Goal: Task Accomplishment & Management: Manage account settings

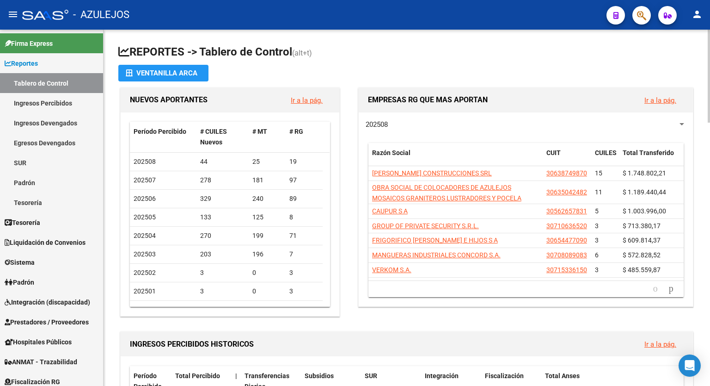
click at [389, 54] on h1 "REPORTES -> Tablero de Control (alt+t)" at bounding box center [406, 52] width 577 height 16
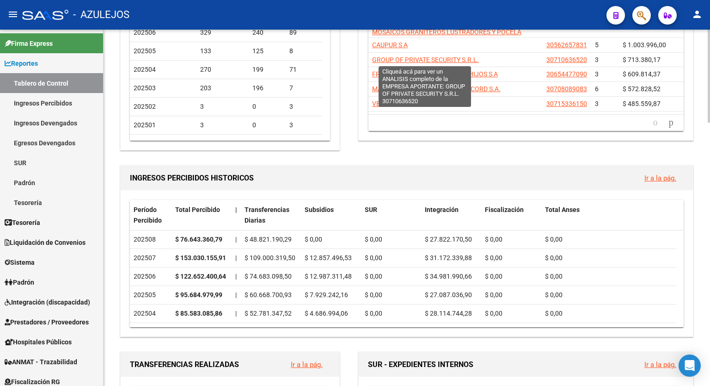
scroll to position [166, 0]
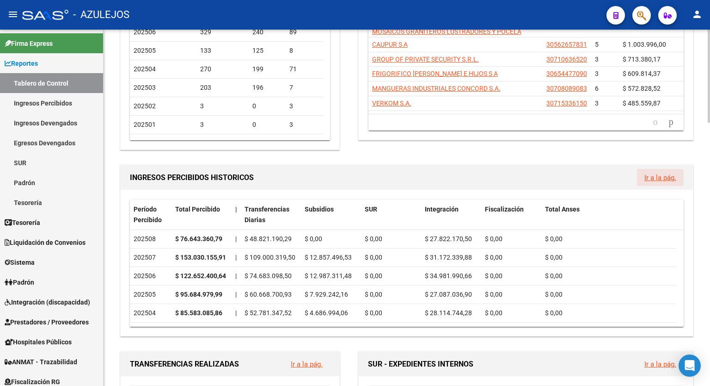
click at [661, 178] on link "Ir a la pág." at bounding box center [661, 177] width 32 height 8
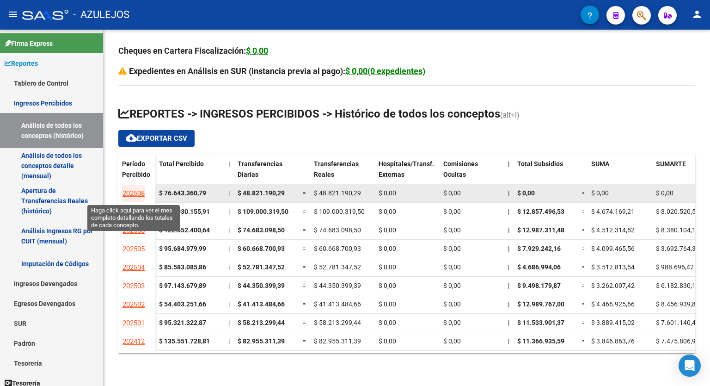
click at [139, 191] on span "202508" at bounding box center [134, 193] width 22 height 8
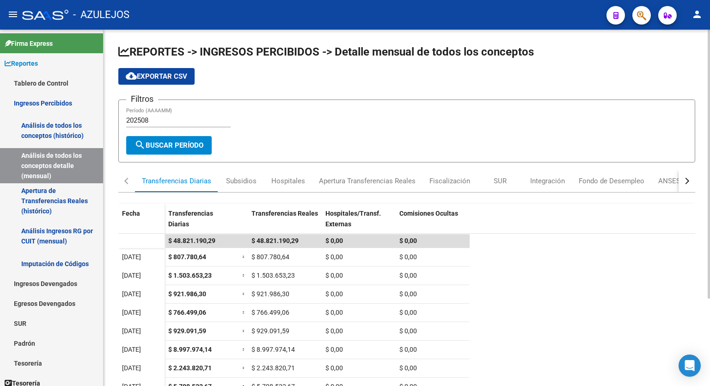
click at [710, 106] on div at bounding box center [709, 164] width 2 height 269
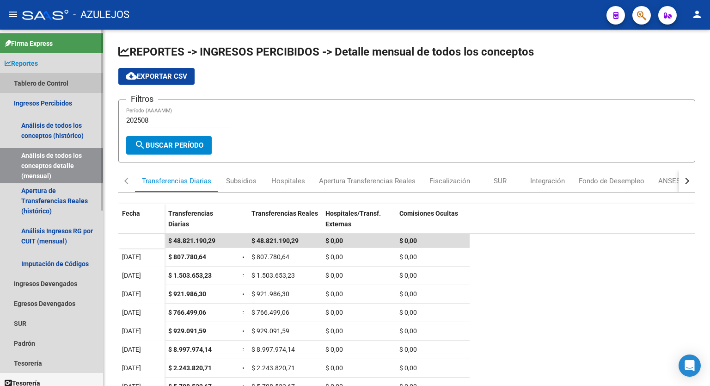
click at [49, 85] on link "Tablero de Control" at bounding box center [51, 83] width 103 height 20
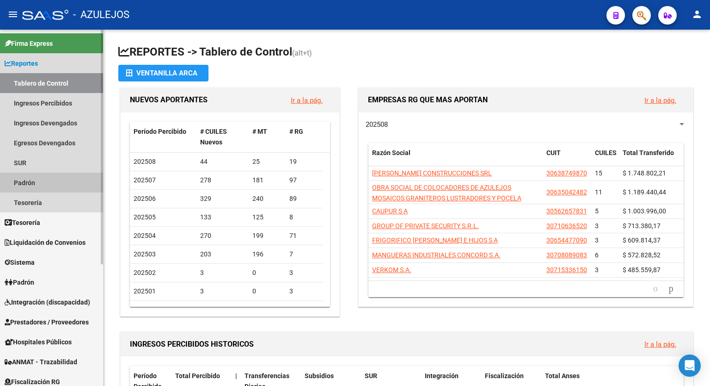
click at [52, 182] on link "Padrón" at bounding box center [51, 182] width 103 height 20
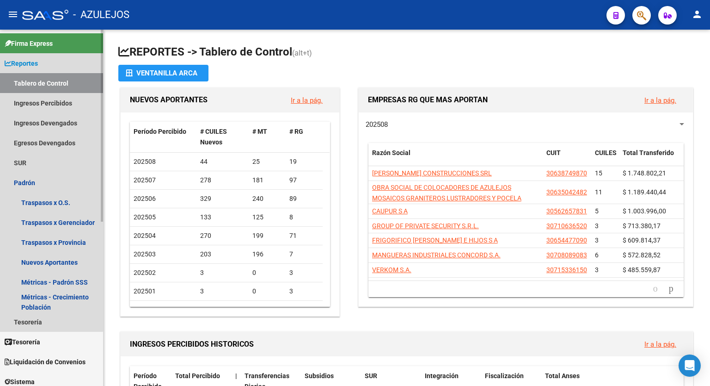
click at [44, 68] on link "Reportes" at bounding box center [51, 63] width 103 height 20
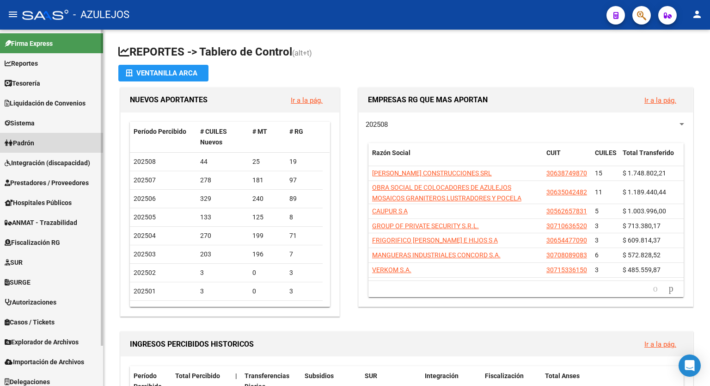
click at [37, 137] on link "Padrón" at bounding box center [51, 143] width 103 height 20
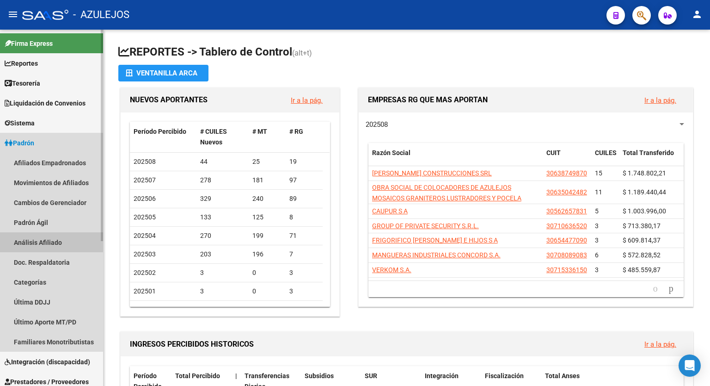
click at [40, 241] on link "Análisis Afiliado" at bounding box center [51, 242] width 103 height 20
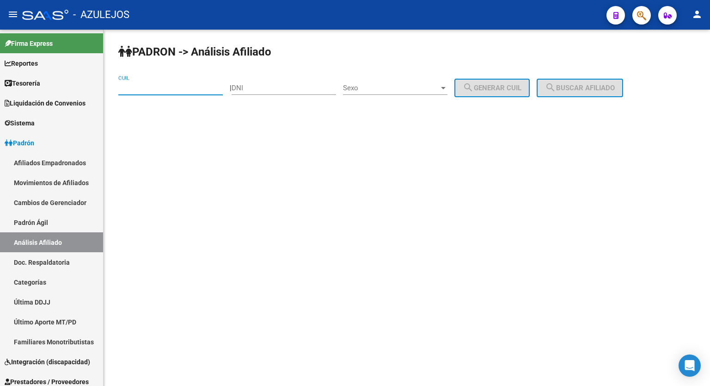
click at [175, 91] on input "CUIL" at bounding box center [170, 88] width 104 height 8
click at [621, 82] on button "search Buscar afiliado" at bounding box center [580, 88] width 86 height 18
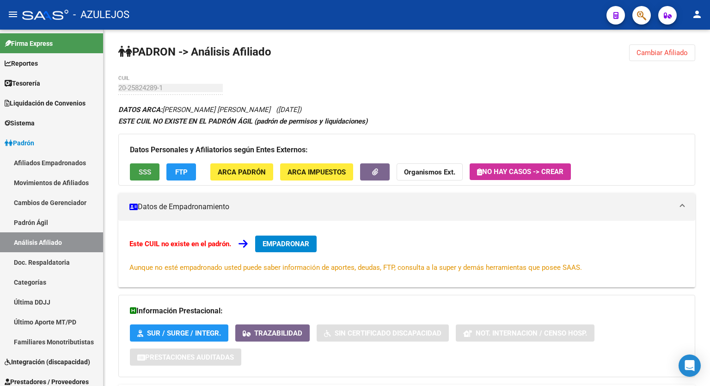
click at [149, 168] on span "SSS" at bounding box center [145, 172] width 12 height 8
click at [175, 178] on button "FTP" at bounding box center [181, 171] width 30 height 17
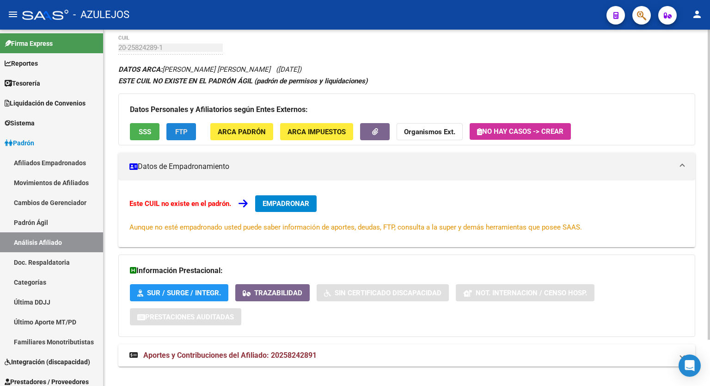
scroll to position [53, 0]
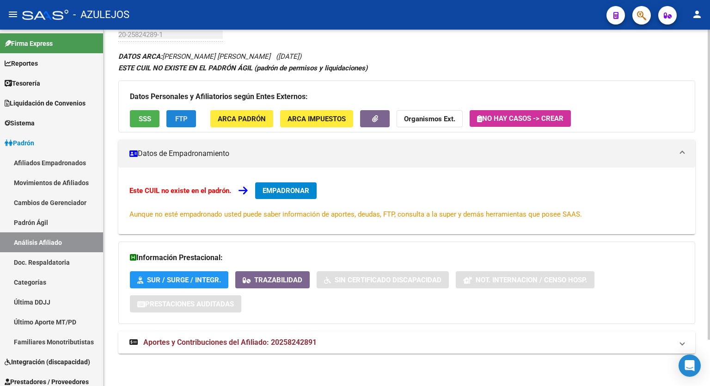
click at [706, 264] on div "PADRON -> Análisis Afiliado Cambiar Afiliado 20-25824289-1 CUIL DATOS ARCA: NAV…" at bounding box center [408, 180] width 609 height 409
click at [269, 336] on mat-expansion-panel-header "Aportes y Contribuciones del Afiliado: 20258242891" at bounding box center [406, 342] width 577 height 22
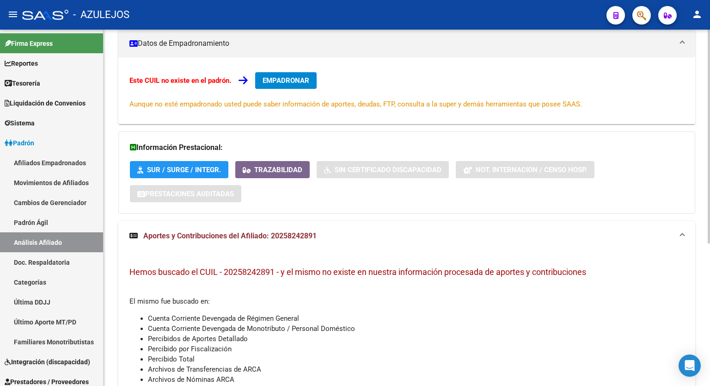
scroll to position [161, 0]
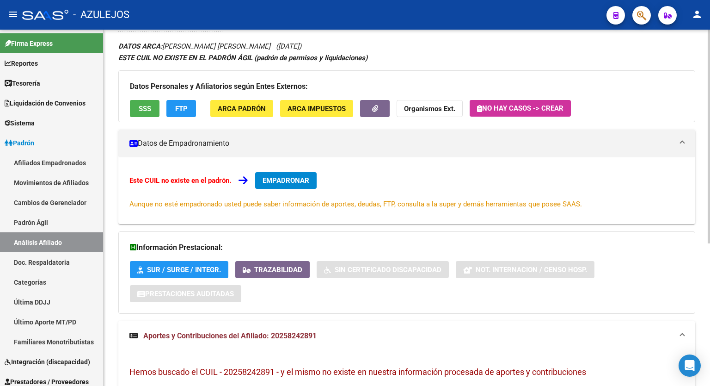
click at [705, 248] on div "PADRON -> Análisis Afiliado Cambiar Afiliado 20-25824289-1 CUIL DATOS ARCA: NAV…" at bounding box center [408, 262] width 609 height 593
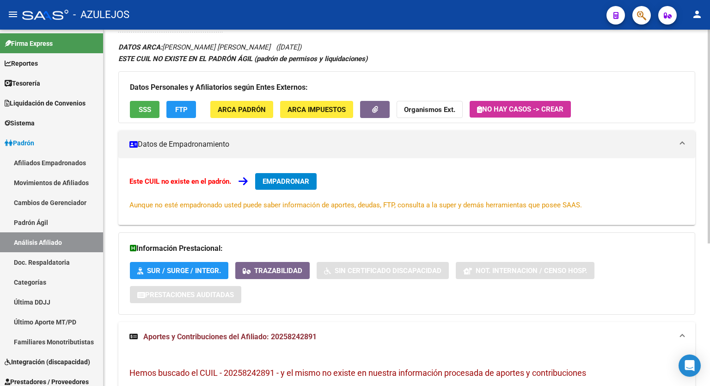
click at [503, 54] on div "ESTE CUIL NO EXISTE EN EL PADRÓN ÁGIL (padrón de permisos y liquidaciones)" at bounding box center [406, 59] width 577 height 10
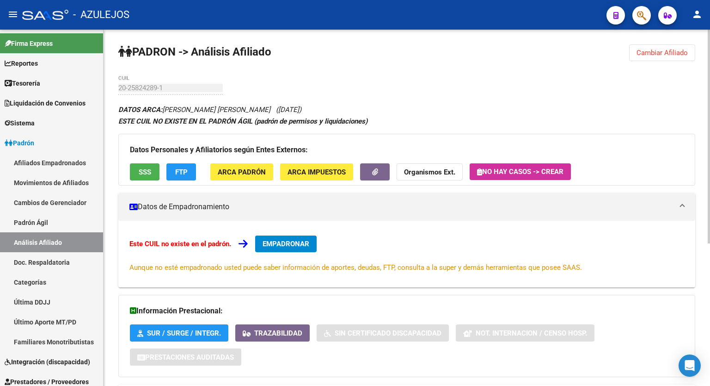
click at [708, 50] on div at bounding box center [709, 137] width 2 height 214
click at [686, 52] on span "Cambiar Afiliado" at bounding box center [662, 53] width 51 height 8
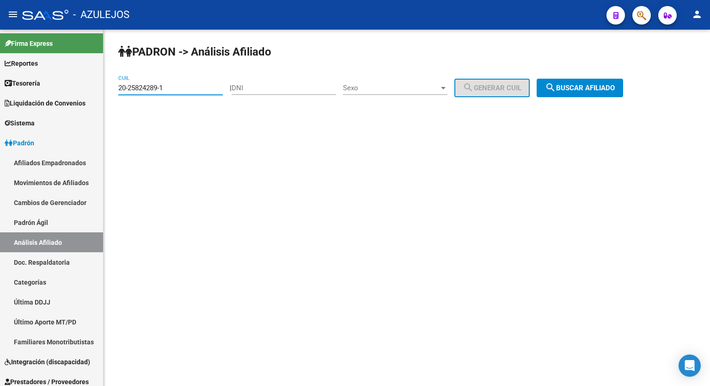
click at [194, 90] on input "20-25824289-1" at bounding box center [170, 88] width 104 height 8
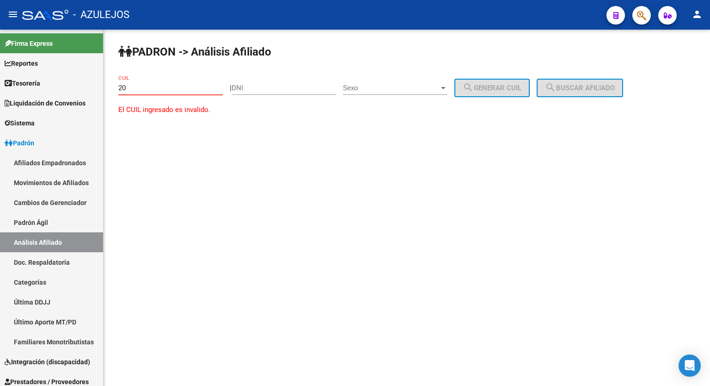
type input "2"
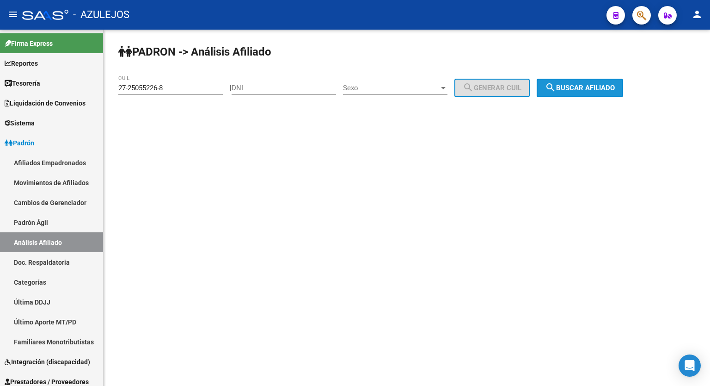
click at [582, 88] on span "search Buscar afiliado" at bounding box center [580, 88] width 70 height 8
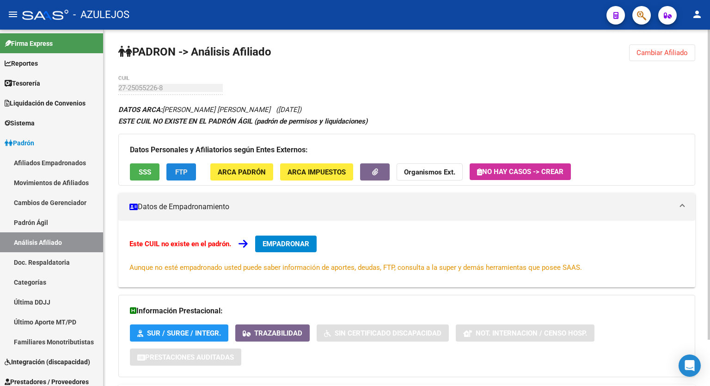
click at [185, 169] on span "FTP" at bounding box center [181, 172] width 12 height 8
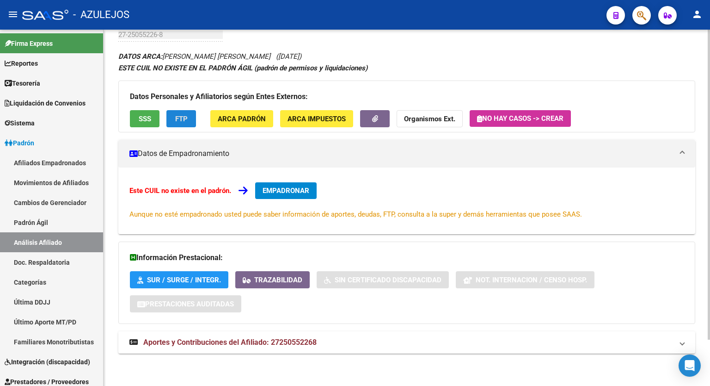
click at [710, 280] on div at bounding box center [709, 231] width 2 height 310
click at [305, 341] on span "Aportes y Contribuciones del Afiliado: 27250552268" at bounding box center [229, 342] width 173 height 9
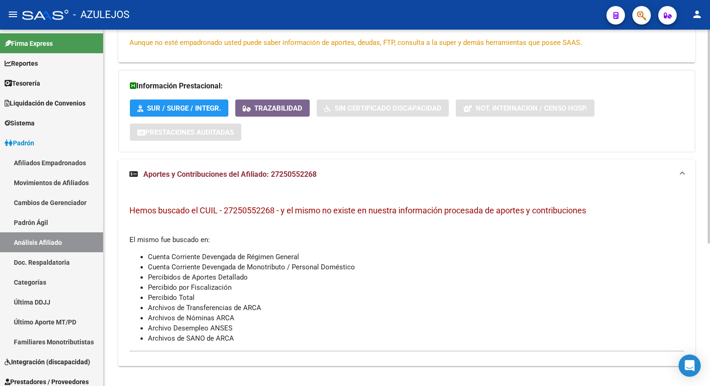
scroll to position [0, 0]
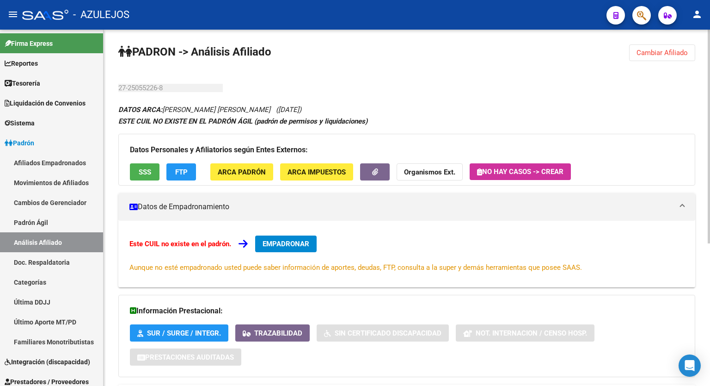
click at [710, 185] on div at bounding box center [709, 137] width 2 height 214
click at [422, 168] on strong "Organismos Ext." at bounding box center [429, 172] width 51 height 8
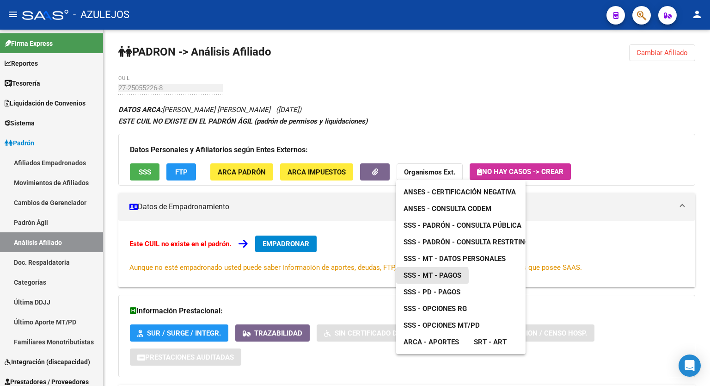
click at [425, 277] on span "SSS - MT - Pagos" at bounding box center [433, 275] width 58 height 8
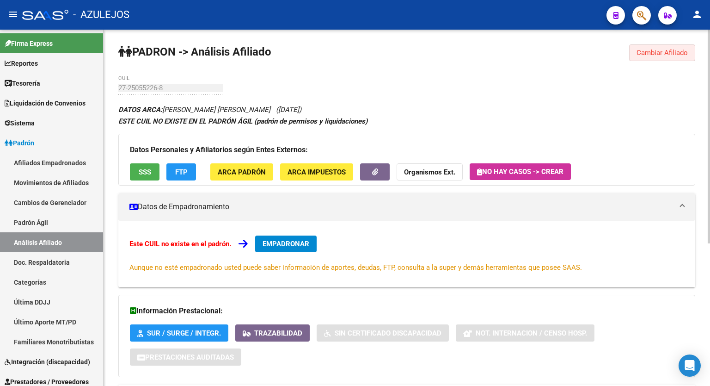
click at [653, 51] on span "Cambiar Afiliado" at bounding box center [662, 53] width 51 height 8
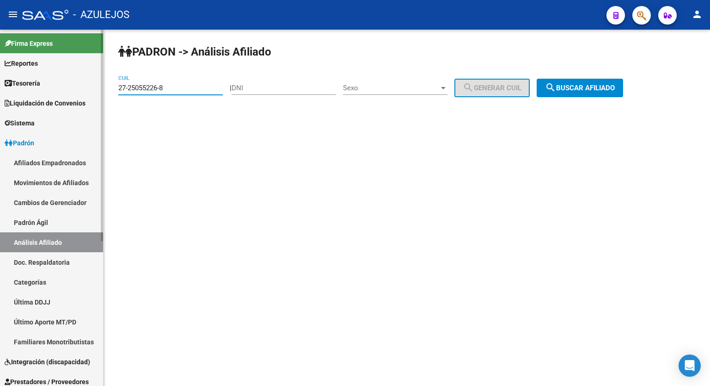
drag, startPoint x: 179, startPoint y: 86, endPoint x: 94, endPoint y: 97, distance: 85.2
click at [94, 97] on mat-sidenav-container "Firma Express Reportes Tablero de Control Ingresos Percibidos Análisis de todos…" at bounding box center [355, 208] width 710 height 356
paste input "0-33822014-7"
click at [583, 88] on span "search Buscar afiliado" at bounding box center [580, 88] width 70 height 8
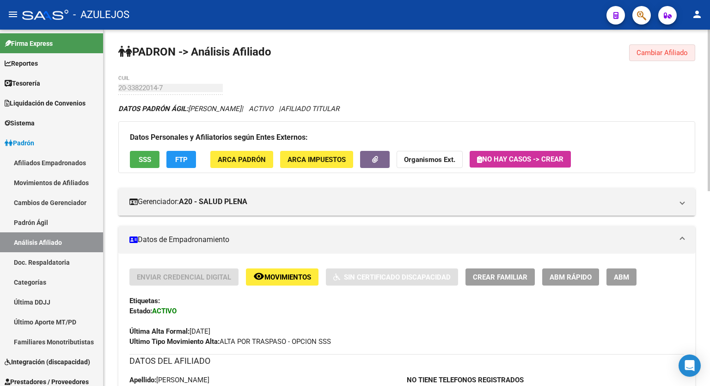
click at [672, 56] on span "Cambiar Afiliado" at bounding box center [662, 53] width 51 height 8
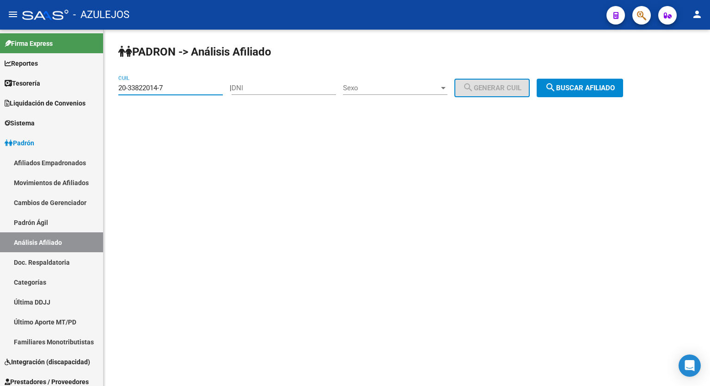
drag, startPoint x: 196, startPoint y: 87, endPoint x: 104, endPoint y: 96, distance: 92.9
click at [104, 96] on div "PADRON -> Análisis Afiliado 20-33822014-7 CUIL | DNI Sexo Sexo search Generar C…" at bounding box center [407, 78] width 607 height 97
paste input "26214533"
click at [575, 84] on span "search Buscar afiliado" at bounding box center [580, 88] width 70 height 8
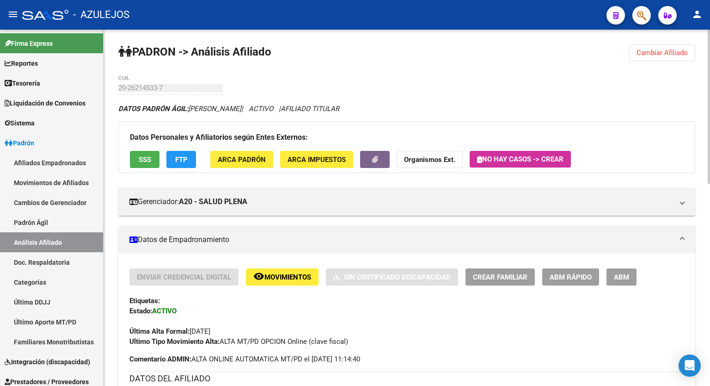
click at [710, 63] on div at bounding box center [709, 107] width 2 height 154
click at [653, 49] on span "Cambiar Afiliado" at bounding box center [662, 53] width 51 height 8
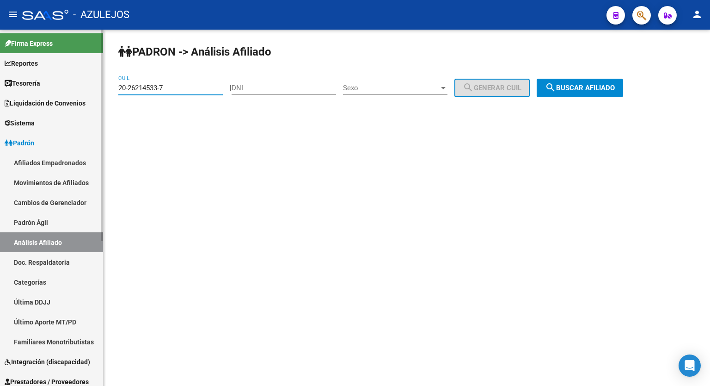
drag, startPoint x: 179, startPoint y: 87, endPoint x: 88, endPoint y: 103, distance: 92.9
click at [88, 103] on mat-sidenav-container "Firma Express Reportes Tablero de Control Ingresos Percibidos Análisis de todos…" at bounding box center [355, 208] width 710 height 356
paste input "40353219-4"
click at [581, 84] on span "search Buscar afiliado" at bounding box center [580, 88] width 70 height 8
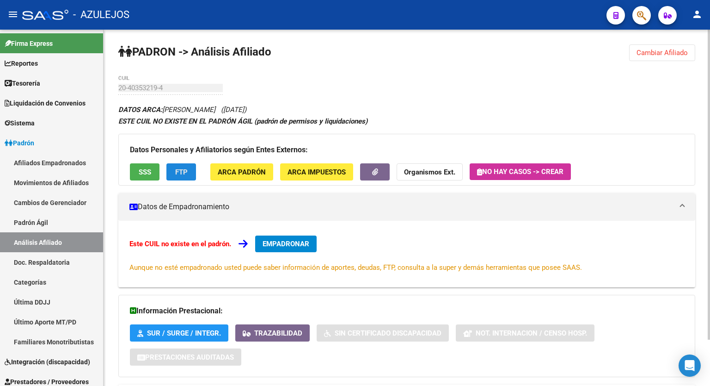
click at [178, 169] on span "FTP" at bounding box center [181, 172] width 12 height 8
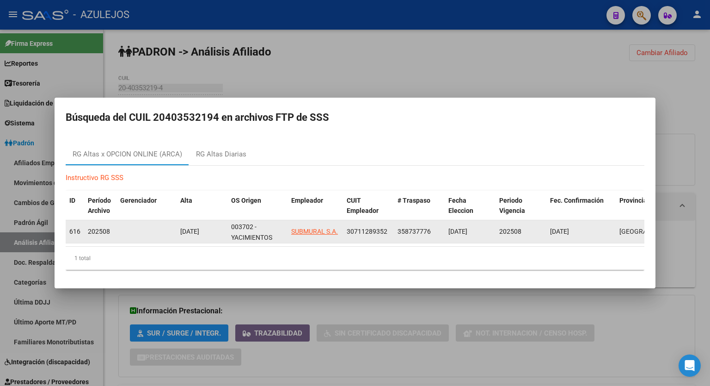
drag, startPoint x: 389, startPoint y: 227, endPoint x: 346, endPoint y: 226, distance: 43.0
click at [346, 226] on datatable-body-cell "30711289352" at bounding box center [368, 231] width 51 height 23
copy span "30711289352"
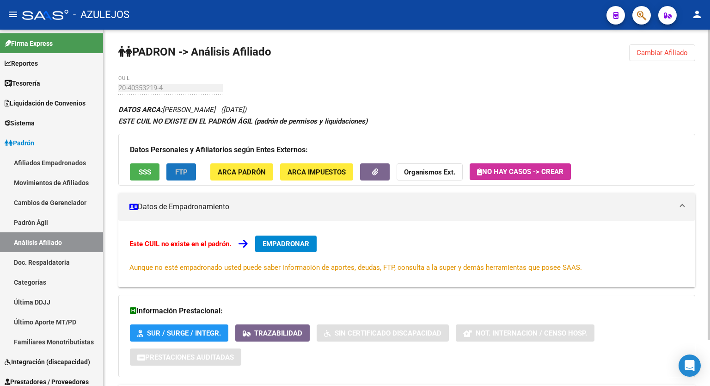
click at [184, 174] on span "FTP" at bounding box center [181, 172] width 12 height 8
click at [287, 246] on span "EMPADRONAR" at bounding box center [286, 244] width 47 height 8
click at [654, 47] on button "Cambiar Afiliado" at bounding box center [662, 52] width 66 height 17
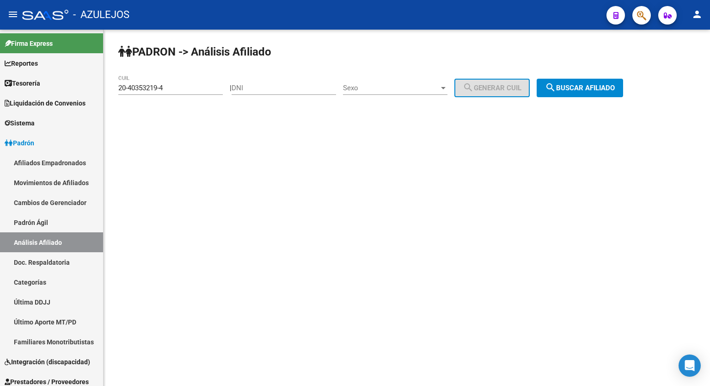
drag, startPoint x: 183, startPoint y: 92, endPoint x: 128, endPoint y: 80, distance: 56.3
click at [128, 80] on div "20-40353219-4 CUIL" at bounding box center [170, 85] width 104 height 20
paste input
click at [593, 90] on span "search Buscar afiliado" at bounding box center [580, 88] width 70 height 8
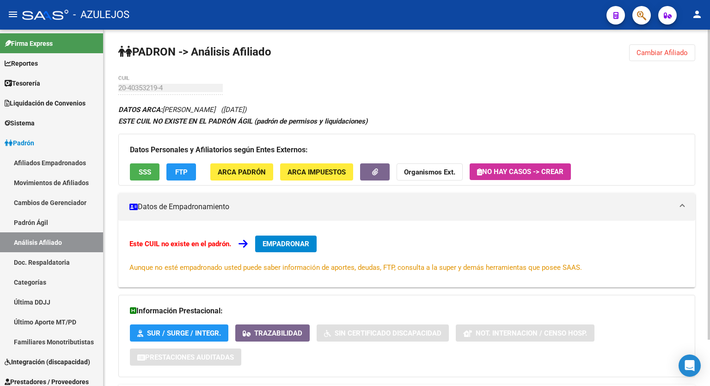
drag, startPoint x: 655, startPoint y: 51, endPoint x: 176, endPoint y: 53, distance: 479.0
click at [176, 84] on app-analisis-afiliado "PADRON -> Análisis Afiliado Cambiar Afiliado 20-40353219-4 CUIL DATOS ARCA: HER…" at bounding box center [406, 250] width 577 height 333
click at [635, 59] on button "Cambiar Afiliado" at bounding box center [662, 52] width 66 height 17
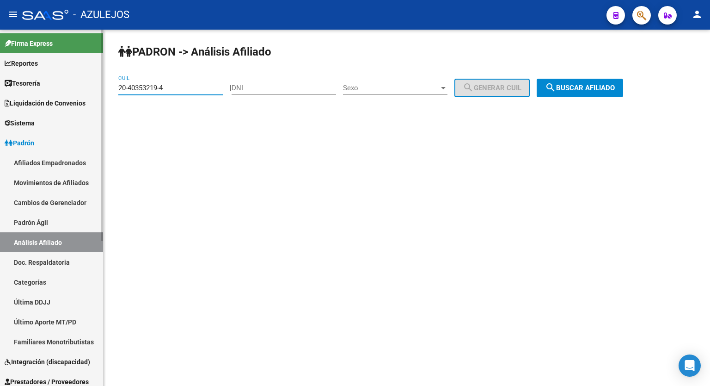
drag, startPoint x: 183, startPoint y: 91, endPoint x: 76, endPoint y: 93, distance: 106.8
click at [76, 93] on mat-sidenav-container "Firma Express Reportes Tablero de Control Ingresos Percibidos Análisis de todos…" at bounding box center [355, 208] width 710 height 356
paste input "7-26370729-5"
type input "27-26370729-5"
click at [594, 87] on span "search Buscar afiliado" at bounding box center [580, 88] width 70 height 8
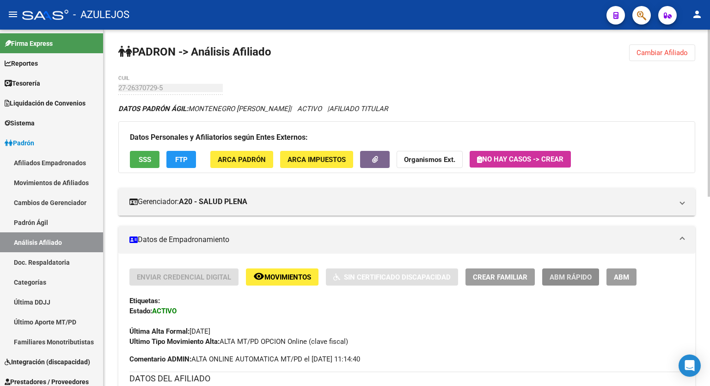
click at [576, 276] on span "ABM Rápido" at bounding box center [571, 277] width 42 height 8
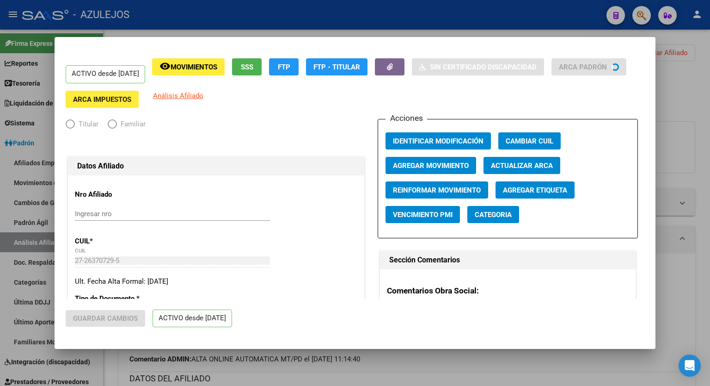
radio input "true"
type input "27-26370729-5"
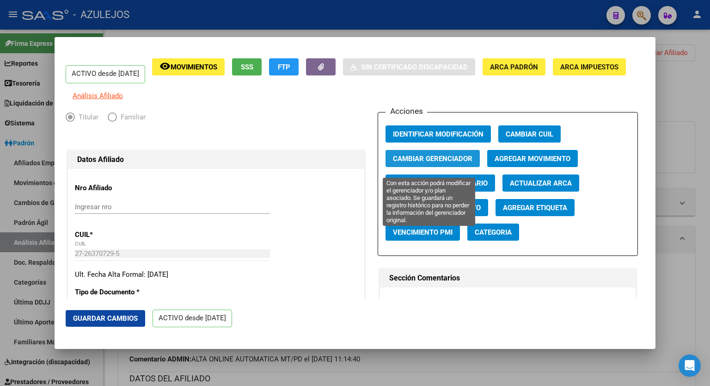
click at [439, 163] on span "Cambiar Gerenciador" at bounding box center [433, 158] width 80 height 8
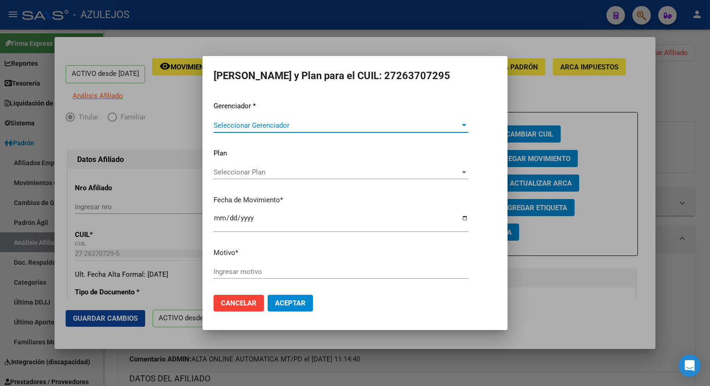
click at [466, 120] on div "Seleccionar Gerenciador Seleccionar Gerenciador" at bounding box center [341, 125] width 255 height 14
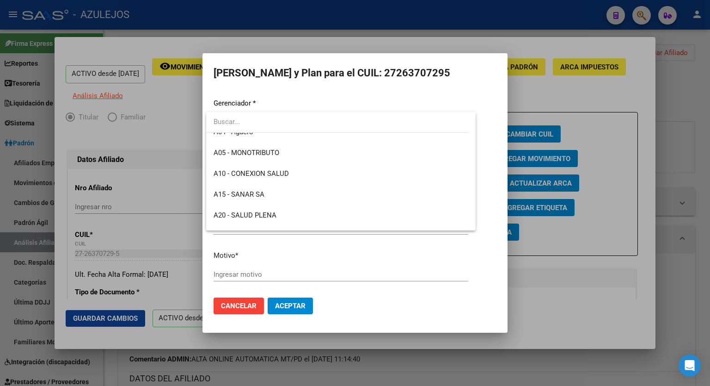
scroll to position [74, 0]
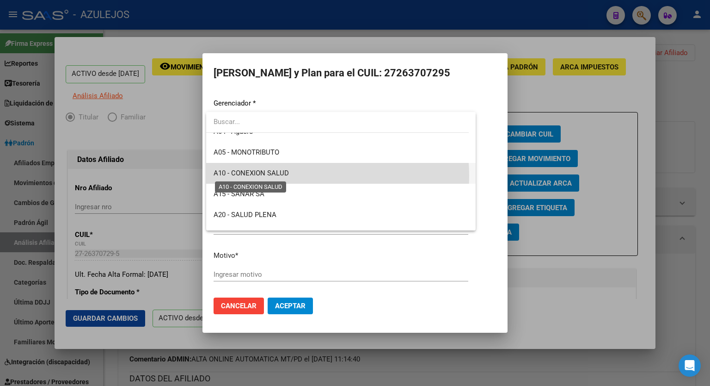
click at [282, 176] on span "A10 - CONEXION SALUD" at bounding box center [251, 173] width 75 height 8
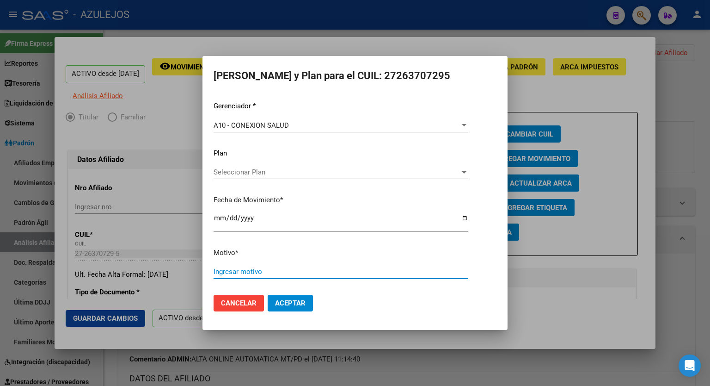
click at [271, 271] on input "Ingresar motivo" at bounding box center [341, 271] width 255 height 8
type input "error carga"
click at [293, 307] on button "Aceptar" at bounding box center [290, 303] width 45 height 17
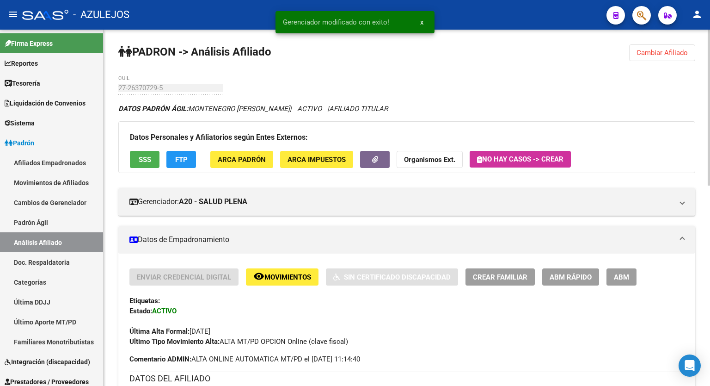
click at [667, 50] on span "Cambiar Afiliado" at bounding box center [662, 53] width 51 height 8
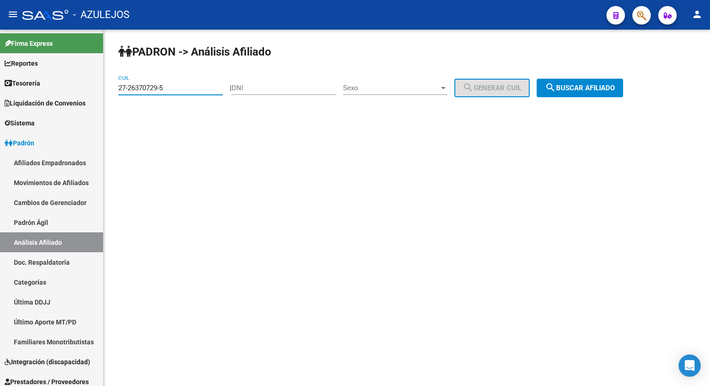
drag, startPoint x: 179, startPoint y: 86, endPoint x: 106, endPoint y: 84, distance: 73.1
click at [106, 84] on div "PADRON -> Análisis Afiliado 27-26370729-5 CUIL | DNI Sexo Sexo search Generar C…" at bounding box center [407, 78] width 607 height 97
paste input "33458040-2"
type input "27-33458040-2"
click at [584, 84] on span "search Buscar afiliado" at bounding box center [580, 88] width 70 height 8
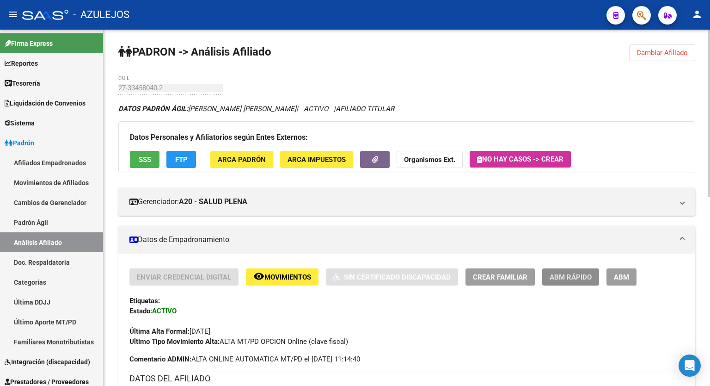
click at [562, 277] on span "ABM Rápido" at bounding box center [571, 277] width 42 height 8
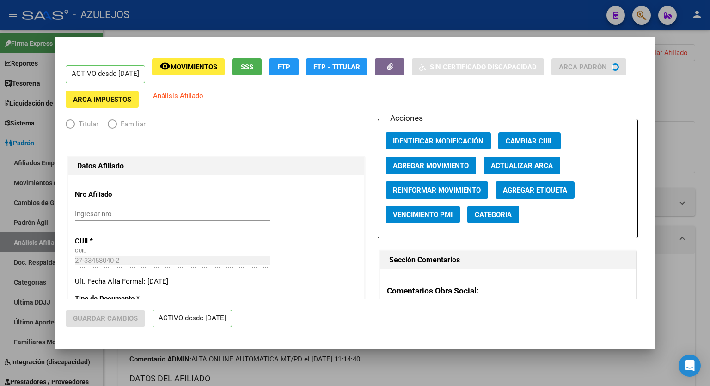
radio input "true"
type input "27-33458040-2"
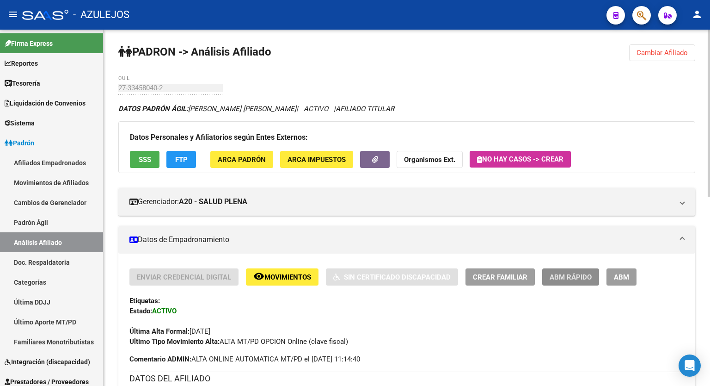
click at [567, 277] on span "ABM Rápido" at bounding box center [571, 277] width 42 height 8
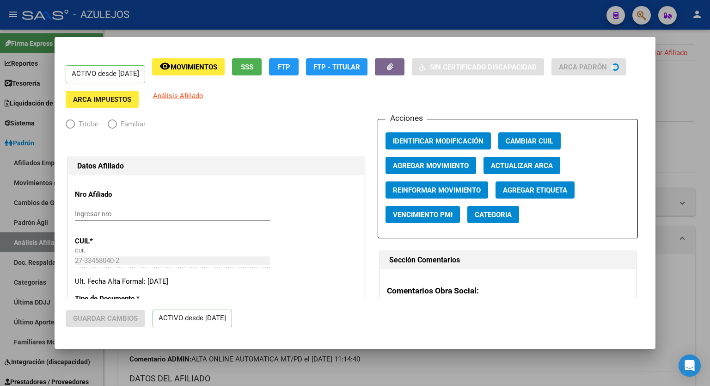
radio input "true"
type input "27-33458040-2"
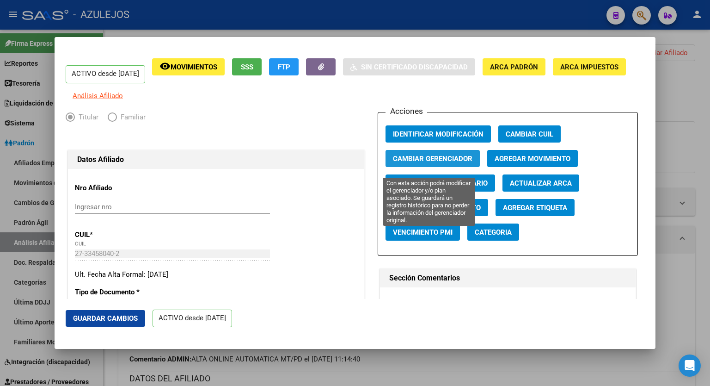
click at [438, 163] on span "Cambiar Gerenciador" at bounding box center [433, 158] width 80 height 8
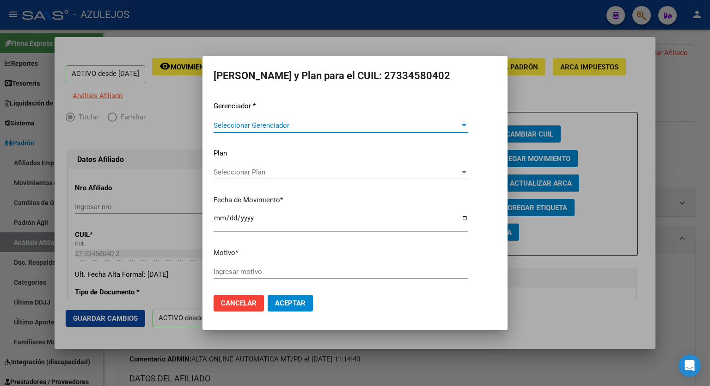
click at [368, 128] on span "Seleccionar Gerenciador" at bounding box center [337, 125] width 246 height 8
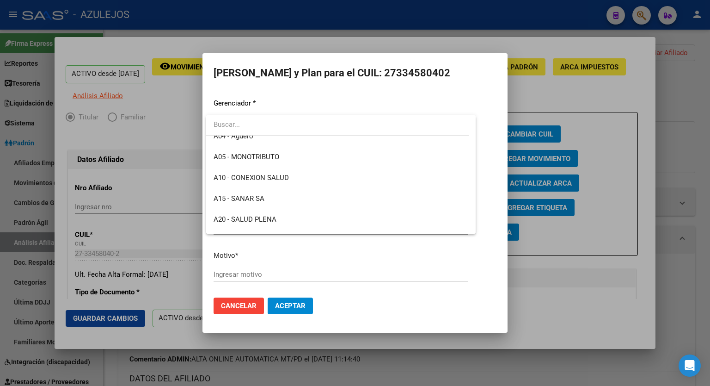
scroll to position [74, 0]
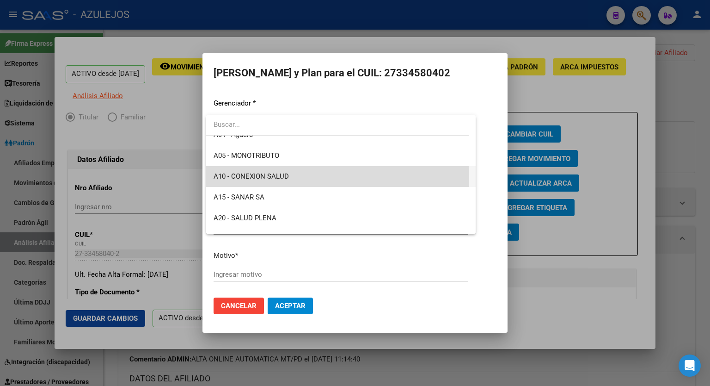
click at [319, 178] on span "A10 - CONEXION SALUD" at bounding box center [341, 176] width 255 height 21
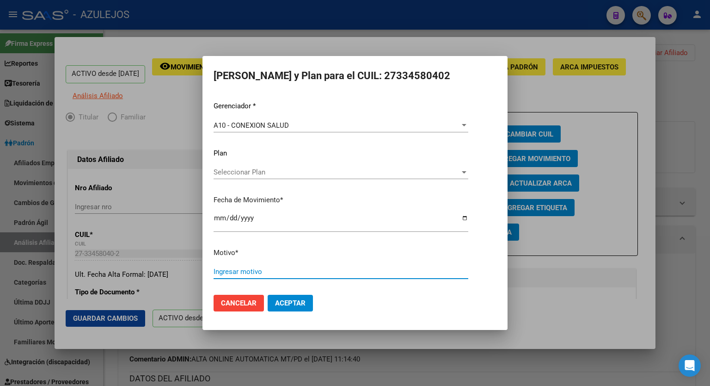
click at [266, 272] on input "Ingresar motivo" at bounding box center [341, 271] width 255 height 8
type input "error carga"
click at [287, 298] on button "Aceptar" at bounding box center [290, 303] width 45 height 17
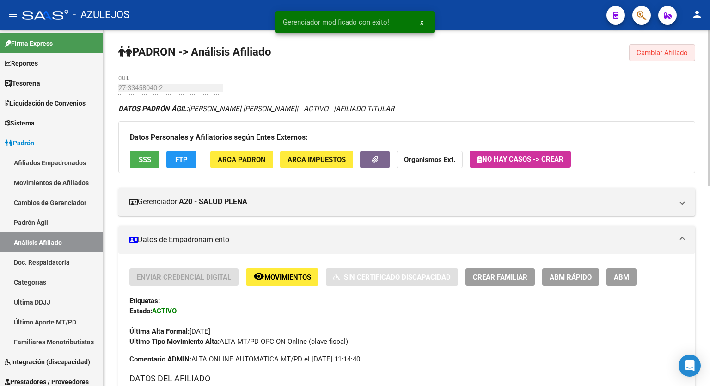
click at [654, 52] on span "Cambiar Afiliado" at bounding box center [662, 53] width 51 height 8
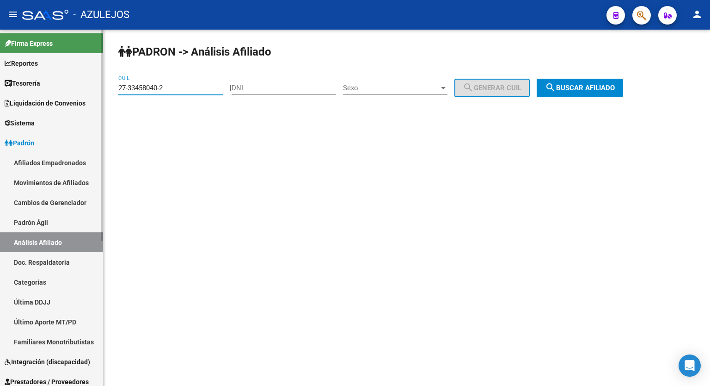
drag, startPoint x: 181, startPoint y: 88, endPoint x: 81, endPoint y: 92, distance: 99.5
click at [81, 92] on mat-sidenav-container "Firma Express Reportes Tablero de Control Ingresos Percibidos Análisis de todos…" at bounding box center [355, 208] width 710 height 356
paste input "0-40353219-4"
type input "20-40353219-4"
click at [581, 86] on span "search Buscar afiliado" at bounding box center [580, 88] width 70 height 8
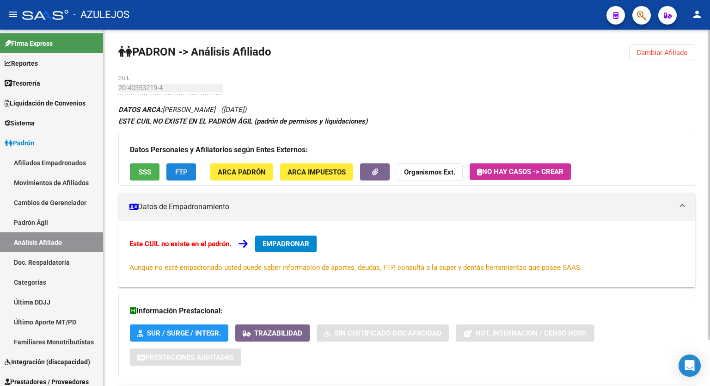
click at [181, 171] on span "FTP" at bounding box center [181, 172] width 12 height 8
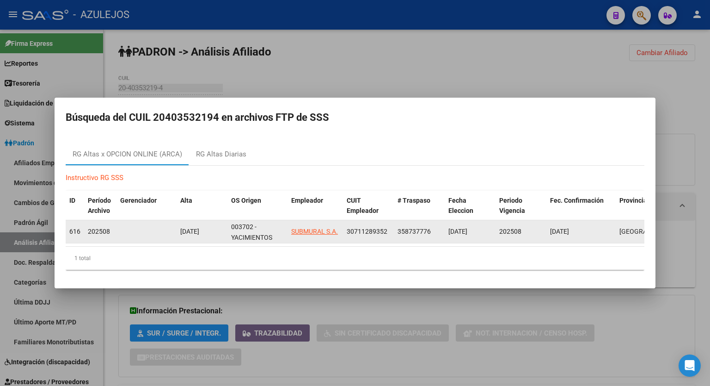
drag, startPoint x: 387, startPoint y: 226, endPoint x: 347, endPoint y: 231, distance: 40.0
click at [347, 231] on div "30711289352" at bounding box center [368, 231] width 43 height 11
copy span "30711289352"
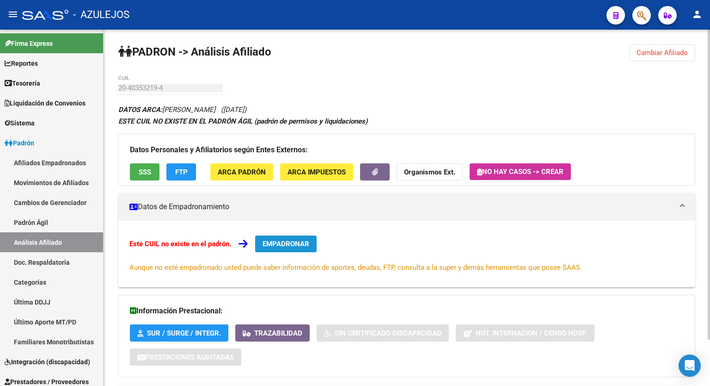
click at [305, 246] on span "EMPADRONAR" at bounding box center [286, 244] width 47 height 8
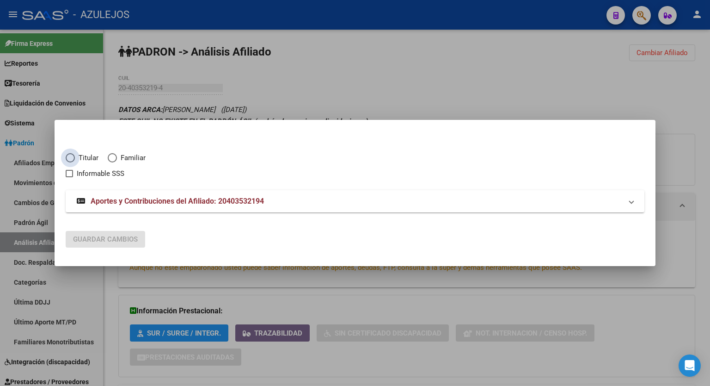
click at [71, 156] on span "Elija una opción" at bounding box center [70, 157] width 9 height 9
click at [71, 156] on input "Titular" at bounding box center [70, 157] width 9 height 9
radio input "true"
checkbox input "true"
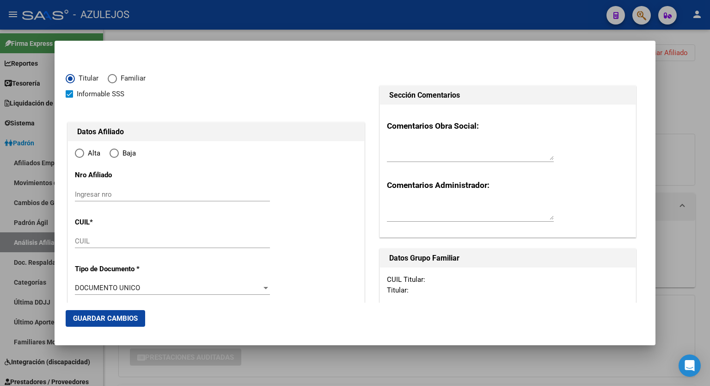
type input "20-40353219-4"
radio input "true"
type input "40353219"
type input "HERRERA"
type input "LUCAS NATANAEL"
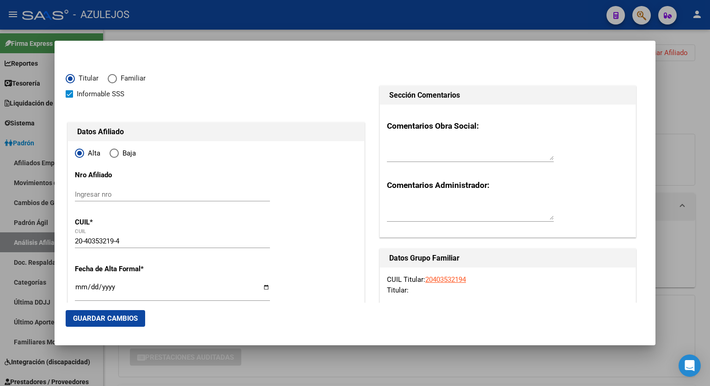
type input "1997-04-15"
type input "[PERSON_NAME]"
type input "1888"
type input "LISBOA"
type input "518"
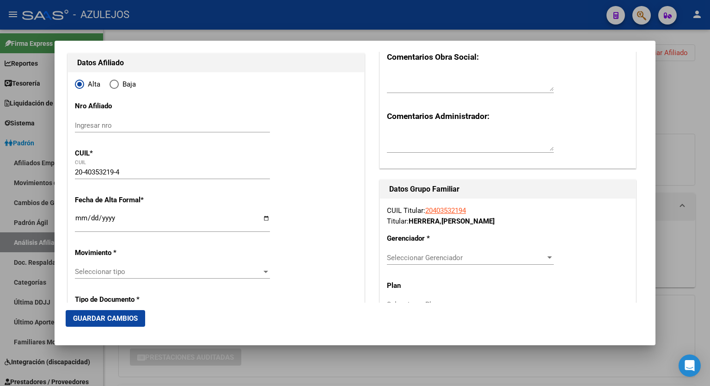
scroll to position [74, 0]
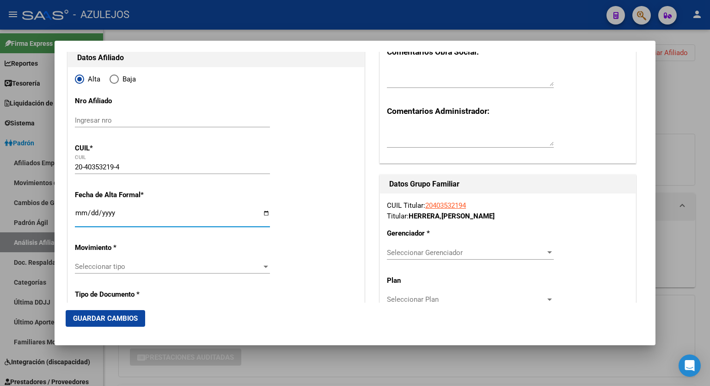
click at [265, 212] on input "Ingresar fecha" at bounding box center [172, 216] width 195 height 15
type input "[DATE]"
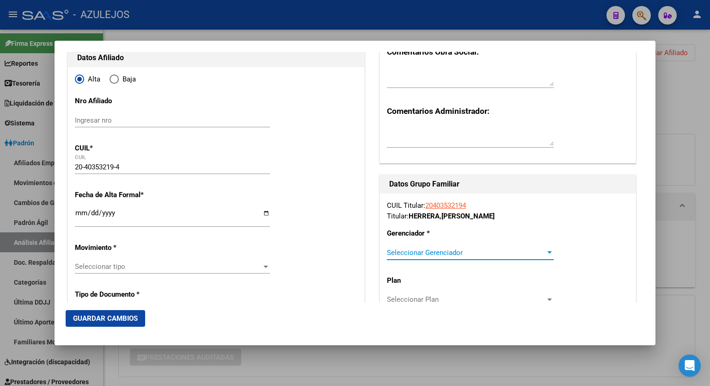
click at [546, 250] on div at bounding box center [550, 252] width 8 height 7
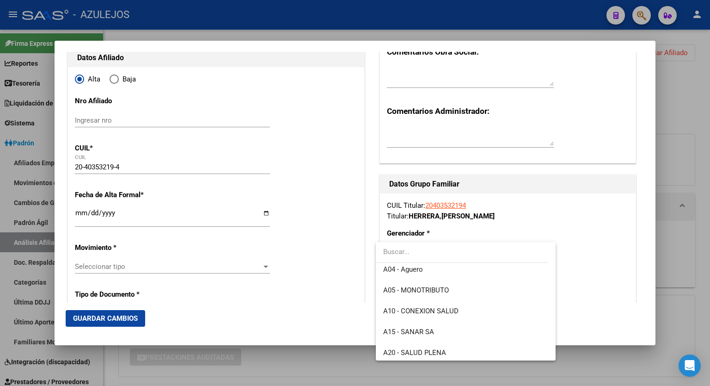
scroll to position [70, 0]
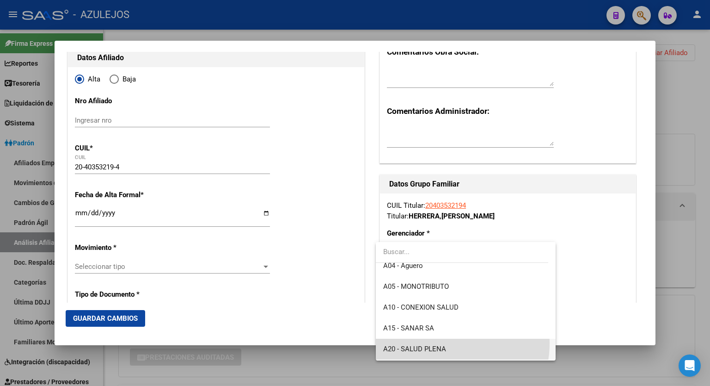
click at [447, 343] on span "A20 - SALUD PLENA" at bounding box center [465, 348] width 165 height 21
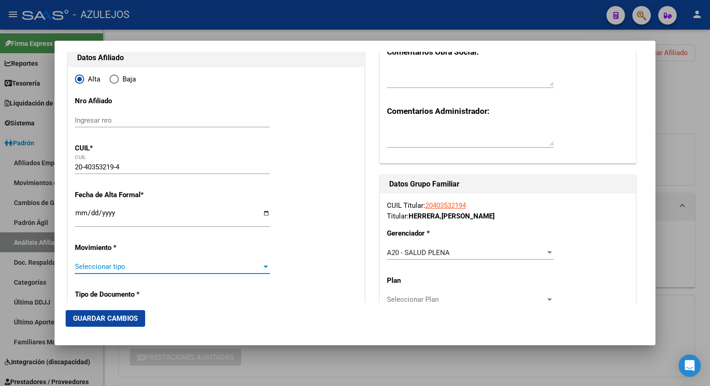
click at [262, 265] on div at bounding box center [266, 266] width 8 height 7
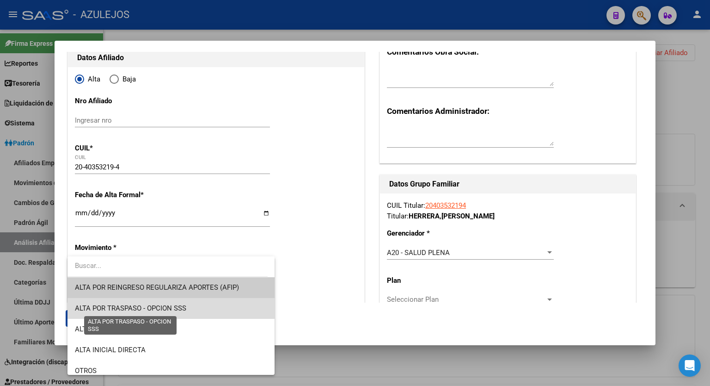
click at [174, 304] on span "ALTA POR TRASPASO - OPCION SSS" at bounding box center [130, 308] width 111 height 8
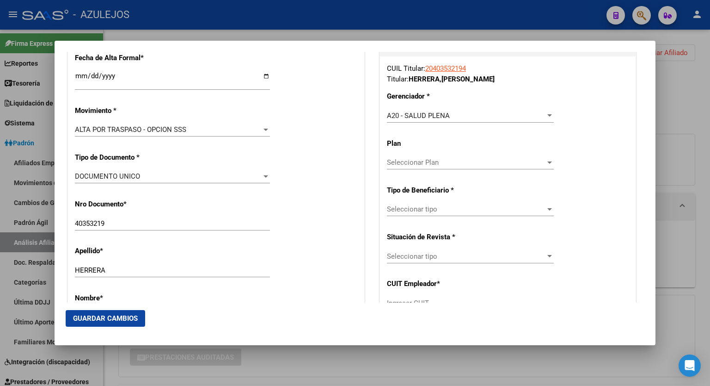
scroll to position [222, 0]
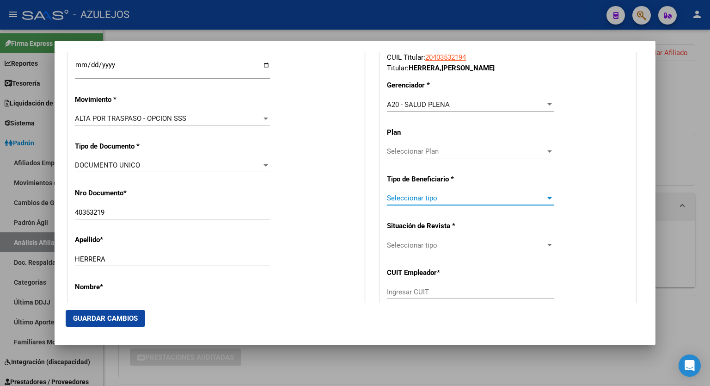
click at [546, 199] on div at bounding box center [550, 197] width 8 height 7
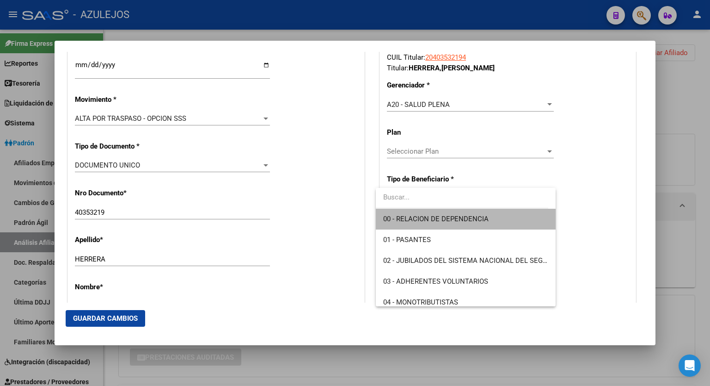
click at [490, 216] on span "00 - RELACION DE DEPENDENCIA" at bounding box center [465, 219] width 165 height 21
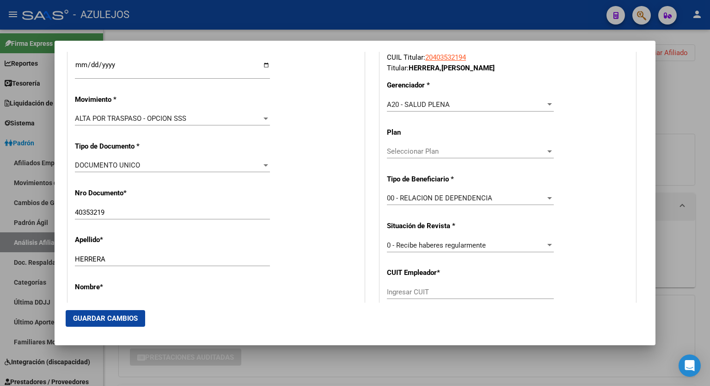
click at [473, 286] on div "Ingresar CUIT" at bounding box center [470, 292] width 167 height 14
paste input "30-71128935-2"
type input "30-71128935-2"
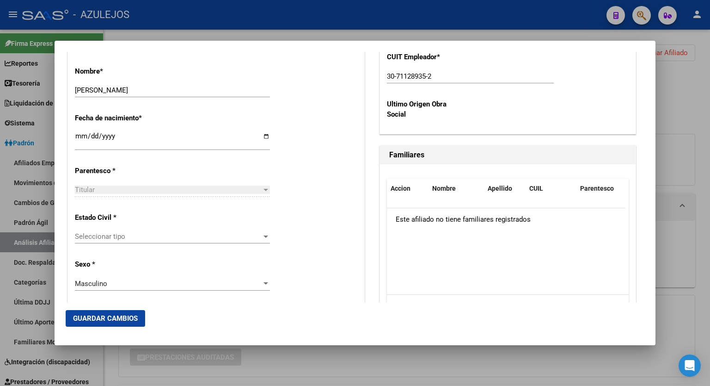
scroll to position [481, 0]
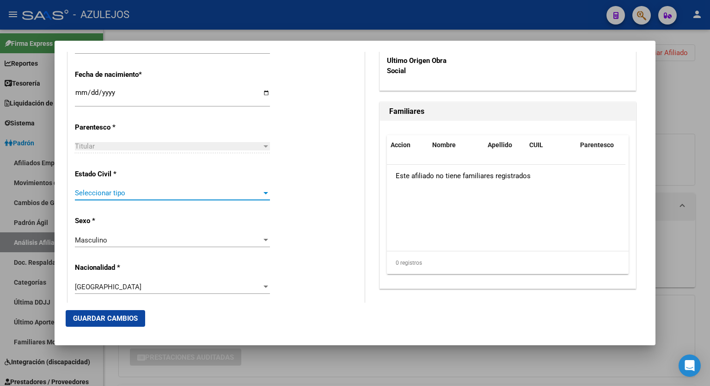
click at [264, 193] on div at bounding box center [266, 193] width 5 height 2
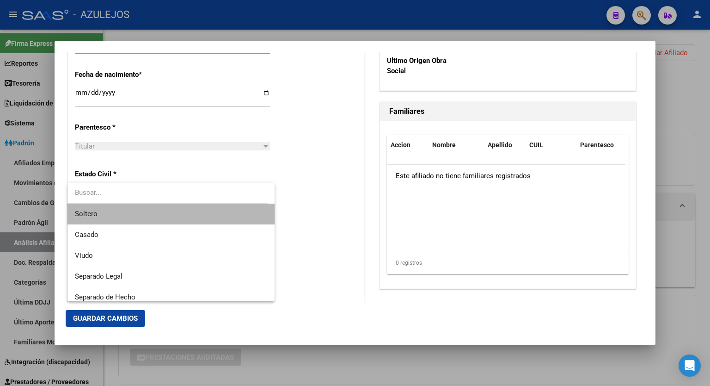
click at [191, 208] on span "Soltero" at bounding box center [171, 213] width 192 height 21
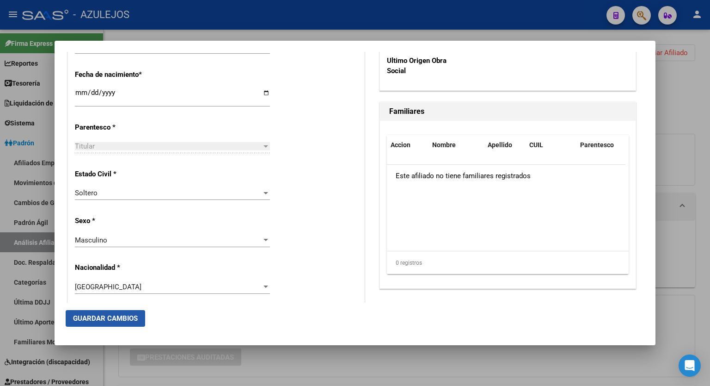
click at [109, 312] on button "Guardar Cambios" at bounding box center [106, 318] width 80 height 17
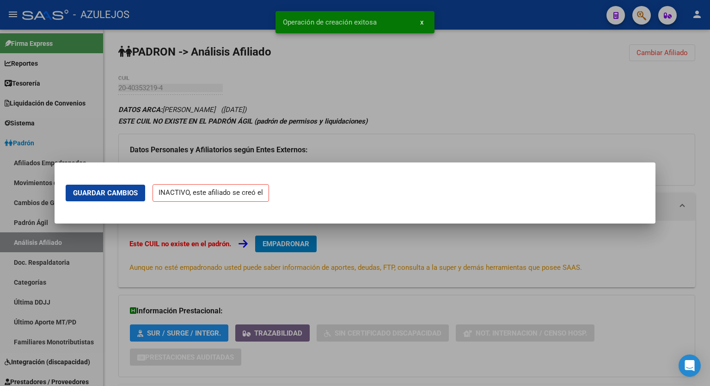
scroll to position [0, 0]
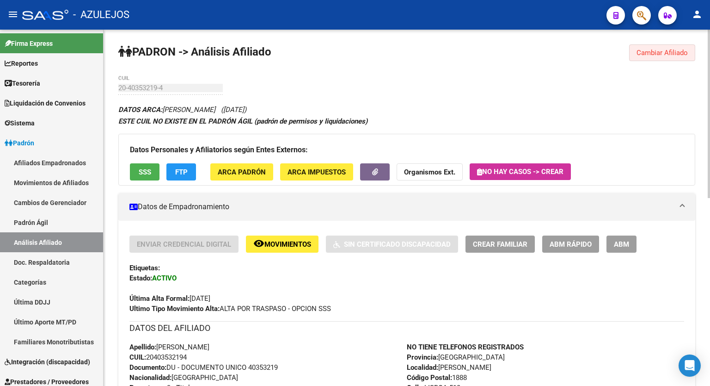
click at [657, 50] on span "Cambiar Afiliado" at bounding box center [662, 53] width 51 height 8
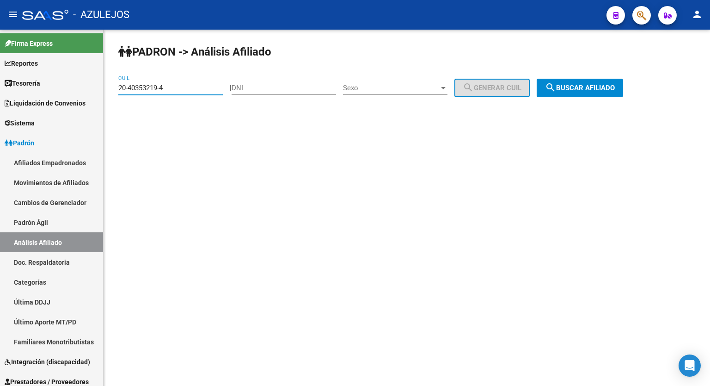
drag, startPoint x: 176, startPoint y: 85, endPoint x: 110, endPoint y: 95, distance: 67.4
click at [110, 95] on div "PADRON -> Análisis Afiliado 20-40353219-4 CUIL | DNI Sexo Sexo search Generar C…" at bounding box center [407, 78] width 607 height 97
paste input "2629103-8"
type input "20-42629103-8"
click at [583, 85] on span "search Buscar afiliado" at bounding box center [580, 88] width 70 height 8
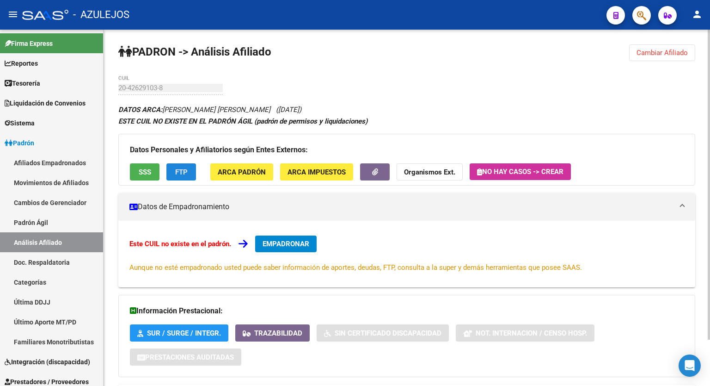
click at [177, 169] on span "FTP" at bounding box center [181, 172] width 12 height 8
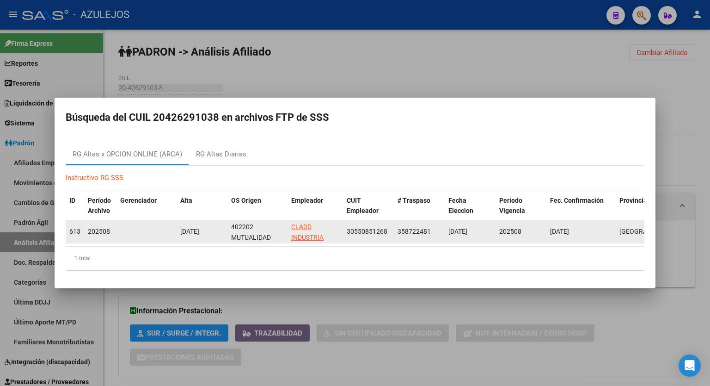
drag, startPoint x: 388, startPoint y: 229, endPoint x: 348, endPoint y: 227, distance: 40.7
click at [348, 227] on div "30550851268" at bounding box center [368, 231] width 43 height 11
copy span "30550851268"
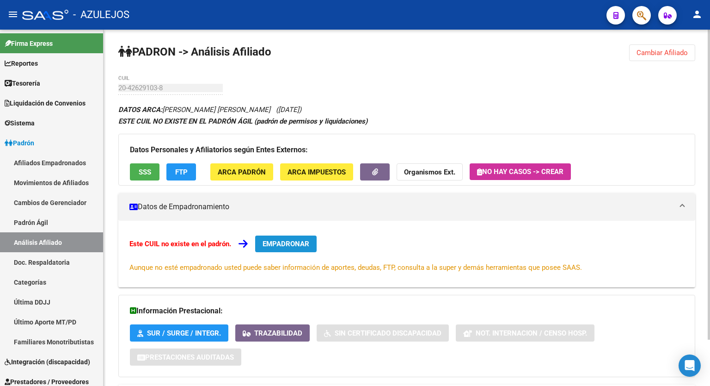
click at [294, 243] on span "EMPADRONAR" at bounding box center [286, 244] width 47 height 8
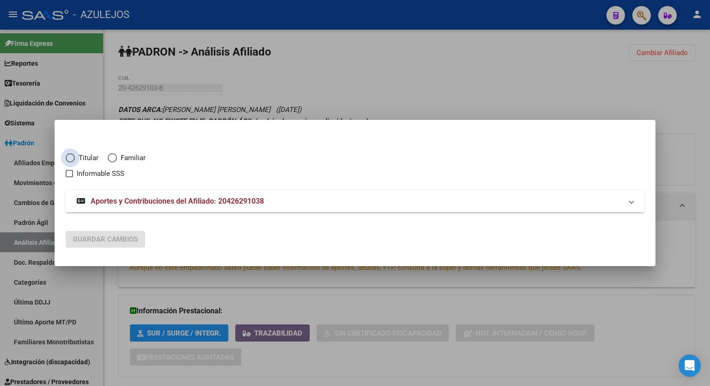
click at [71, 157] on span "Elija una opción" at bounding box center [70, 157] width 9 height 9
click at [71, 157] on input "Titular" at bounding box center [70, 157] width 9 height 9
radio input "true"
checkbox input "true"
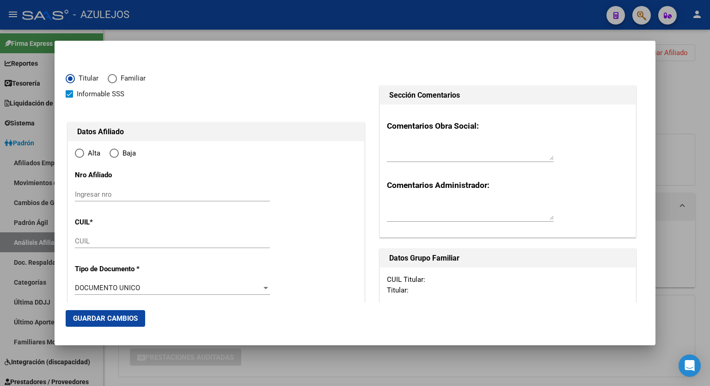
type input "20-42629103-8"
radio input "true"
type input "42629103"
type input "GODOY"
type input "LEANDRO GABRIEL"
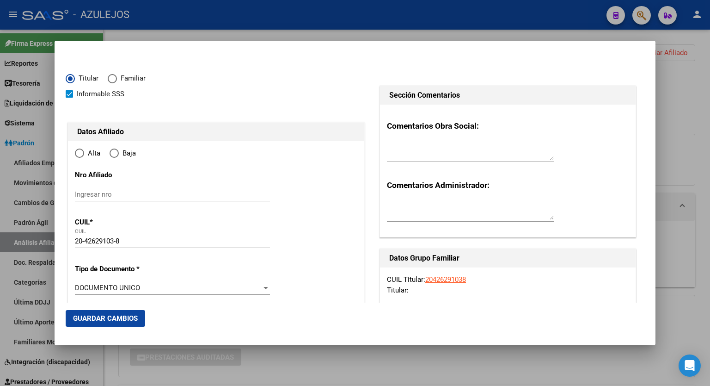
type input "2000-05-10"
type input "BILLINGHURST"
type input "1650"
type input "PRINGLES"
type input "4556"
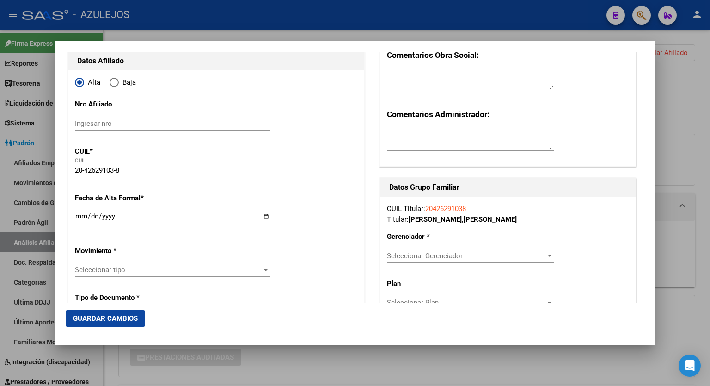
scroll to position [82, 0]
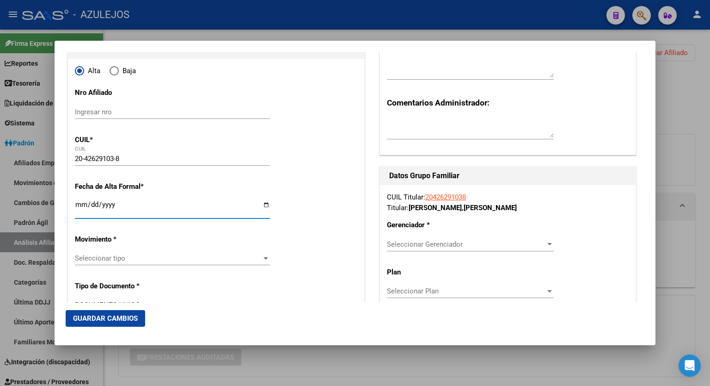
click at [262, 204] on input "Ingresar fecha" at bounding box center [172, 208] width 195 height 15
type input "[DATE]"
click at [547, 243] on div at bounding box center [549, 244] width 5 height 2
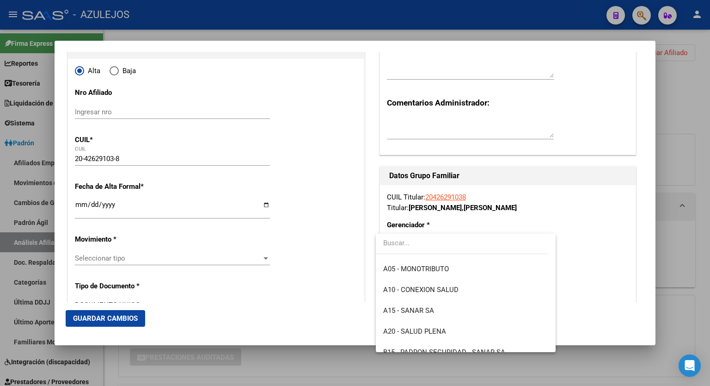
scroll to position [87, 0]
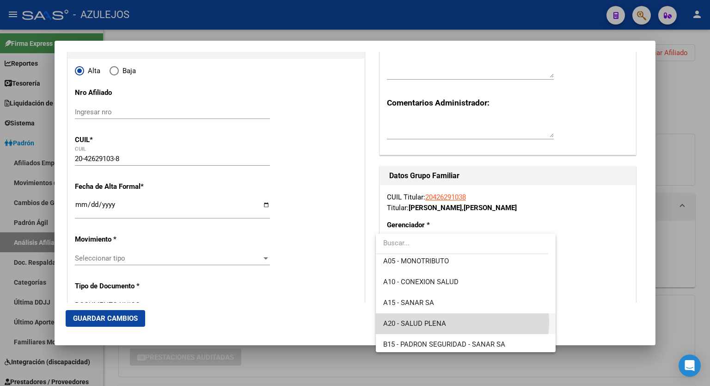
click at [459, 321] on span "A20 - SALUD PLENA" at bounding box center [465, 323] width 165 height 21
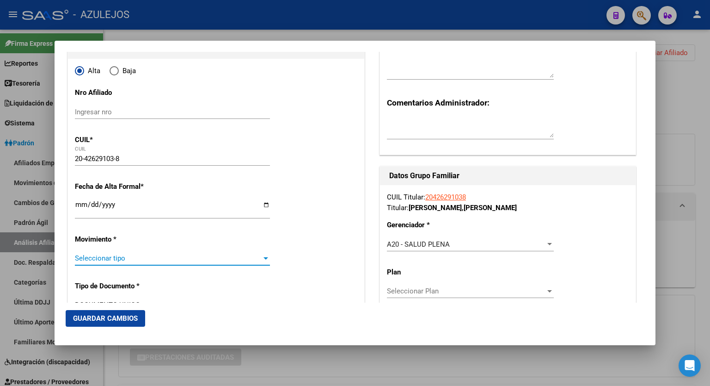
click at [262, 258] on div at bounding box center [266, 257] width 8 height 7
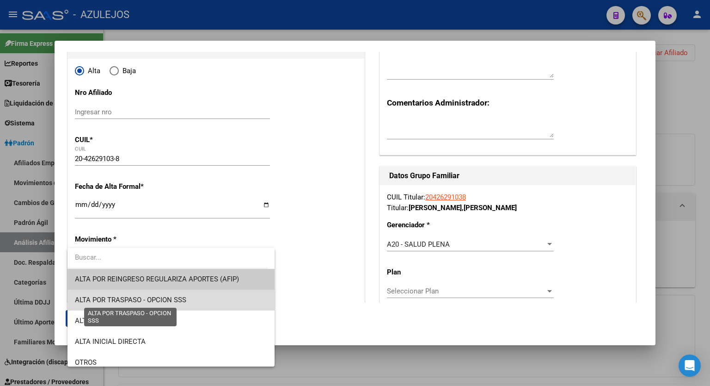
click at [182, 296] on span "ALTA POR TRASPASO - OPCION SSS" at bounding box center [130, 299] width 111 height 8
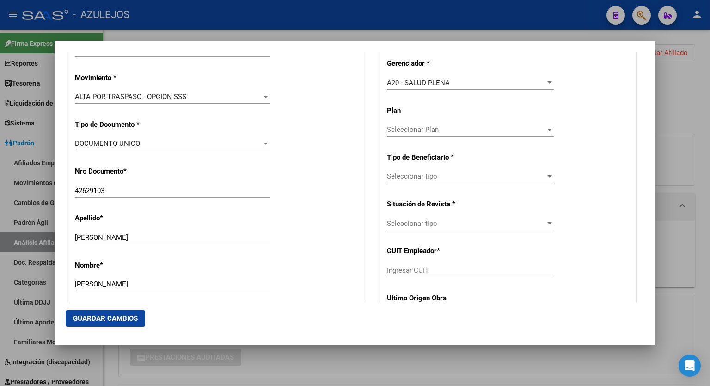
scroll to position [246, 0]
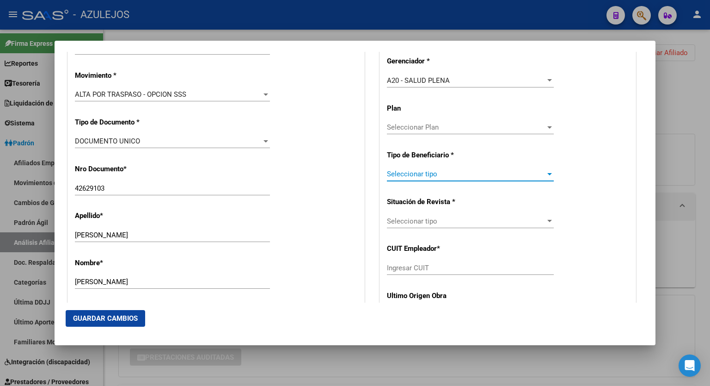
click at [547, 173] on div at bounding box center [549, 174] width 5 height 2
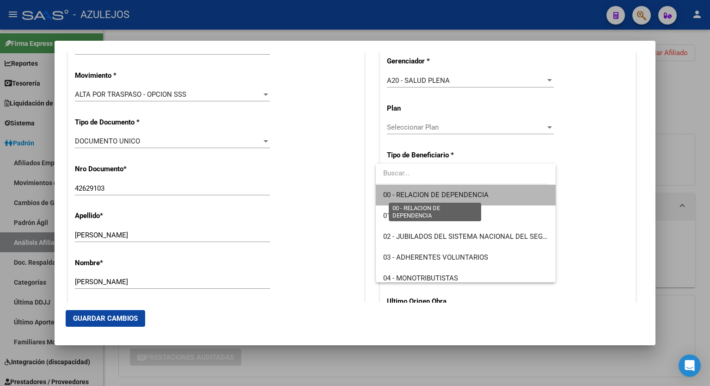
click at [482, 193] on span "00 - RELACION DE DEPENDENCIA" at bounding box center [435, 194] width 105 height 8
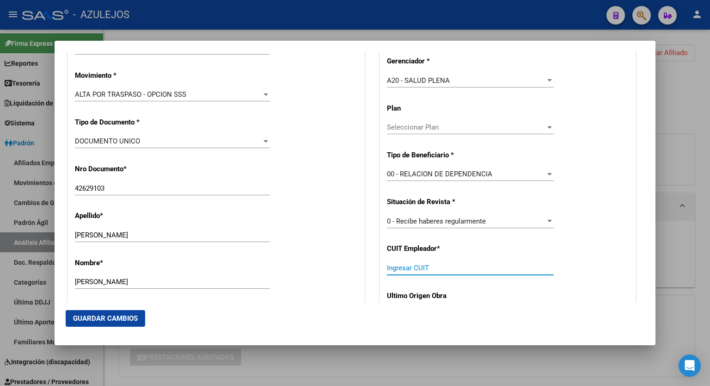
click at [490, 270] on input "Ingresar CUIT" at bounding box center [470, 268] width 167 height 8
paste input "30-55085126-8"
type input "30-55085126-8"
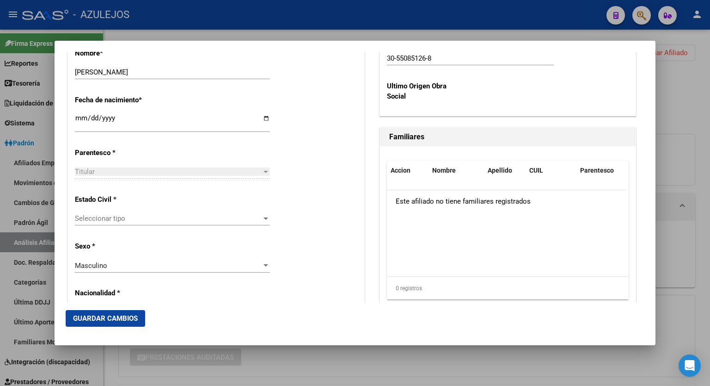
scroll to position [460, 0]
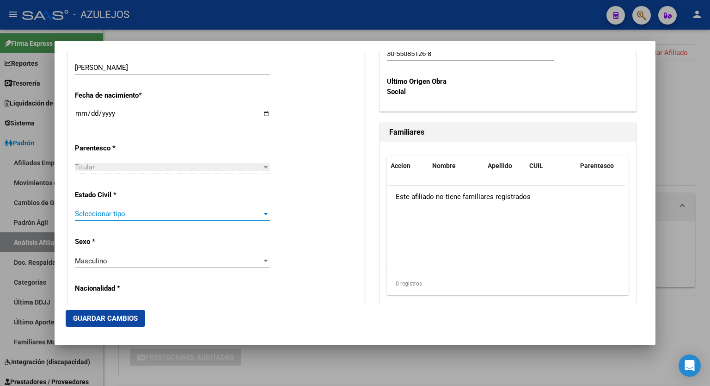
click at [264, 214] on div at bounding box center [266, 214] width 5 height 2
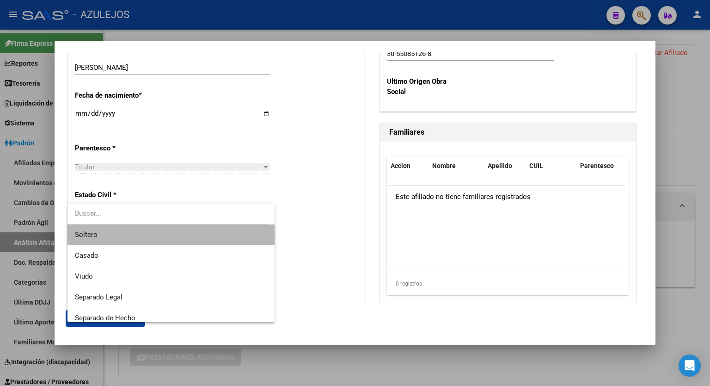
click at [204, 233] on span "Soltero" at bounding box center [171, 234] width 192 height 21
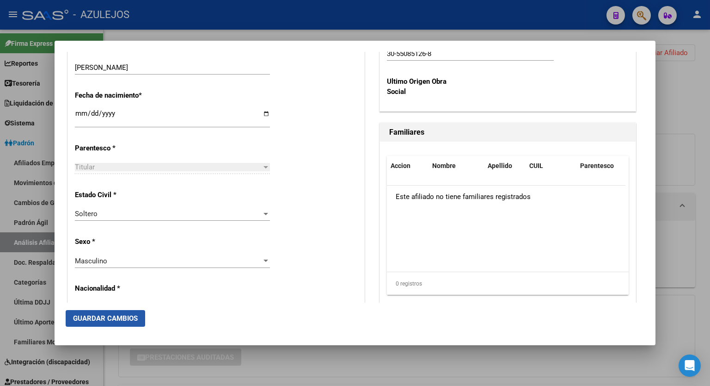
click at [109, 317] on span "Guardar Cambios" at bounding box center [105, 318] width 65 height 8
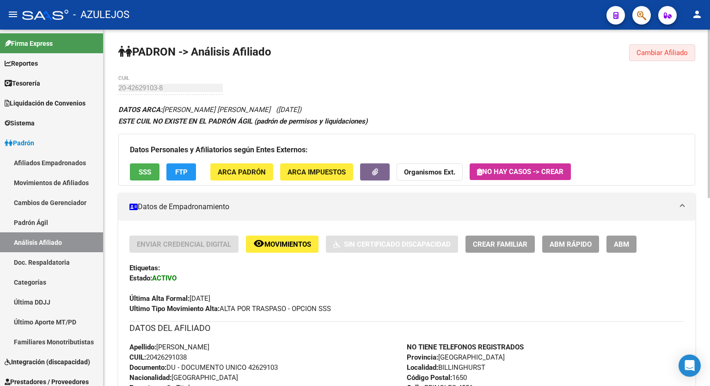
click at [659, 55] on span "Cambiar Afiliado" at bounding box center [662, 53] width 51 height 8
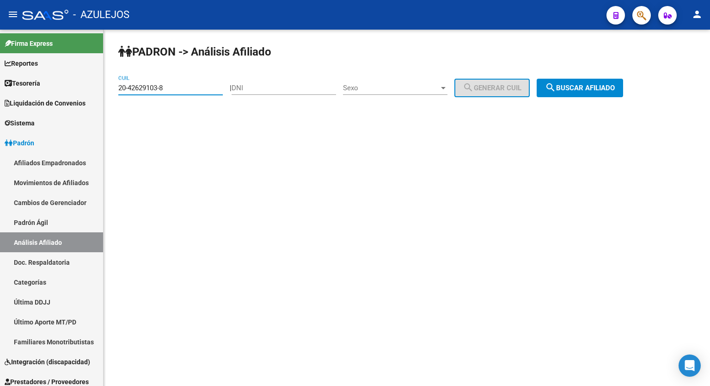
drag, startPoint x: 181, startPoint y: 91, endPoint x: 104, endPoint y: 83, distance: 77.6
click at [104, 83] on div "PADRON -> Análisis Afiliado 20-42629103-8 CUIL | DNI Sexo Sexo search Generar C…" at bounding box center [407, 78] width 607 height 97
paste input "31080024-5"
type input "20-31080024-5"
click at [575, 88] on span "search Buscar afiliado" at bounding box center [580, 88] width 70 height 8
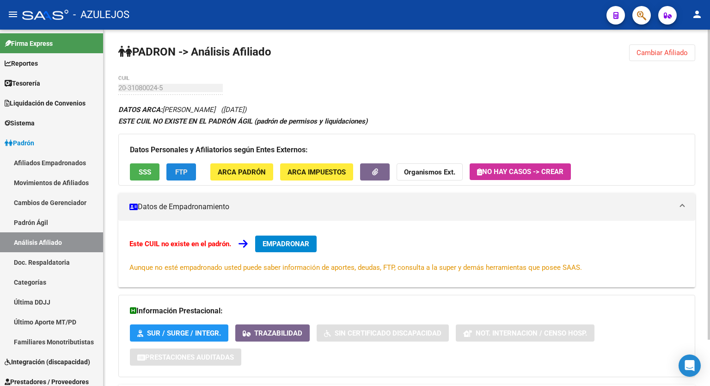
click at [185, 165] on button "FTP" at bounding box center [181, 171] width 30 height 17
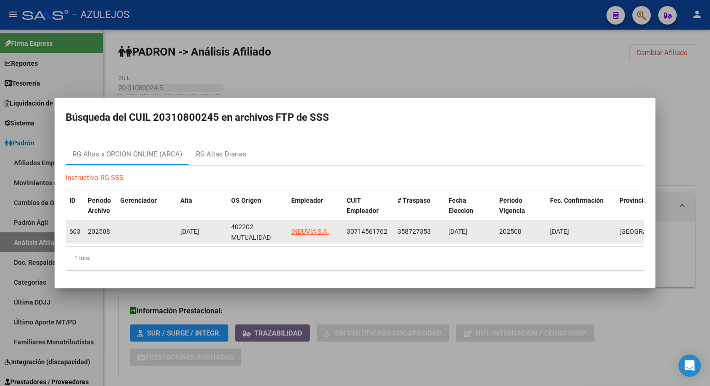
drag, startPoint x: 388, startPoint y: 228, endPoint x: 347, endPoint y: 230, distance: 41.2
click at [347, 230] on div "30714561762" at bounding box center [368, 231] width 43 height 11
copy span "30714561762"
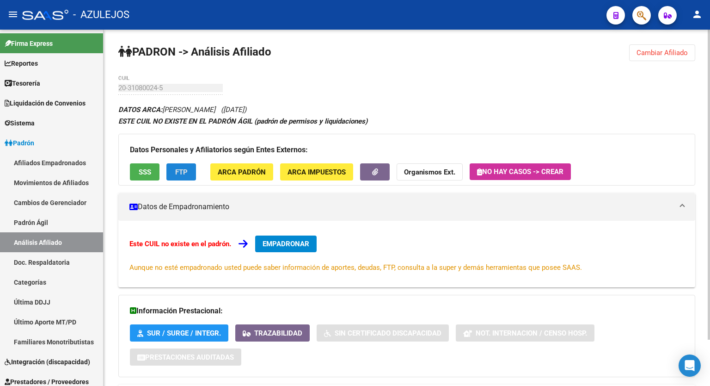
click at [302, 243] on span "EMPADRONAR" at bounding box center [286, 244] width 47 height 8
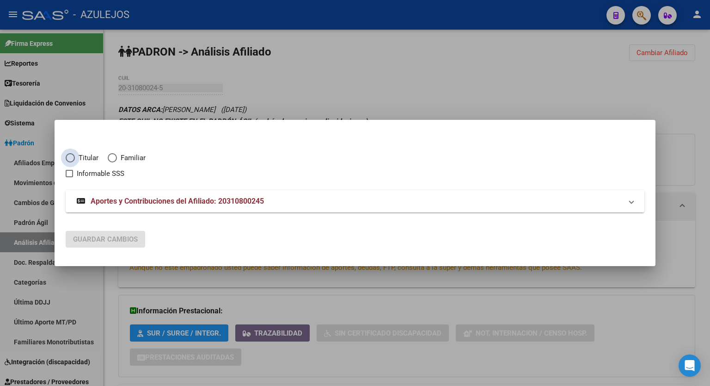
click at [72, 157] on span "Elija una opción" at bounding box center [70, 157] width 9 height 9
click at [72, 157] on input "Titular" at bounding box center [70, 157] width 9 height 9
radio input "true"
checkbox input "true"
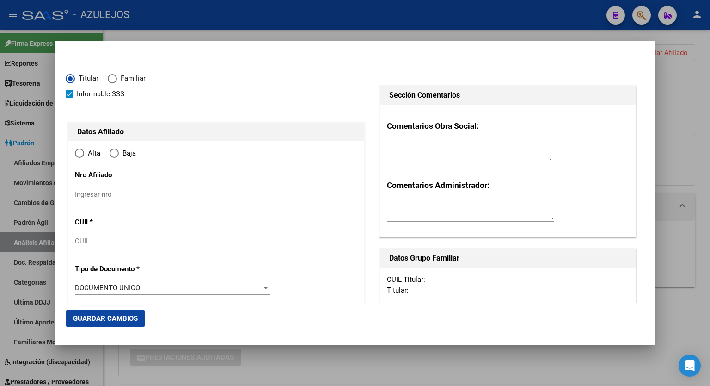
type input "20-31080024-5"
type input "31080024"
type input "RODRIGUEZ"
type input "CRISTIAN GUSTAVO"
type input "1975-03-23"
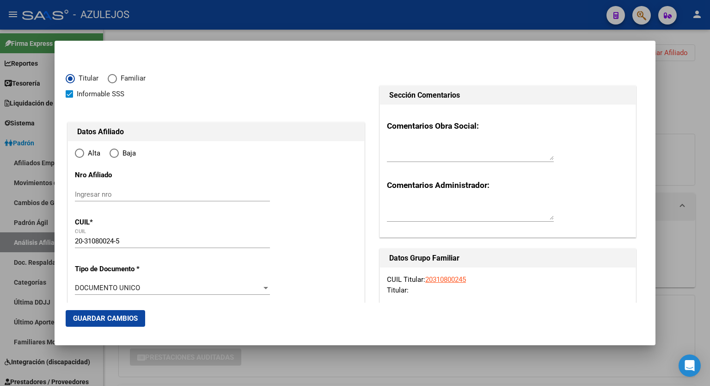
type input "[PERSON_NAME]"
type input "1746"
type input "CALDERON DE LA BARCA"
type input "939"
radio input "true"
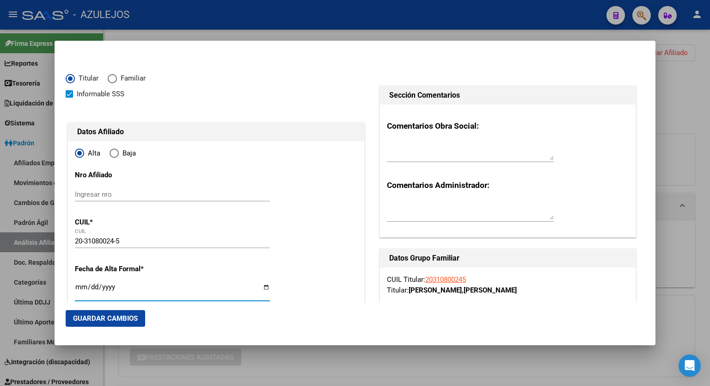
click at [265, 283] on input "Ingresar fecha" at bounding box center [172, 290] width 195 height 15
type input "[DATE]"
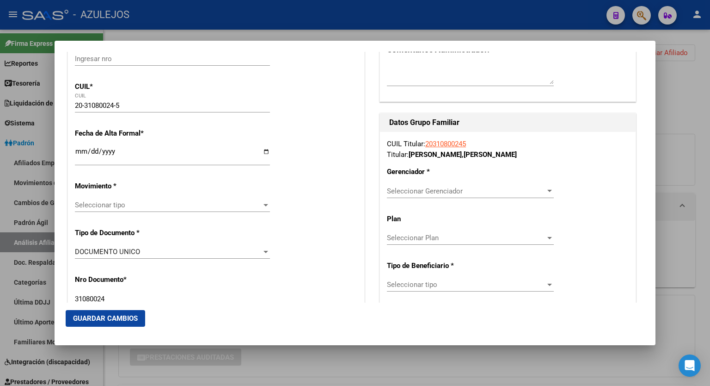
scroll to position [138, 0]
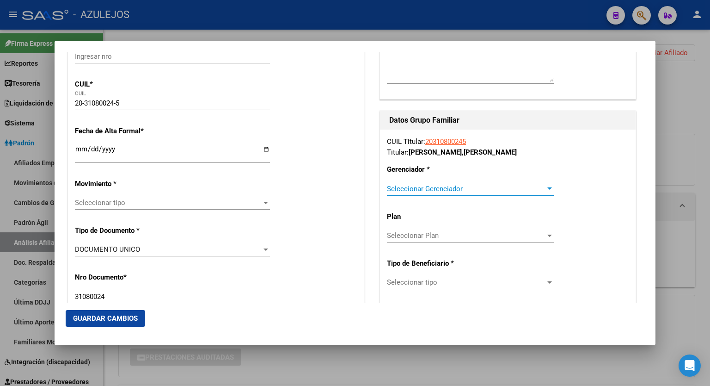
click at [547, 188] on div at bounding box center [549, 188] width 5 height 2
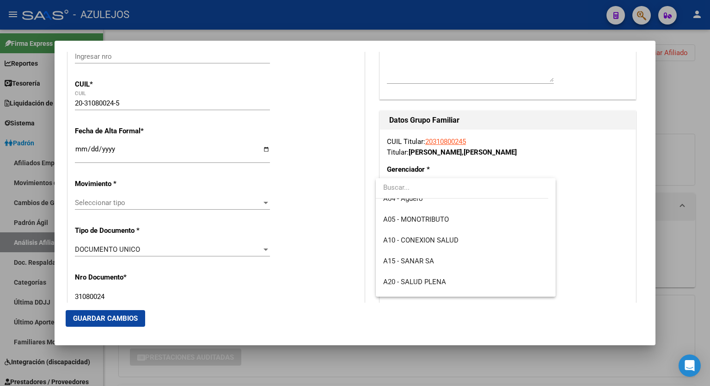
scroll to position [74, 0]
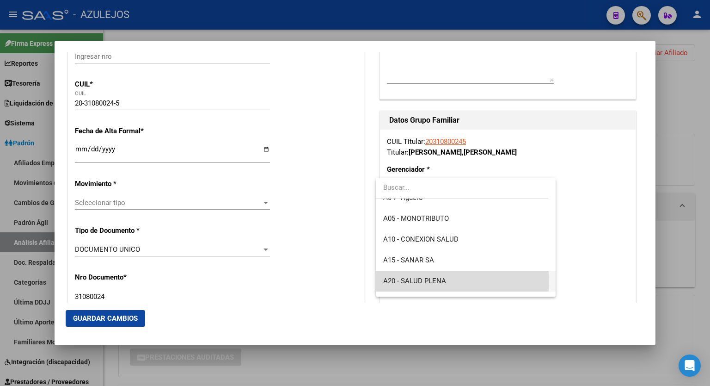
click at [458, 282] on span "A20 - SALUD PLENA" at bounding box center [465, 280] width 165 height 21
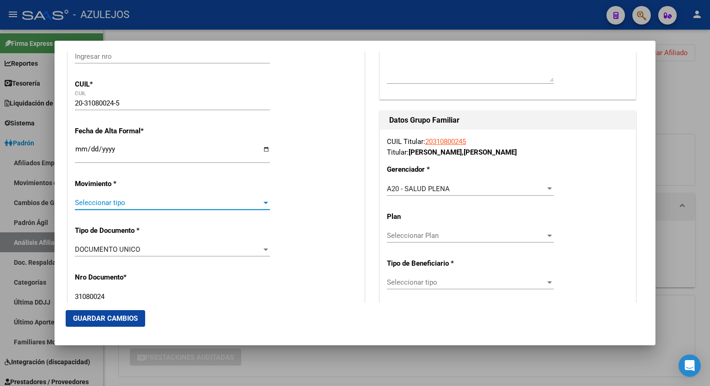
click at [266, 203] on div at bounding box center [266, 202] width 8 height 7
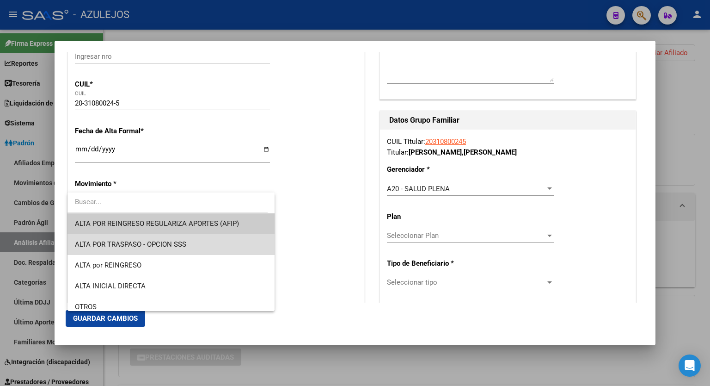
click at [176, 237] on span "ALTA POR TRASPASO - OPCION SSS" at bounding box center [171, 244] width 192 height 21
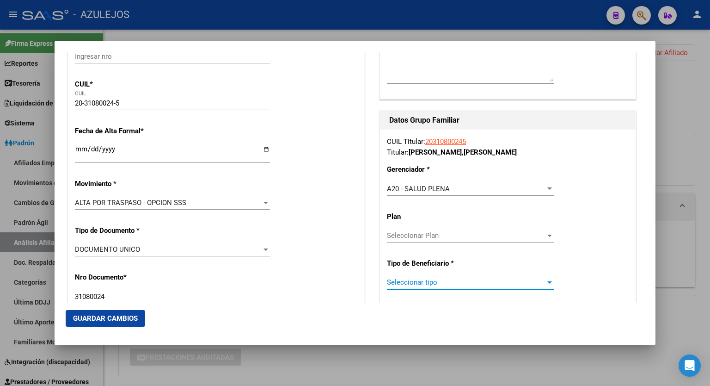
click at [532, 283] on span "Seleccionar tipo" at bounding box center [466, 282] width 159 height 8
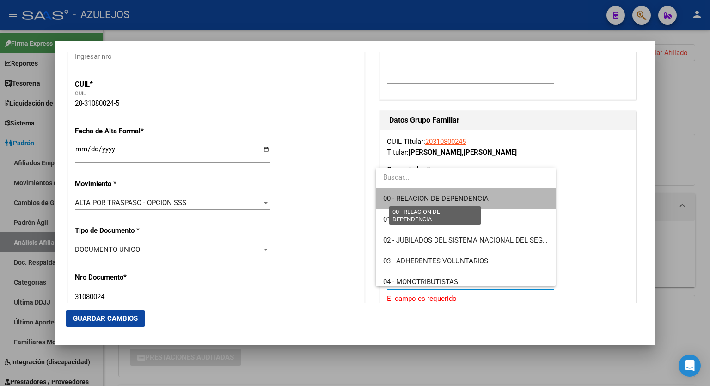
click at [469, 196] on span "00 - RELACION DE DEPENDENCIA" at bounding box center [435, 198] width 105 height 8
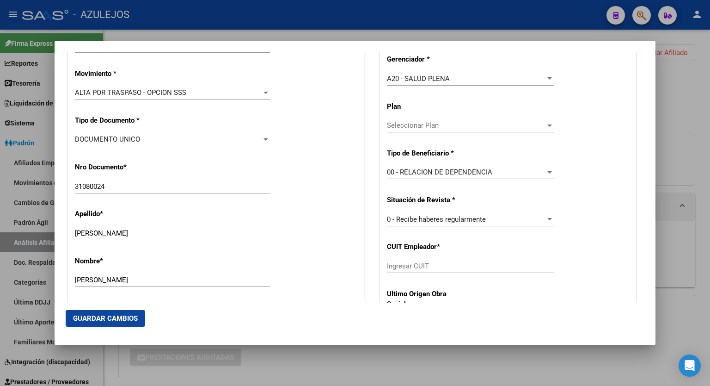
scroll to position [249, 0]
click at [474, 263] on input "Ingresar CUIT" at bounding box center [470, 265] width 167 height 8
paste input "30-71456176-2"
type input "30-71456176-2"
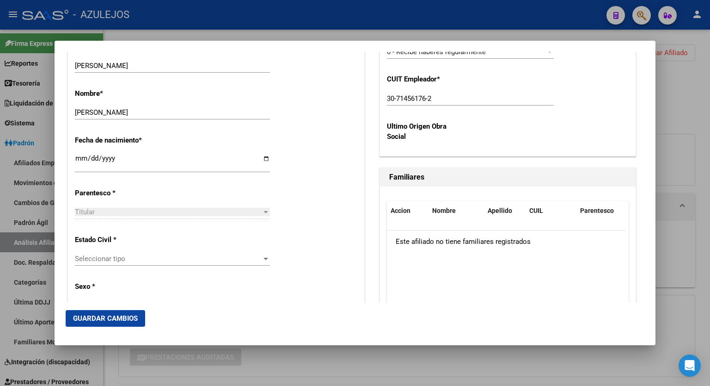
scroll to position [434, 0]
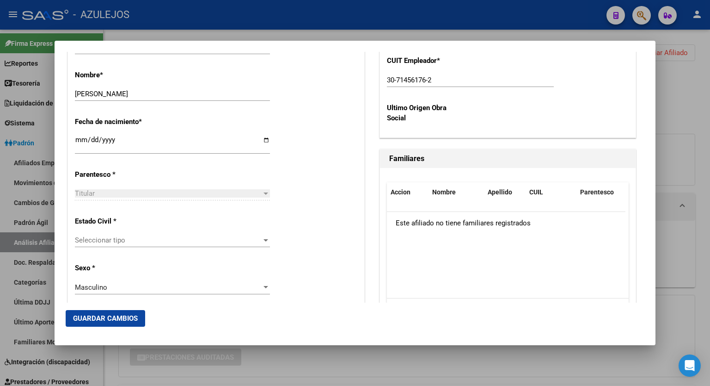
click at [265, 238] on div at bounding box center [266, 239] width 8 height 7
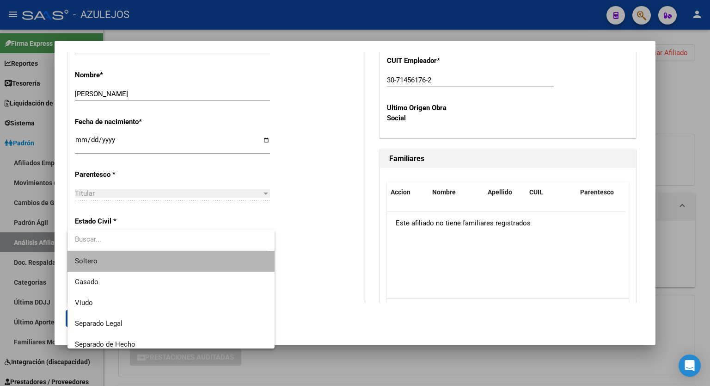
click at [197, 264] on span "Soltero" at bounding box center [171, 261] width 192 height 21
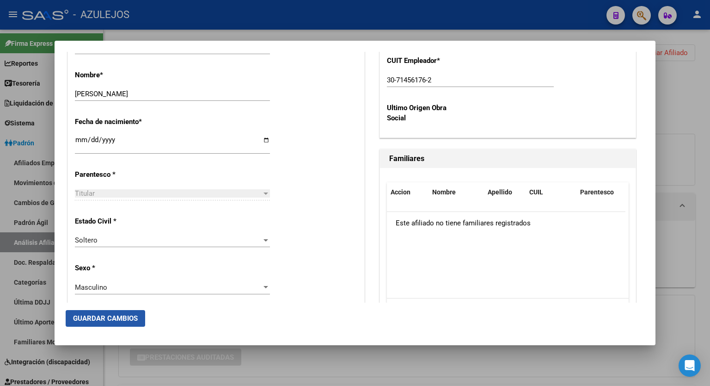
click at [122, 313] on button "Guardar Cambios" at bounding box center [106, 318] width 80 height 17
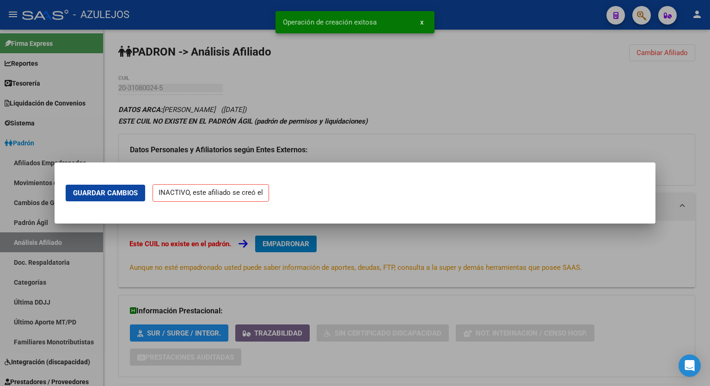
scroll to position [0, 0]
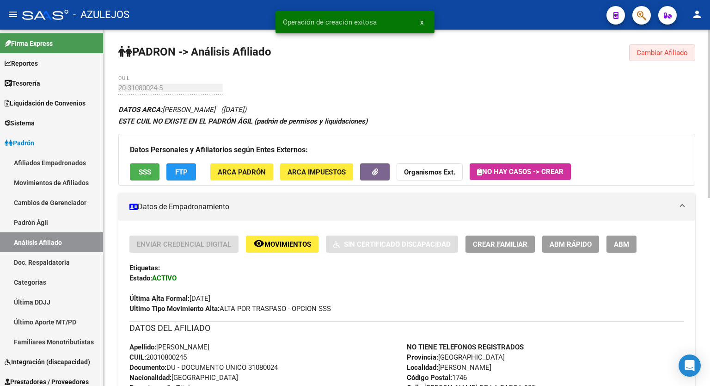
click at [660, 49] on span "Cambiar Afiliado" at bounding box center [662, 53] width 51 height 8
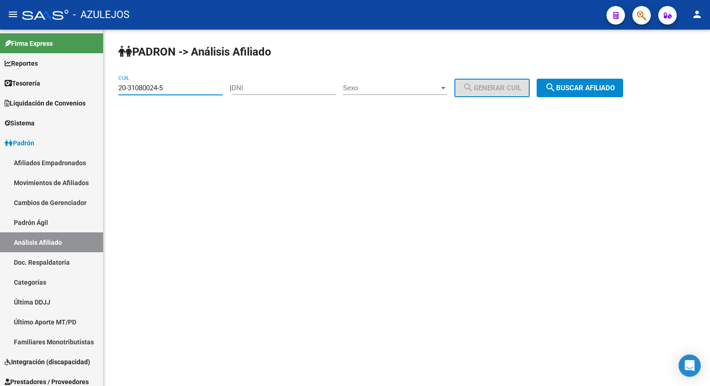
drag, startPoint x: 197, startPoint y: 89, endPoint x: 105, endPoint y: 92, distance: 92.0
click at [105, 92] on div "PADRON -> Análisis Afiliado 20-31080024-5 CUIL | DNI Sexo Sexo search Generar C…" at bounding box center [407, 78] width 607 height 97
paste input "3-22680454-4"
type input "23-22680454-4"
click at [572, 92] on button "search Buscar afiliado" at bounding box center [580, 88] width 86 height 18
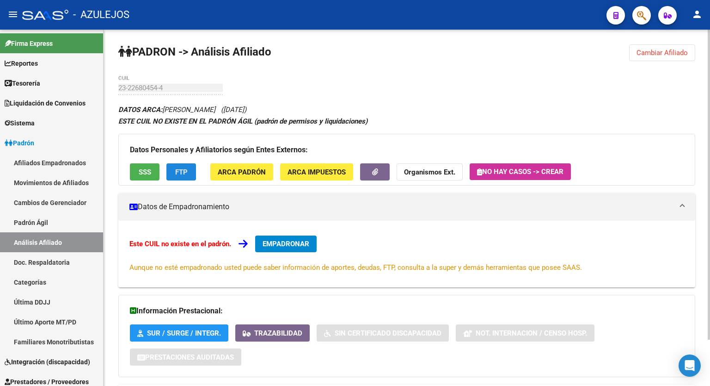
click at [181, 169] on span "FTP" at bounding box center [181, 172] width 12 height 8
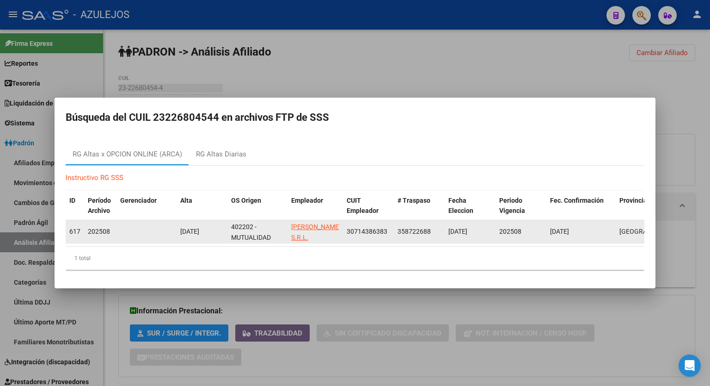
drag, startPoint x: 389, startPoint y: 225, endPoint x: 346, endPoint y: 230, distance: 42.8
click at [347, 230] on div "30714386383" at bounding box center [368, 231] width 43 height 11
copy span "30714386383"
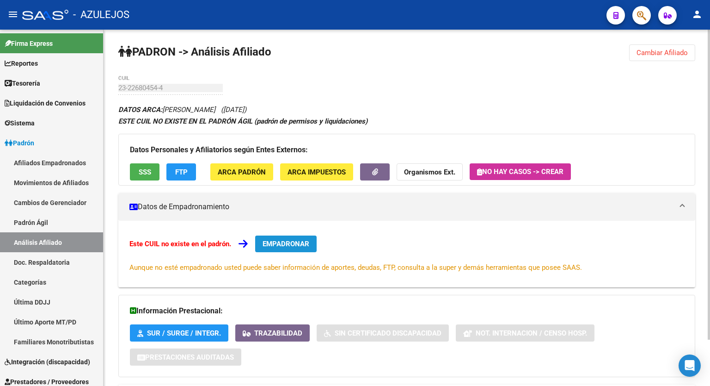
click at [288, 242] on span "EMPADRONAR" at bounding box center [286, 244] width 47 height 8
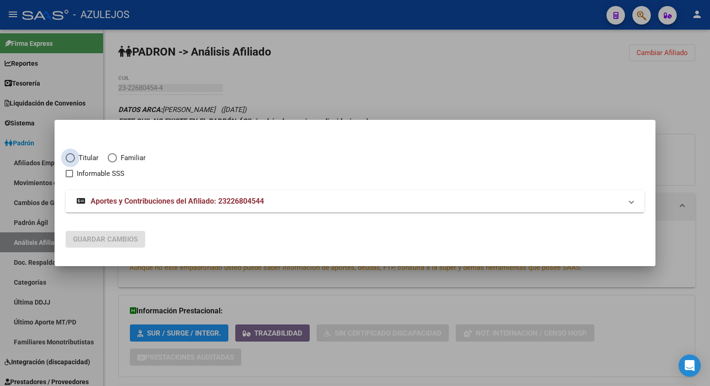
click at [75, 159] on span "Titular" at bounding box center [87, 158] width 24 height 11
click at [75, 159] on input "Titular" at bounding box center [70, 157] width 9 height 9
radio input "true"
checkbox input "true"
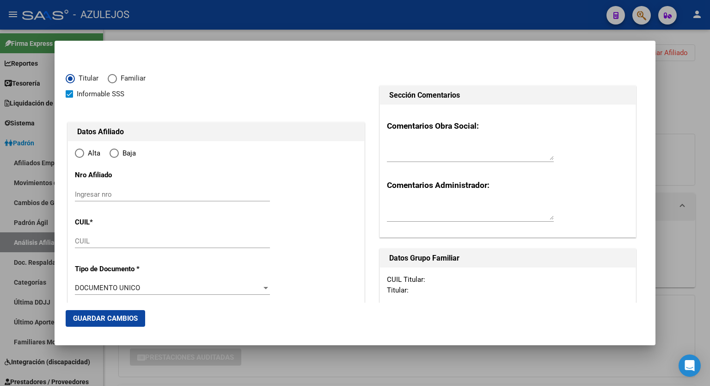
type input "23-22680454-4"
radio input "true"
type input "22680454"
type input "GUZMAN"
type input "MIRTA ALEJANDRA"
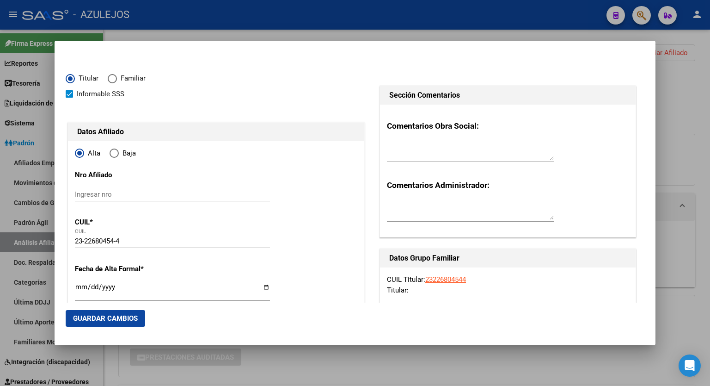
type input "1972-02-08"
type input "[GEOGRAPHIC_DATA]"
type input "1650"
type input "[PERSON_NAME]"
type input "5943"
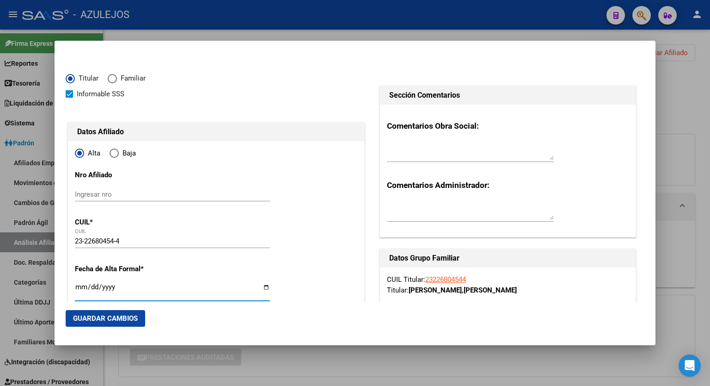
click at [264, 285] on input "Ingresar fecha" at bounding box center [172, 290] width 195 height 15
click at [264, 289] on input "Ingresar fecha" at bounding box center [172, 290] width 195 height 15
type input "[DATE]"
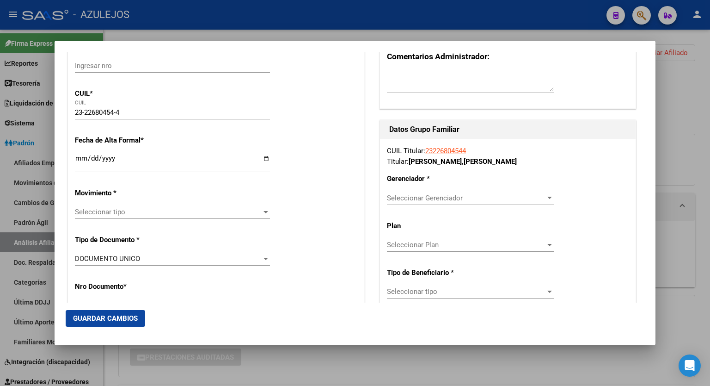
scroll to position [142, 0]
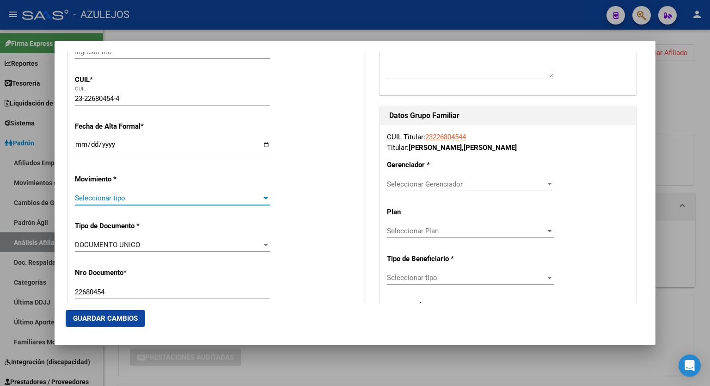
click at [264, 200] on div at bounding box center [266, 197] width 8 height 7
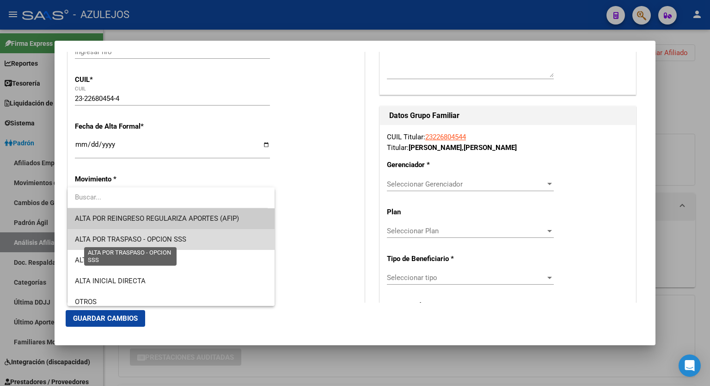
click at [183, 243] on span "ALTA POR TRASPASO - OPCION SSS" at bounding box center [130, 239] width 111 height 8
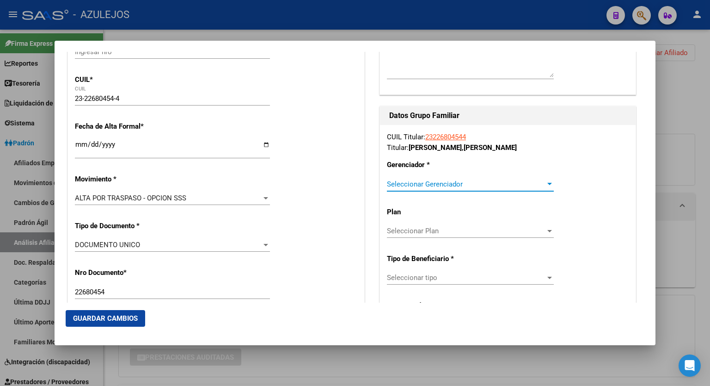
click at [547, 184] on div at bounding box center [549, 184] width 5 height 2
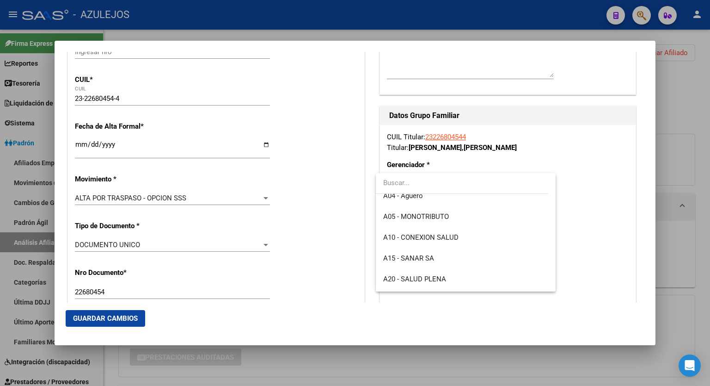
scroll to position [81, 0]
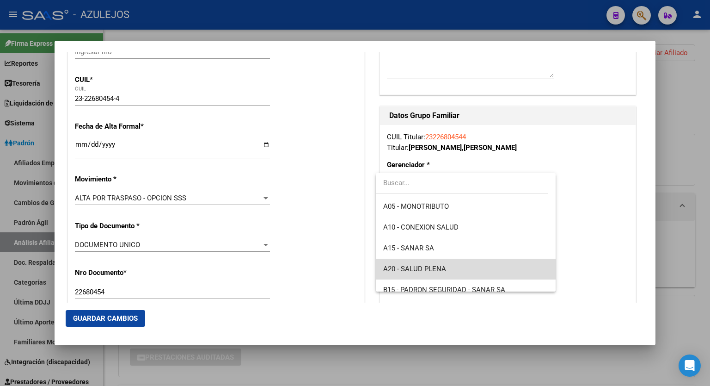
click at [476, 262] on span "A20 - SALUD PLENA" at bounding box center [465, 268] width 165 height 21
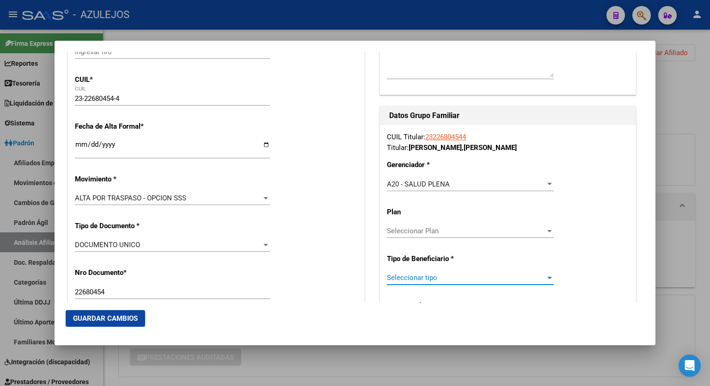
click at [547, 277] on div at bounding box center [549, 278] width 5 height 2
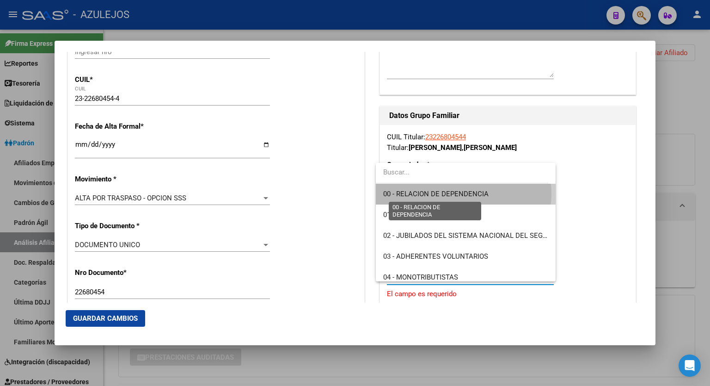
click at [463, 193] on span "00 - RELACION DE DEPENDENCIA" at bounding box center [435, 194] width 105 height 8
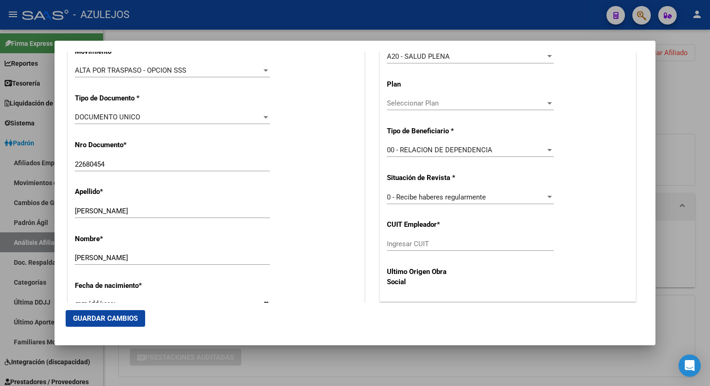
scroll to position [272, 0]
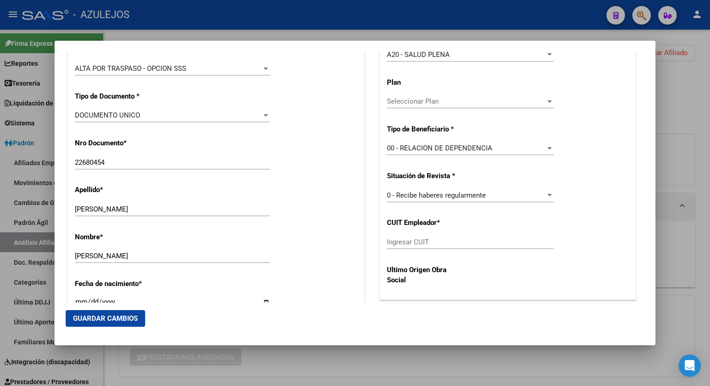
click at [432, 235] on div "Ingresar CUIT" at bounding box center [470, 242] width 167 height 14
paste input "30-71438638-3"
type input "30-71438638-3"
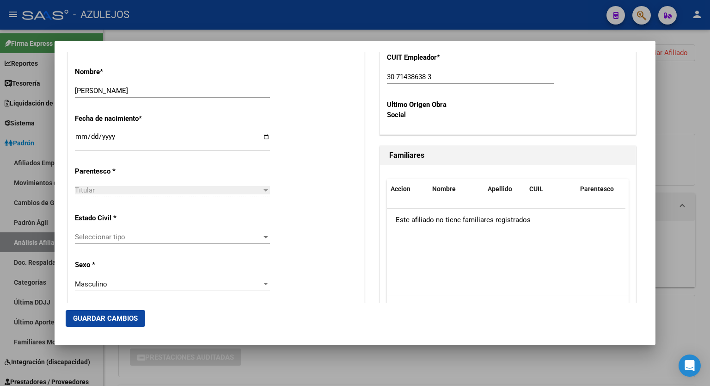
scroll to position [438, 0]
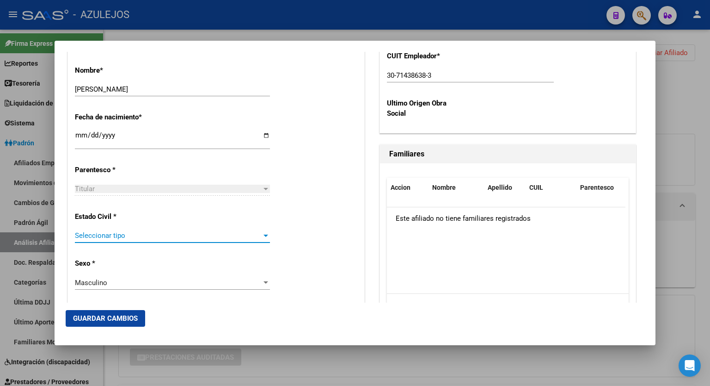
click at [264, 234] on div at bounding box center [266, 235] width 5 height 2
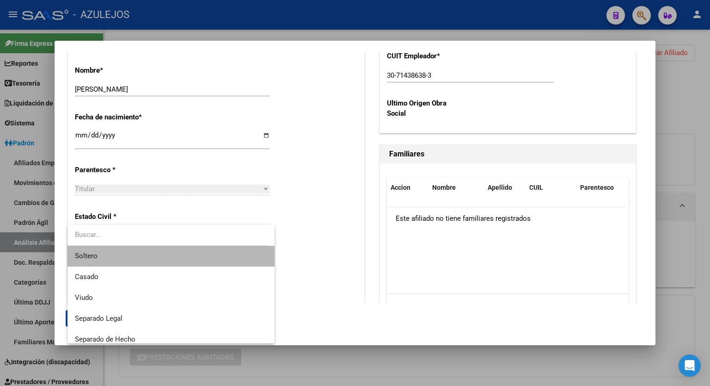
click at [190, 254] on span "Soltero" at bounding box center [171, 256] width 192 height 21
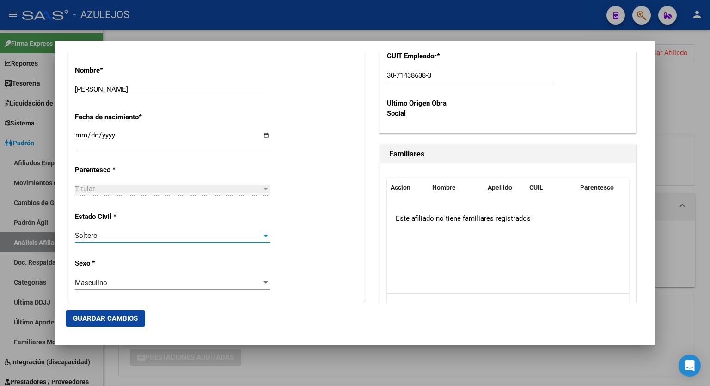
click at [114, 319] on span "Guardar Cambios" at bounding box center [105, 318] width 65 height 8
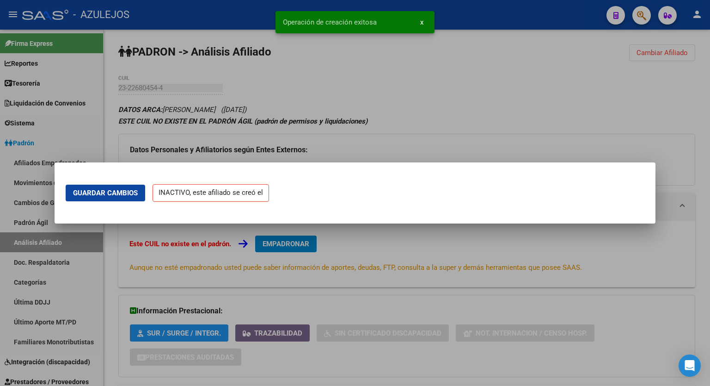
scroll to position [0, 0]
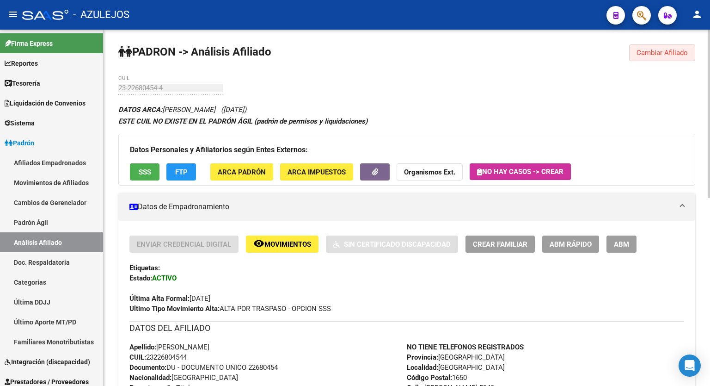
click at [682, 51] on span "Cambiar Afiliado" at bounding box center [662, 53] width 51 height 8
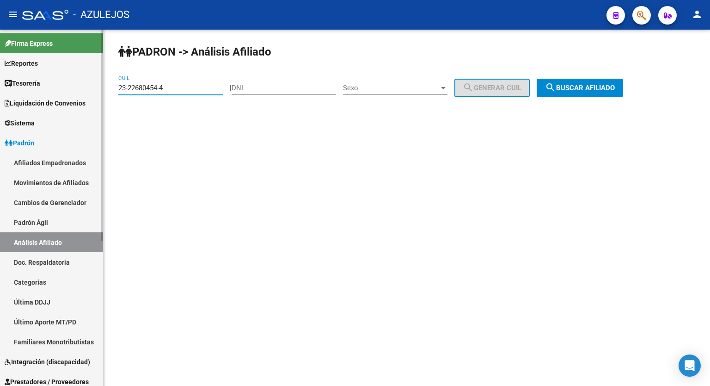
drag, startPoint x: 172, startPoint y: 89, endPoint x: 86, endPoint y: 86, distance: 85.6
click at [86, 86] on mat-sidenav-container "Firma Express Reportes Tablero de Control Ingresos Percibidos Análisis de todos…" at bounding box center [355, 208] width 710 height 356
paste input "0-34682788-3"
type input "20-34682788-3"
click at [587, 88] on span "search Buscar afiliado" at bounding box center [580, 88] width 70 height 8
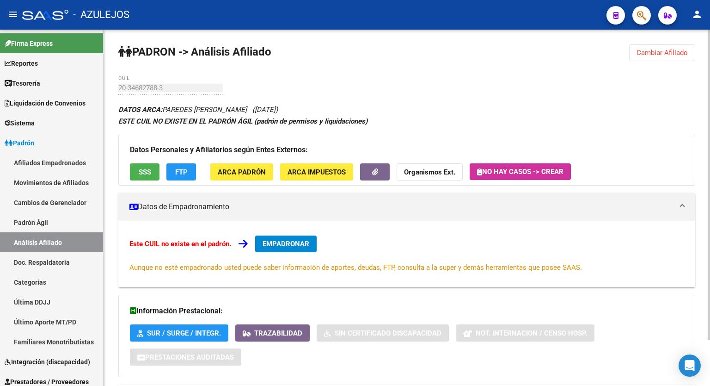
click at [190, 172] on button "FTP" at bounding box center [181, 171] width 30 height 17
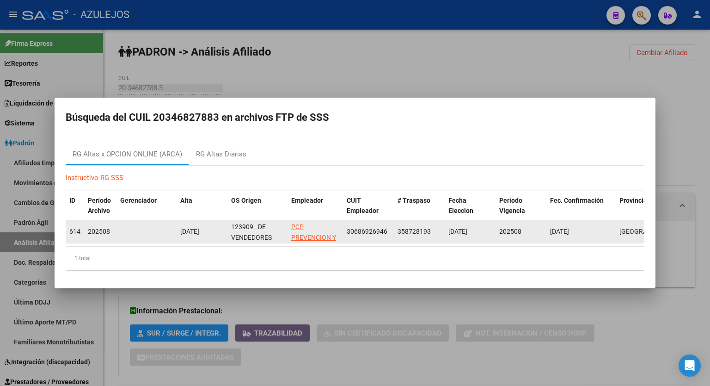
drag, startPoint x: 389, startPoint y: 229, endPoint x: 348, endPoint y: 229, distance: 41.2
click at [348, 229] on div "30686926946" at bounding box center [368, 231] width 43 height 11
copy span "30686926946"
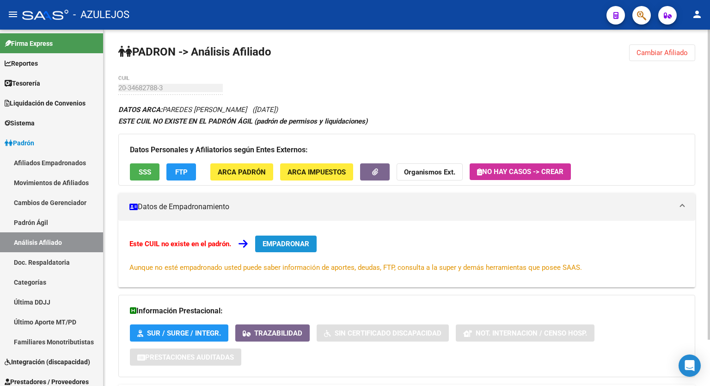
click at [300, 243] on span "EMPADRONAR" at bounding box center [286, 244] width 47 height 8
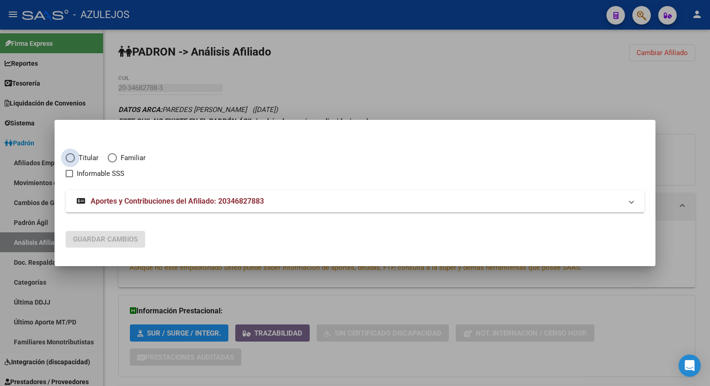
click at [69, 158] on span "Elija una opción" at bounding box center [70, 157] width 9 height 9
click at [69, 158] on input "Titular" at bounding box center [70, 157] width 9 height 9
radio input "true"
checkbox input "true"
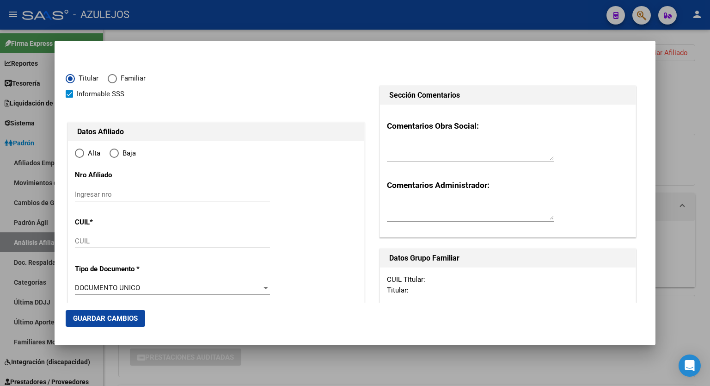
type input "20-34682788-3"
type input "34682788"
type input "PAREDES"
type input "EDUARDO DAMIAN"
type input "1989-07-15"
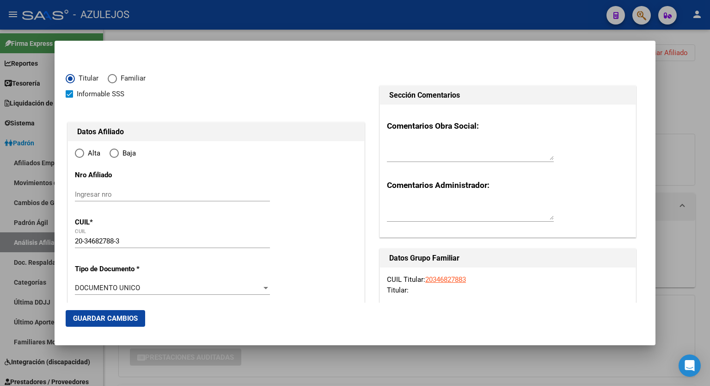
type input "[PERSON_NAME]"
type input "1631"
type input "GODOY CRUZ"
type input "1631"
radio input "true"
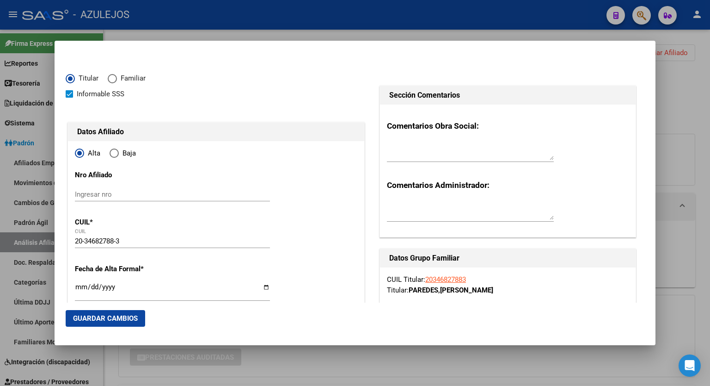
click at [265, 286] on input "Ingresar fecha" at bounding box center [172, 290] width 195 height 15
type input "[DATE]"
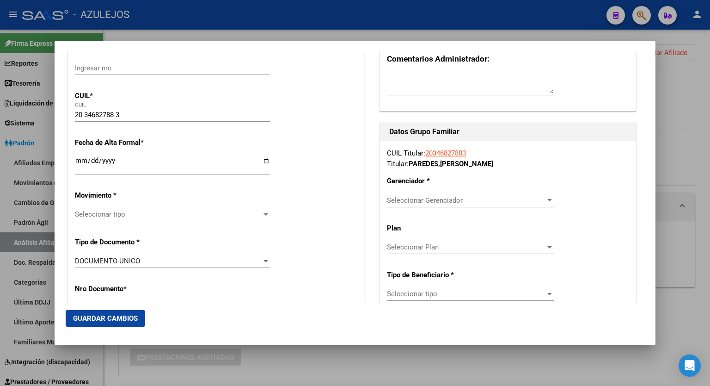
scroll to position [152, 0]
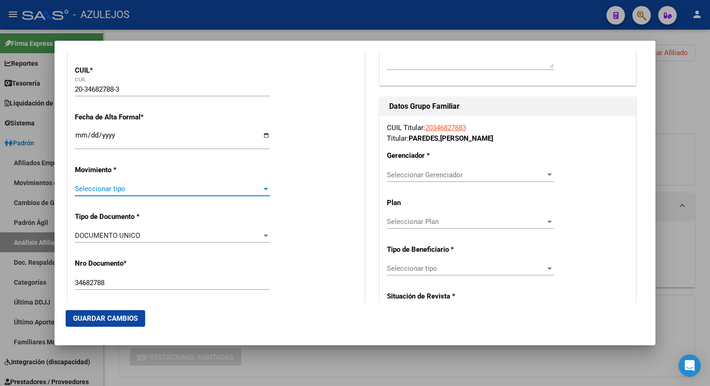
click at [262, 188] on div at bounding box center [266, 188] width 8 height 7
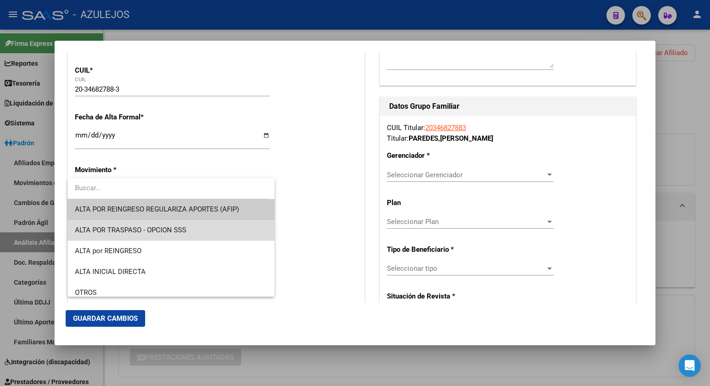
click at [180, 224] on span "ALTA POR TRASPASO - OPCION SSS" at bounding box center [171, 230] width 192 height 21
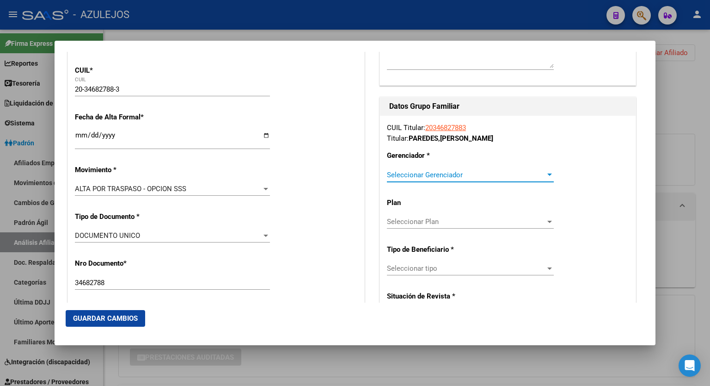
click at [547, 174] on div at bounding box center [549, 174] width 5 height 2
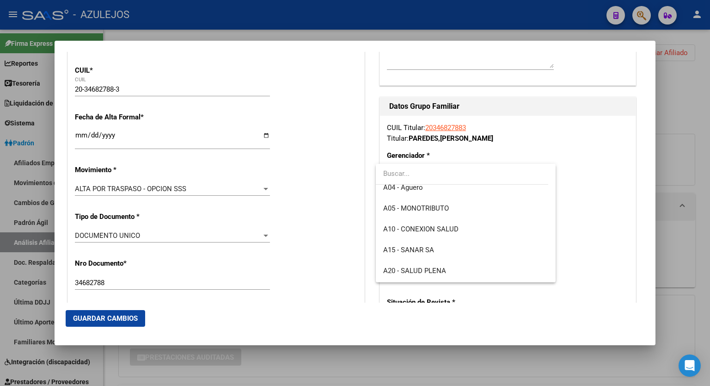
scroll to position [80, 0]
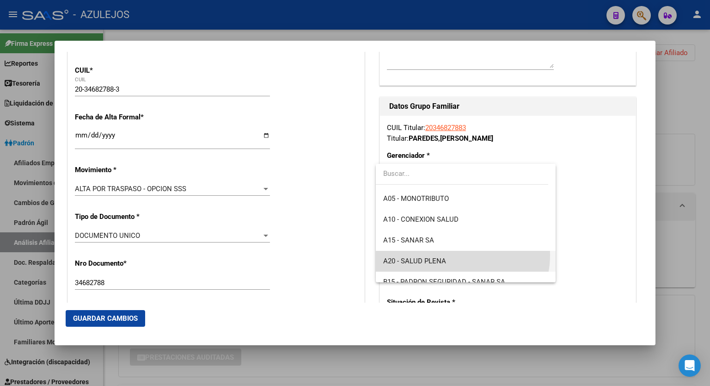
click at [458, 255] on span "A20 - SALUD PLENA" at bounding box center [465, 261] width 165 height 21
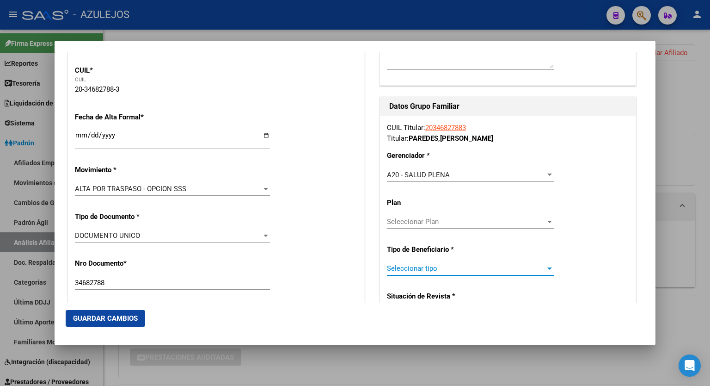
click at [522, 264] on span "Seleccionar tipo" at bounding box center [466, 268] width 159 height 8
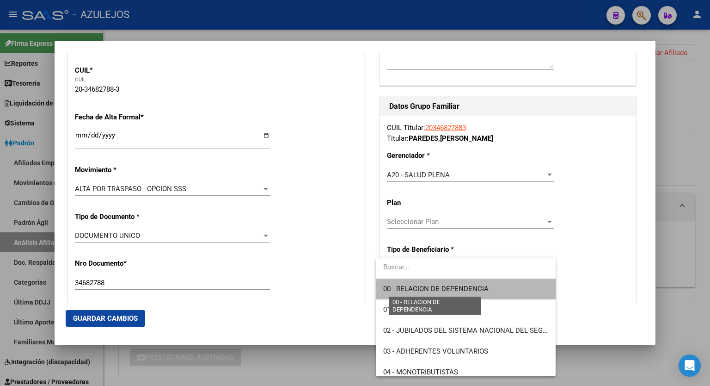
click at [485, 286] on span "00 - RELACION DE DEPENDENCIA" at bounding box center [435, 288] width 105 height 8
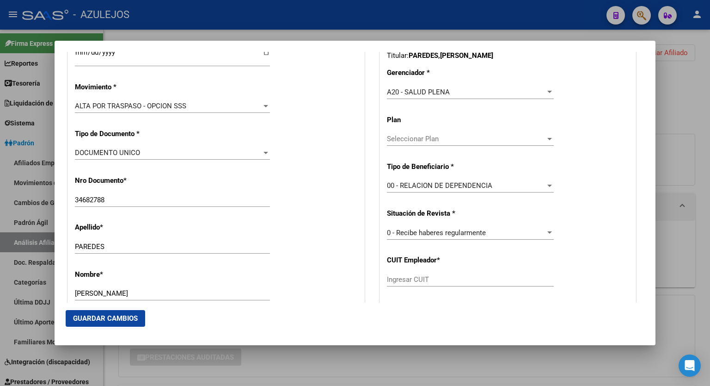
scroll to position [244, 0]
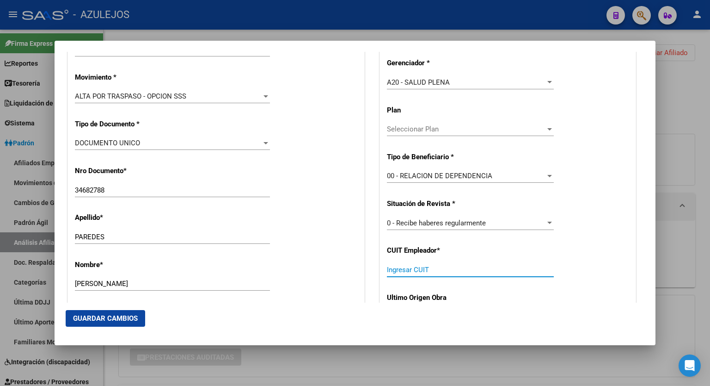
click at [490, 265] on input "Ingresar CUIT" at bounding box center [470, 269] width 167 height 8
paste input "30-68692694-6"
type input "30-68692694-6"
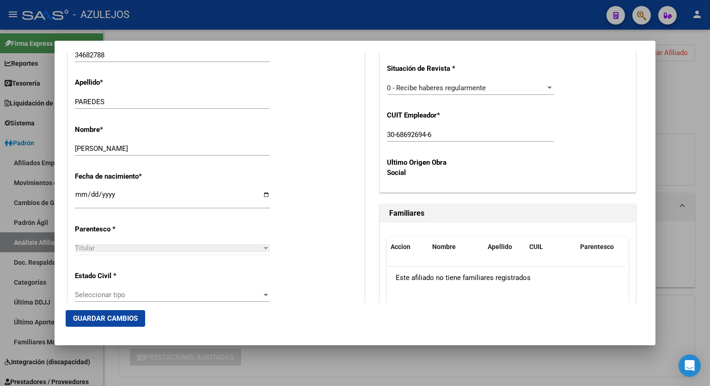
scroll to position [416, 0]
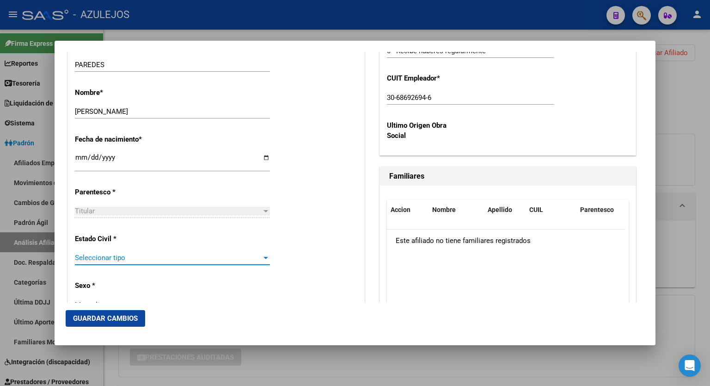
click at [265, 255] on div at bounding box center [266, 257] width 8 height 7
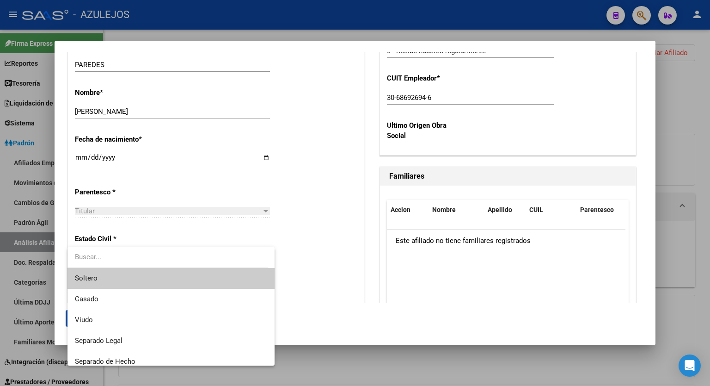
click at [196, 272] on span "Soltero" at bounding box center [171, 278] width 192 height 21
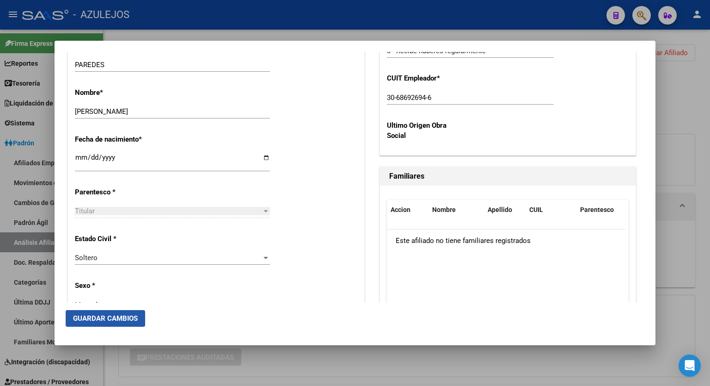
click at [111, 325] on button "Guardar Cambios" at bounding box center [106, 318] width 80 height 17
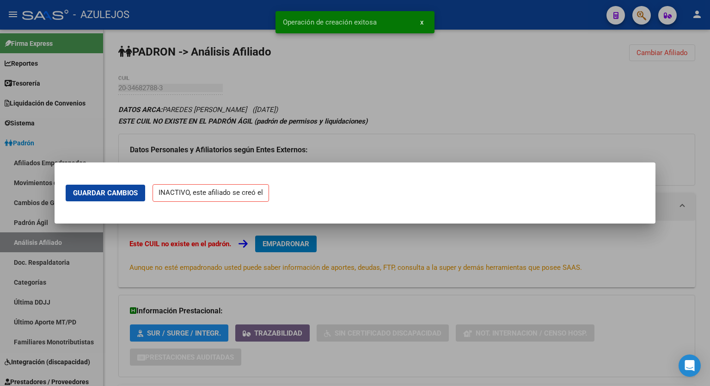
scroll to position [0, 0]
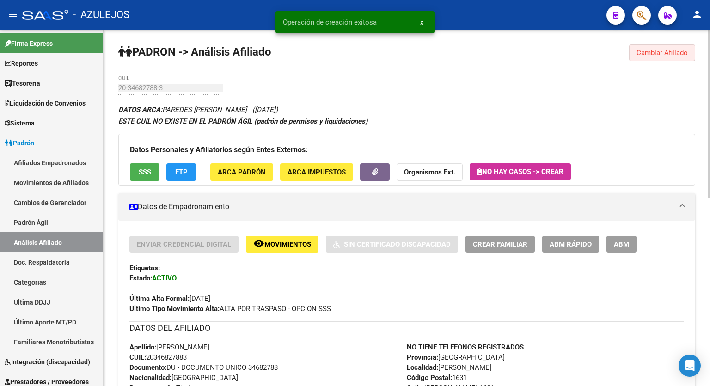
click at [669, 55] on span "Cambiar Afiliado" at bounding box center [662, 53] width 51 height 8
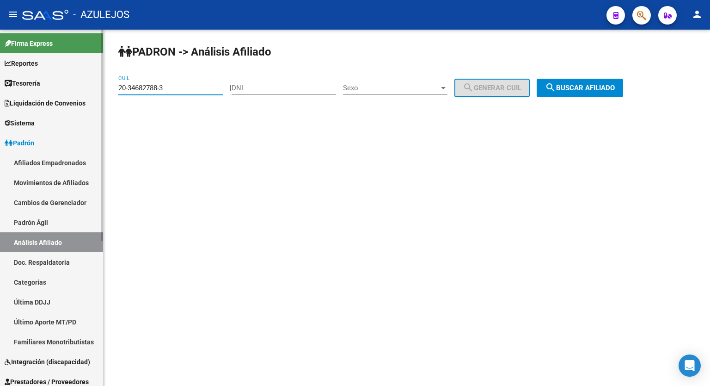
drag, startPoint x: 184, startPoint y: 91, endPoint x: 87, endPoint y: 96, distance: 97.7
click at [87, 96] on mat-sidenav-container "Firma Express Reportes Tablero de Control Ingresos Percibidos Análisis de todos…" at bounding box center [355, 208] width 710 height 356
paste input "8128725-5"
type input "20-38128725-5"
click at [581, 86] on span "search Buscar afiliado" at bounding box center [580, 88] width 70 height 8
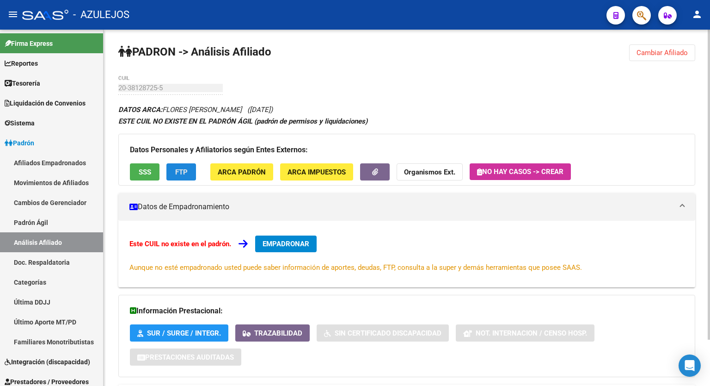
click at [182, 170] on span "FTP" at bounding box center [181, 172] width 12 height 8
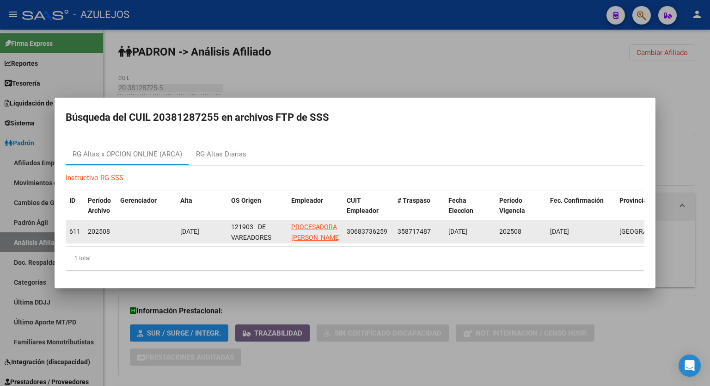
drag, startPoint x: 390, startPoint y: 228, endPoint x: 348, endPoint y: 226, distance: 42.1
click at [348, 226] on div "30683736259" at bounding box center [368, 231] width 43 height 11
copy span "30683736259"
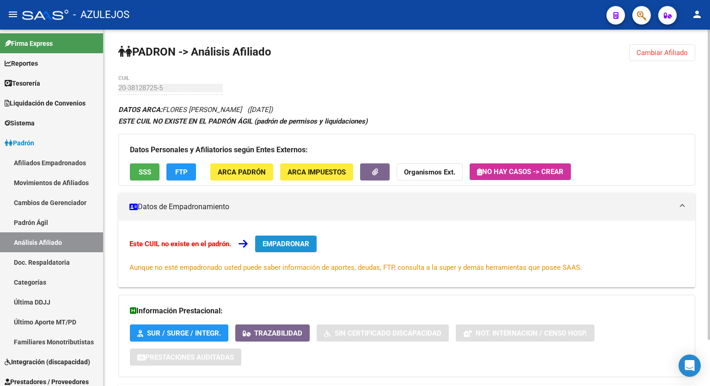
click at [286, 245] on span "EMPADRONAR" at bounding box center [286, 244] width 47 height 8
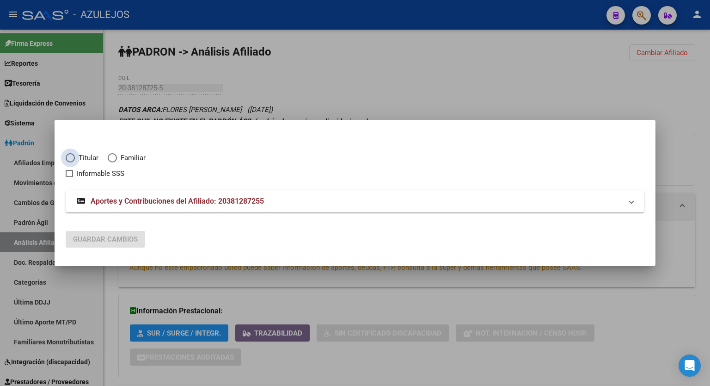
click at [70, 155] on span "Elija una opción" at bounding box center [70, 157] width 9 height 9
click at [70, 155] on input "Titular" at bounding box center [70, 157] width 9 height 9
radio input "true"
checkbox input "true"
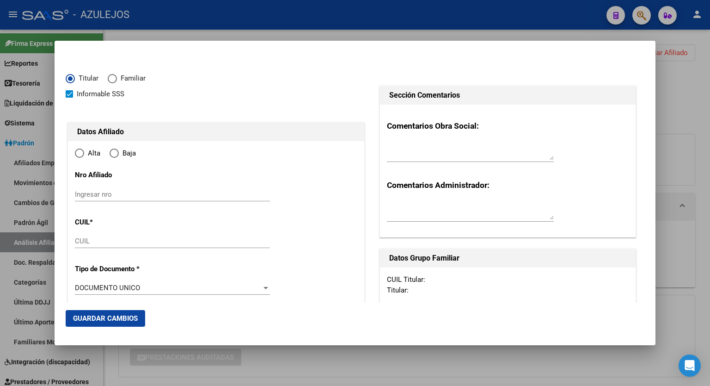
type input "20-38128725-5"
radio input "true"
type input "38128725"
type input "FLORES"
type input "DAVID NICOLAS MARIA"
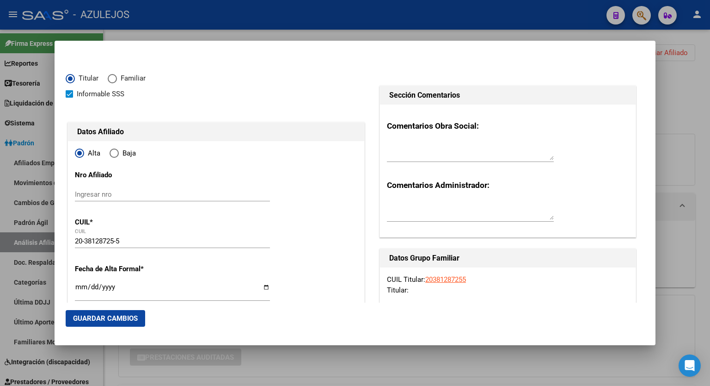
type input "1994-10-27"
type input "TABLADA"
type input "1766"
type input "GORRITI"
type input "621"
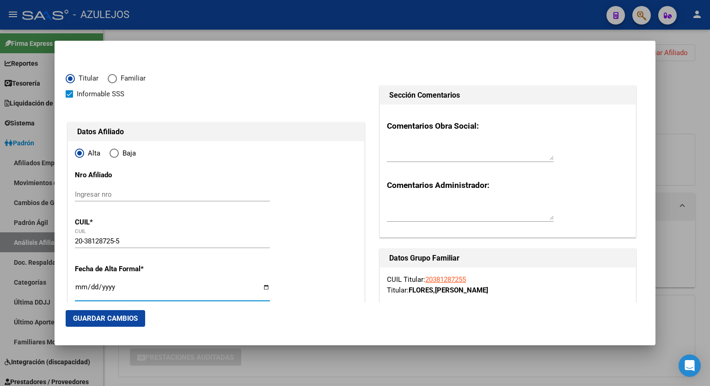
click at [264, 288] on input "Ingresar fecha" at bounding box center [172, 290] width 195 height 15
type input "[DATE]"
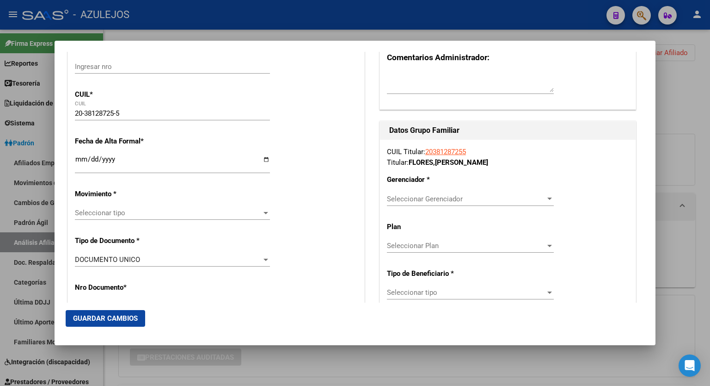
scroll to position [129, 0]
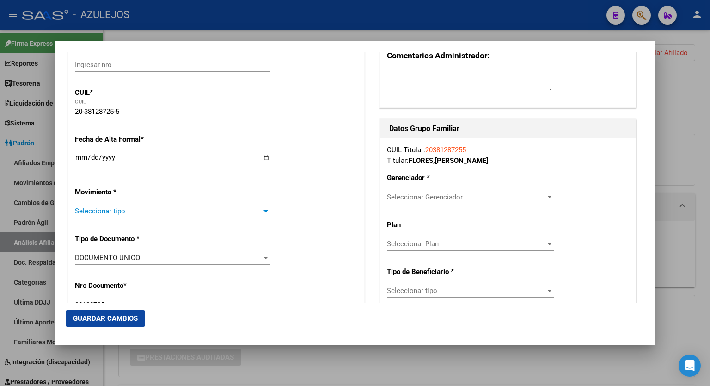
click at [262, 208] on div at bounding box center [266, 210] width 8 height 7
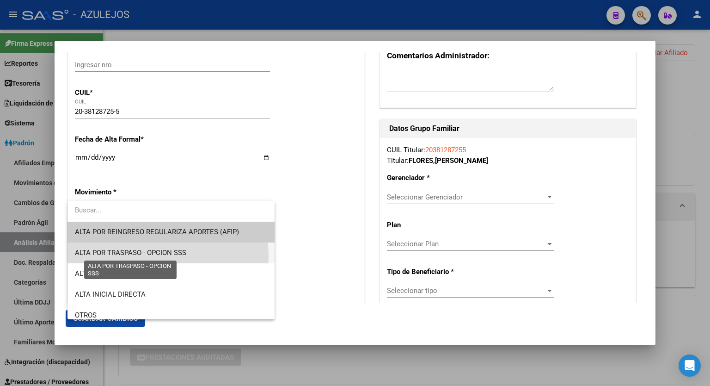
click at [156, 255] on span "ALTA POR TRASPASO - OPCION SSS" at bounding box center [130, 252] width 111 height 8
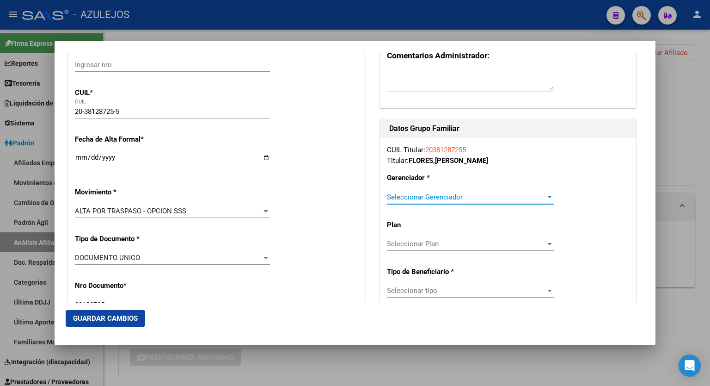
click at [539, 198] on span "Seleccionar Gerenciador" at bounding box center [466, 197] width 159 height 8
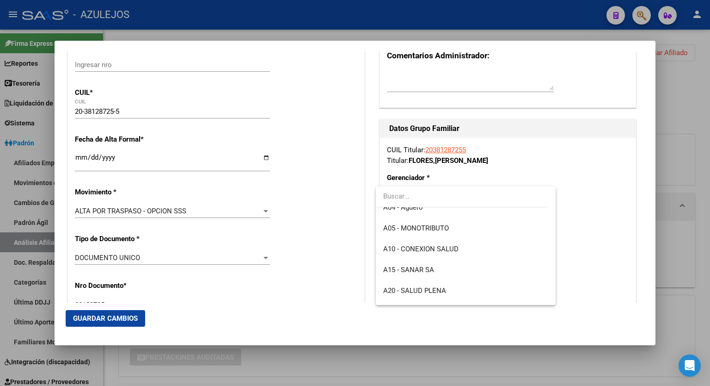
scroll to position [74, 0]
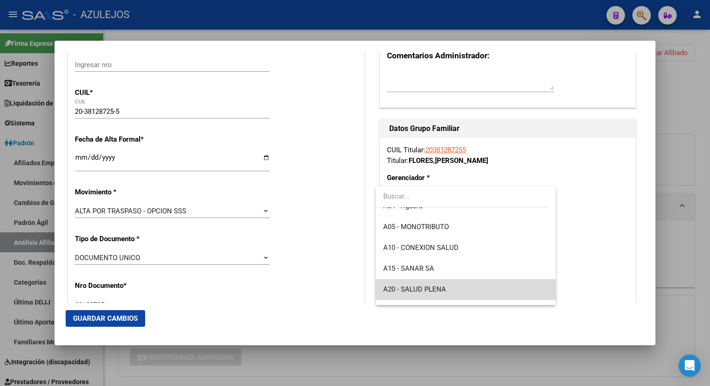
click at [470, 287] on span "A20 - SALUD PLENA" at bounding box center [465, 289] width 165 height 21
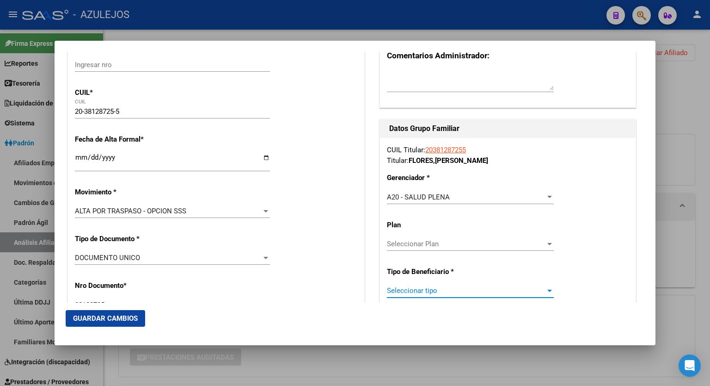
click at [522, 293] on span "Seleccionar tipo" at bounding box center [466, 290] width 159 height 8
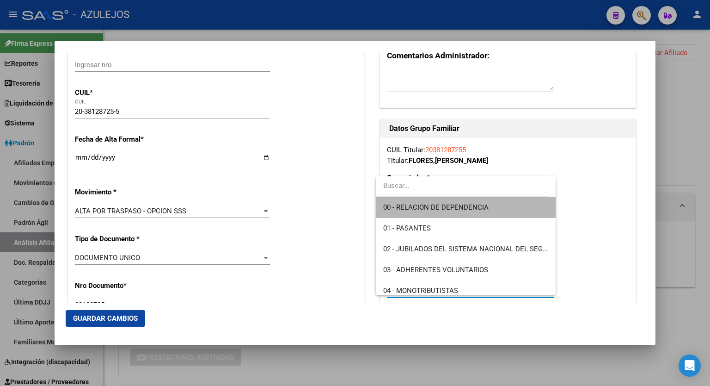
click at [489, 215] on span "00 - RELACION DE DEPENDENCIA" at bounding box center [465, 207] width 165 height 21
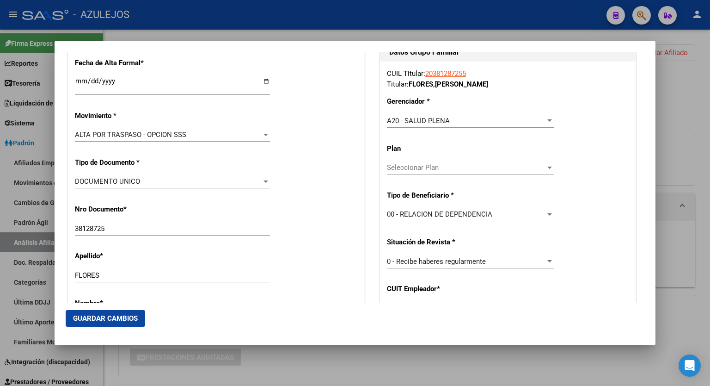
scroll to position [222, 0]
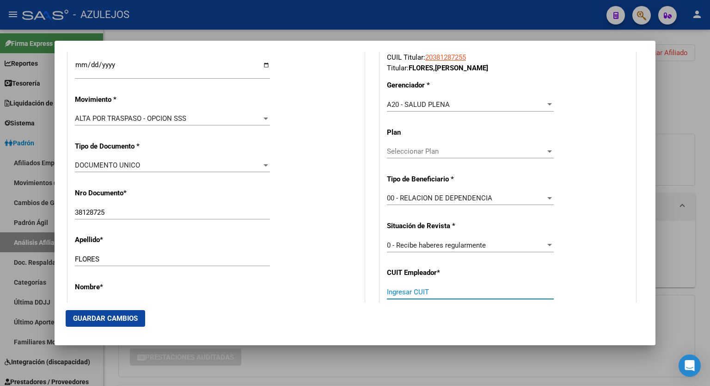
click at [424, 291] on input "Ingresar CUIT" at bounding box center [470, 292] width 167 height 8
paste input "30-68373625-9"
type input "30-68373625-9"
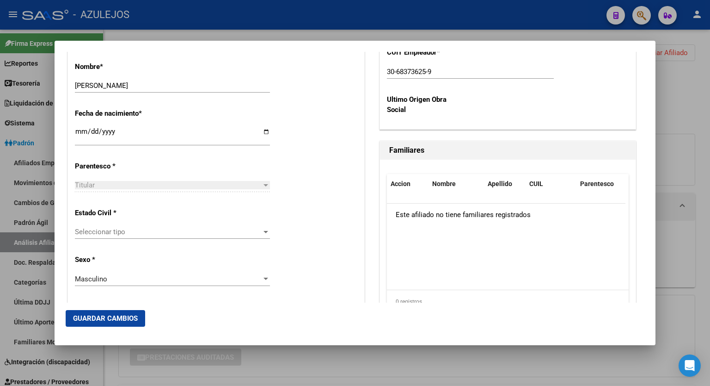
scroll to position [446, 0]
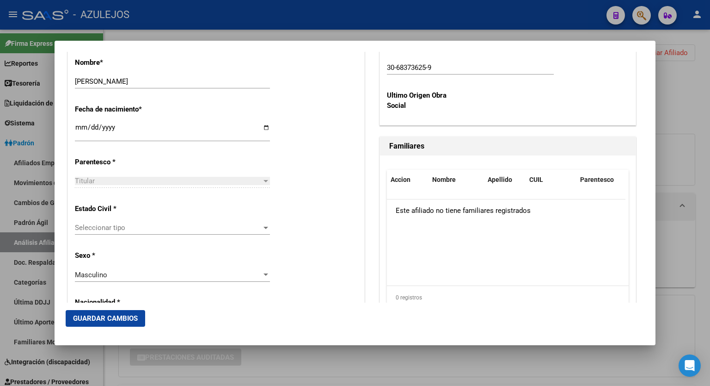
click at [264, 181] on div at bounding box center [266, 181] width 5 height 2
click at [264, 228] on div at bounding box center [266, 228] width 5 height 2
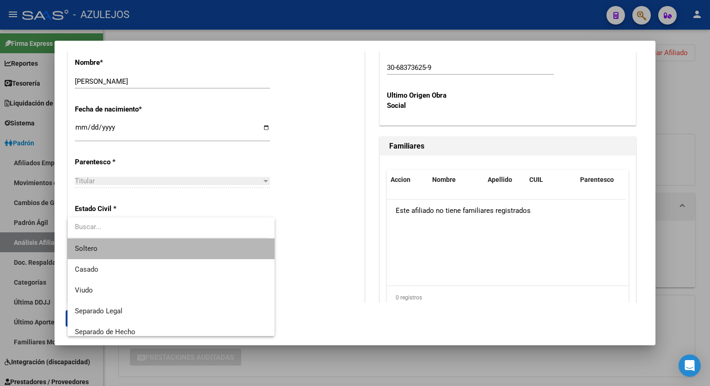
click at [197, 243] on span "Soltero" at bounding box center [171, 248] width 192 height 21
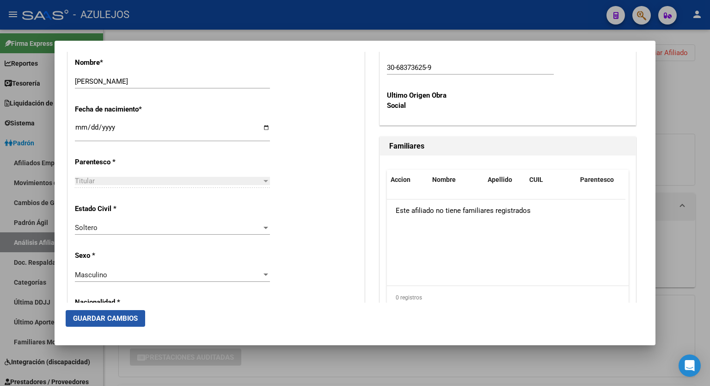
click at [104, 319] on span "Guardar Cambios" at bounding box center [105, 318] width 65 height 8
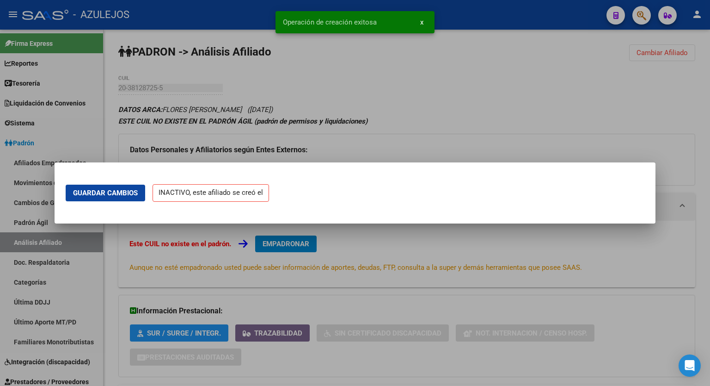
scroll to position [0, 0]
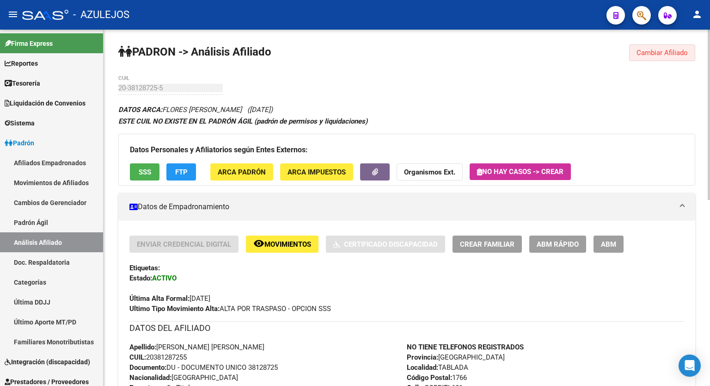
click at [670, 49] on span "Cambiar Afiliado" at bounding box center [662, 53] width 51 height 8
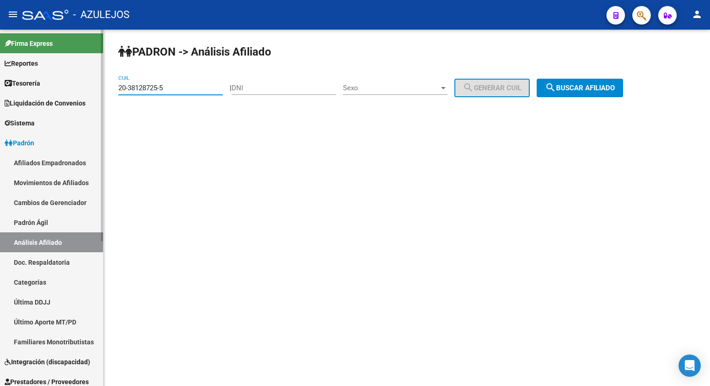
drag, startPoint x: 176, startPoint y: 85, endPoint x: 83, endPoint y: 91, distance: 93.2
click at [83, 91] on mat-sidenav-container "Firma Express Reportes Tablero de Control Ingresos Percibidos Análisis de todos…" at bounding box center [355, 208] width 710 height 356
paste input "3-40848211-9"
type input "23-40848211-9"
click at [578, 89] on span "search Buscar afiliado" at bounding box center [580, 88] width 70 height 8
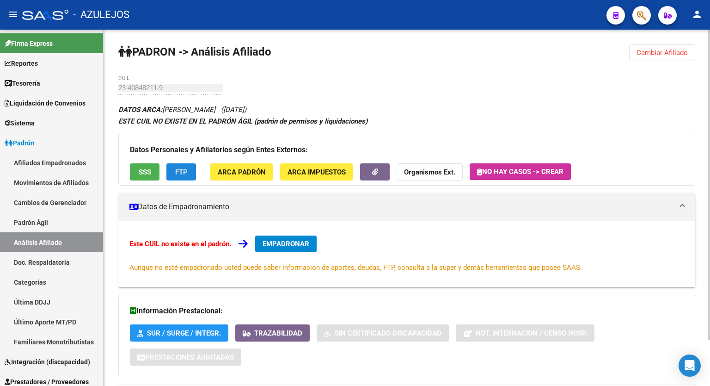
click at [178, 172] on span "FTP" at bounding box center [181, 172] width 12 height 8
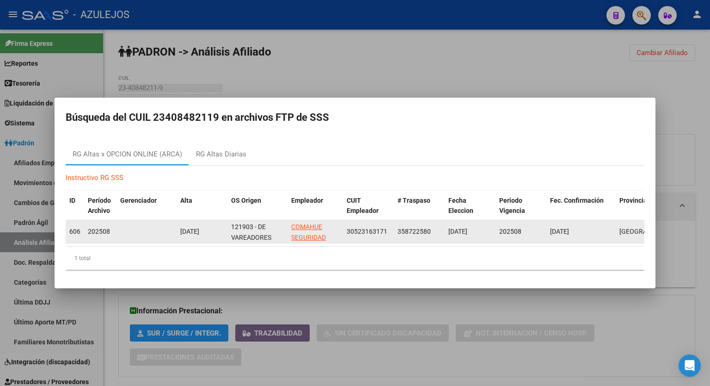
drag, startPoint x: 387, startPoint y: 230, endPoint x: 343, endPoint y: 224, distance: 45.3
click at [343, 224] on datatable-body-cell "30523163171" at bounding box center [368, 231] width 51 height 23
copy span "30523163171"
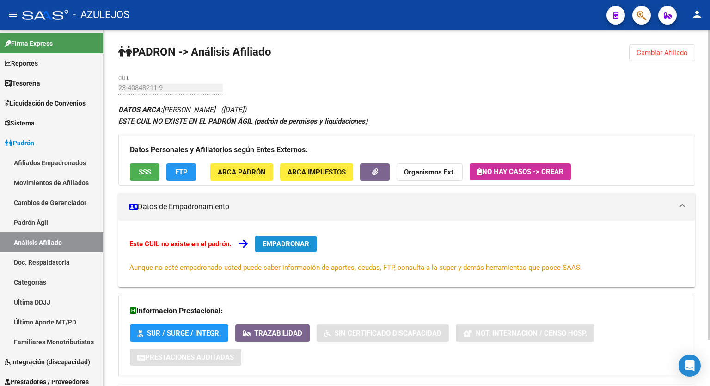
click at [300, 243] on span "EMPADRONAR" at bounding box center [286, 244] width 47 height 8
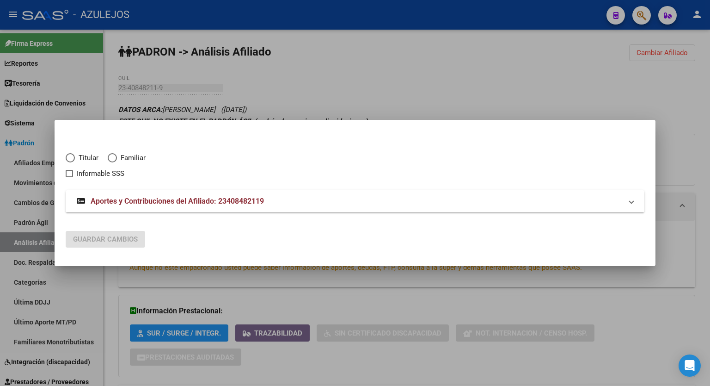
click at [72, 155] on span "Elija una opción" at bounding box center [70, 157] width 9 height 9
click at [72, 155] on input "Titular" at bounding box center [70, 157] width 9 height 9
radio input "true"
checkbox input "true"
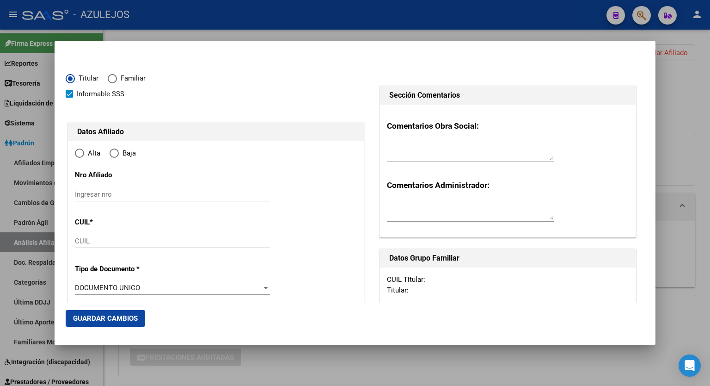
type input "23-40848211-9"
type input "40848211"
type input "MARCIAL"
type input "JUAN PABLO"
type input "1998-01-17"
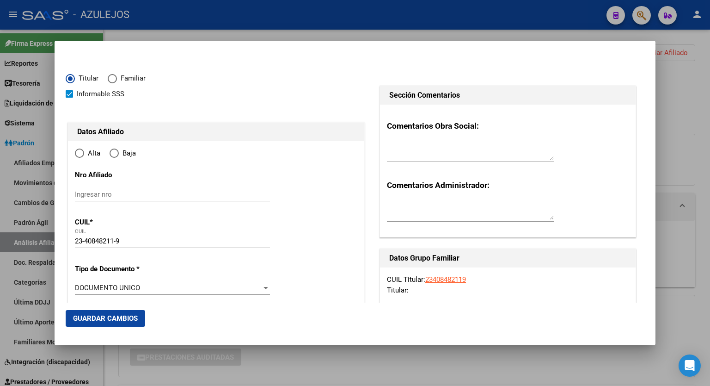
type input "EZEIZA"
type input "1804"
type input "INDEPENDENCIA"
type input "843"
radio input "true"
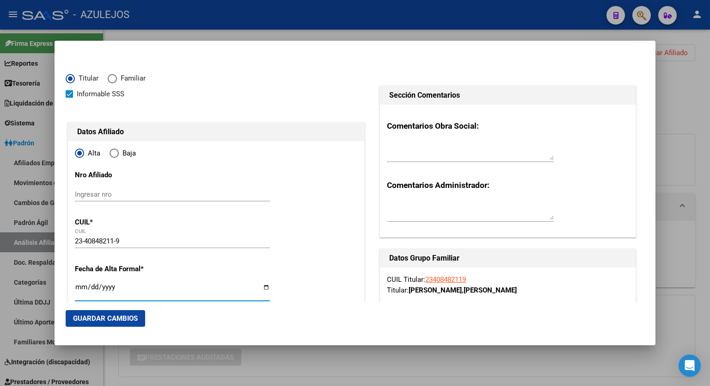
click at [262, 283] on input "Ingresar fecha" at bounding box center [172, 290] width 195 height 15
type input "[DATE]"
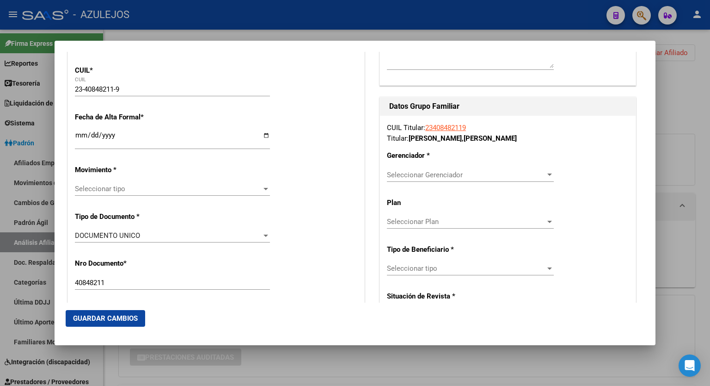
scroll to position [154, 0]
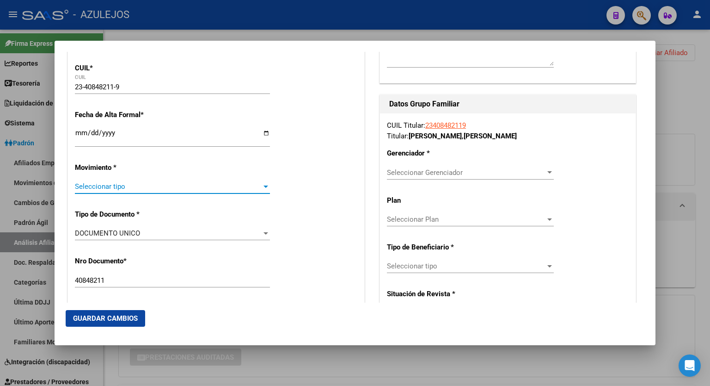
click at [264, 185] on div at bounding box center [266, 186] width 5 height 2
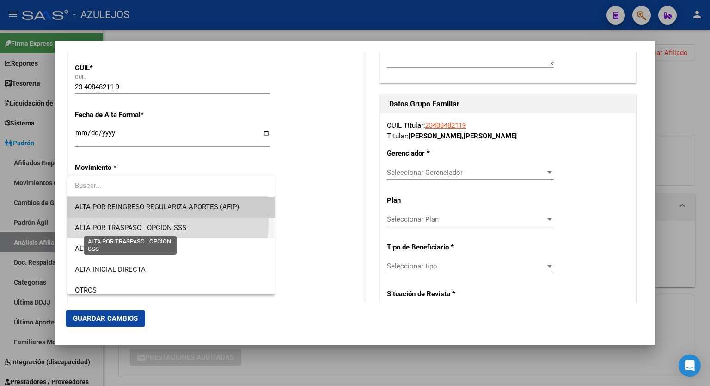
click at [163, 223] on span "ALTA POR TRASPASO - OPCION SSS" at bounding box center [130, 227] width 111 height 8
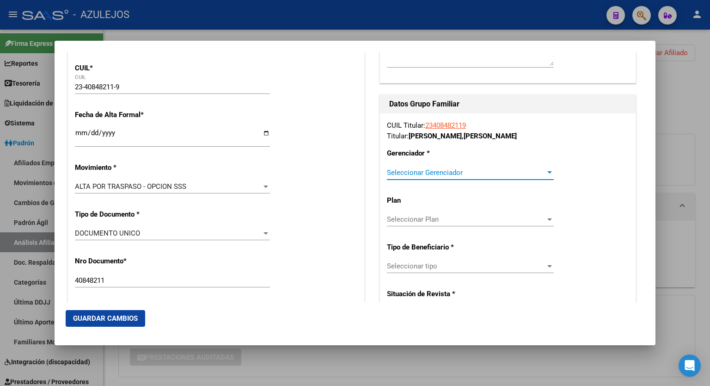
click at [546, 169] on div at bounding box center [550, 172] width 8 height 7
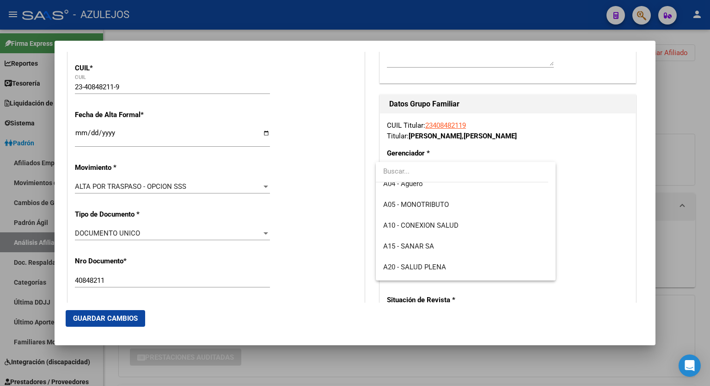
scroll to position [83, 0]
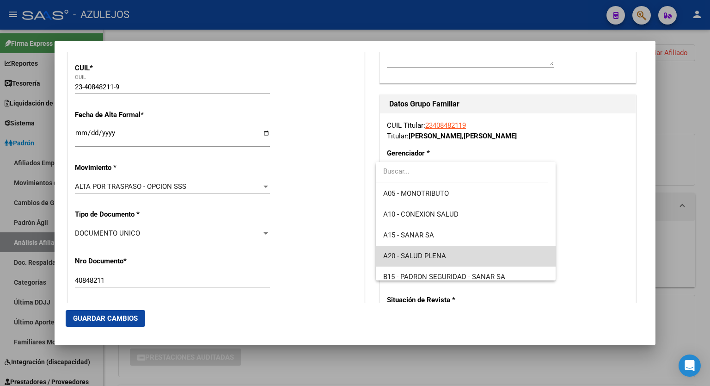
click at [467, 252] on span "A20 - SALUD PLENA" at bounding box center [465, 256] width 165 height 21
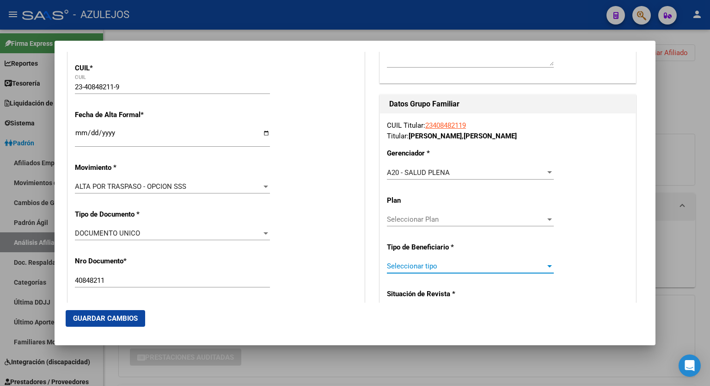
click at [512, 262] on span "Seleccionar tipo" at bounding box center [466, 266] width 159 height 8
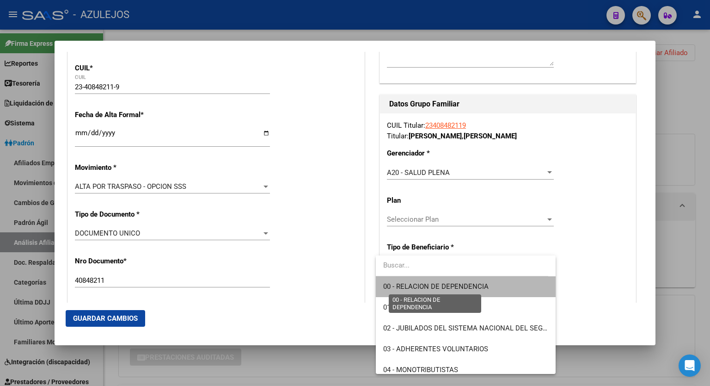
click at [480, 285] on span "00 - RELACION DE DEPENDENCIA" at bounding box center [435, 286] width 105 height 8
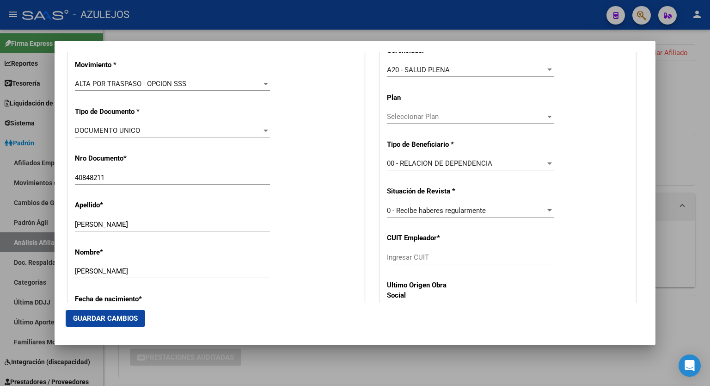
scroll to position [265, 0]
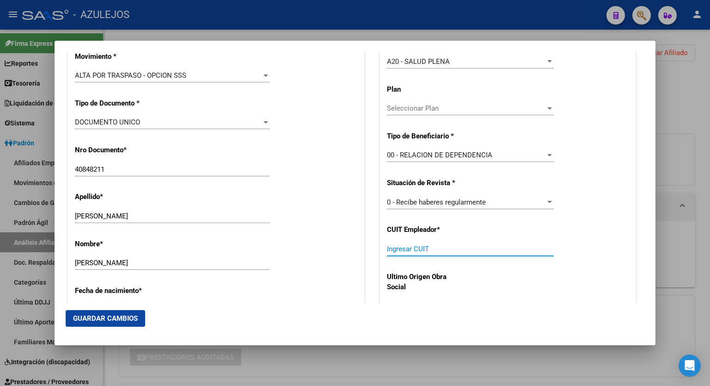
click at [478, 248] on input "Ingresar CUIT" at bounding box center [470, 249] width 167 height 8
paste input "30-52316317-1"
type input "30-52316317-1"
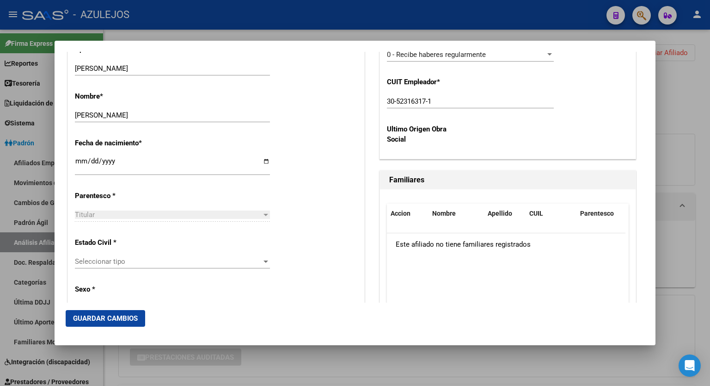
scroll to position [436, 0]
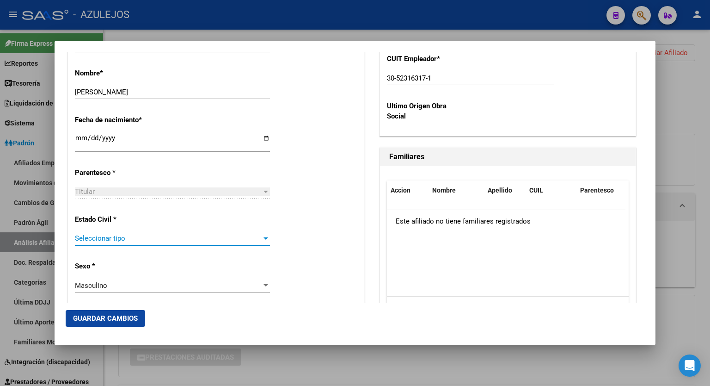
click at [264, 238] on div at bounding box center [266, 238] width 5 height 2
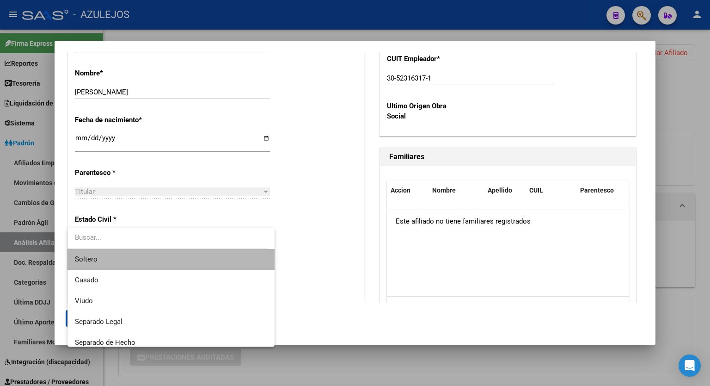
click at [225, 255] on span "Soltero" at bounding box center [171, 259] width 192 height 21
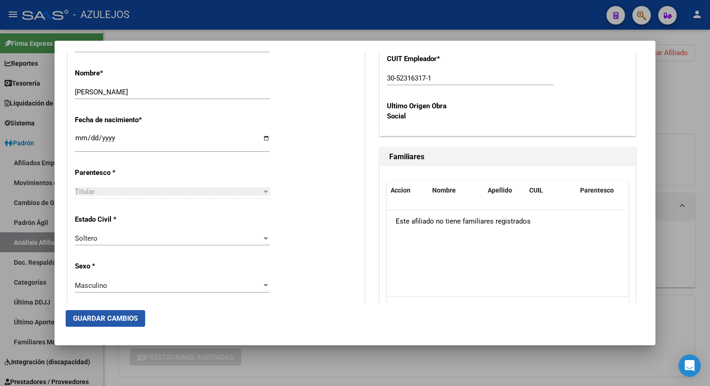
click at [100, 314] on span "Guardar Cambios" at bounding box center [105, 318] width 65 height 8
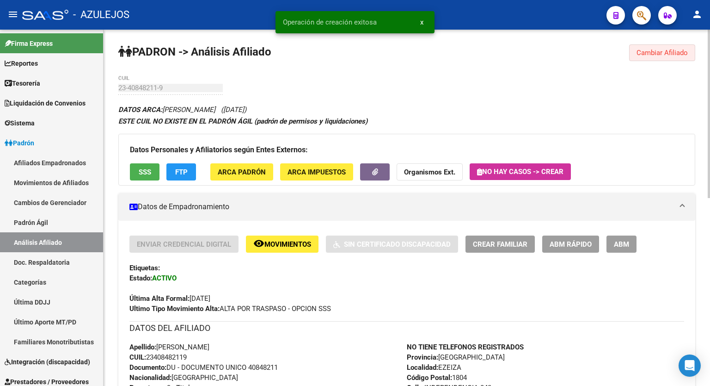
click at [660, 52] on span "Cambiar Afiliado" at bounding box center [662, 53] width 51 height 8
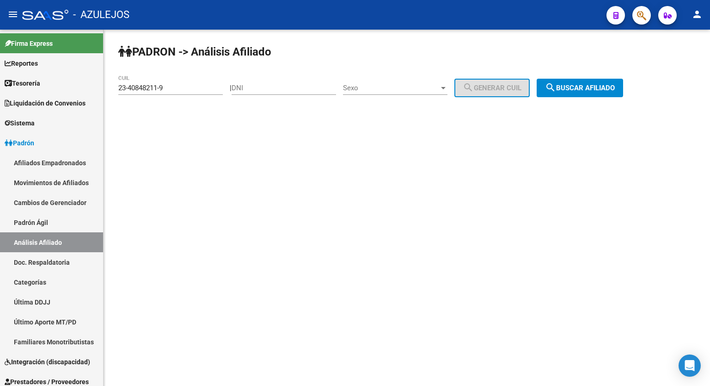
click at [595, 80] on button "search Buscar afiliado" at bounding box center [580, 88] width 86 height 18
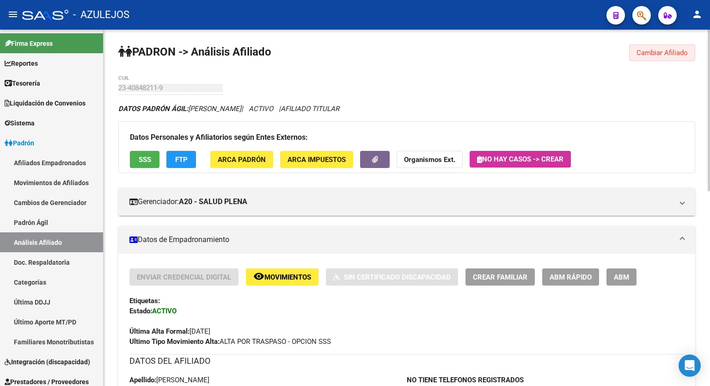
click at [661, 52] on span "Cambiar Afiliado" at bounding box center [662, 53] width 51 height 8
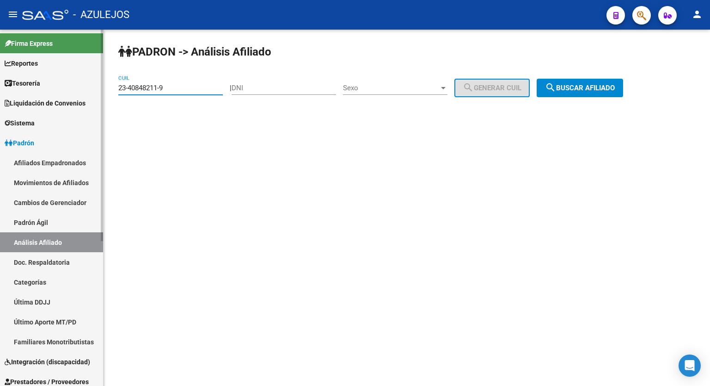
drag, startPoint x: 188, startPoint y: 86, endPoint x: 89, endPoint y: 87, distance: 99.4
click at [89, 87] on mat-sidenav-container "Firma Express Reportes Tablero de Control Ingresos Percibidos Análisis de todos…" at bounding box center [355, 208] width 710 height 356
paste input "0-32848996-2"
type input "20-32848996-2"
click at [590, 88] on span "search Buscar afiliado" at bounding box center [580, 88] width 70 height 8
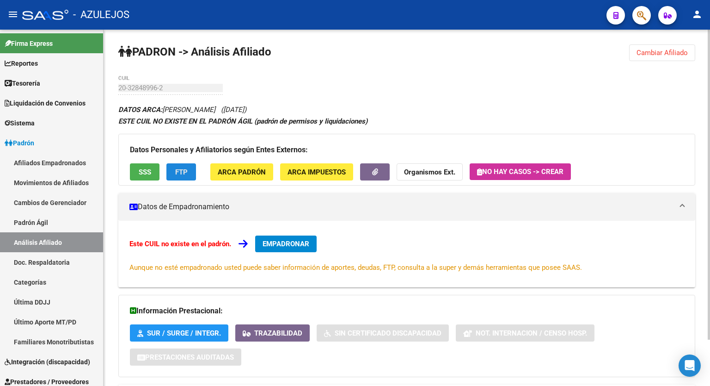
click at [190, 171] on button "FTP" at bounding box center [181, 171] width 30 height 17
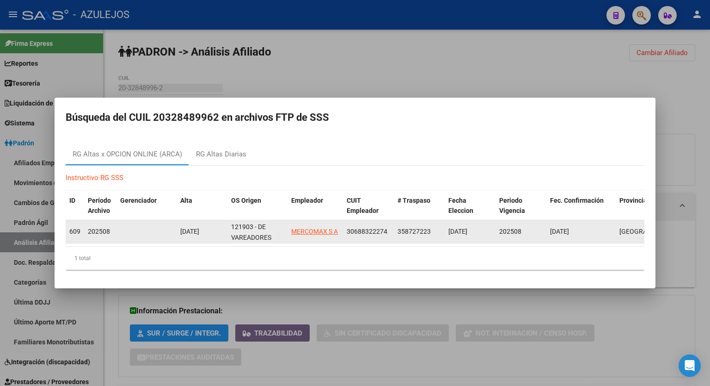
drag, startPoint x: 387, startPoint y: 228, endPoint x: 347, endPoint y: 229, distance: 39.8
click at [347, 229] on div "30688322274" at bounding box center [368, 231] width 43 height 11
copy span "30688322274"
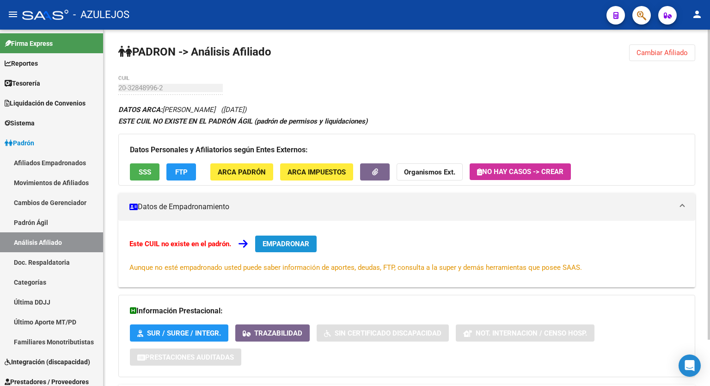
click at [304, 240] on span "EMPADRONAR" at bounding box center [286, 244] width 47 height 8
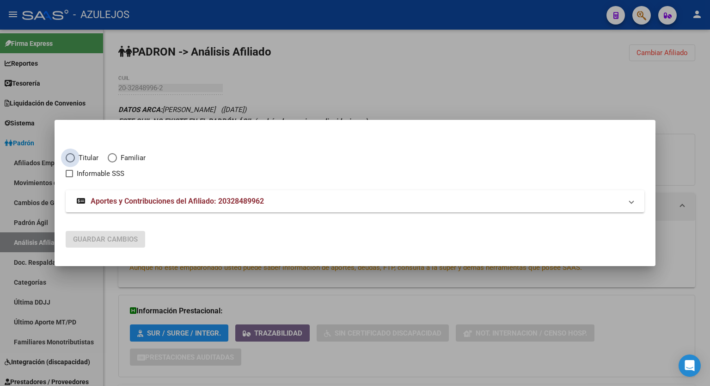
click at [72, 158] on span "Elija una opción" at bounding box center [70, 157] width 9 height 9
click at [72, 158] on input "Titular" at bounding box center [70, 157] width 9 height 9
radio input "true"
checkbox input "true"
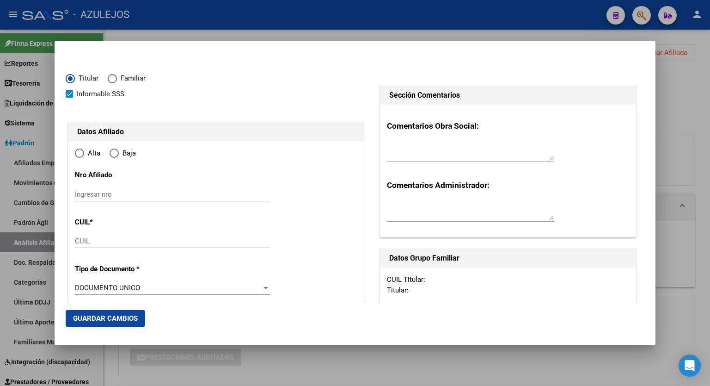
type input "20-32848996-2"
type input "32848996"
type input "FERNANDEZ"
type input "FABIO ROBERTO"
type input "1987-02-01"
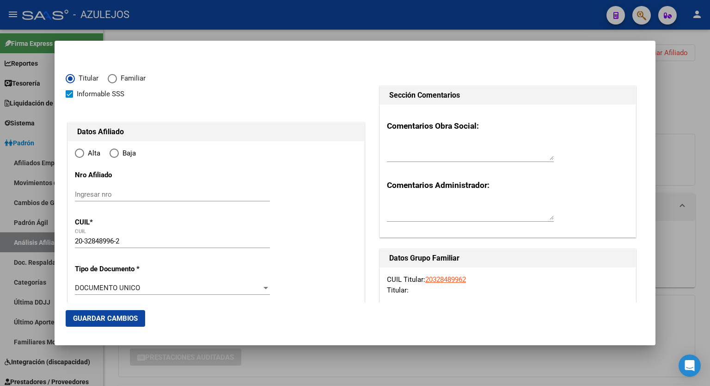
type input "CUARTEL V"
type input "1744"
type input "AV LA MUSICA"
type input "10941"
radio input "true"
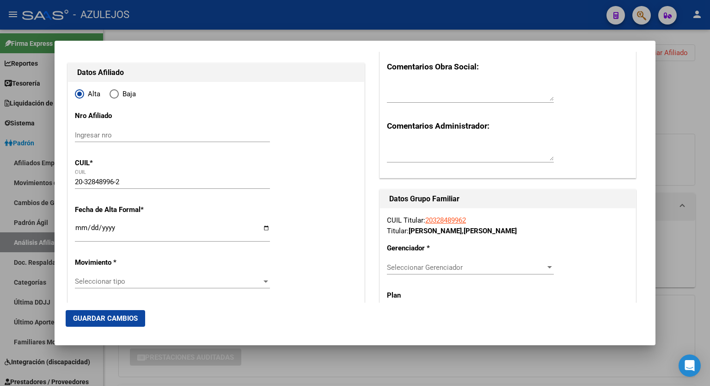
scroll to position [68, 0]
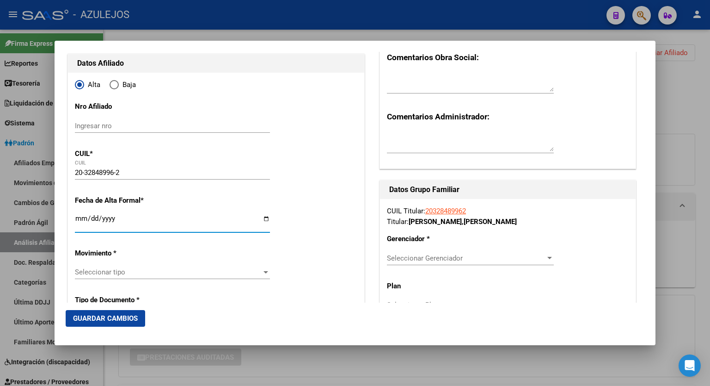
click at [262, 220] on input "Ingresar fecha" at bounding box center [172, 222] width 195 height 15
type input "[DATE]"
click at [547, 257] on div at bounding box center [549, 258] width 5 height 2
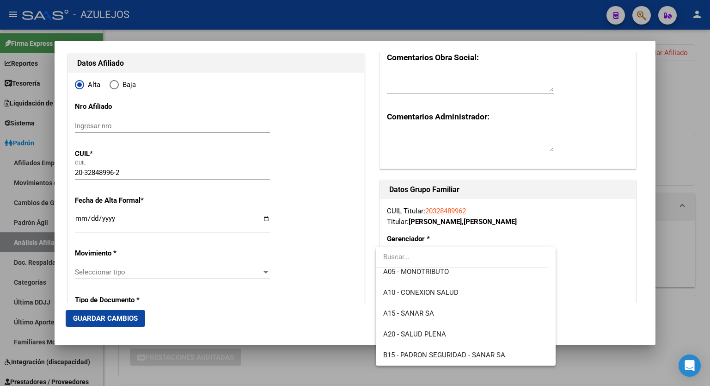
scroll to position [91, 0]
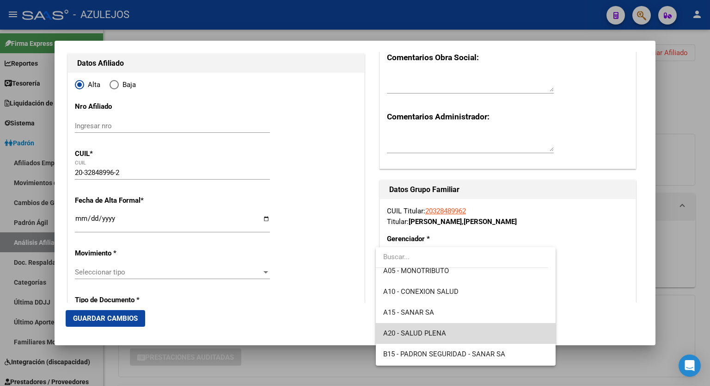
click at [501, 333] on span "A20 - SALUD PLENA" at bounding box center [465, 333] width 165 height 21
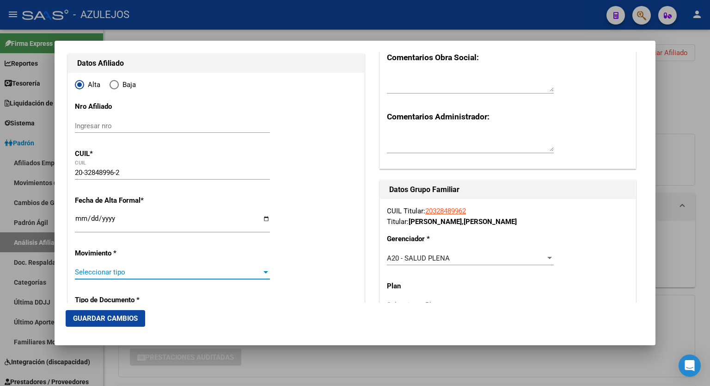
click at [263, 270] on div at bounding box center [266, 271] width 8 height 7
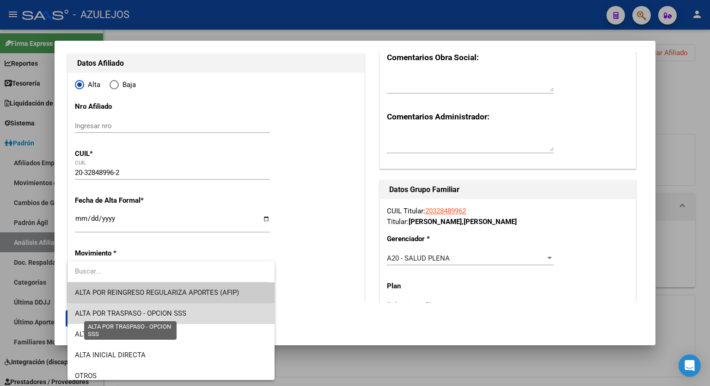
click at [173, 313] on span "ALTA POR TRASPASO - OPCION SSS" at bounding box center [130, 313] width 111 height 8
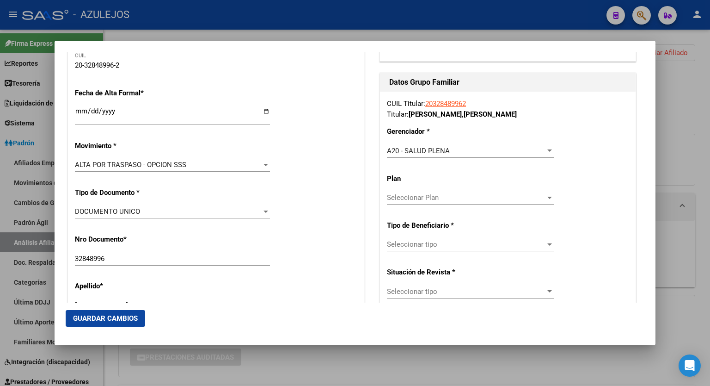
scroll to position [179, 0]
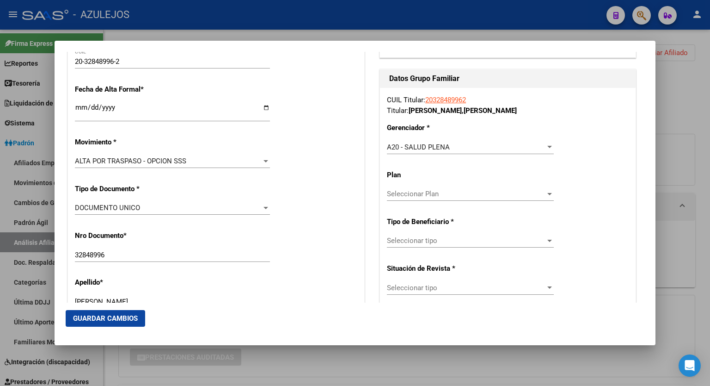
click at [538, 237] on span "Seleccionar tipo" at bounding box center [466, 240] width 159 height 8
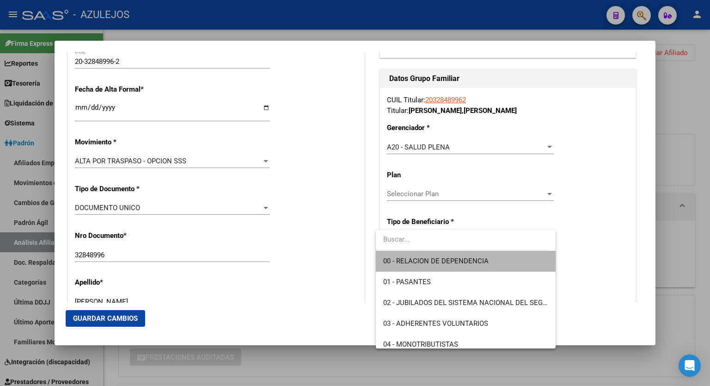
click at [472, 255] on span "00 - RELACION DE DEPENDENCIA" at bounding box center [465, 261] width 165 height 21
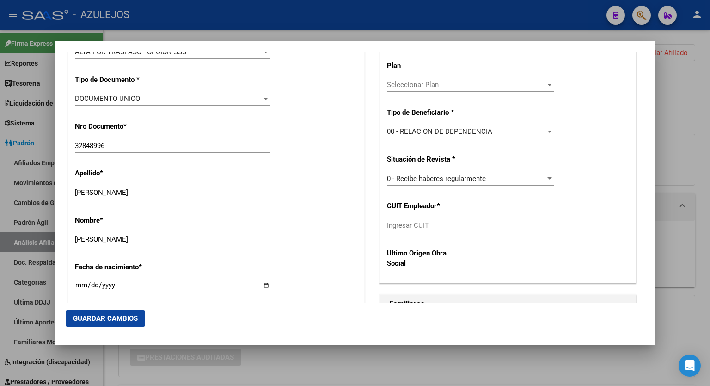
scroll to position [290, 0]
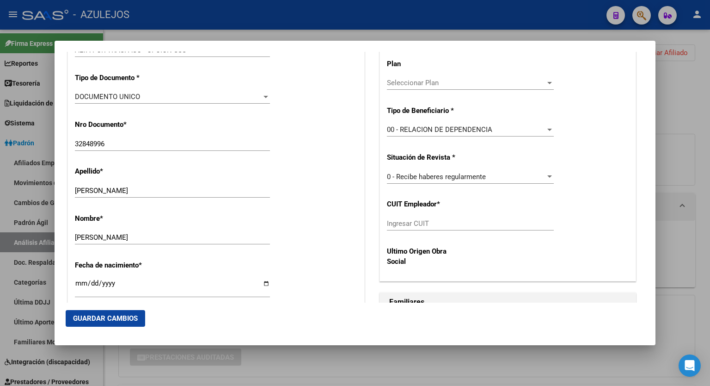
click at [463, 217] on div "Ingresar CUIT" at bounding box center [470, 223] width 167 height 14
paste input "30-68832227-4"
type input "30-68832227-4"
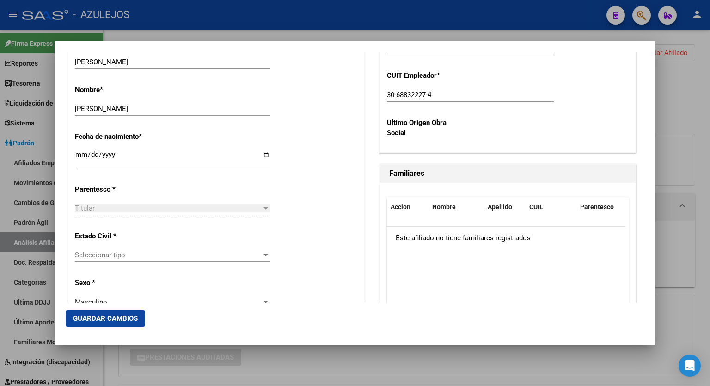
scroll to position [420, 0]
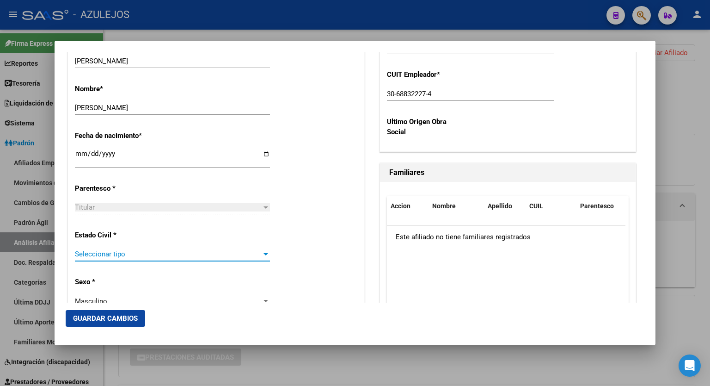
click at [262, 257] on div at bounding box center [266, 253] width 8 height 7
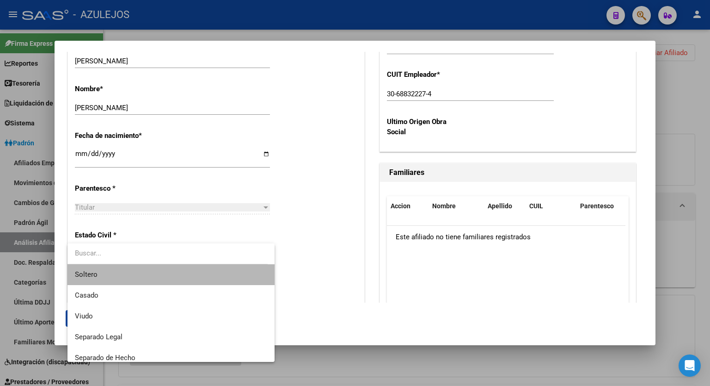
click at [218, 269] on span "Soltero" at bounding box center [171, 274] width 192 height 21
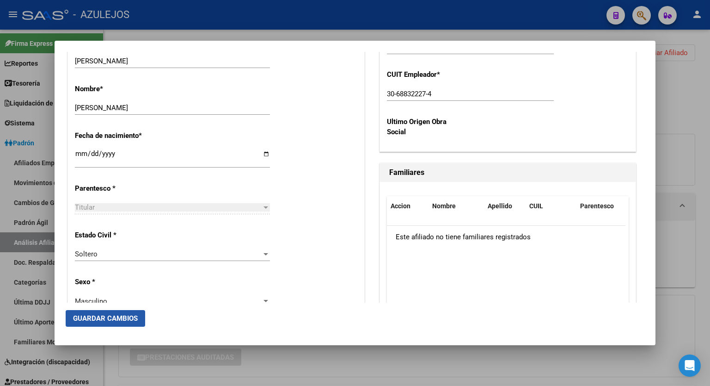
click at [129, 315] on span "Guardar Cambios" at bounding box center [105, 318] width 65 height 8
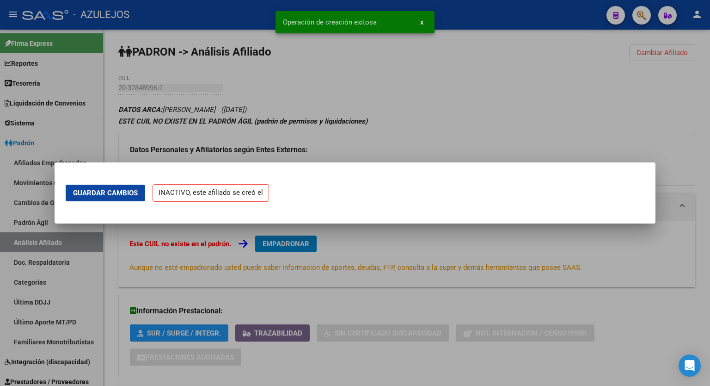
scroll to position [0, 0]
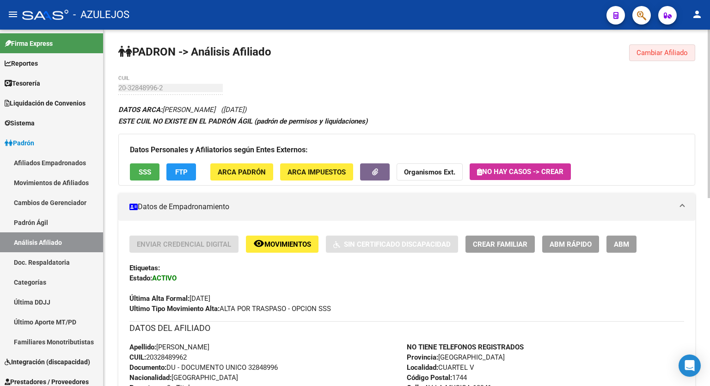
click at [663, 54] on span "Cambiar Afiliado" at bounding box center [662, 53] width 51 height 8
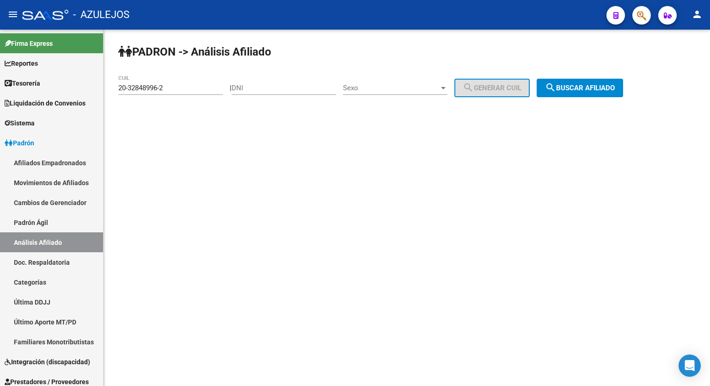
click at [604, 81] on button "search Buscar afiliado" at bounding box center [580, 88] width 86 height 18
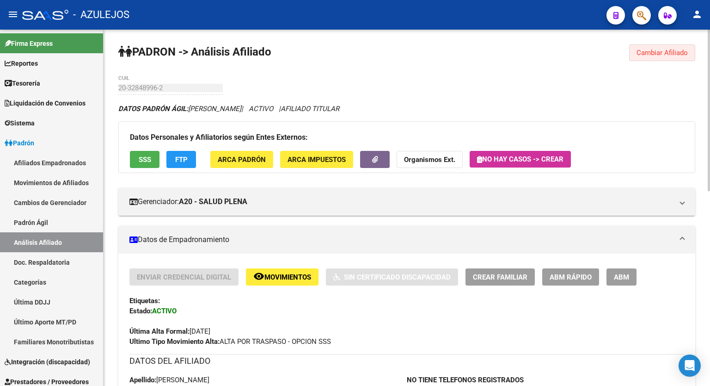
click at [658, 55] on span "Cambiar Afiliado" at bounding box center [662, 53] width 51 height 8
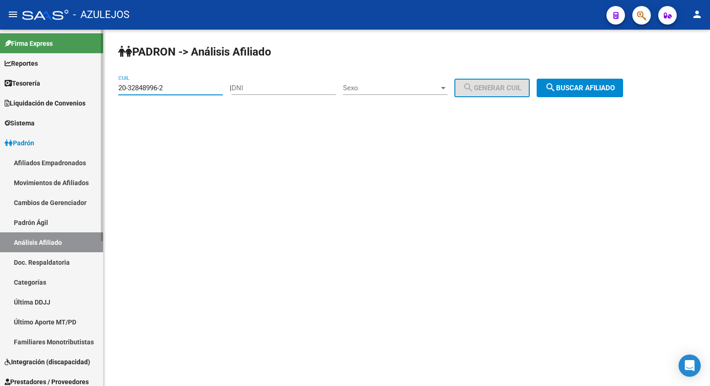
drag, startPoint x: 181, startPoint y: 89, endPoint x: 66, endPoint y: 80, distance: 116.0
click at [66, 80] on mat-sidenav-container "Firma Express Reportes Tablero de Control Ingresos Percibidos Análisis de todos…" at bounding box center [355, 208] width 710 height 356
paste input "7-23555108-5"
type input "27-23555108-5"
click at [610, 87] on span "search Buscar afiliado" at bounding box center [580, 88] width 70 height 8
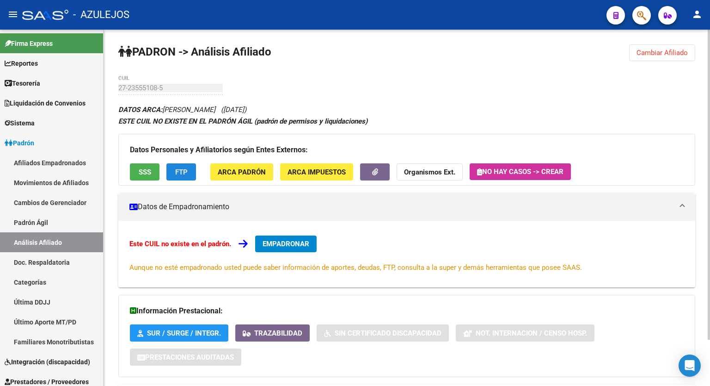
click at [178, 171] on span "FTP" at bounding box center [181, 172] width 12 height 8
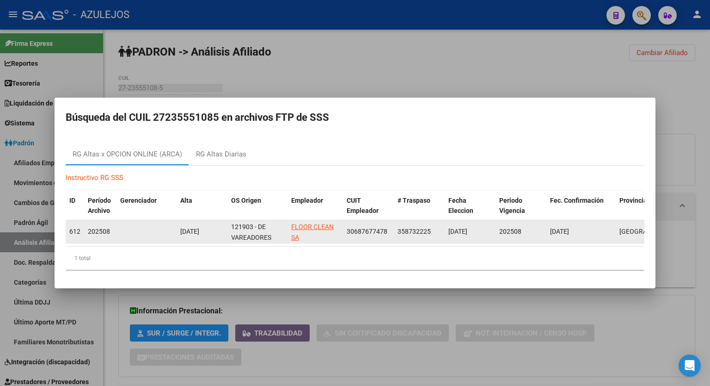
drag, startPoint x: 388, startPoint y: 228, endPoint x: 348, endPoint y: 227, distance: 40.7
click at [348, 227] on div "30687677478" at bounding box center [368, 231] width 43 height 11
copy span "30687677478"
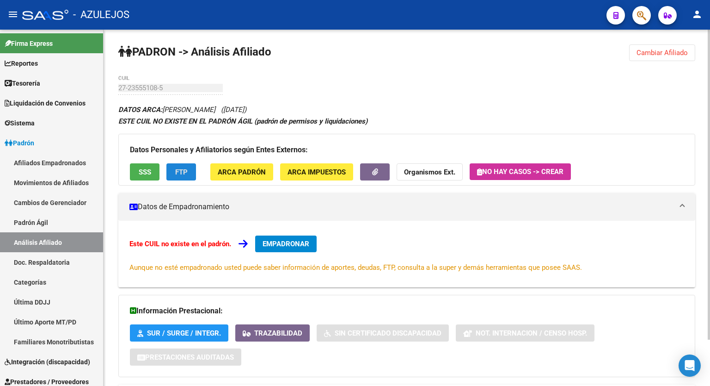
click at [288, 239] on button "EMPADRONAR" at bounding box center [285, 243] width 61 height 17
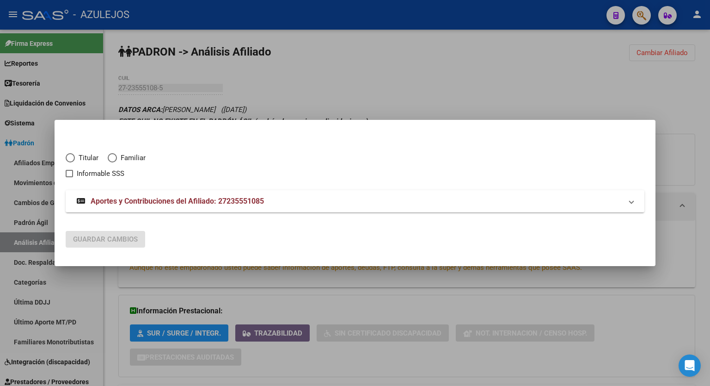
click at [71, 159] on span "Elija una opción" at bounding box center [70, 157] width 9 height 9
click at [71, 159] on input "Titular" at bounding box center [70, 157] width 9 height 9
radio input "true"
checkbox input "true"
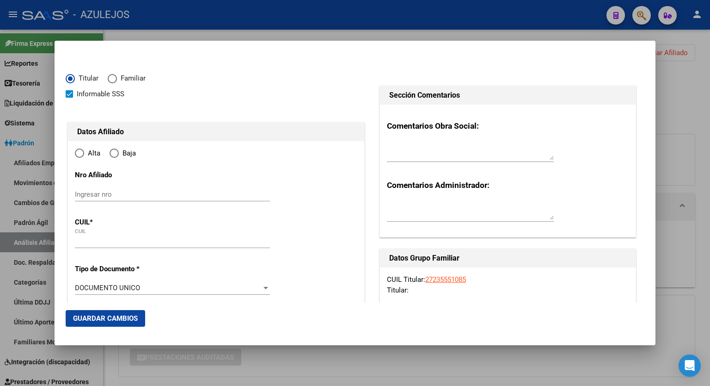
type input "27-23555108-5"
radio input "true"
type input "23555108"
type input "JAIME"
type input "MARTA FABIANA"
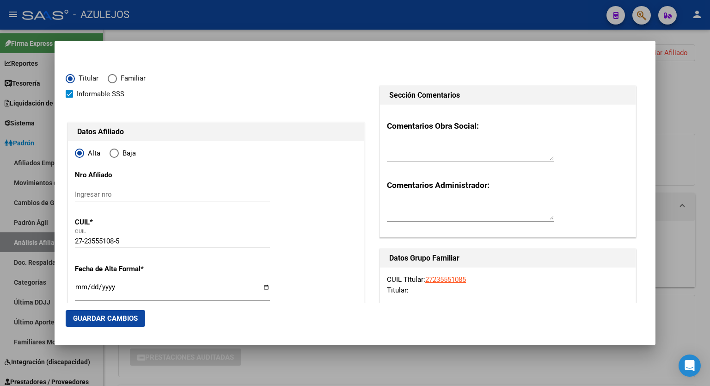
type input "1973-05-27"
type input "[PERSON_NAME]"
type input "1759"
type input "ACHUPALLAS"
type input "3051"
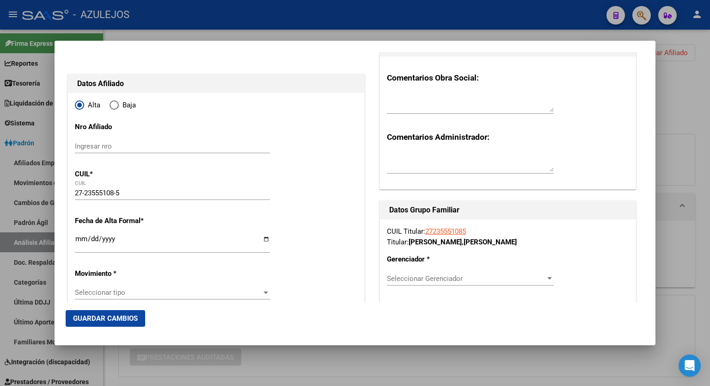
scroll to position [50, 0]
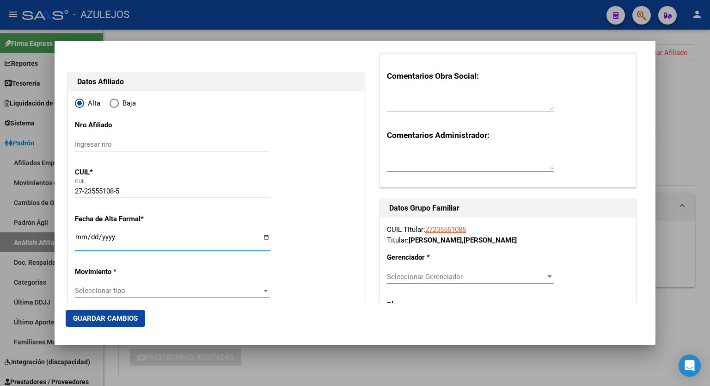
click at [264, 235] on input "Ingresar fecha" at bounding box center [172, 240] width 195 height 15
type input "[DATE]"
click at [536, 274] on span "Seleccionar Gerenciador" at bounding box center [466, 276] width 159 height 8
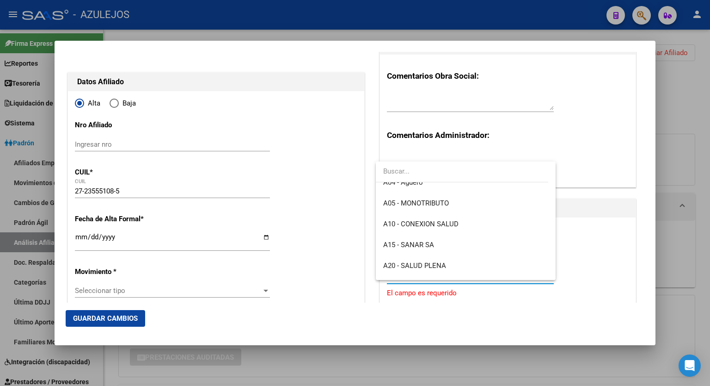
scroll to position [74, 0]
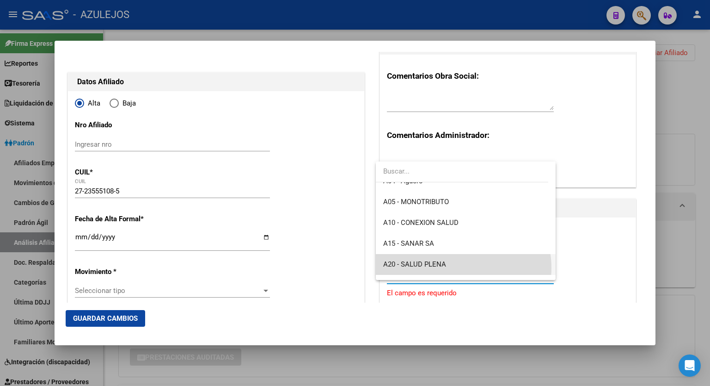
click at [463, 267] on span "A20 - SALUD PLENA" at bounding box center [465, 264] width 165 height 21
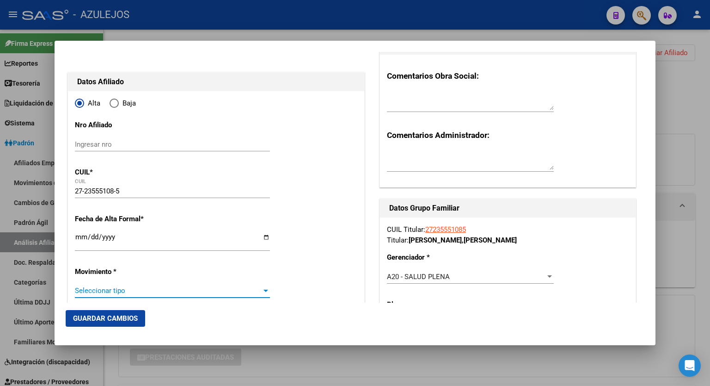
click at [262, 287] on div at bounding box center [266, 290] width 8 height 7
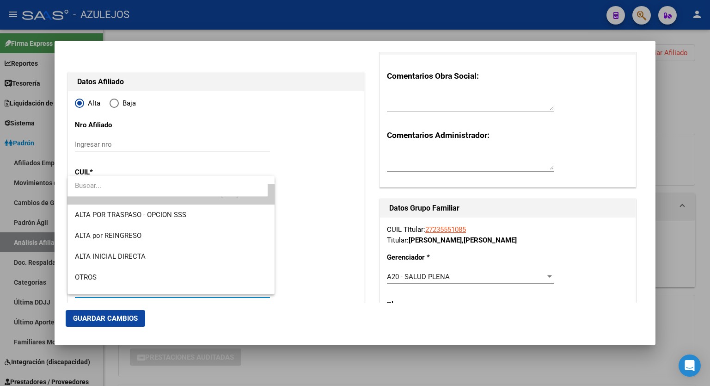
scroll to position [18, 0]
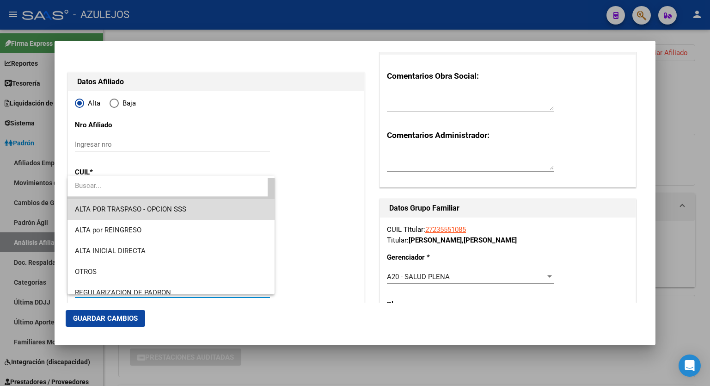
click at [187, 213] on span "ALTA POR TRASPASO - OPCION SSS" at bounding box center [171, 209] width 192 height 21
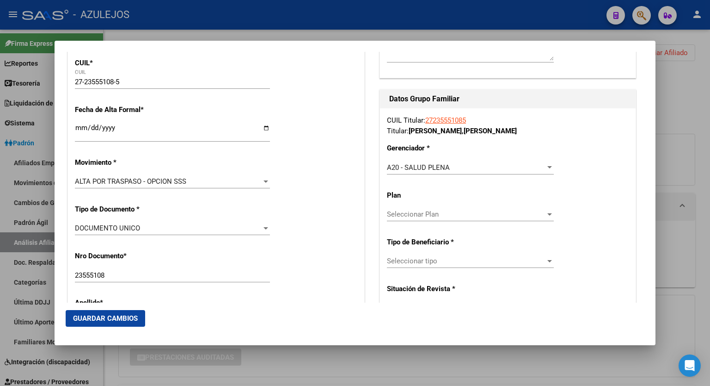
scroll to position [179, 0]
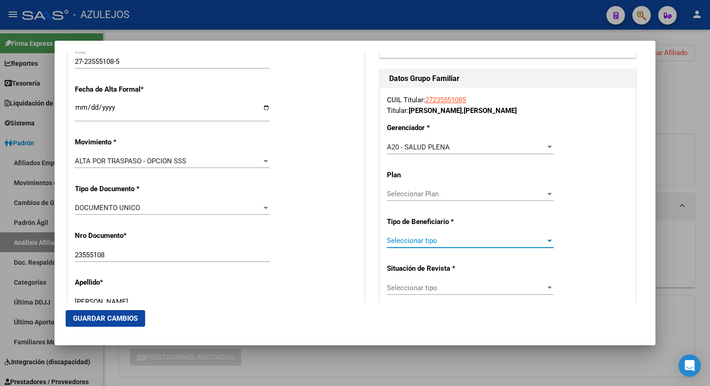
click at [538, 241] on span "Seleccionar tipo" at bounding box center [466, 240] width 159 height 8
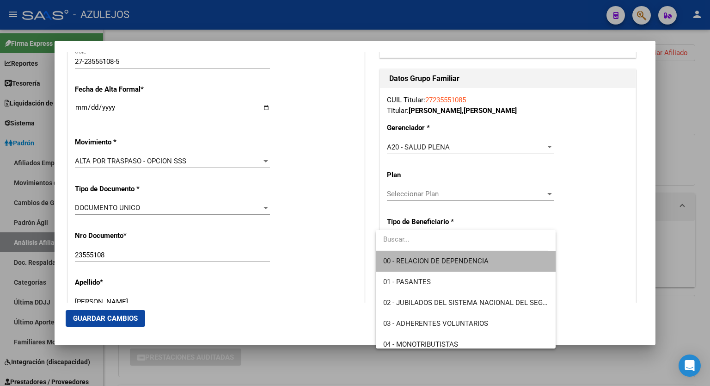
click at [490, 263] on span "00 - RELACION DE DEPENDENCIA" at bounding box center [465, 261] width 165 height 21
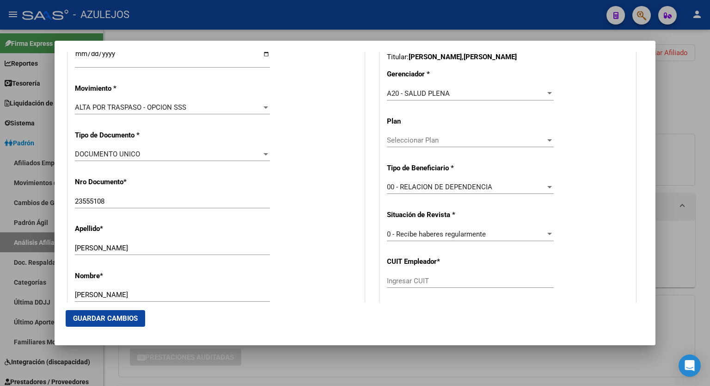
scroll to position [253, 0]
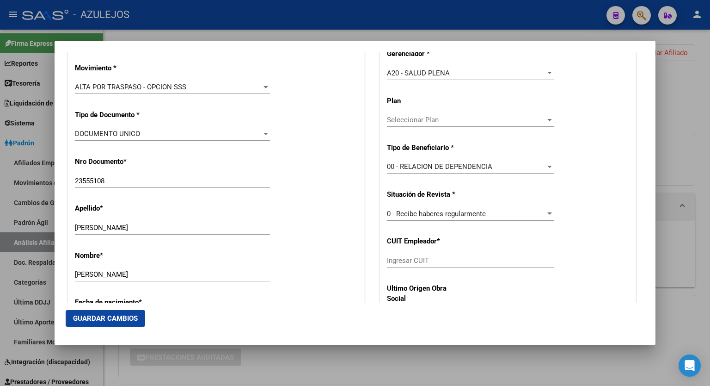
click at [448, 254] on div "Ingresar CUIT" at bounding box center [470, 260] width 167 height 14
paste input "30-68767747-8"
type input "30-68767747-8"
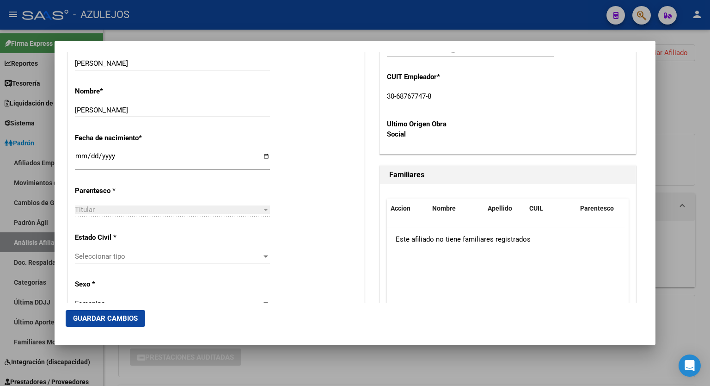
scroll to position [438, 0]
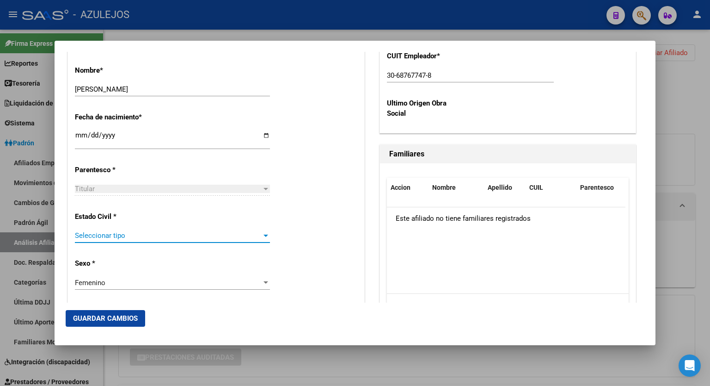
click at [263, 238] on div at bounding box center [266, 235] width 8 height 7
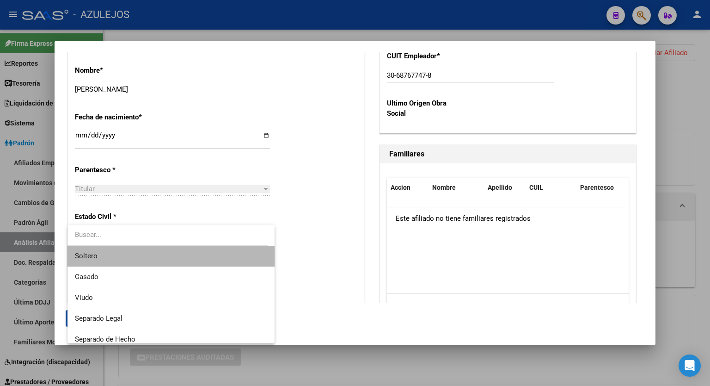
click at [213, 253] on span "Soltero" at bounding box center [171, 256] width 192 height 21
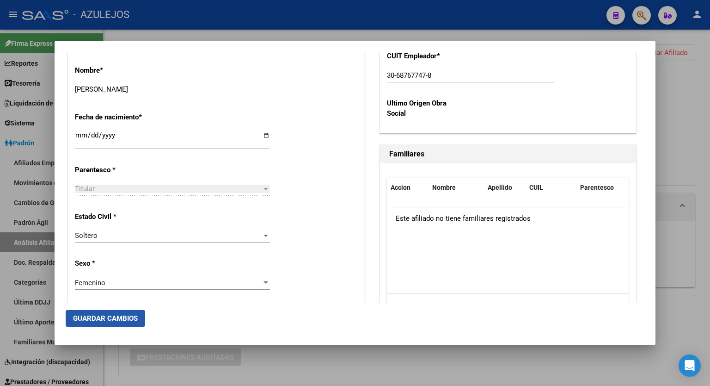
click at [125, 315] on span "Guardar Cambios" at bounding box center [105, 318] width 65 height 8
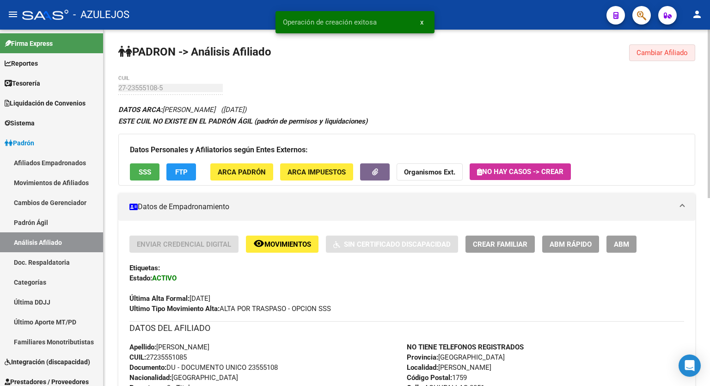
click at [666, 52] on span "Cambiar Afiliado" at bounding box center [662, 53] width 51 height 8
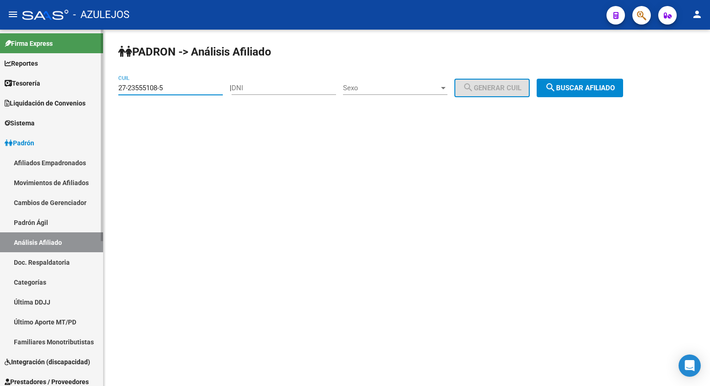
drag, startPoint x: 188, startPoint y: 86, endPoint x: 77, endPoint y: 81, distance: 110.6
click at [77, 81] on mat-sidenav-container "Firma Express Reportes Tablero de Control Ingresos Percibidos Análisis de todos…" at bounding box center [355, 208] width 710 height 356
paste input "3-44355347-9"
type input "23-44355347-9"
click at [594, 86] on span "search Buscar afiliado" at bounding box center [580, 88] width 70 height 8
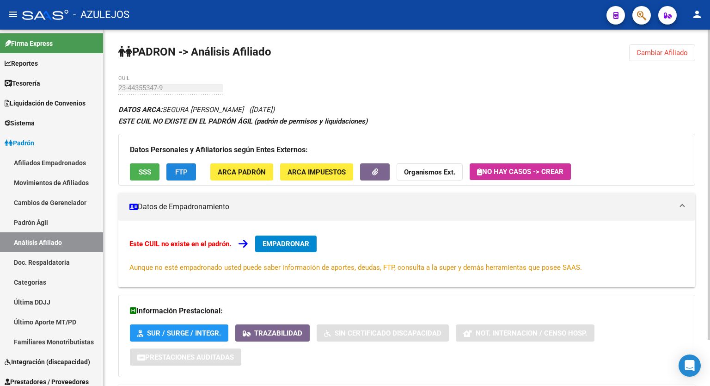
click at [181, 174] on span "FTP" at bounding box center [181, 172] width 12 height 8
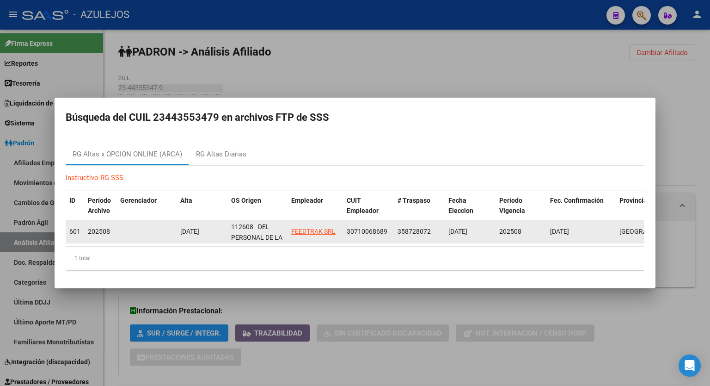
drag, startPoint x: 389, startPoint y: 228, endPoint x: 345, endPoint y: 233, distance: 43.7
click at [345, 233] on datatable-body-cell "30710068689" at bounding box center [368, 231] width 51 height 23
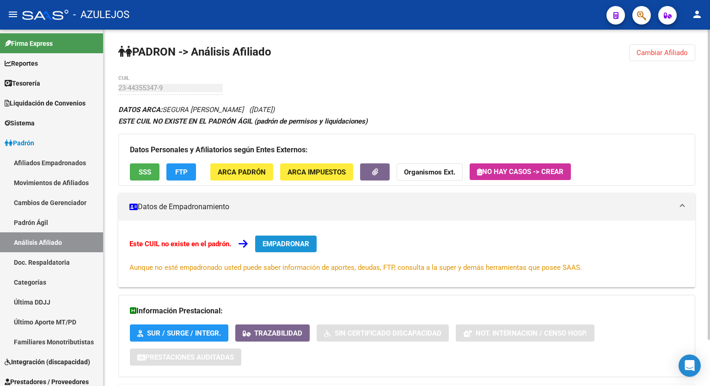
click at [291, 242] on span "EMPADRONAR" at bounding box center [286, 244] width 47 height 8
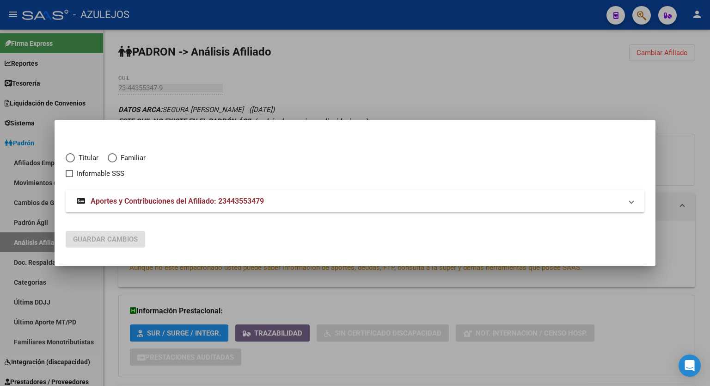
click at [74, 156] on span "Elija una opción" at bounding box center [70, 157] width 9 height 9
click at [74, 156] on input "Titular" at bounding box center [70, 157] width 9 height 9
radio input "true"
checkbox input "true"
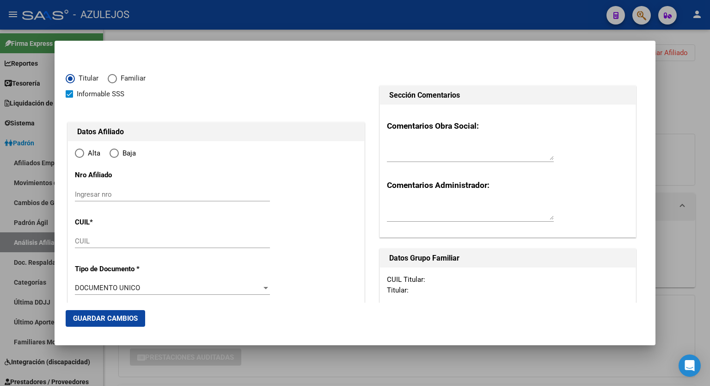
type input "23-44355347-9"
type input "44355347"
type input "SEGURA"
type input "LEONEL SEBASTIAN"
type input "2002-09-08"
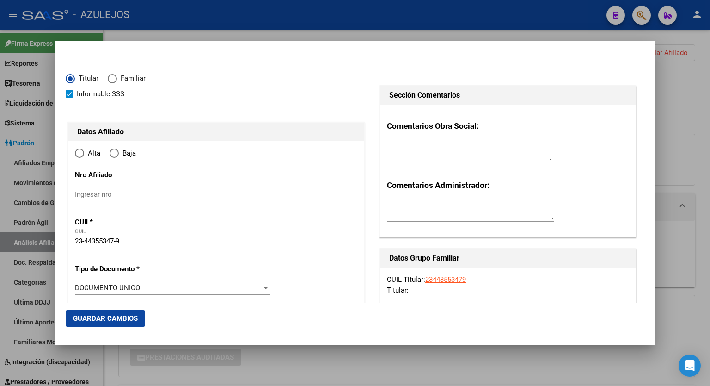
type input "[PERSON_NAME]"
type input "1759"
type input "BARILOCHE"
type input "6773"
radio input "true"
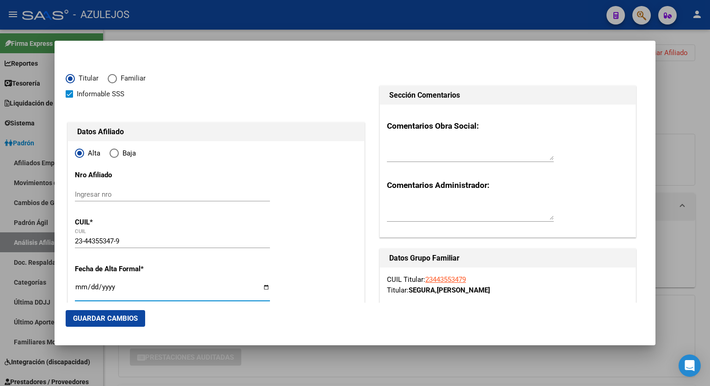
click at [264, 284] on input "Ingresar fecha" at bounding box center [172, 290] width 195 height 15
type input "[DATE]"
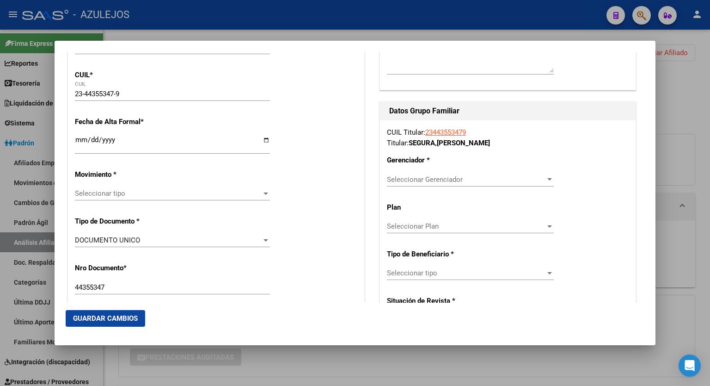
scroll to position [189, 0]
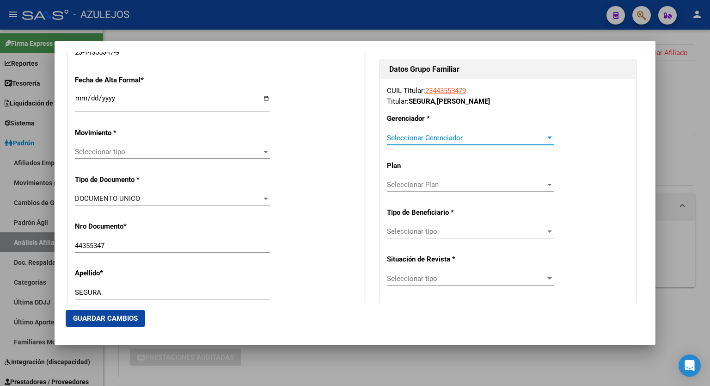
click at [547, 137] on div at bounding box center [549, 137] width 5 height 2
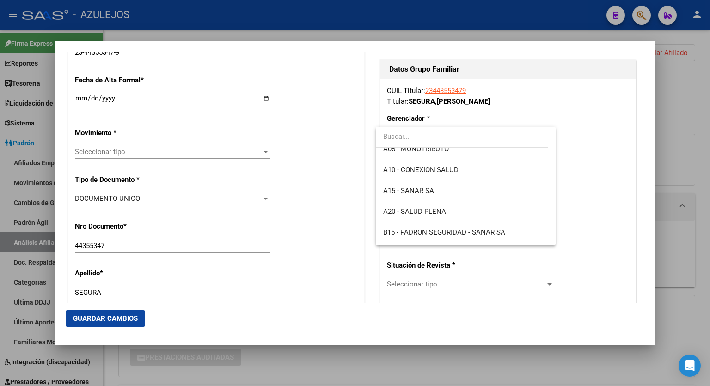
scroll to position [92, 0]
click at [461, 214] on span "A20 - SALUD PLENA" at bounding box center [465, 211] width 165 height 21
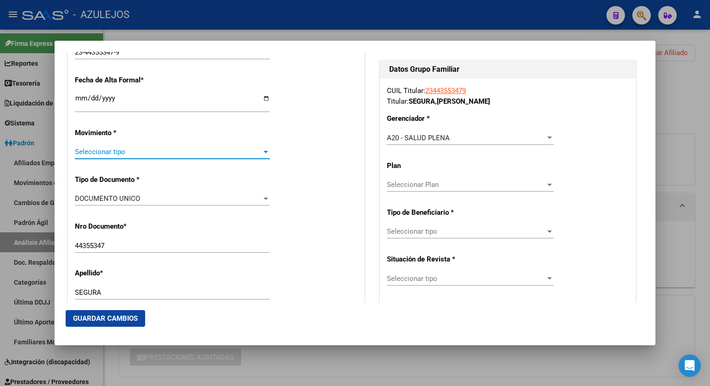
click at [262, 153] on div at bounding box center [266, 151] width 8 height 7
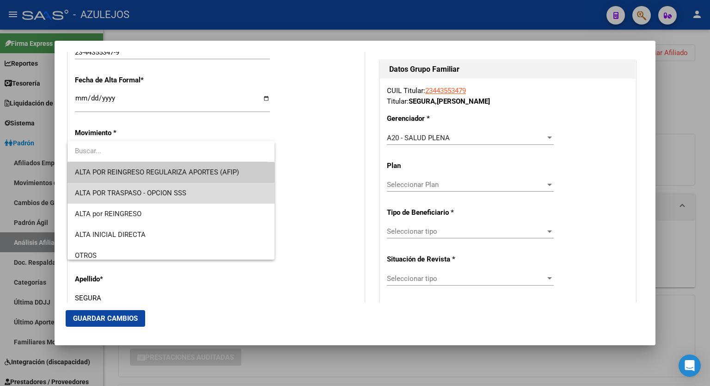
click at [199, 197] on span "ALTA POR TRASPASO - OPCION SSS" at bounding box center [171, 193] width 192 height 21
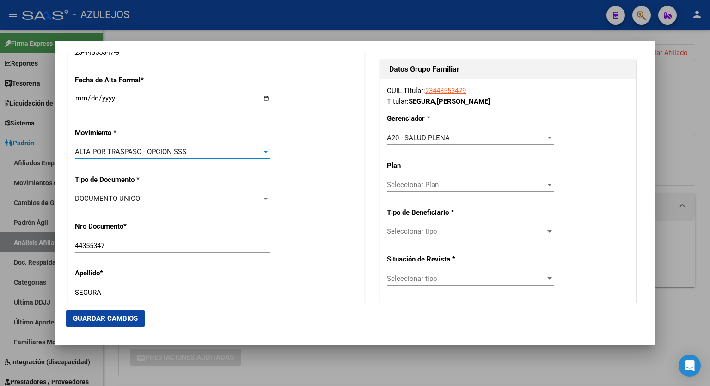
click at [546, 228] on div at bounding box center [550, 230] width 8 height 7
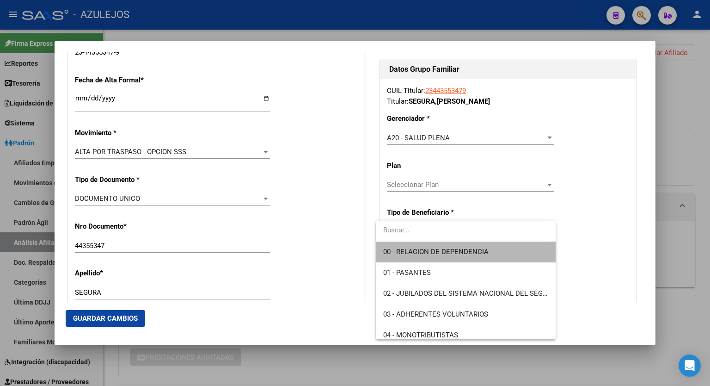
click at [501, 248] on span "00 - RELACION DE DEPENDENCIA" at bounding box center [465, 251] width 165 height 21
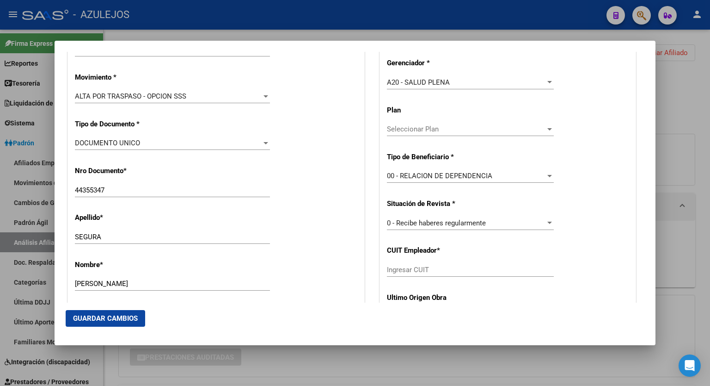
scroll to position [263, 0]
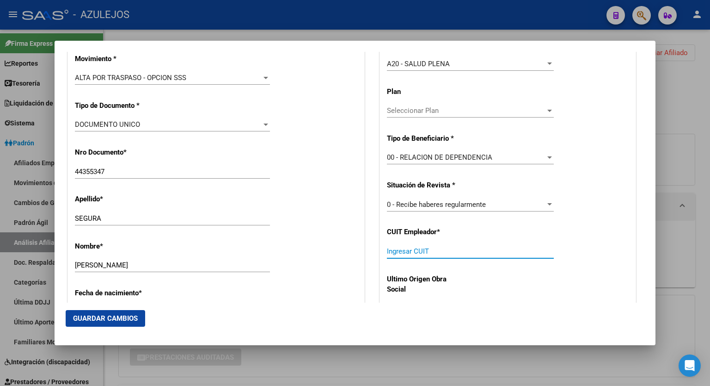
click at [477, 250] on input "Ingresar CUIT" at bounding box center [470, 251] width 167 height 8
paste input "30-71006868-9"
type input "30-71006868-9"
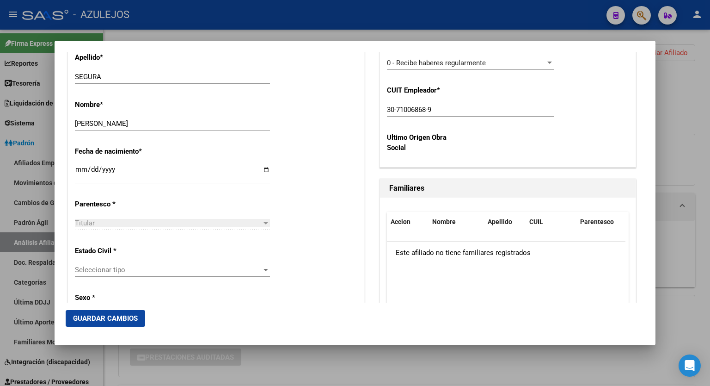
scroll to position [411, 0]
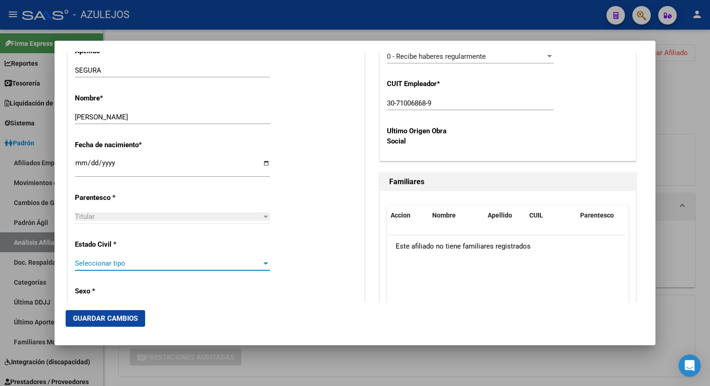
click at [265, 262] on div at bounding box center [266, 262] width 8 height 7
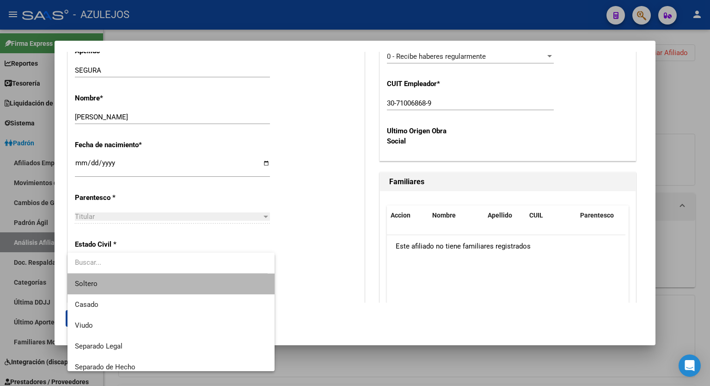
click at [192, 274] on span "Soltero" at bounding box center [171, 283] width 192 height 21
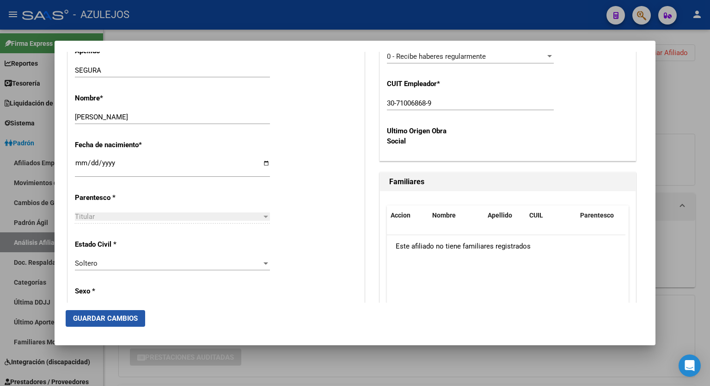
click at [109, 317] on span "Guardar Cambios" at bounding box center [105, 318] width 65 height 8
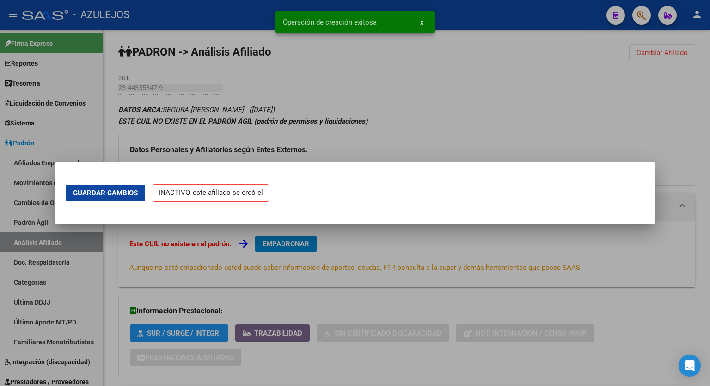
scroll to position [0, 0]
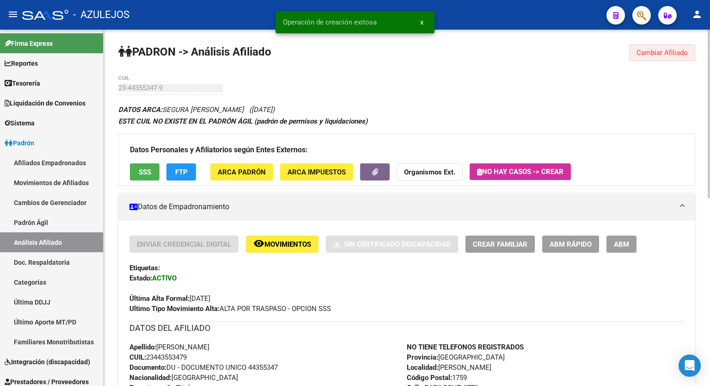
click at [655, 56] on span "Cambiar Afiliado" at bounding box center [662, 53] width 51 height 8
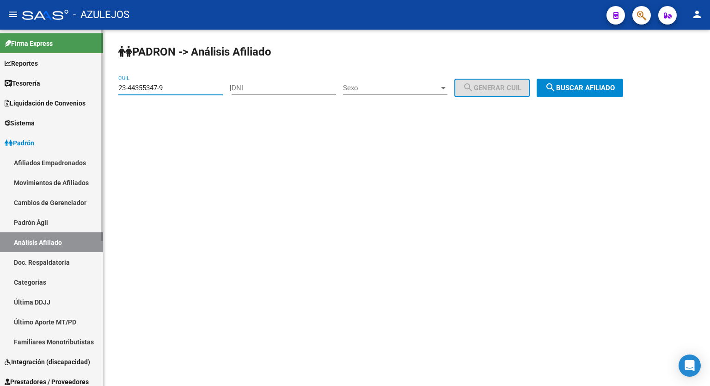
drag, startPoint x: 176, startPoint y: 85, endPoint x: 72, endPoint y: 100, distance: 105.1
click at [72, 100] on mat-sidenav-container "Firma Express Reportes Tablero de Control Ingresos Percibidos Análisis de todos…" at bounding box center [355, 208] width 710 height 356
paste input "0-40848563-1"
type input "20-40848563-1"
click at [591, 88] on span "search Buscar afiliado" at bounding box center [580, 88] width 70 height 8
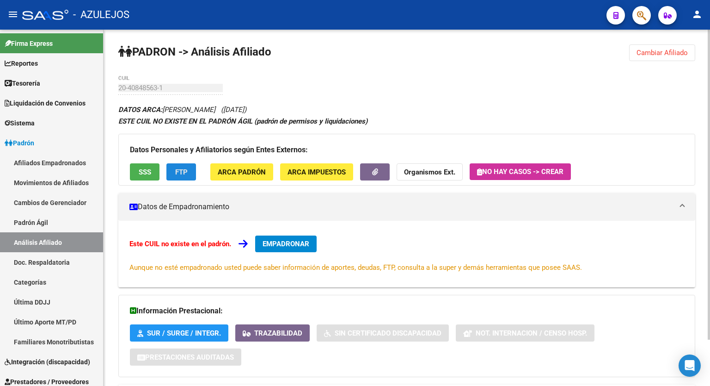
click at [180, 171] on span "FTP" at bounding box center [181, 172] width 12 height 8
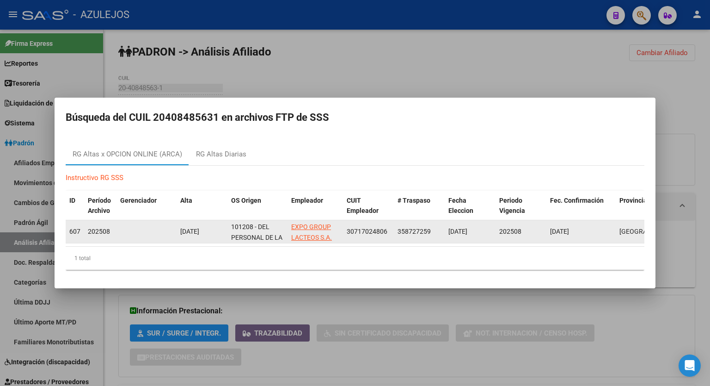
drag, startPoint x: 389, startPoint y: 227, endPoint x: 344, endPoint y: 228, distance: 44.4
click at [344, 228] on datatable-body-cell "30717024806" at bounding box center [368, 231] width 51 height 23
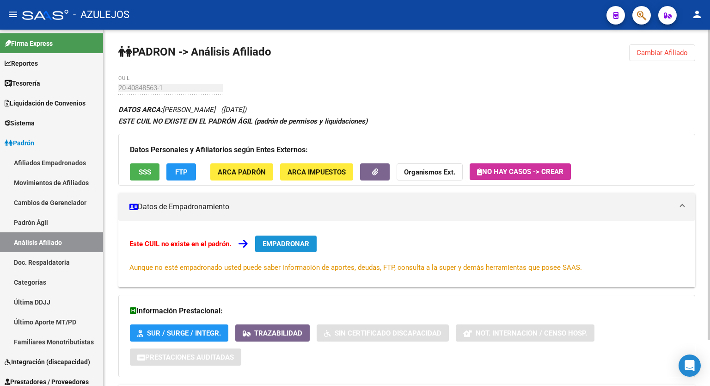
click at [286, 243] on span "EMPADRONAR" at bounding box center [286, 244] width 47 height 8
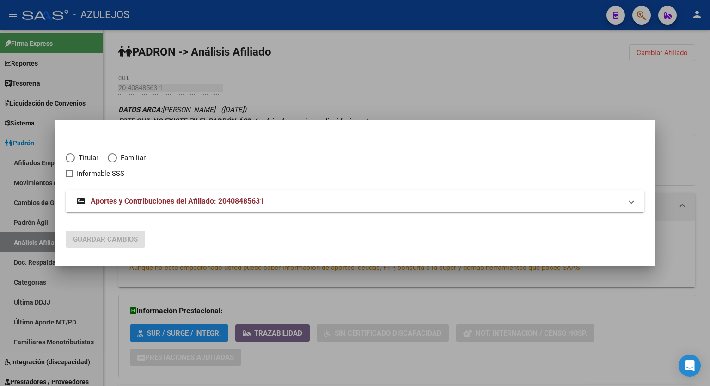
click at [73, 157] on span "Elija una opción" at bounding box center [70, 157] width 9 height 9
click at [73, 157] on input "Titular" at bounding box center [70, 157] width 9 height 9
radio input "true"
checkbox input "true"
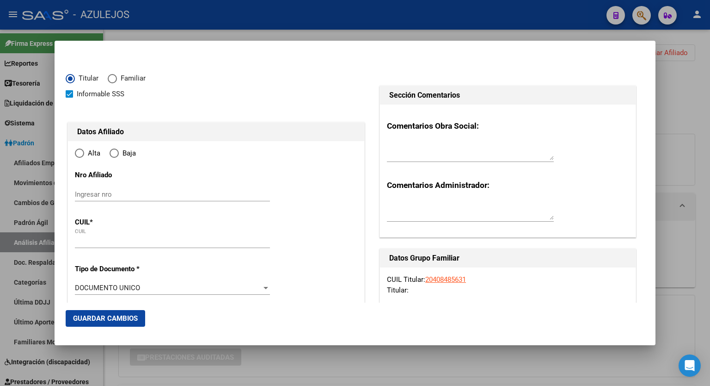
type input "20-40848563-1"
type input "40848563"
type input "GALEANO"
type input "MARCELO ADRIAN"
type input "1997-11-14"
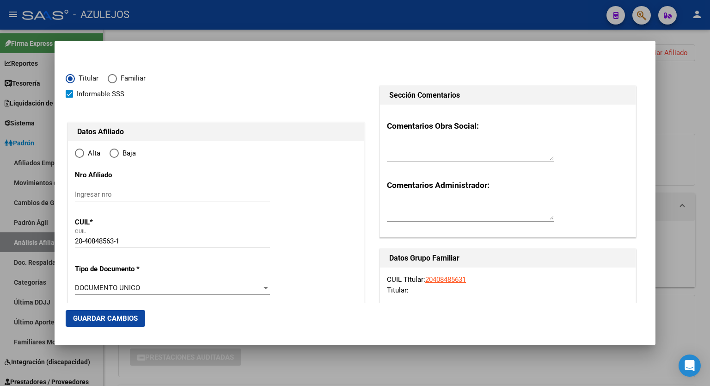
type input "[PERSON_NAME]"
type input "1806"
type input "GARAY"
type input "864"
radio input "true"
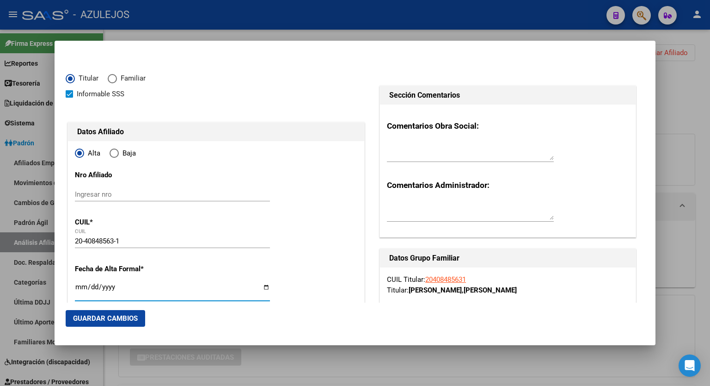
click at [266, 289] on input "Ingresar fecha" at bounding box center [172, 290] width 195 height 15
type input "[DATE]"
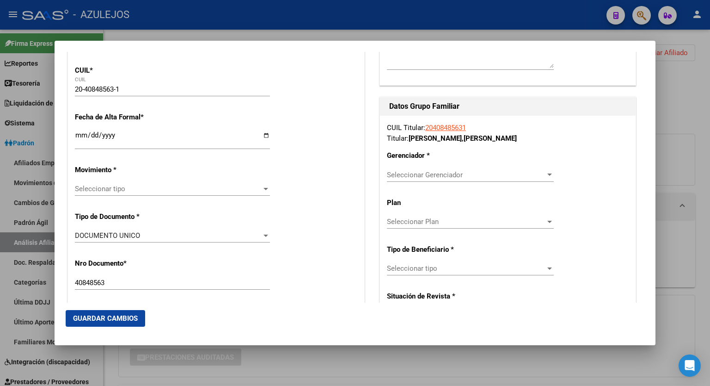
scroll to position [172, 0]
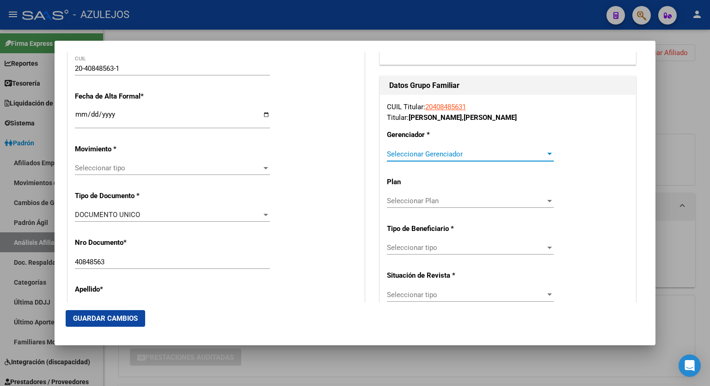
click at [547, 153] on div at bounding box center [549, 154] width 5 height 2
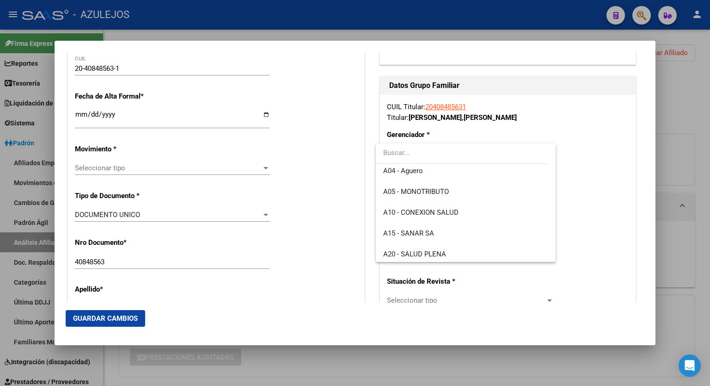
scroll to position [74, 0]
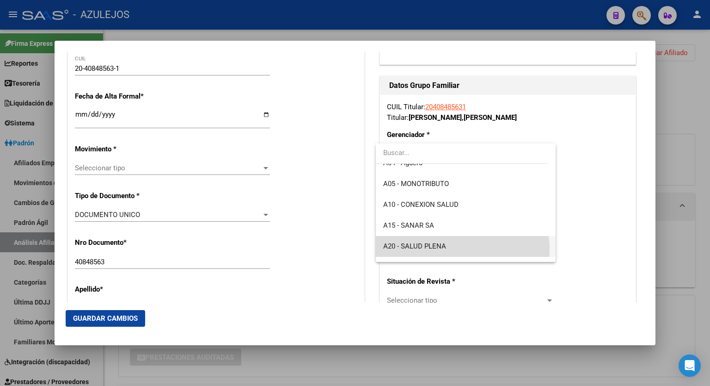
click at [456, 249] on span "A20 - SALUD PLENA" at bounding box center [465, 246] width 165 height 21
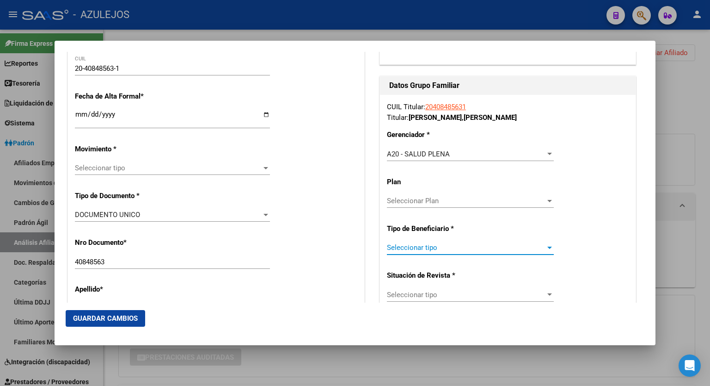
click at [533, 248] on span "Seleccionar tipo" at bounding box center [466, 247] width 159 height 8
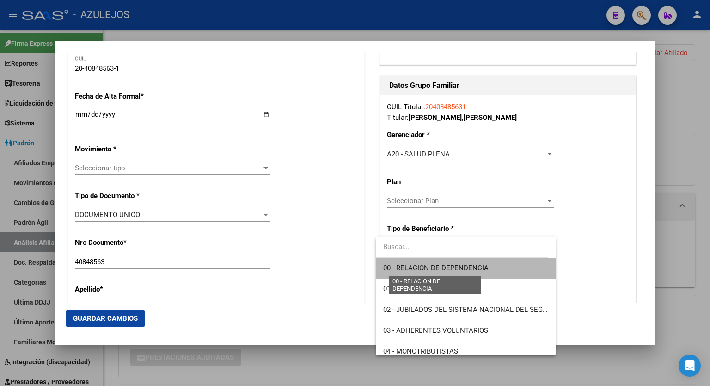
click at [475, 268] on span "00 - RELACION DE DEPENDENCIA" at bounding box center [435, 268] width 105 height 8
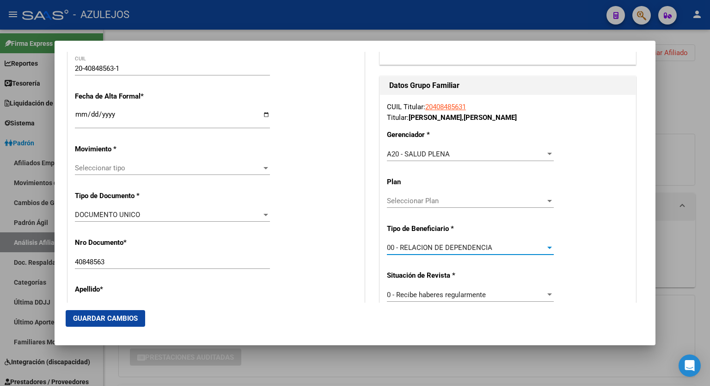
click at [263, 170] on div at bounding box center [266, 167] width 8 height 7
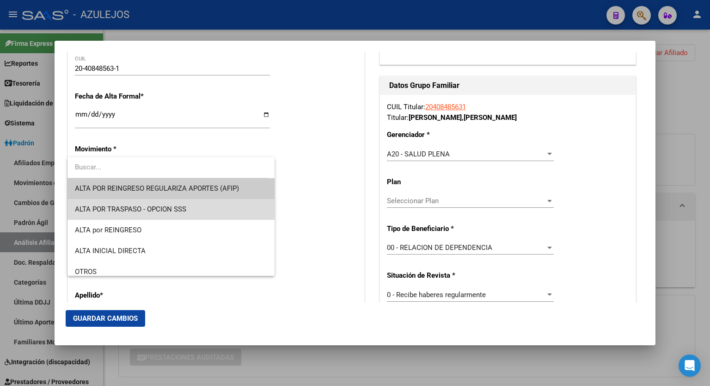
click at [193, 206] on span "ALTA POR TRASPASO - OPCION SSS" at bounding box center [171, 209] width 192 height 21
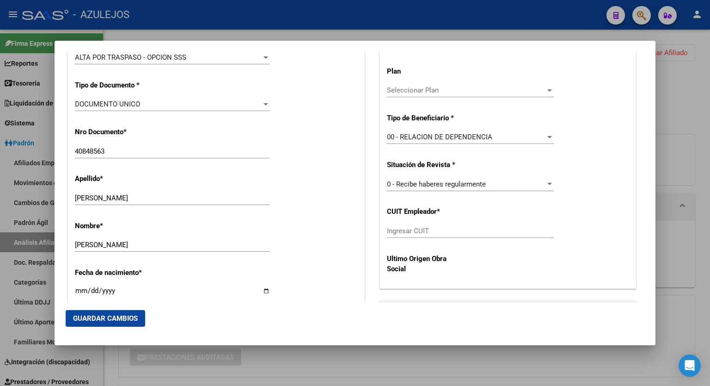
scroll to position [283, 0]
click at [439, 229] on input "Ingresar CUIT" at bounding box center [470, 230] width 167 height 8
paste input "30-71702480-6"
type input "30-71702480-6"
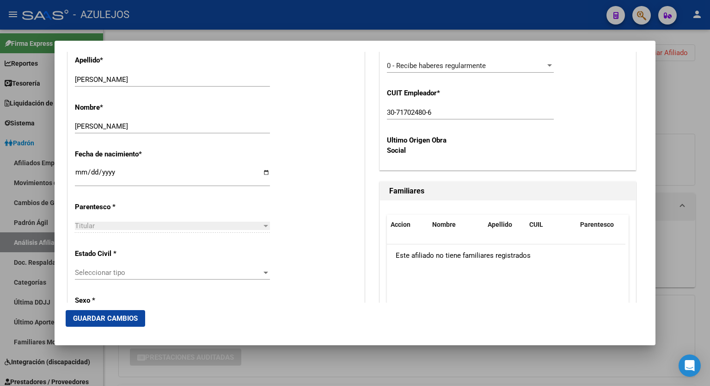
scroll to position [413, 0]
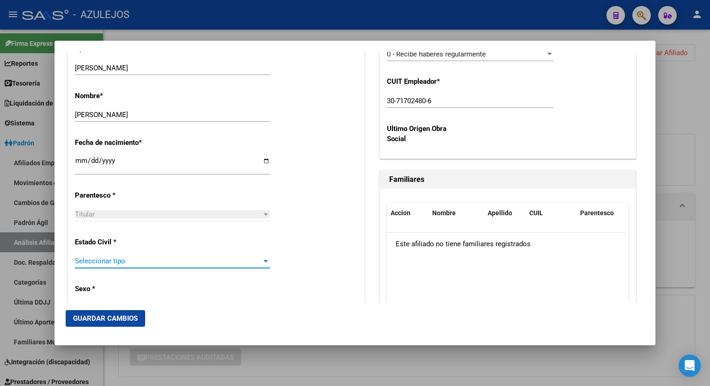
click at [263, 258] on div at bounding box center [266, 260] width 8 height 7
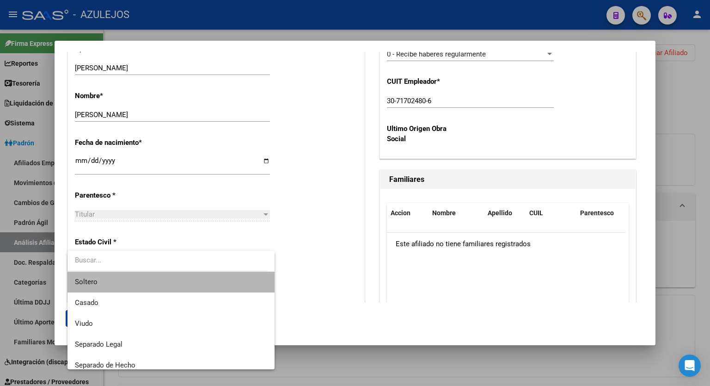
click at [210, 278] on span "Soltero" at bounding box center [171, 281] width 192 height 21
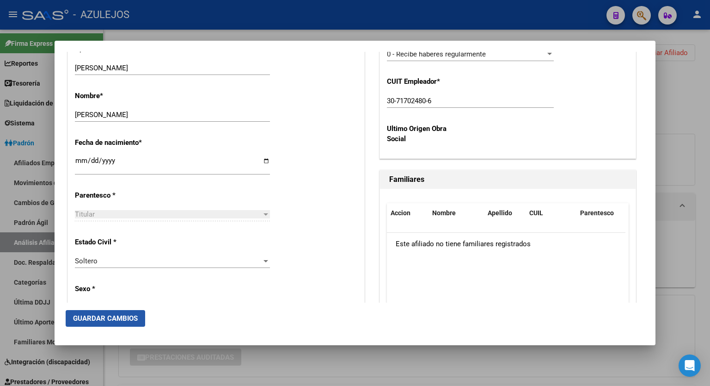
click at [125, 319] on span "Guardar Cambios" at bounding box center [105, 318] width 65 height 8
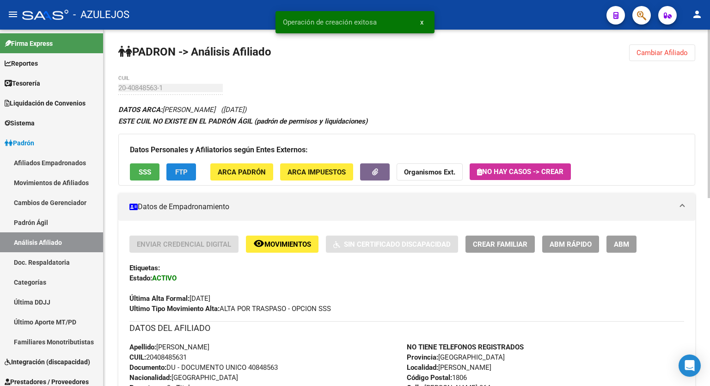
click at [175, 171] on span "FTP" at bounding box center [181, 172] width 12 height 8
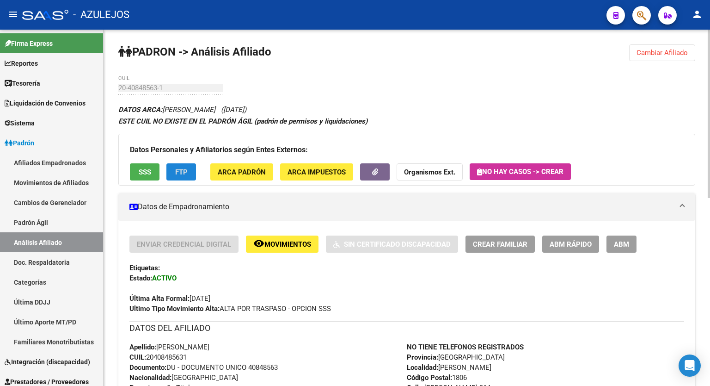
click at [653, 49] on span "Cambiar Afiliado" at bounding box center [662, 53] width 51 height 8
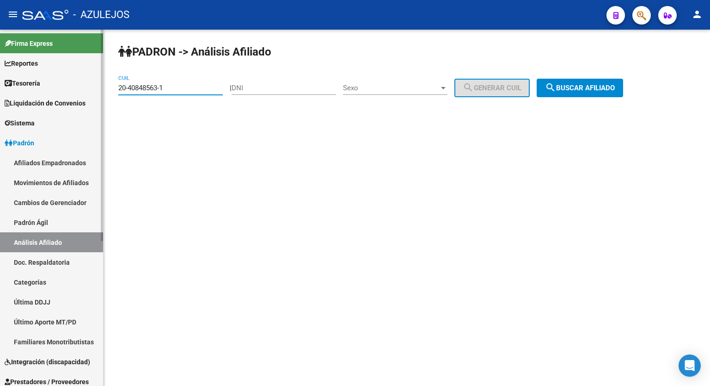
drag, startPoint x: 172, startPoint y: 88, endPoint x: 92, endPoint y: 94, distance: 79.8
click at [92, 94] on mat-sidenav-container "Firma Express Reportes Tablero de Control Ingresos Percibidos Análisis de todos…" at bounding box center [355, 208] width 710 height 356
paste input "34489772-8"
type input "20-34489772-8"
click at [594, 97] on div "PADRON -> Análisis Afiliado 20-34489772-8 CUIL | DNI Sexo Sexo search Generar C…" at bounding box center [407, 78] width 607 height 97
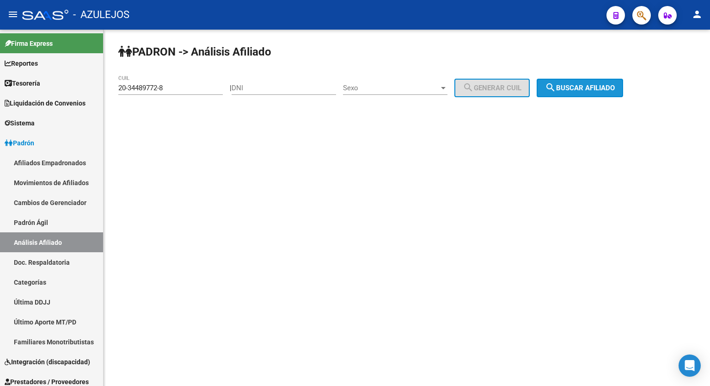
click at [605, 86] on span "search Buscar afiliado" at bounding box center [580, 88] width 70 height 8
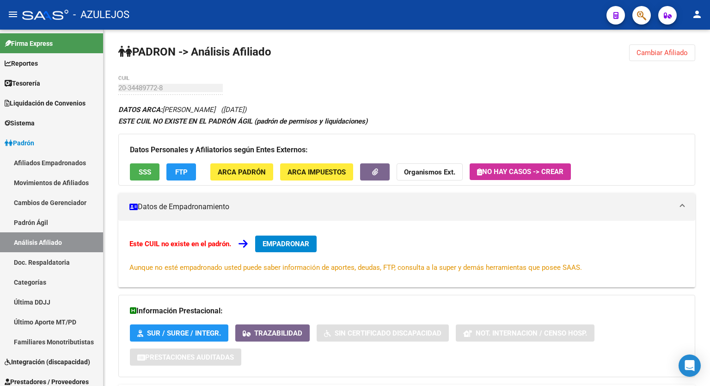
click at [177, 172] on span "FTP" at bounding box center [181, 172] width 12 height 8
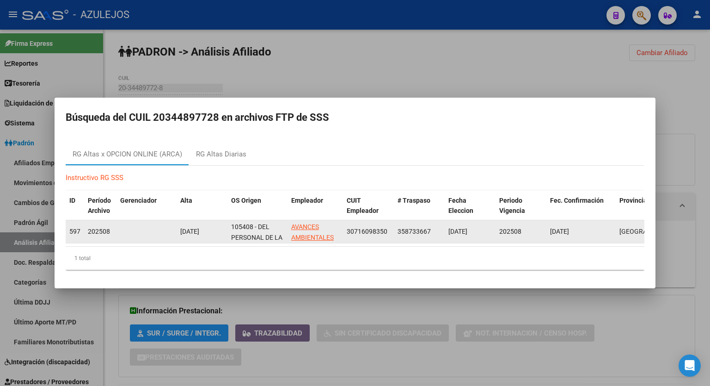
drag, startPoint x: 387, startPoint y: 228, endPoint x: 347, endPoint y: 231, distance: 39.9
click at [347, 231] on div "30716098350" at bounding box center [368, 231] width 43 height 11
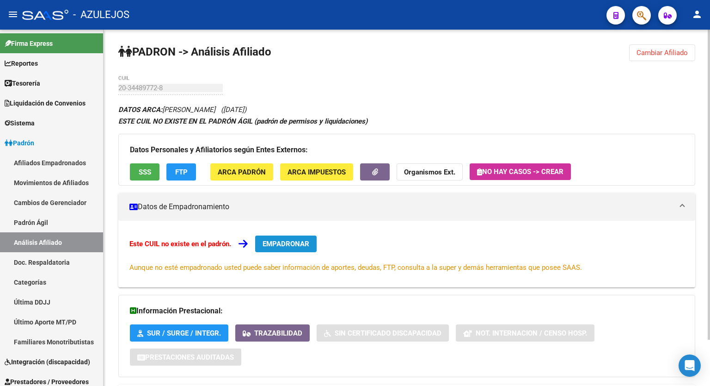
click at [302, 240] on span "EMPADRONAR" at bounding box center [286, 244] width 47 height 8
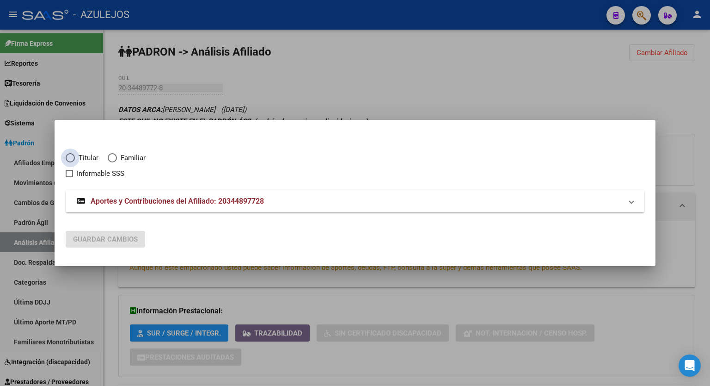
click at [73, 155] on span "Elija una opción" at bounding box center [70, 157] width 9 height 9
click at [73, 155] on input "Titular" at bounding box center [70, 157] width 9 height 9
radio input "true"
checkbox input "true"
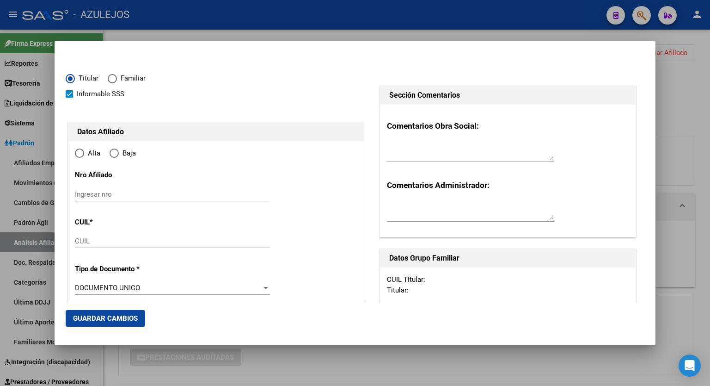
type input "20-34489772-8"
type input "34489772"
type input "DELBON"
type input "HORACIO GABRIEL"
type input "1988-08-30"
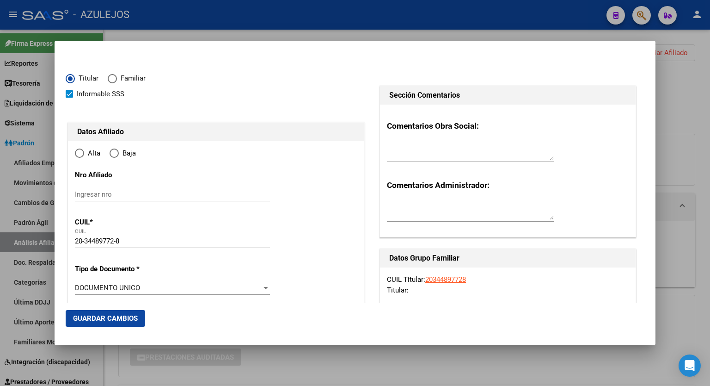
type input "QUILMES"
type input "1878"
type input "Viamonte"
type input "176"
click at [263, 285] on input "Ingresar fecha" at bounding box center [172, 290] width 195 height 15
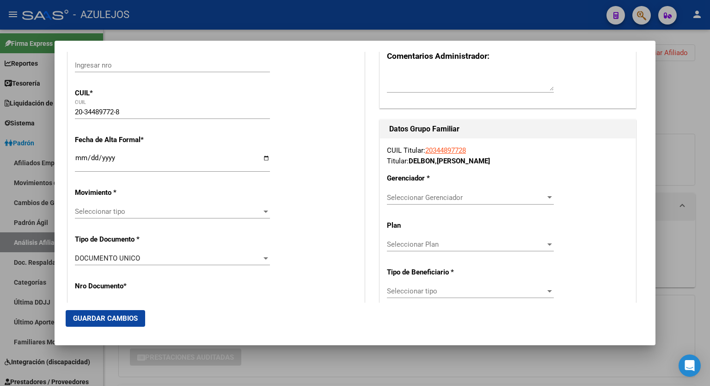
scroll to position [129, 0]
click at [544, 193] on div "Seleccionar Gerenciador" at bounding box center [470, 197] width 167 height 8
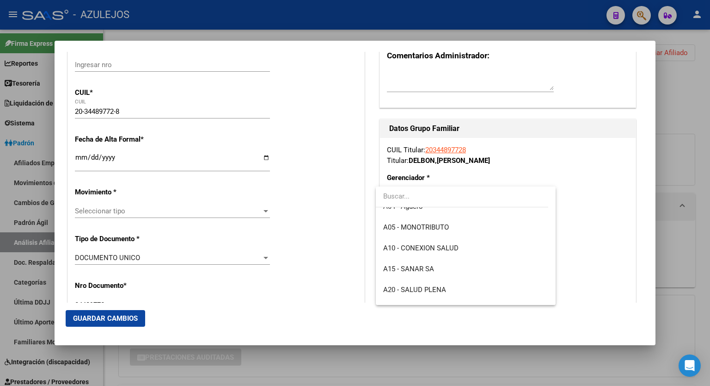
scroll to position [74, 0]
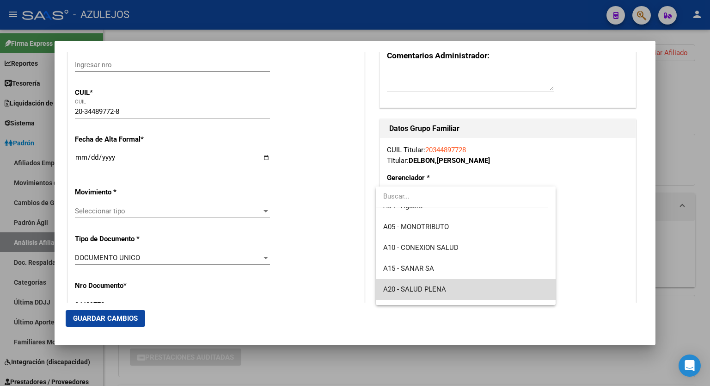
click at [485, 286] on span "A20 - SALUD PLENA" at bounding box center [465, 289] width 165 height 21
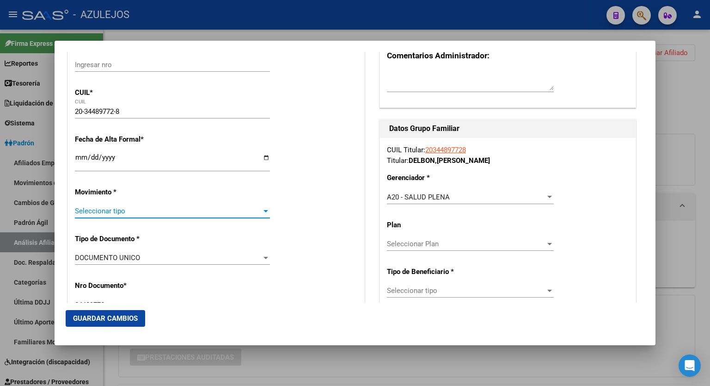
click at [265, 209] on div at bounding box center [266, 210] width 8 height 7
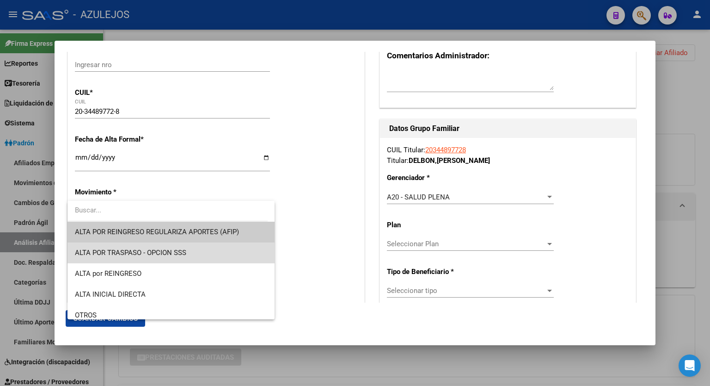
click at [194, 248] on span "ALTA POR TRASPASO - OPCION SSS" at bounding box center [171, 252] width 192 height 21
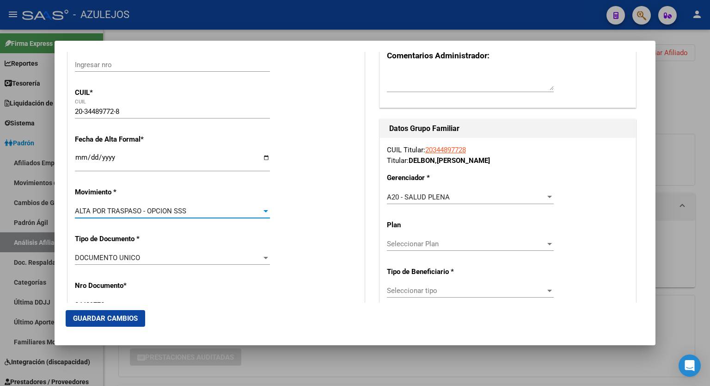
click at [479, 291] on span "Seleccionar tipo" at bounding box center [466, 290] width 159 height 8
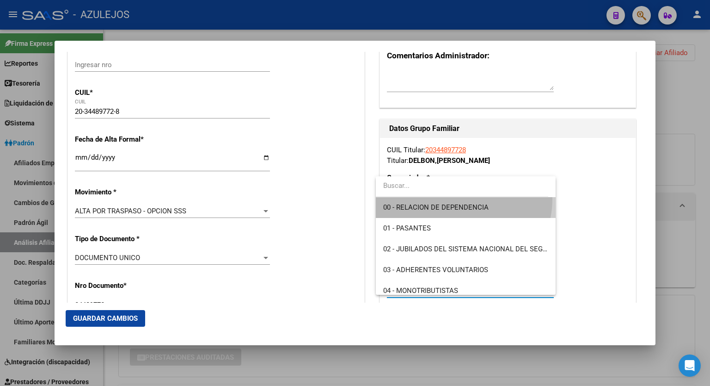
click at [463, 199] on span "00 - RELACION DE DEPENDENCIA" at bounding box center [465, 207] width 165 height 21
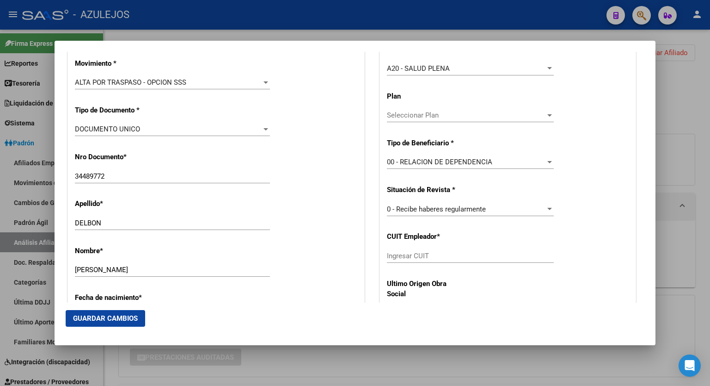
scroll to position [259, 0]
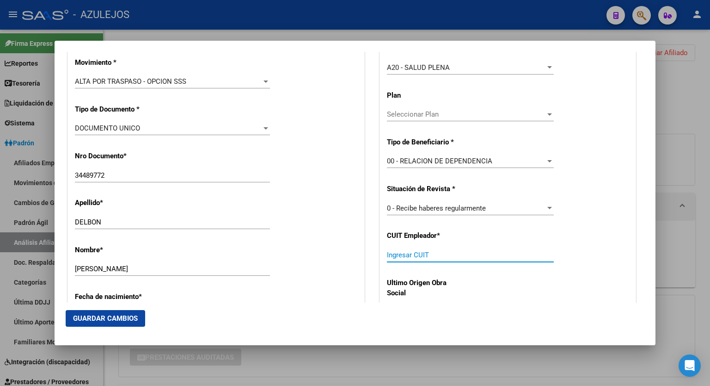
click at [483, 251] on input "Ingresar CUIT" at bounding box center [470, 255] width 167 height 8
paste input "30-71609835-0"
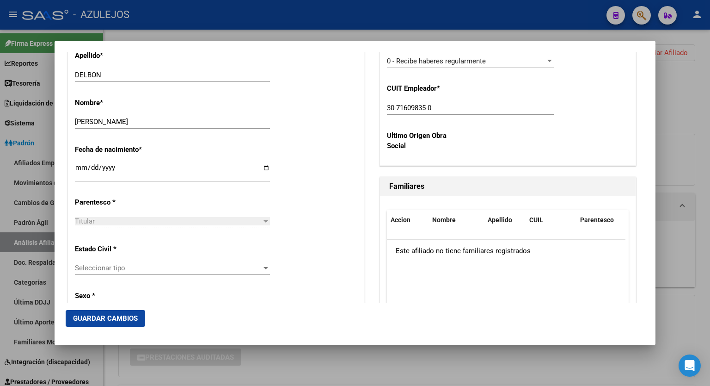
scroll to position [407, 0]
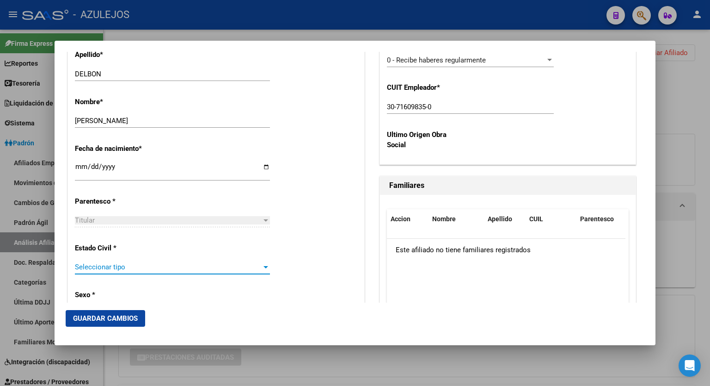
click at [263, 265] on div at bounding box center [266, 266] width 8 height 7
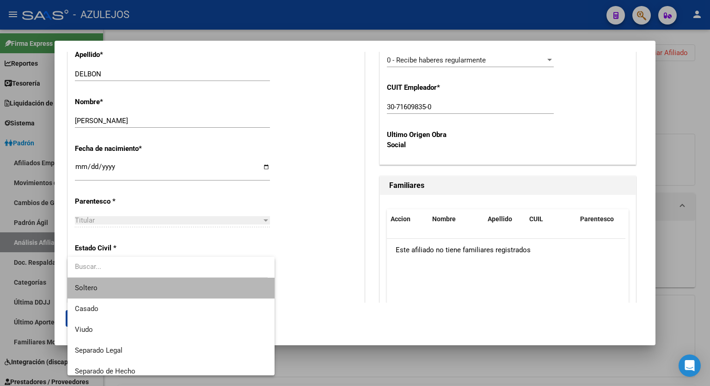
click at [197, 278] on span "Soltero" at bounding box center [171, 287] width 192 height 21
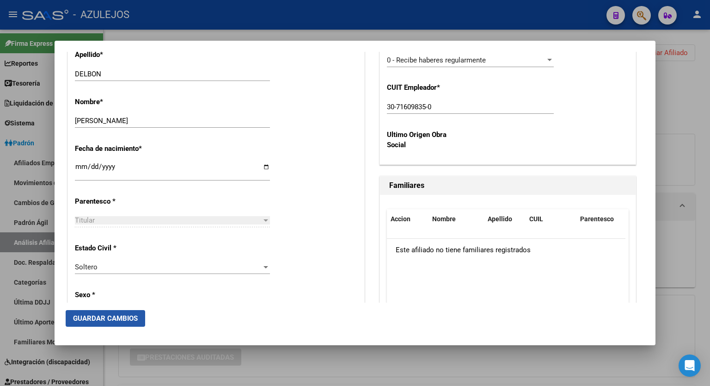
click at [124, 315] on span "Guardar Cambios" at bounding box center [105, 318] width 65 height 8
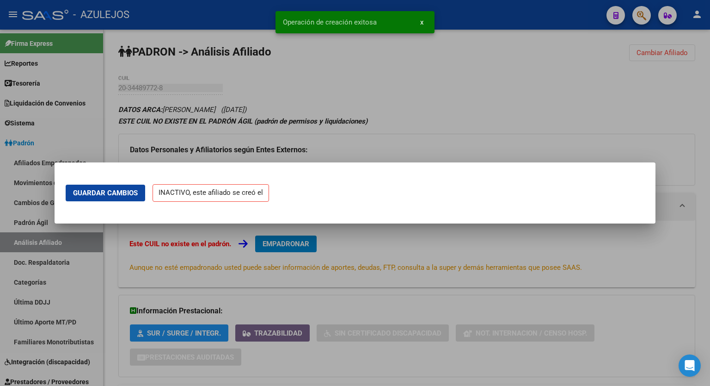
scroll to position [0, 0]
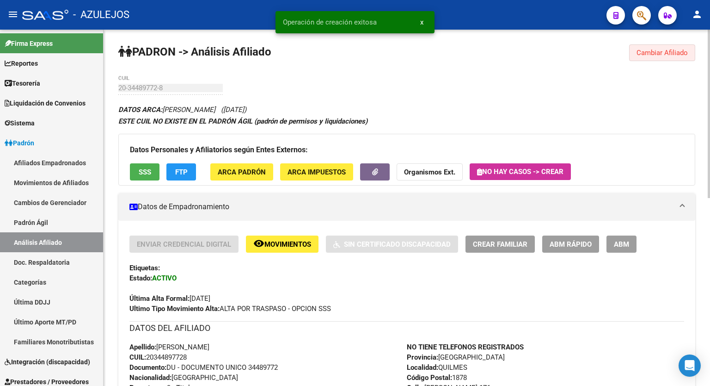
click at [667, 49] on span "Cambiar Afiliado" at bounding box center [662, 53] width 51 height 8
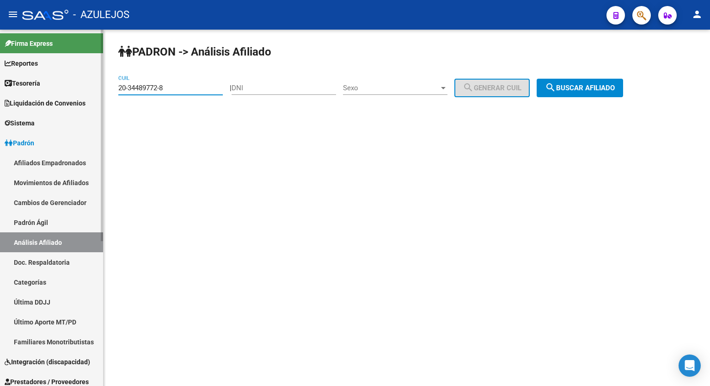
drag, startPoint x: 179, startPoint y: 86, endPoint x: 87, endPoint y: 101, distance: 93.2
click at [87, 101] on mat-sidenav-container "Firma Express Reportes Tablero de Control Ingresos Percibidos Análisis de todos…" at bounding box center [355, 208] width 710 height 356
paste input "22060180-4"
click at [586, 82] on button "search Buscar afiliado" at bounding box center [580, 88] width 86 height 18
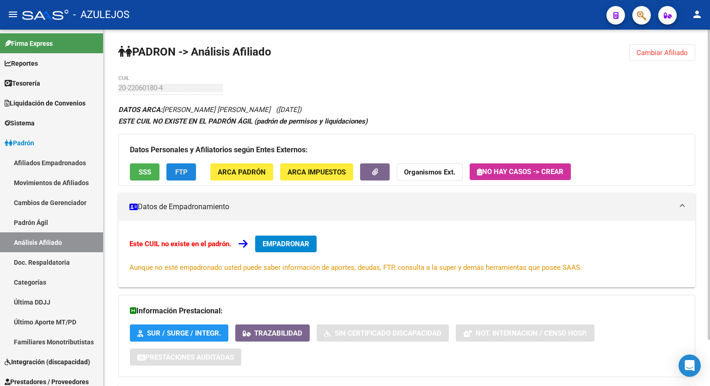
click at [184, 171] on span "FTP" at bounding box center [181, 172] width 12 height 8
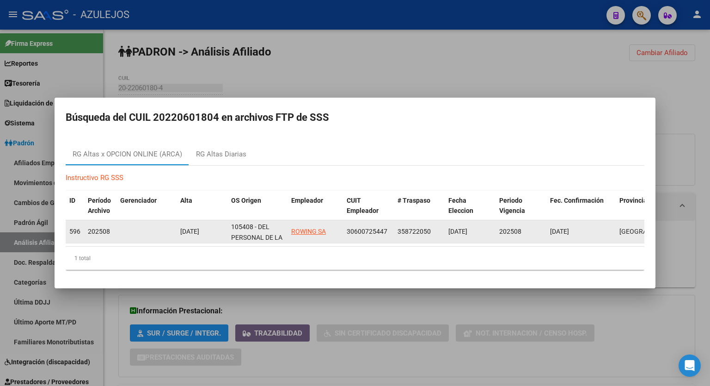
drag, startPoint x: 387, startPoint y: 227, endPoint x: 347, endPoint y: 228, distance: 39.8
click at [347, 228] on div "30600725447" at bounding box center [368, 231] width 43 height 11
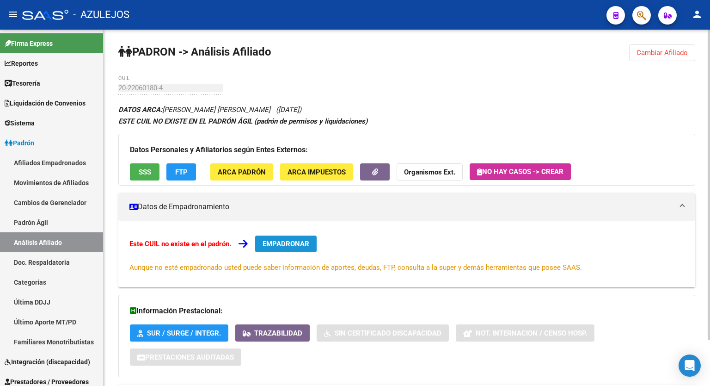
click at [299, 243] on span "EMPADRONAR" at bounding box center [286, 244] width 47 height 8
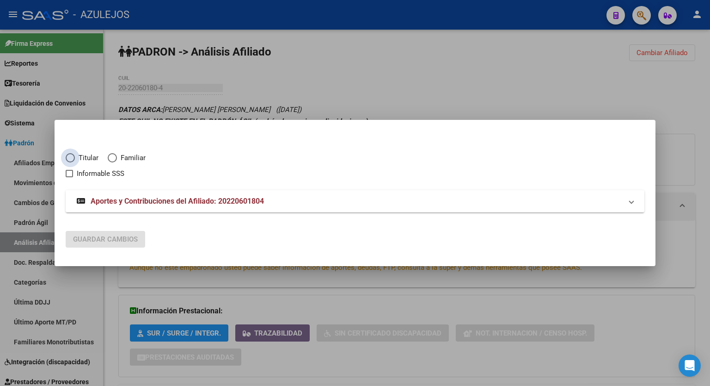
click at [72, 157] on span "Elija una opción" at bounding box center [70, 157] width 9 height 9
click at [72, 157] on input "Titular" at bounding box center [70, 157] width 9 height 9
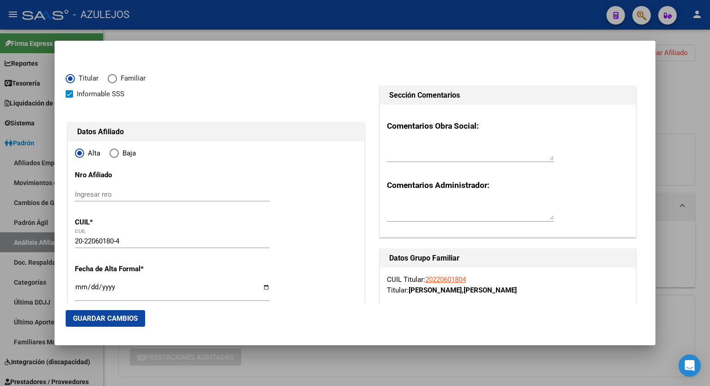
click at [263, 289] on input "Ingresar fecha" at bounding box center [172, 290] width 195 height 15
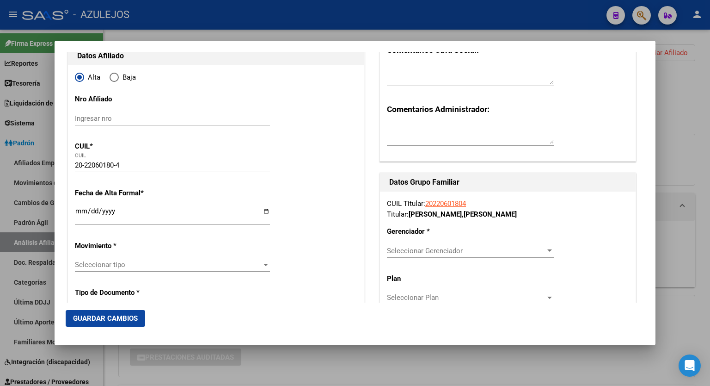
scroll to position [78, 0]
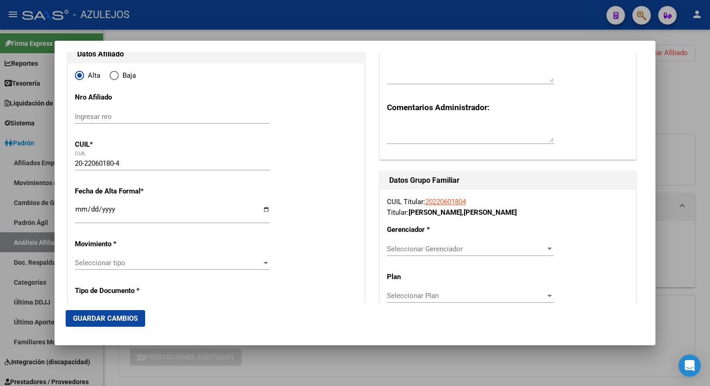
click at [546, 246] on div at bounding box center [550, 248] width 8 height 7
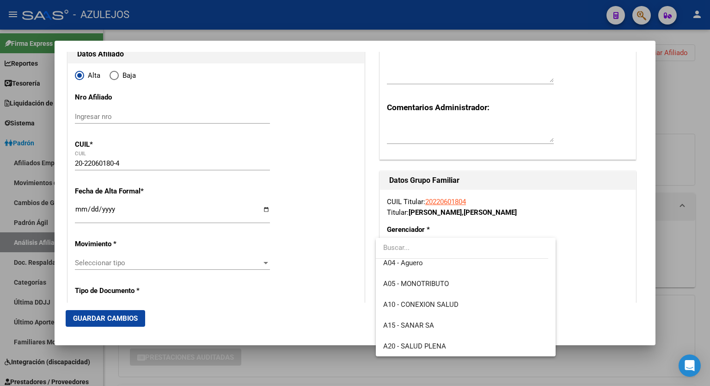
scroll to position [74, 0]
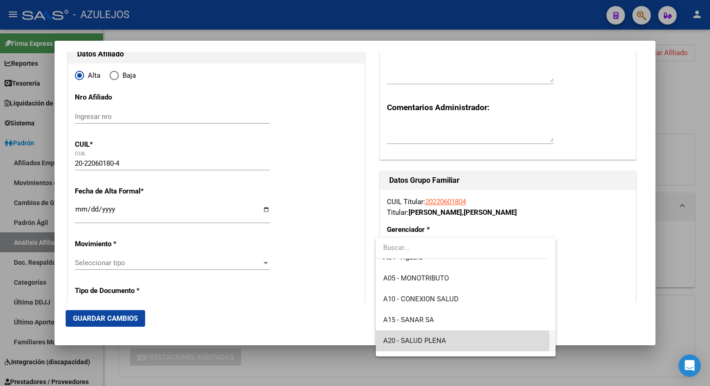
click at [462, 342] on span "A20 - SALUD PLENA" at bounding box center [465, 340] width 165 height 21
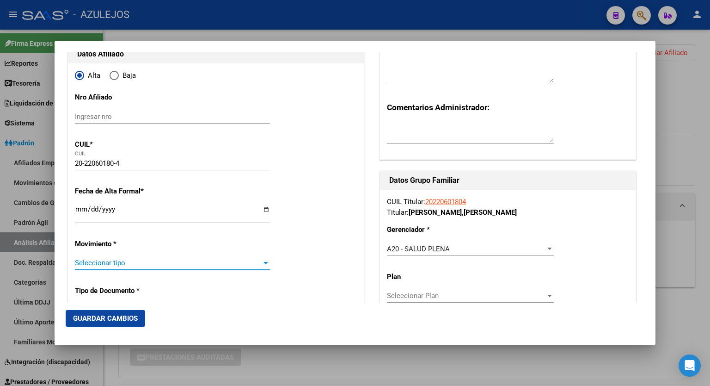
click at [262, 260] on div at bounding box center [266, 262] width 8 height 7
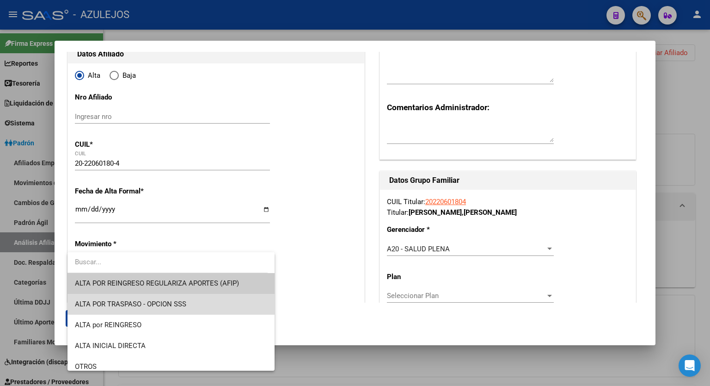
click at [196, 302] on span "ALTA POR TRASPASO - OPCION SSS" at bounding box center [171, 304] width 192 height 21
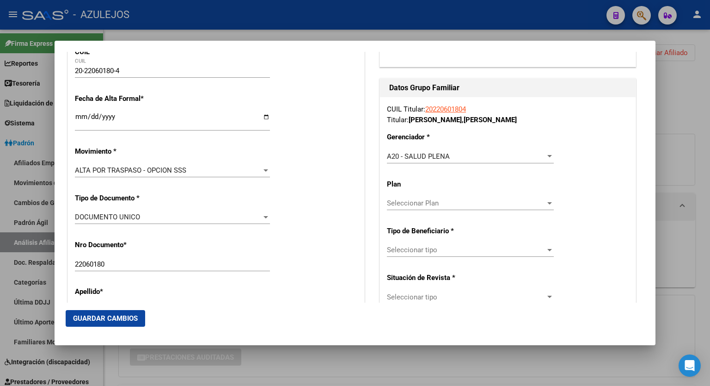
scroll to position [170, 0]
click at [547, 249] on div at bounding box center [549, 250] width 5 height 2
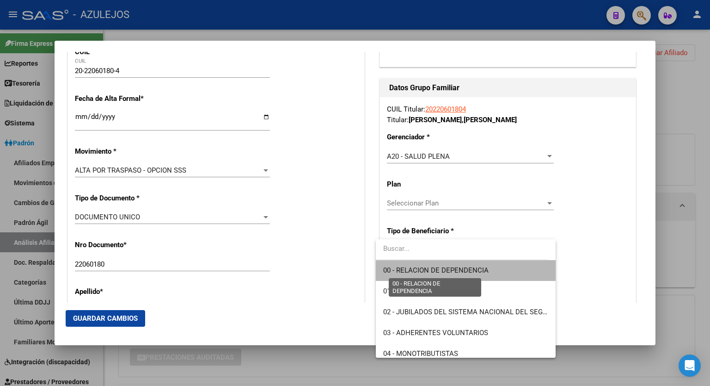
click at [483, 267] on span "00 - RELACION DE DEPENDENCIA" at bounding box center [435, 270] width 105 height 8
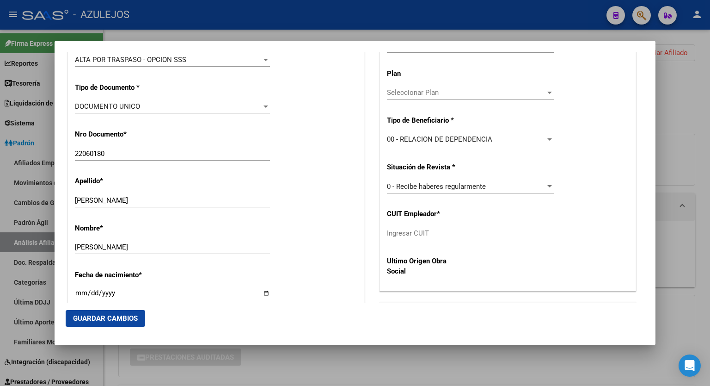
scroll to position [281, 0]
click at [493, 233] on input "Ingresar CUIT" at bounding box center [470, 232] width 167 height 8
paste input "30-60072544-7"
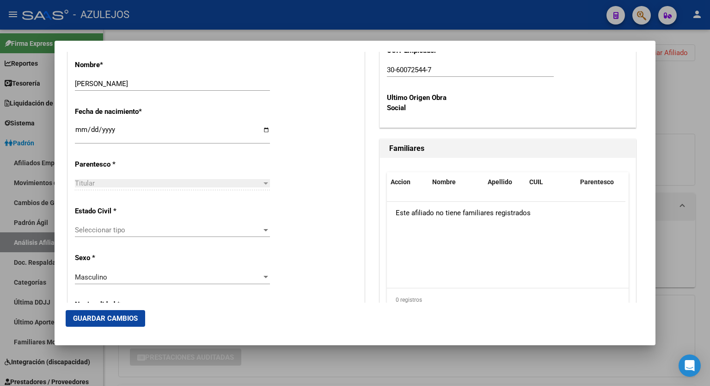
scroll to position [448, 0]
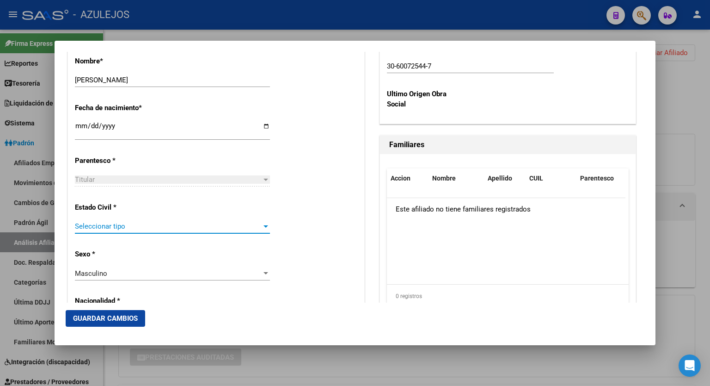
click at [264, 225] on div at bounding box center [266, 226] width 5 height 2
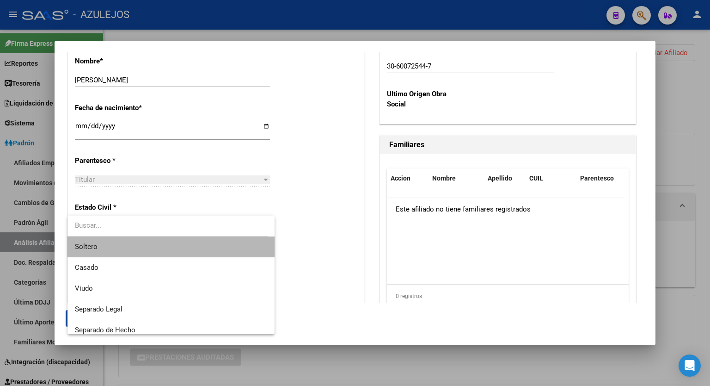
click at [186, 244] on span "Soltero" at bounding box center [171, 246] width 192 height 21
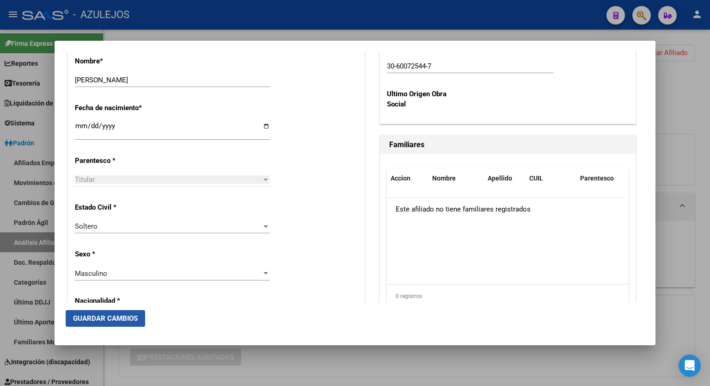
click at [111, 314] on span "Guardar Cambios" at bounding box center [105, 318] width 65 height 8
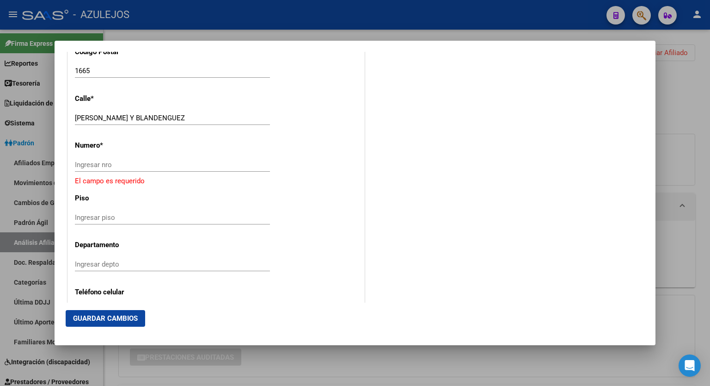
scroll to position [977, 0]
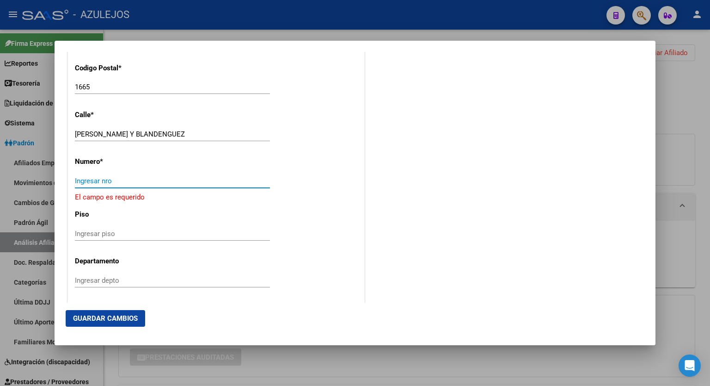
click at [121, 184] on input "Ingresar nro" at bounding box center [172, 181] width 195 height 8
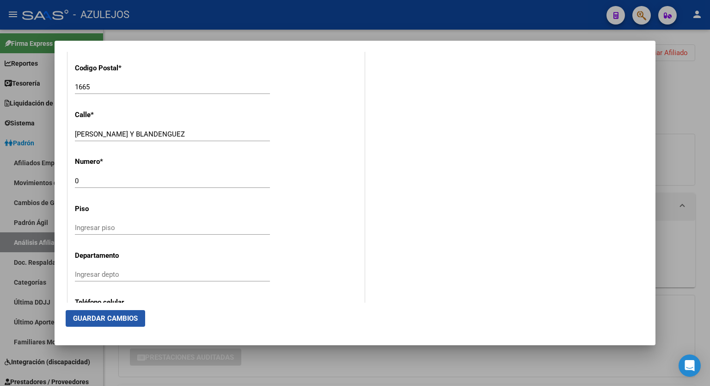
click at [106, 314] on span "Guardar Cambios" at bounding box center [105, 318] width 65 height 8
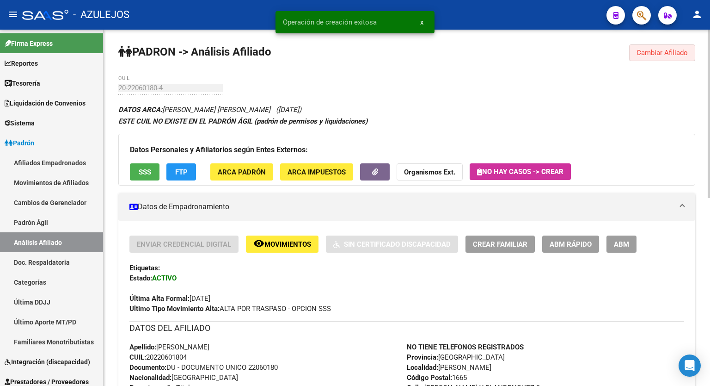
click at [662, 47] on button "Cambiar Afiliado" at bounding box center [662, 52] width 66 height 17
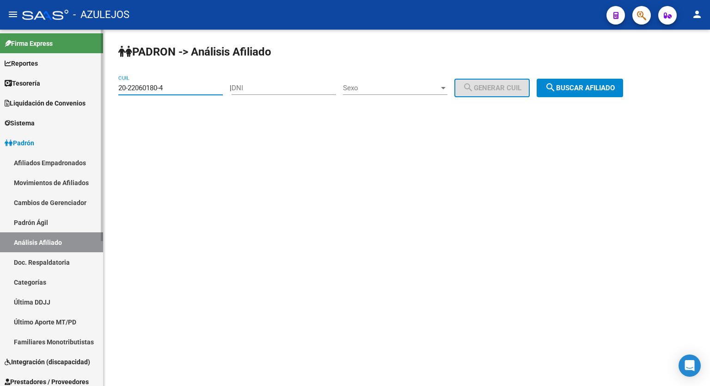
drag, startPoint x: 181, startPoint y: 89, endPoint x: 94, endPoint y: 92, distance: 87.0
click at [94, 92] on mat-sidenav-container "Firma Express Reportes Tablero de Control Ingresos Percibidos Análisis de todos…" at bounding box center [355, 208] width 710 height 356
paste input "42251340-0"
click at [571, 84] on span "search Buscar afiliado" at bounding box center [580, 88] width 70 height 8
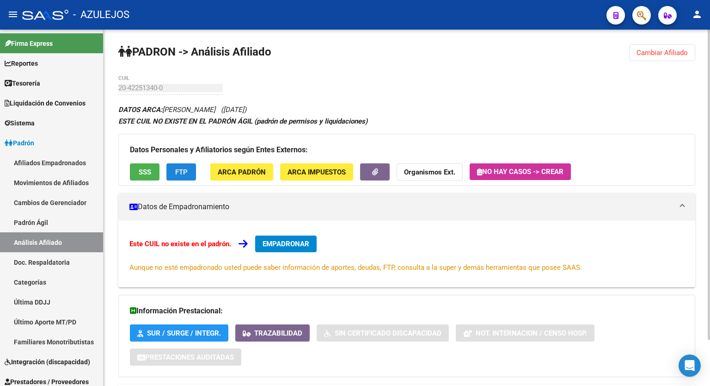
click at [175, 171] on span "FTP" at bounding box center [181, 172] width 12 height 8
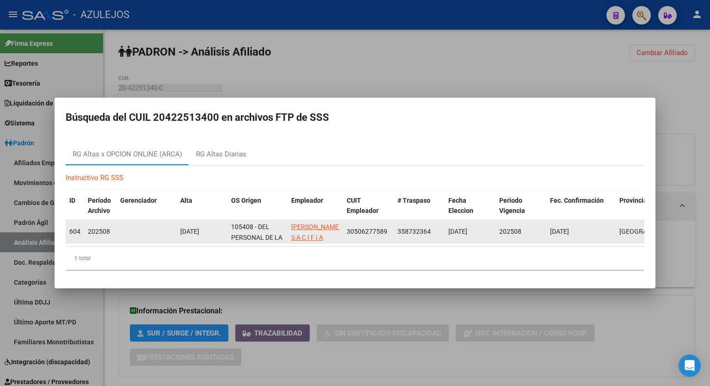
drag, startPoint x: 392, startPoint y: 226, endPoint x: 347, endPoint y: 226, distance: 44.9
click at [347, 226] on datatable-body-cell "30506277589" at bounding box center [368, 231] width 51 height 23
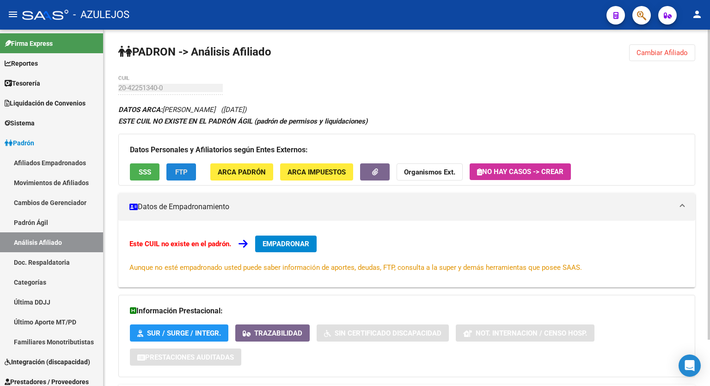
click at [279, 245] on span "EMPADRONAR" at bounding box center [286, 244] width 47 height 8
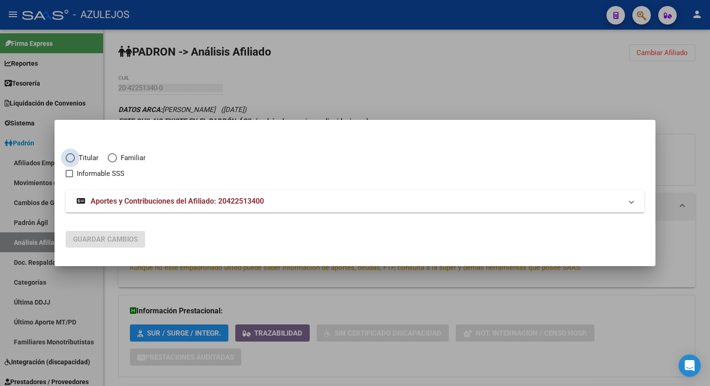
click at [69, 156] on span "Elija una opción" at bounding box center [70, 157] width 9 height 9
click at [69, 156] on input "Titular" at bounding box center [70, 157] width 9 height 9
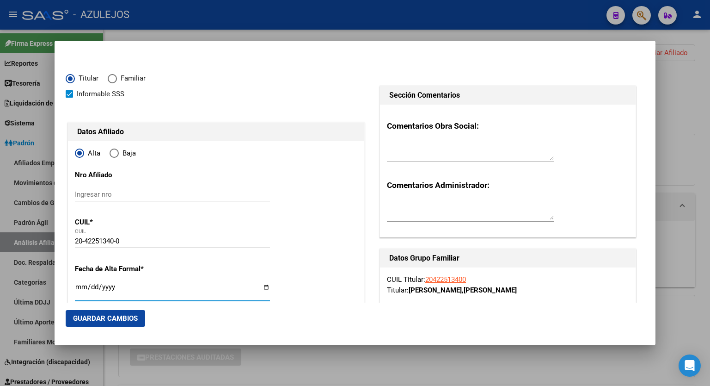
click at [263, 283] on input "Ingresar fecha" at bounding box center [172, 290] width 195 height 15
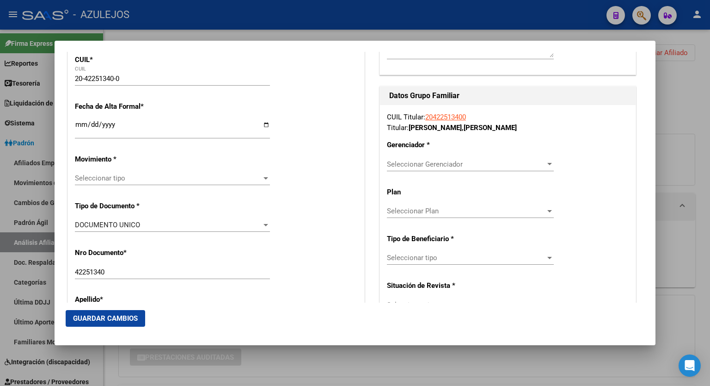
scroll to position [166, 0]
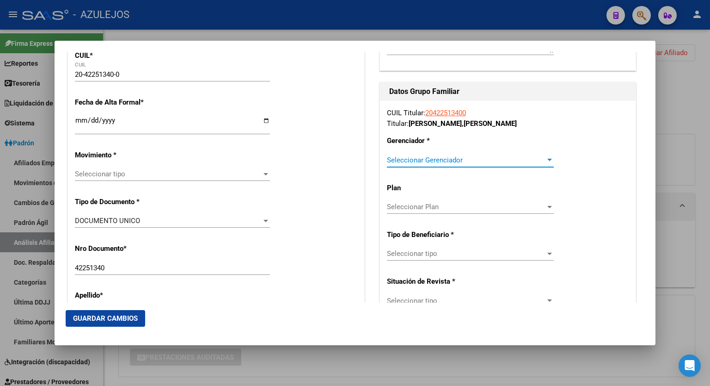
click at [546, 162] on div at bounding box center [550, 159] width 8 height 7
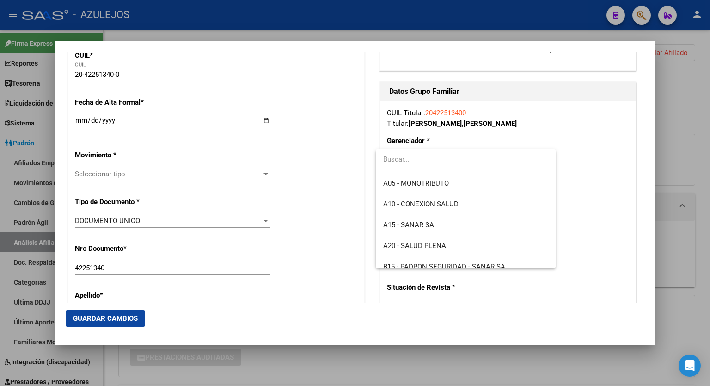
scroll to position [92, 0]
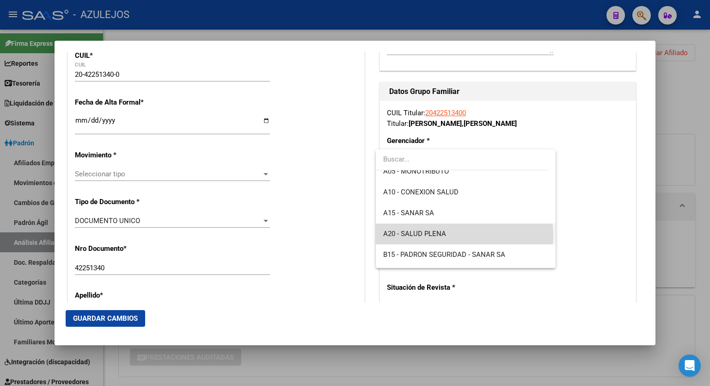
click at [464, 235] on span "A20 - SALUD PLENA" at bounding box center [465, 233] width 165 height 21
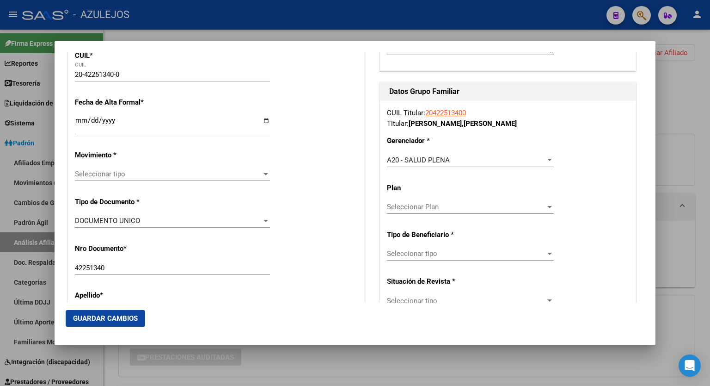
click at [261, 167] on div "Seleccionar tipo Seleccionar tipo" at bounding box center [172, 174] width 195 height 14
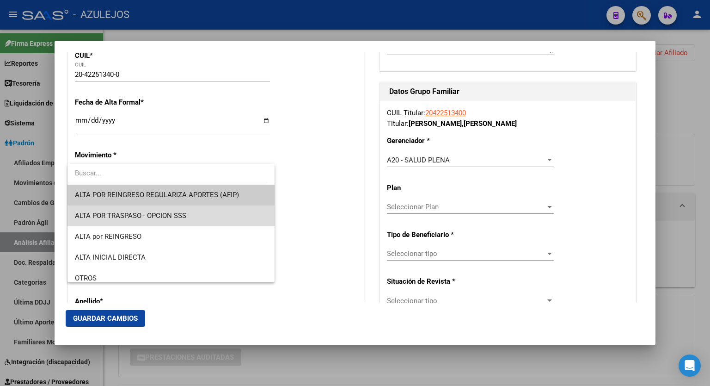
click at [189, 213] on span "ALTA POR TRASPASO - OPCION SSS" at bounding box center [171, 215] width 192 height 21
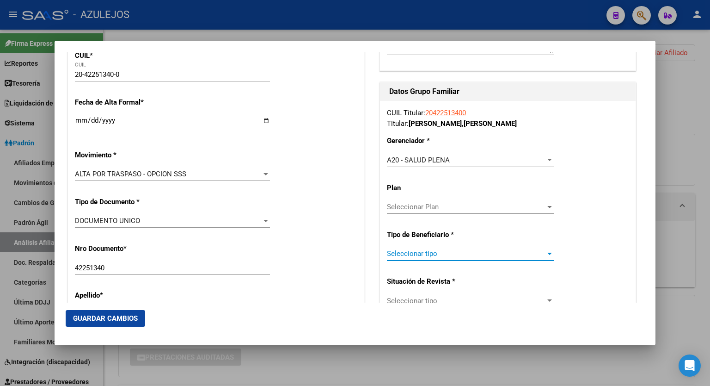
click at [452, 252] on span "Seleccionar tipo" at bounding box center [466, 253] width 159 height 8
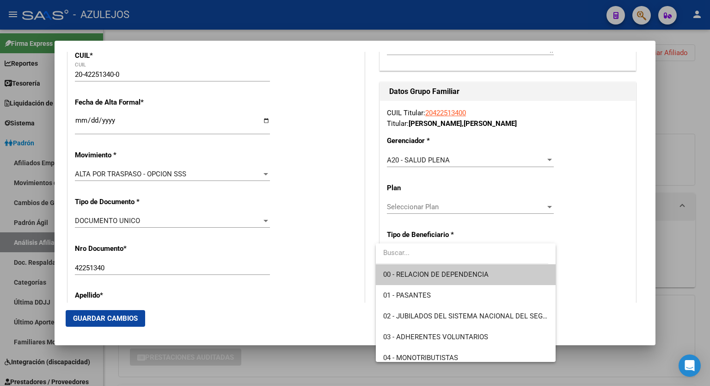
click at [450, 278] on span "00 - RELACION DE DEPENDENCIA" at bounding box center [465, 274] width 165 height 21
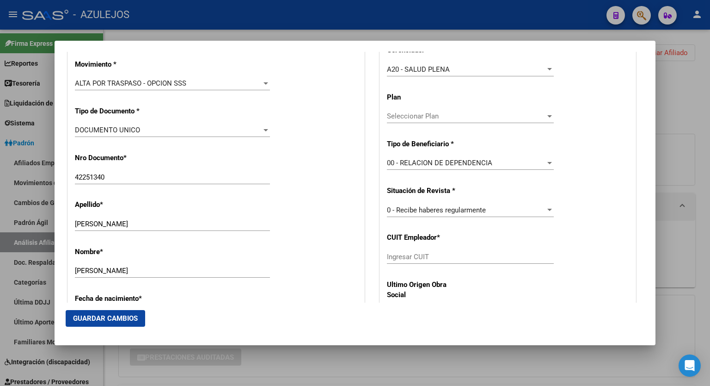
scroll to position [259, 0]
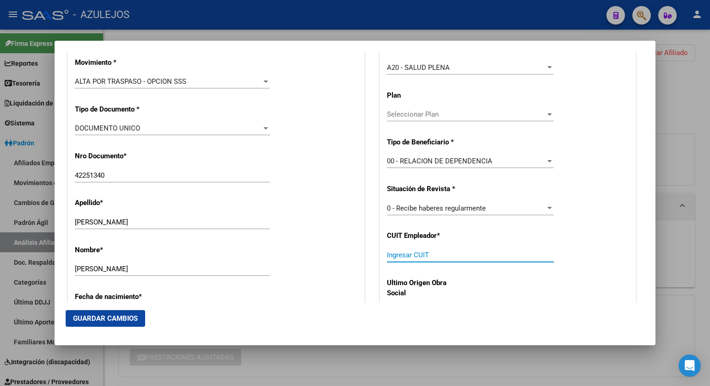
click at [485, 252] on input "Ingresar CUIT" at bounding box center [470, 255] width 167 height 8
paste input "30-50627758-9"
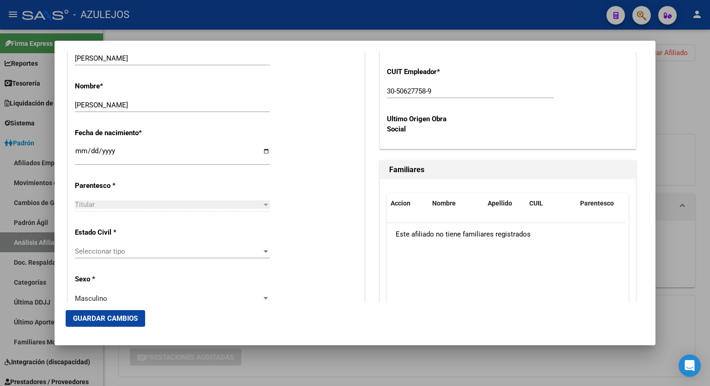
scroll to position [444, 0]
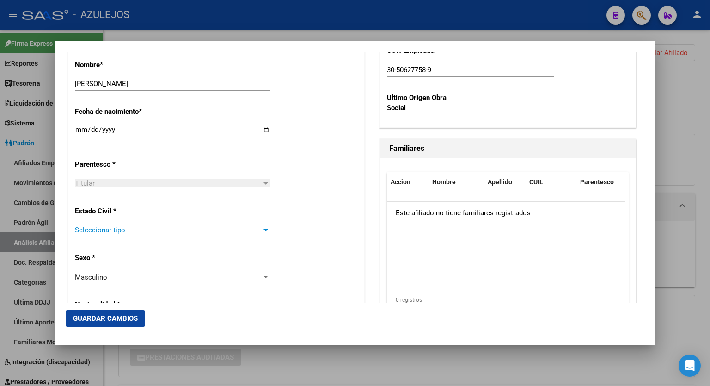
click at [262, 232] on div at bounding box center [266, 229] width 8 height 7
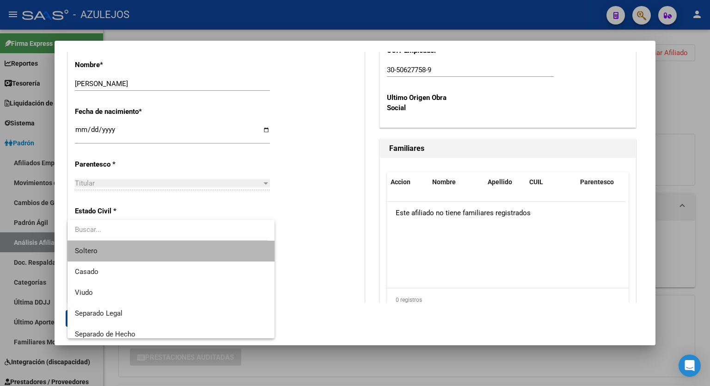
click at [200, 254] on span "Soltero" at bounding box center [171, 250] width 192 height 21
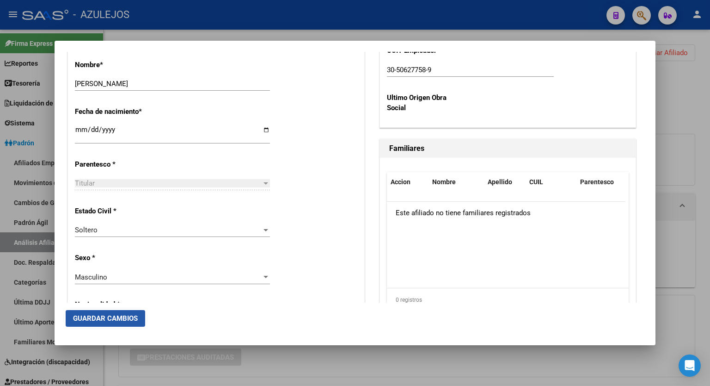
click at [108, 318] on span "Guardar Cambios" at bounding box center [105, 318] width 65 height 8
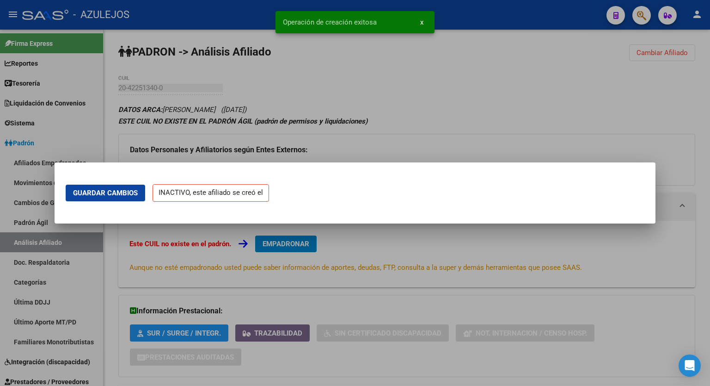
scroll to position [0, 0]
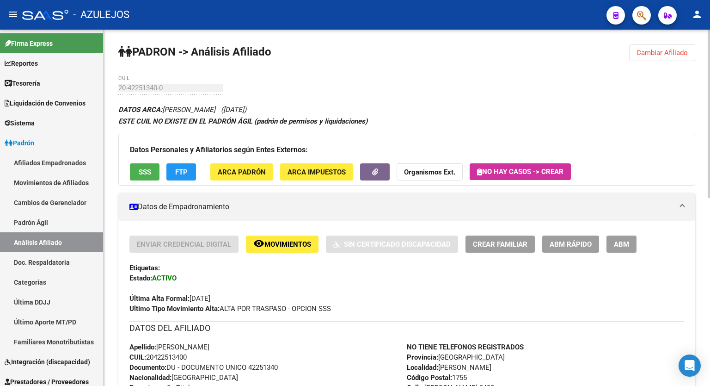
click at [140, 121] on strong "ESTE CUIL NO EXISTE EN EL PADRÓN ÁGIL (padrón de permisos y liquidaciones)" at bounding box center [242, 121] width 249 height 8
click at [676, 55] on span "Cambiar Afiliado" at bounding box center [662, 53] width 51 height 8
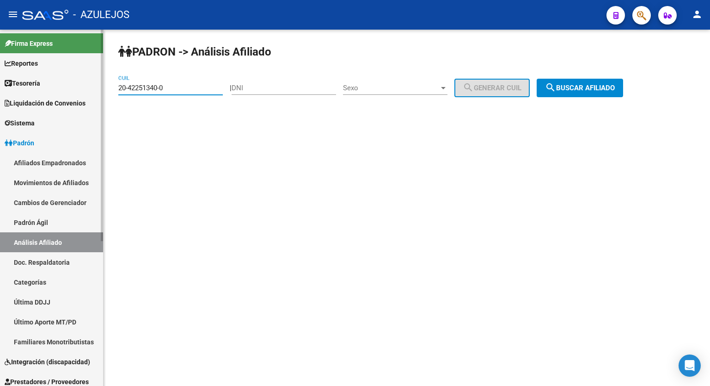
drag, startPoint x: 177, startPoint y: 90, endPoint x: 71, endPoint y: 87, distance: 105.9
click at [71, 87] on mat-sidenav-container "Firma Express Reportes Tablero de Control Ingresos Percibidos Análisis de todos…" at bounding box center [355, 208] width 710 height 356
paste input "24786120-4"
click at [583, 91] on span "search Buscar afiliado" at bounding box center [580, 88] width 70 height 8
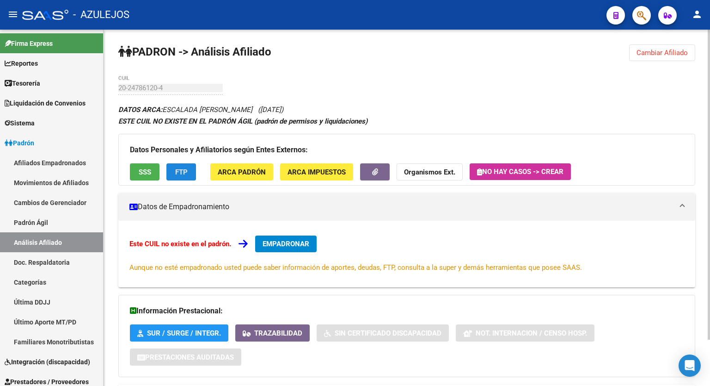
click at [179, 173] on span "FTP" at bounding box center [181, 172] width 12 height 8
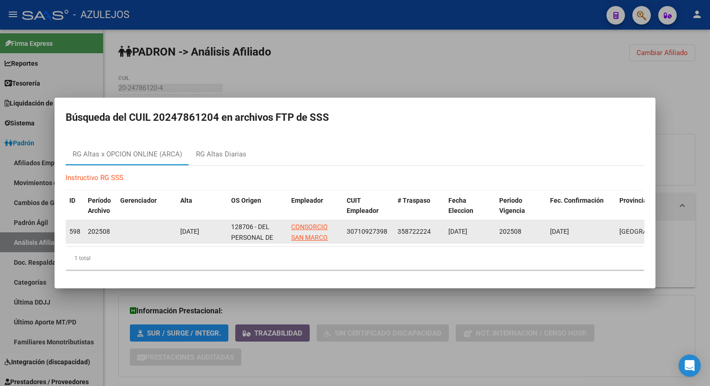
drag, startPoint x: 387, startPoint y: 228, endPoint x: 347, endPoint y: 233, distance: 40.0
click at [347, 233] on div "30710927398" at bounding box center [368, 231] width 43 height 11
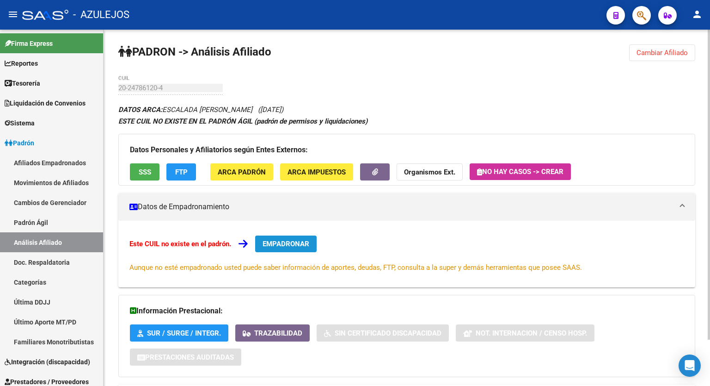
click at [289, 245] on span "EMPADRONAR" at bounding box center [286, 244] width 47 height 8
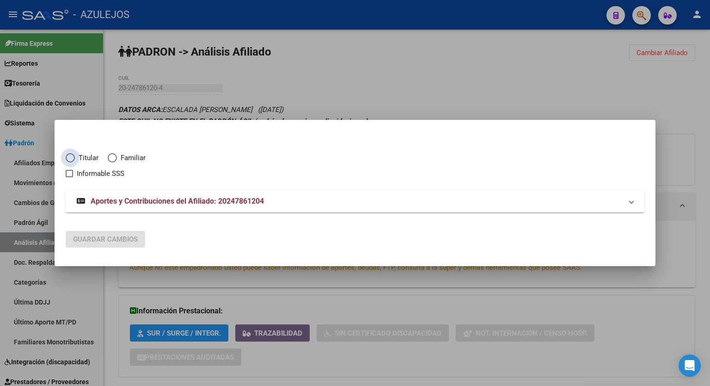
click at [67, 159] on span "Elija una opción" at bounding box center [70, 157] width 9 height 9
click at [67, 159] on input "Titular" at bounding box center [70, 157] width 9 height 9
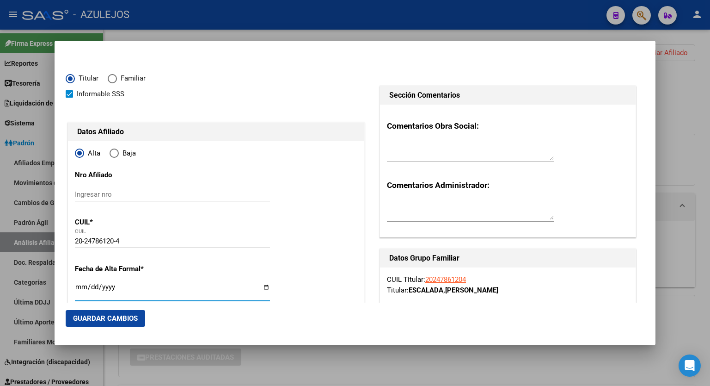
click at [262, 286] on input "Ingresar fecha" at bounding box center [172, 290] width 195 height 15
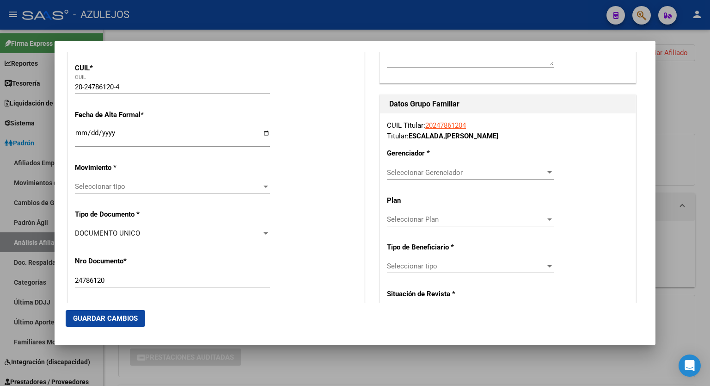
scroll to position [168, 0]
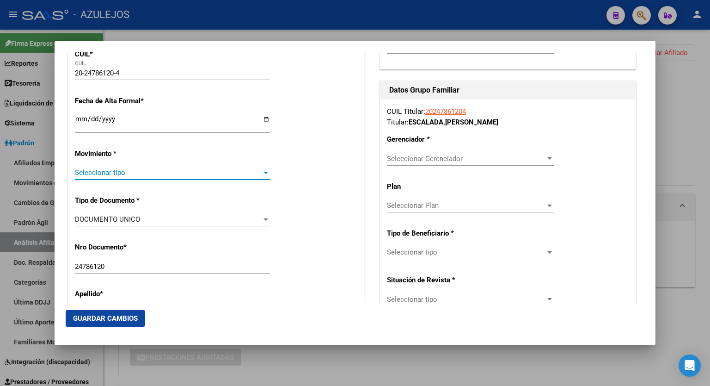
click at [262, 172] on div at bounding box center [266, 172] width 8 height 7
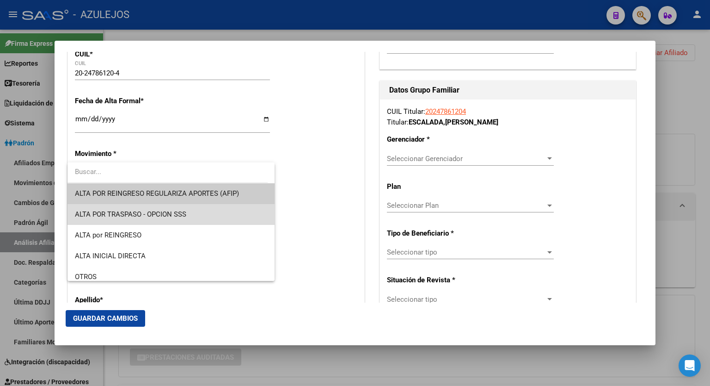
click at [188, 208] on span "ALTA POR TRASPASO - OPCION SSS" at bounding box center [171, 214] width 192 height 21
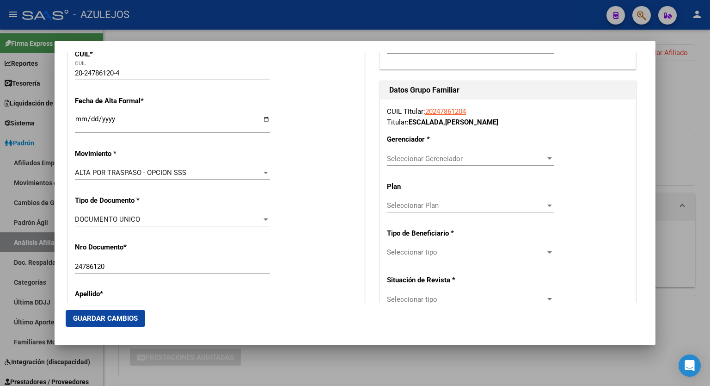
click at [499, 163] on div "Seleccionar Gerenciador Seleccionar Gerenciador" at bounding box center [470, 159] width 167 height 14
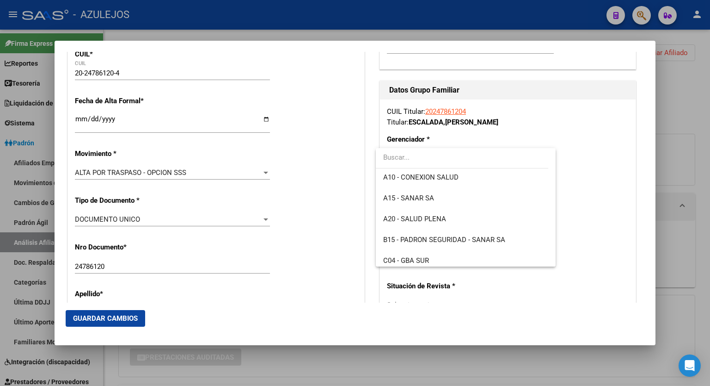
scroll to position [111, 0]
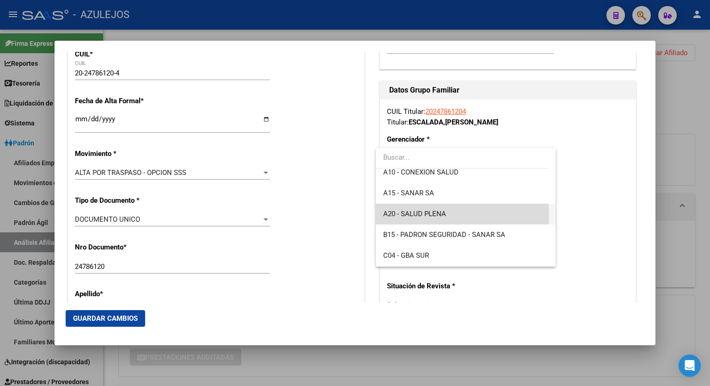
click at [459, 216] on span "A20 - SALUD PLENA" at bounding box center [465, 213] width 165 height 21
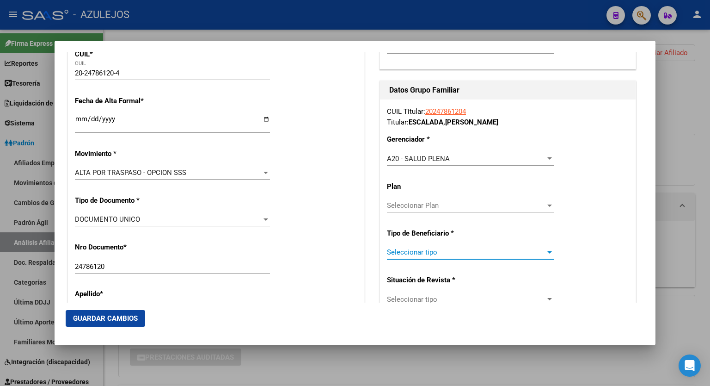
click at [547, 252] on div at bounding box center [549, 252] width 5 height 2
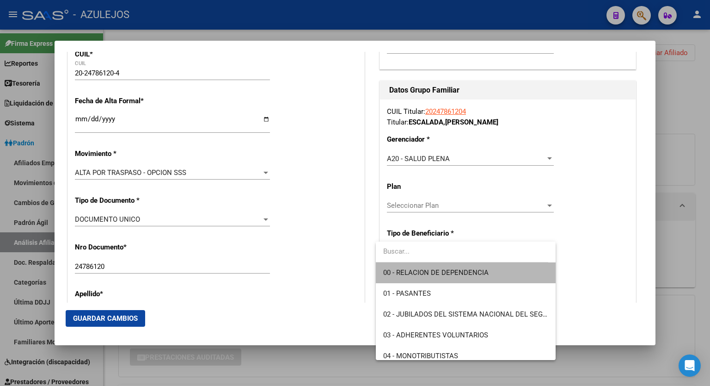
click at [495, 270] on span "00 - RELACION DE DEPENDENCIA" at bounding box center [465, 272] width 165 height 21
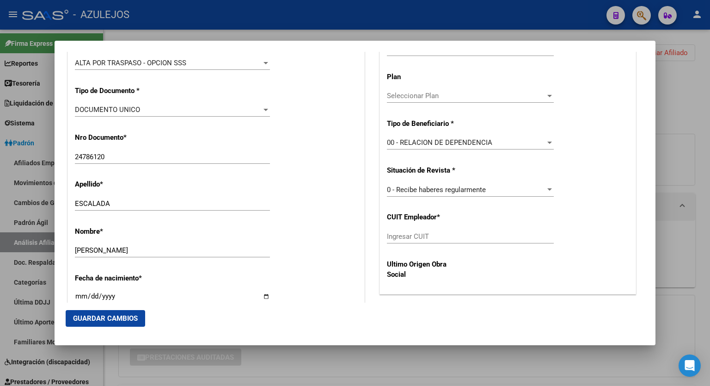
scroll to position [279, 0]
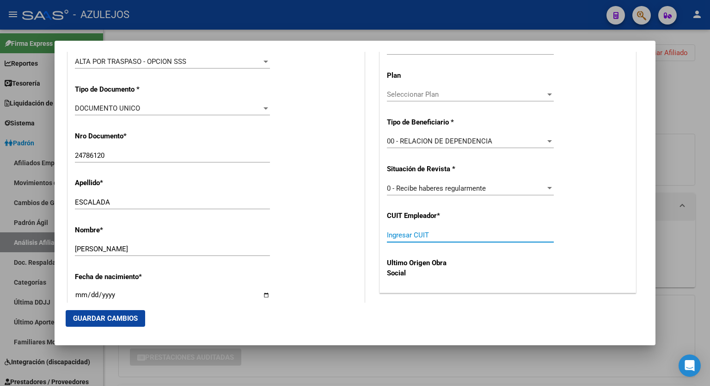
click at [485, 236] on input "Ingresar CUIT" at bounding box center [470, 235] width 167 height 8
paste input "30-71092739-8"
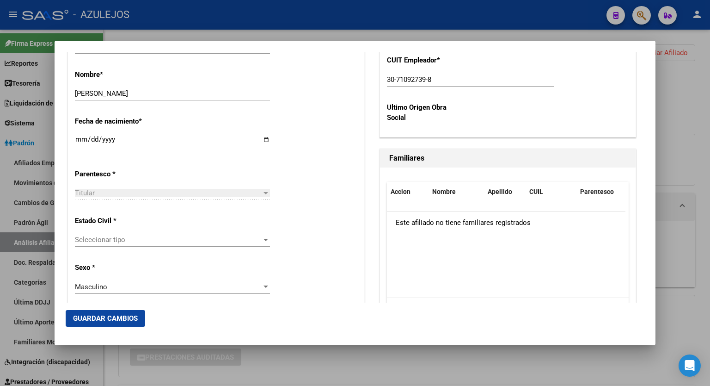
scroll to position [445, 0]
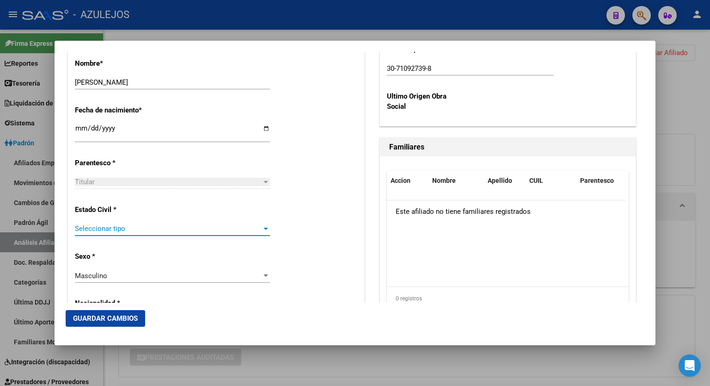
click at [264, 228] on div at bounding box center [266, 228] width 5 height 2
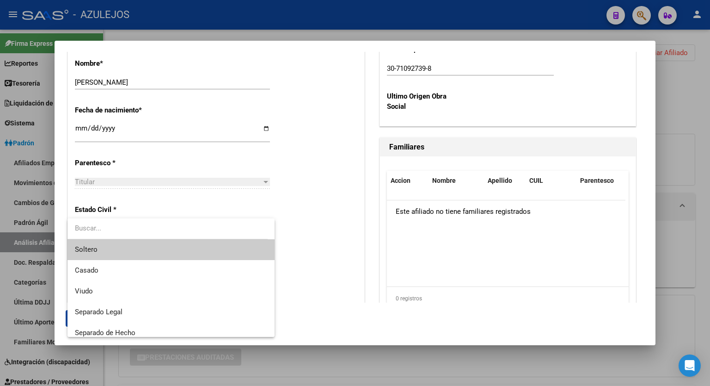
click at [194, 245] on span "Soltero" at bounding box center [171, 249] width 192 height 21
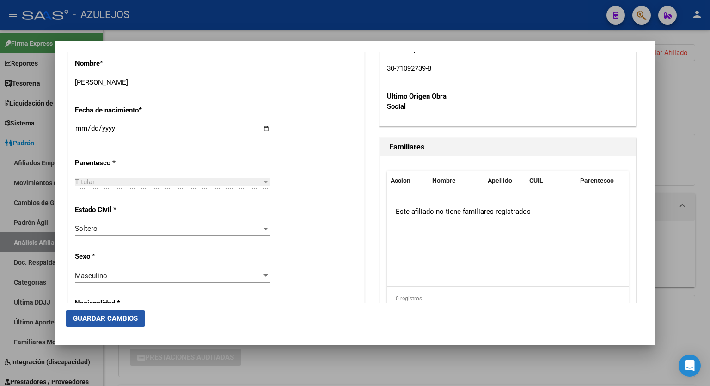
click at [120, 317] on span "Guardar Cambios" at bounding box center [105, 318] width 65 height 8
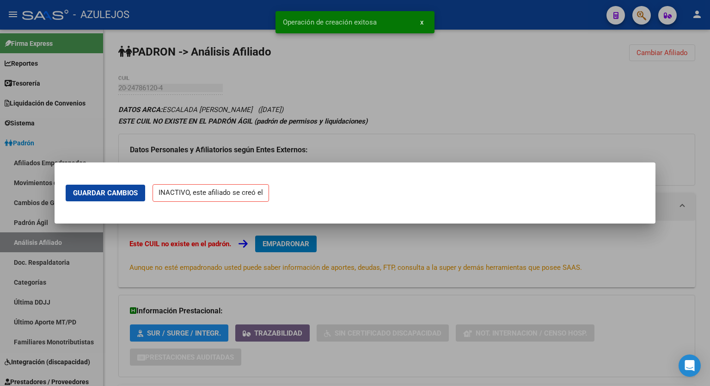
scroll to position [0, 0]
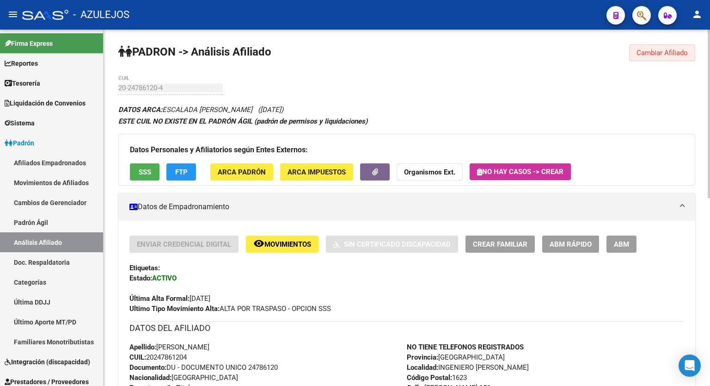
click at [664, 56] on span "Cambiar Afiliado" at bounding box center [662, 53] width 51 height 8
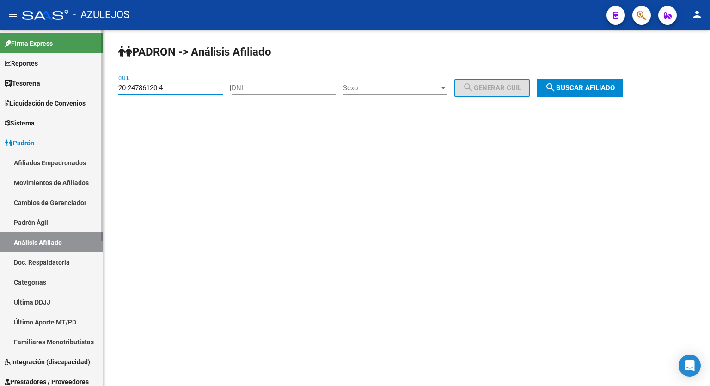
drag, startPoint x: 183, startPoint y: 89, endPoint x: 89, endPoint y: 96, distance: 94.6
click at [89, 96] on mat-sidenav-container "Firma Express Reportes Tablero de Control Ingresos Percibidos Análisis de todos…" at bounding box center [355, 208] width 710 height 356
paste input "38227132-8"
click at [584, 87] on span "search Buscar afiliado" at bounding box center [580, 88] width 70 height 8
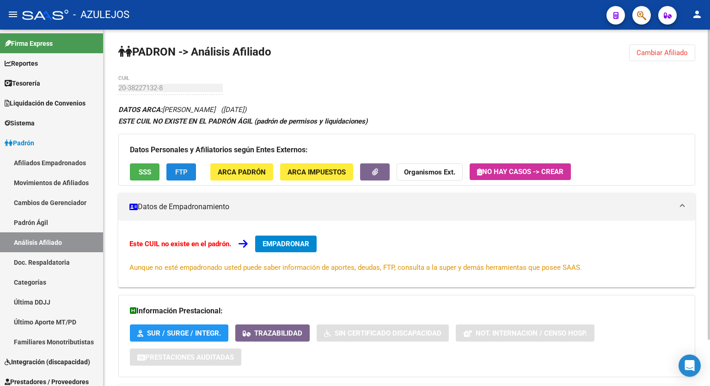
click at [184, 168] on span "FTP" at bounding box center [181, 172] width 12 height 8
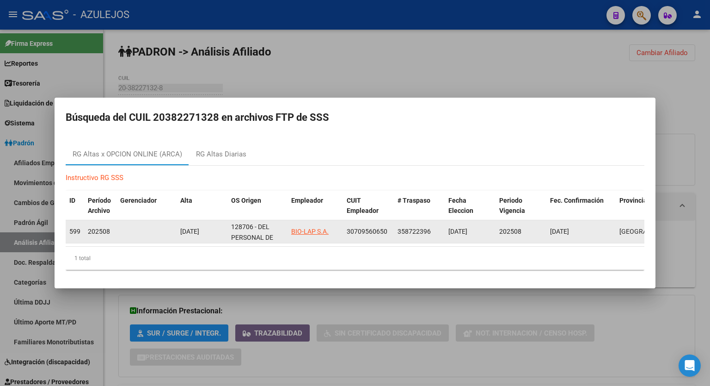
drag, startPoint x: 388, startPoint y: 228, endPoint x: 345, endPoint y: 233, distance: 43.2
click at [345, 233] on datatable-body-cell "30709560650" at bounding box center [368, 231] width 51 height 23
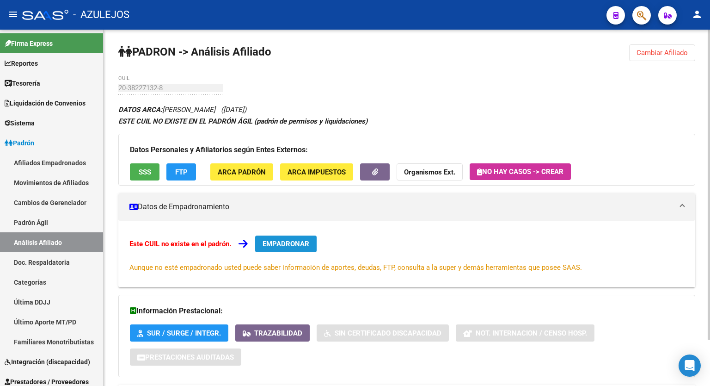
click at [288, 245] on span "EMPADRONAR" at bounding box center [286, 244] width 47 height 8
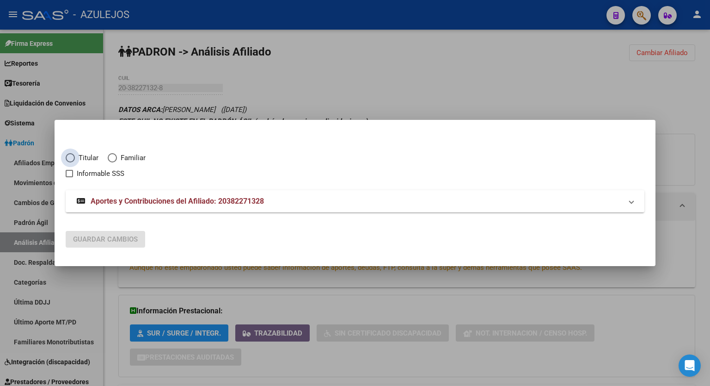
click at [72, 159] on span "Elija una opción" at bounding box center [70, 157] width 9 height 9
click at [72, 159] on input "Titular" at bounding box center [70, 157] width 9 height 9
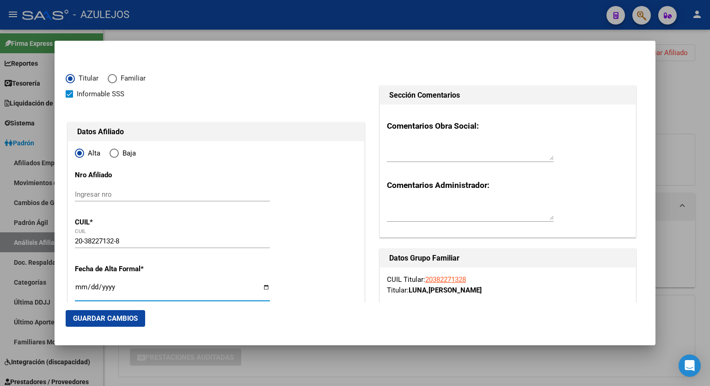
click at [263, 285] on input "Ingresar fecha" at bounding box center [172, 290] width 195 height 15
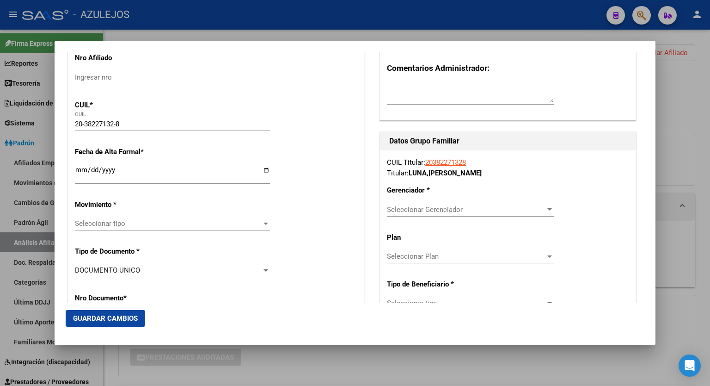
scroll to position [122, 0]
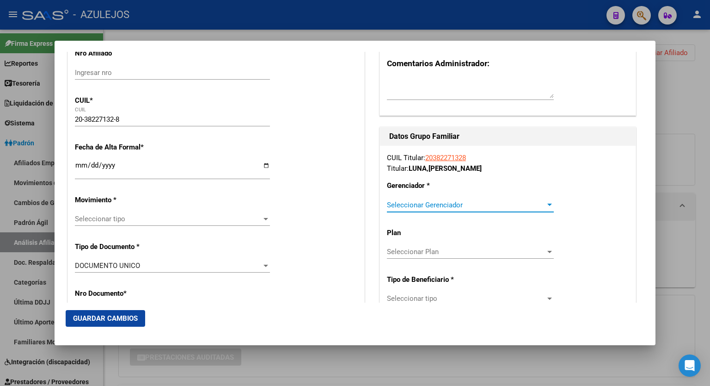
click at [547, 205] on div at bounding box center [549, 204] width 5 height 2
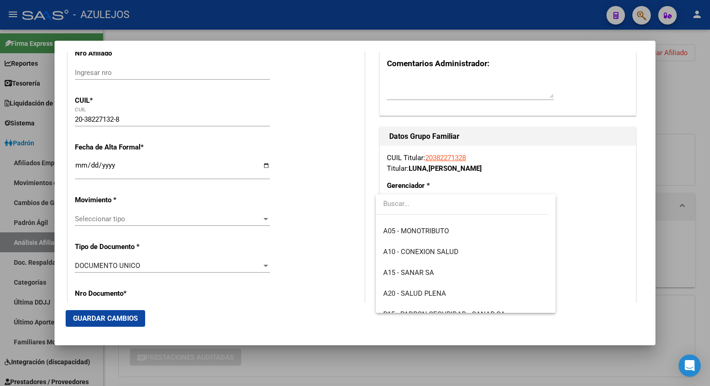
scroll to position [81, 0]
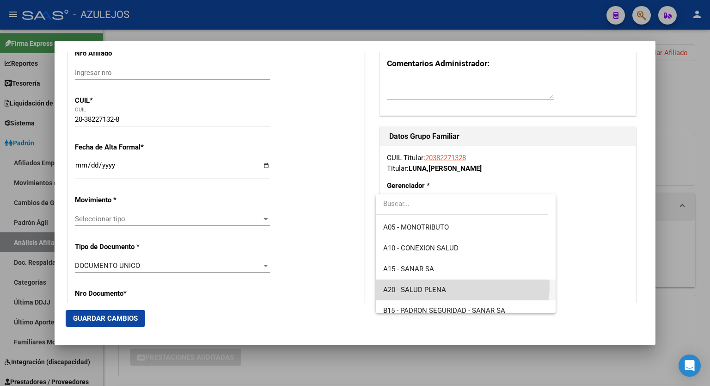
click at [449, 286] on span "A20 - SALUD PLENA" at bounding box center [465, 289] width 165 height 21
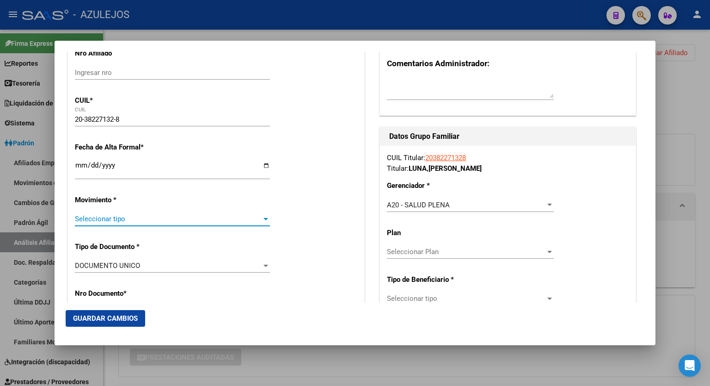
click at [265, 218] on div at bounding box center [266, 219] width 5 height 2
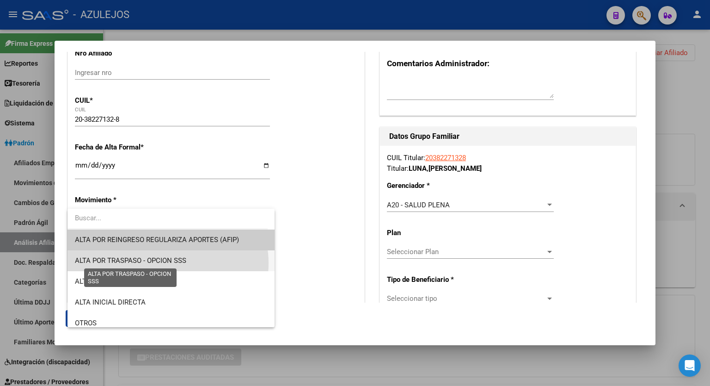
click at [164, 263] on span "ALTA POR TRASPASO - OPCION SSS" at bounding box center [130, 260] width 111 height 8
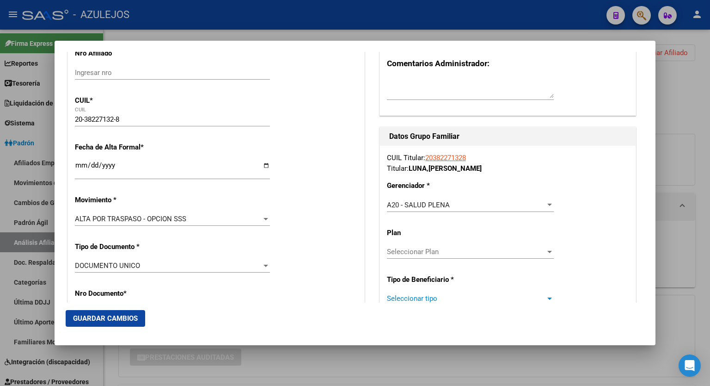
click at [547, 298] on div at bounding box center [549, 298] width 5 height 2
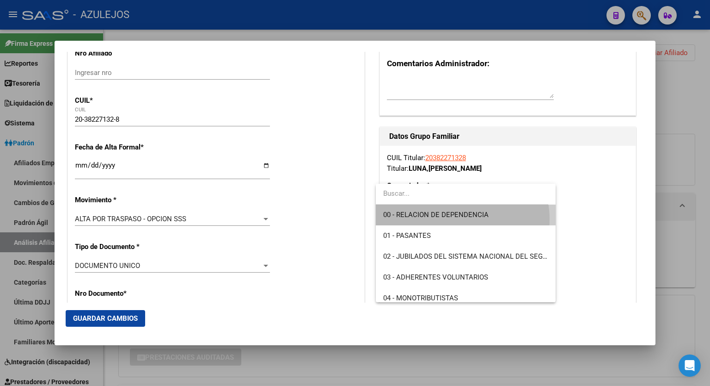
click at [459, 219] on span "00 - RELACION DE DEPENDENCIA" at bounding box center [465, 214] width 165 height 21
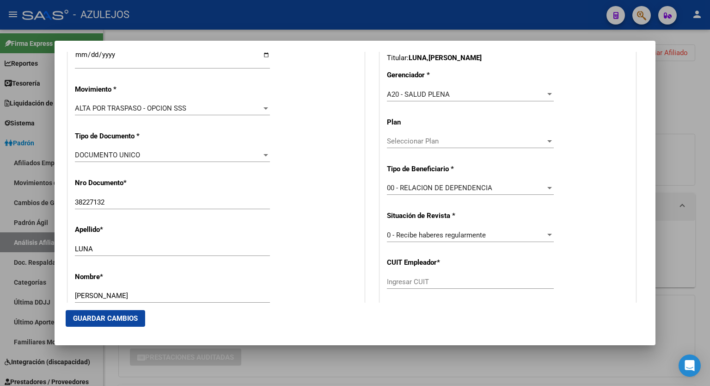
scroll to position [233, 0]
click at [519, 283] on input "Ingresar CUIT" at bounding box center [470, 281] width 167 height 8
paste input "30-70956065-0"
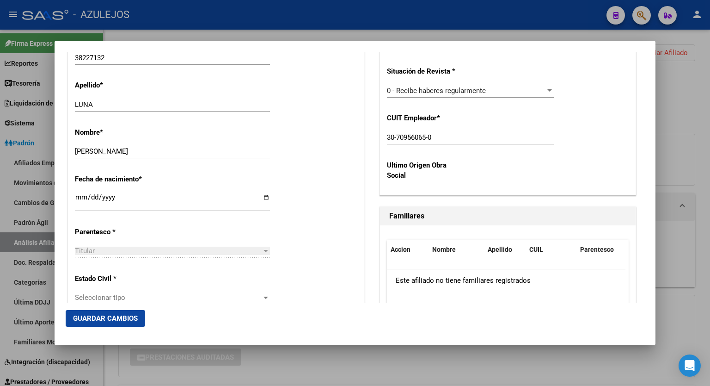
scroll to position [381, 0]
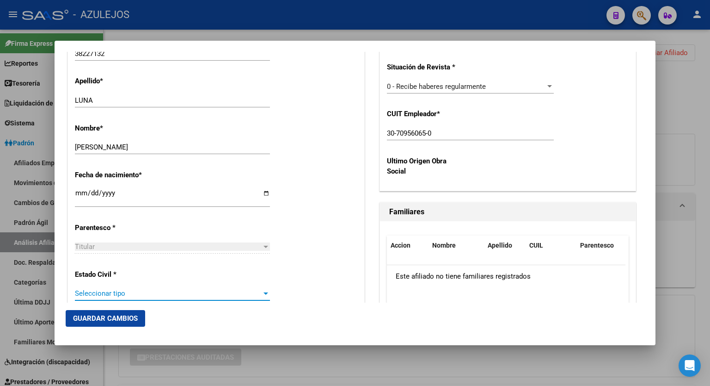
click at [262, 291] on div at bounding box center [266, 292] width 8 height 7
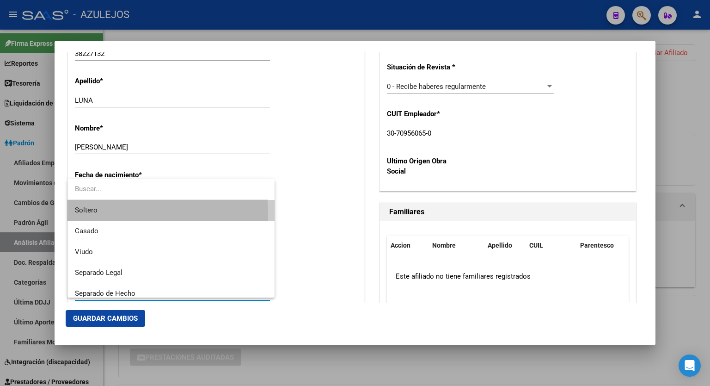
click at [120, 213] on span "Soltero" at bounding box center [171, 210] width 192 height 21
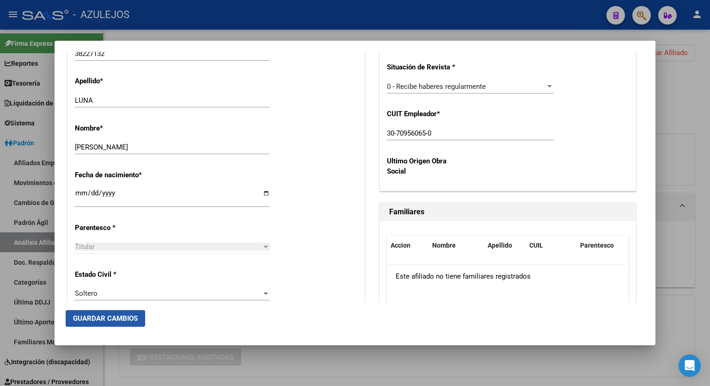
click at [135, 314] on span "Guardar Cambios" at bounding box center [105, 318] width 65 height 8
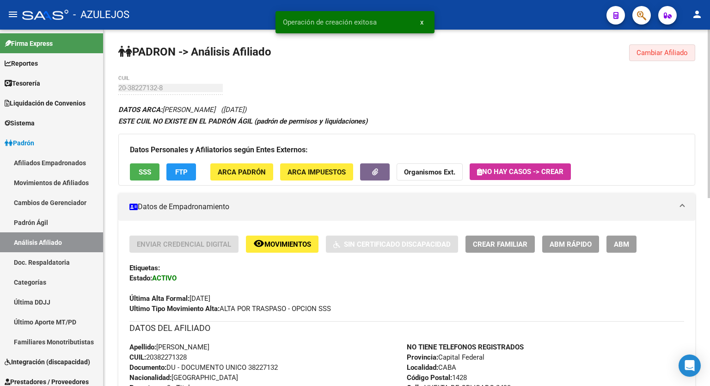
click at [650, 56] on button "Cambiar Afiliado" at bounding box center [662, 52] width 66 height 17
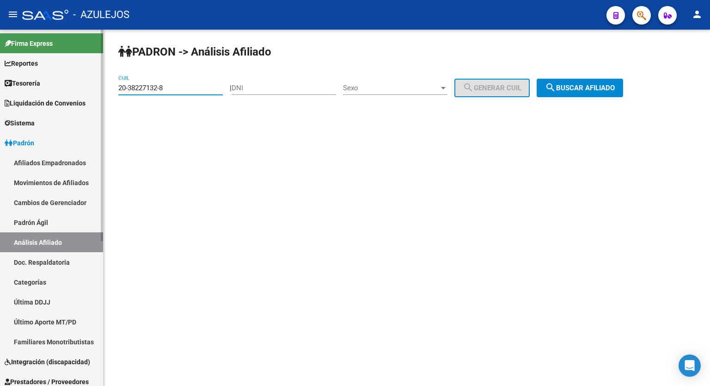
drag, startPoint x: 179, startPoint y: 87, endPoint x: 81, endPoint y: 86, distance: 98.5
click at [81, 86] on mat-sidenav-container "Firma Express Reportes Tablero de Control Ingresos Percibidos Análisis de todos…" at bounding box center [355, 208] width 710 height 356
paste input "21030684-7"
click at [590, 93] on button "search Buscar afiliado" at bounding box center [580, 88] width 86 height 18
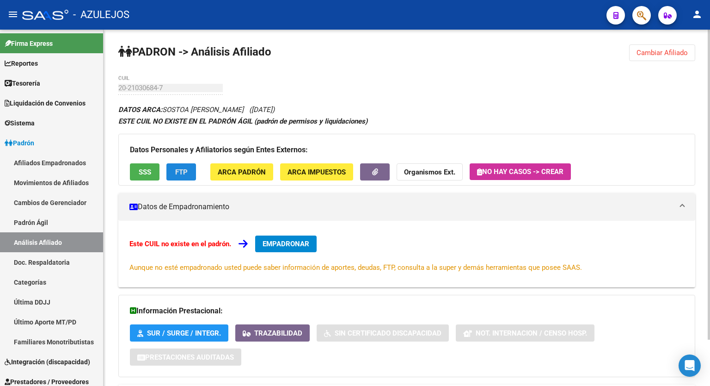
click at [169, 173] on button "FTP" at bounding box center [181, 171] width 30 height 17
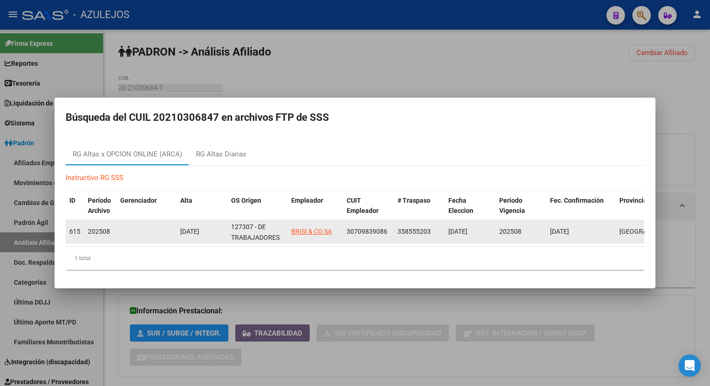
drag, startPoint x: 387, startPoint y: 230, endPoint x: 347, endPoint y: 232, distance: 40.3
click at [347, 232] on div "30709839086" at bounding box center [368, 231] width 43 height 11
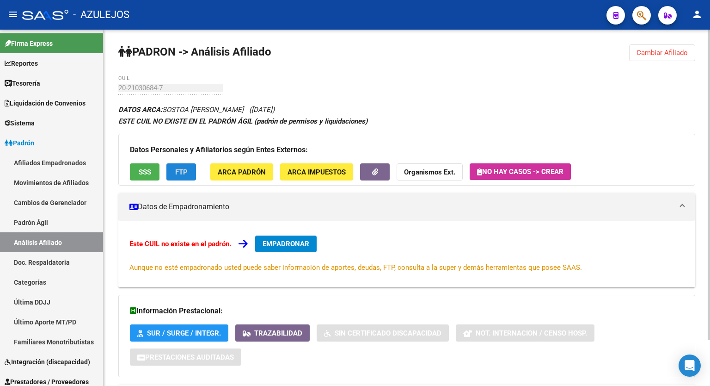
click at [296, 242] on span "EMPADRONAR" at bounding box center [286, 244] width 47 height 8
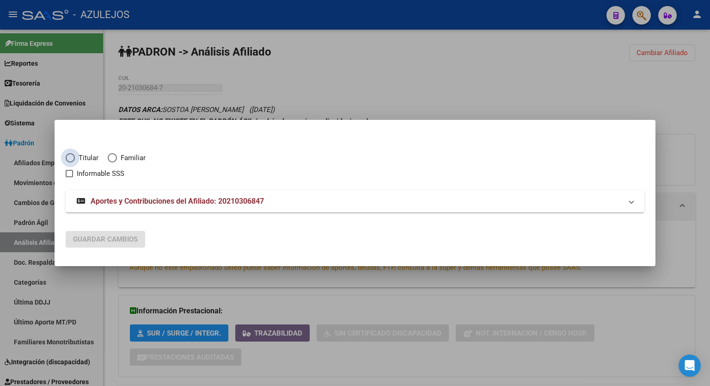
click at [71, 160] on span "Elija una opción" at bounding box center [70, 157] width 9 height 9
click at [71, 160] on input "Titular" at bounding box center [70, 157] width 9 height 9
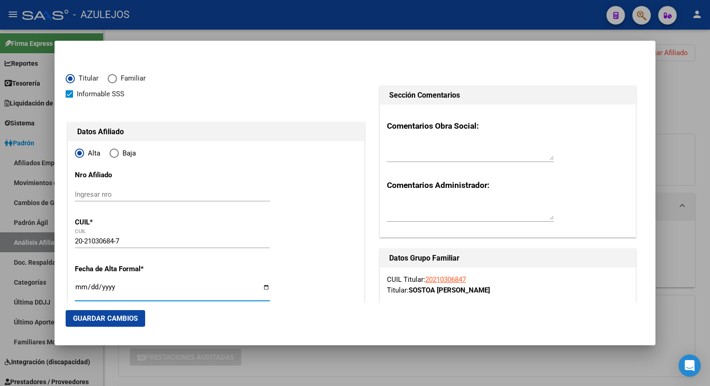
click at [263, 287] on input "Ingresar fecha" at bounding box center [172, 290] width 195 height 15
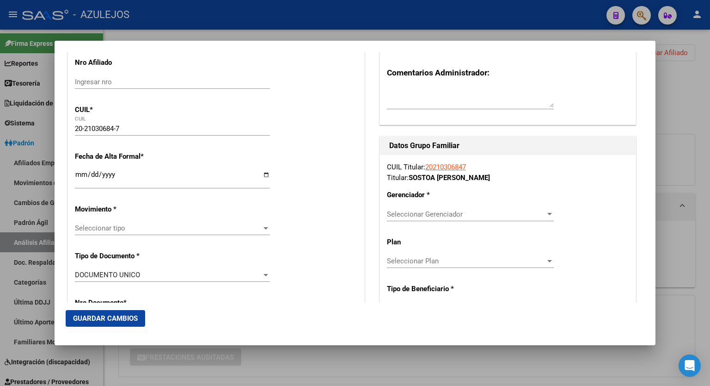
scroll to position [142, 0]
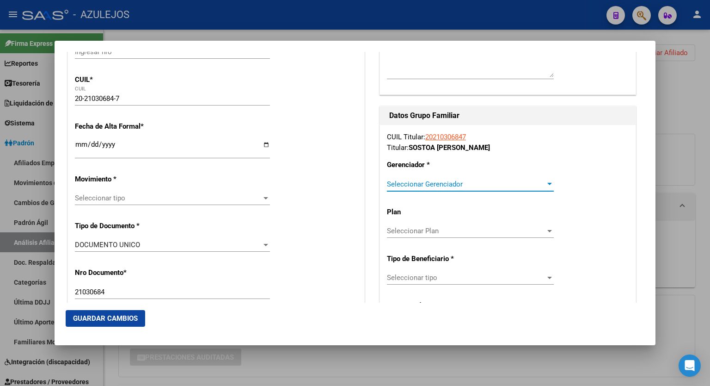
click at [547, 184] on div at bounding box center [549, 184] width 5 height 2
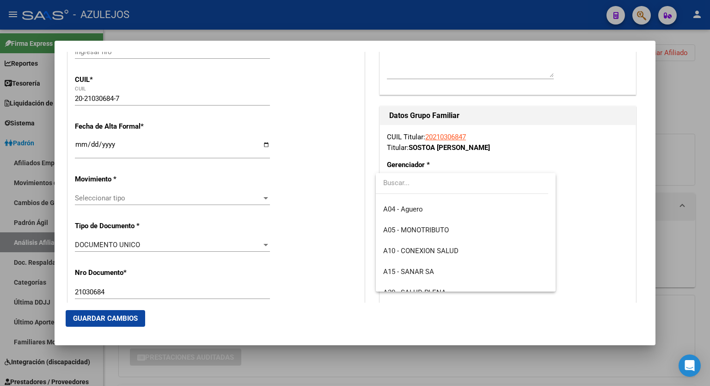
scroll to position [74, 0]
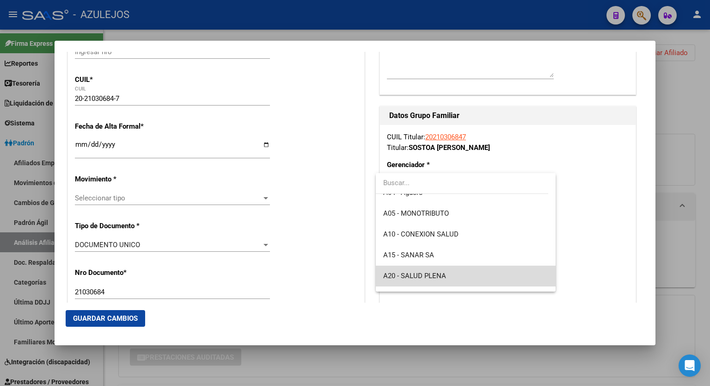
click at [473, 274] on span "A20 - SALUD PLENA" at bounding box center [465, 275] width 165 height 21
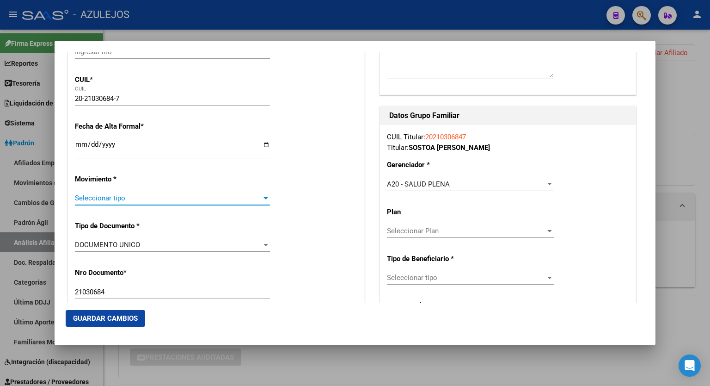
click at [265, 198] on div at bounding box center [266, 197] width 8 height 7
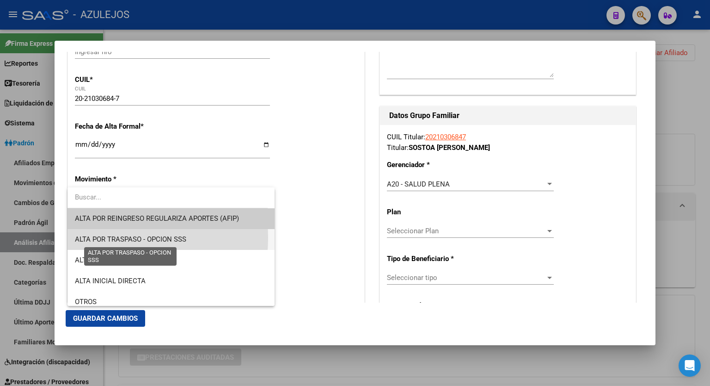
click at [92, 238] on span "ALTA POR TRASPASO - OPCION SSS" at bounding box center [130, 239] width 111 height 8
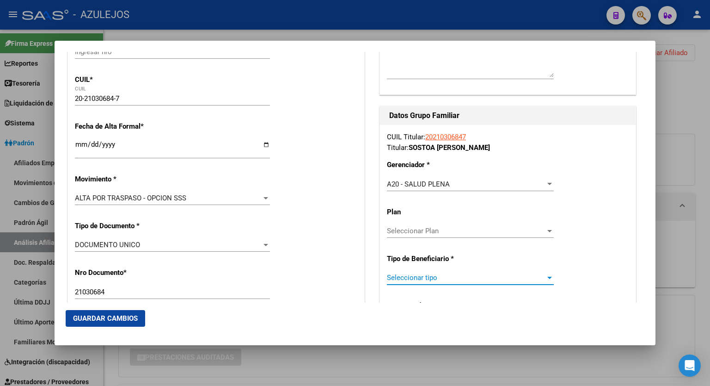
click at [546, 280] on div at bounding box center [550, 277] width 8 height 7
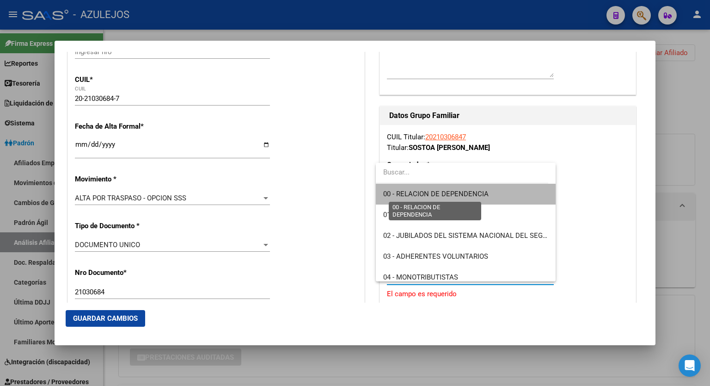
click at [472, 193] on span "00 - RELACION DE DEPENDENCIA" at bounding box center [435, 194] width 105 height 8
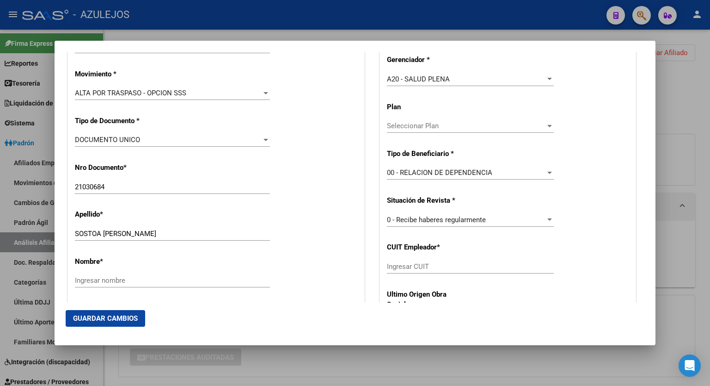
scroll to position [253, 0]
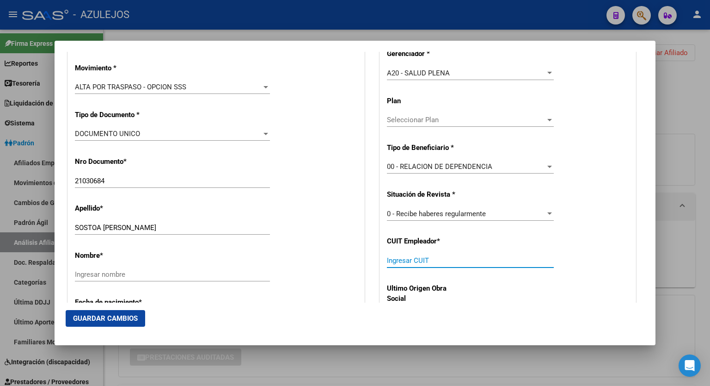
click at [465, 260] on input "Ingresar CUIT" at bounding box center [470, 260] width 167 height 8
paste input "30-70983908-6"
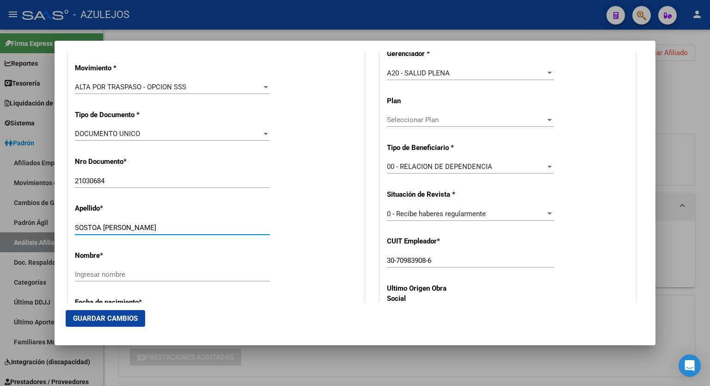
drag, startPoint x: 142, startPoint y: 226, endPoint x: 104, endPoint y: 227, distance: 38.9
click at [104, 227] on input "SOSTOA JOSE LUIS" at bounding box center [172, 227] width 195 height 8
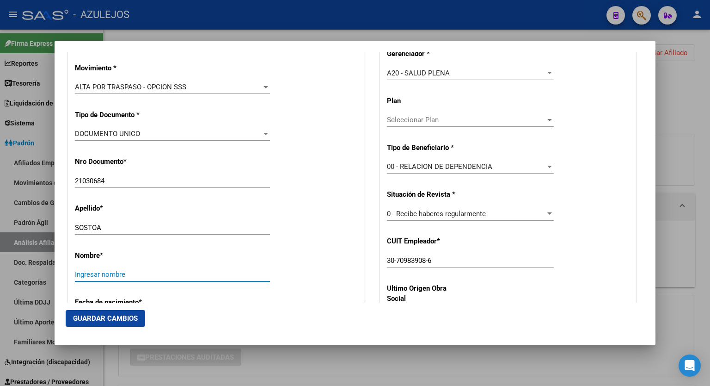
click at [102, 273] on input "Ingresar nombre" at bounding box center [172, 274] width 195 height 8
paste input "JOSE LUIS"
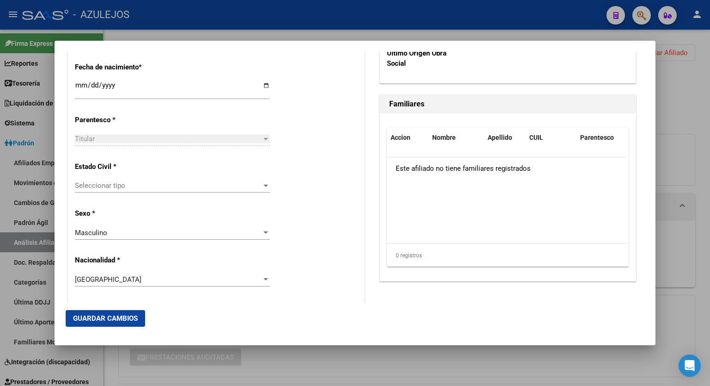
scroll to position [491, 0]
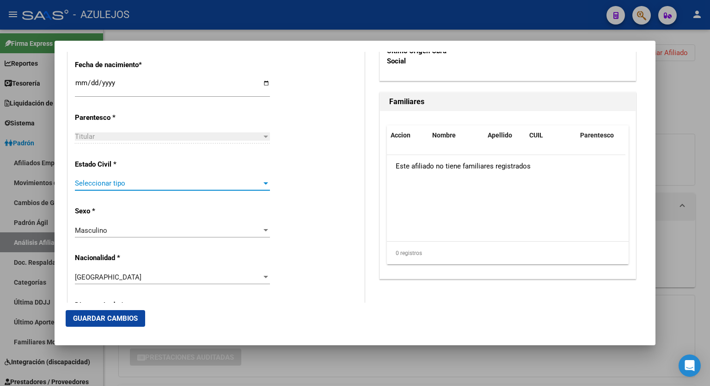
click at [262, 184] on div at bounding box center [266, 182] width 8 height 7
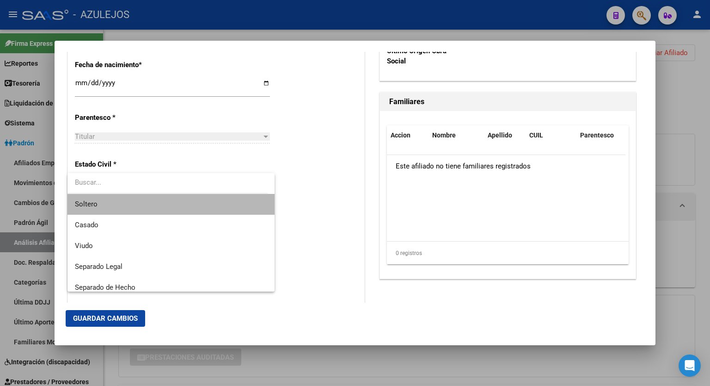
click at [199, 197] on span "Soltero" at bounding box center [171, 204] width 192 height 21
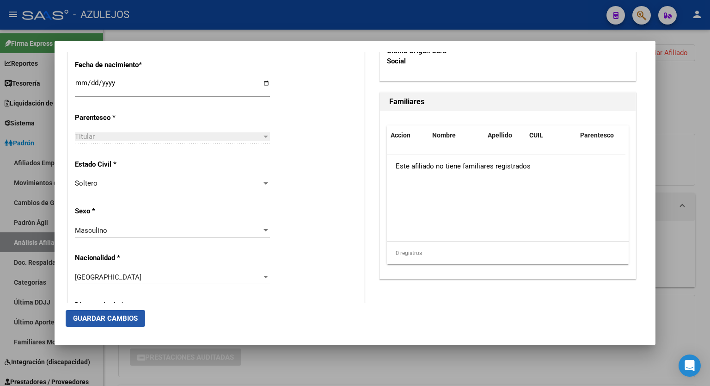
click at [122, 315] on span "Guardar Cambios" at bounding box center [105, 318] width 65 height 8
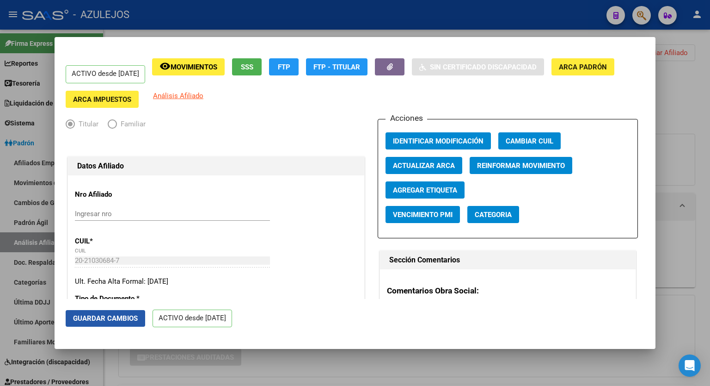
click at [122, 315] on span "Guardar Cambios" at bounding box center [105, 318] width 65 height 8
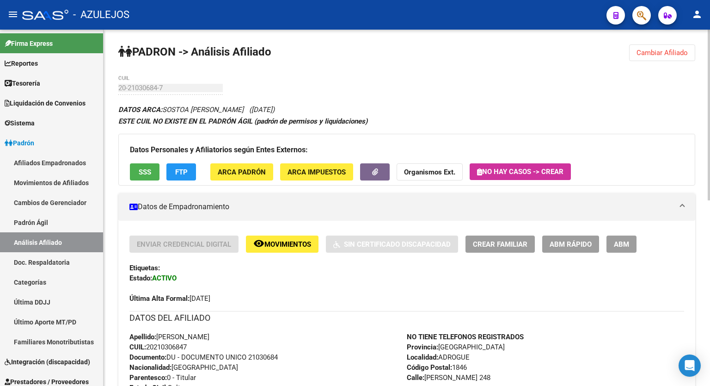
click at [679, 51] on span "Cambiar Afiliado" at bounding box center [662, 53] width 51 height 8
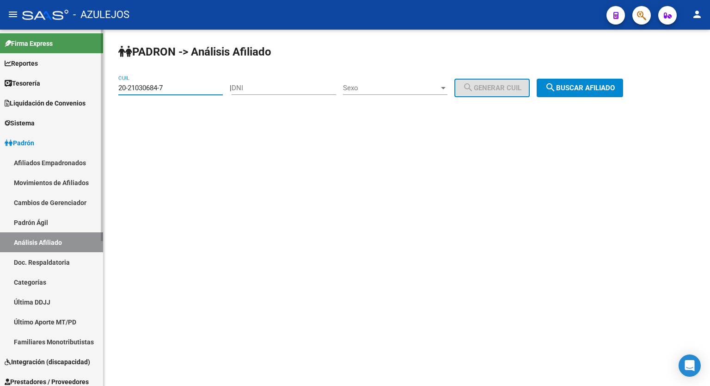
drag, startPoint x: 183, startPoint y: 88, endPoint x: 92, endPoint y: 85, distance: 91.1
click at [92, 85] on mat-sidenav-container "Firma Express Reportes Tablero de Control Ingresos Percibidos Análisis de todos…" at bounding box center [355, 208] width 710 height 356
paste input "0199164-2"
click at [576, 88] on span "search Buscar afiliado" at bounding box center [580, 88] width 70 height 8
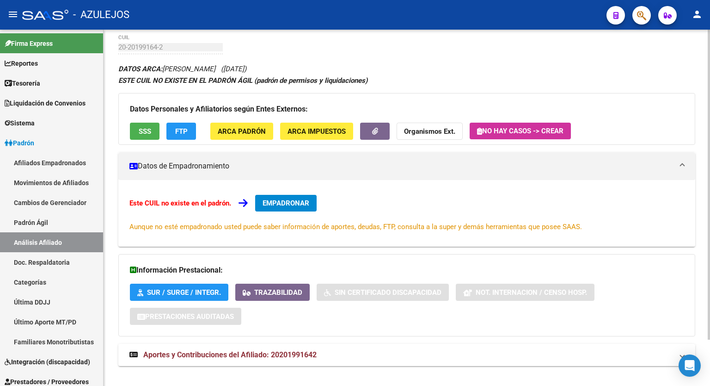
scroll to position [41, 0]
click at [710, 148] on div at bounding box center [709, 220] width 2 height 310
click at [178, 127] on span "FTP" at bounding box center [181, 131] width 12 height 8
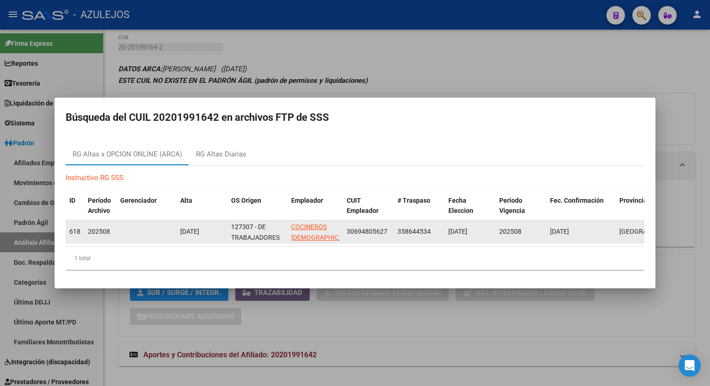
drag, startPoint x: 388, startPoint y: 227, endPoint x: 346, endPoint y: 228, distance: 42.1
click at [347, 228] on div "30694805627" at bounding box center [368, 231] width 43 height 11
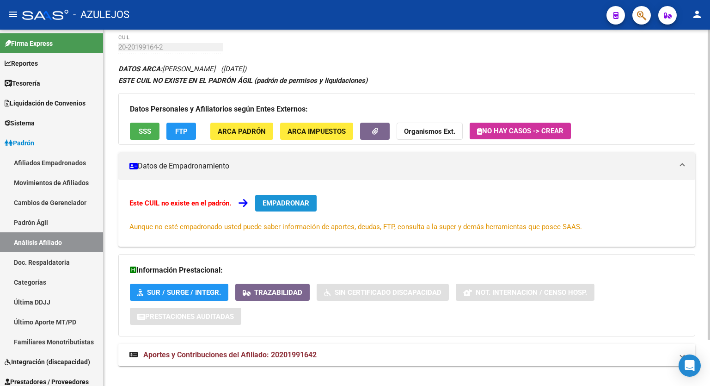
click at [296, 197] on button "EMPADRONAR" at bounding box center [285, 203] width 61 height 17
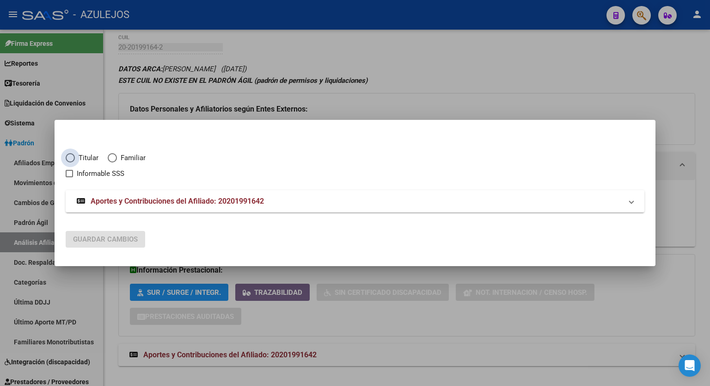
click at [70, 156] on span "Elija una opción" at bounding box center [70, 157] width 9 height 9
click at [70, 156] on input "Titular" at bounding box center [70, 157] width 9 height 9
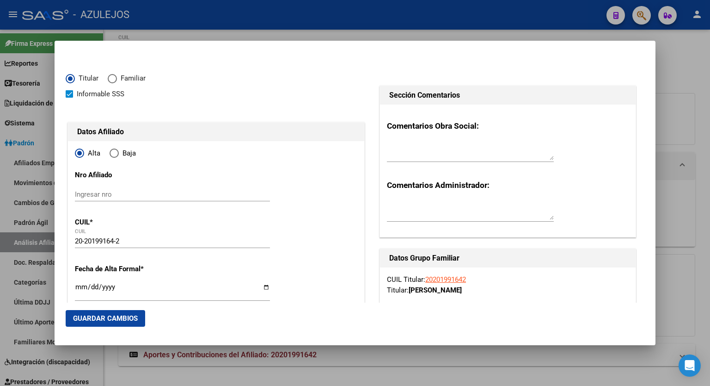
click at [264, 289] on input "Ingresar fecha" at bounding box center [172, 290] width 195 height 15
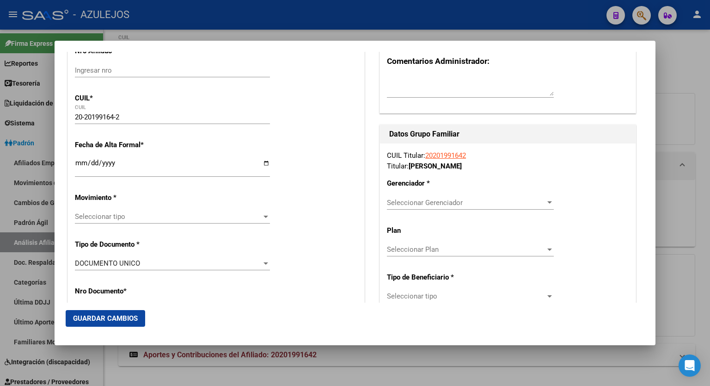
scroll to position [135, 0]
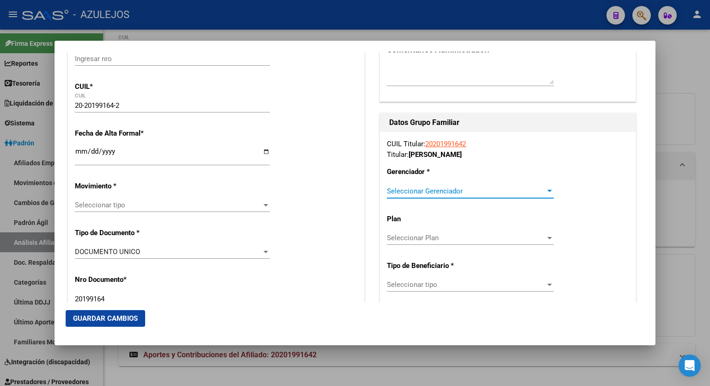
click at [547, 190] on div at bounding box center [549, 191] width 5 height 2
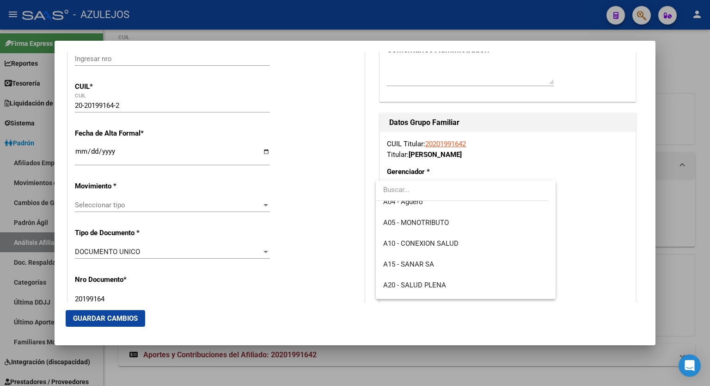
scroll to position [74, 0]
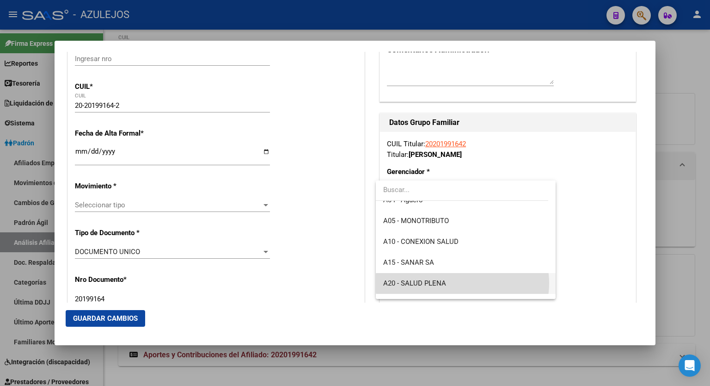
click at [462, 283] on span "A20 - SALUD PLENA" at bounding box center [465, 283] width 165 height 21
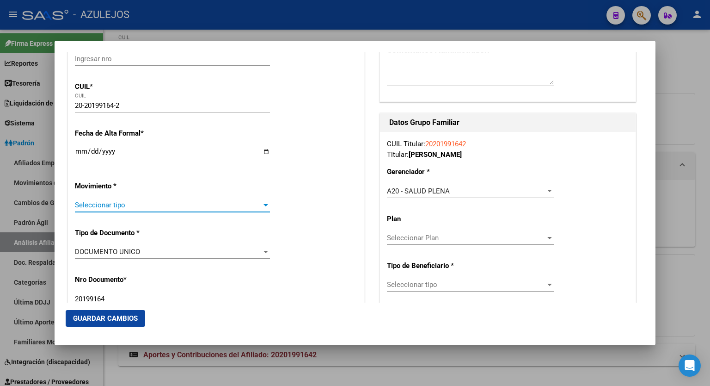
click at [264, 202] on div at bounding box center [266, 204] width 8 height 7
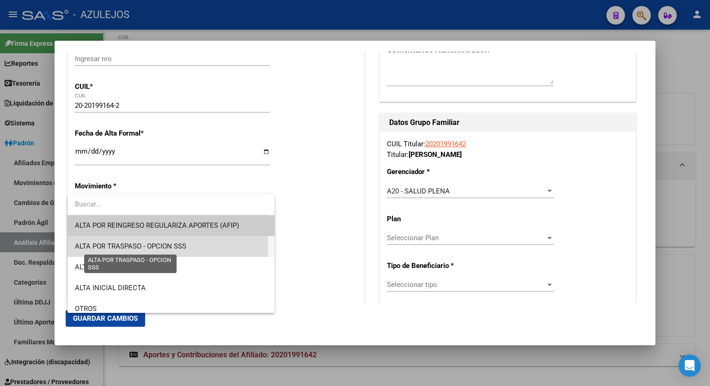
click at [156, 246] on span "ALTA POR TRASPASO - OPCION SSS" at bounding box center [130, 246] width 111 height 8
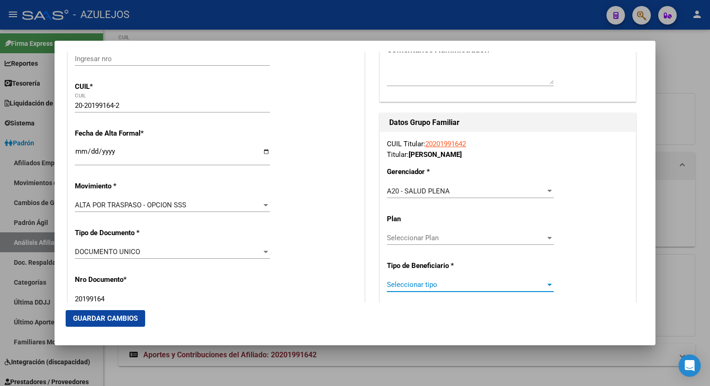
click at [461, 280] on span "Seleccionar tipo" at bounding box center [466, 284] width 159 height 8
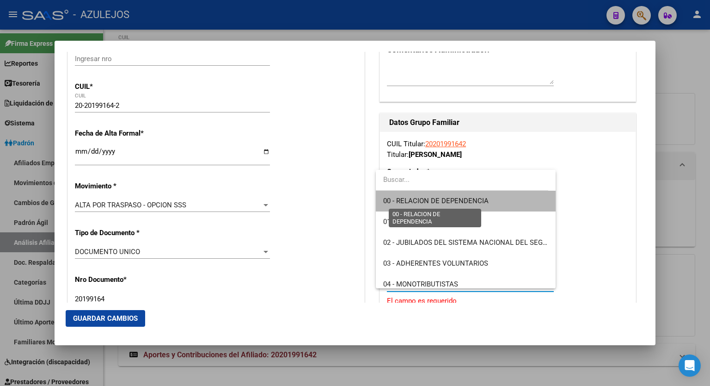
click at [466, 197] on span "00 - RELACION DE DEPENDENCIA" at bounding box center [435, 201] width 105 height 8
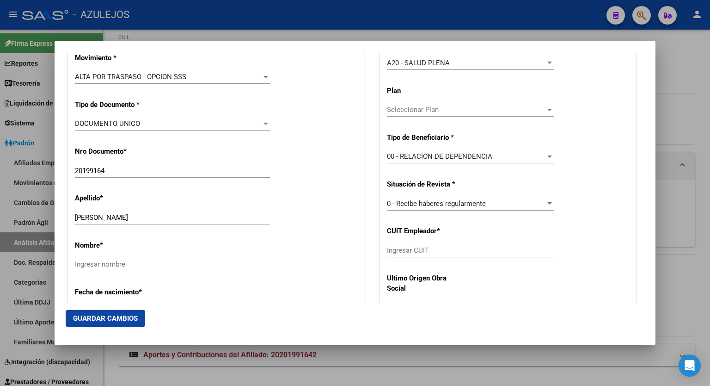
scroll to position [265, 0]
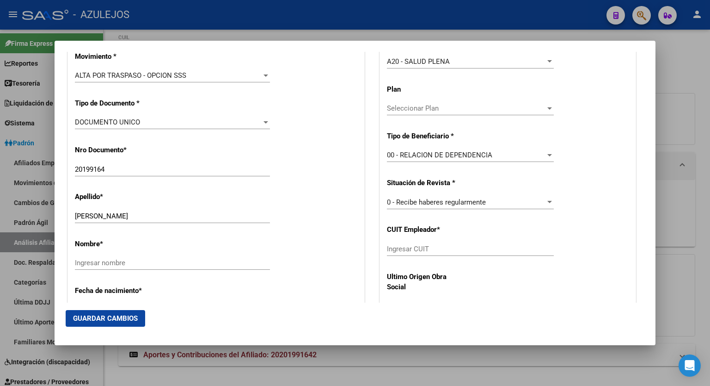
click at [467, 250] on input "Ingresar CUIT" at bounding box center [470, 249] width 167 height 8
paste input "30-69480562-7"
drag, startPoint x: 178, startPoint y: 214, endPoint x: 112, endPoint y: 215, distance: 65.2
click at [112, 215] on input "PERNIKOW BENJAMIN FABIAN" at bounding box center [172, 216] width 195 height 8
click at [85, 263] on input "Ingresar nombre" at bounding box center [172, 262] width 195 height 8
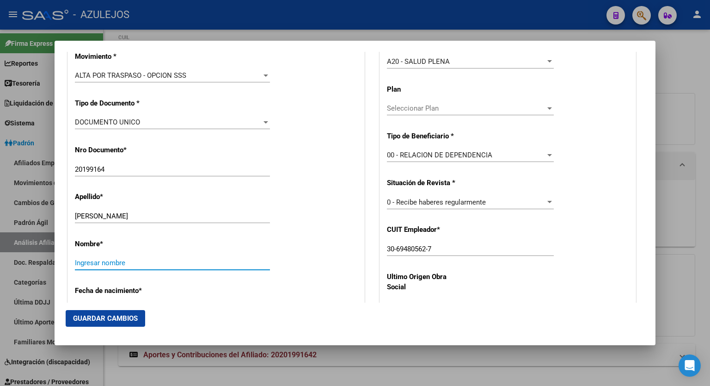
paste input "BENJAMIN FABIAN"
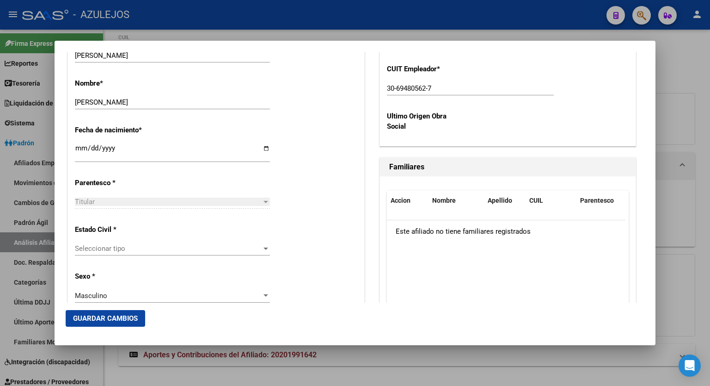
scroll to position [456, 0]
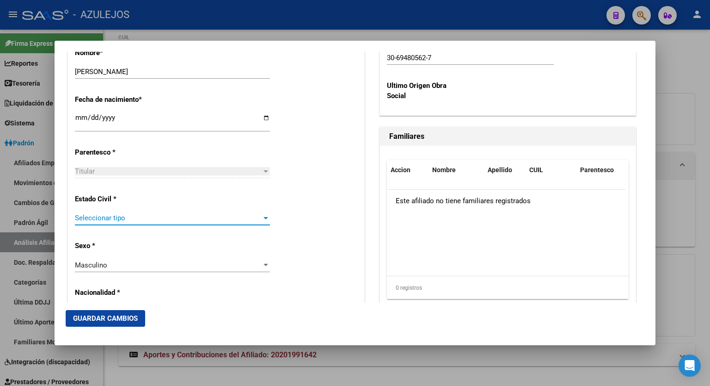
drag, startPoint x: 263, startPoint y: 219, endPoint x: 269, endPoint y: 216, distance: 6.6
click at [269, 216] on app-drop-down-list "Estado Civil * Seleccionar tipo Seleccionar tipo" at bounding box center [176, 209] width 203 height 28
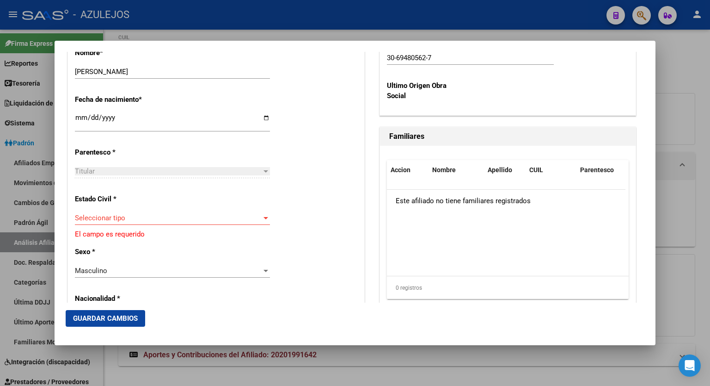
click at [269, 216] on app-drop-down-list "Estado Civil * Seleccionar tipo Seleccionar tipo El campo es requerido" at bounding box center [216, 217] width 283 height 45
click at [252, 218] on span "Seleccionar tipo" at bounding box center [168, 218] width 187 height 8
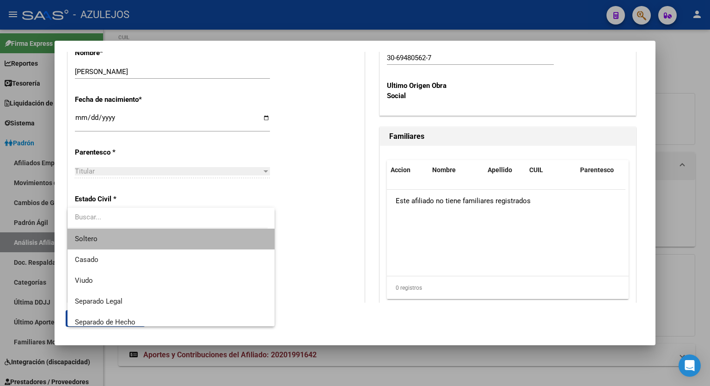
click at [190, 235] on span "Soltero" at bounding box center [171, 238] width 192 height 21
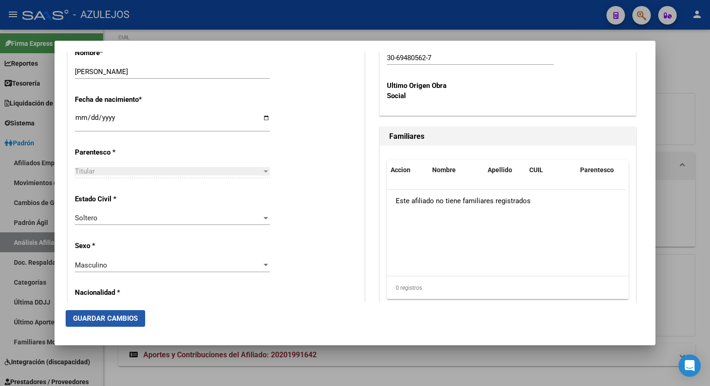
click at [123, 317] on span "Guardar Cambios" at bounding box center [105, 318] width 65 height 8
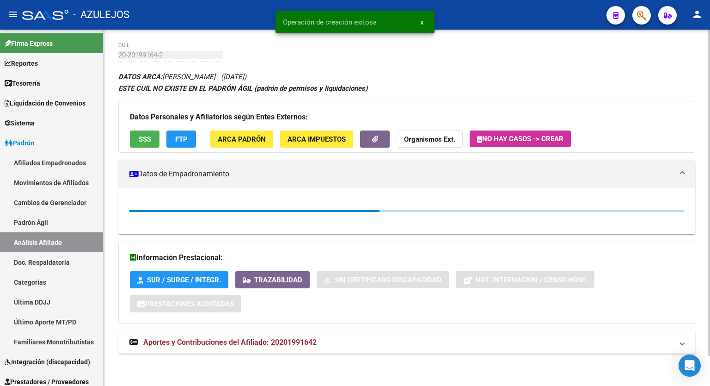
scroll to position [41, 0]
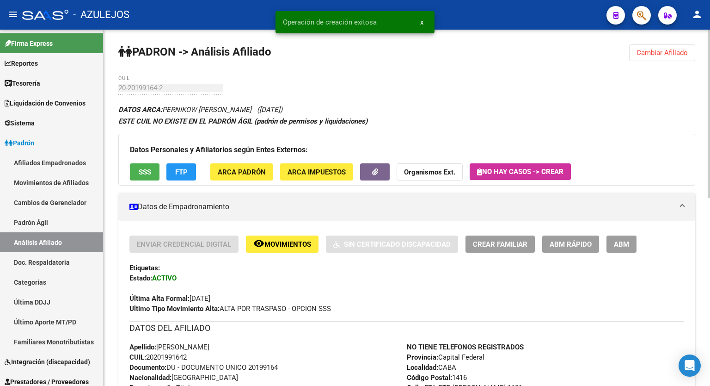
click at [710, 95] on div at bounding box center [709, 114] width 2 height 168
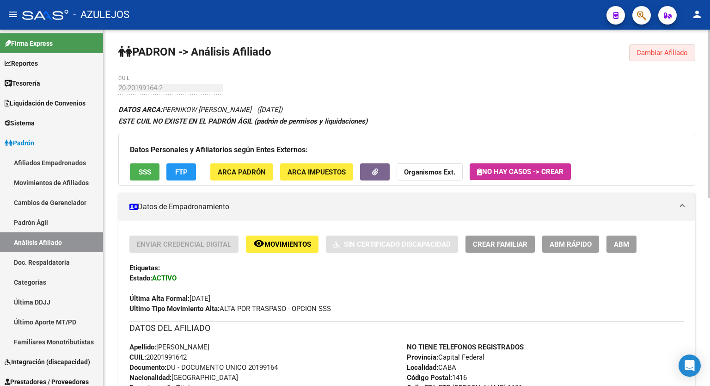
click at [666, 47] on button "Cambiar Afiliado" at bounding box center [662, 52] width 66 height 17
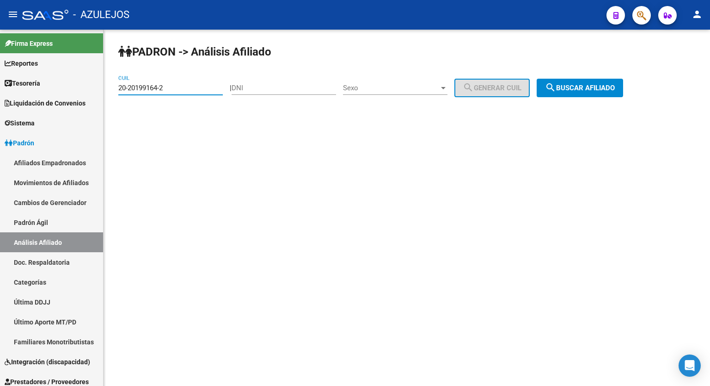
drag, startPoint x: 195, startPoint y: 89, endPoint x: 107, endPoint y: 85, distance: 87.5
click at [107, 85] on div "PADRON -> Análisis Afiliado 20-20199164-2 CUIL | DNI Sexo Sexo search Generar C…" at bounding box center [407, 78] width 607 height 97
paste input "37582383-8"
type input "20-37582383-8"
click at [602, 95] on button "search Buscar afiliado" at bounding box center [580, 88] width 86 height 18
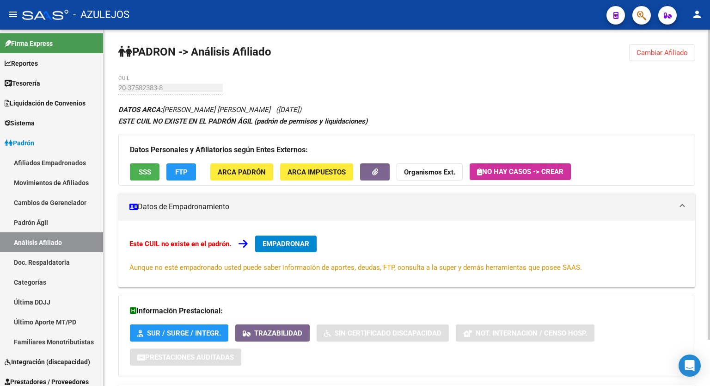
click at [184, 169] on span "FTP" at bounding box center [181, 172] width 12 height 8
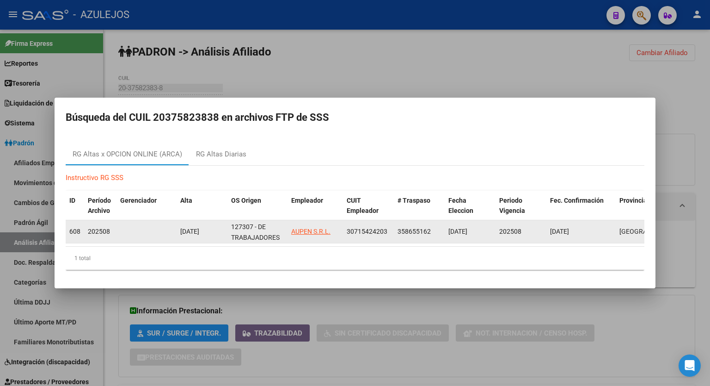
drag, startPoint x: 387, startPoint y: 228, endPoint x: 347, endPoint y: 232, distance: 39.9
click at [347, 232] on div "30715424203" at bounding box center [368, 231] width 43 height 11
copy span "30715424203"
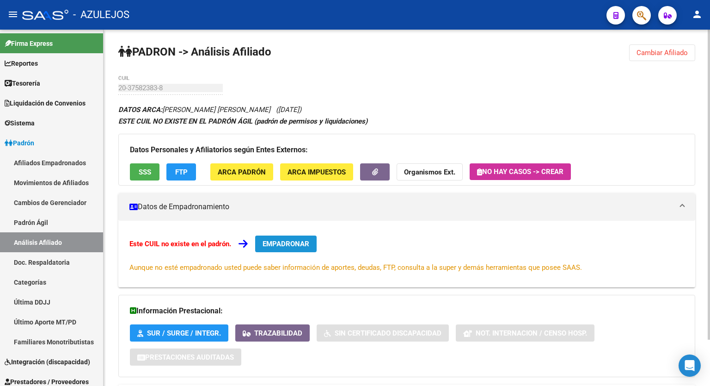
click at [301, 243] on span "EMPADRONAR" at bounding box center [286, 244] width 47 height 8
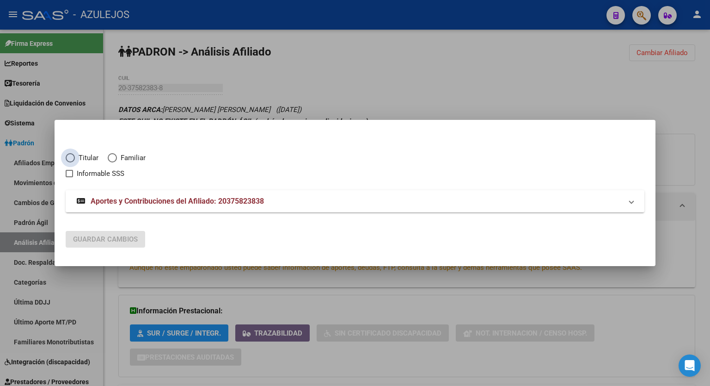
click at [70, 158] on span "Elija una opción" at bounding box center [70, 157] width 9 height 9
click at [70, 158] on input "Titular" at bounding box center [70, 157] width 9 height 9
radio input "true"
checkbox input "true"
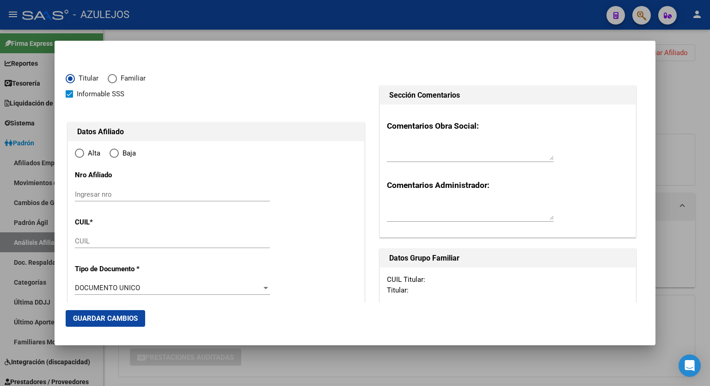
type input "20-37582383-8"
type input "37582383"
type input "TABOADA"
type input "MARCELO SALVADOR"
type input "1992-12-21"
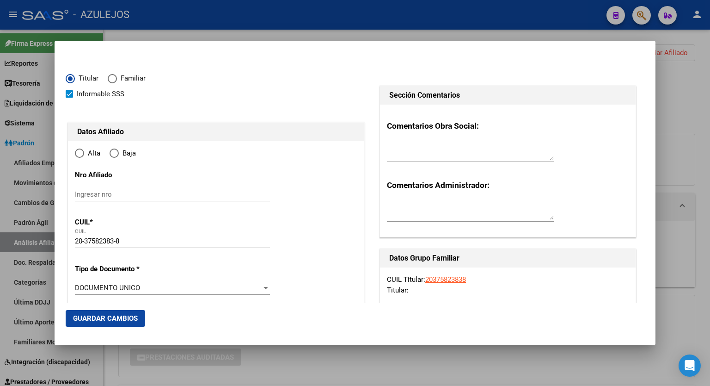
type input "BENAVIDEZ"
type input "1621"
type input "TULIPANES"
type input "55"
radio input "true"
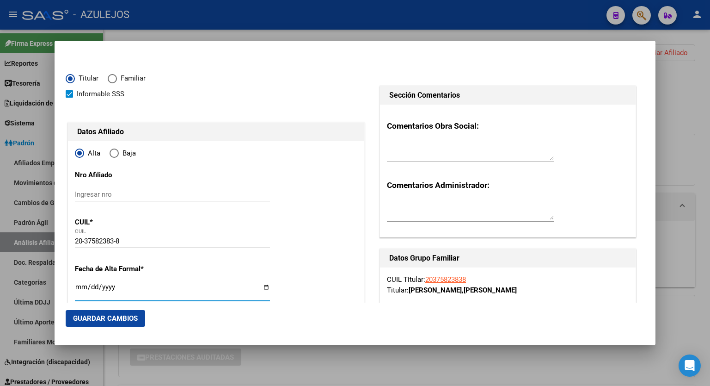
click at [261, 287] on input "Ingresar fecha" at bounding box center [172, 290] width 195 height 15
type input "[DATE]"
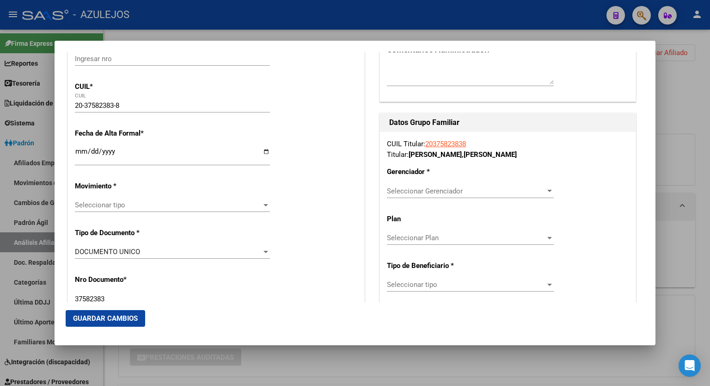
scroll to position [142, 0]
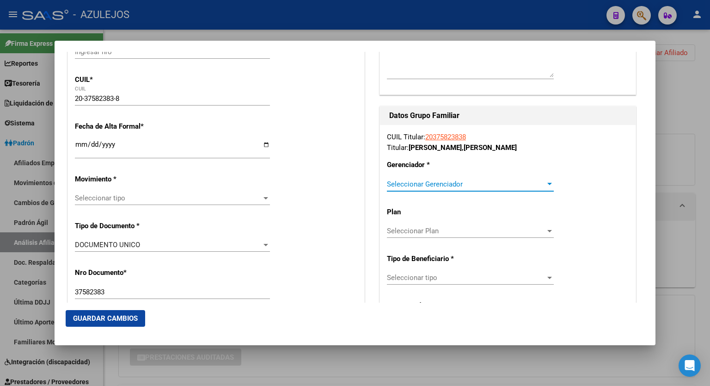
click at [548, 181] on div at bounding box center [550, 183] width 8 height 7
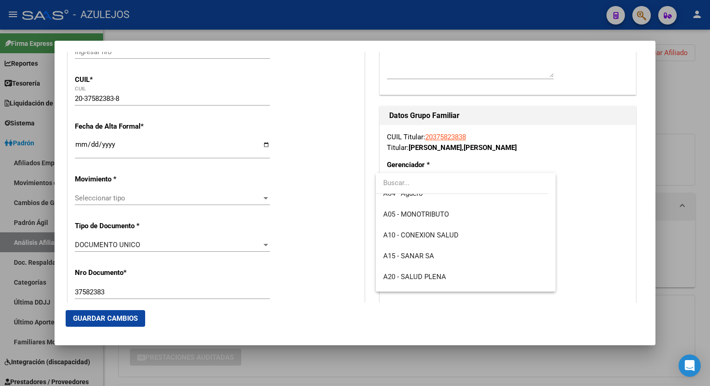
scroll to position [74, 0]
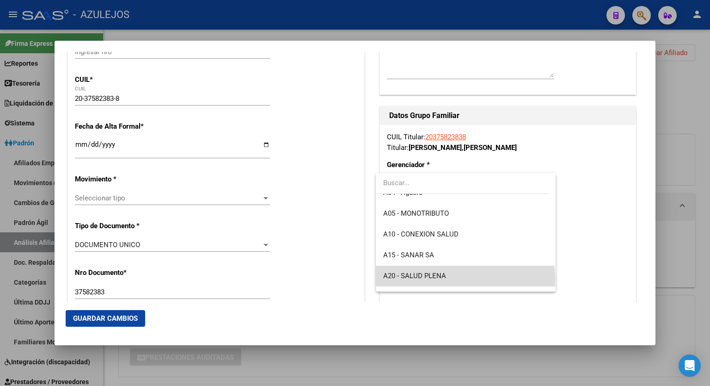
click at [465, 279] on span "A20 - SALUD PLENA" at bounding box center [465, 275] width 165 height 21
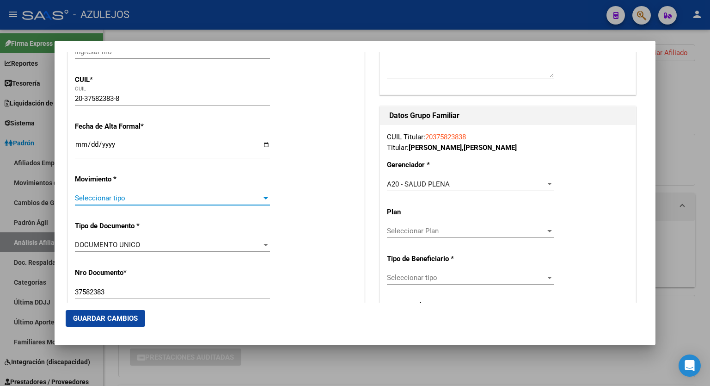
click at [258, 195] on span "Seleccionar tipo" at bounding box center [168, 198] width 187 height 8
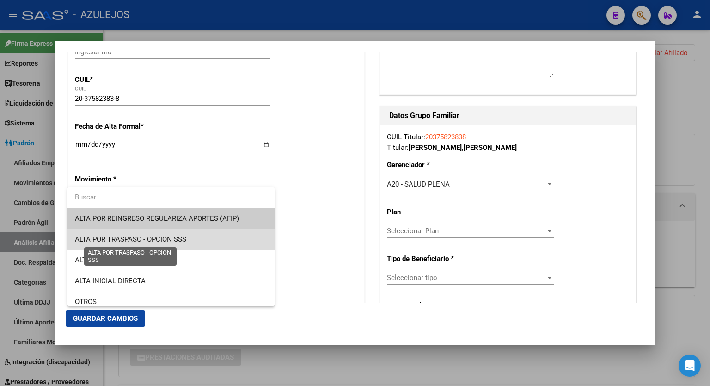
click at [175, 235] on span "ALTA POR TRASPASO - OPCION SSS" at bounding box center [130, 239] width 111 height 8
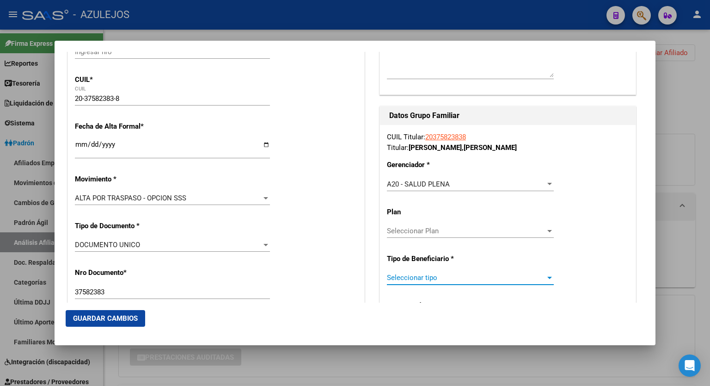
click at [547, 277] on div at bounding box center [549, 278] width 5 height 2
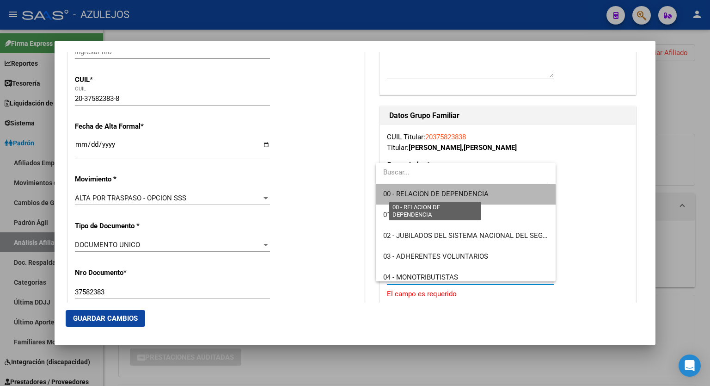
click at [476, 190] on span "00 - RELACION DE DEPENDENCIA" at bounding box center [435, 194] width 105 height 8
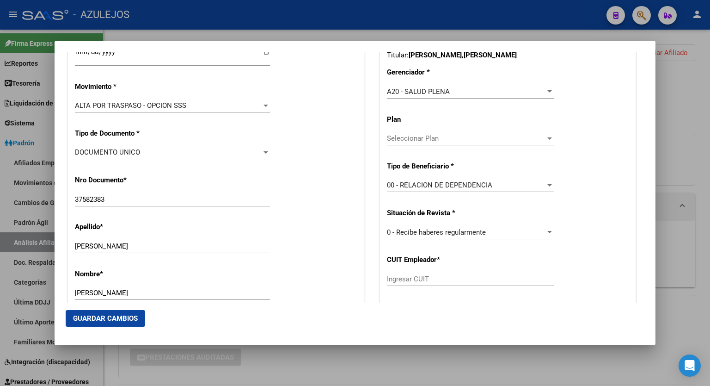
scroll to position [253, 0]
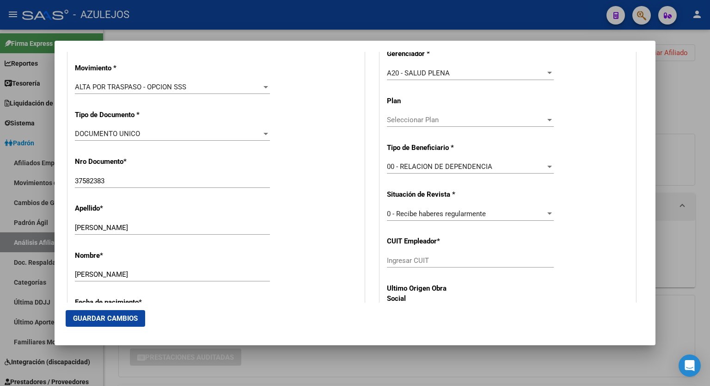
click at [433, 253] on div "Ingresar CUIT" at bounding box center [470, 260] width 167 height 14
paste input "30-71542420-3"
type input "30-71542420-3"
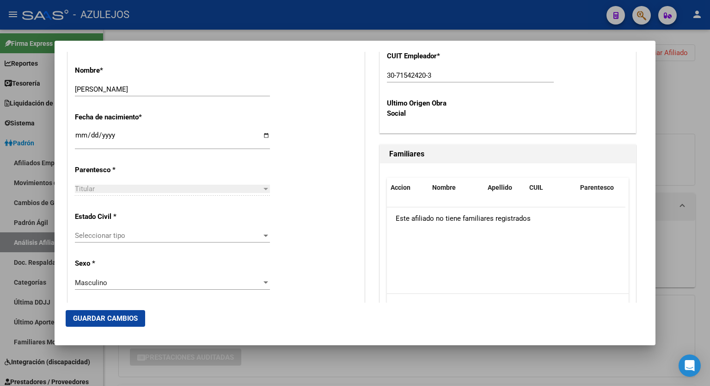
scroll to position [438, 0]
click at [262, 239] on div at bounding box center [266, 235] width 8 height 7
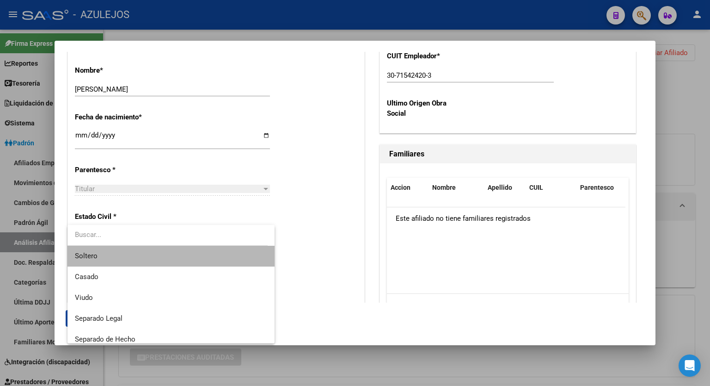
click at [187, 261] on span "Soltero" at bounding box center [171, 256] width 192 height 21
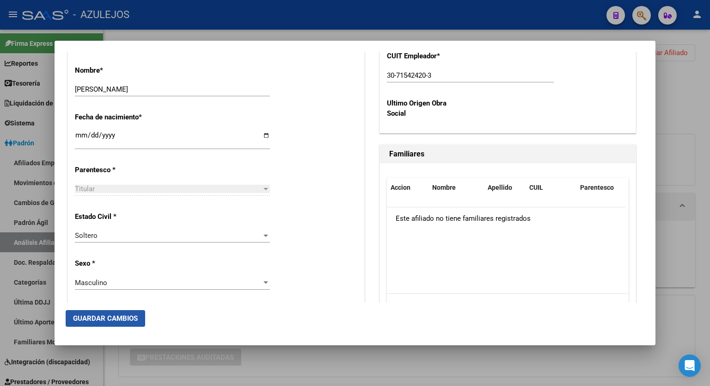
click at [124, 314] on span "Guardar Cambios" at bounding box center [105, 318] width 65 height 8
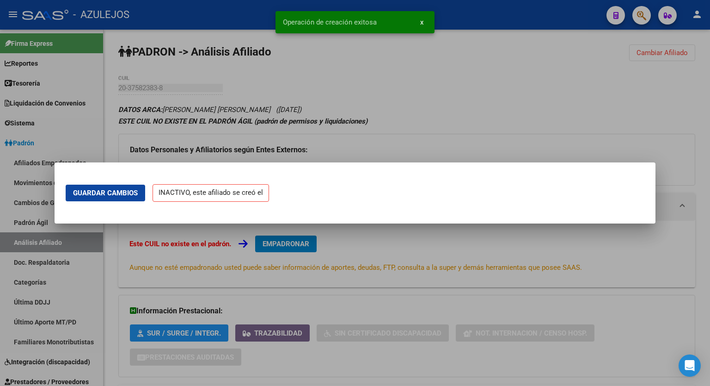
scroll to position [0, 0]
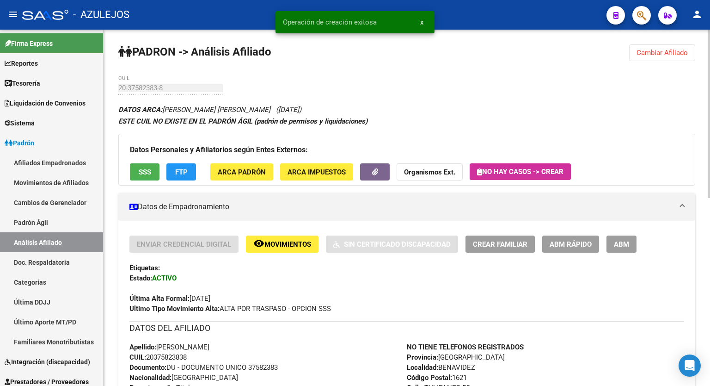
click at [664, 55] on span "Cambiar Afiliado" at bounding box center [662, 53] width 51 height 8
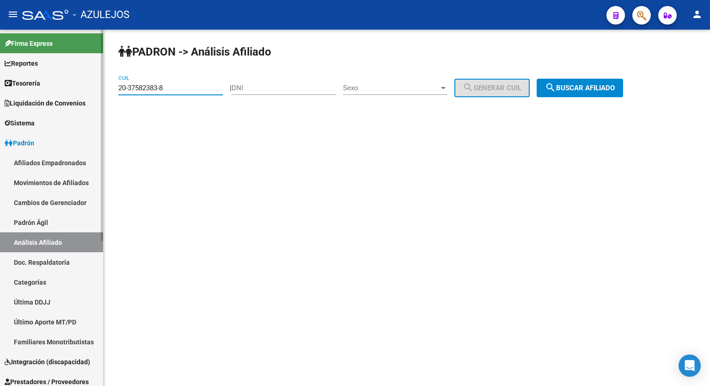
drag, startPoint x: 177, startPoint y: 91, endPoint x: 92, endPoint y: 97, distance: 84.4
click at [92, 97] on mat-sidenav-container "Firma Express Reportes Tablero de Control Ingresos Percibidos Análisis de todos…" at bounding box center [355, 208] width 710 height 356
paste input "0994243-5"
type input "20-30994243-5"
click at [588, 87] on span "search Buscar afiliado" at bounding box center [580, 88] width 70 height 8
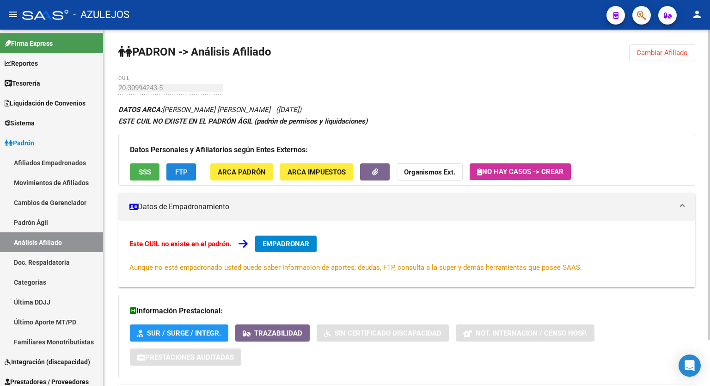
click at [178, 172] on span "FTP" at bounding box center [181, 172] width 12 height 8
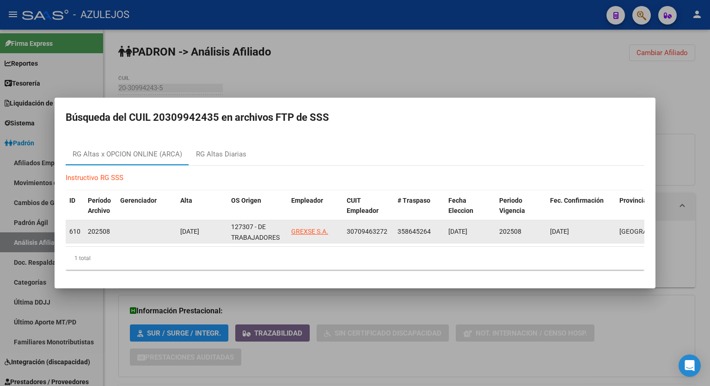
drag, startPoint x: 388, startPoint y: 228, endPoint x: 348, endPoint y: 231, distance: 40.8
click at [348, 231] on div "30709463272" at bounding box center [368, 231] width 43 height 11
copy span "30709463272"
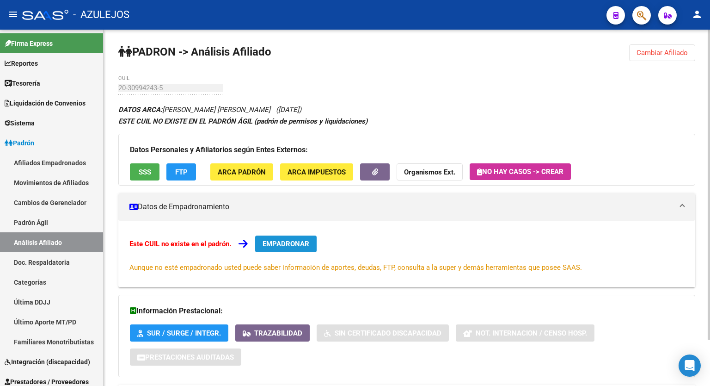
click at [296, 243] on span "EMPADRONAR" at bounding box center [286, 244] width 47 height 8
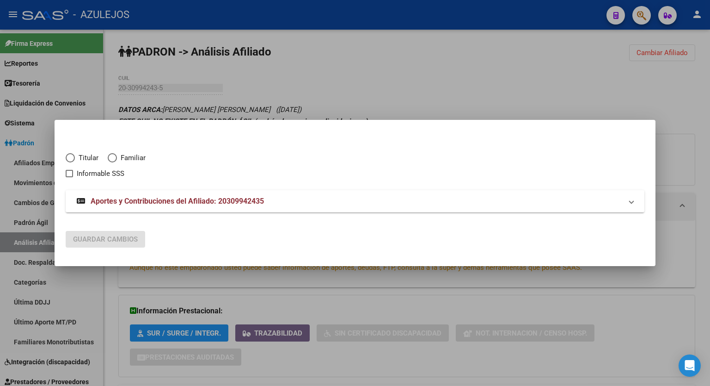
click at [71, 158] on span "Elija una opción" at bounding box center [70, 157] width 9 height 9
click at [71, 158] on input "Titular" at bounding box center [70, 157] width 9 height 9
radio input "true"
checkbox input "true"
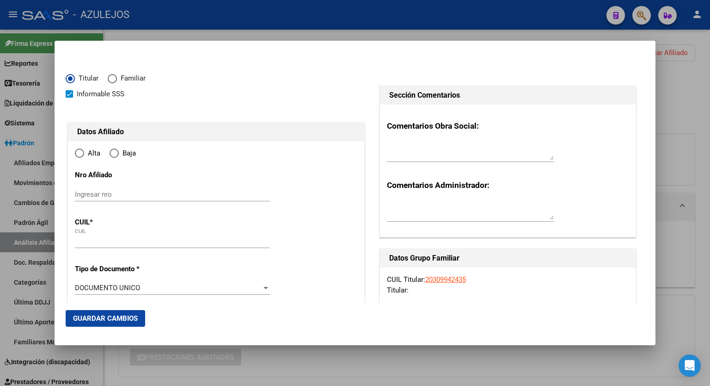
type input "20-30994243-5"
type input "30994243"
type input "RUIZ"
type input "RICARDO FABIAN"
type input "1984-08-15"
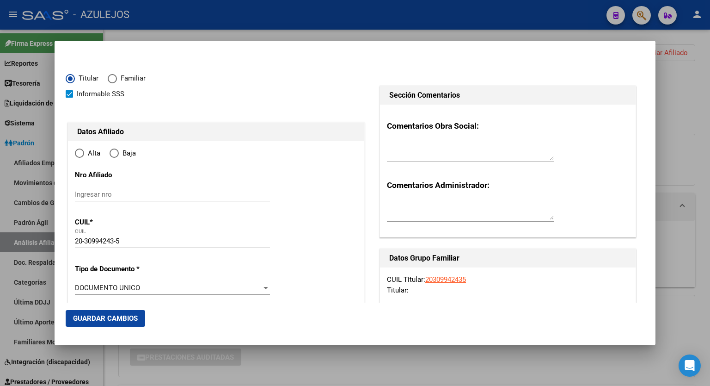
type input "GRAND BOURG"
type input "1615"
type input "PADRE STOPPLER"
type input "2045"
radio input "true"
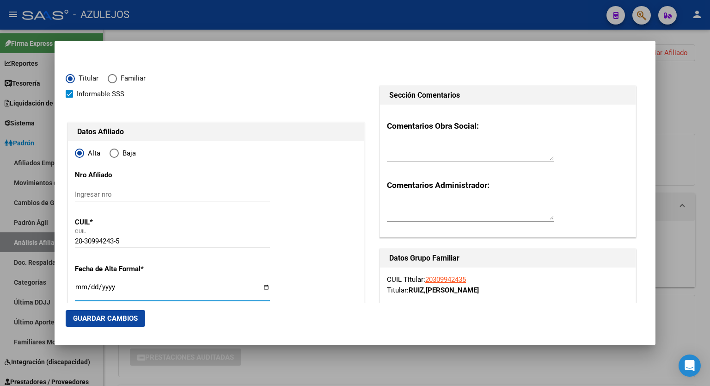
click at [264, 285] on input "Ingresar fecha" at bounding box center [172, 290] width 195 height 15
type input "[DATE]"
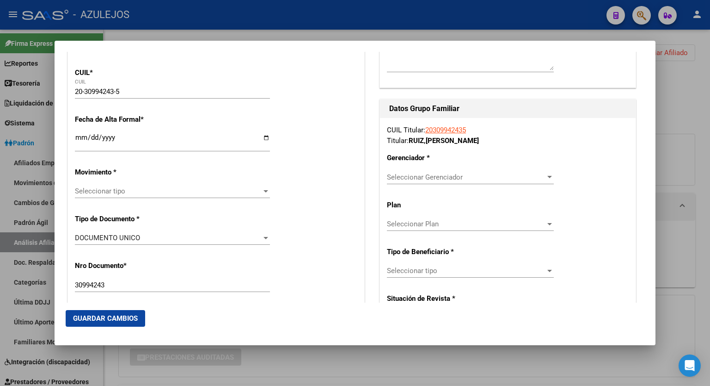
scroll to position [186, 0]
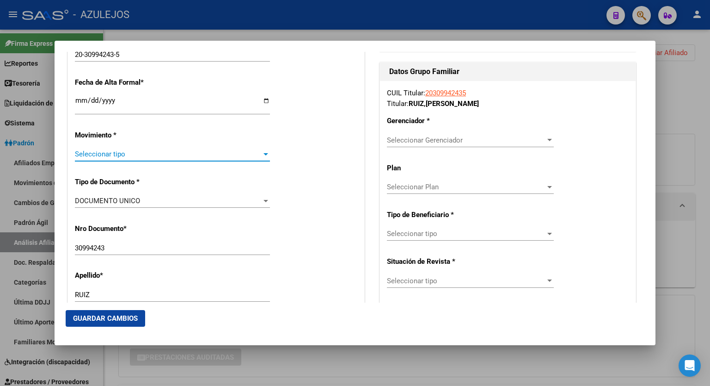
click at [264, 153] on div at bounding box center [266, 154] width 5 height 2
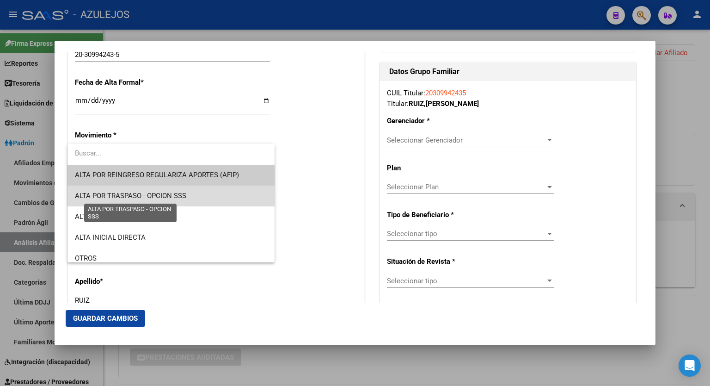
click at [183, 193] on span "ALTA POR TRASPASO - OPCION SSS" at bounding box center [130, 195] width 111 height 8
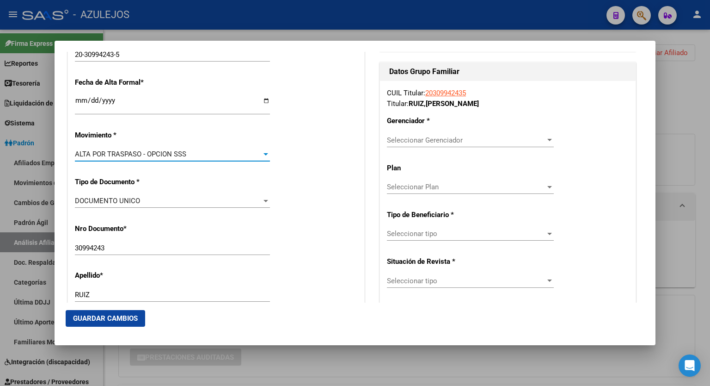
click at [546, 231] on div at bounding box center [550, 233] width 8 height 7
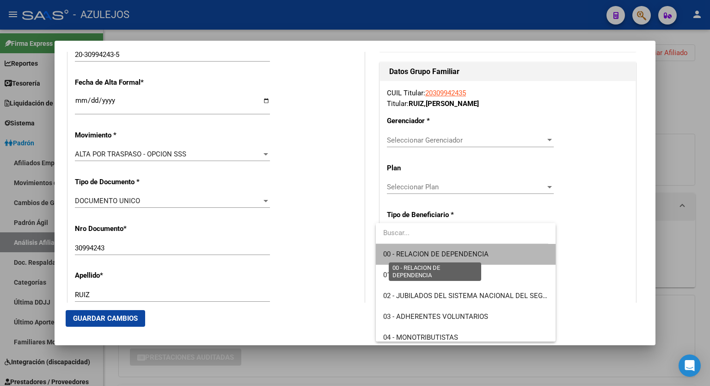
click at [480, 252] on span "00 - RELACION DE DEPENDENCIA" at bounding box center [435, 254] width 105 height 8
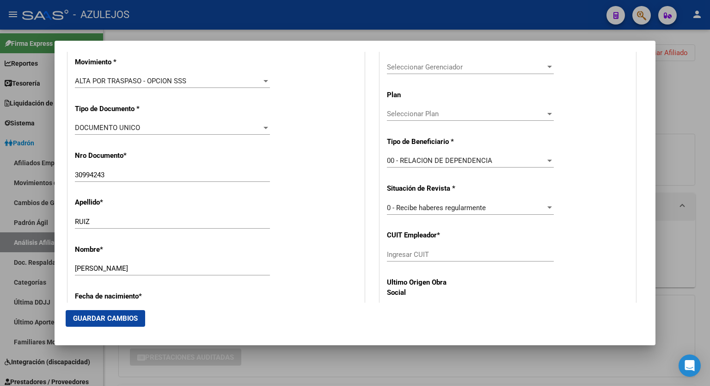
scroll to position [260, 0]
click at [445, 255] on input "Ingresar CUIT" at bounding box center [470, 253] width 167 height 8
paste input "30-70946327-2"
type input "30-70946327-2"
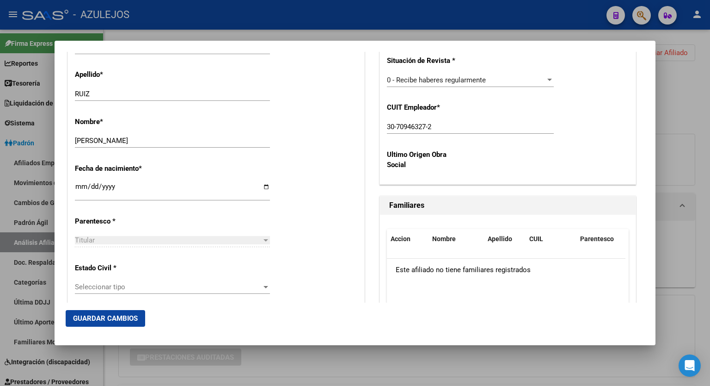
scroll to position [408, 0]
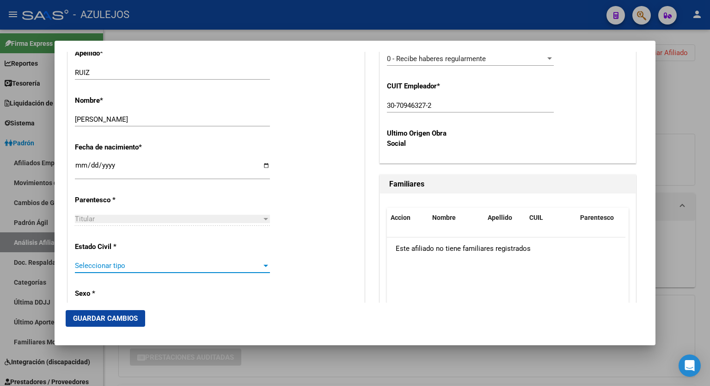
click at [262, 266] on div at bounding box center [266, 265] width 8 height 7
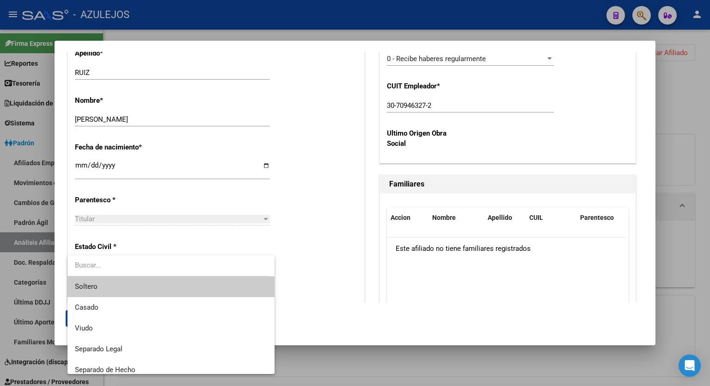
click at [213, 285] on span "Soltero" at bounding box center [171, 286] width 192 height 21
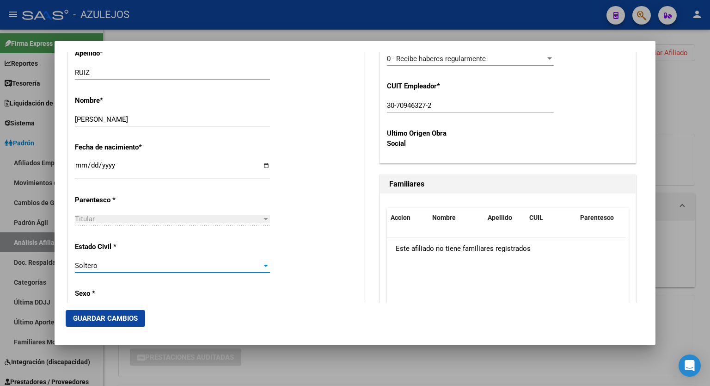
click at [115, 314] on span "Guardar Cambios" at bounding box center [105, 318] width 65 height 8
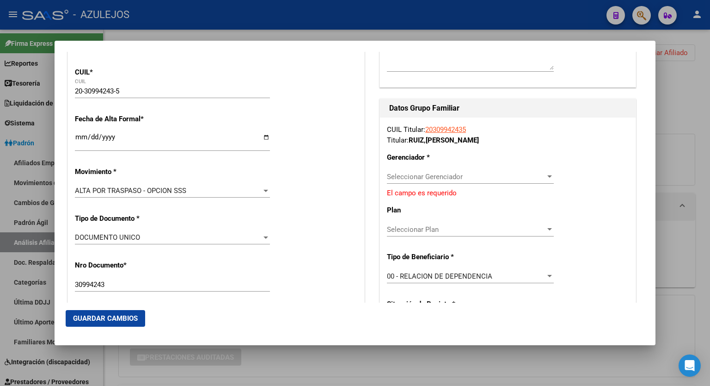
scroll to position [164, 0]
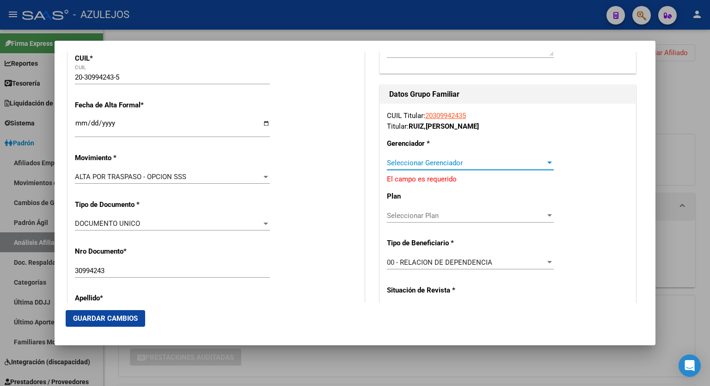
click at [547, 161] on div at bounding box center [550, 162] width 8 height 7
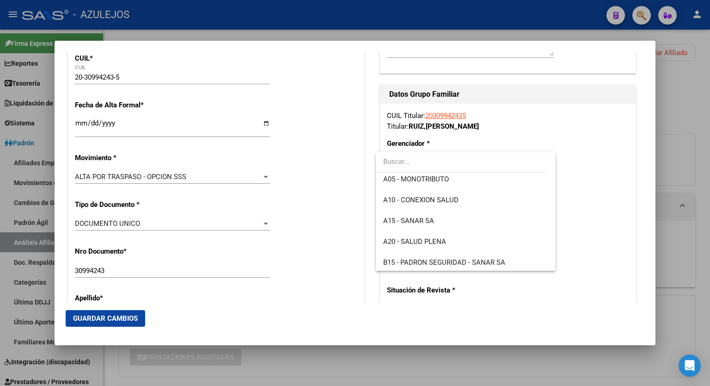
scroll to position [92, 0]
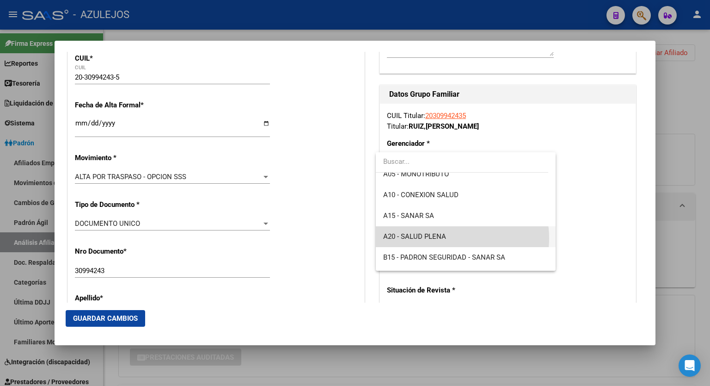
click at [446, 238] on span "A20 - SALUD PLENA" at bounding box center [465, 236] width 165 height 21
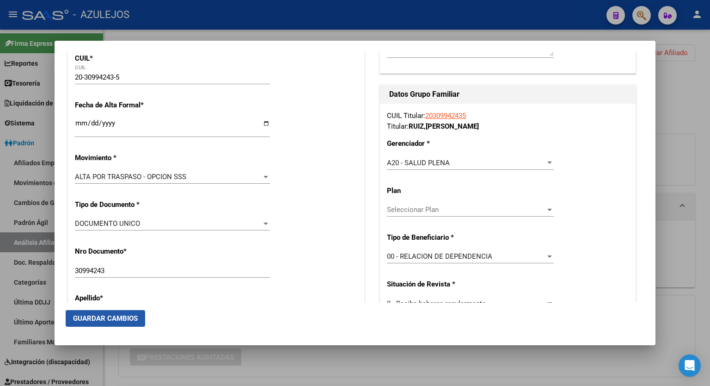
click at [113, 315] on span "Guardar Cambios" at bounding box center [105, 318] width 65 height 8
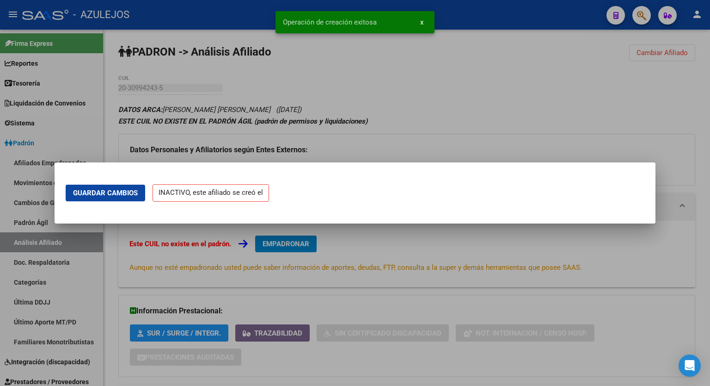
scroll to position [0, 0]
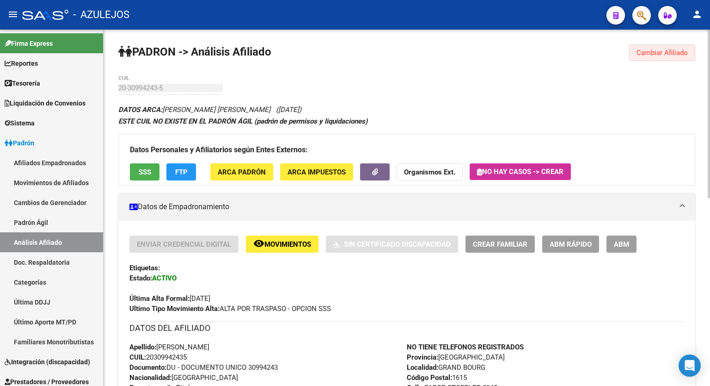
click at [662, 52] on span "Cambiar Afiliado" at bounding box center [662, 53] width 51 height 8
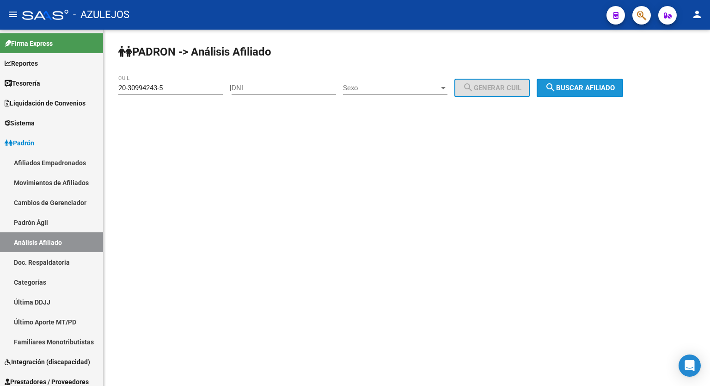
click at [606, 82] on button "search Buscar afiliado" at bounding box center [580, 88] width 86 height 18
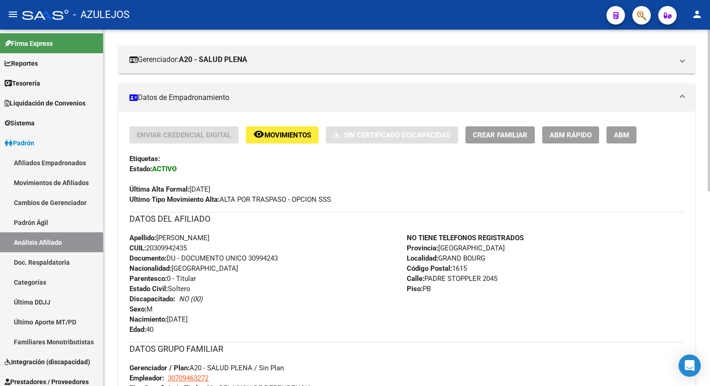
scroll to position [152, 0]
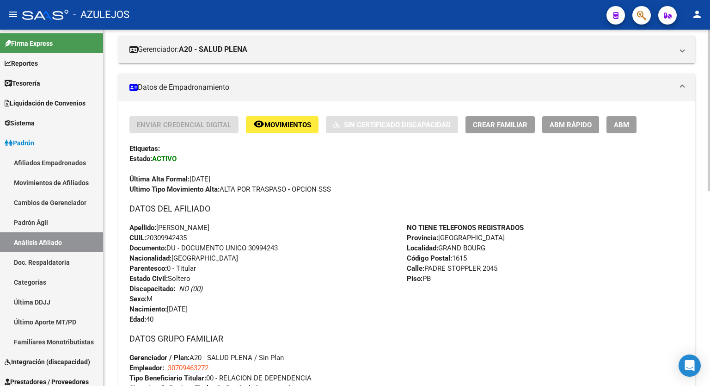
click at [710, 163] on div at bounding box center [709, 175] width 2 height 161
click at [619, 126] on span "ABM" at bounding box center [621, 125] width 15 height 8
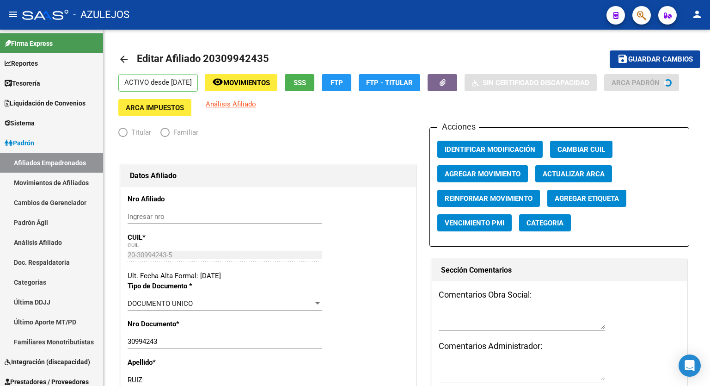
radio input "true"
type input "30-70946327-2"
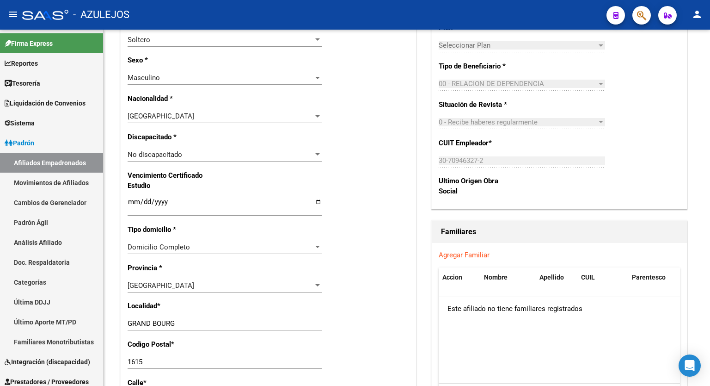
scroll to position [494, 0]
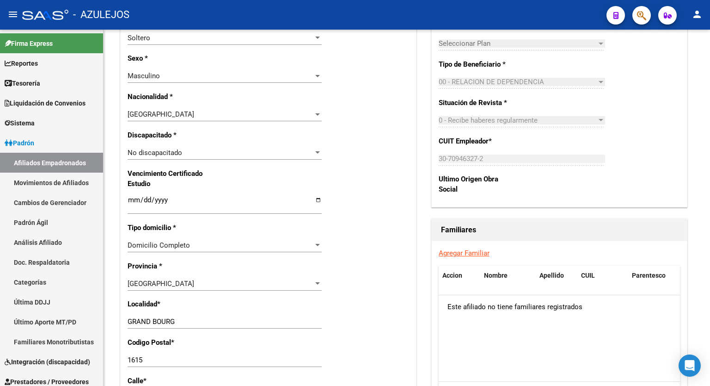
click at [710, 254] on div at bounding box center [709, 225] width 2 height 103
click at [473, 257] on link "Agregar Familiar" at bounding box center [464, 253] width 51 height 8
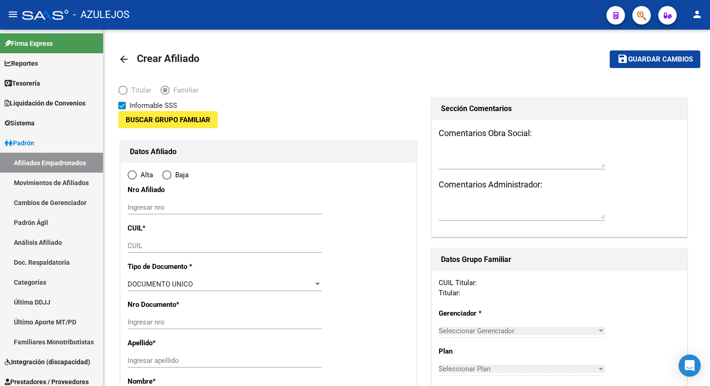
type input "30-70946327-2"
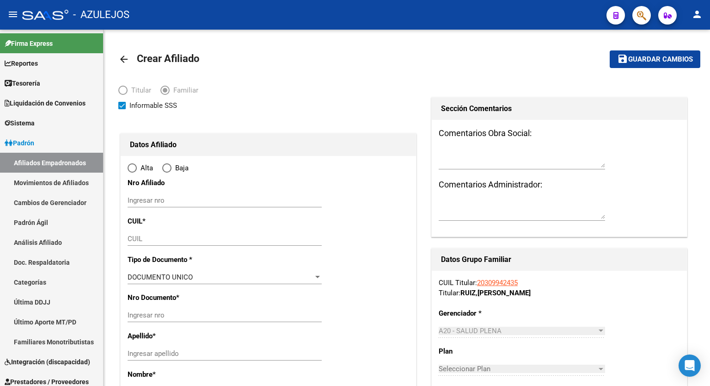
radio input "true"
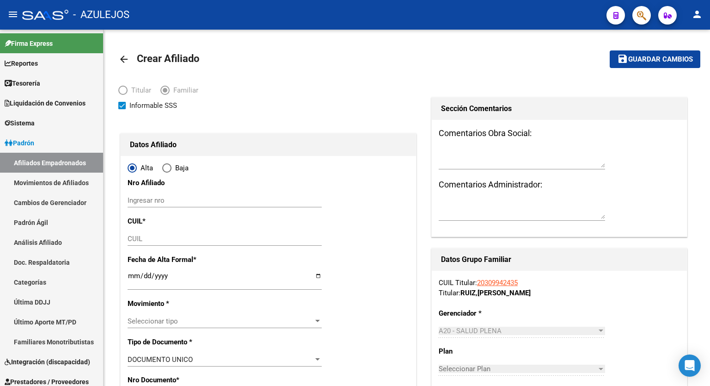
type input "GRAND BOURG"
type input "1615"
type input "PADRE STOPPLER"
type input "2045"
click at [170, 233] on div "CUIL" at bounding box center [225, 239] width 194 height 14
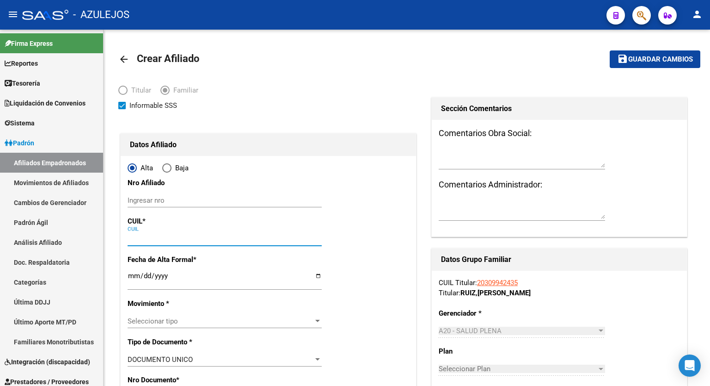
paste input "27-33803006-7"
type input "27-33803006-7"
type input "33803006"
type input "FIGUEROA ROMINA ELISABET"
type input "1988-05-01"
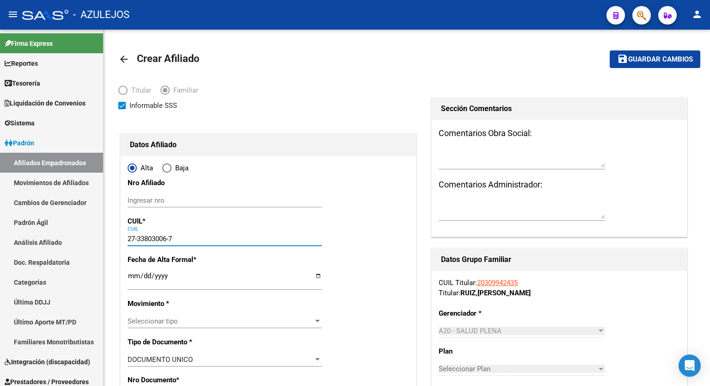
type input "GRAND BOURG"
type input "SANCHEZ DE BUSTAMANT"
type input "27-33803006-7"
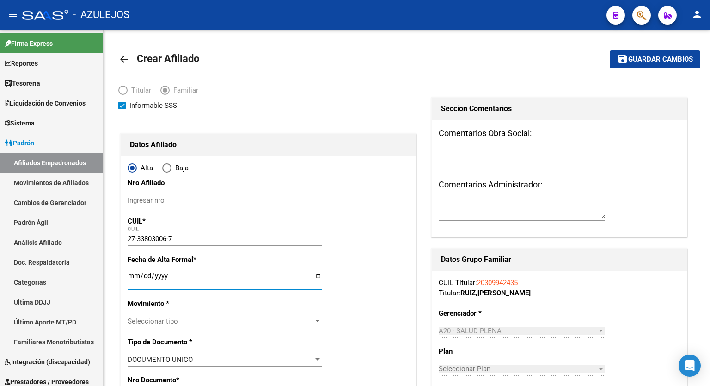
click at [318, 276] on input "Ingresar fecha" at bounding box center [225, 279] width 194 height 15
type input "[DATE]"
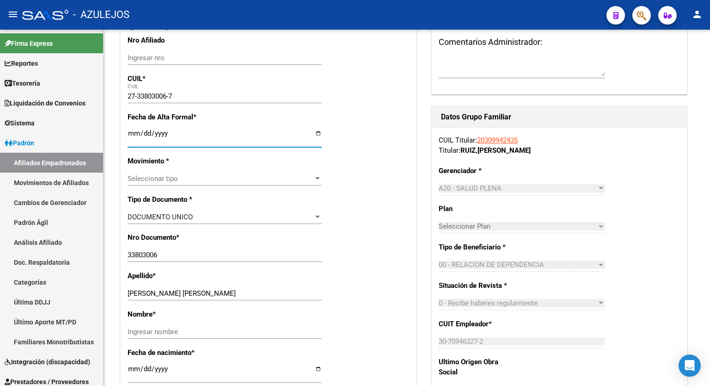
scroll to position [162, 0]
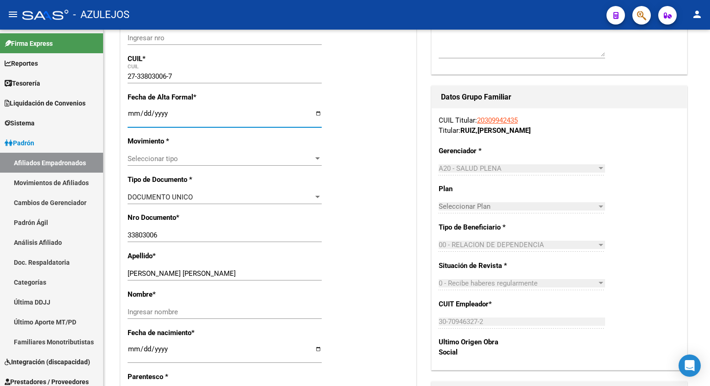
click at [710, 160] on div at bounding box center [709, 125] width 2 height 100
click at [315, 160] on div at bounding box center [317, 158] width 8 height 7
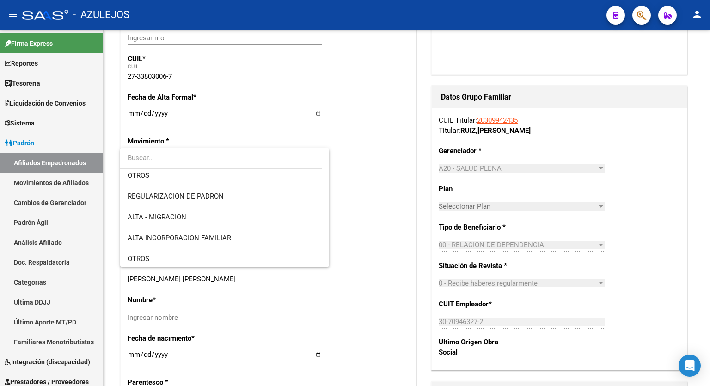
scroll to position [92, 0]
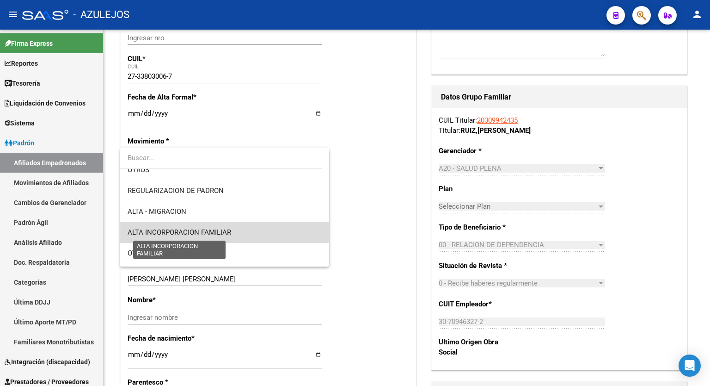
click at [224, 232] on span "ALTA INCORPORACION FAMILIAR" at bounding box center [180, 232] width 104 height 8
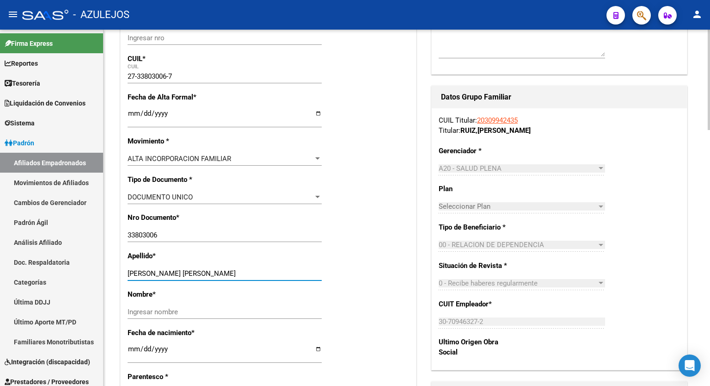
drag, startPoint x: 230, startPoint y: 275, endPoint x: 163, endPoint y: 274, distance: 67.1
click at [163, 274] on input "FIGUEROA ROMINA ELISABET" at bounding box center [225, 273] width 194 height 8
type input "FIGUEROA"
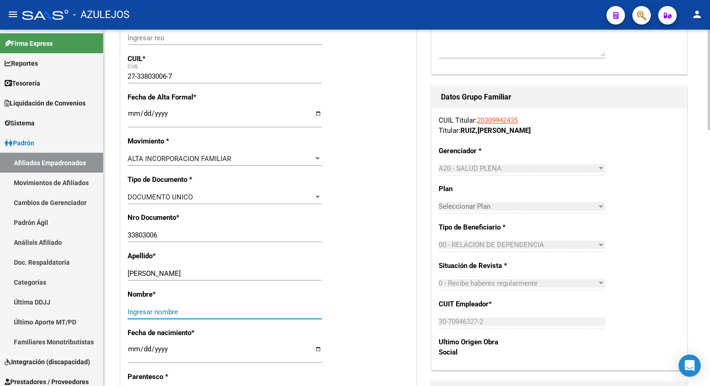
click at [163, 309] on input "Ingresar nombre" at bounding box center [225, 311] width 194 height 8
paste input "ROMINA ELISABET"
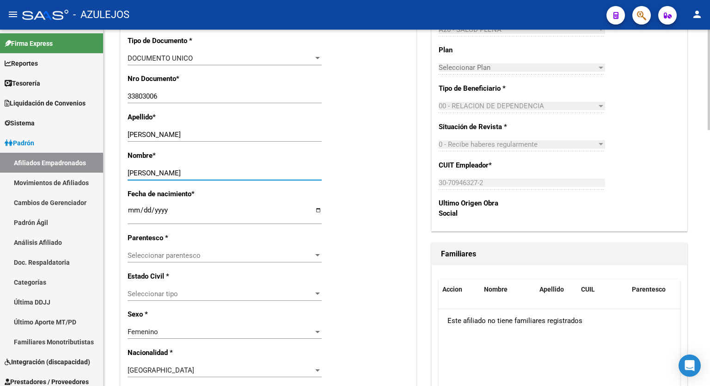
scroll to position [334, 0]
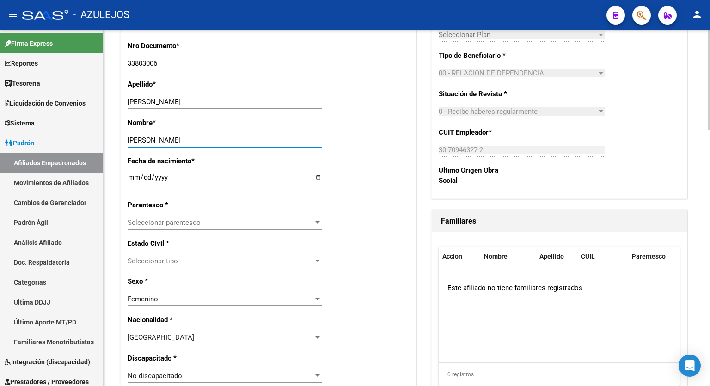
click at [710, 209] on div at bounding box center [709, 174] width 2 height 100
type input "ROMINA ELISABET"
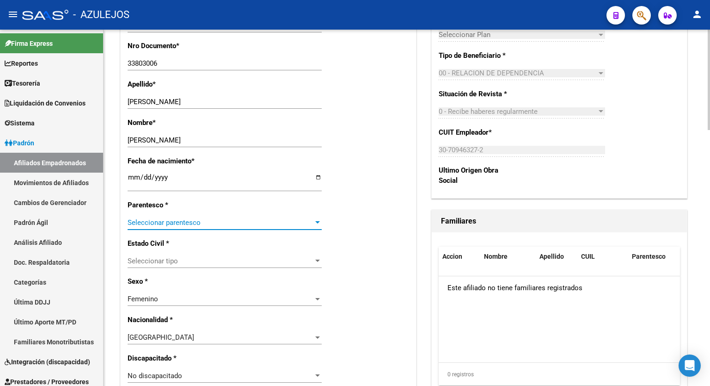
click at [315, 219] on div at bounding box center [317, 222] width 8 height 7
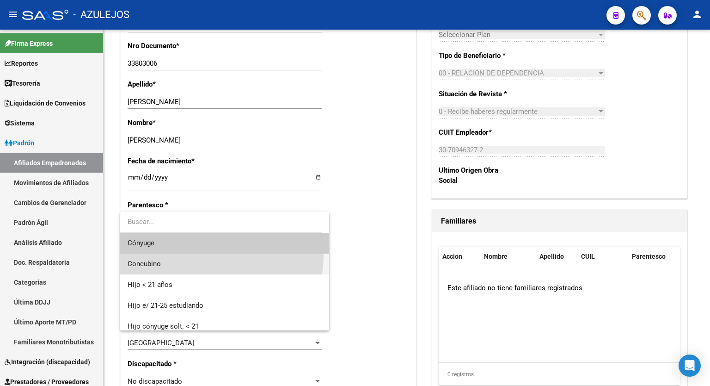
click at [200, 255] on span "Concubino" at bounding box center [225, 263] width 194 height 21
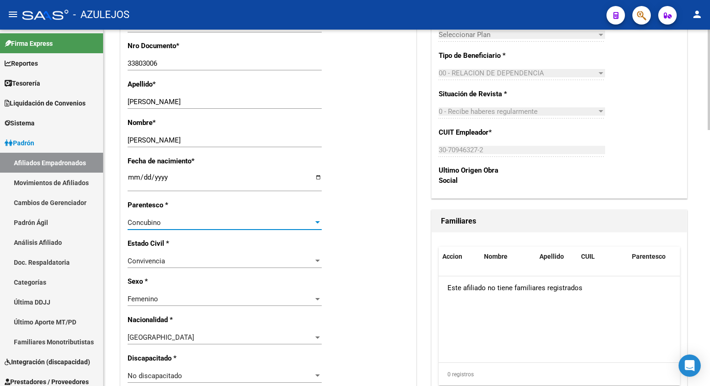
scroll to position [0, 0]
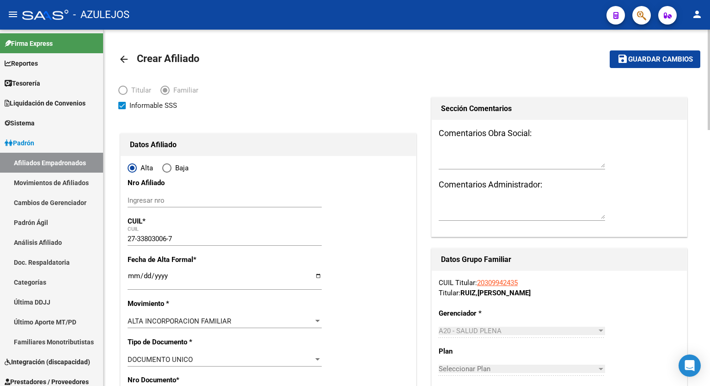
click at [710, 74] on div at bounding box center [709, 80] width 2 height 100
click at [661, 53] on button "save Guardar cambios" at bounding box center [655, 58] width 91 height 17
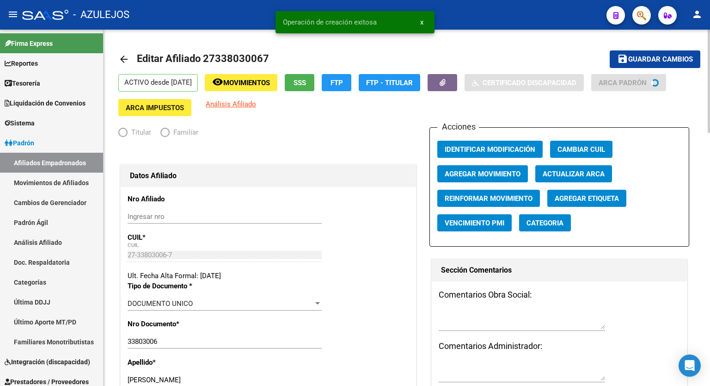
radio input "true"
type input "30-70946327-2"
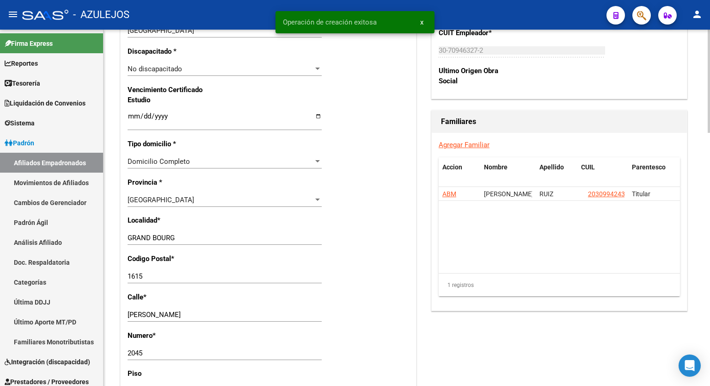
scroll to position [585, 0]
click at [710, 265] on div at bounding box center [709, 250] width 2 height 103
click at [470, 140] on link "Agregar Familiar" at bounding box center [464, 144] width 51 height 8
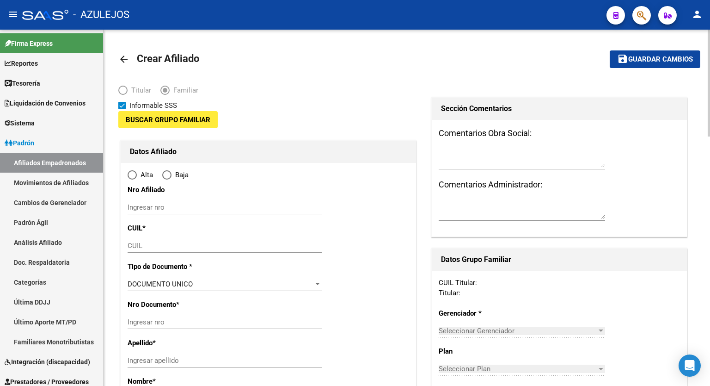
type input "30-70946327-2"
type input "GRAND BOURG"
type input "1615"
type input "PADRE STOPPLER"
type input "2045"
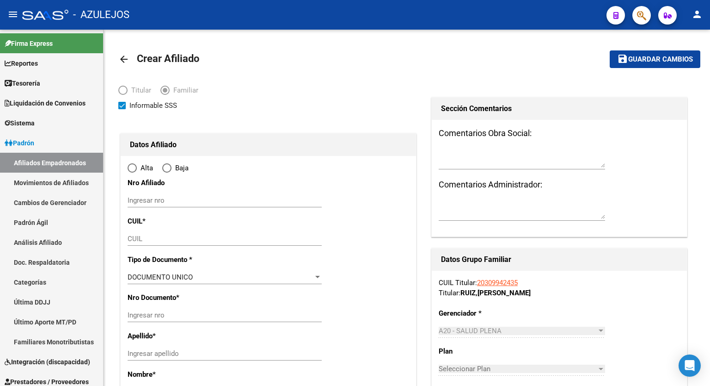
radio input "true"
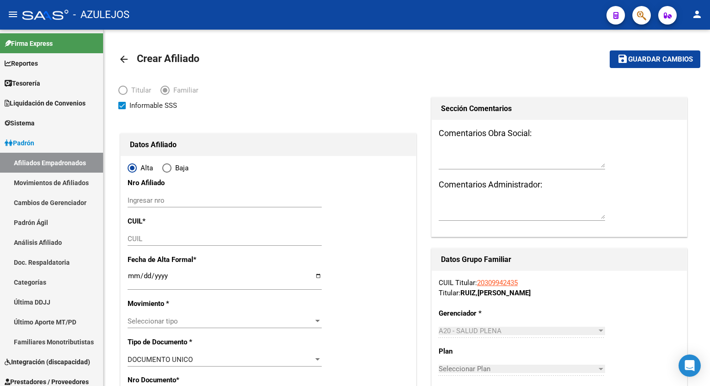
type input "30-70946327-2"
click at [215, 239] on input "CUIL" at bounding box center [225, 238] width 194 height 8
paste input "27-55024568-5"
type input "27-55024568-5"
type input "55024568"
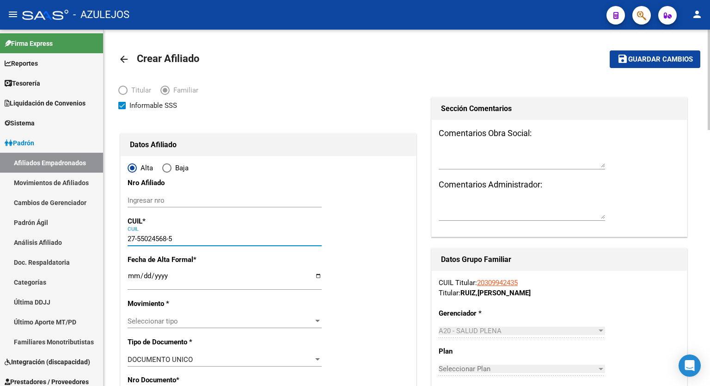
type input "RUIZ"
type input "BRIANNA MAITENA"
type input "2015-09-06"
type input "GRAND BOURG"
type input "SANCHEZ DE BUSTAMANT"
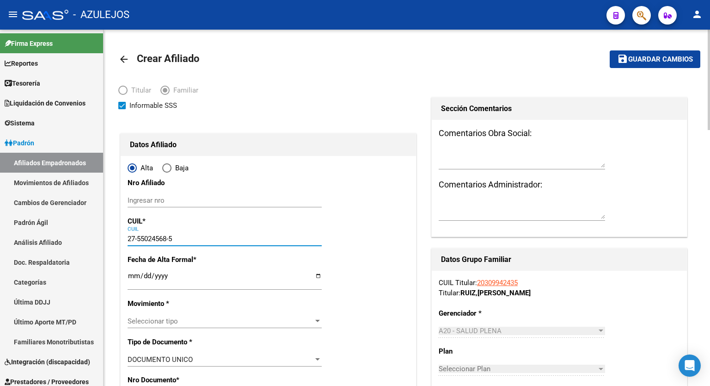
type input "27-55024568-5"
click at [317, 275] on input "Ingresar fecha" at bounding box center [225, 279] width 194 height 15
type input "[DATE]"
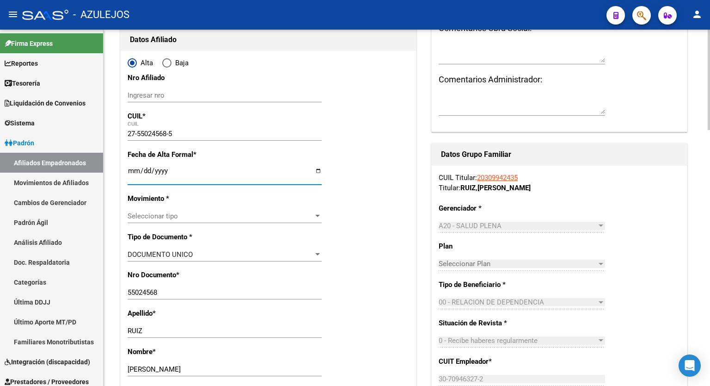
scroll to position [132, 0]
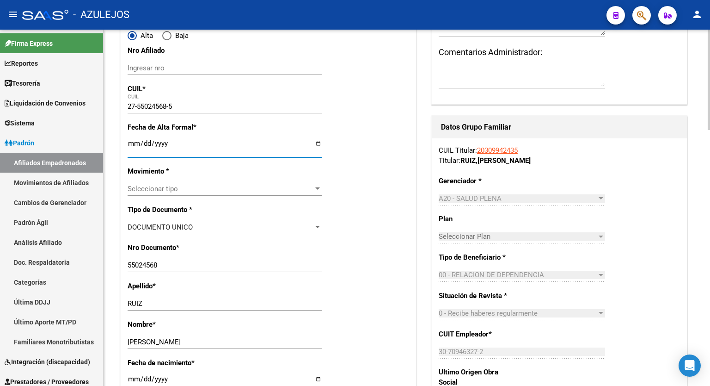
click at [710, 136] on div at bounding box center [709, 117] width 2 height 100
click at [318, 189] on div at bounding box center [317, 188] width 5 height 2
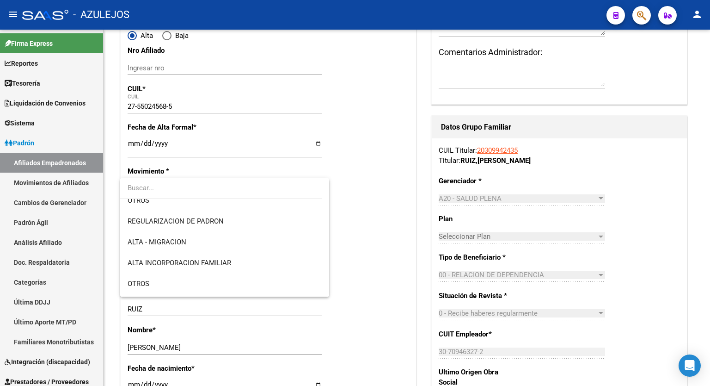
scroll to position [92, 0]
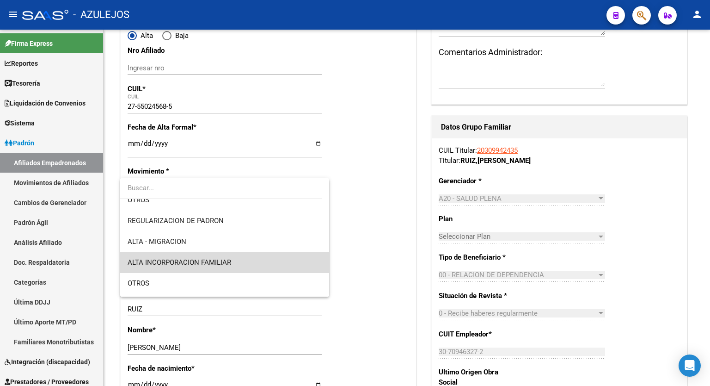
click at [240, 259] on span "ALTA INCORPORACION FAMILIAR" at bounding box center [225, 262] width 194 height 21
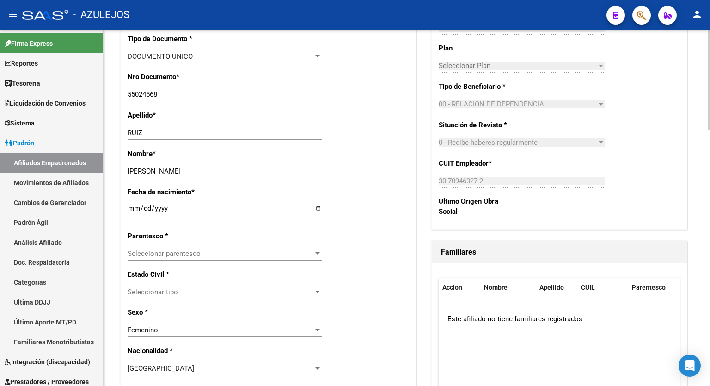
scroll to position [313, 0]
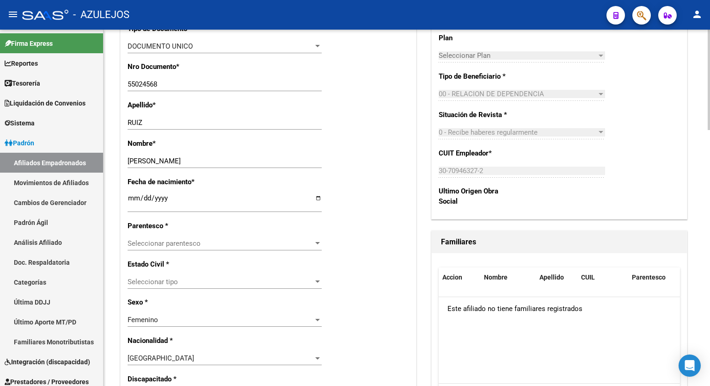
click at [710, 200] on div at bounding box center [709, 168] width 2 height 100
click at [314, 246] on div at bounding box center [317, 243] width 8 height 7
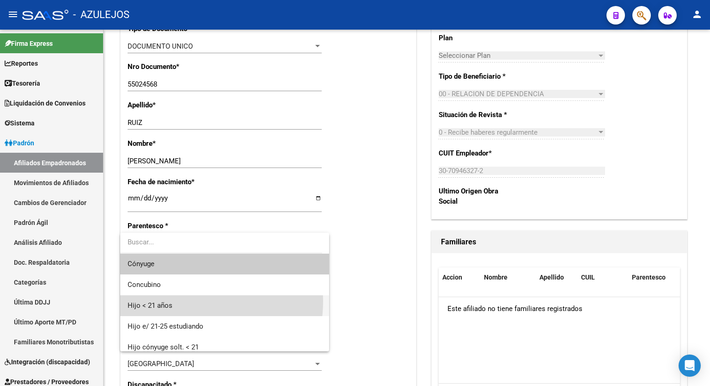
click at [189, 301] on span "Hijo < 21 años" at bounding box center [225, 305] width 194 height 21
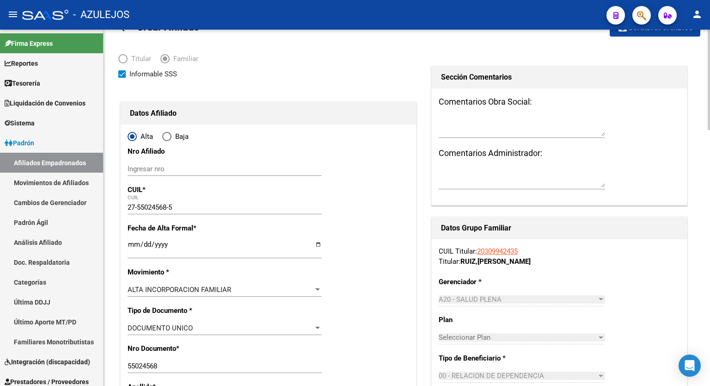
scroll to position [0, 0]
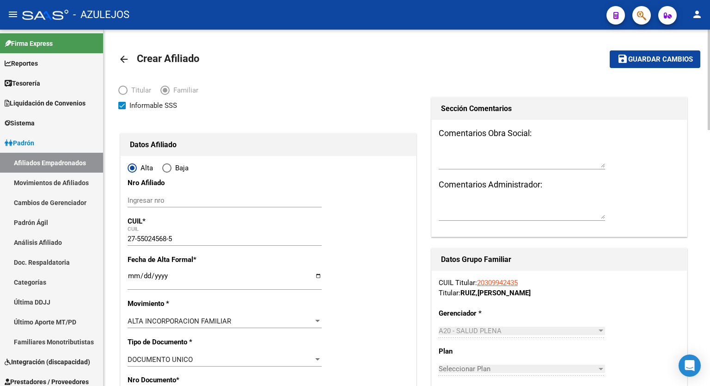
click at [710, 110] on div at bounding box center [709, 80] width 2 height 100
click at [656, 62] on span "Guardar cambios" at bounding box center [660, 59] width 65 height 8
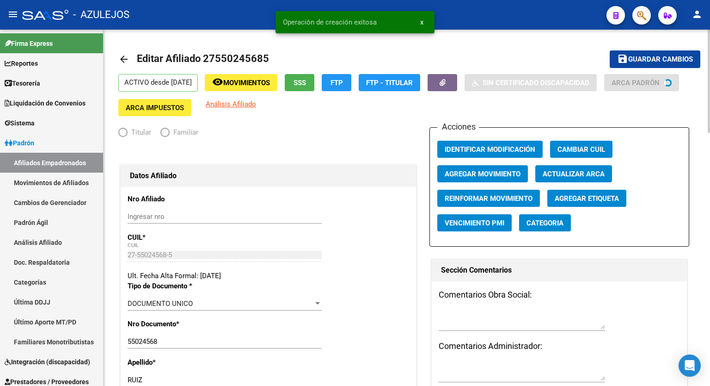
radio input "true"
type input "30-70946327-2"
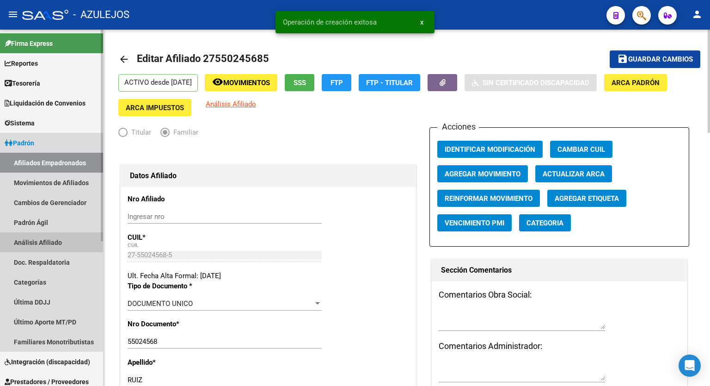
click at [43, 239] on link "Análisis Afiliado" at bounding box center [51, 242] width 103 height 20
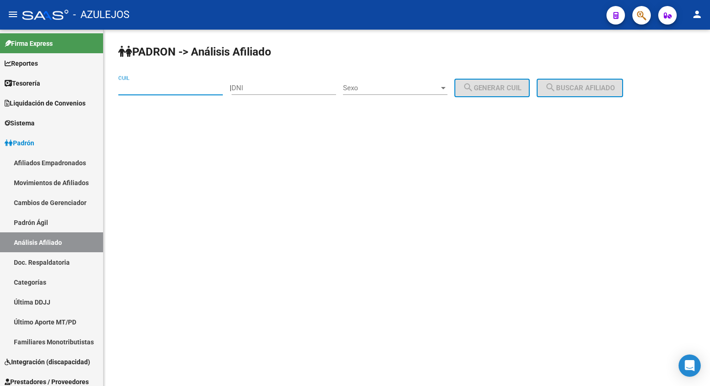
click at [173, 88] on input "CUIL" at bounding box center [170, 88] width 104 height 8
paste input "20-35241787-5"
type input "20-35241787-5"
click at [588, 89] on span "search Buscar afiliado" at bounding box center [580, 88] width 70 height 8
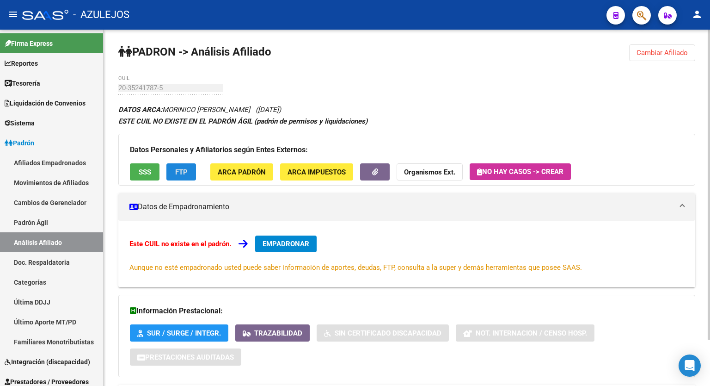
click at [175, 169] on span "FTP" at bounding box center [181, 172] width 12 height 8
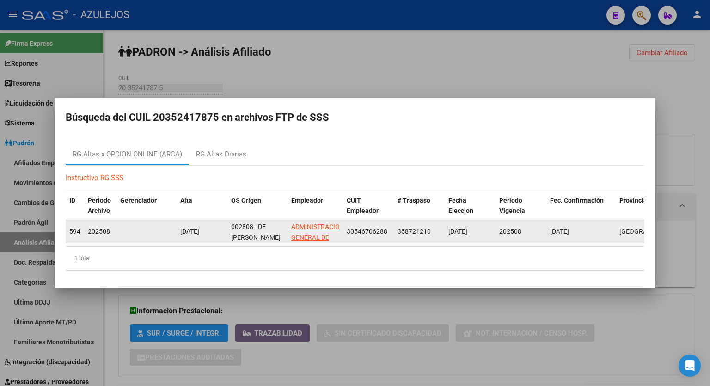
drag, startPoint x: 387, startPoint y: 230, endPoint x: 347, endPoint y: 230, distance: 39.8
click at [347, 230] on span "30546706288" at bounding box center [367, 230] width 41 height 7
copy span "30546706288"
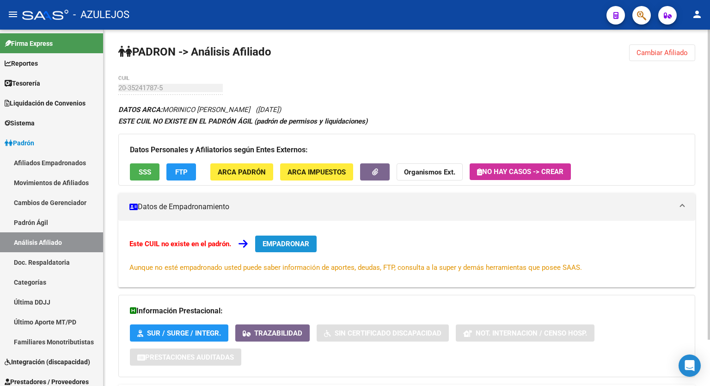
click at [306, 240] on span "EMPADRONAR" at bounding box center [286, 244] width 47 height 8
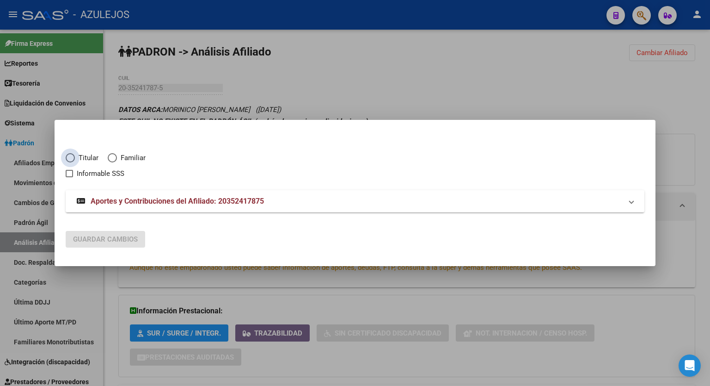
click at [74, 157] on span "Elija una opción" at bounding box center [70, 157] width 9 height 9
click at [74, 157] on input "Titular" at bounding box center [70, 157] width 9 height 9
radio input "true"
checkbox input "true"
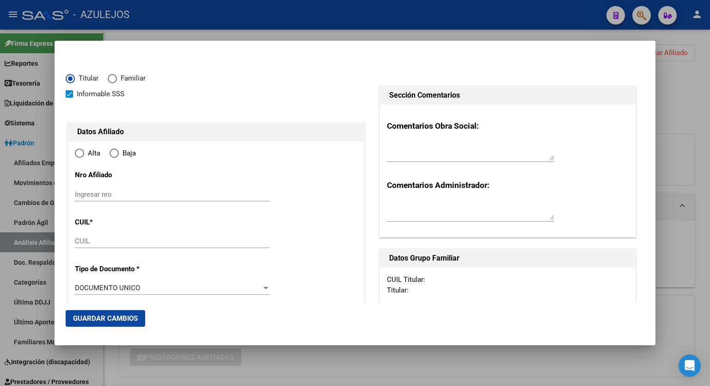
type input "20-35241787-5"
type input "35241787"
type input "MORINICO"
type input "MATIAS ABEL"
type input "1990-06-05"
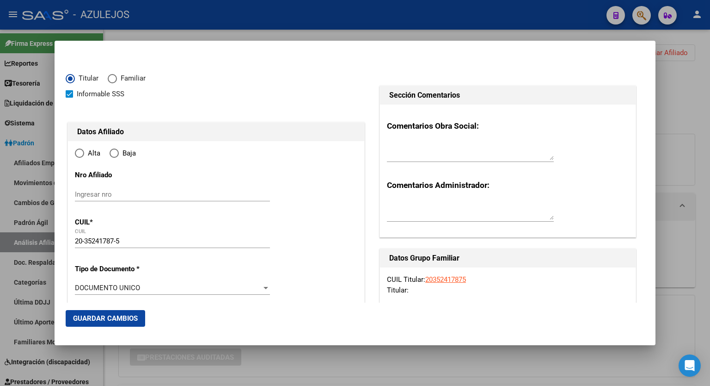
type input "[PERSON_NAME]"
type input "1885"
type input "167"
type input "6535"
radio input "true"
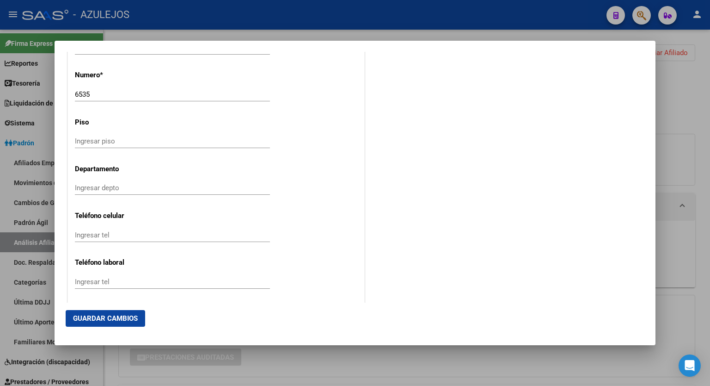
scroll to position [1206, 0]
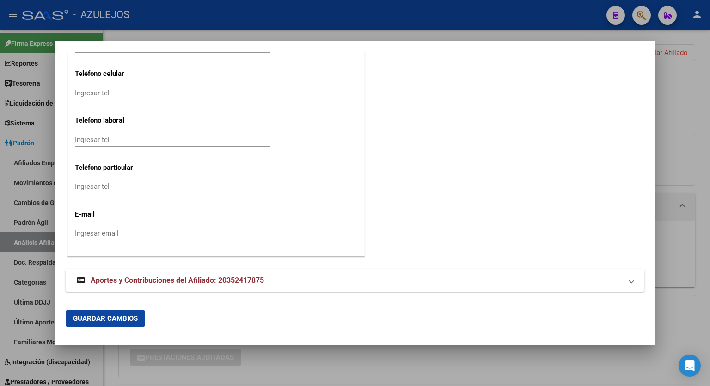
click at [242, 283] on span "Aportes y Contribuciones del Afiliado: 20352417875" at bounding box center [177, 280] width 173 height 9
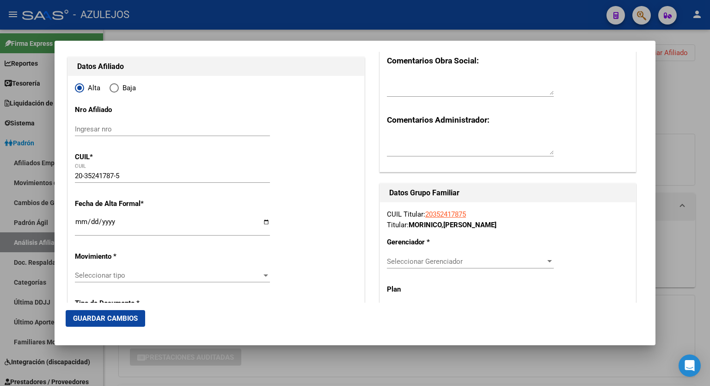
scroll to position [43, 0]
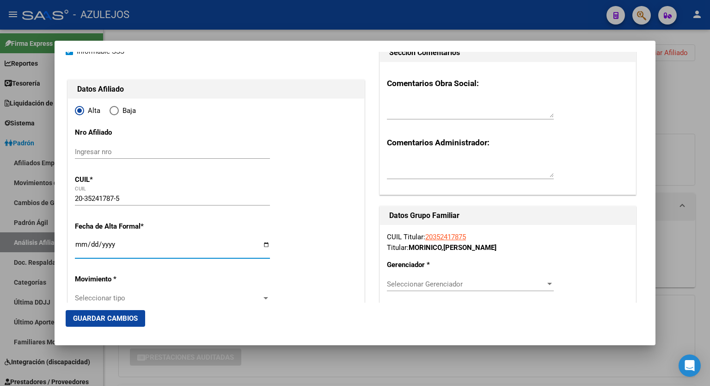
click at [265, 245] on input "Ingresar fecha" at bounding box center [172, 247] width 195 height 15
type input "[DATE]"
click at [445, 281] on span "Seleccionar Gerenciador" at bounding box center [466, 284] width 159 height 8
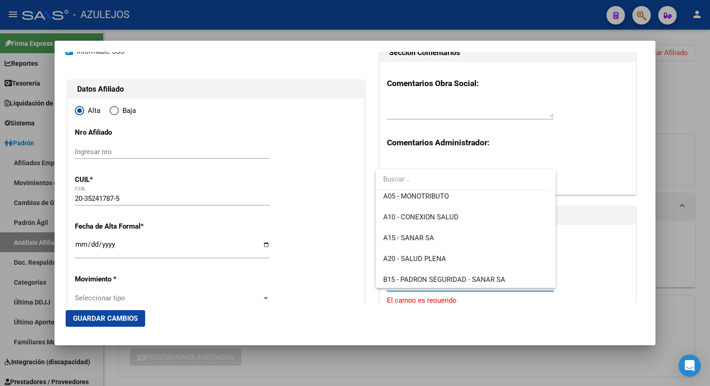
scroll to position [92, 0]
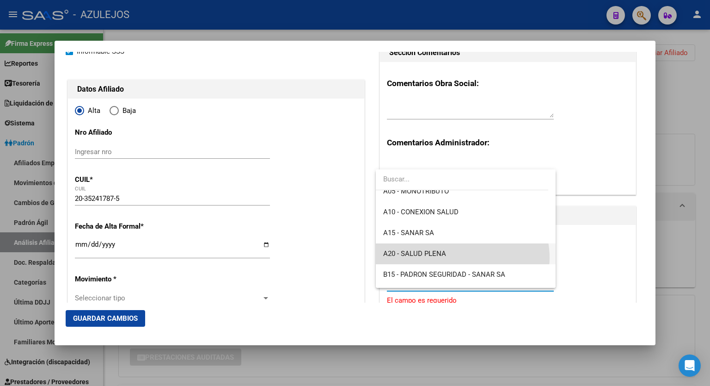
click at [461, 258] on span "A20 - SALUD PLENA" at bounding box center [465, 253] width 165 height 21
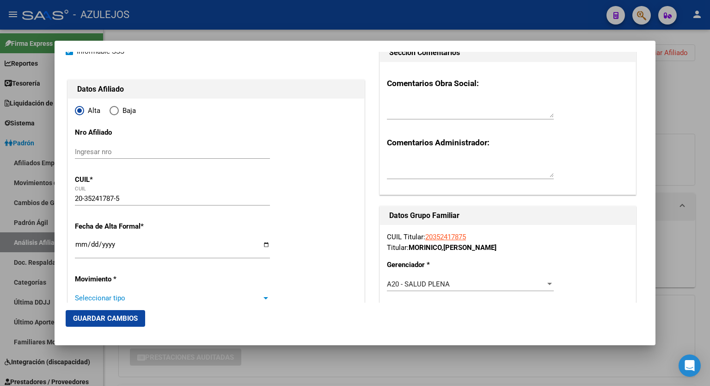
click at [262, 294] on div "Seleccionar tipo" at bounding box center [172, 298] width 195 height 8
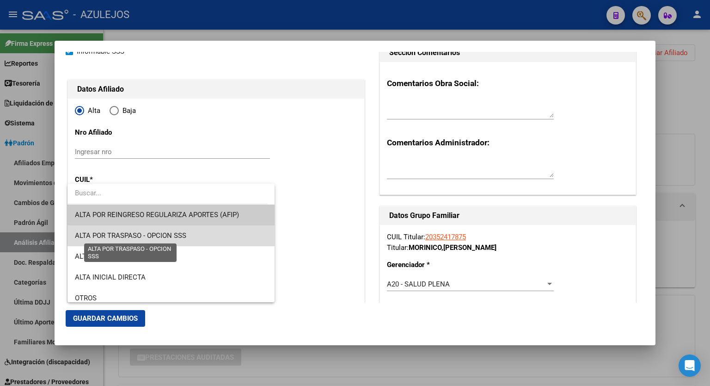
click at [174, 235] on span "ALTA POR TRASPASO - OPCION SSS" at bounding box center [130, 235] width 111 height 8
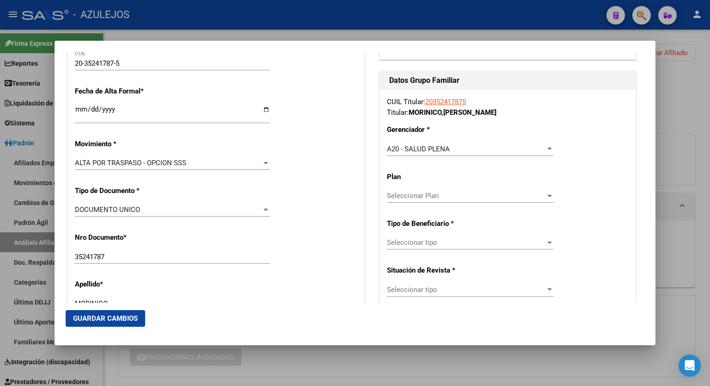
scroll to position [190, 0]
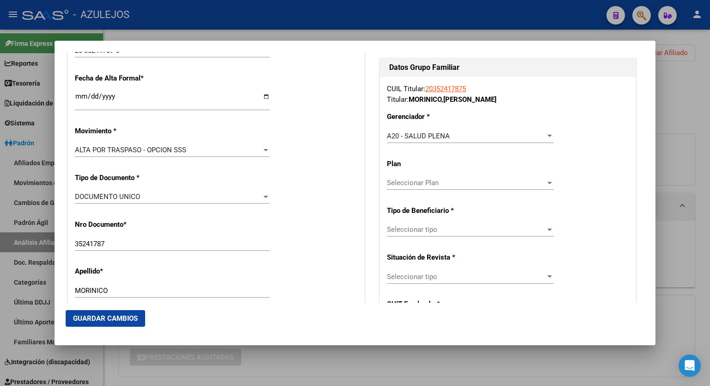
click at [547, 232] on div at bounding box center [550, 229] width 8 height 7
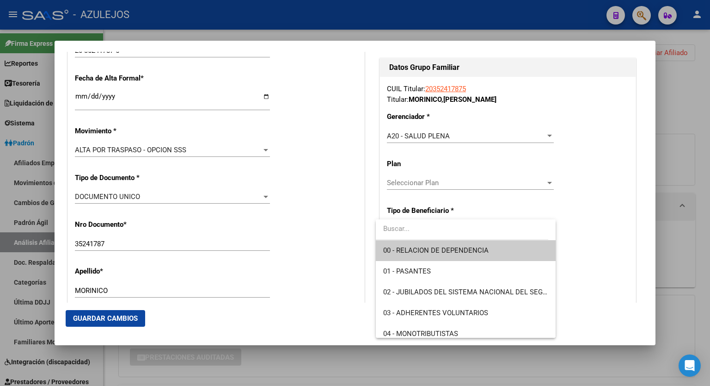
click at [495, 247] on span "00 - RELACION DE DEPENDENCIA" at bounding box center [465, 250] width 165 height 21
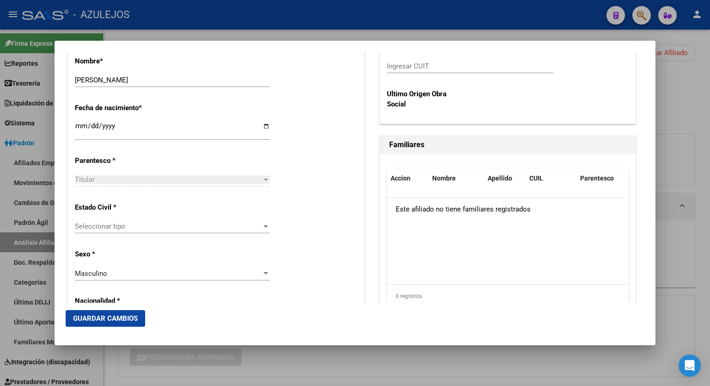
scroll to position [449, 0]
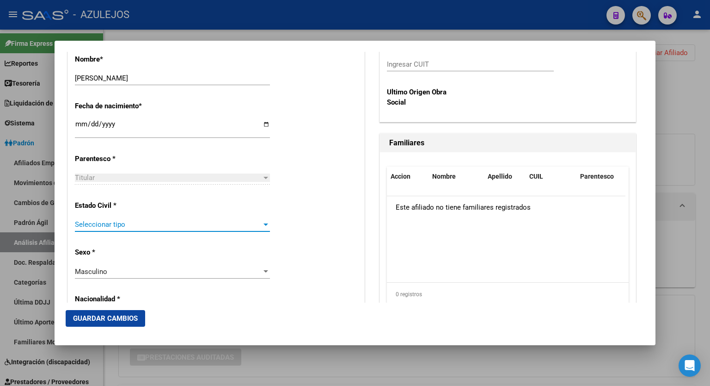
click at [264, 222] on div at bounding box center [266, 224] width 8 height 7
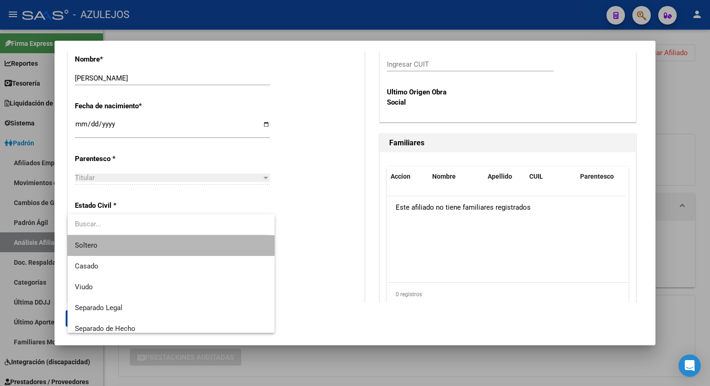
click at [203, 242] on span "Soltero" at bounding box center [171, 245] width 192 height 21
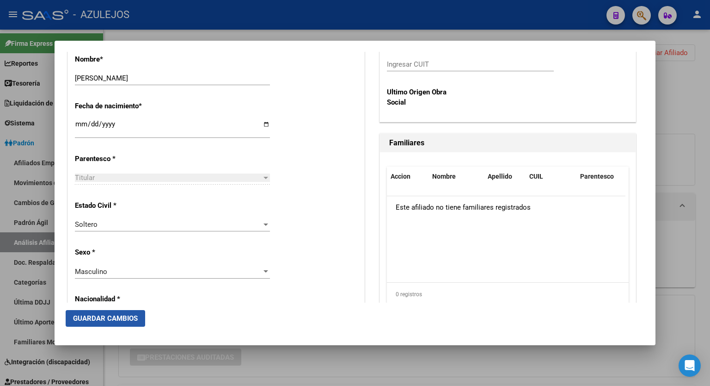
click at [117, 320] on span "Guardar Cambios" at bounding box center [105, 318] width 65 height 8
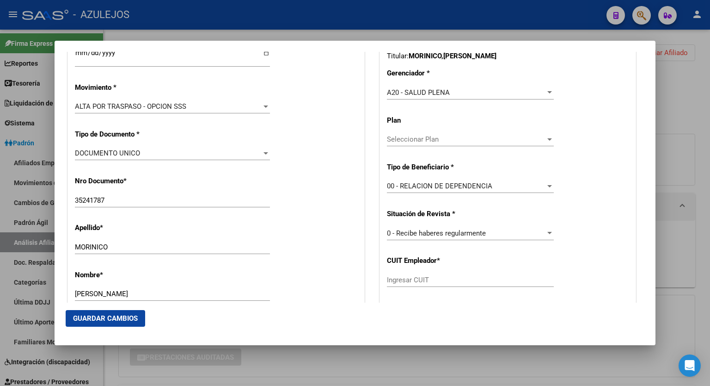
scroll to position [275, 0]
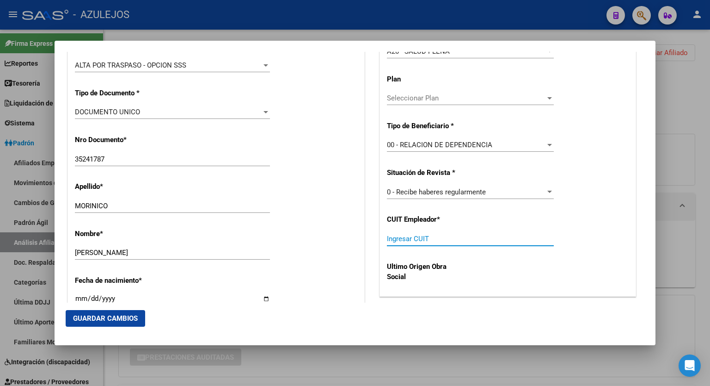
click at [451, 238] on input "Ingresar CUIT" at bounding box center [470, 238] width 167 height 8
paste input "30-54670628-8"
type input "30-54670628-8"
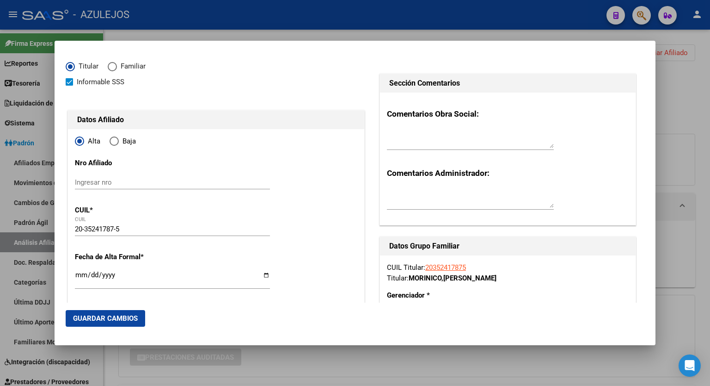
scroll to position [0, 0]
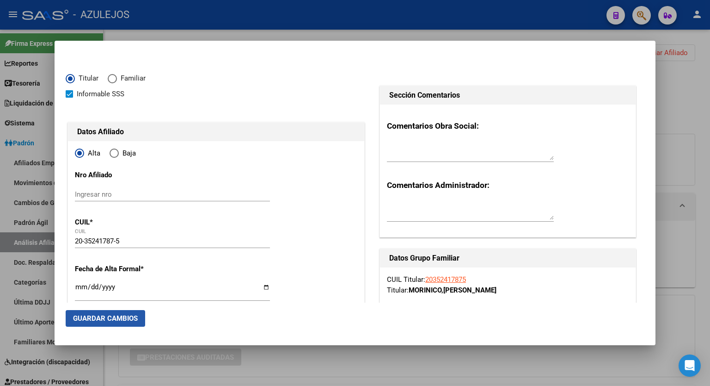
click at [109, 320] on span "Guardar Cambios" at bounding box center [105, 318] width 65 height 8
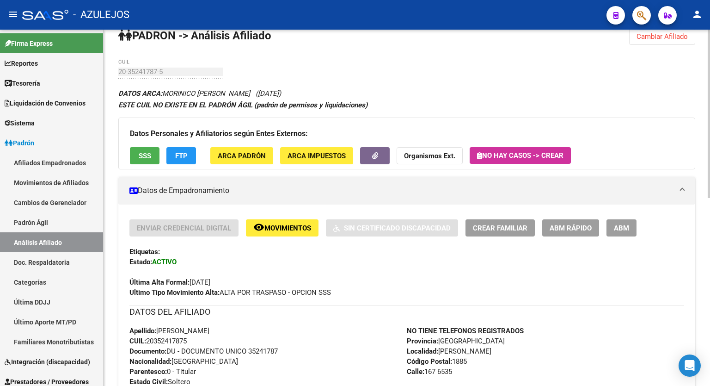
scroll to position [22, 0]
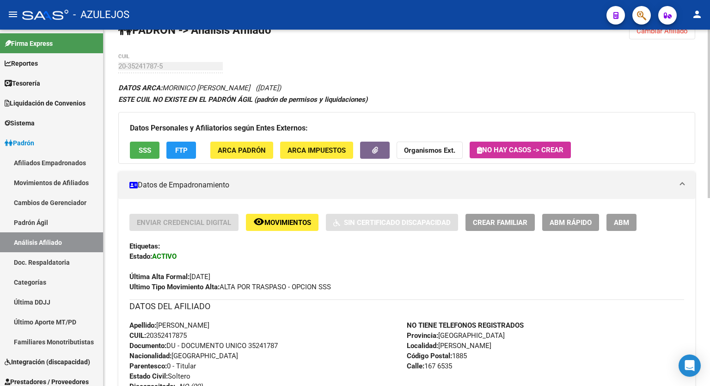
click at [710, 153] on div at bounding box center [709, 123] width 2 height 168
click at [626, 225] on span "ABM" at bounding box center [621, 222] width 15 height 8
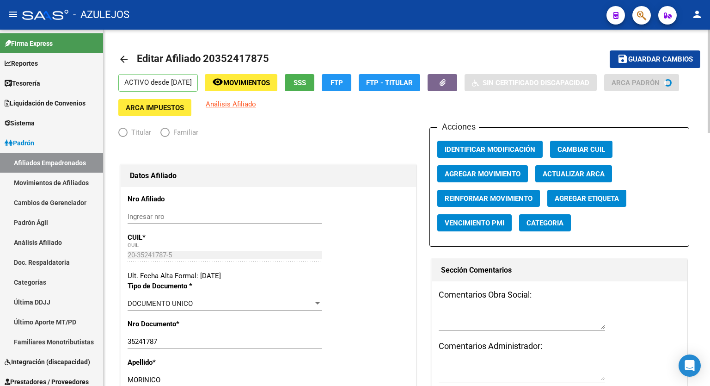
radio input "true"
type input "30-54670628-8"
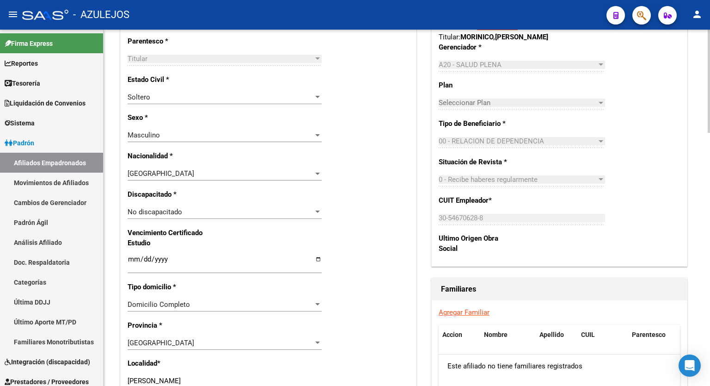
scroll to position [547, 0]
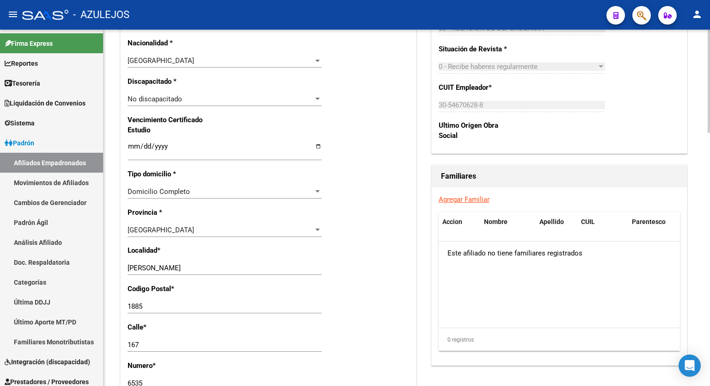
click at [710, 273] on div at bounding box center [709, 241] width 2 height 103
click at [473, 203] on link "Agregar Familiar" at bounding box center [464, 199] width 51 height 8
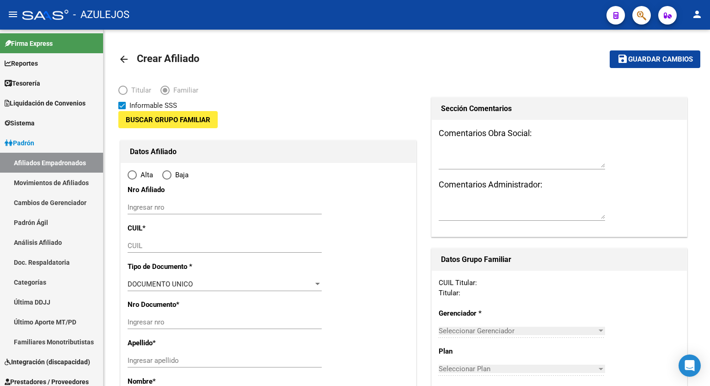
type input "30-54670628-8"
type input "[PERSON_NAME]"
type input "1885"
type input "167"
type input "6535"
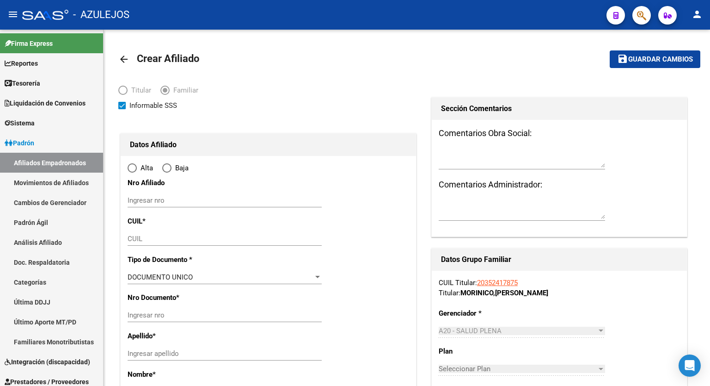
radio input "true"
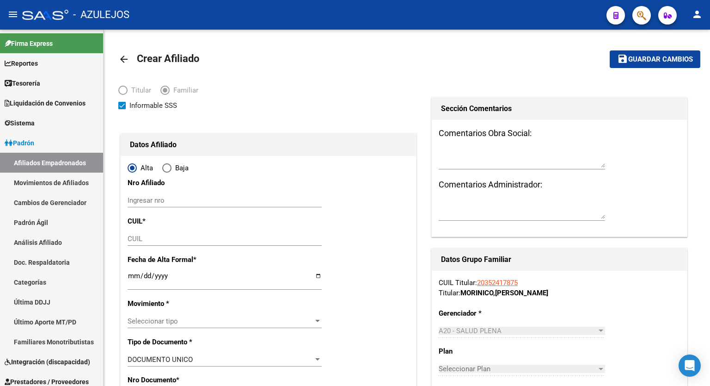
type input "30-54670628-8"
click at [167, 239] on input "CUIL" at bounding box center [225, 238] width 194 height 8
paste input "20-54293322-5"
type input "20-54293322-5"
type input "54293322"
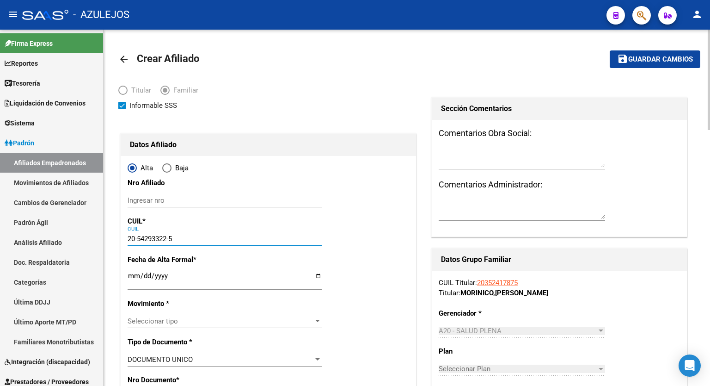
type input "MORINICO"
type input "TAHIEL IGNACIO"
type input "2014-10-15"
type input "[PERSON_NAME]"
type input "20-54293322-5"
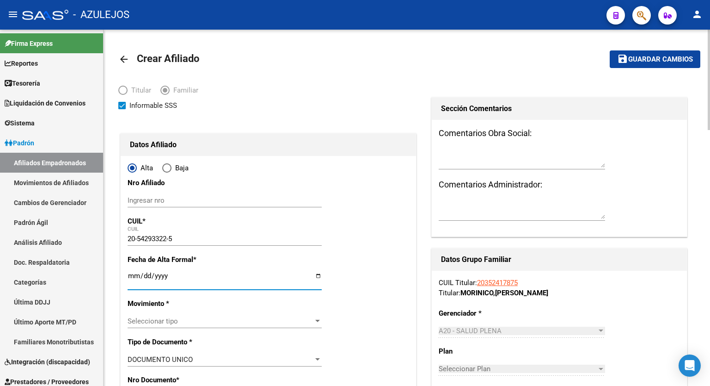
click at [316, 274] on input "Ingresar fecha" at bounding box center [225, 279] width 194 height 15
type input "[DATE]"
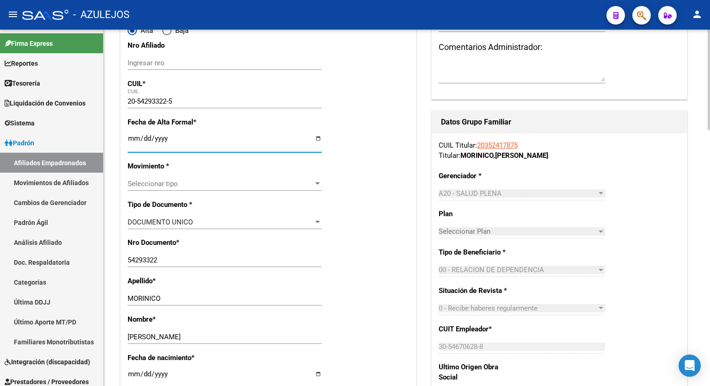
scroll to position [142, 0]
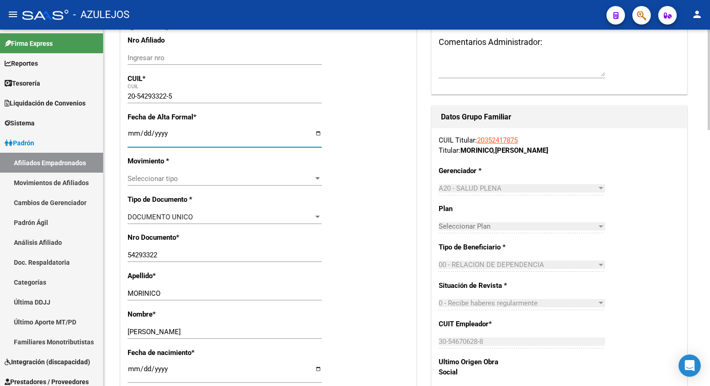
click at [710, 136] on div at bounding box center [709, 120] width 2 height 100
click at [317, 178] on div at bounding box center [317, 178] width 5 height 2
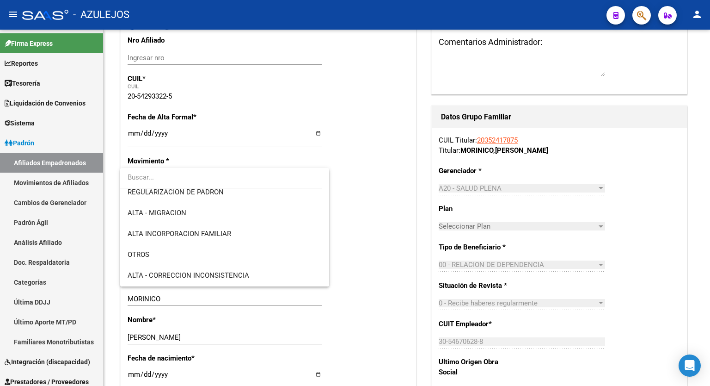
scroll to position [123, 0]
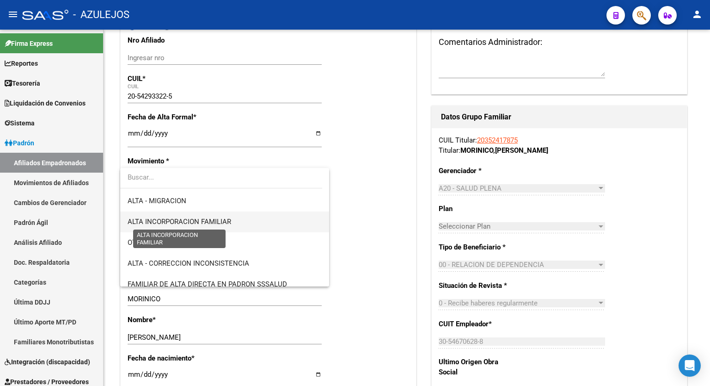
click at [207, 222] on span "ALTA INCORPORACION FAMILIAR" at bounding box center [180, 221] width 104 height 8
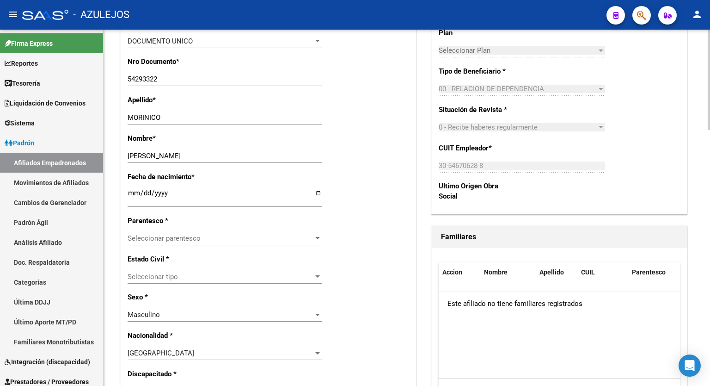
scroll to position [331, 0]
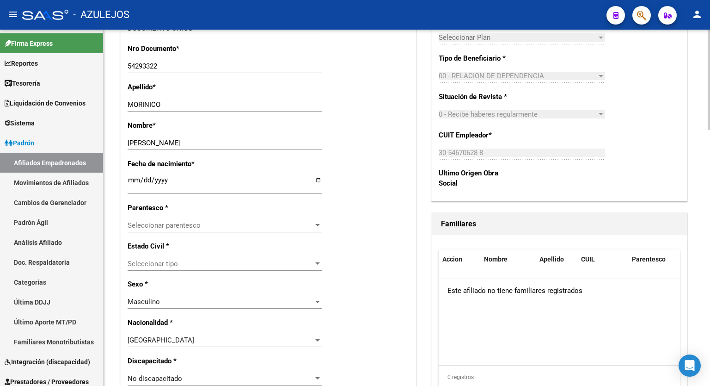
click at [710, 205] on div at bounding box center [709, 173] width 2 height 100
click at [316, 224] on div at bounding box center [317, 225] width 5 height 2
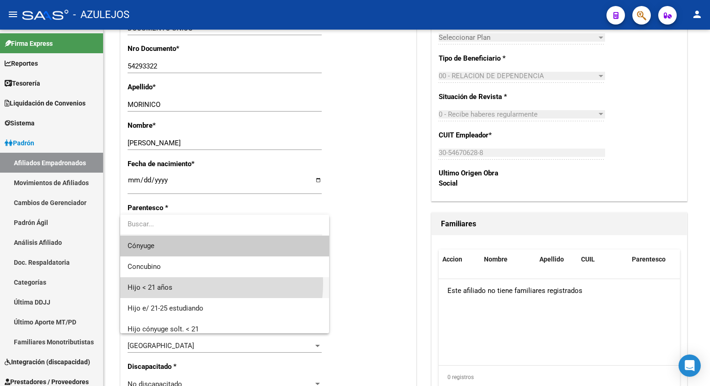
click at [190, 283] on span "Hijo < 21 años" at bounding box center [225, 287] width 194 height 21
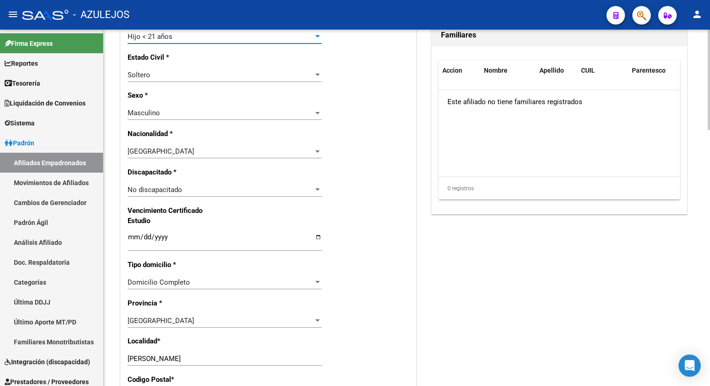
scroll to position [75, 0]
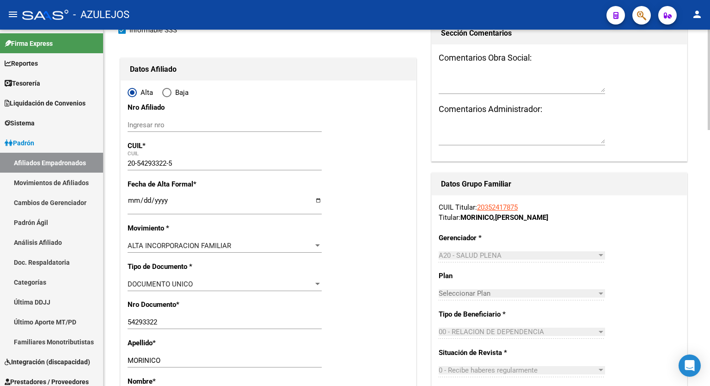
click at [710, 103] on div at bounding box center [709, 101] width 2 height 100
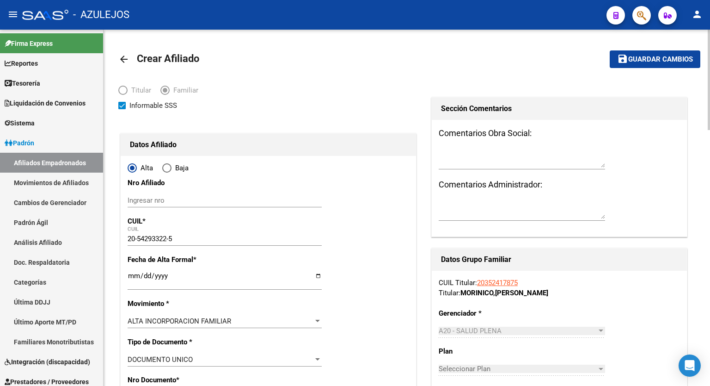
click at [710, 68] on div at bounding box center [709, 80] width 2 height 100
click at [655, 57] on span "Guardar cambios" at bounding box center [660, 59] width 65 height 8
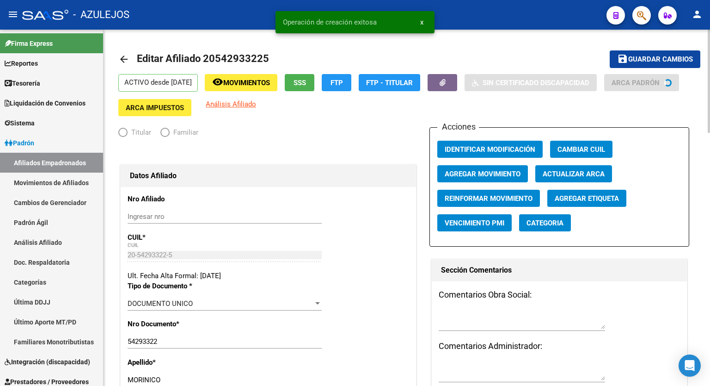
radio input "true"
type input "30-54670628-8"
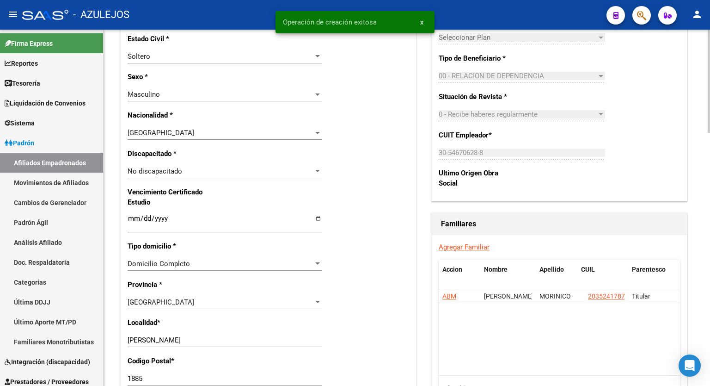
scroll to position [486, 0]
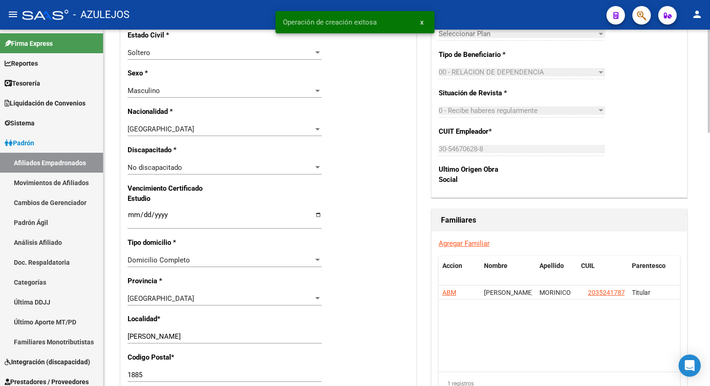
click at [710, 210] on div at bounding box center [709, 222] width 2 height 103
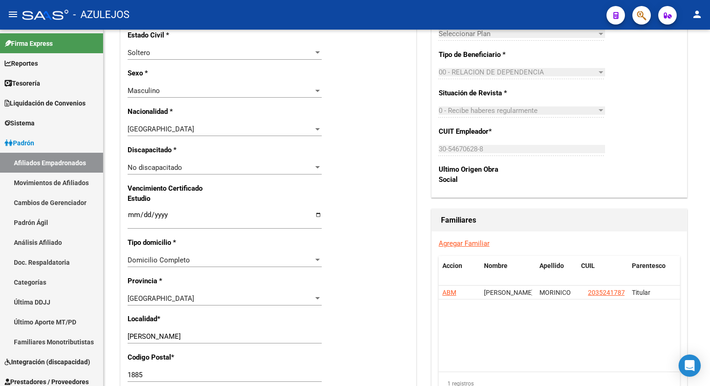
click at [455, 241] on link "Agregar Familiar" at bounding box center [464, 243] width 51 height 8
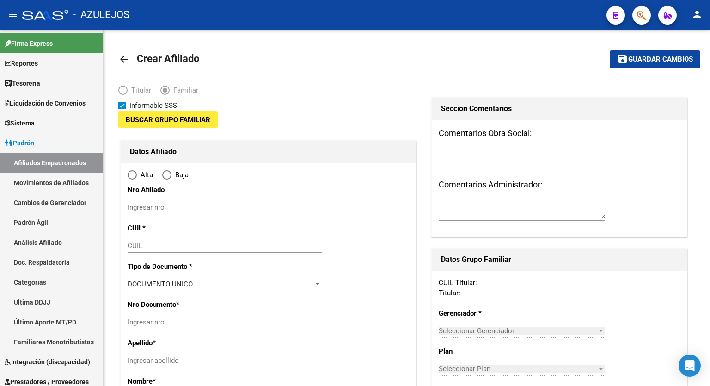
type input "30-54670628-8"
type input "[PERSON_NAME]"
type input "1885"
type input "167"
type input "6535"
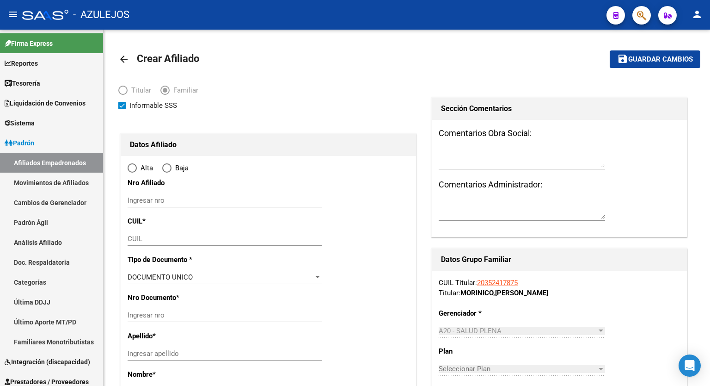
radio input "true"
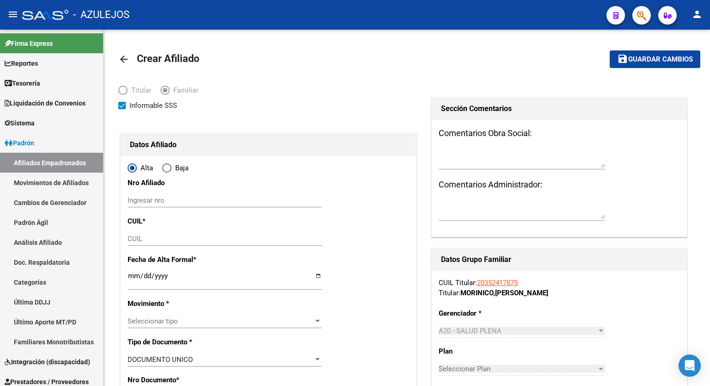
type input "30-54670628-8"
click at [157, 237] on input "CUIL" at bounding box center [225, 238] width 194 height 8
paste input "27-48376667-5"
type input "27-48376667-5"
type input "48376667"
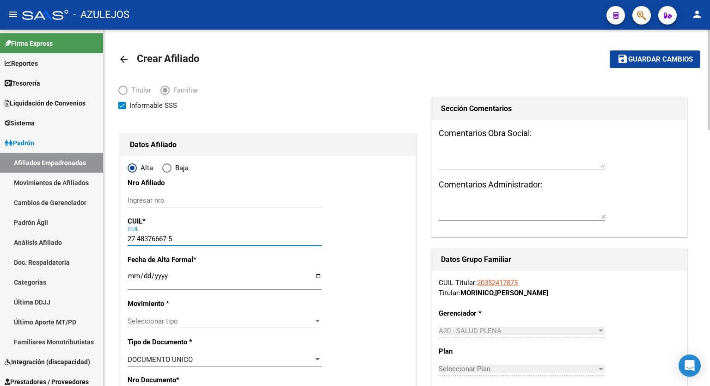
type input "MORINICO"
type input "MORENA LUDMILA"
type input "2007-09-30"
type input "HUDSON"
type input "167 E/ 65 Y 66"
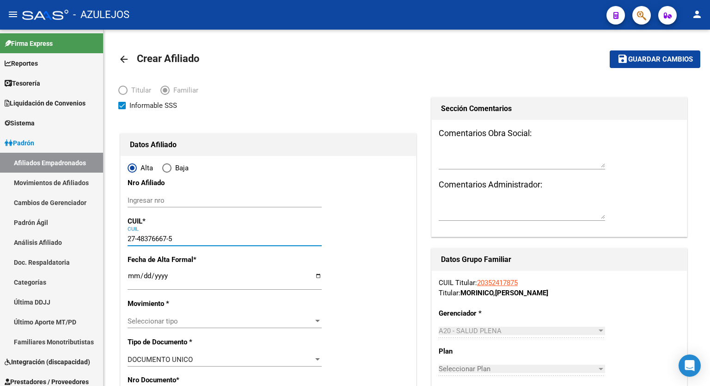
type input "27-48376667-5"
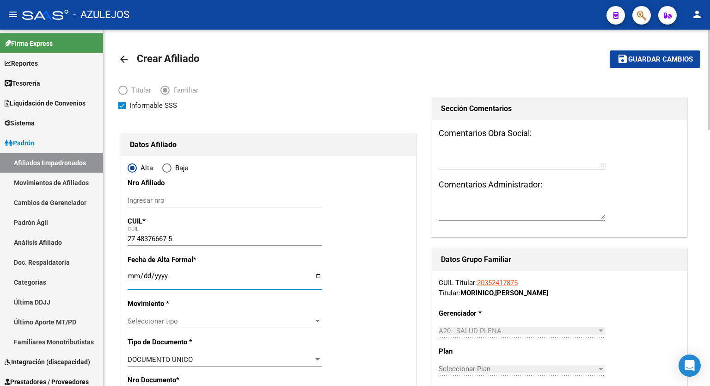
click at [318, 273] on input "Ingresar fecha" at bounding box center [225, 279] width 194 height 15
type input "[DATE]"
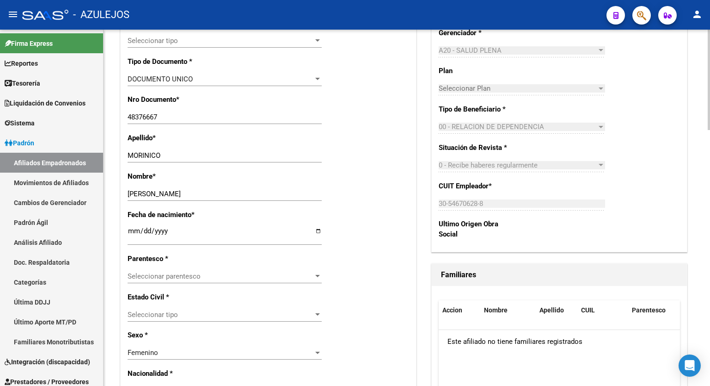
scroll to position [283, 0]
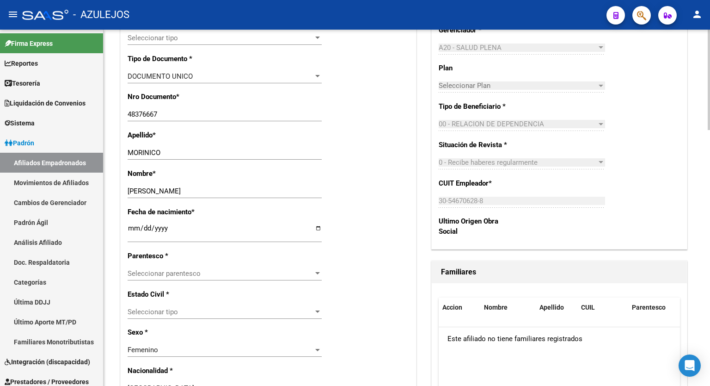
click at [710, 189] on div at bounding box center [709, 160] width 2 height 100
click at [316, 276] on div at bounding box center [317, 273] width 8 height 7
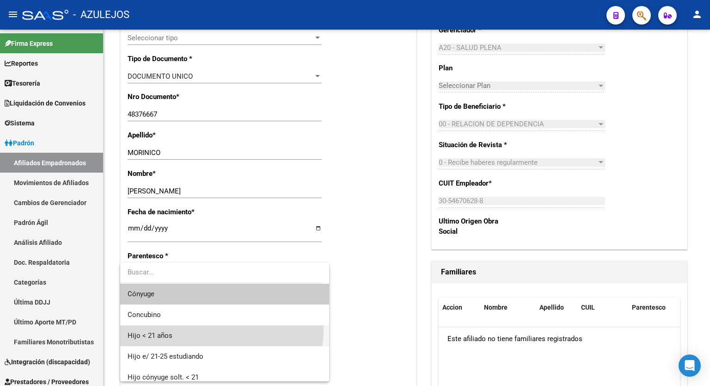
click at [217, 329] on span "Hijo < 21 años" at bounding box center [225, 335] width 194 height 21
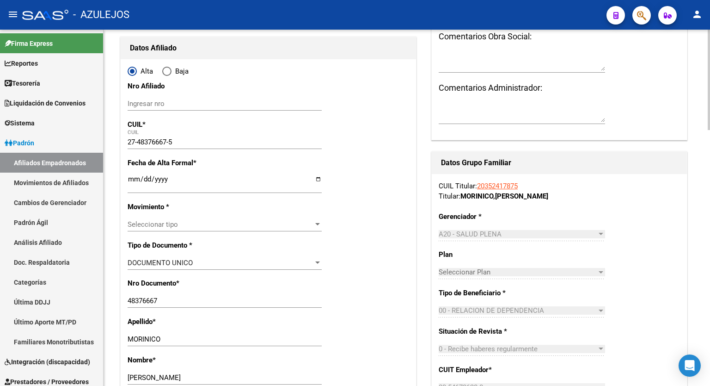
scroll to position [0, 0]
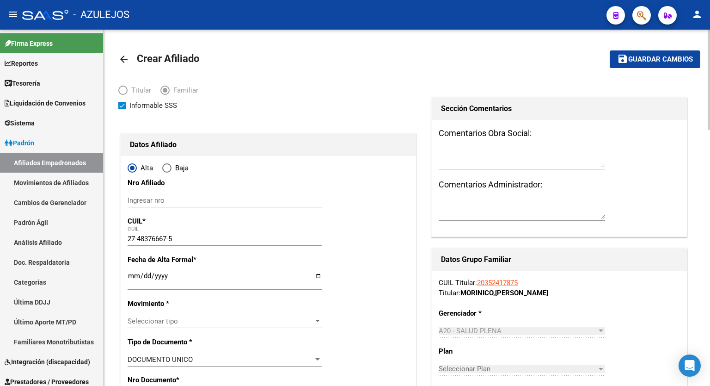
click at [710, 63] on div at bounding box center [709, 80] width 2 height 100
click at [660, 56] on span "Guardar cambios" at bounding box center [660, 59] width 65 height 8
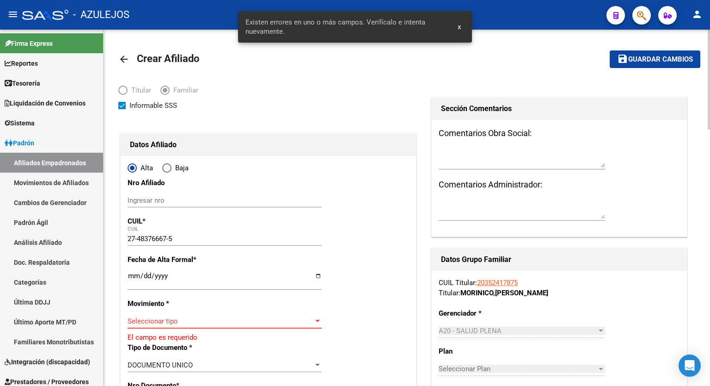
click at [319, 324] on div at bounding box center [317, 320] width 8 height 7
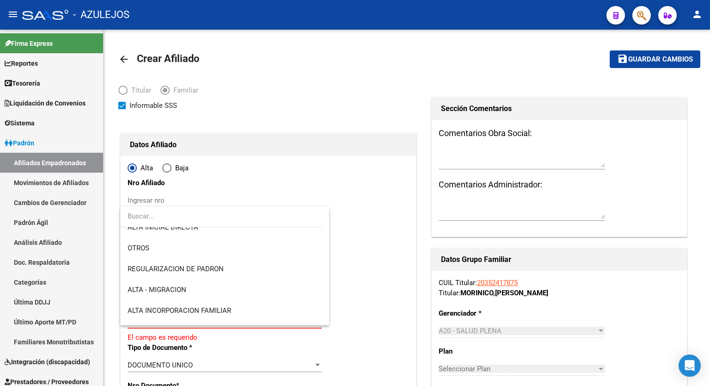
scroll to position [74, 0]
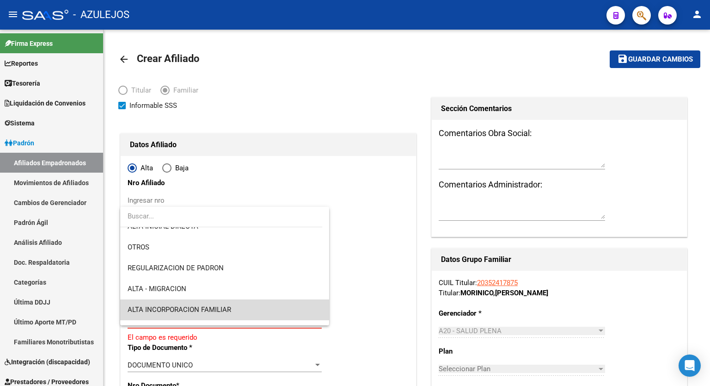
click at [241, 315] on span "ALTA INCORPORACION FAMILIAR" at bounding box center [225, 309] width 194 height 21
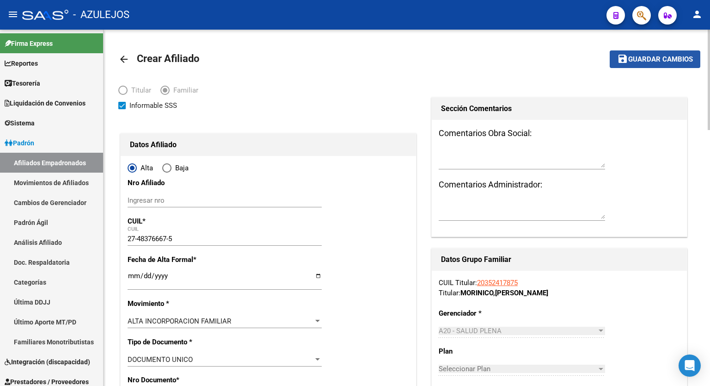
click at [663, 60] on span "Guardar cambios" at bounding box center [660, 59] width 65 height 8
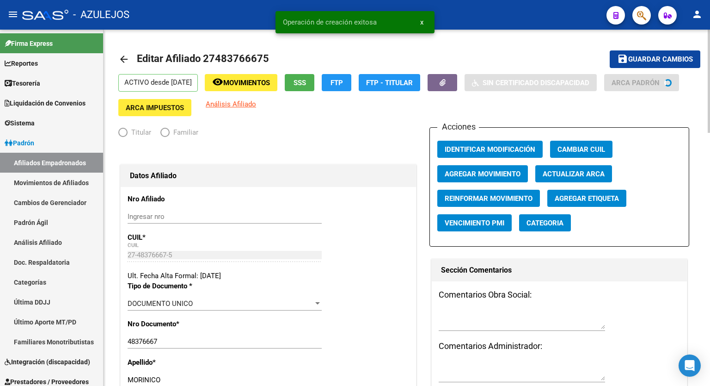
radio input "true"
type input "30-54670628-8"
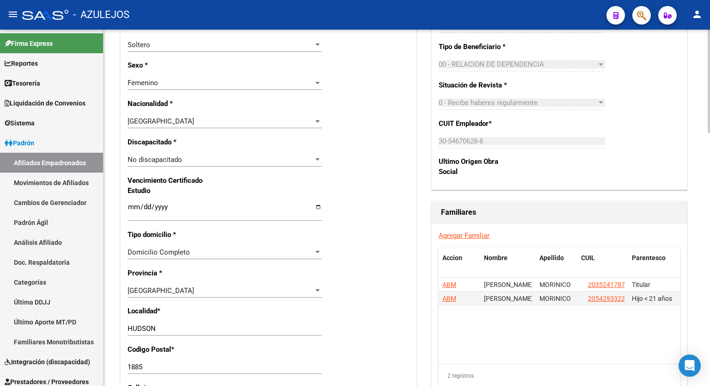
scroll to position [495, 0]
click at [710, 264] on div at bounding box center [709, 224] width 2 height 103
click at [463, 237] on link "Agregar Familiar" at bounding box center [464, 234] width 51 height 8
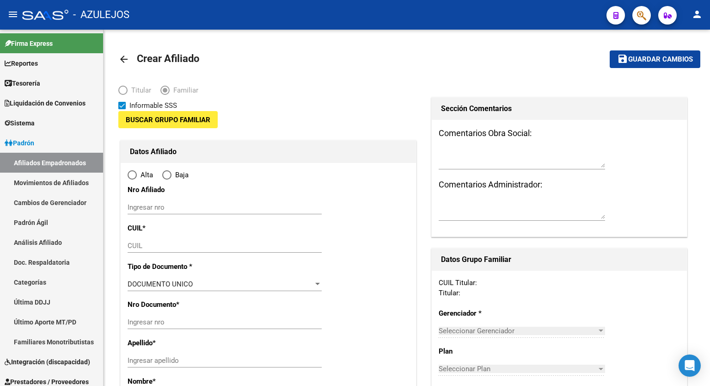
type input "30-54670628-8"
type input "[PERSON_NAME]"
type input "1885"
type input "167"
type input "6535"
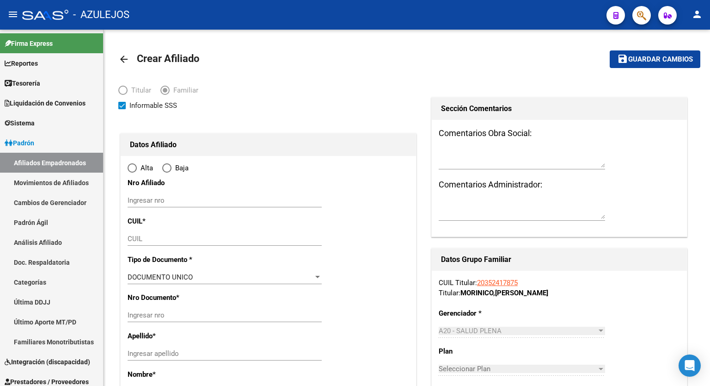
radio input "true"
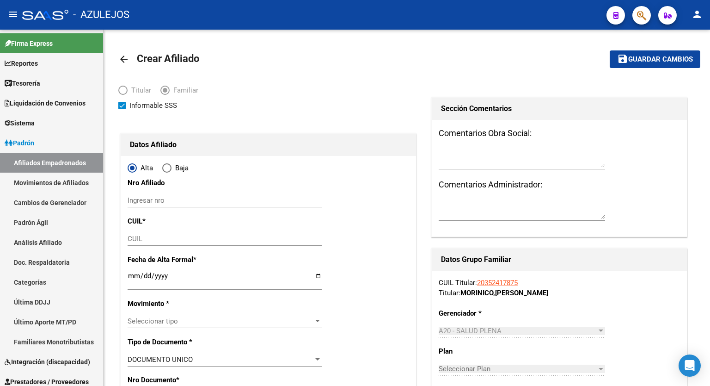
type input "30-54670628-8"
click at [185, 240] on input "CUIL" at bounding box center [225, 238] width 194 height 8
paste input "27-52037971-7"
type input "27-52037971-7"
type input "52037971"
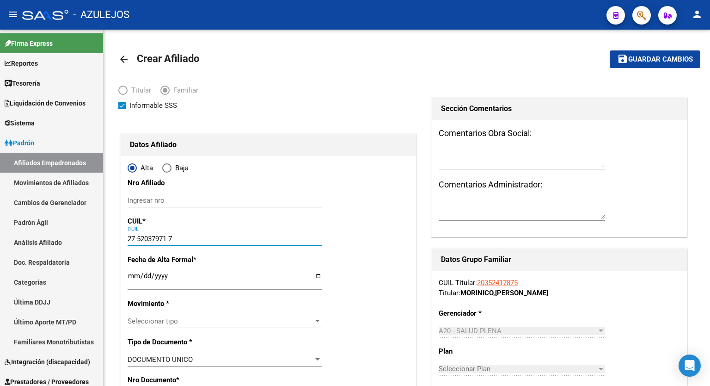
type input "MORINICO"
type input "MILENA ARIADNA"
type input "2012-01-16"
type input "GUILLERMO E HUD"
type input "CALLE 167"
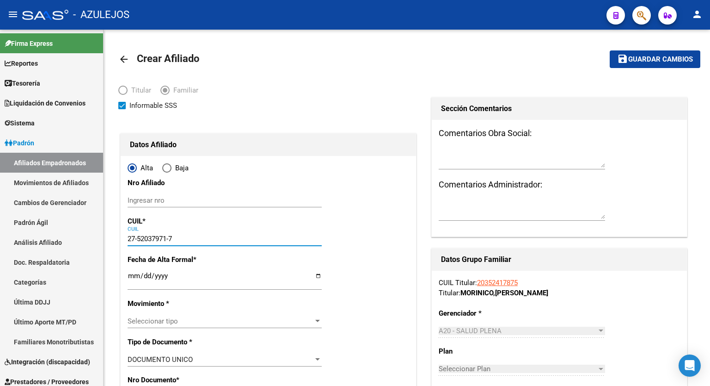
type input "27-52037971-7"
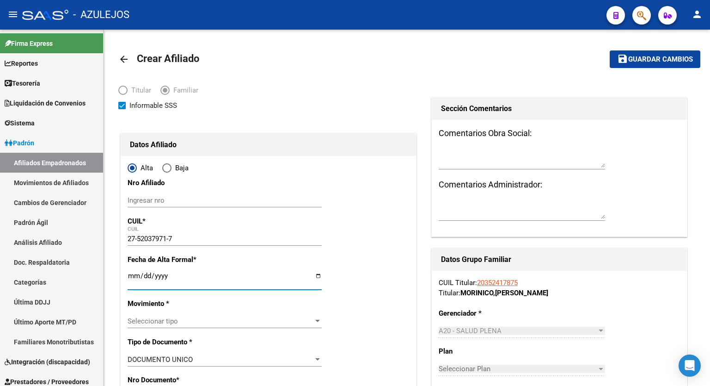
click at [318, 277] on input "Ingresar fecha" at bounding box center [225, 279] width 194 height 15
type input "[DATE]"
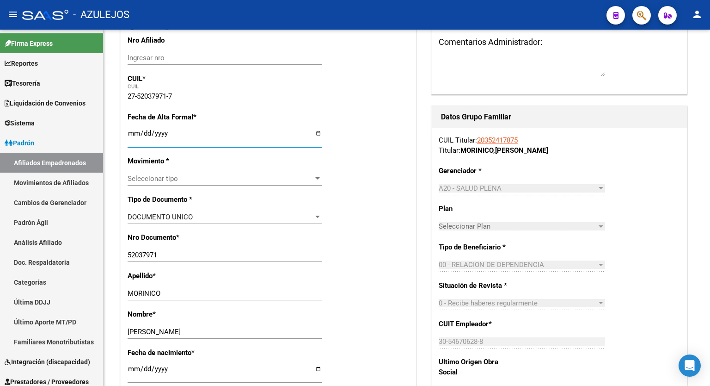
scroll to position [145, 0]
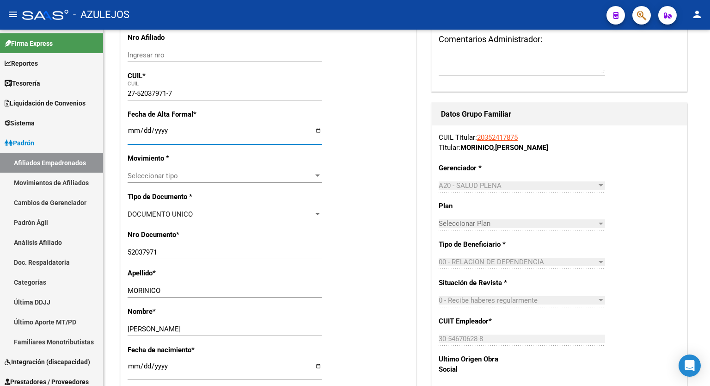
click at [710, 154] on div at bounding box center [709, 121] width 2 height 100
click at [317, 173] on div at bounding box center [317, 175] width 8 height 7
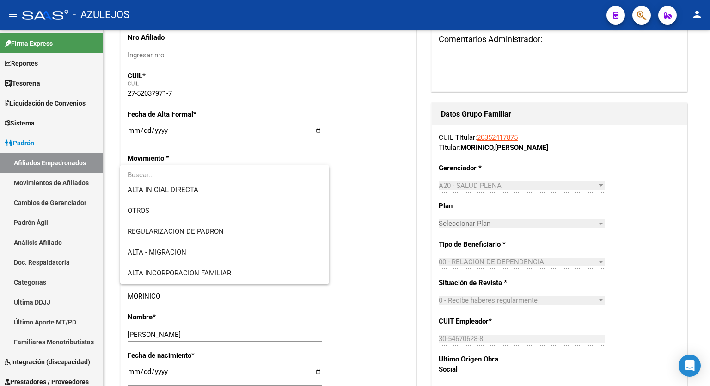
scroll to position [74, 0]
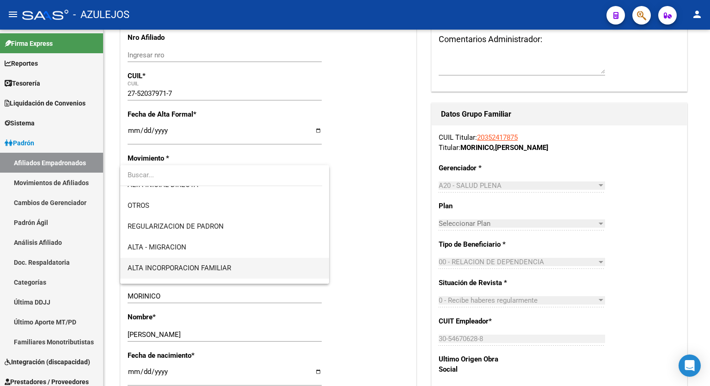
click at [238, 270] on span "ALTA INCORPORACION FAMILIAR" at bounding box center [225, 268] width 194 height 21
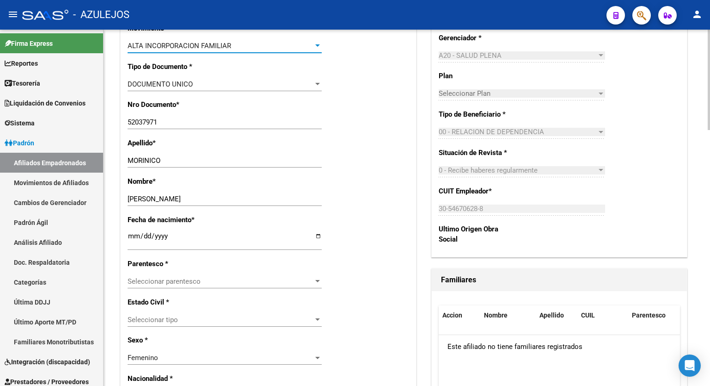
scroll to position [285, 0]
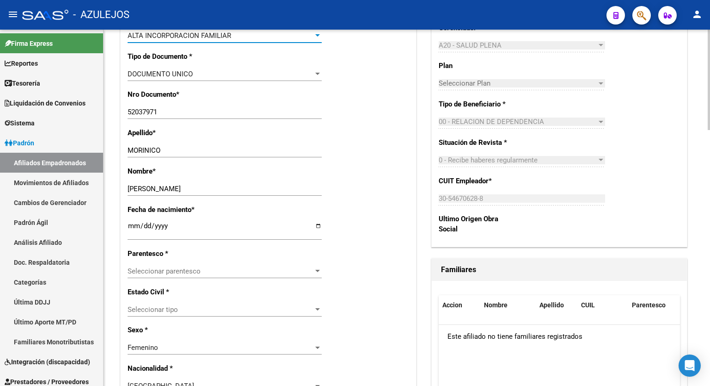
click at [710, 185] on div at bounding box center [709, 160] width 2 height 100
click at [315, 270] on div at bounding box center [317, 271] width 5 height 2
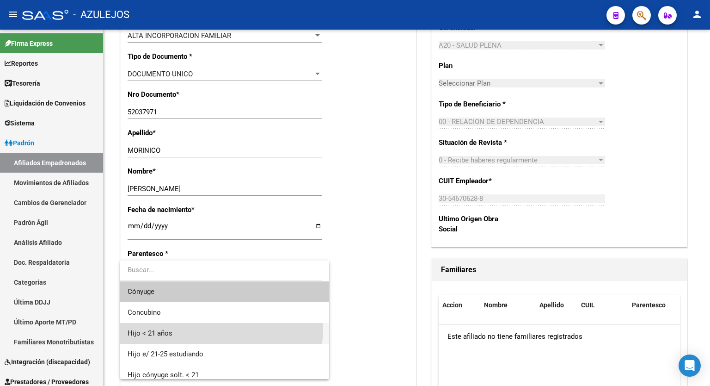
click at [199, 328] on span "Hijo < 21 años" at bounding box center [225, 333] width 194 height 21
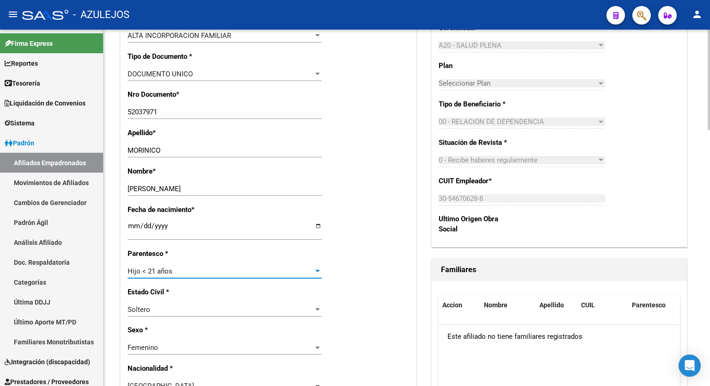
scroll to position [0, 0]
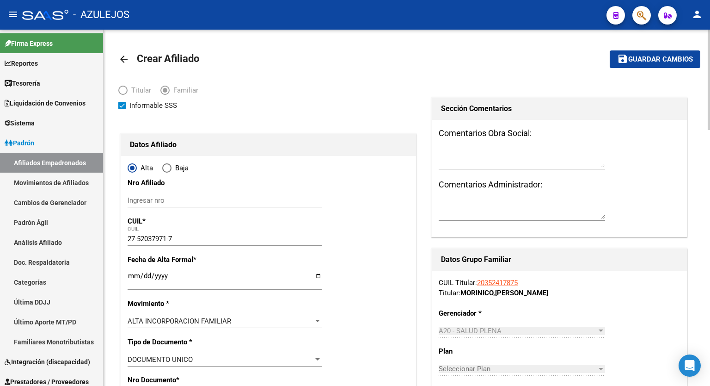
click at [710, 24] on div "menu - AZULEJOS person Firma Express Reportes Tablero de Control Ingresos Perci…" at bounding box center [355, 193] width 710 height 386
click at [654, 56] on span "Guardar cambios" at bounding box center [660, 59] width 65 height 8
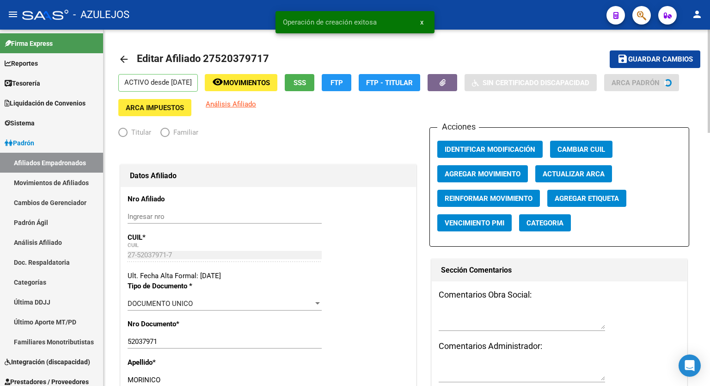
radio input "true"
type input "30-54670628-8"
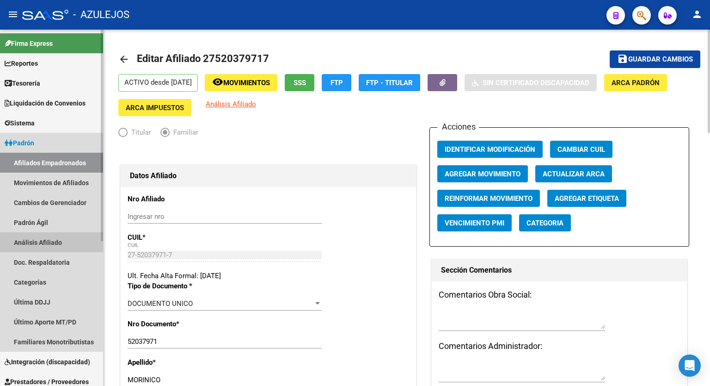
click at [37, 239] on link "Análisis Afiliado" at bounding box center [51, 242] width 103 height 20
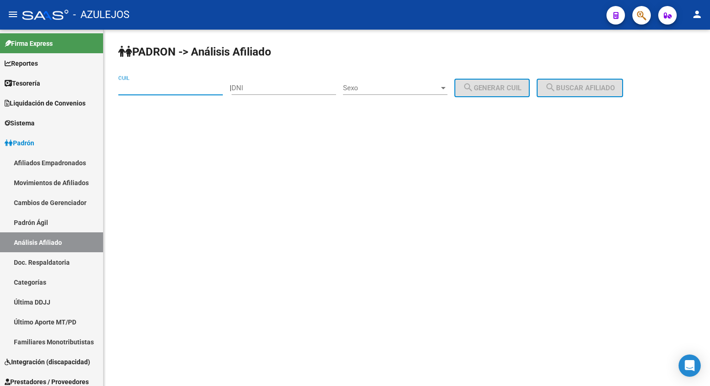
click at [168, 88] on input "CUIL" at bounding box center [170, 88] width 104 height 8
paste input "20-23139655-2"
type input "20-23139655-2"
click at [556, 87] on mat-icon "search" at bounding box center [550, 87] width 11 height 11
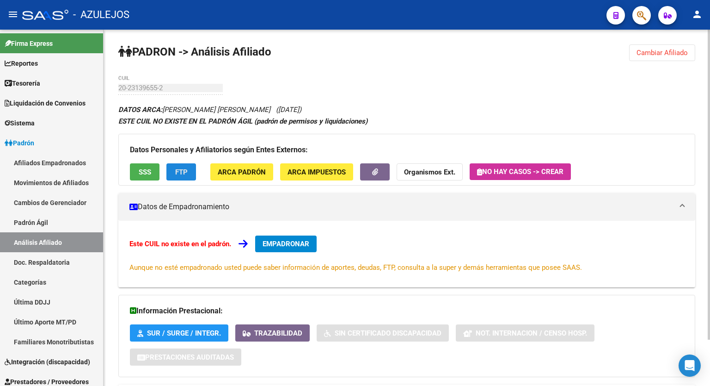
click at [180, 168] on span "FTP" at bounding box center [181, 172] width 12 height 8
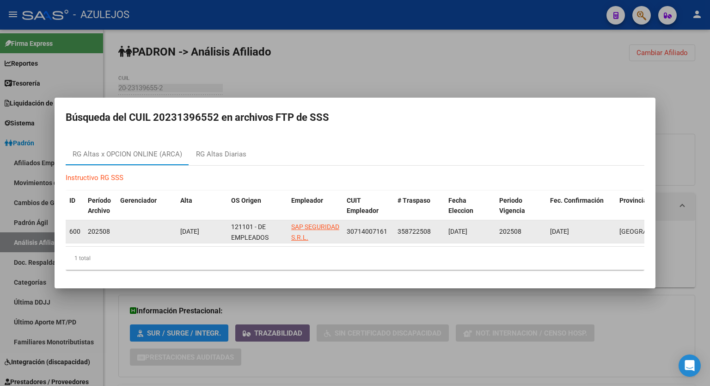
drag, startPoint x: 388, startPoint y: 227, endPoint x: 348, endPoint y: 227, distance: 40.7
click at [348, 227] on div "30714007161" at bounding box center [368, 231] width 43 height 11
copy span "30714007161"
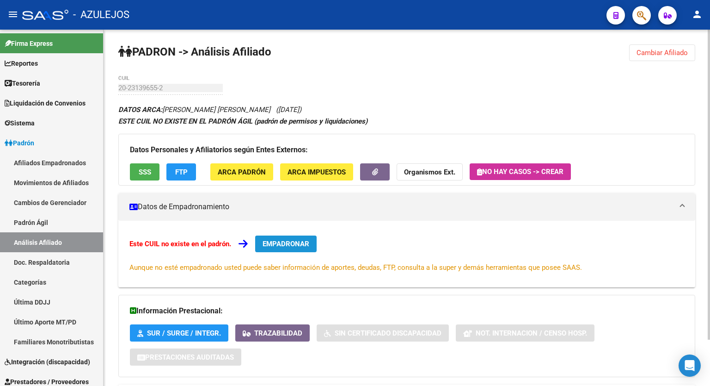
click at [285, 242] on span "EMPADRONAR" at bounding box center [286, 244] width 47 height 8
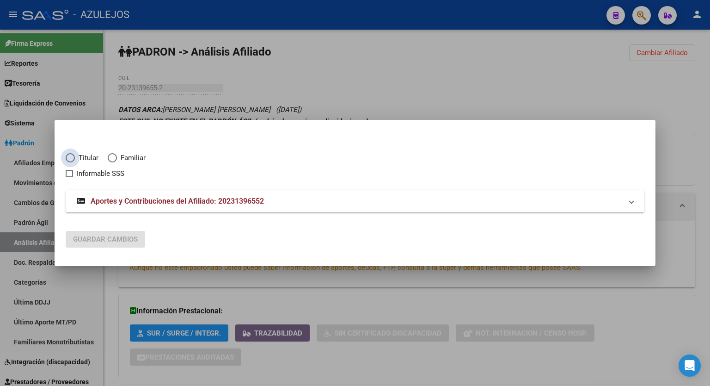
click at [73, 159] on span "Elija una opción" at bounding box center [70, 157] width 9 height 9
click at [73, 159] on input "Titular" at bounding box center [70, 157] width 9 height 9
radio input "true"
checkbox input "true"
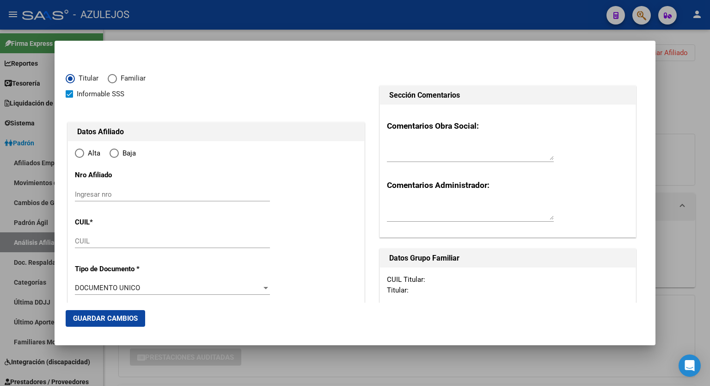
type input "20-23139655-2"
type input "23139655"
type input "SALCEDO"
type input "OSCAR ALCIDES"
type input "1973-06-09"
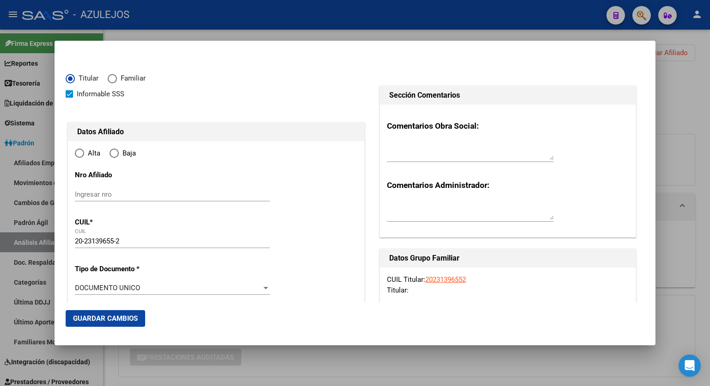
type input "[PERSON_NAME]"
type input "1806"
type input "BRASILIA"
type input "740"
radio input "true"
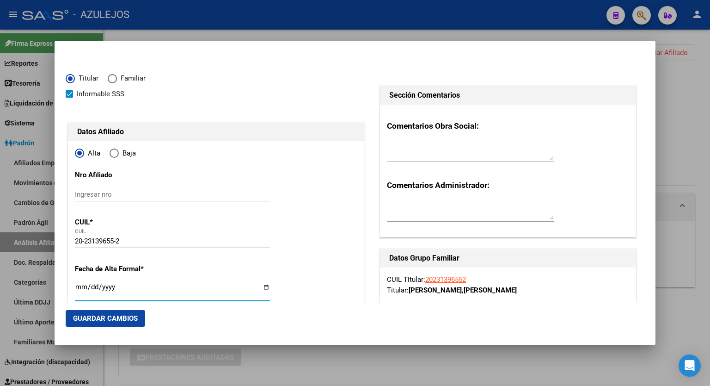
click at [264, 286] on input "Ingresar fecha" at bounding box center [172, 290] width 195 height 15
type input "[DATE]"
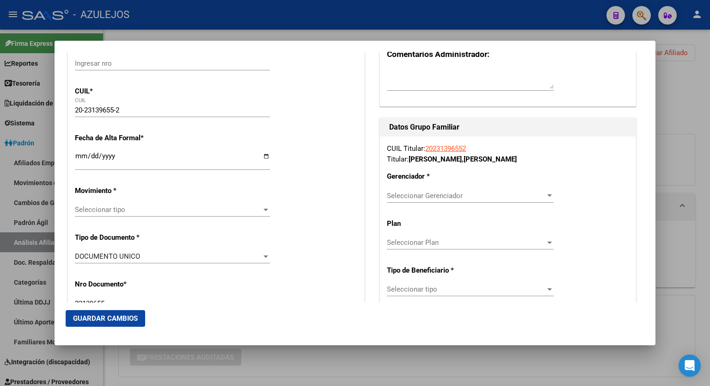
scroll to position [133, 0]
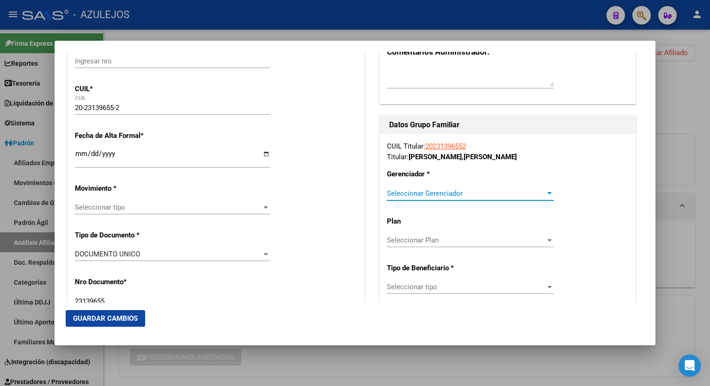
click at [546, 191] on div at bounding box center [550, 193] width 8 height 7
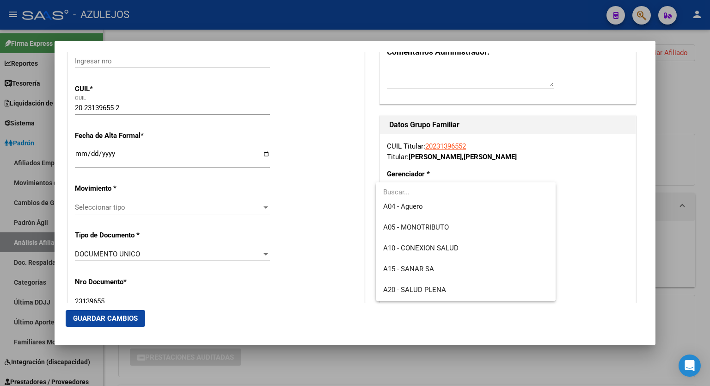
scroll to position [74, 0]
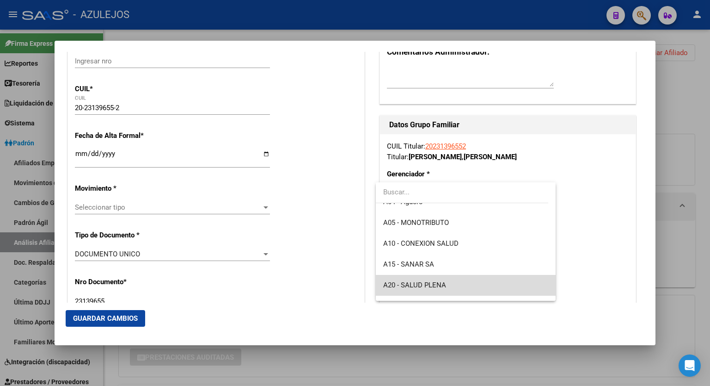
click at [497, 285] on span "A20 - SALUD PLENA" at bounding box center [465, 285] width 165 height 21
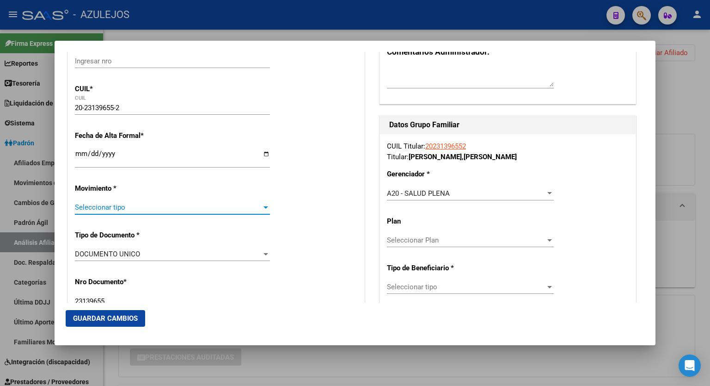
click at [264, 206] on div at bounding box center [266, 207] width 5 height 2
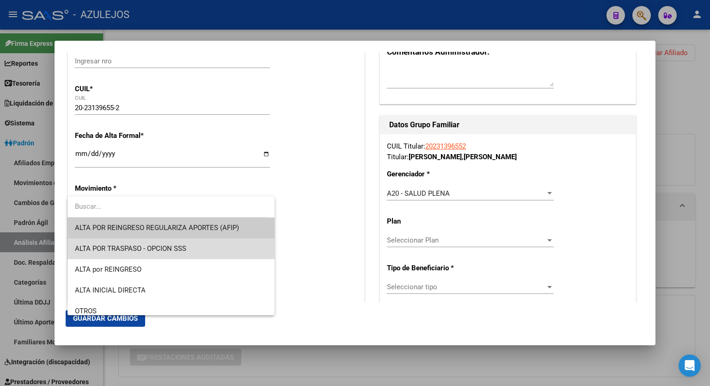
click at [187, 243] on span "ALTA POR TRASPASO - OPCION SSS" at bounding box center [171, 248] width 192 height 21
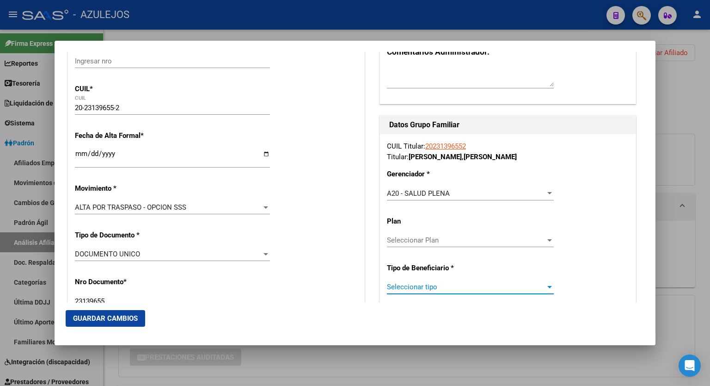
click at [474, 289] on span "Seleccionar tipo" at bounding box center [466, 287] width 159 height 8
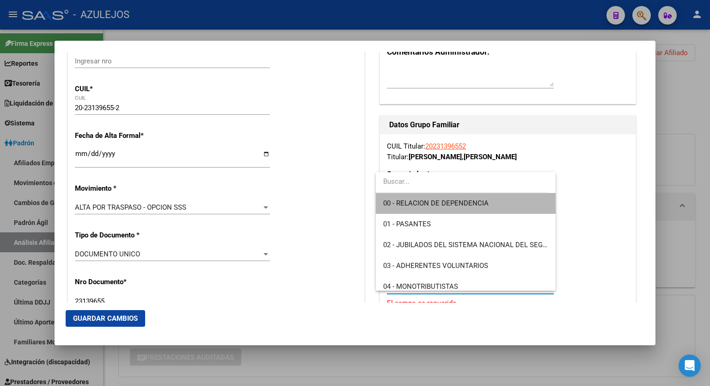
click at [469, 197] on span "00 - RELACION DE DEPENDENCIA" at bounding box center [465, 203] width 165 height 21
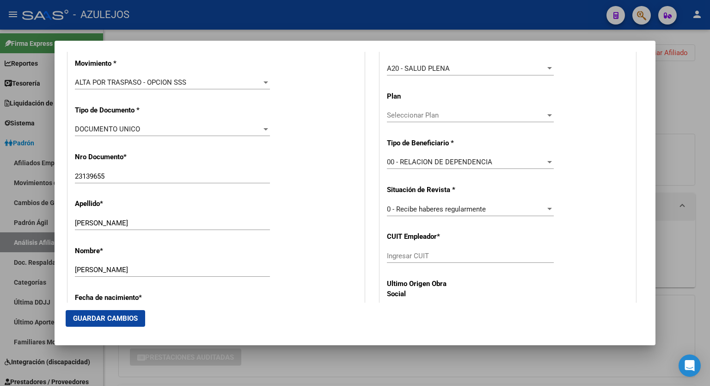
scroll to position [263, 0]
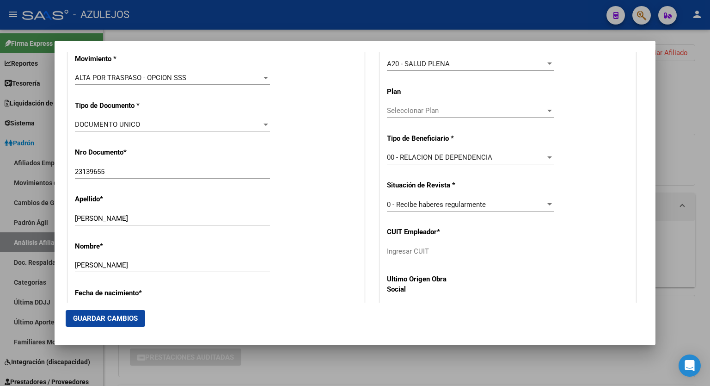
click at [527, 252] on input "Ingresar CUIT" at bounding box center [470, 251] width 167 height 8
paste input "30-71400716-1"
type input "30-71400716-1"
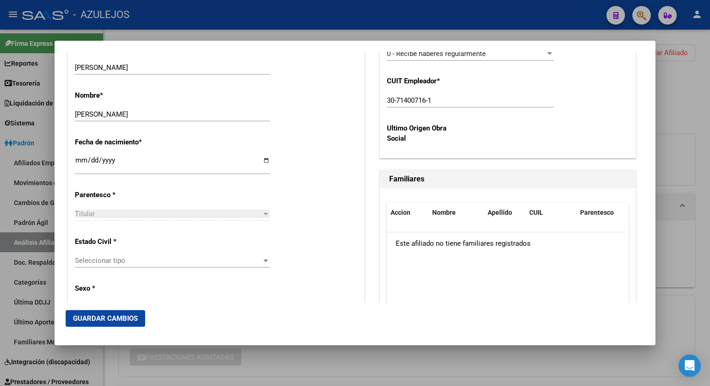
scroll to position [429, 0]
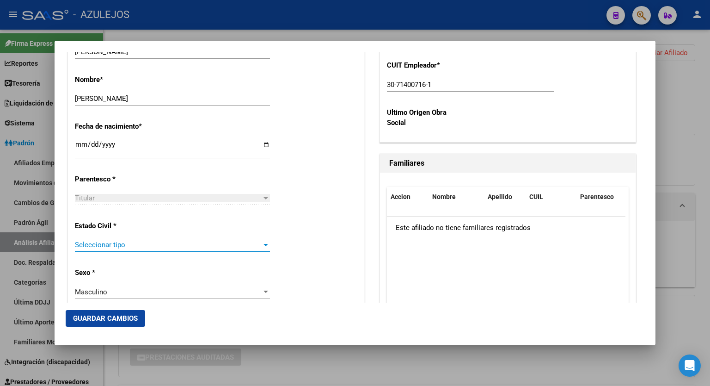
click at [257, 245] on span "Seleccionar tipo" at bounding box center [168, 244] width 187 height 8
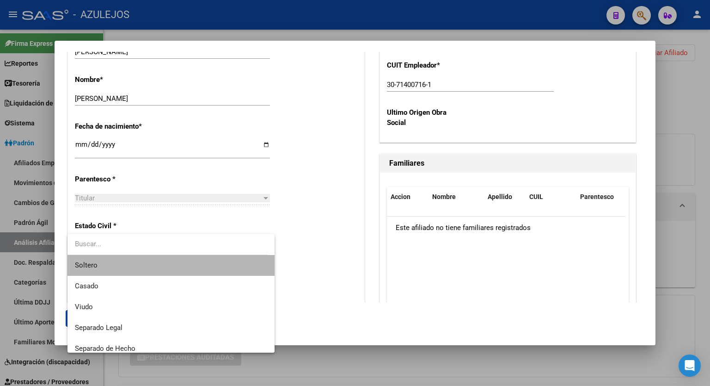
click at [182, 266] on span "Soltero" at bounding box center [171, 265] width 192 height 21
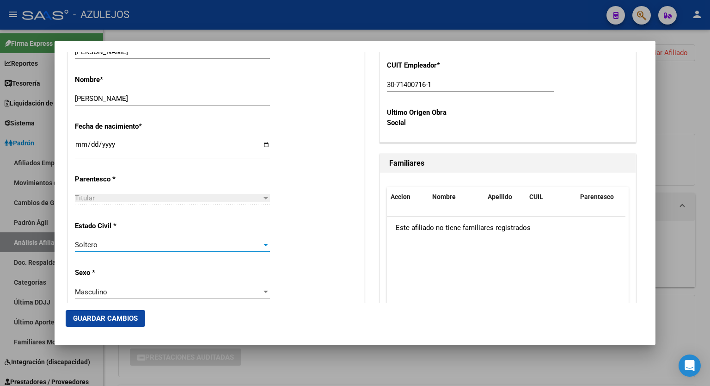
click at [127, 314] on span "Guardar Cambios" at bounding box center [105, 318] width 65 height 8
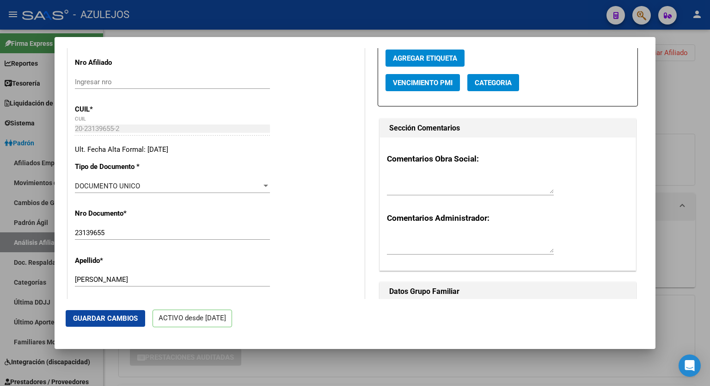
scroll to position [0, 0]
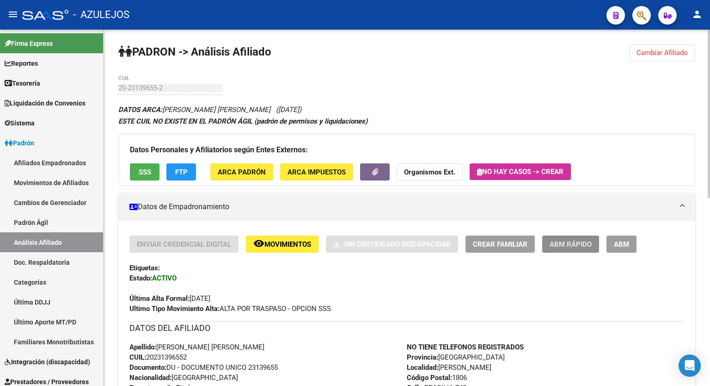
click at [575, 246] on span "ABM Rápido" at bounding box center [571, 244] width 42 height 8
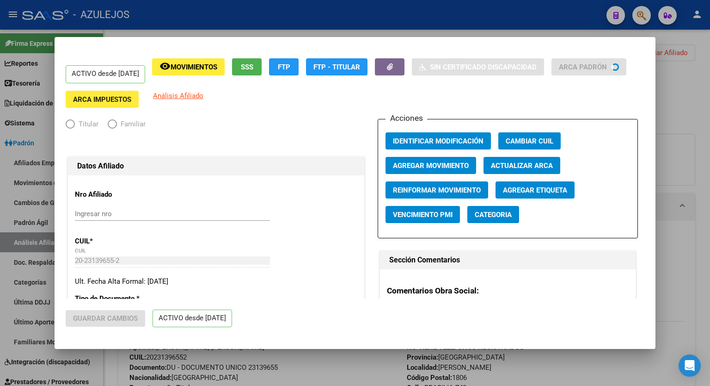
radio input "true"
type input "30-71400716-1"
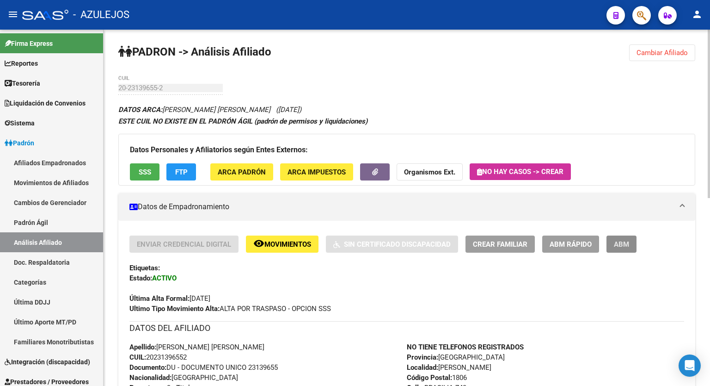
click at [620, 242] on span "ABM" at bounding box center [621, 244] width 15 height 8
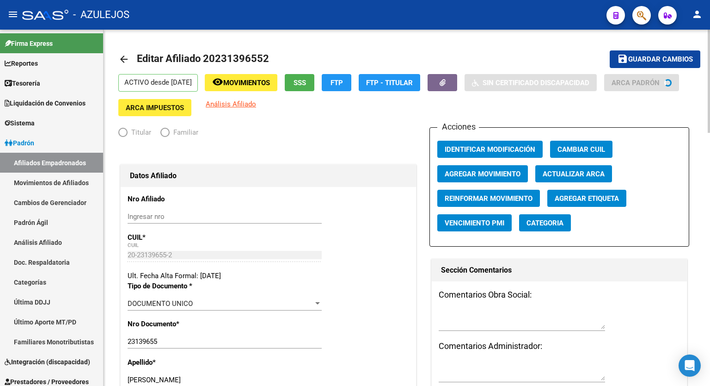
radio input "true"
type input "30-71400716-1"
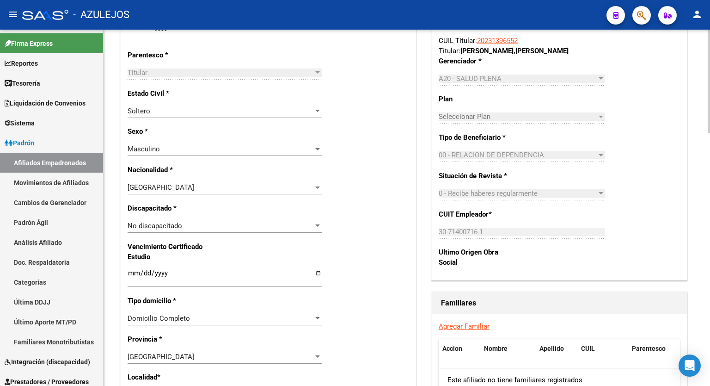
scroll to position [510, 0]
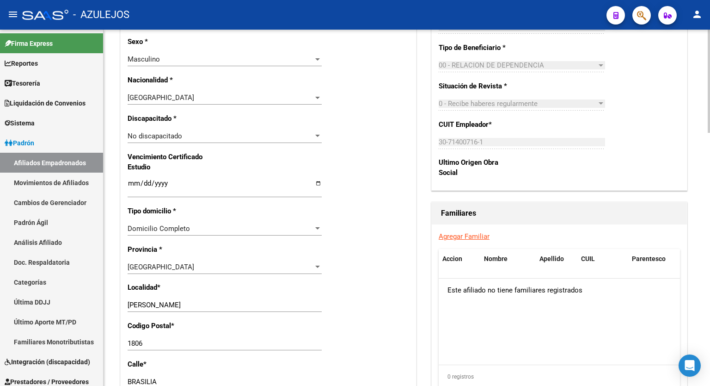
click at [709, 236] on div at bounding box center [709, 229] width 2 height 103
click at [475, 240] on link "Agregar Familiar" at bounding box center [464, 236] width 51 height 8
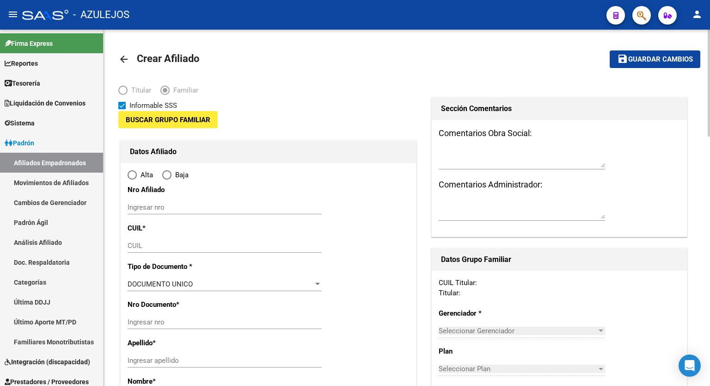
type input "30-71400716-1"
type input "[PERSON_NAME]"
type input "1806"
type input "BRASILIA"
type input "740"
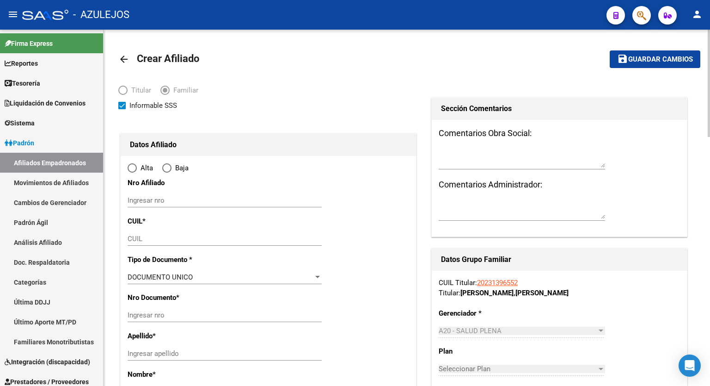
radio input "true"
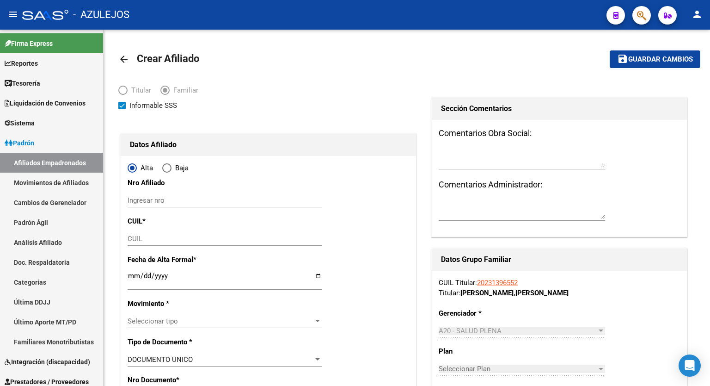
type input "30-71400716-1"
click at [182, 237] on input "CUIL" at bounding box center [225, 238] width 194 height 8
paste input "27-46947323-1"
type input "27-46947323-1"
type input "46947323"
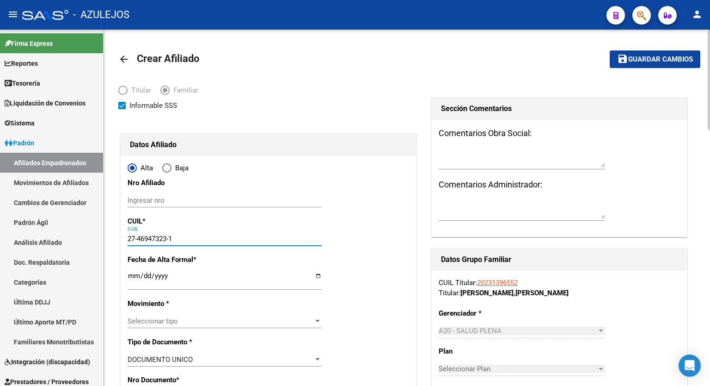
type input "SALCEDO VIDAL ARIANA"
type input "2005-08-07"
type input "[PERSON_NAME]"
type input "27-46947323-1"
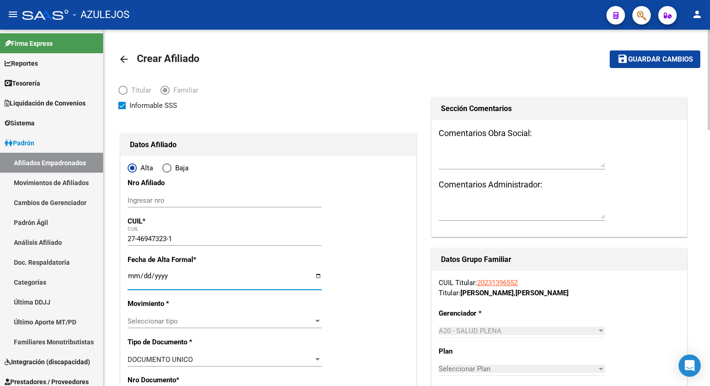
click at [319, 277] on input "Ingresar fecha" at bounding box center [225, 279] width 194 height 15
type input "[DATE]"
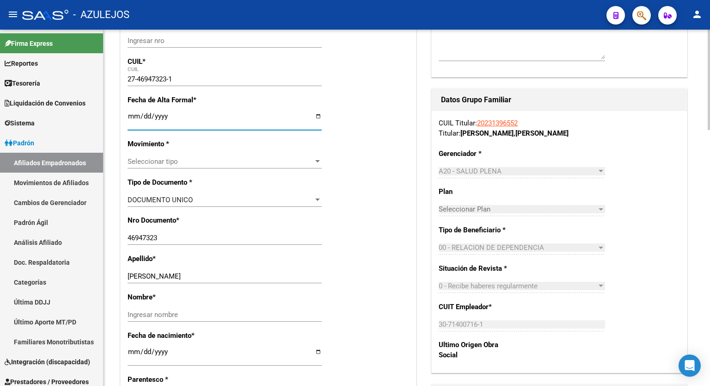
click at [710, 156] on div at bounding box center [709, 124] width 2 height 100
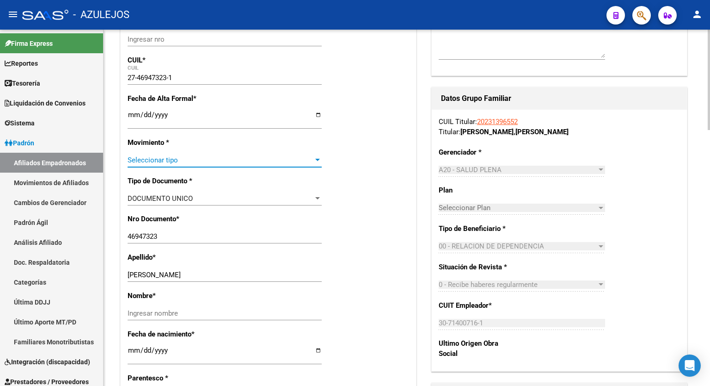
click at [313, 156] on span "Seleccionar tipo" at bounding box center [221, 160] width 186 height 8
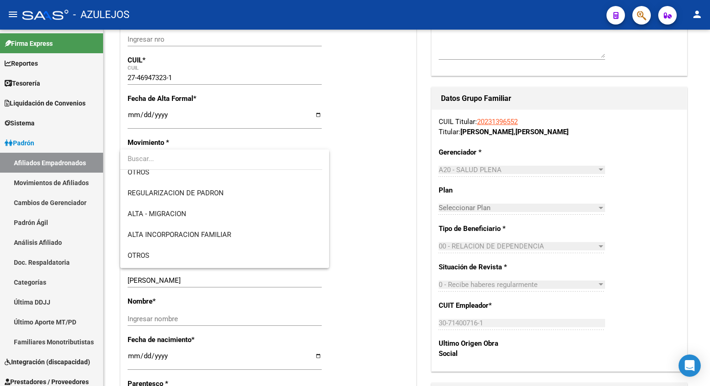
scroll to position [92, 0]
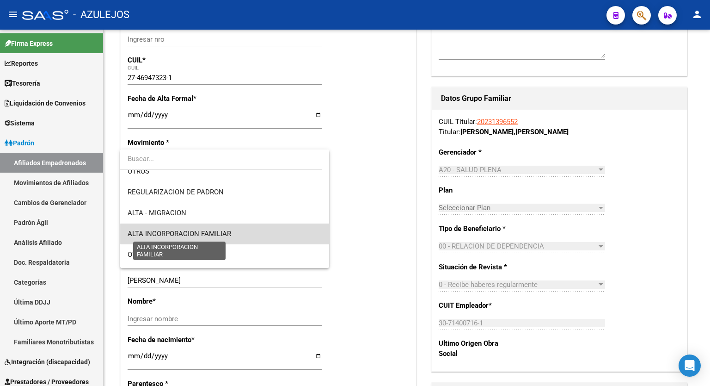
click at [226, 230] on span "ALTA INCORPORACION FAMILIAR" at bounding box center [180, 233] width 104 height 8
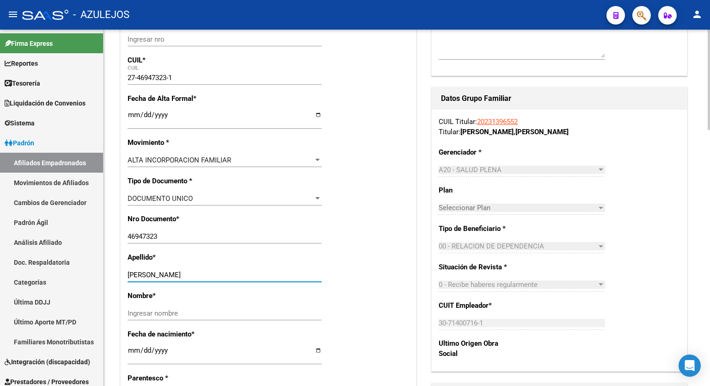
drag, startPoint x: 207, startPoint y: 276, endPoint x: 160, endPoint y: 273, distance: 46.8
click at [160, 273] on input "SALCEDO VIDAL ARIANA" at bounding box center [225, 274] width 194 height 8
click at [225, 273] on input "SALCEDO VIDAL ARIANA" at bounding box center [225, 274] width 194 height 8
drag, startPoint x: 225, startPoint y: 273, endPoint x: 181, endPoint y: 274, distance: 44.4
click at [181, 274] on input "SALCEDO VIDAL ARIANA" at bounding box center [225, 274] width 194 height 8
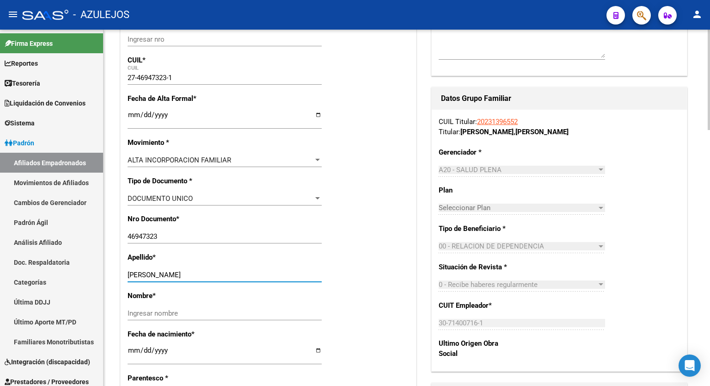
type input "SALCEDO VIDAL"
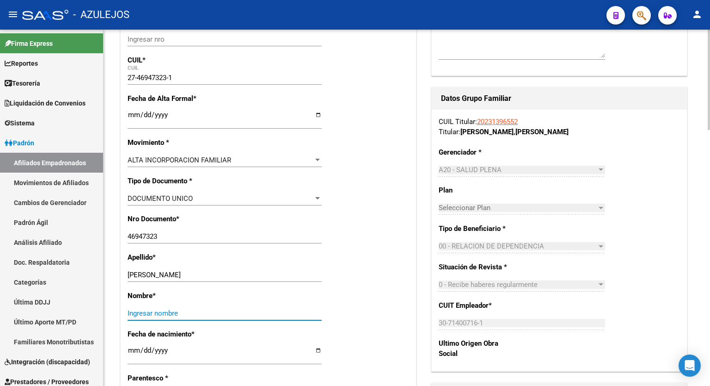
click at [172, 312] on input "Ingresar nombre" at bounding box center [225, 313] width 194 height 8
paste input "ARIANA"
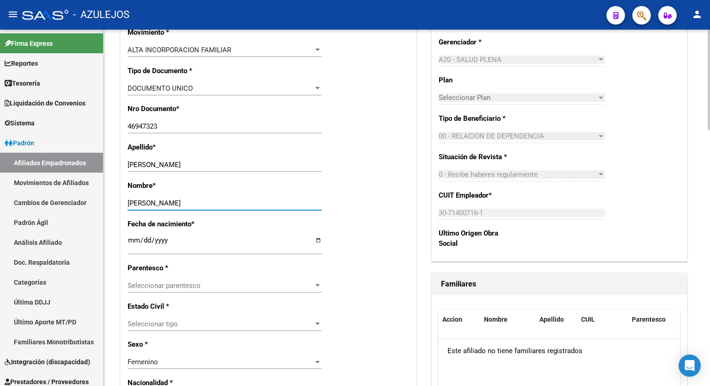
scroll to position [313, 0]
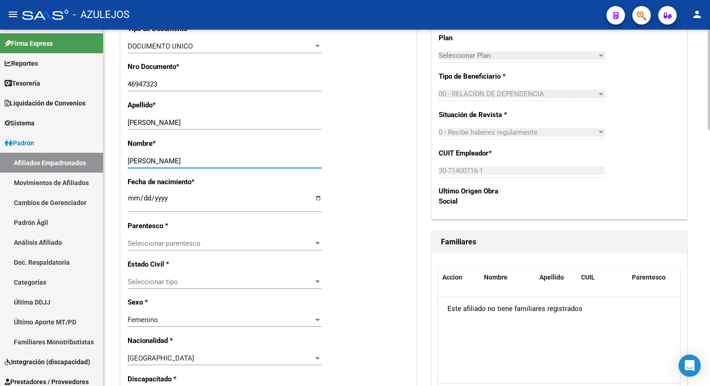
click at [710, 209] on div at bounding box center [709, 168] width 2 height 100
type input "ARIANA"
click at [318, 243] on div at bounding box center [317, 243] width 5 height 2
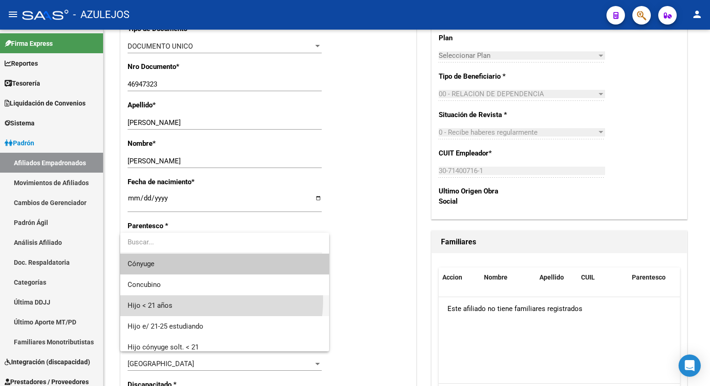
click at [196, 300] on span "Hijo < 21 años" at bounding box center [225, 305] width 194 height 21
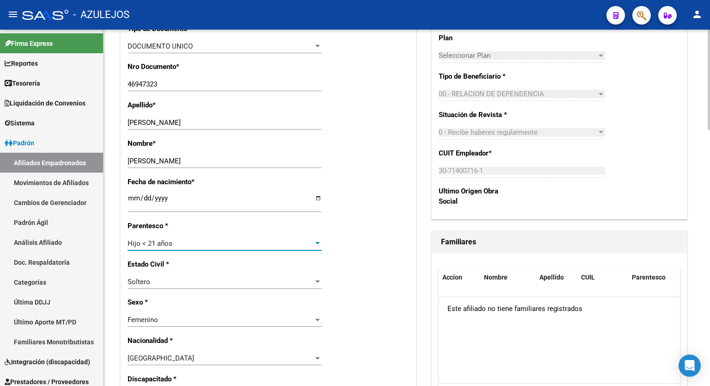
scroll to position [0, 0]
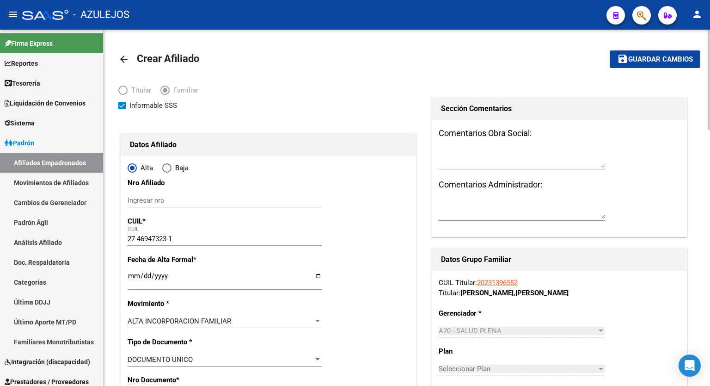
click at [710, 80] on div at bounding box center [709, 80] width 2 height 100
click at [671, 62] on span "Guardar cambios" at bounding box center [660, 59] width 65 height 8
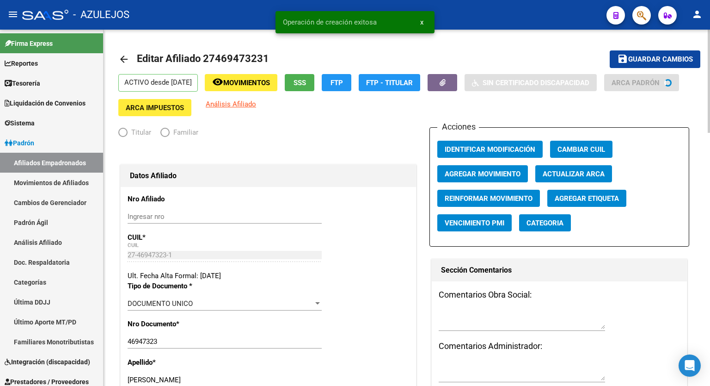
radio input "true"
type input "30-71400716-1"
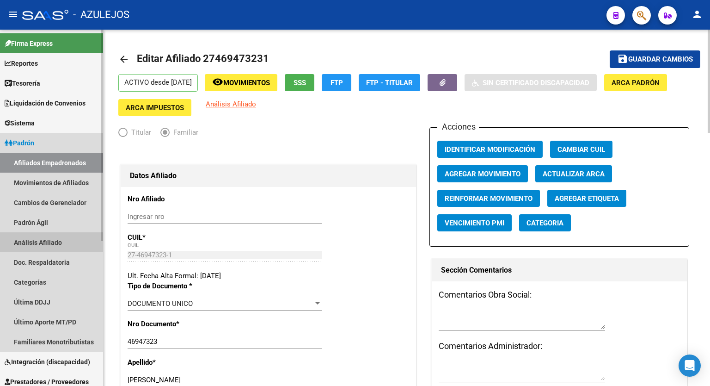
click at [49, 237] on link "Análisis Afiliado" at bounding box center [51, 242] width 103 height 20
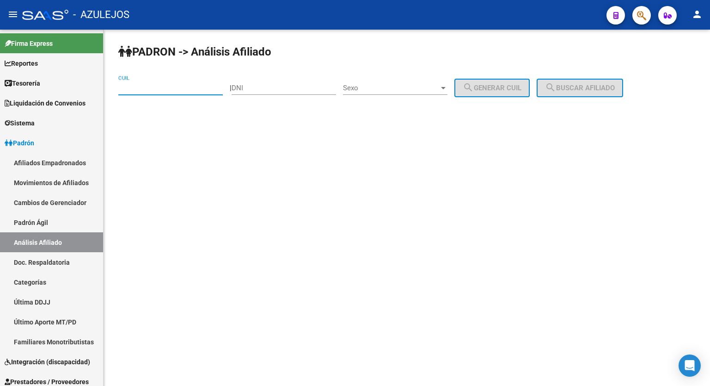
click at [176, 88] on input "CUIL" at bounding box center [170, 88] width 104 height 8
paste input "20-32527502-3"
type input "20-32527502-3"
click at [586, 86] on span "search Buscar afiliado" at bounding box center [580, 88] width 70 height 8
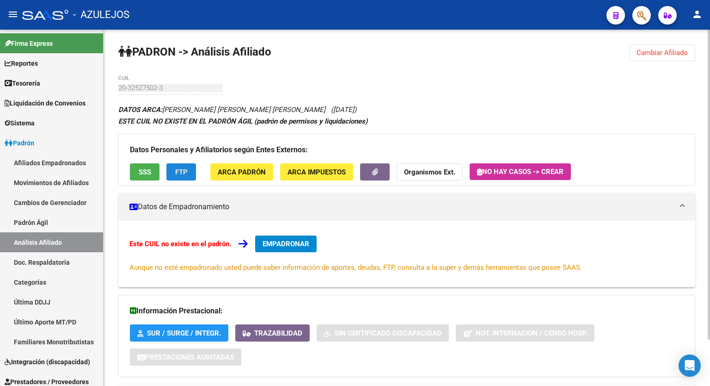
click at [181, 172] on span "FTP" at bounding box center [181, 172] width 12 height 8
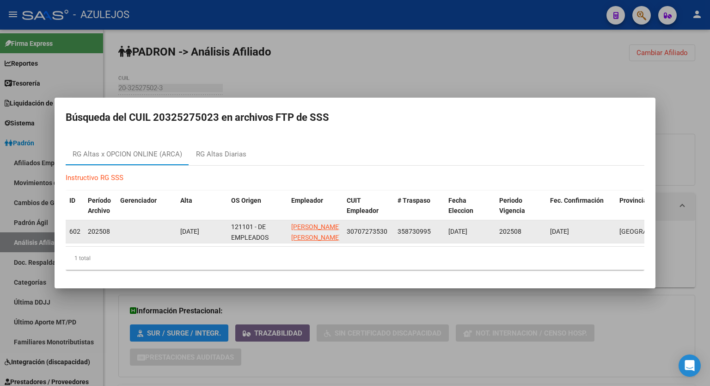
drag, startPoint x: 387, startPoint y: 228, endPoint x: 348, endPoint y: 232, distance: 39.0
click at [348, 232] on div "30707273530" at bounding box center [368, 231] width 43 height 11
copy span "30707273530"
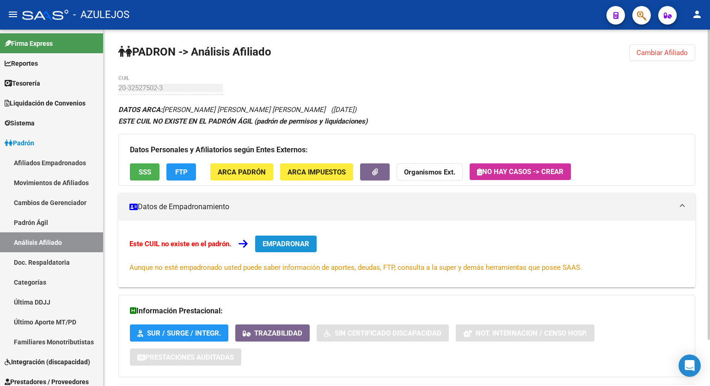
click at [305, 240] on span "EMPADRONAR" at bounding box center [286, 244] width 47 height 8
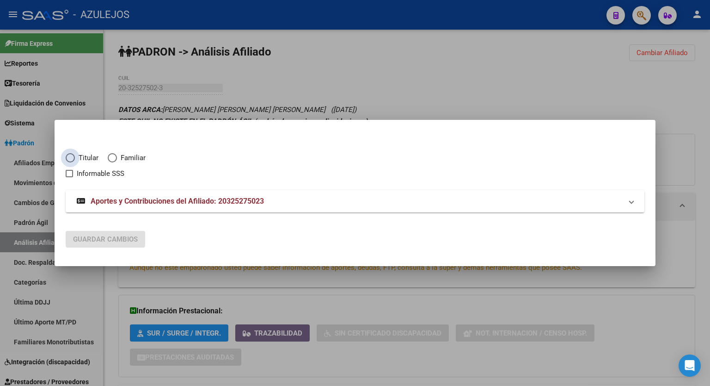
click at [71, 159] on span "Elija una opción" at bounding box center [70, 157] width 9 height 9
click at [71, 159] on input "Titular" at bounding box center [70, 157] width 9 height 9
radio input "true"
checkbox input "true"
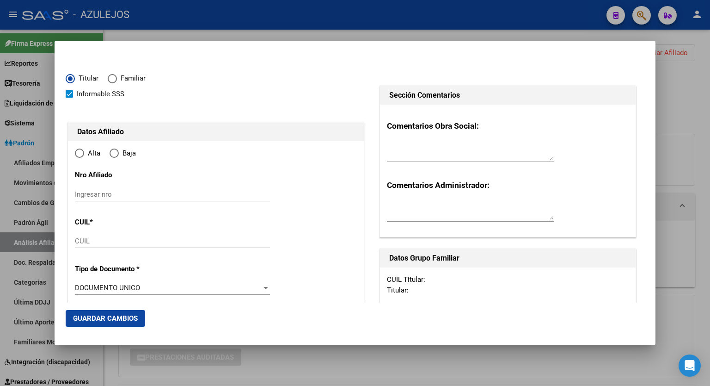
type input "20-32527502-3"
type input "32527502"
type input "ALDAYA CABRERA"
type input "MAURICIO FERNANDO"
type input "1986-08-08"
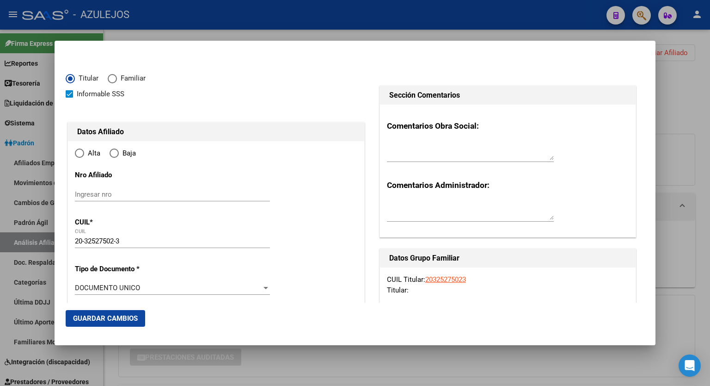
type input "ITUZAINGO"
type input "1714"
type input "DEL LAZO"
type input "3932"
radio input "true"
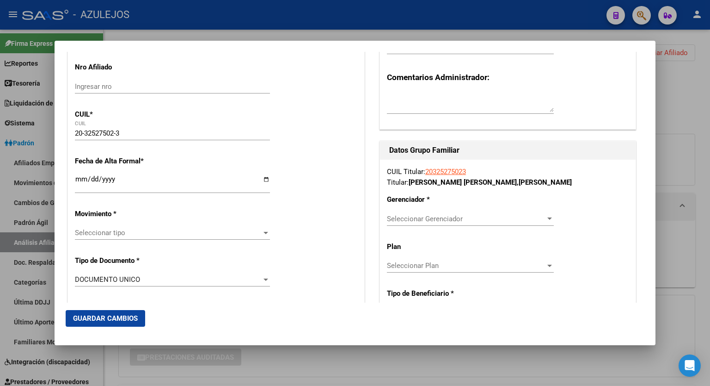
scroll to position [110, 0]
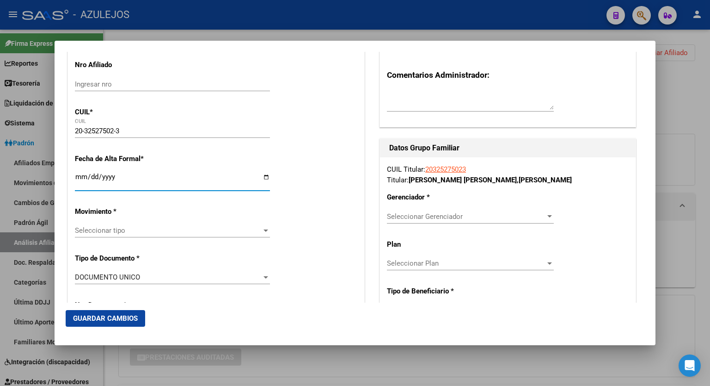
click at [263, 176] on input "Ingresar fecha" at bounding box center [172, 180] width 195 height 15
type input "[DATE]"
click at [546, 213] on div at bounding box center [550, 216] width 8 height 7
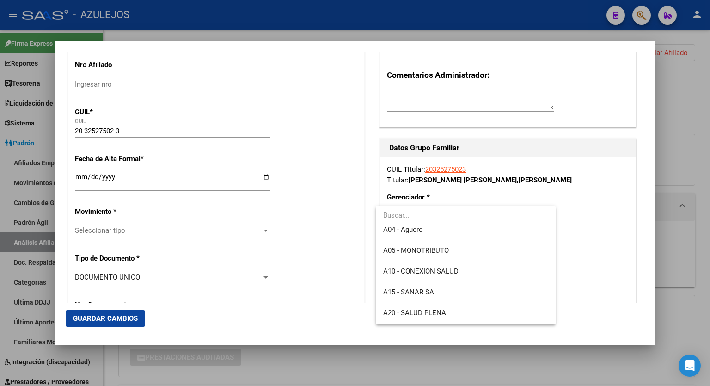
scroll to position [87, 0]
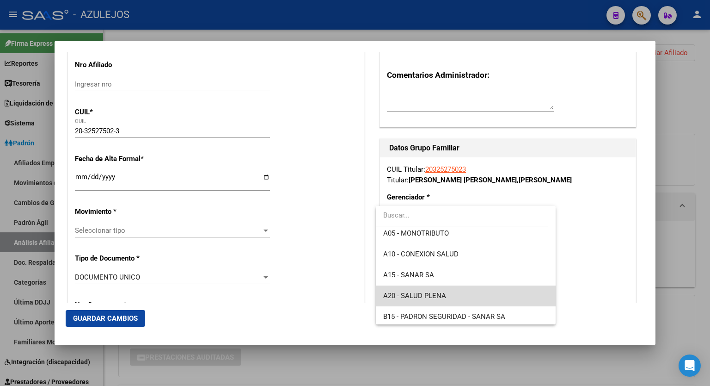
click at [469, 298] on span "A20 - SALUD PLENA" at bounding box center [465, 295] width 165 height 21
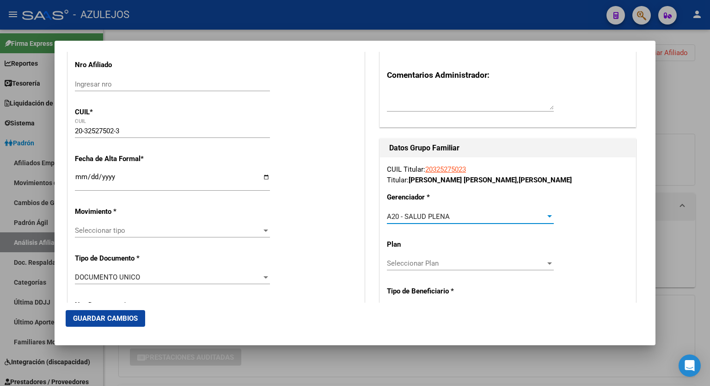
click at [264, 230] on div at bounding box center [266, 230] width 5 height 2
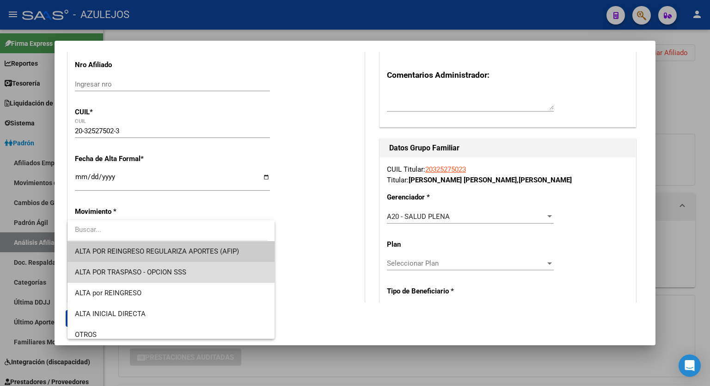
click at [194, 267] on span "ALTA POR TRASPASO - OPCION SSS" at bounding box center [171, 272] width 192 height 21
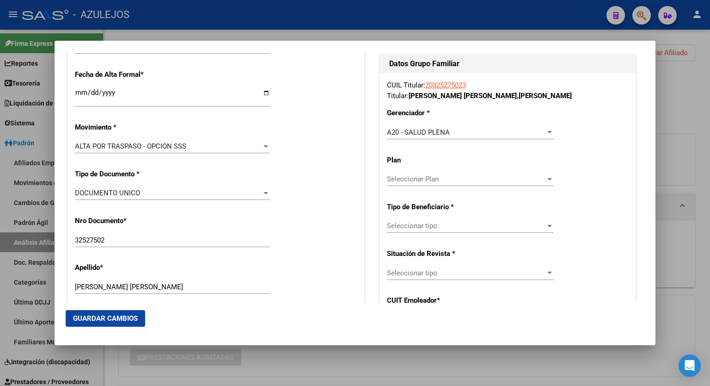
scroll to position [203, 0]
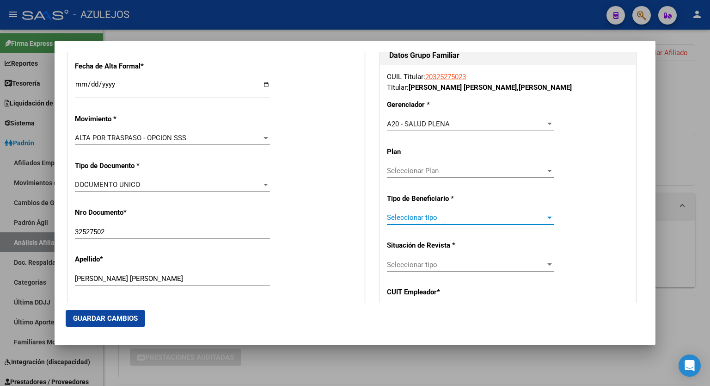
click at [546, 219] on div at bounding box center [550, 217] width 8 height 7
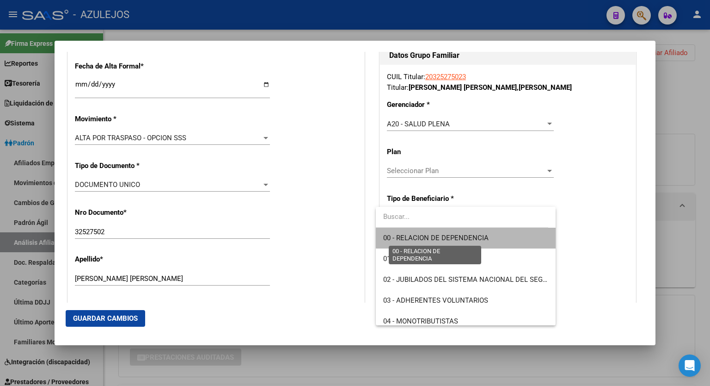
click at [470, 238] on span "00 - RELACION DE DEPENDENCIA" at bounding box center [435, 238] width 105 height 8
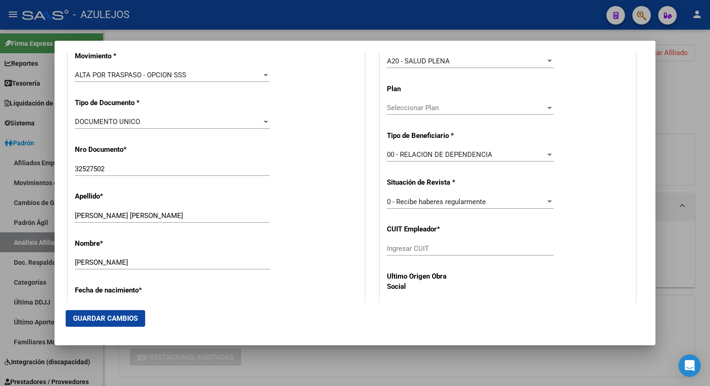
scroll to position [277, 0]
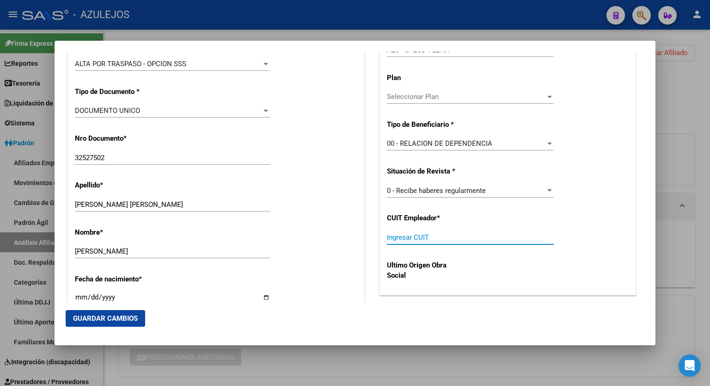
click at [487, 239] on input "Ingresar CUIT" at bounding box center [470, 237] width 167 height 8
paste input "30-70727353-0"
type input "30-70727353-0"
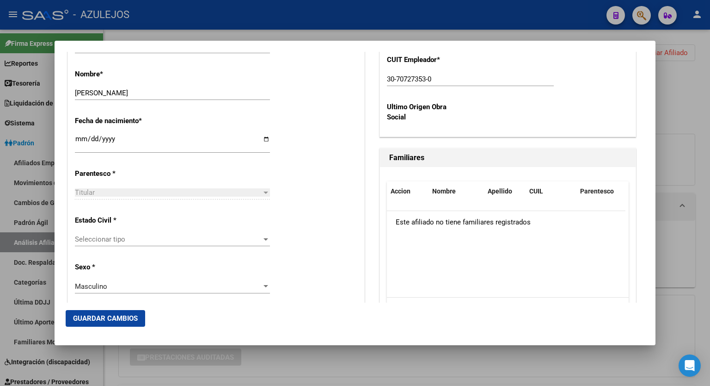
scroll to position [443, 0]
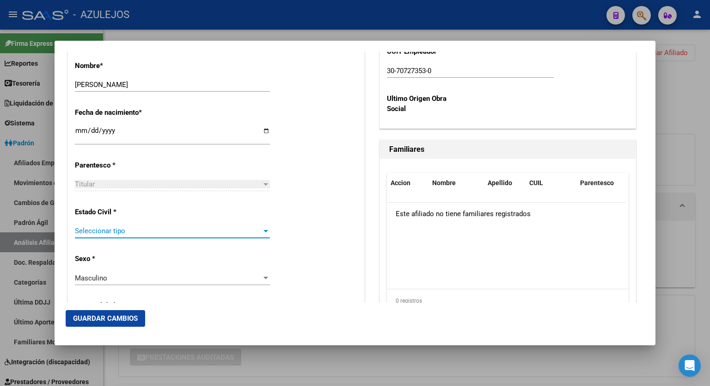
click at [263, 232] on div at bounding box center [266, 230] width 8 height 7
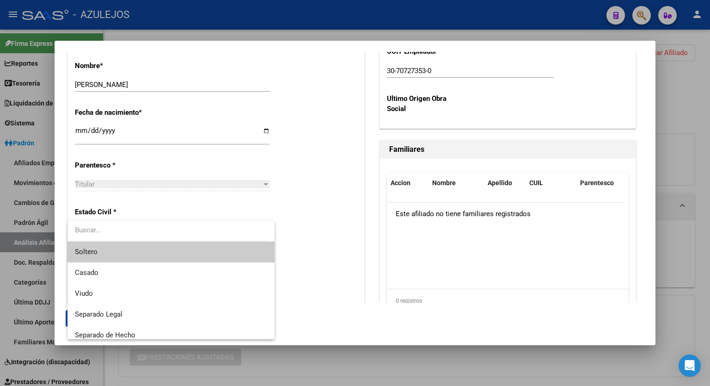
click at [211, 240] on div at bounding box center [168, 231] width 200 height 21
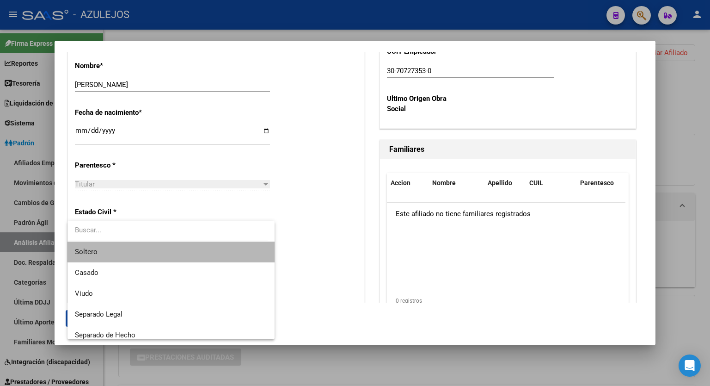
click at [197, 248] on span "Soltero" at bounding box center [171, 251] width 192 height 21
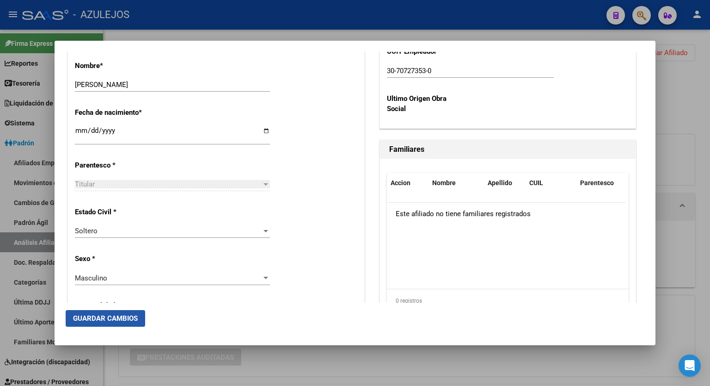
click at [123, 314] on span "Guardar Cambios" at bounding box center [105, 318] width 65 height 8
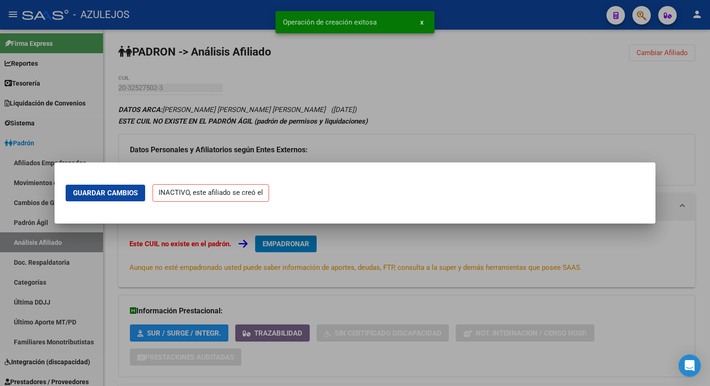
scroll to position [0, 0]
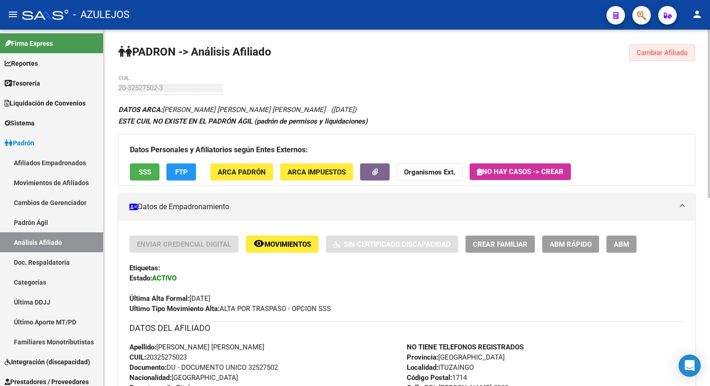
click at [658, 58] on button "Cambiar Afiliado" at bounding box center [662, 52] width 66 height 17
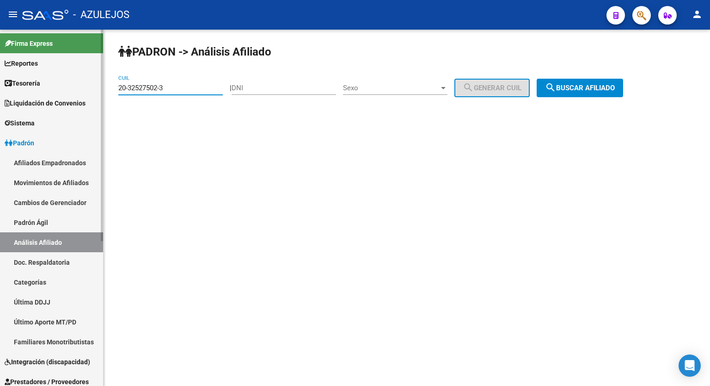
drag, startPoint x: 195, startPoint y: 88, endPoint x: 59, endPoint y: 85, distance: 136.0
click at [59, 85] on mat-sidenav-container "Firma Express Reportes Tablero de Control Ingresos Percibidos Análisis de todos…" at bounding box center [355, 208] width 710 height 356
paste input "3-34017585-9"
click at [595, 84] on span "search Buscar afiliado" at bounding box center [580, 88] width 70 height 8
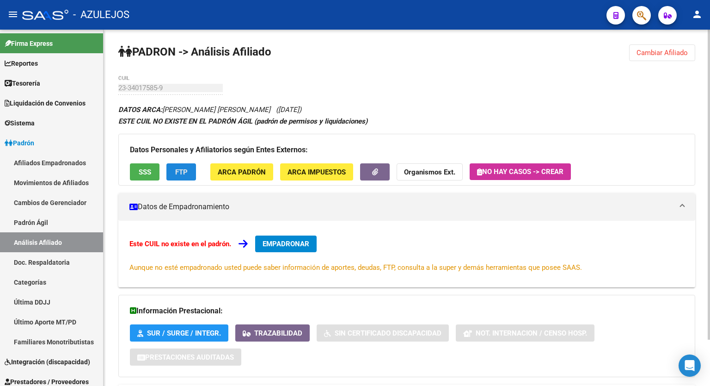
click at [179, 173] on span "FTP" at bounding box center [181, 172] width 12 height 8
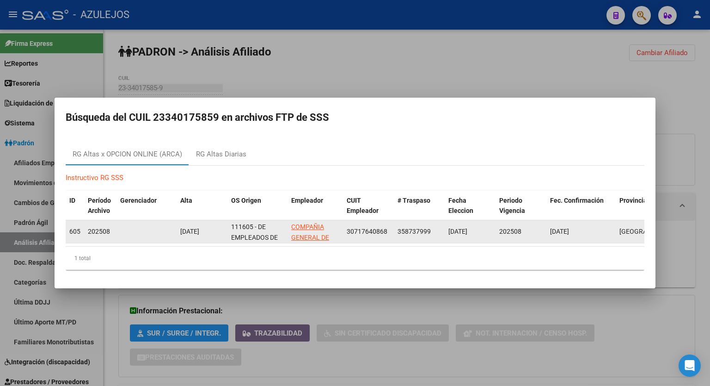
drag, startPoint x: 388, startPoint y: 227, endPoint x: 346, endPoint y: 228, distance: 42.1
click at [346, 228] on datatable-body-cell "30717640868" at bounding box center [368, 231] width 51 height 23
copy span "30717640868"
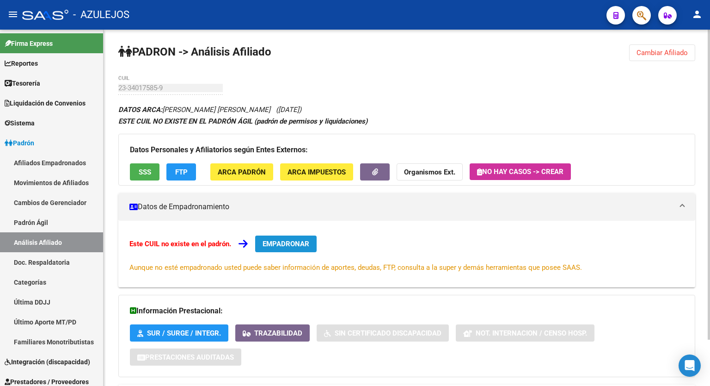
click at [298, 243] on span "EMPADRONAR" at bounding box center [286, 244] width 47 height 8
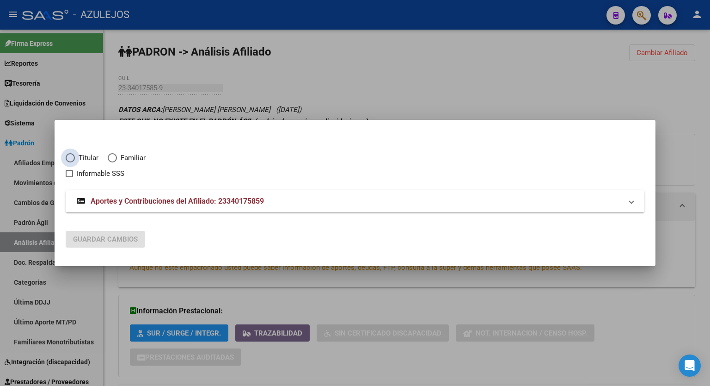
click at [72, 154] on span "Elija una opción" at bounding box center [70, 157] width 9 height 9
click at [72, 154] on input "Titular" at bounding box center [70, 157] width 9 height 9
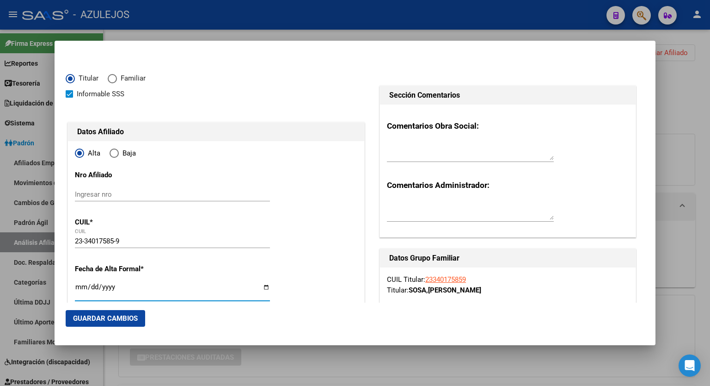
click at [264, 284] on input "Ingresar fecha" at bounding box center [172, 290] width 195 height 15
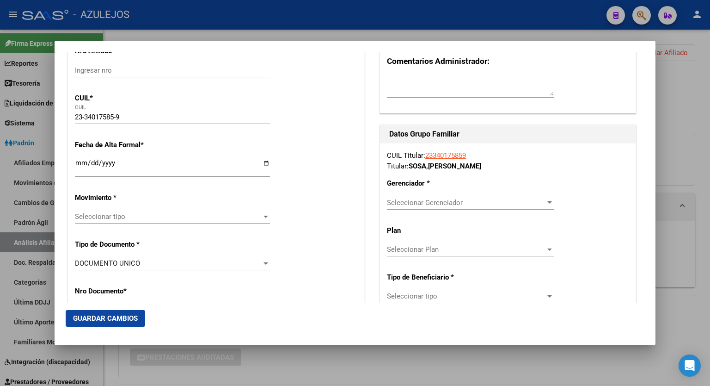
scroll to position [131, 0]
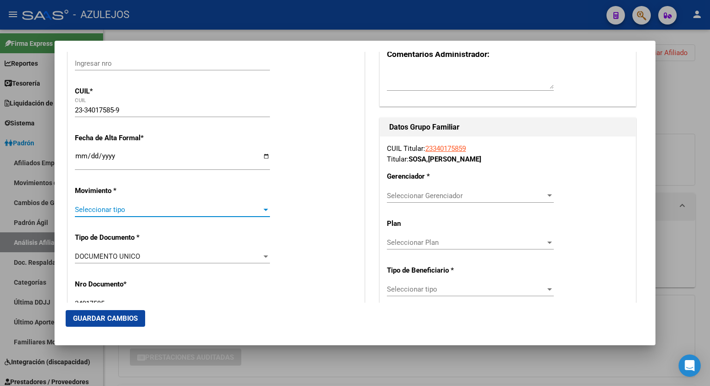
click at [264, 209] on div at bounding box center [266, 210] width 5 height 2
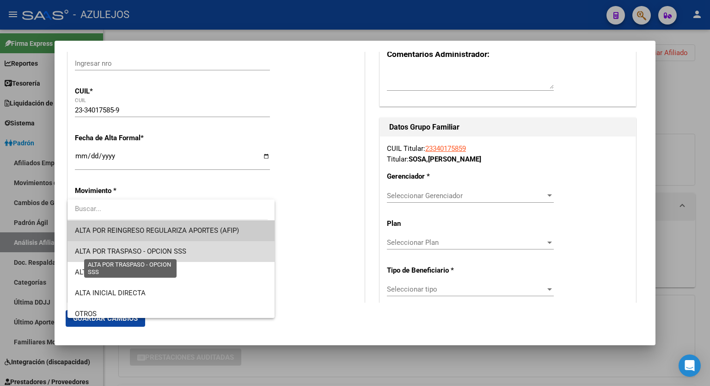
click at [185, 247] on span "ALTA POR TRASPASO - OPCION SSS" at bounding box center [130, 251] width 111 height 8
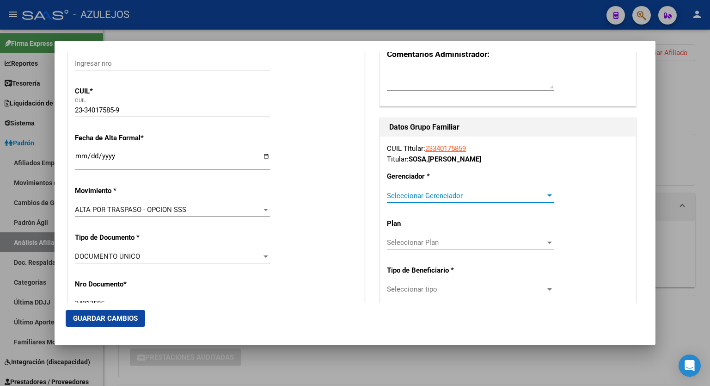
click at [546, 193] on div at bounding box center [550, 195] width 8 height 7
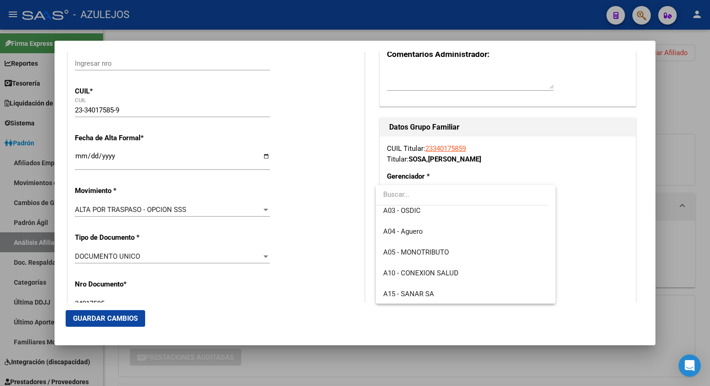
scroll to position [69, 0]
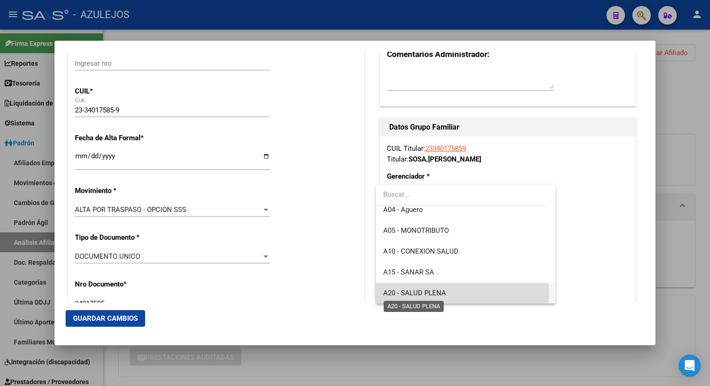
click at [433, 295] on span "A20 - SALUD PLENA" at bounding box center [414, 293] width 63 height 8
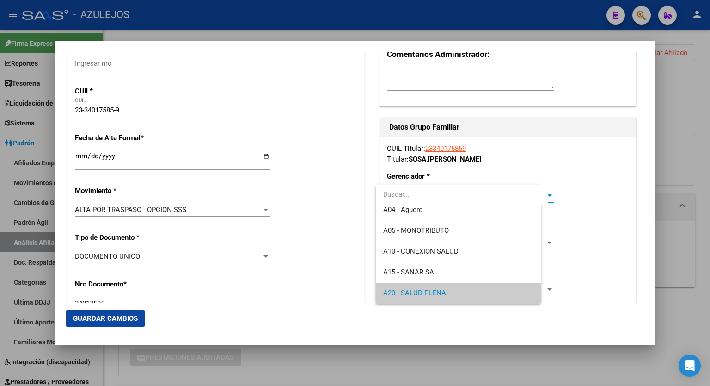
scroll to position [68, 0]
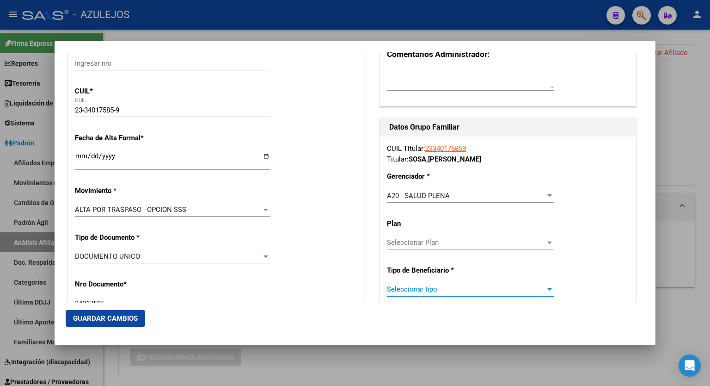
click at [546, 289] on div at bounding box center [550, 288] width 8 height 7
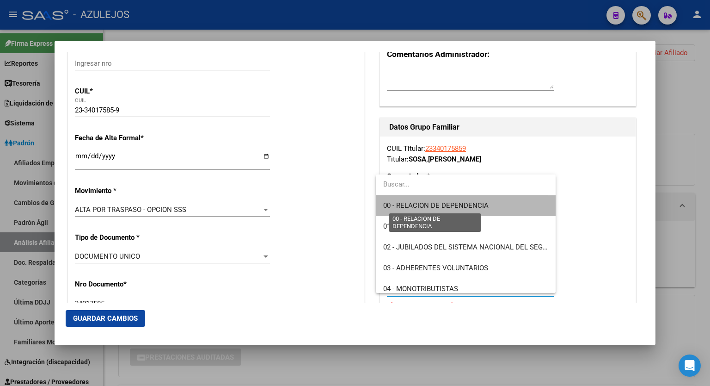
click at [468, 207] on span "00 - RELACION DE DEPENDENCIA" at bounding box center [435, 205] width 105 height 8
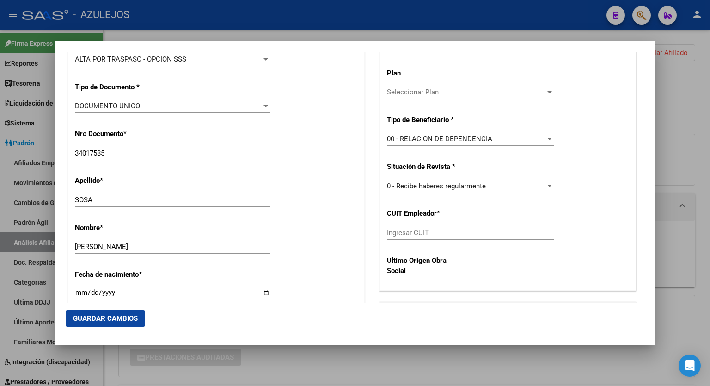
scroll to position [297, 0]
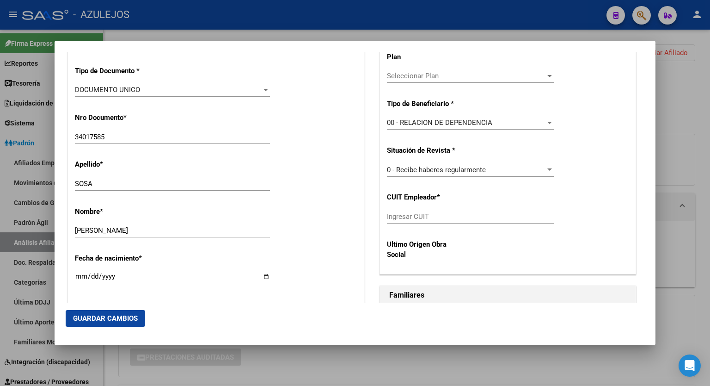
click at [412, 208] on div "CUIL Titular: 23340175859 Titular: SOSA , EMMANUEL OSCAR Gerenciador * A20 - SA…" at bounding box center [508, 121] width 256 height 303
click at [416, 210] on div "Ingresar CUIT" at bounding box center [470, 216] width 167 height 14
paste input "30-71764086-8"
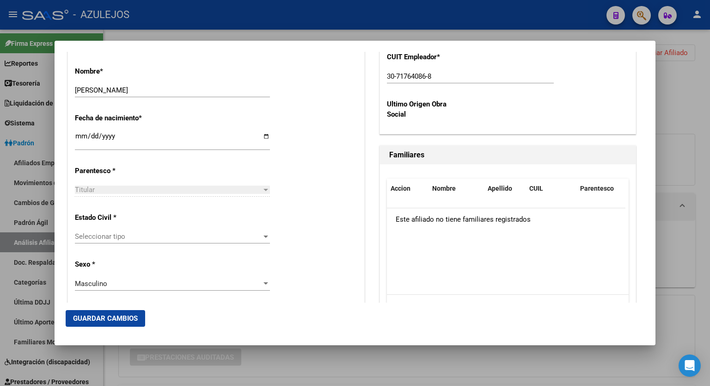
scroll to position [445, 0]
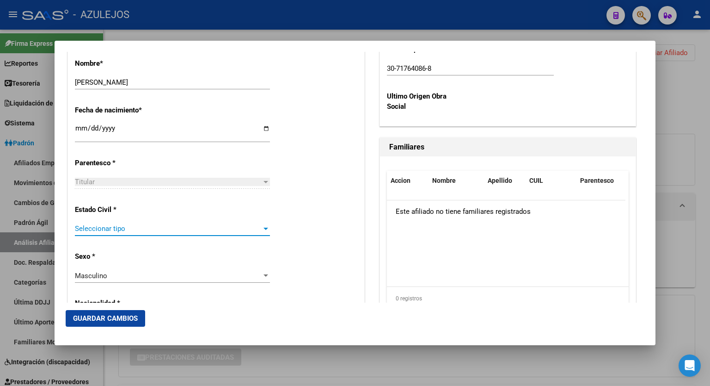
click at [263, 230] on div at bounding box center [266, 228] width 8 height 7
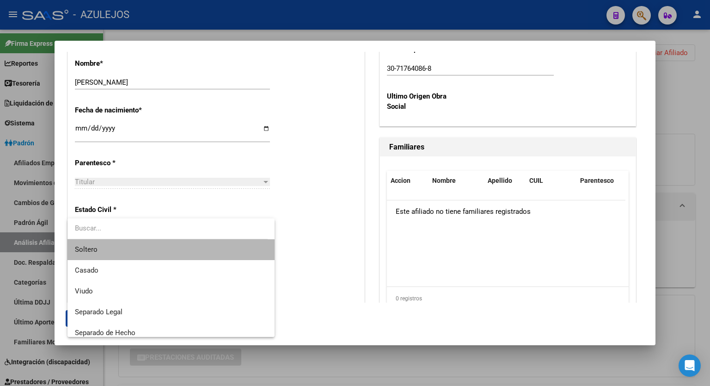
click at [201, 246] on span "Soltero" at bounding box center [171, 249] width 192 height 21
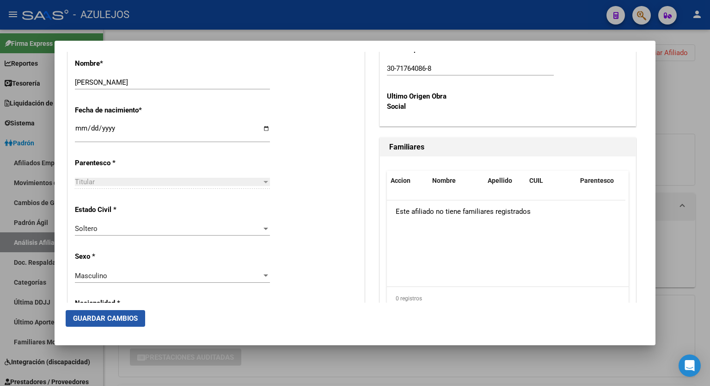
click at [120, 316] on span "Guardar Cambios" at bounding box center [105, 318] width 65 height 8
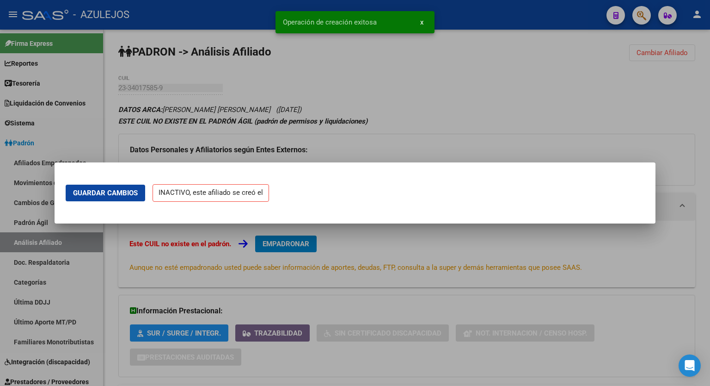
scroll to position [0, 0]
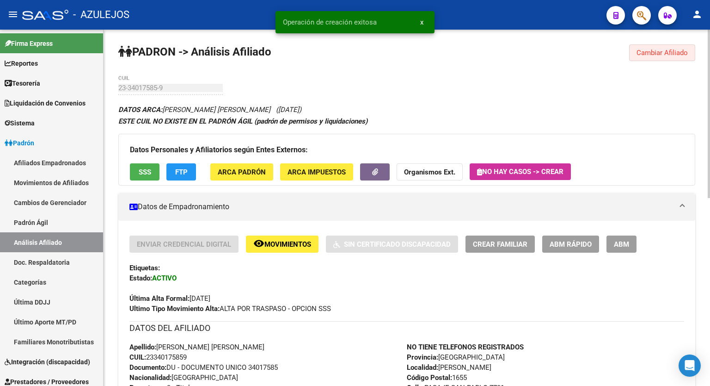
click at [668, 55] on span "Cambiar Afiliado" at bounding box center [662, 53] width 51 height 8
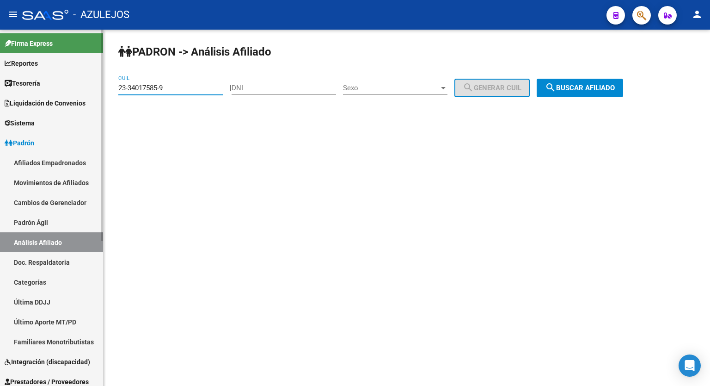
drag, startPoint x: 179, startPoint y: 84, endPoint x: 83, endPoint y: 89, distance: 96.3
click at [83, 89] on mat-sidenav-container "Firma Express Reportes Tablero de Control Ingresos Percibidos Análisis de todos…" at bounding box center [355, 208] width 710 height 356
paste input "0-35607084-5"
click at [598, 92] on button "search Buscar afiliado" at bounding box center [580, 88] width 86 height 18
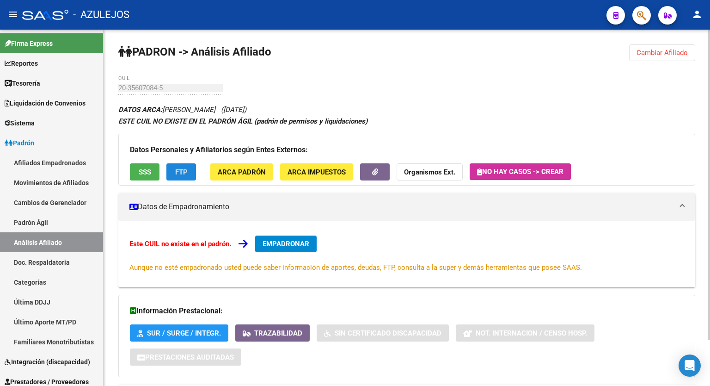
click at [180, 172] on span "FTP" at bounding box center [181, 172] width 12 height 8
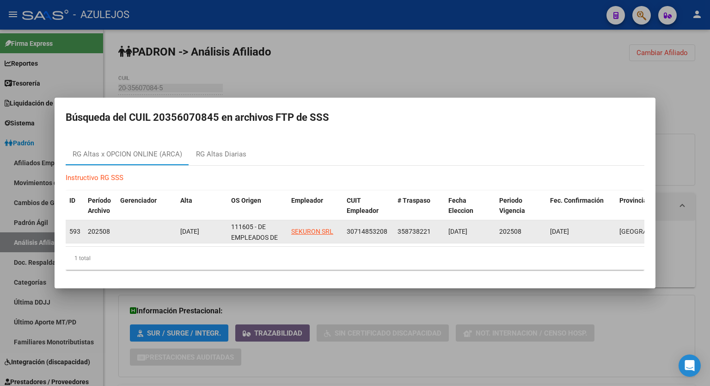
drag, startPoint x: 390, startPoint y: 228, endPoint x: 347, endPoint y: 227, distance: 43.0
click at [347, 227] on datatable-body-cell "30714853208" at bounding box center [368, 231] width 51 height 23
copy span "30714853208"
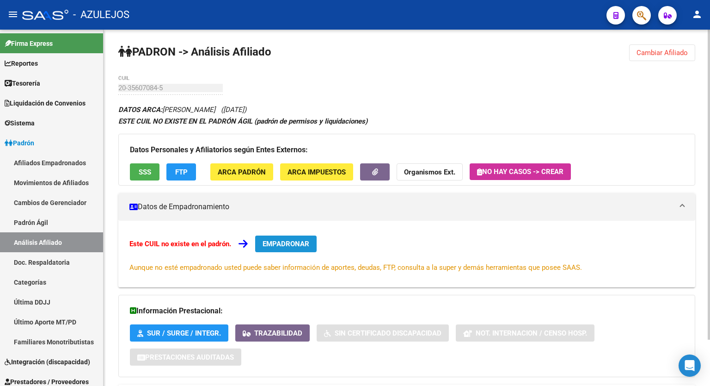
click at [295, 236] on button "EMPADRONAR" at bounding box center [285, 243] width 61 height 17
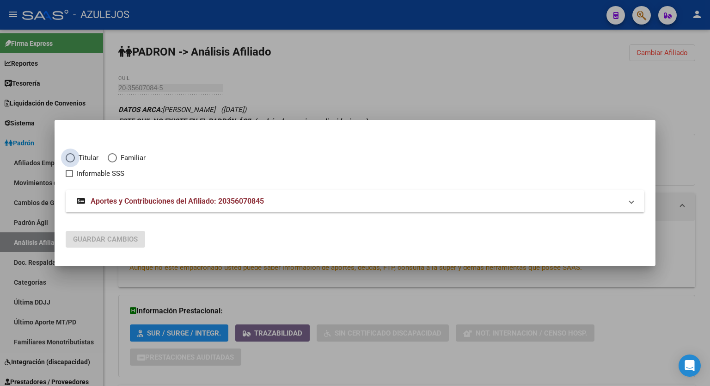
click at [70, 160] on span "Elija una opción" at bounding box center [70, 157] width 9 height 9
click at [70, 160] on input "Titular" at bounding box center [70, 157] width 9 height 9
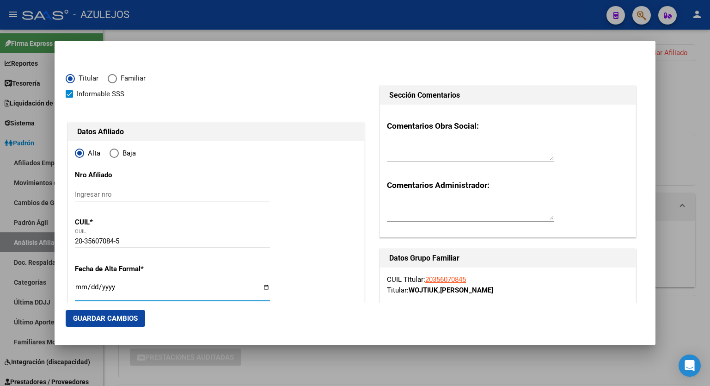
click at [263, 287] on input "Ingresar fecha" at bounding box center [172, 290] width 195 height 15
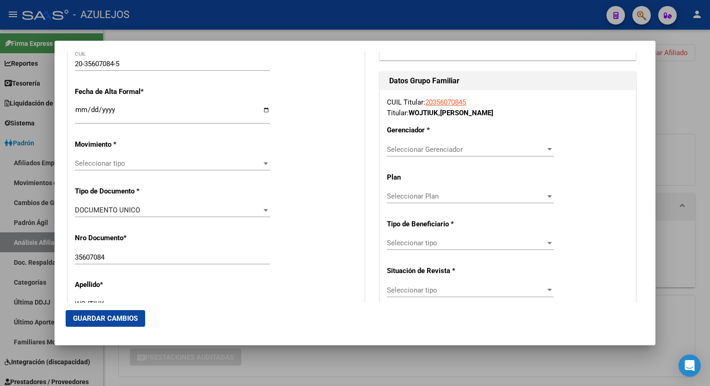
scroll to position [179, 0]
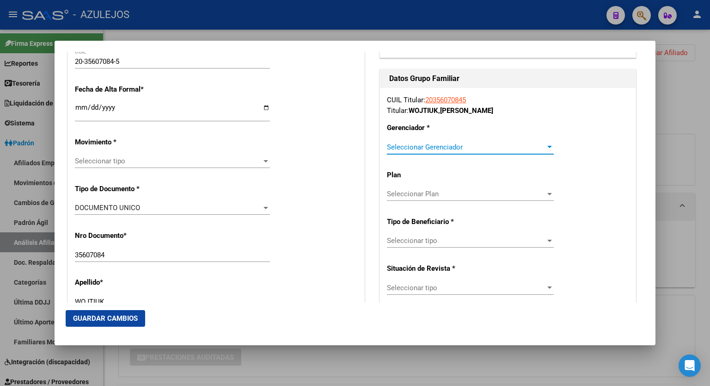
click at [547, 147] on div at bounding box center [549, 147] width 5 height 2
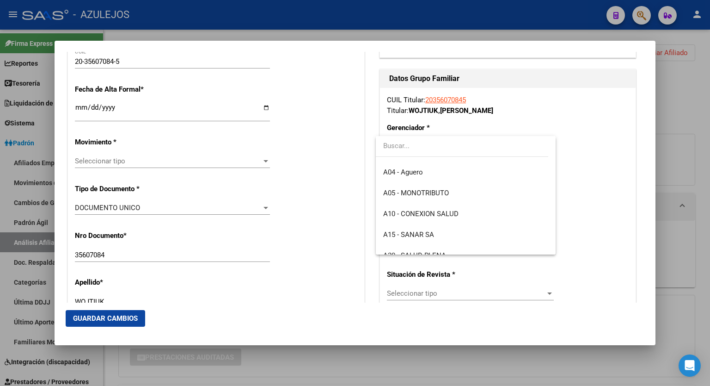
scroll to position [72, 0]
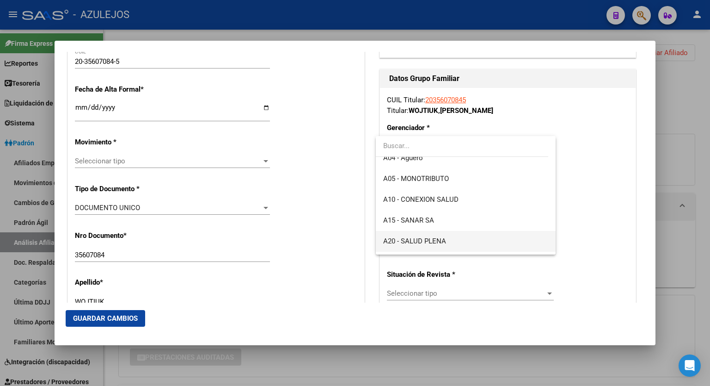
click at [457, 240] on span "A20 - SALUD PLENA" at bounding box center [465, 241] width 165 height 21
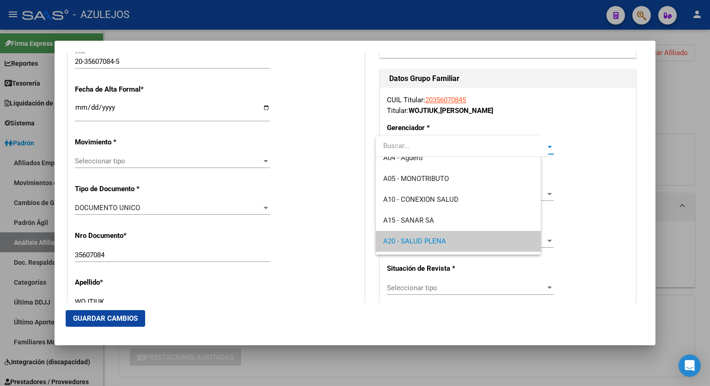
scroll to position [68, 0]
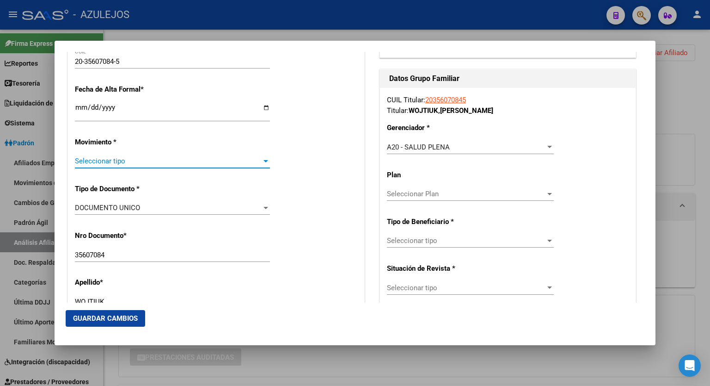
click at [264, 160] on div at bounding box center [266, 161] width 5 height 2
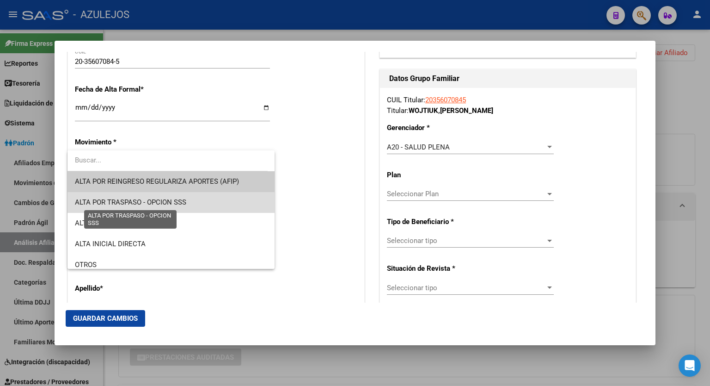
click at [181, 200] on span "ALTA POR TRASPASO - OPCION SSS" at bounding box center [130, 202] width 111 height 8
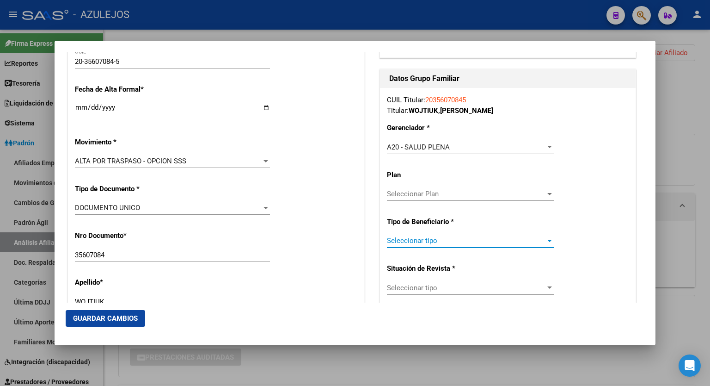
click at [509, 237] on span "Seleccionar tipo" at bounding box center [466, 240] width 159 height 8
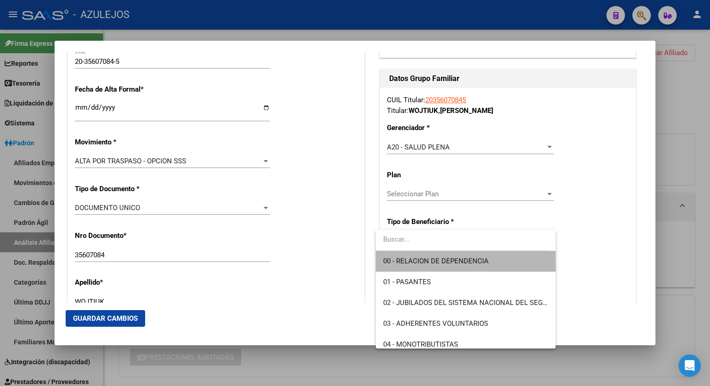
click at [489, 254] on span "00 - RELACION DE DEPENDENCIA" at bounding box center [465, 261] width 165 height 21
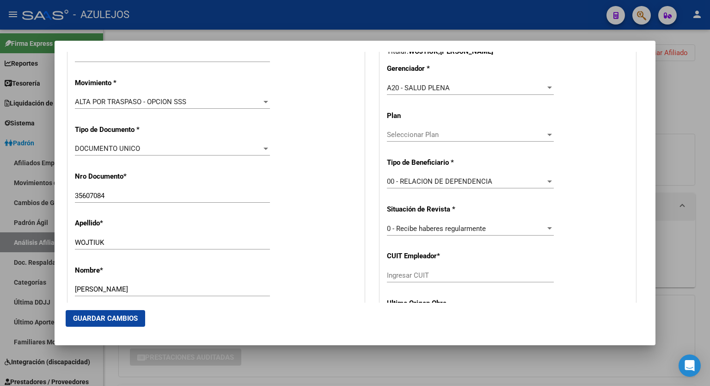
scroll to position [253, 0]
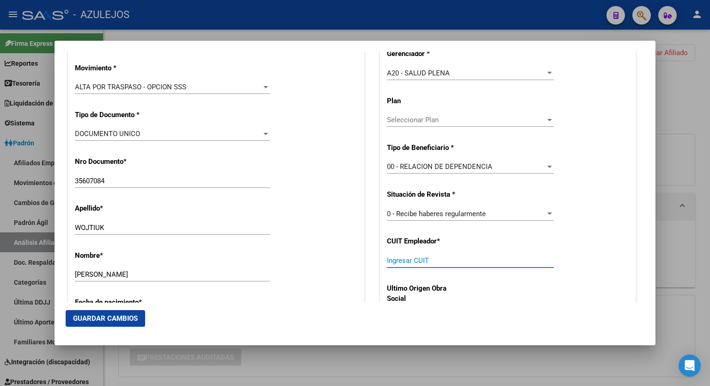
click at [513, 259] on input "Ingresar CUIT" at bounding box center [470, 260] width 167 height 8
paste input "30-71485320-8"
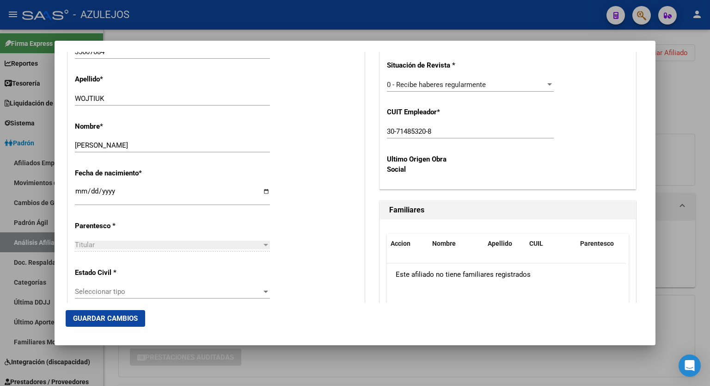
scroll to position [383, 0]
click at [264, 290] on div at bounding box center [266, 291] width 5 height 2
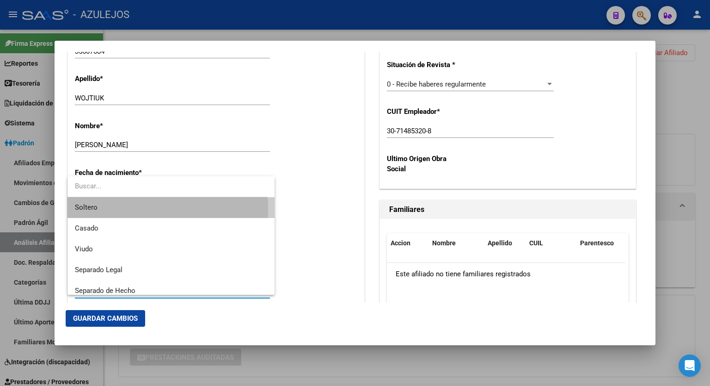
click at [117, 209] on span "Soltero" at bounding box center [171, 207] width 192 height 21
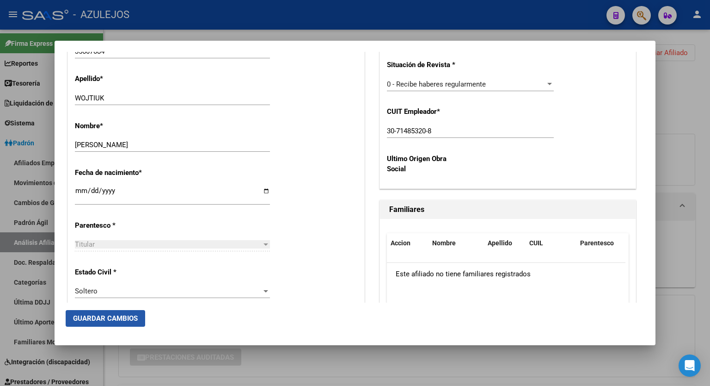
click at [104, 315] on span "Guardar Cambios" at bounding box center [105, 318] width 65 height 8
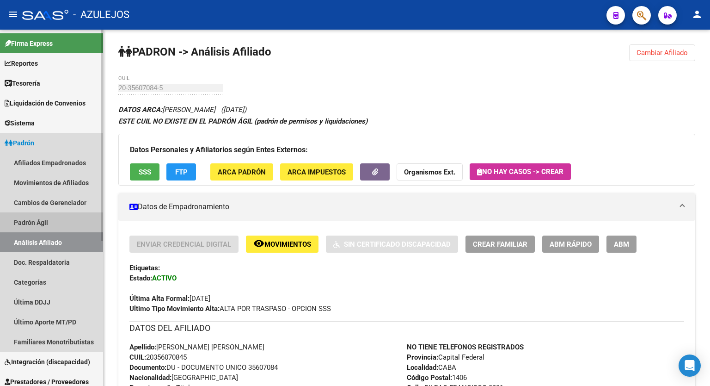
click at [37, 222] on link "Padrón Ágil" at bounding box center [51, 222] width 103 height 20
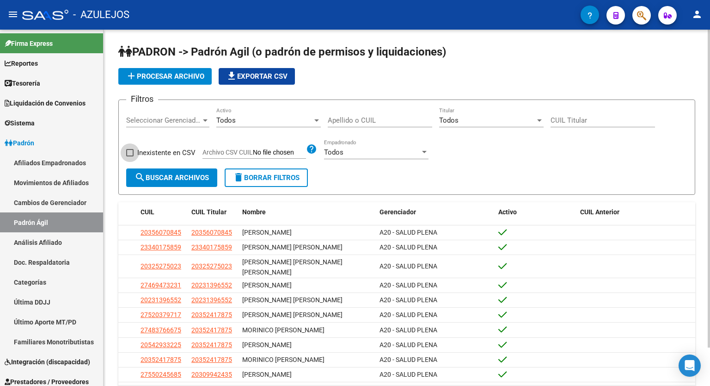
click at [186, 152] on span "Inexistente en CSV" at bounding box center [166, 152] width 58 height 11
click at [130, 156] on input "Inexistente en CSV" at bounding box center [129, 156] width 0 height 0
click at [186, 152] on span "Inexistente en CSV" at bounding box center [166, 152] width 58 height 11
click at [130, 156] on input "Inexistente en CSV" at bounding box center [129, 156] width 0 height 0
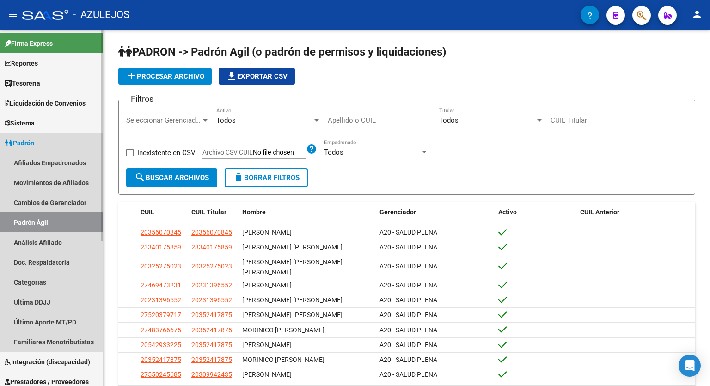
click at [39, 146] on link "Padrón" at bounding box center [51, 143] width 103 height 20
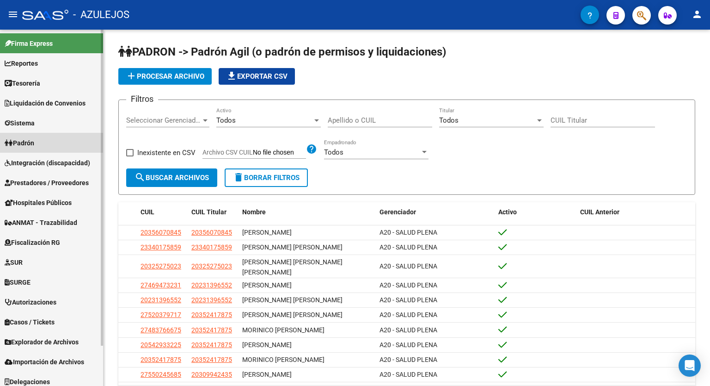
click at [27, 141] on span "Padrón" at bounding box center [20, 143] width 30 height 10
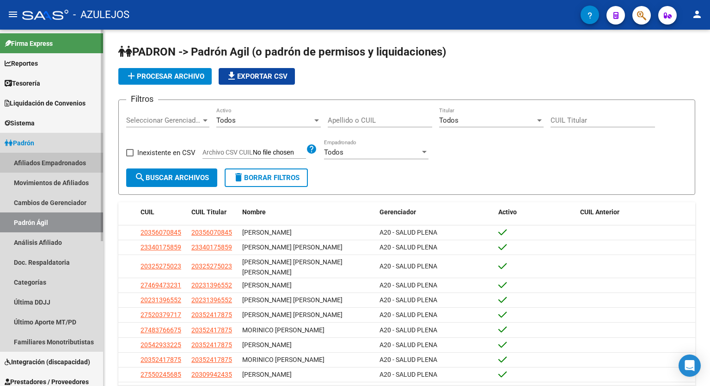
click at [49, 159] on link "Afiliados Empadronados" at bounding box center [51, 163] width 103 height 20
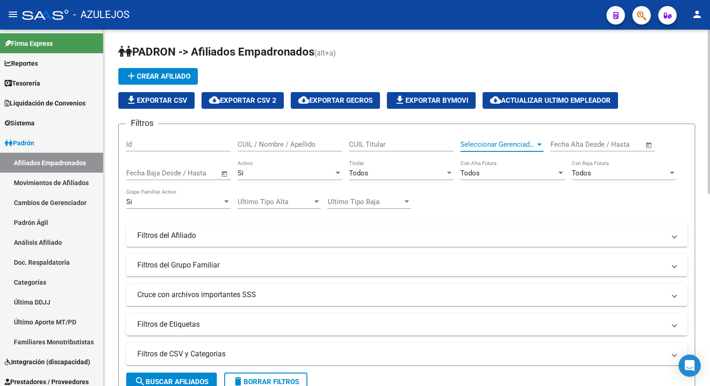
click at [540, 141] on div at bounding box center [539, 144] width 8 height 7
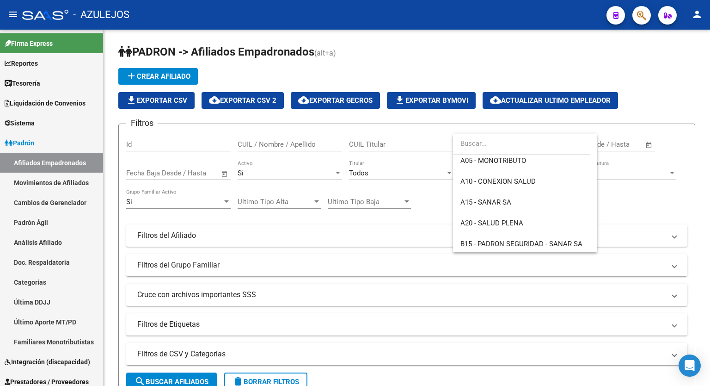
scroll to position [131, 0]
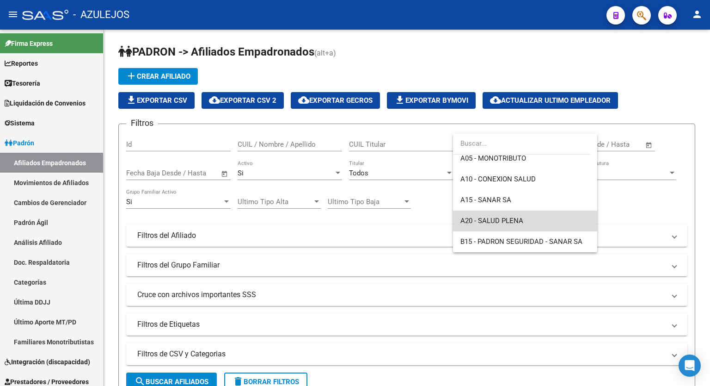
click at [532, 221] on span "A20 - SALUD PLENA" at bounding box center [525, 220] width 129 height 21
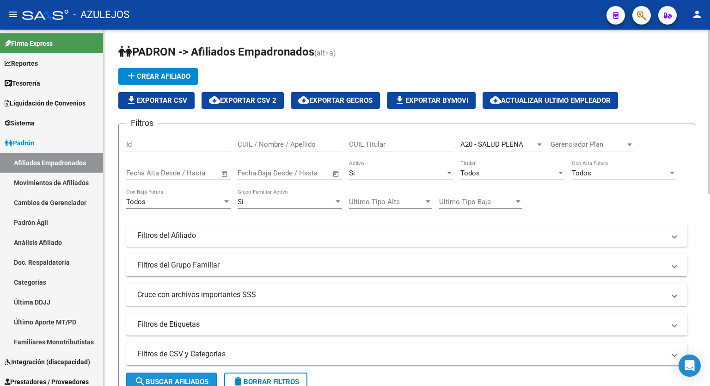
click at [202, 372] on button "search Buscar Afiliados" at bounding box center [171, 381] width 91 height 18
click at [563, 170] on div at bounding box center [561, 172] width 8 height 7
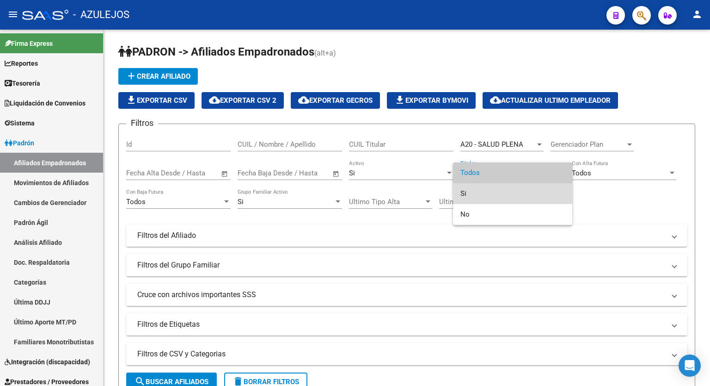
click at [509, 189] on span "Si" at bounding box center [513, 193] width 104 height 21
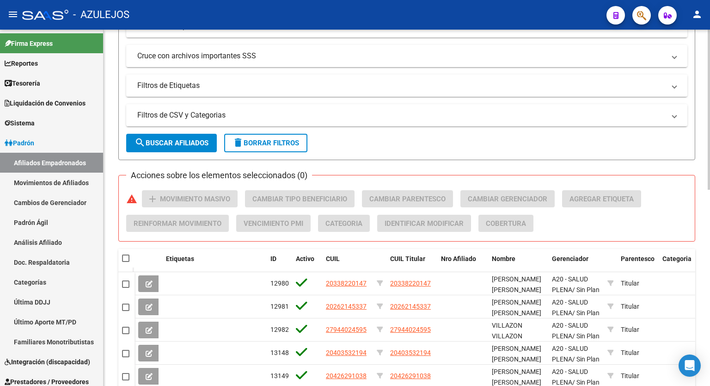
scroll to position [259, 0]
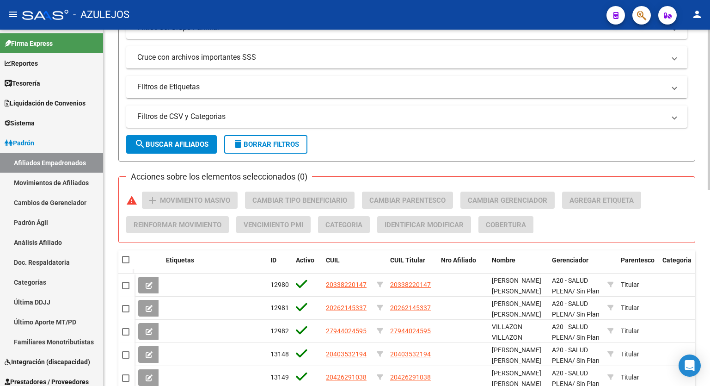
click at [710, 268] on div at bounding box center [709, 227] width 2 height 160
click at [165, 141] on span "search Buscar Afiliados" at bounding box center [172, 144] width 74 height 8
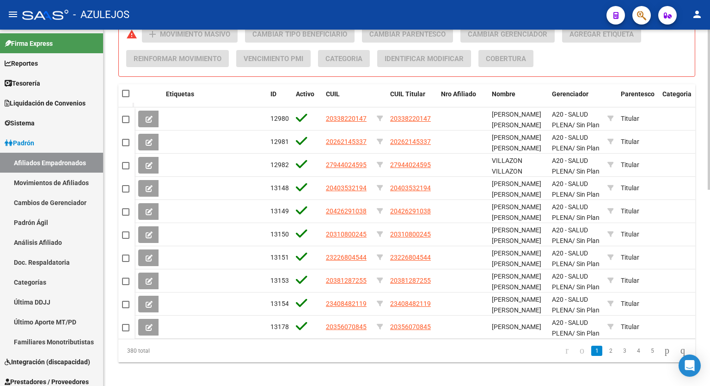
scroll to position [427, 0]
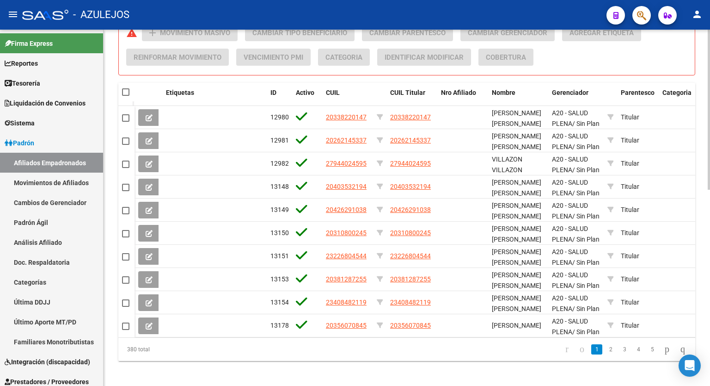
click at [710, 230] on div at bounding box center [709, 304] width 2 height 160
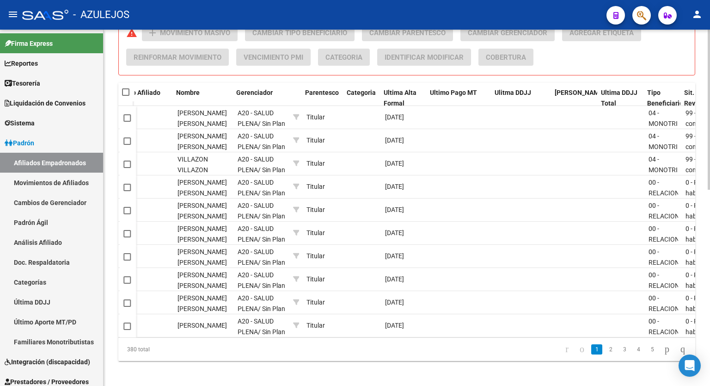
scroll to position [0, 316]
click at [510, 93] on span "Ulitma DDJJ" at bounding box center [513, 92] width 37 height 7
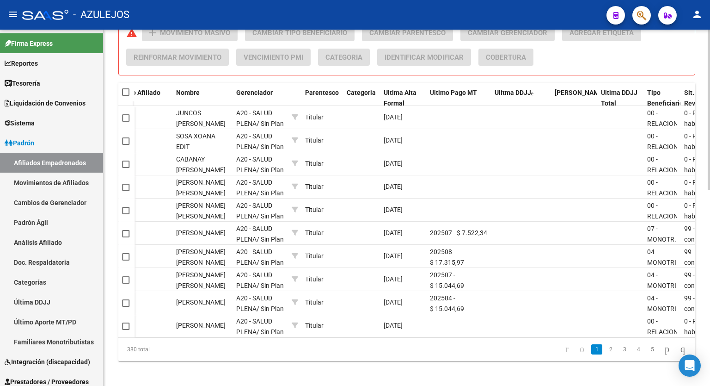
scroll to position [437, 0]
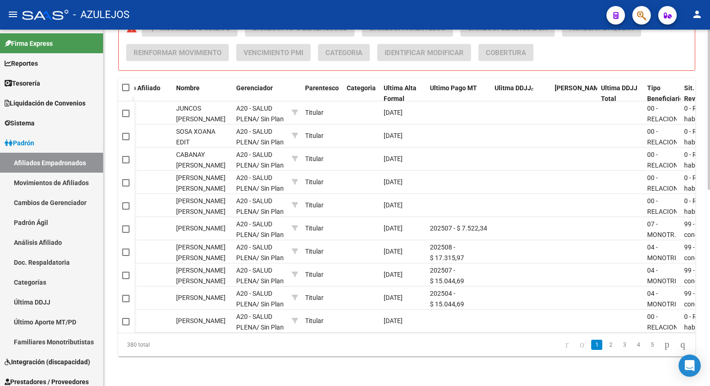
click at [710, 283] on div at bounding box center [709, 306] width 2 height 160
click at [451, 84] on span "Ultimo Pago MT" at bounding box center [453, 87] width 47 height 7
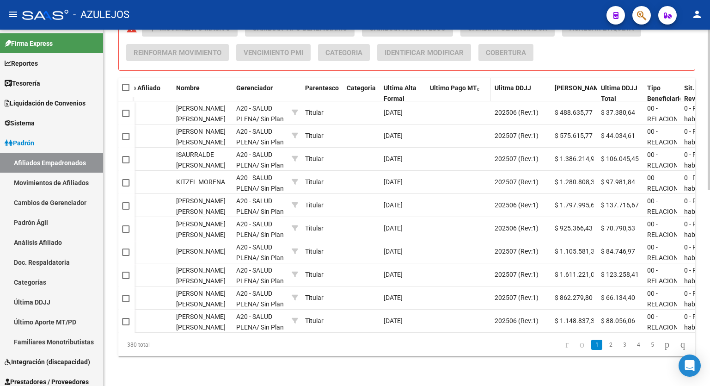
click at [451, 84] on span "Ultimo Pago MT" at bounding box center [453, 87] width 47 height 7
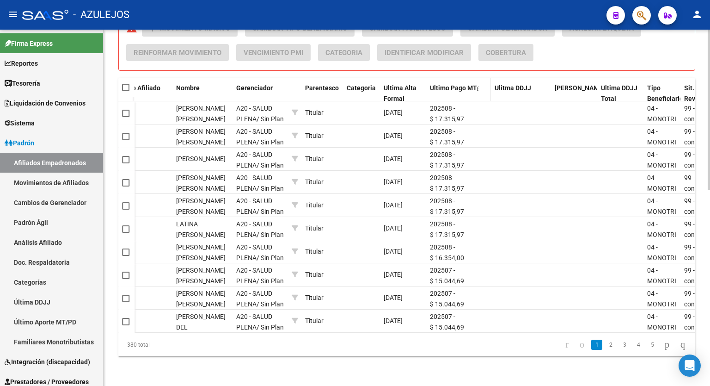
click at [451, 84] on span "Ultimo Pago MT" at bounding box center [453, 87] width 47 height 7
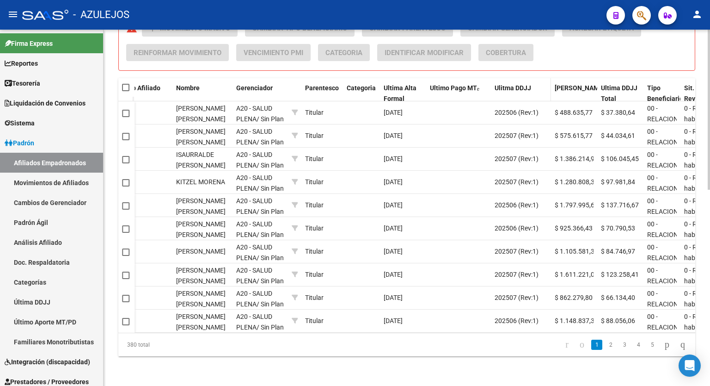
click at [509, 84] on span "Ulitma DDJJ" at bounding box center [513, 87] width 37 height 7
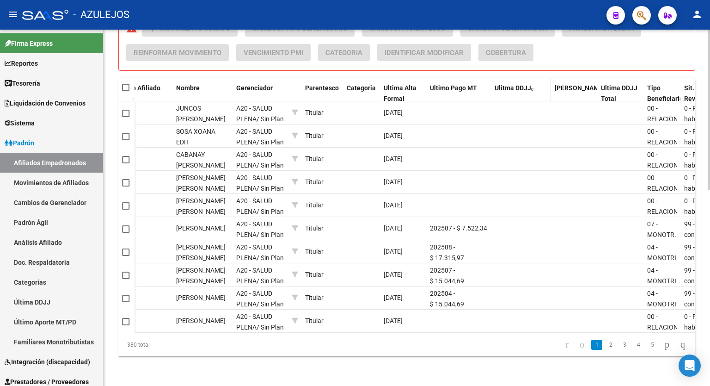
click at [509, 84] on span "Ulitma DDJJ" at bounding box center [513, 87] width 37 height 7
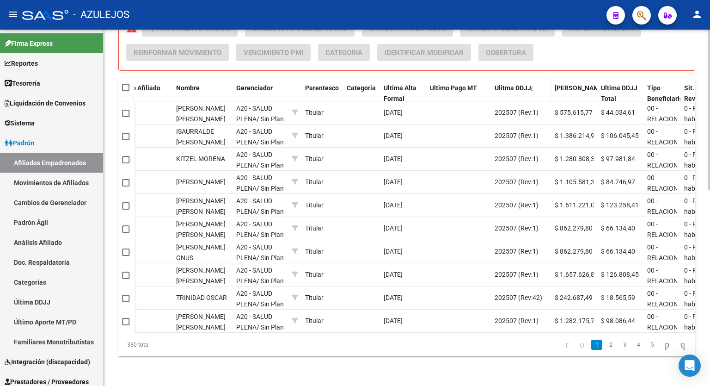
click at [509, 84] on span "Ulitma DDJJ" at bounding box center [513, 87] width 37 height 7
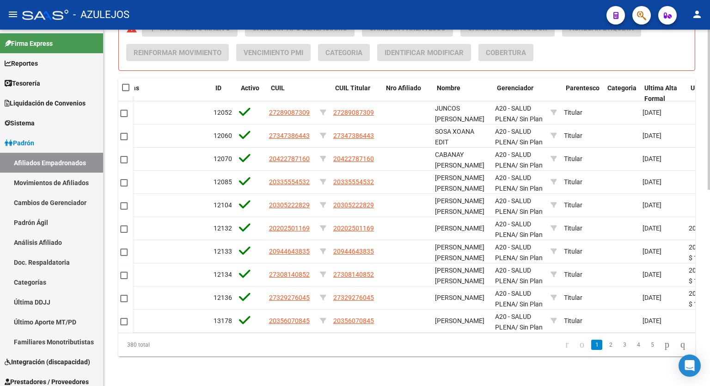
scroll to position [0, 8]
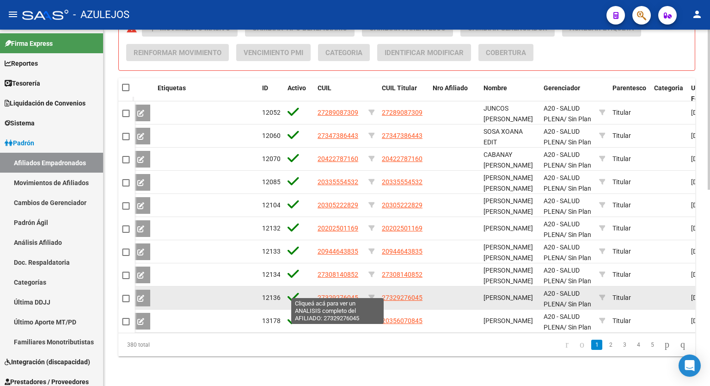
click at [340, 294] on span "27329276045" at bounding box center [338, 297] width 41 height 7
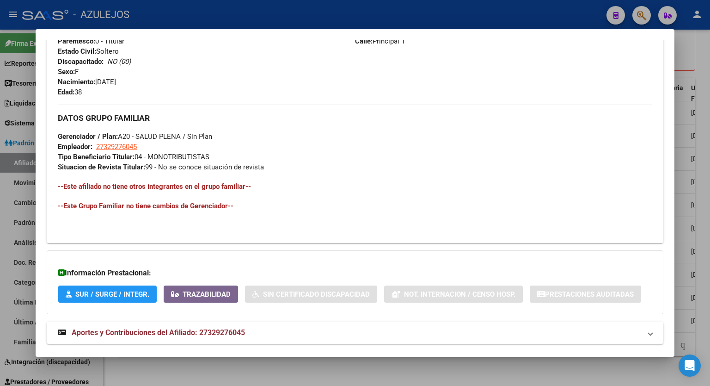
scroll to position [379, 0]
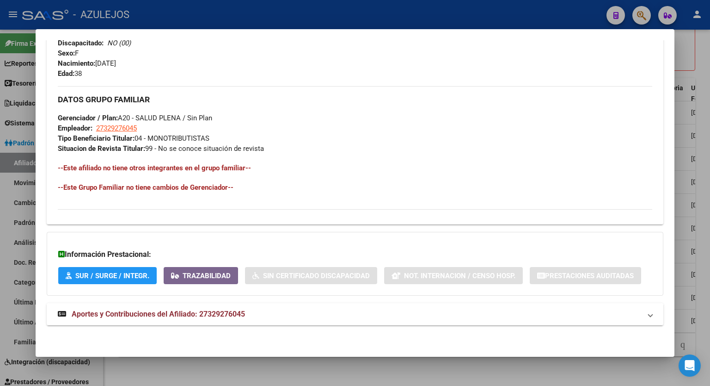
click at [226, 315] on span "Aportes y Contribuciones del Afiliado: 27329276045" at bounding box center [158, 313] width 173 height 9
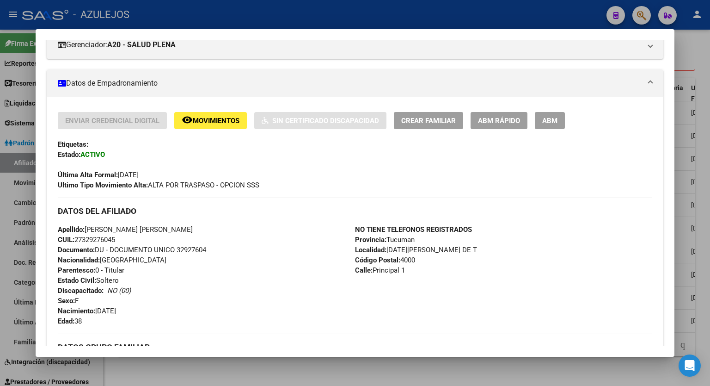
scroll to position [0, 0]
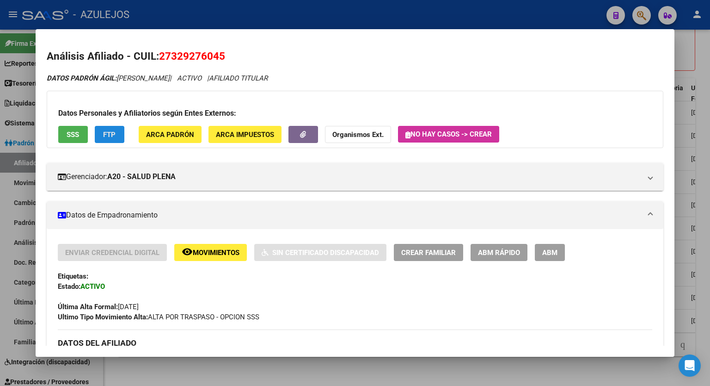
click at [102, 135] on button "FTP" at bounding box center [110, 134] width 30 height 17
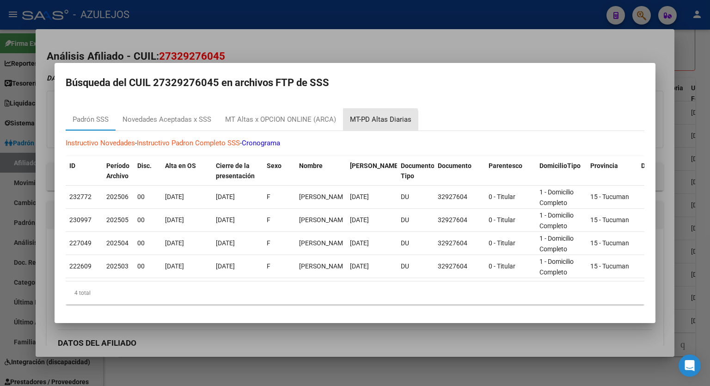
click at [374, 117] on div "MT-PD Altas Diarias" at bounding box center [380, 119] width 61 height 11
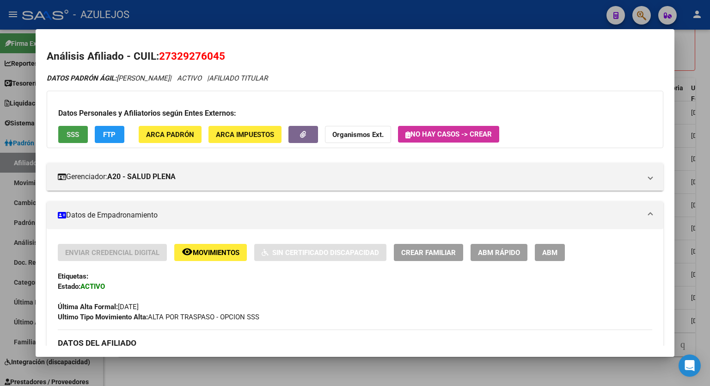
click at [77, 134] on span "SSS" at bounding box center [73, 134] width 12 height 8
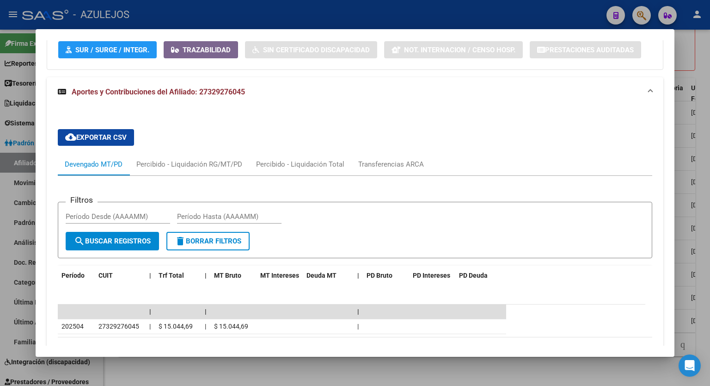
scroll to position [612, 0]
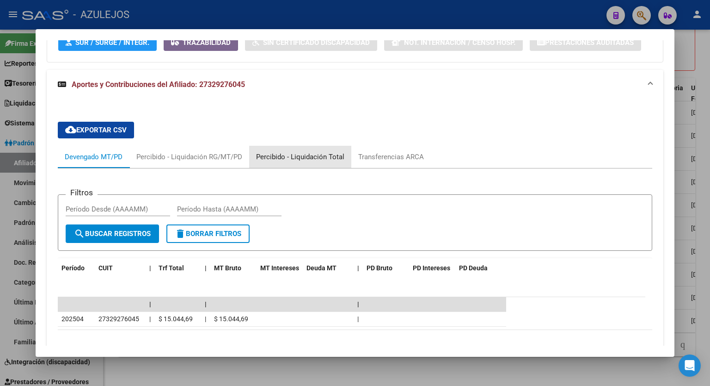
click at [311, 158] on div "Percibido - Liquidación Total" at bounding box center [300, 157] width 88 height 10
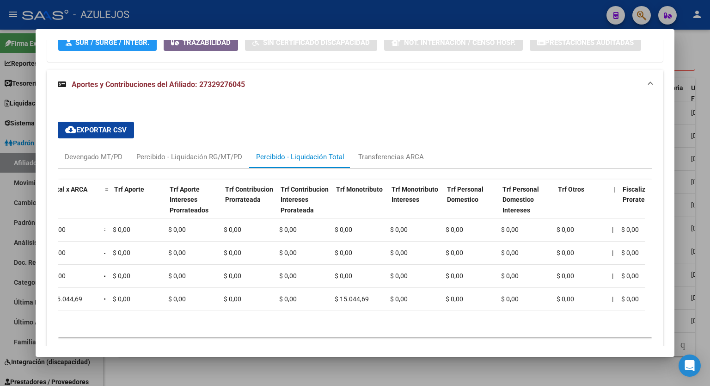
scroll to position [0, 13]
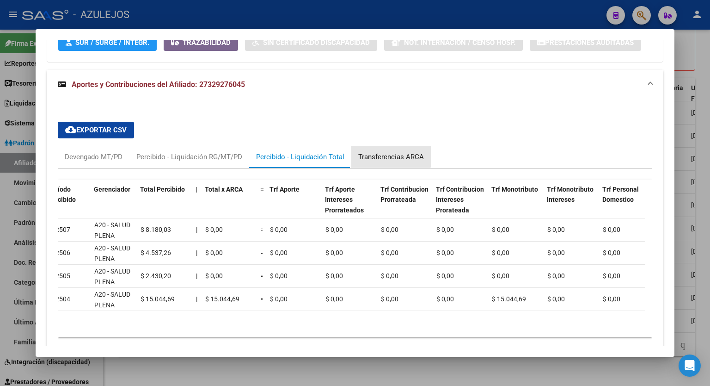
click at [388, 152] on div "Transferencias ARCA" at bounding box center [391, 157] width 66 height 10
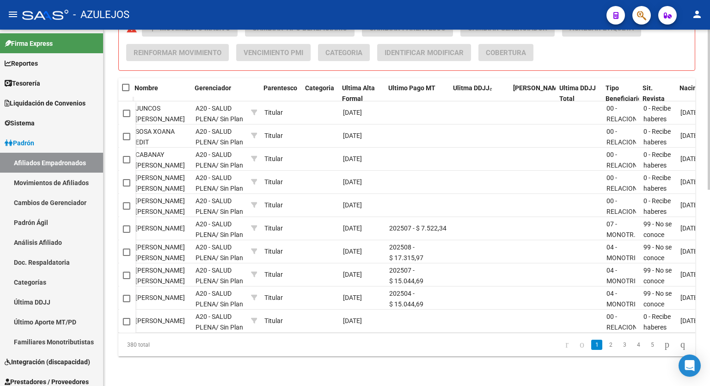
scroll to position [0, 357]
click at [605, 346] on link "2" at bounding box center [610, 344] width 11 height 10
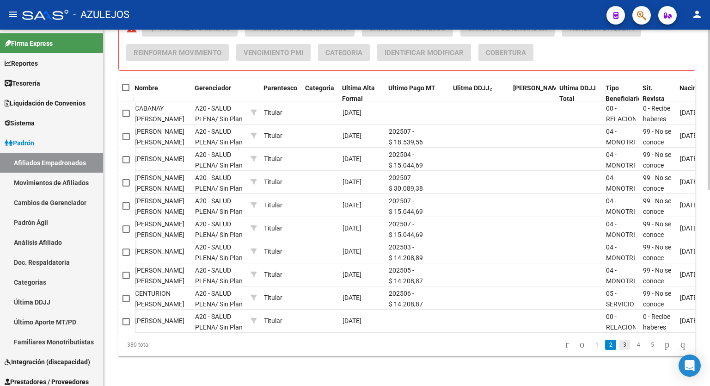
click at [619, 345] on link "3" at bounding box center [624, 344] width 11 height 10
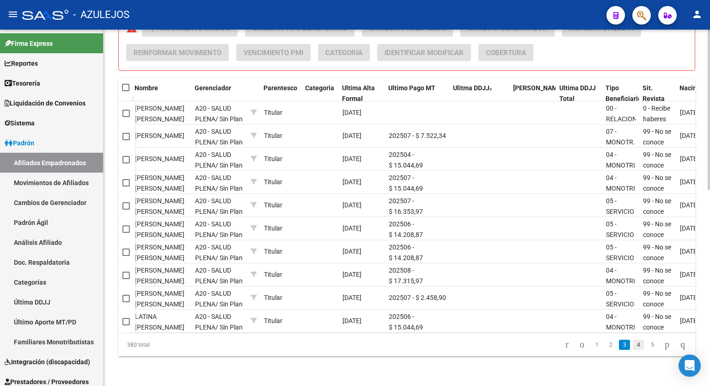
click at [633, 344] on link "4" at bounding box center [638, 344] width 11 height 10
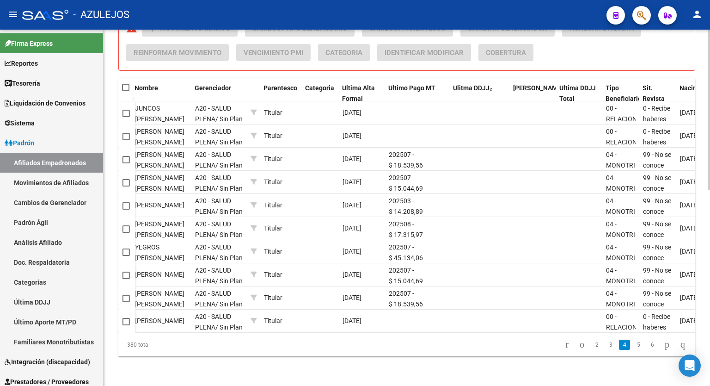
click at [633, 344] on link "5" at bounding box center [638, 344] width 11 height 10
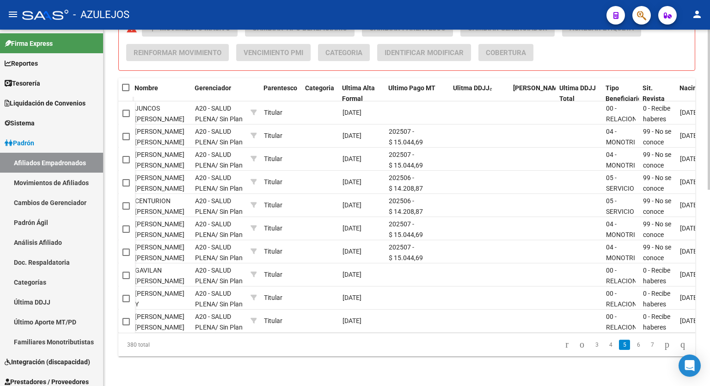
click at [633, 344] on link "6" at bounding box center [638, 344] width 11 height 10
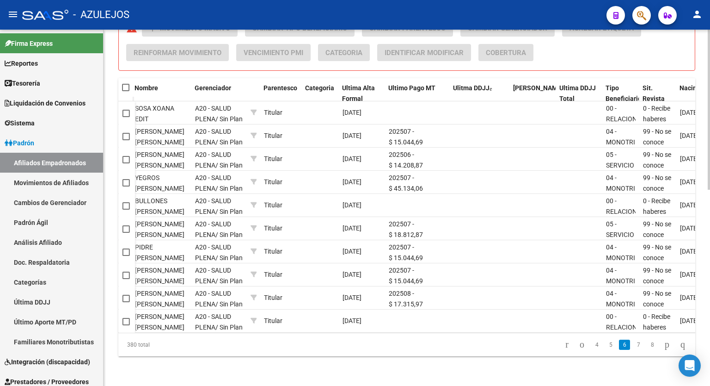
click at [633, 344] on link "7" at bounding box center [638, 344] width 11 height 10
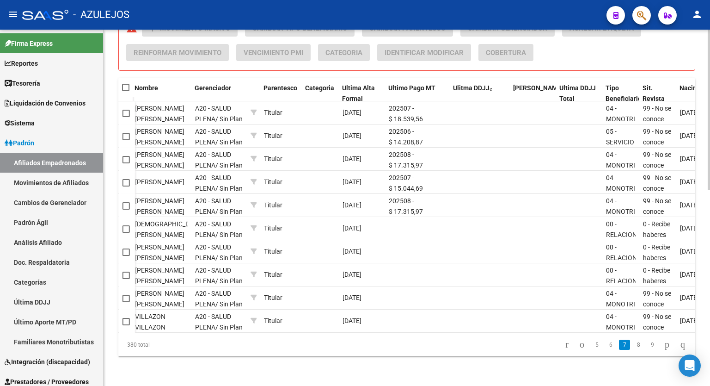
click at [633, 344] on link "8" at bounding box center [638, 344] width 11 height 10
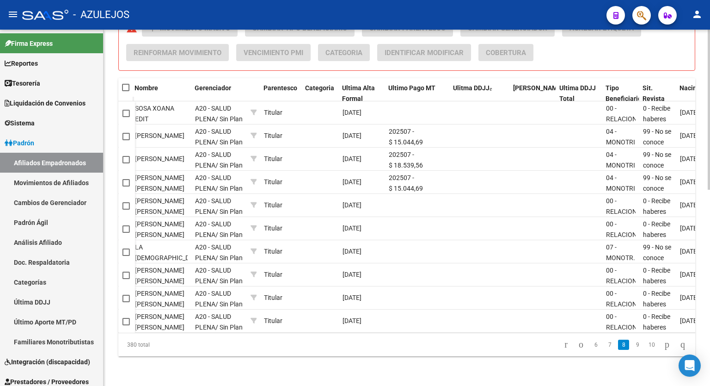
click at [632, 344] on link "9" at bounding box center [637, 344] width 11 height 10
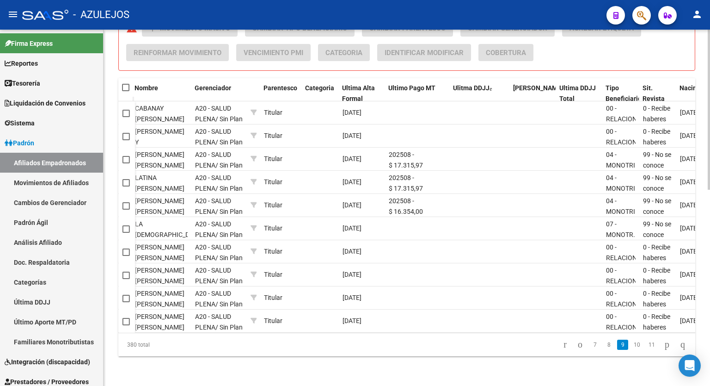
click at [631, 344] on link "10" at bounding box center [637, 344] width 12 height 10
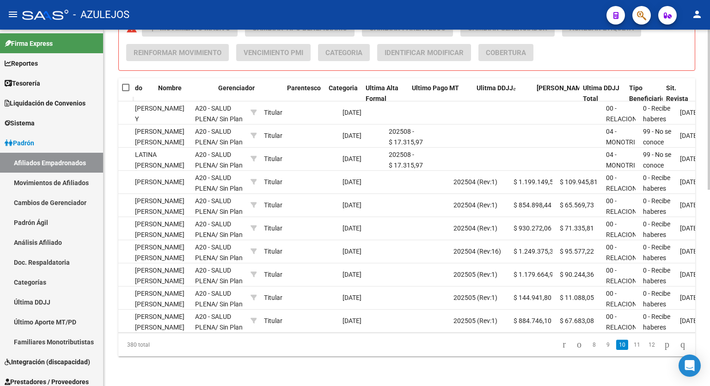
scroll to position [0, 323]
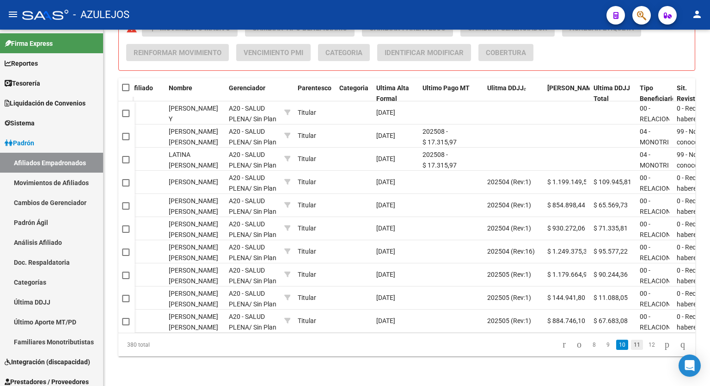
click at [631, 347] on link "11" at bounding box center [637, 344] width 12 height 10
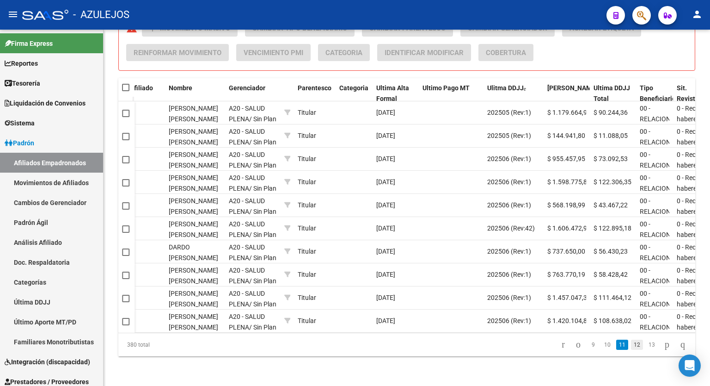
click at [631, 344] on link "12" at bounding box center [637, 344] width 12 height 10
click at [631, 344] on link "13" at bounding box center [637, 344] width 12 height 10
click at [631, 344] on link "14" at bounding box center [637, 344] width 12 height 10
click at [631, 344] on link "15" at bounding box center [637, 344] width 12 height 10
click at [631, 344] on link "16" at bounding box center [637, 344] width 12 height 10
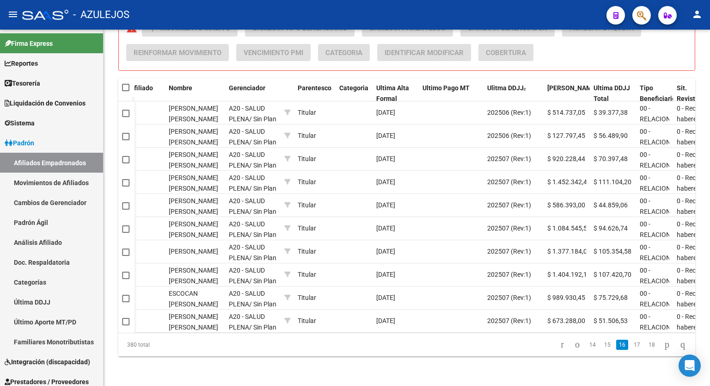
click at [631, 344] on link "17" at bounding box center [637, 344] width 12 height 10
click at [631, 344] on link "18" at bounding box center [637, 344] width 12 height 10
click at [631, 344] on link "19" at bounding box center [637, 344] width 12 height 10
click at [631, 344] on link "20" at bounding box center [637, 344] width 12 height 10
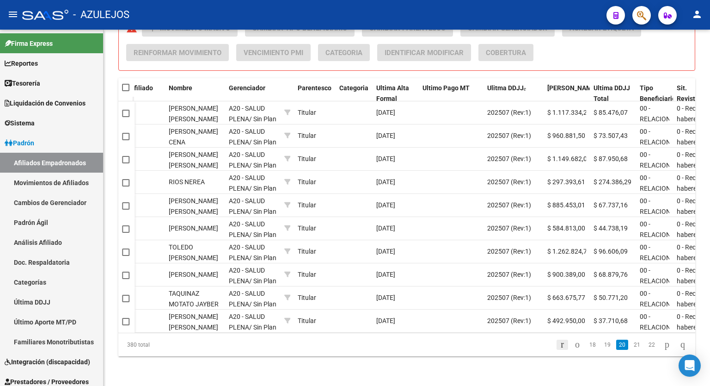
click at [559, 346] on icon "go to first page" at bounding box center [562, 343] width 6 height 11
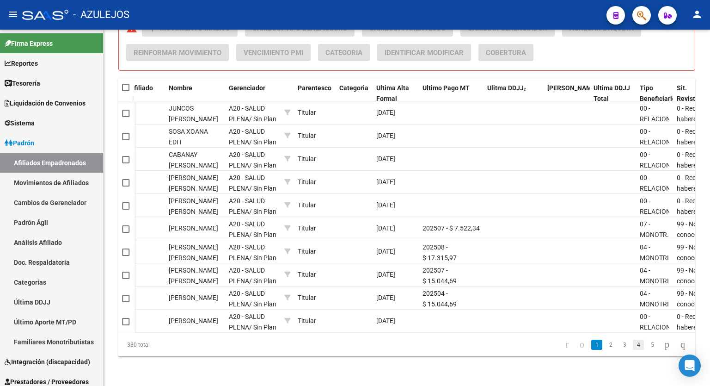
click at [633, 343] on link "4" at bounding box center [638, 344] width 11 height 10
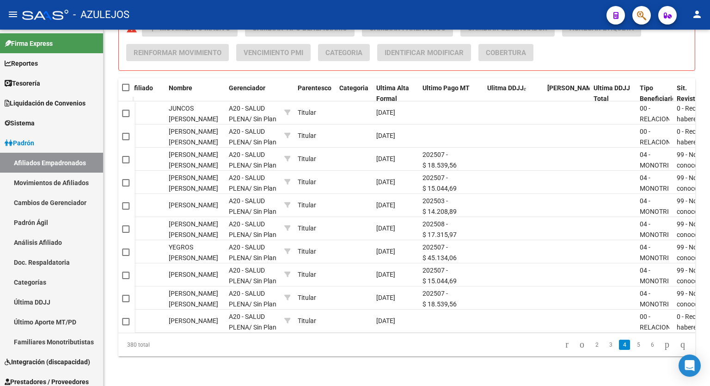
click at [633, 343] on link "5" at bounding box center [638, 344] width 11 height 10
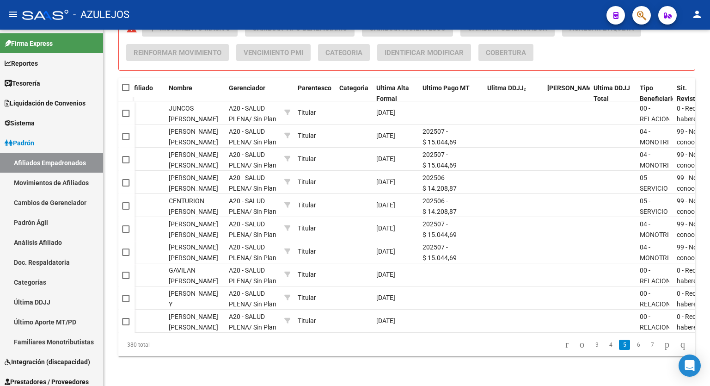
click at [633, 343] on link "6" at bounding box center [638, 344] width 11 height 10
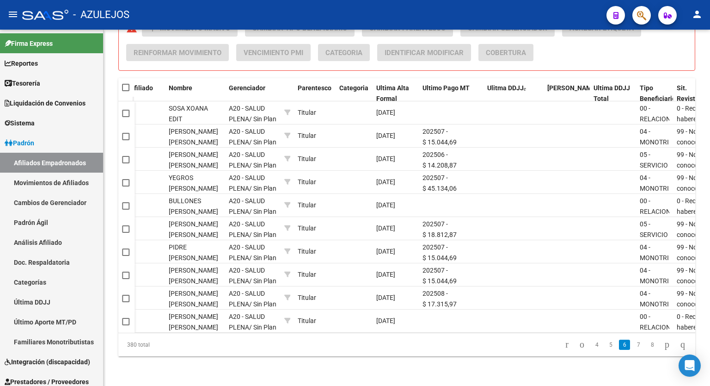
click at [633, 343] on link "7" at bounding box center [638, 344] width 11 height 10
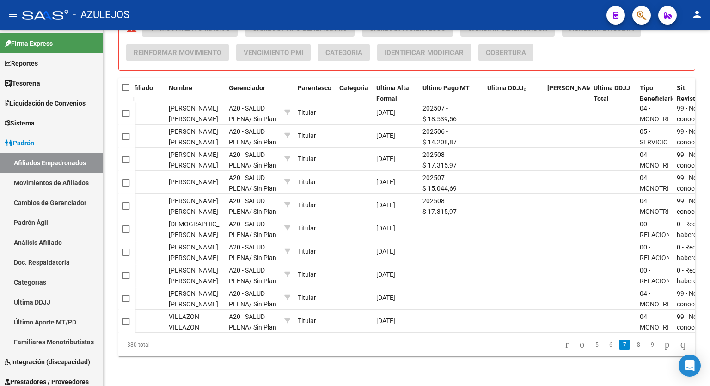
click at [633, 343] on link "8" at bounding box center [638, 344] width 11 height 10
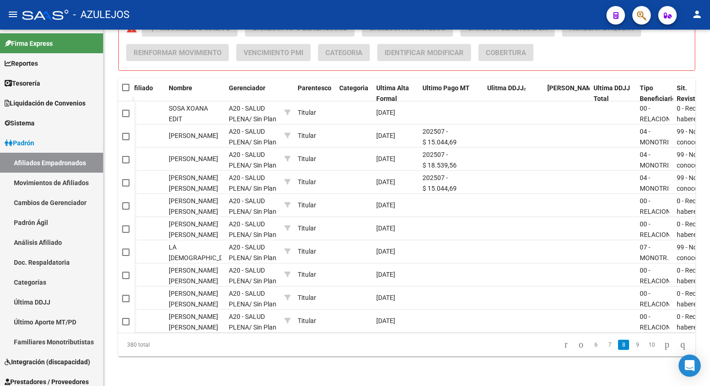
click at [632, 343] on link "9" at bounding box center [637, 344] width 11 height 10
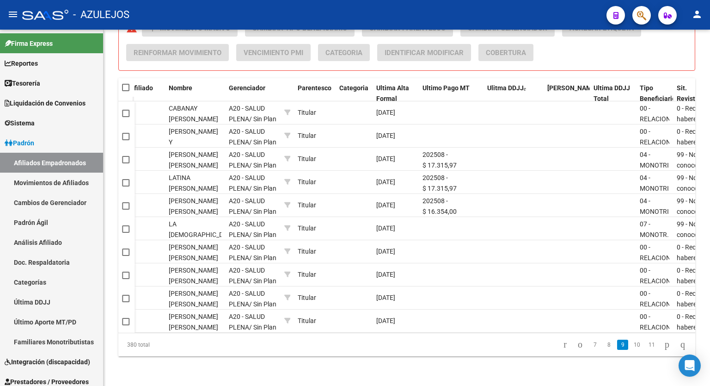
click at [631, 343] on link "10" at bounding box center [637, 344] width 12 height 10
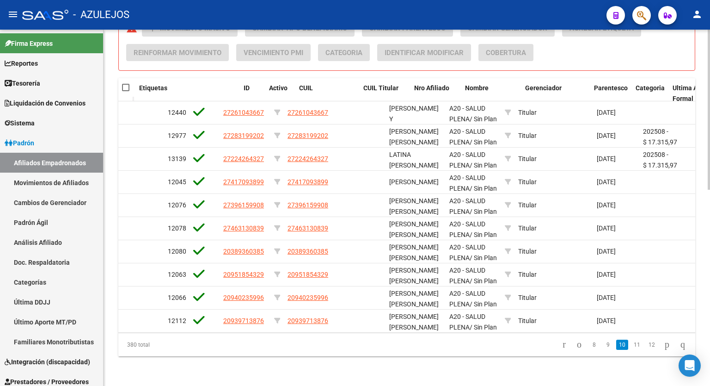
scroll to position [0, 25]
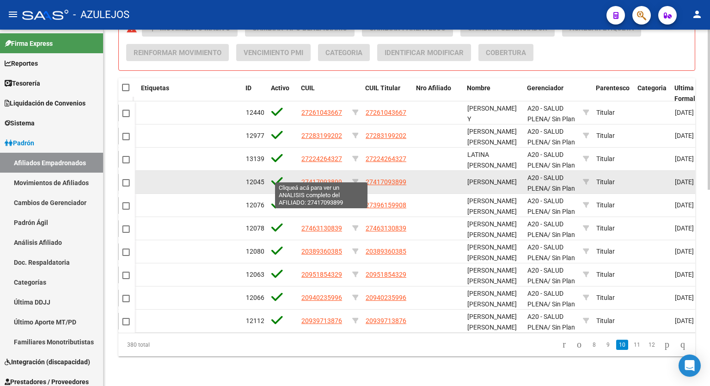
click at [314, 178] on span "27417093899" at bounding box center [321, 181] width 41 height 7
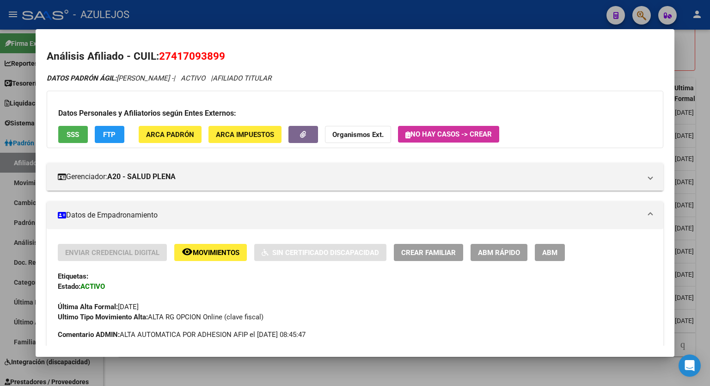
click at [106, 136] on span "FTP" at bounding box center [109, 134] width 12 height 8
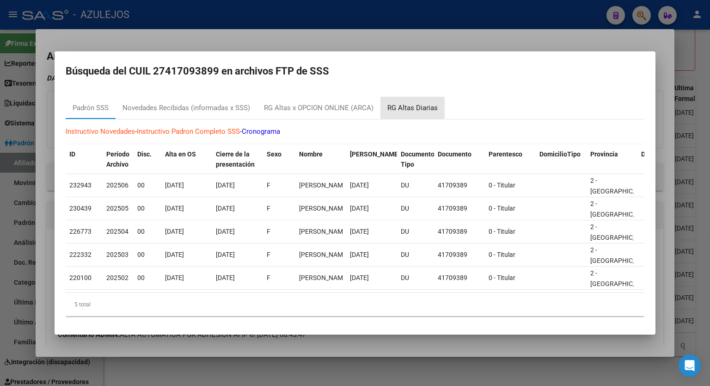
click at [401, 104] on div "RG Altas Diarias" at bounding box center [412, 108] width 50 height 11
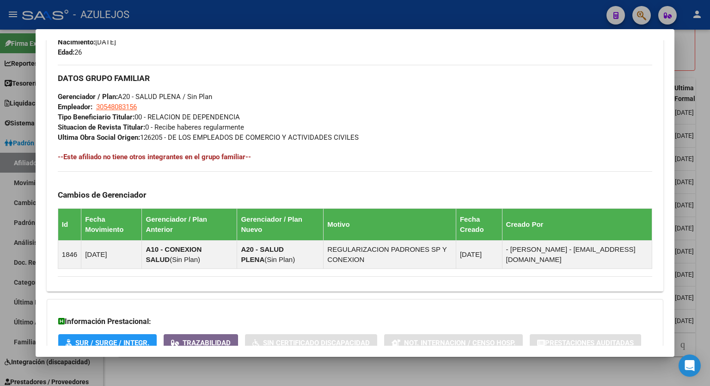
scroll to position [485, 0]
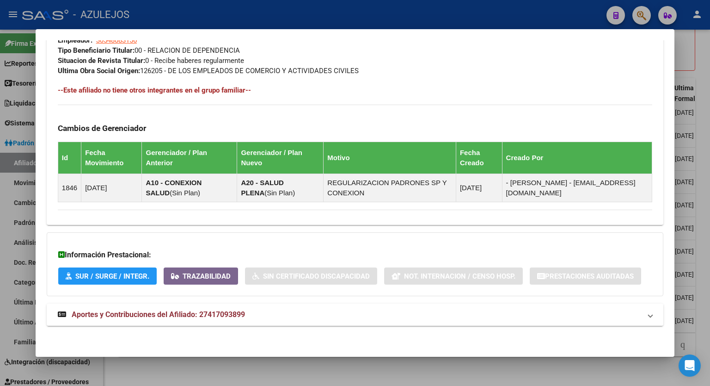
click at [172, 313] on span "Aportes y Contribuciones del Afiliado: 27417093899" at bounding box center [158, 314] width 173 height 9
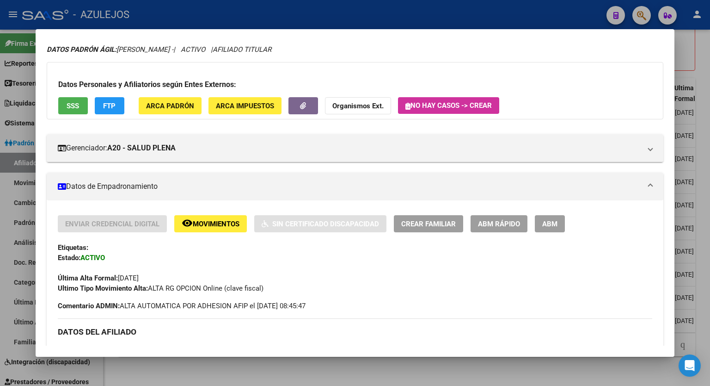
scroll to position [0, 0]
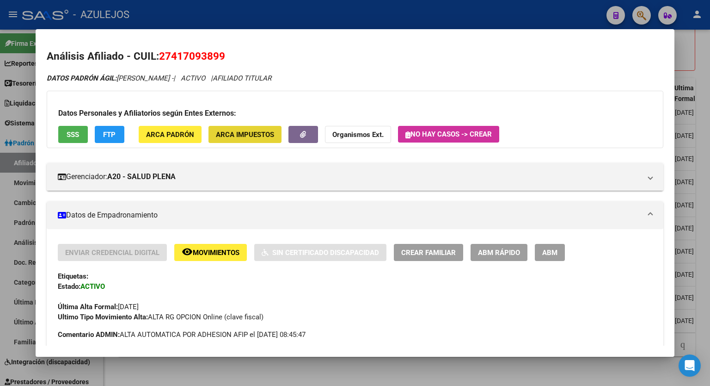
click at [234, 138] on span "ARCA Impuestos" at bounding box center [245, 134] width 58 height 8
click at [175, 133] on span "ARCA Padrón" at bounding box center [170, 134] width 48 height 8
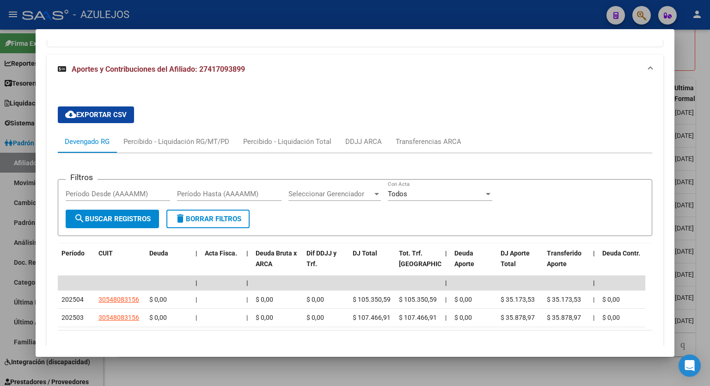
scroll to position [762, 0]
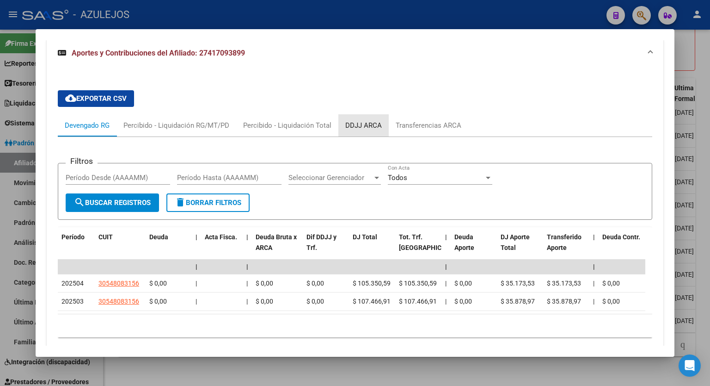
click at [368, 122] on div "DDJJ ARCA" at bounding box center [363, 125] width 37 height 10
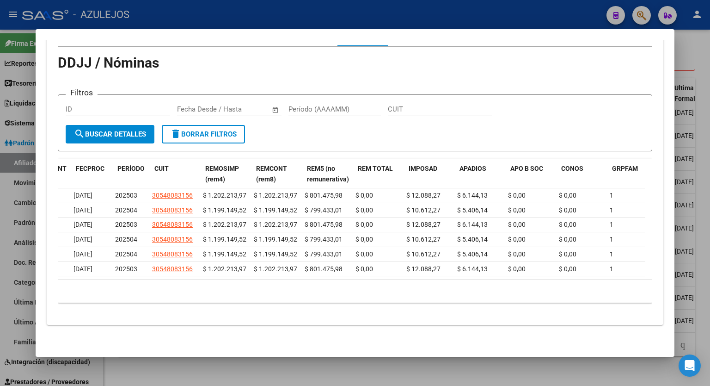
scroll to position [0, 0]
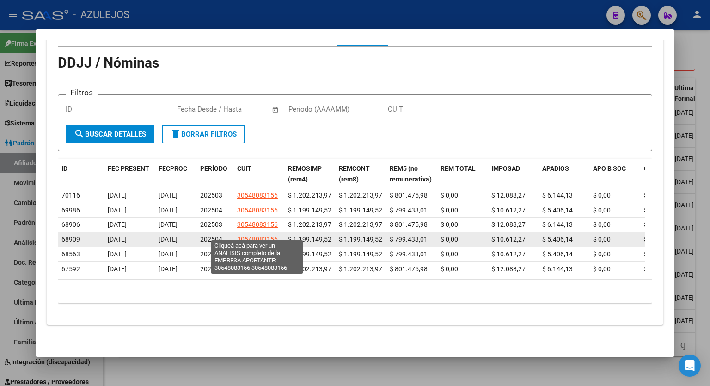
click at [255, 235] on span "30548083156" at bounding box center [257, 238] width 41 height 7
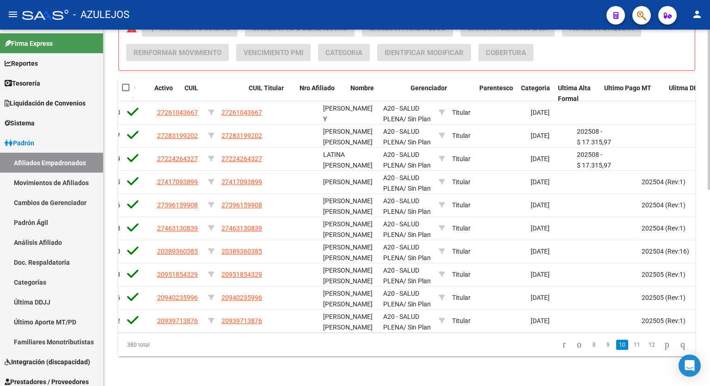
scroll to position [0, 141]
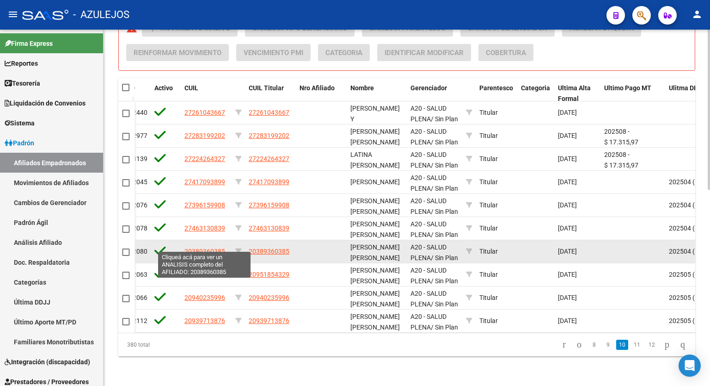
click at [209, 247] on span "20389360385" at bounding box center [204, 250] width 41 height 7
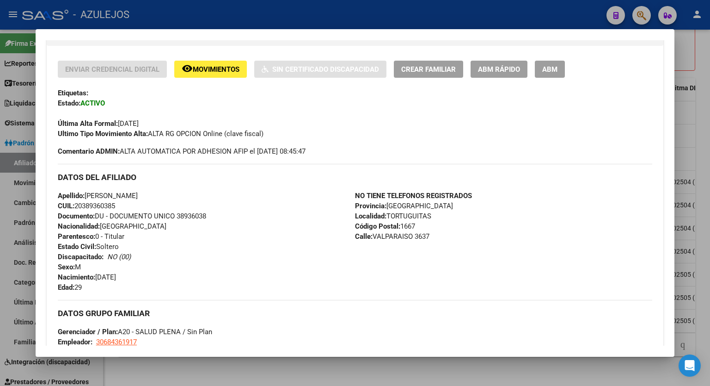
scroll to position [239, 0]
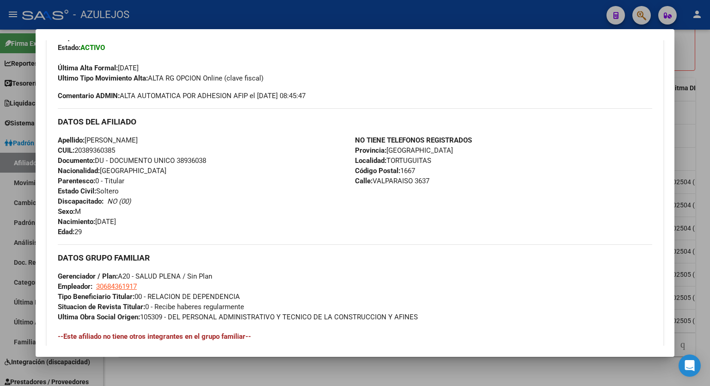
drag, startPoint x: 685, startPoint y: 222, endPoint x: 688, endPoint y: 268, distance: 45.8
click at [688, 268] on div at bounding box center [355, 193] width 710 height 386
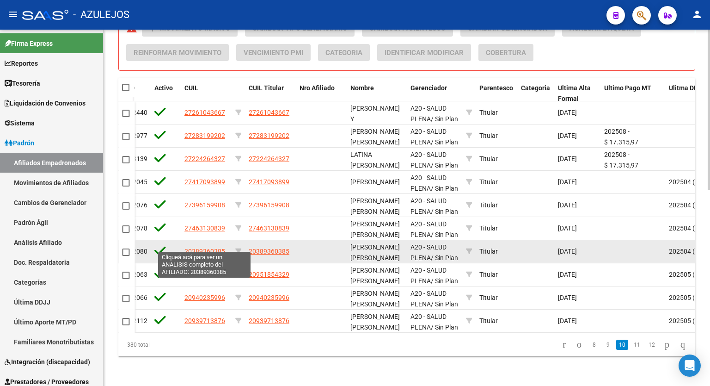
click at [212, 247] on span "20389360385" at bounding box center [204, 250] width 41 height 7
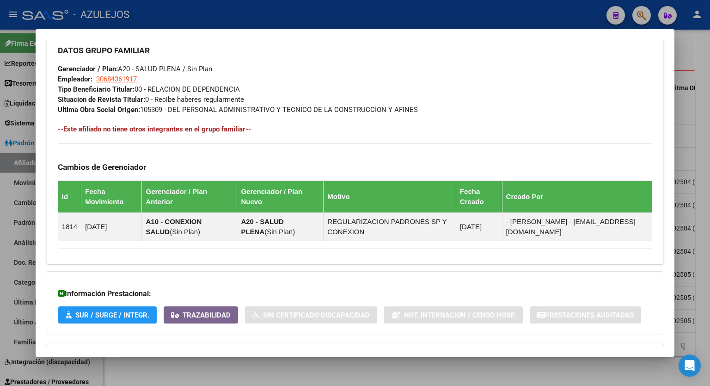
scroll to position [485, 0]
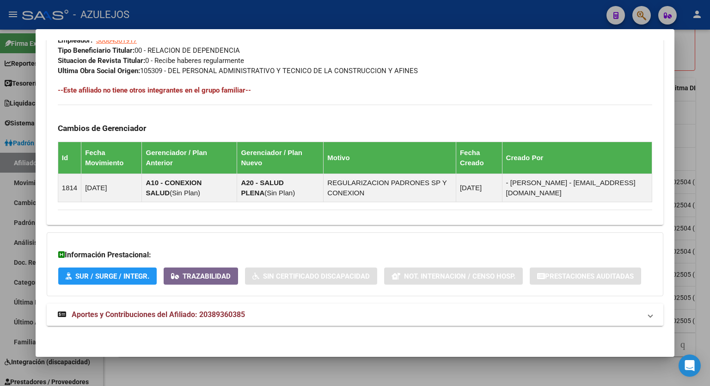
click at [180, 312] on span "Aportes y Contribuciones del Afiliado: 20389360385" at bounding box center [158, 314] width 173 height 9
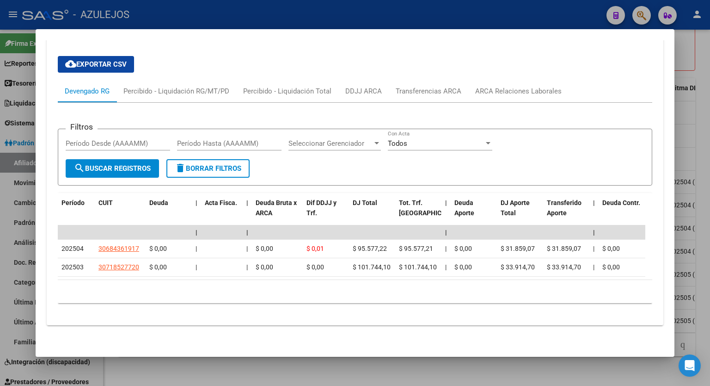
scroll to position [776, 0]
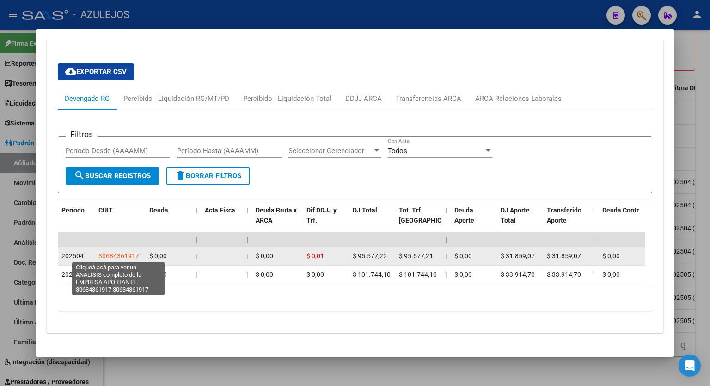
click at [119, 254] on span "30684361917" at bounding box center [118, 255] width 41 height 7
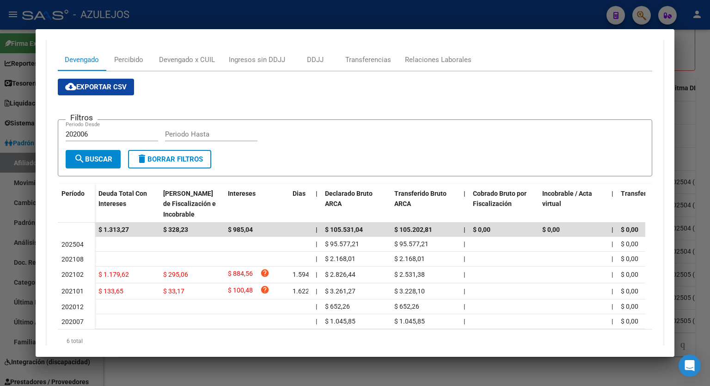
scroll to position [115, 0]
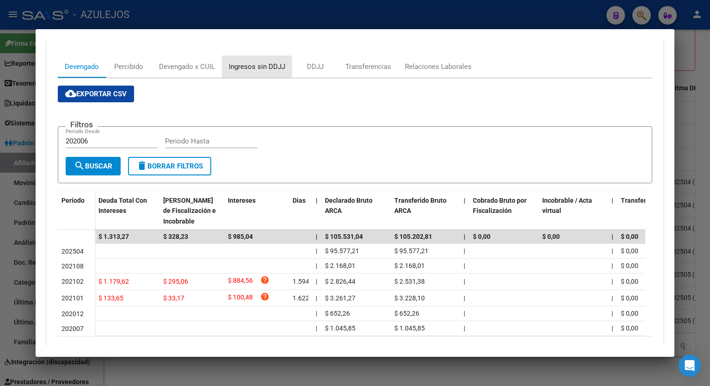
click at [255, 66] on div "Ingresos sin DDJJ" at bounding box center [257, 66] width 56 height 10
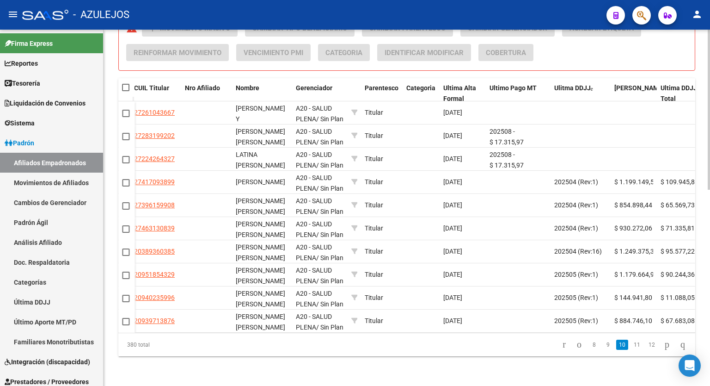
scroll to position [0, 261]
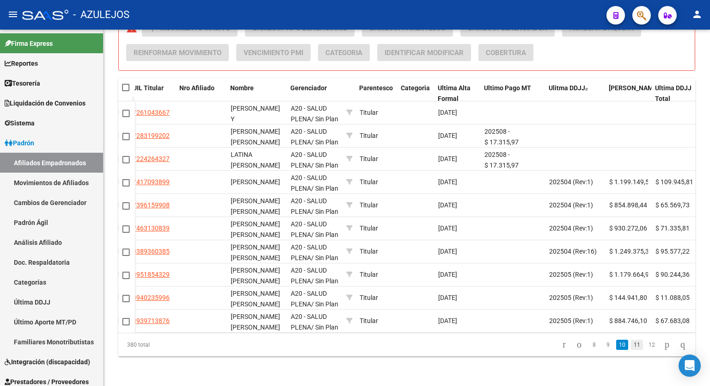
click at [631, 344] on link "11" at bounding box center [637, 344] width 12 height 10
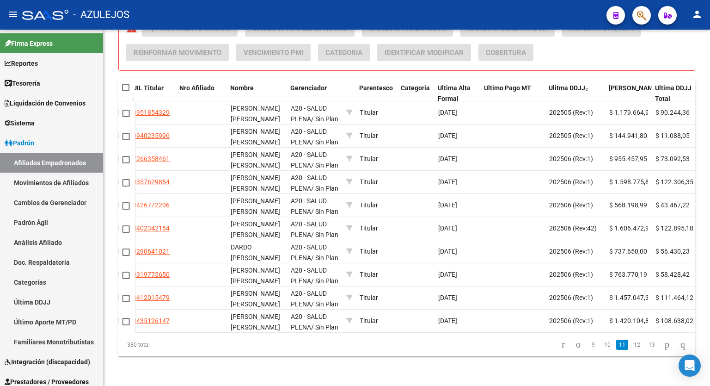
click at [631, 344] on link "12" at bounding box center [637, 344] width 12 height 10
click at [631, 344] on link "13" at bounding box center [637, 344] width 12 height 10
click at [631, 344] on link "14" at bounding box center [637, 344] width 12 height 10
click at [631, 344] on link "15" at bounding box center [637, 344] width 12 height 10
click at [559, 344] on icon "go to first page" at bounding box center [562, 343] width 6 height 11
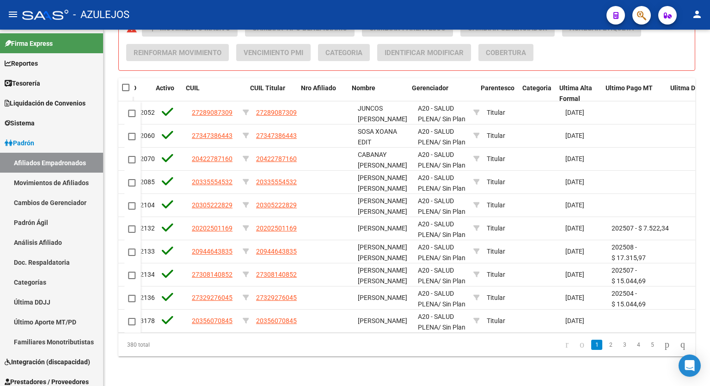
scroll to position [0, 141]
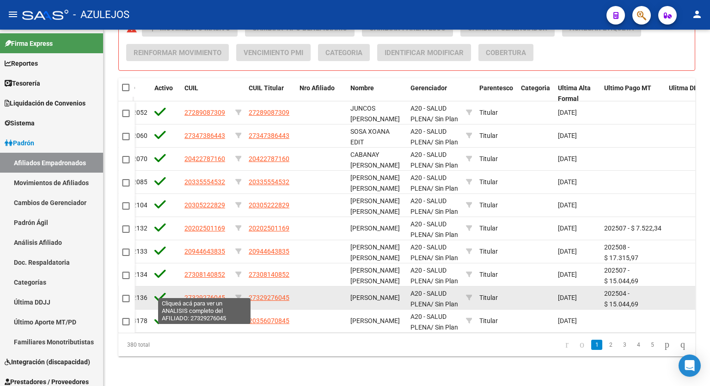
click at [203, 294] on span "27329276045" at bounding box center [204, 297] width 41 height 7
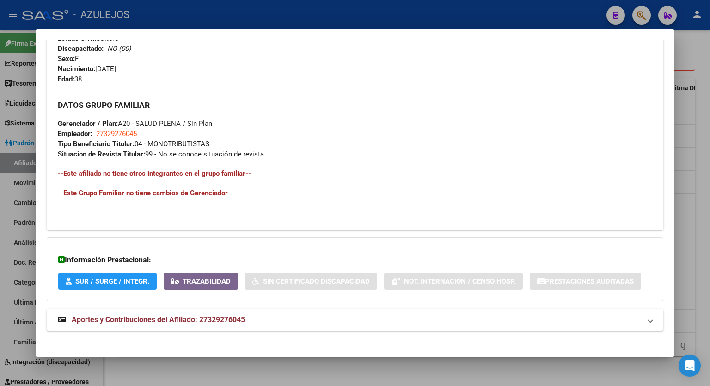
scroll to position [379, 0]
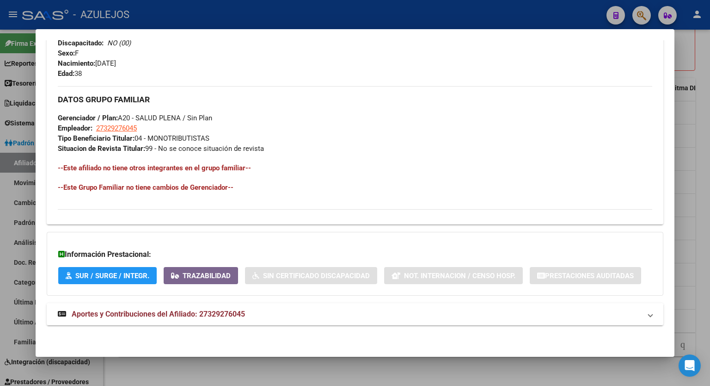
click at [236, 311] on span "Aportes y Contribuciones del Afiliado: 27329276045" at bounding box center [158, 313] width 173 height 9
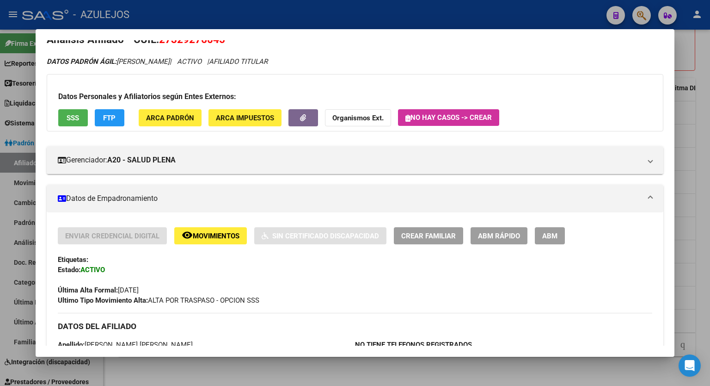
scroll to position [0, 0]
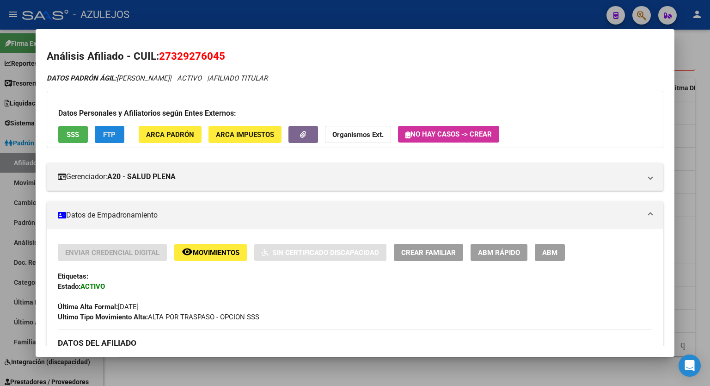
click at [109, 135] on span "FTP" at bounding box center [109, 134] width 12 height 8
click at [246, 134] on span "ARCA Impuestos" at bounding box center [245, 134] width 58 height 8
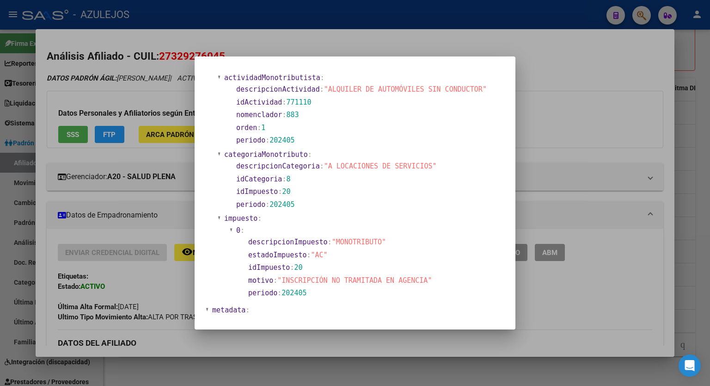
scroll to position [538, 0]
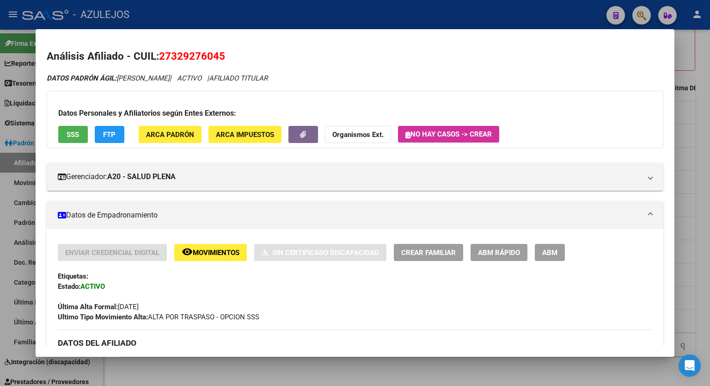
drag, startPoint x: 231, startPoint y: 57, endPoint x: 161, endPoint y: 58, distance: 70.3
click at [161, 58] on h2 "Análisis Afiliado - CUIL: 27329276045" at bounding box center [355, 57] width 617 height 16
copy span "27329276045"
click at [364, 137] on strong "Organismos Ext." at bounding box center [357, 134] width 51 height 8
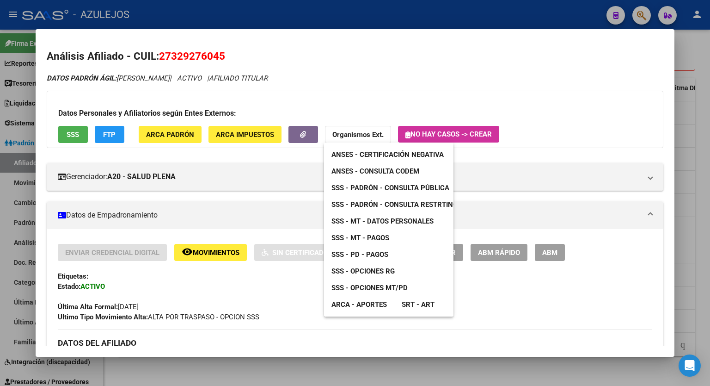
click at [371, 236] on span "SSS - MT - Pagos" at bounding box center [361, 238] width 58 height 8
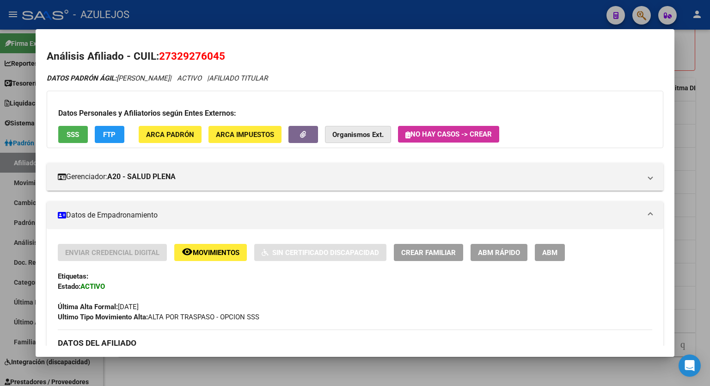
click at [371, 137] on strong "Organismos Ext." at bounding box center [357, 134] width 51 height 8
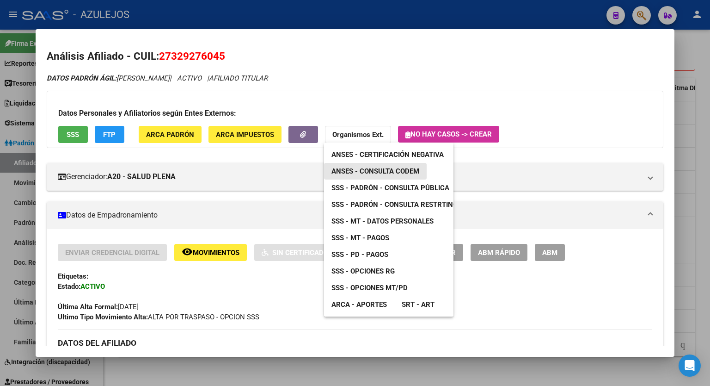
click at [382, 167] on span "ANSES - Consulta CODEM" at bounding box center [376, 171] width 88 height 8
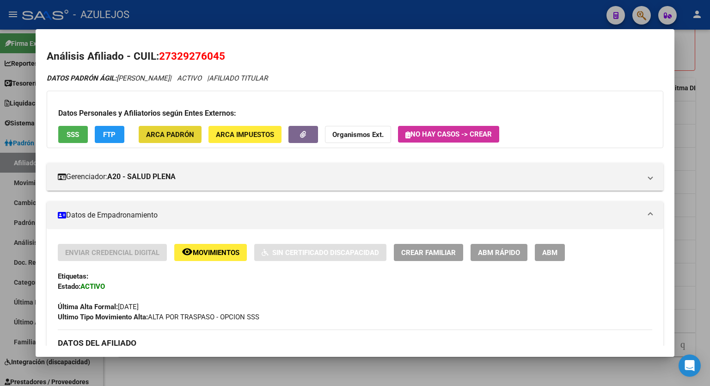
click at [154, 132] on span "ARCA Padrón" at bounding box center [170, 134] width 48 height 8
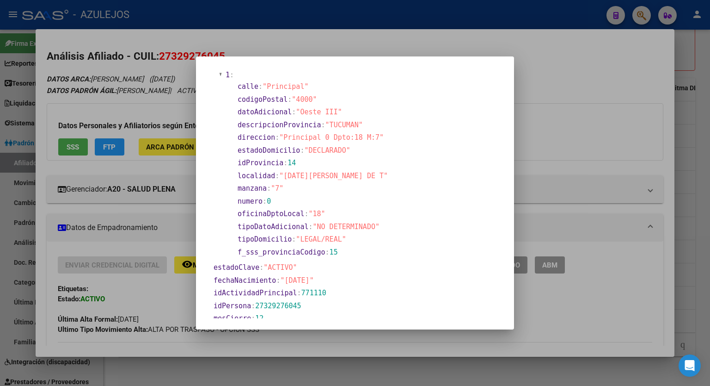
scroll to position [0, 0]
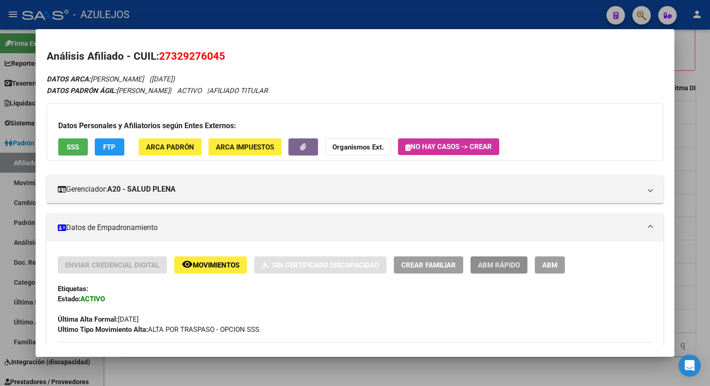
click at [499, 268] on span "ABM Rápido" at bounding box center [499, 265] width 42 height 8
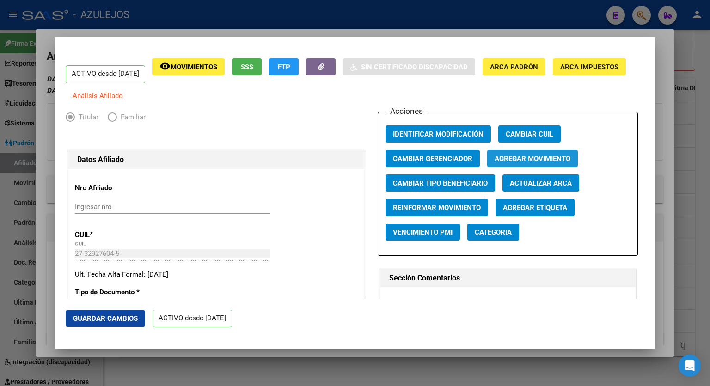
click at [524, 163] on span "Agregar Movimiento" at bounding box center [533, 158] width 76 height 8
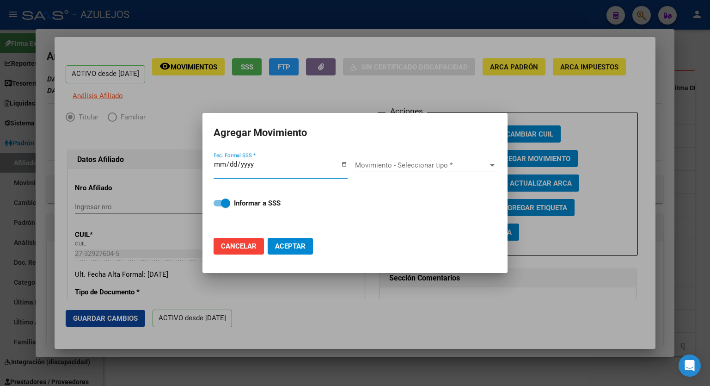
click at [344, 164] on input "Fec. Formal SSS *" at bounding box center [281, 167] width 134 height 15
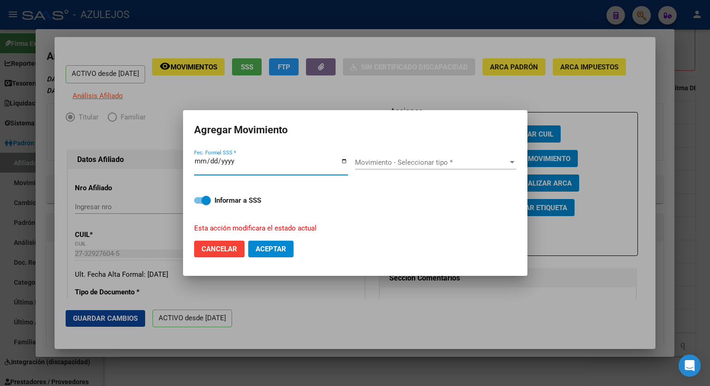
click at [505, 162] on span "Movimiento - Seleccionar tipo *" at bounding box center [431, 162] width 153 height 8
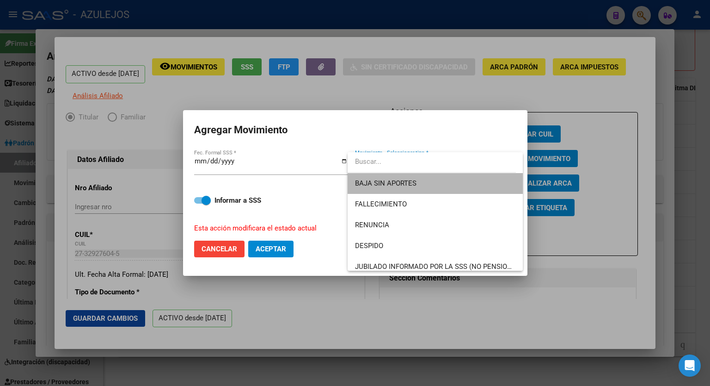
click at [451, 180] on span "BAJA SIN APORTES" at bounding box center [435, 183] width 160 height 21
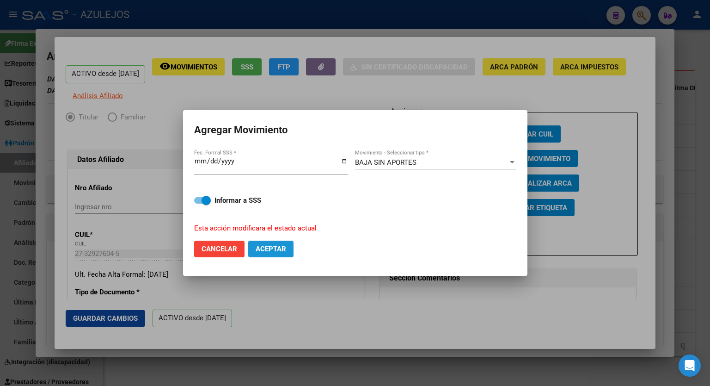
click at [275, 252] on span "Aceptar" at bounding box center [271, 249] width 31 height 8
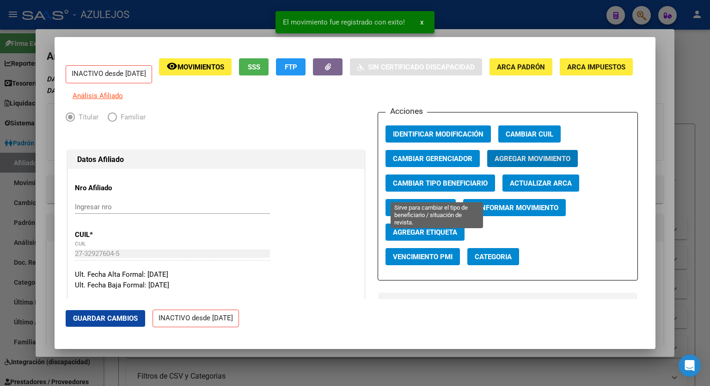
scroll to position [0, 141]
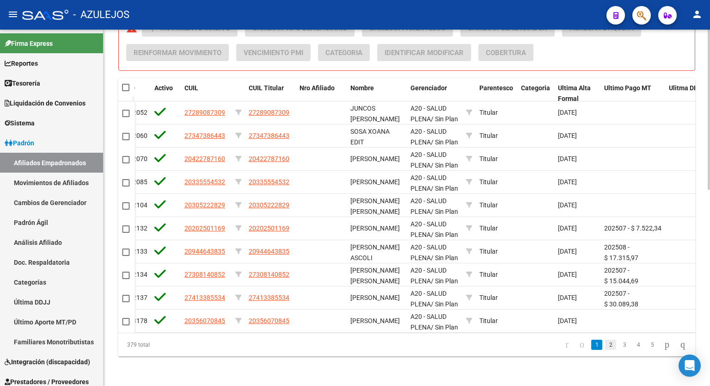
click at [605, 344] on link "2" at bounding box center [610, 344] width 11 height 10
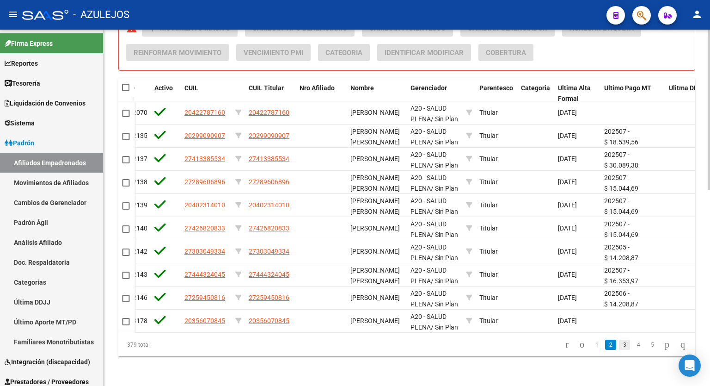
click at [619, 344] on link "3" at bounding box center [624, 344] width 11 height 10
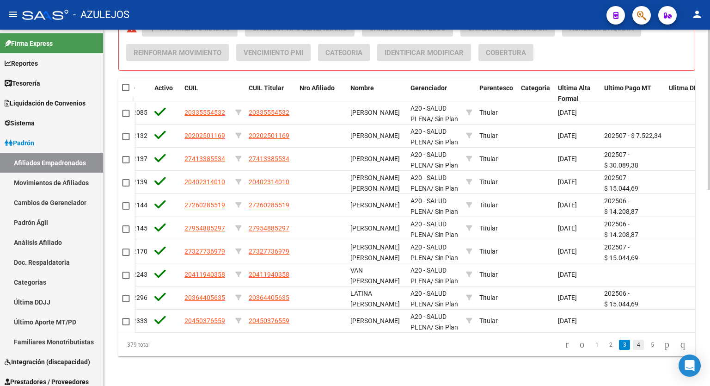
click at [633, 346] on link "4" at bounding box center [638, 344] width 11 height 10
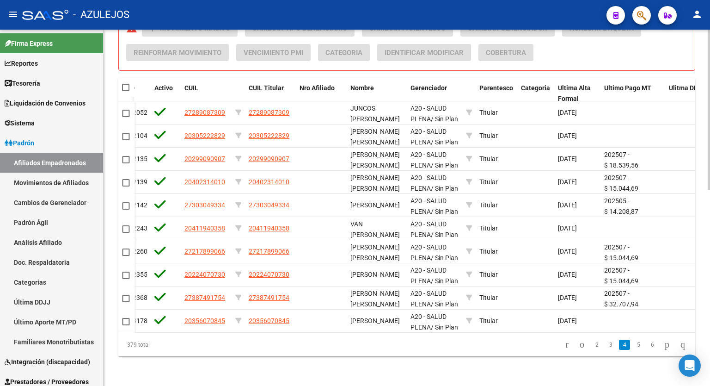
click at [633, 346] on link "5" at bounding box center [638, 344] width 11 height 10
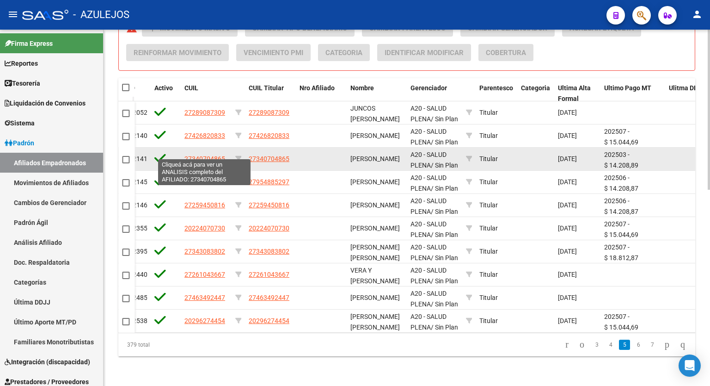
click at [211, 155] on span "27340704865" at bounding box center [204, 158] width 41 height 7
type textarea "27340704865"
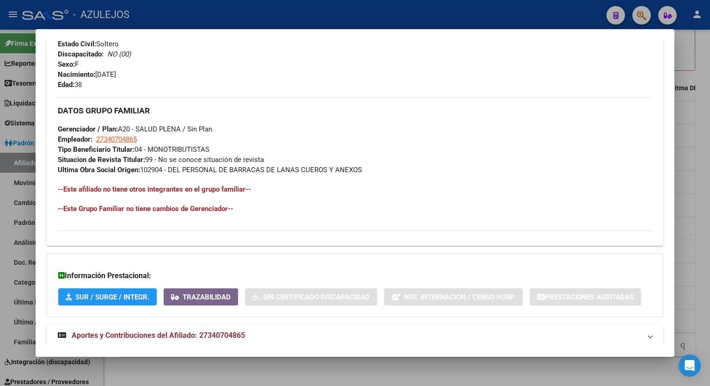
scroll to position [407, 0]
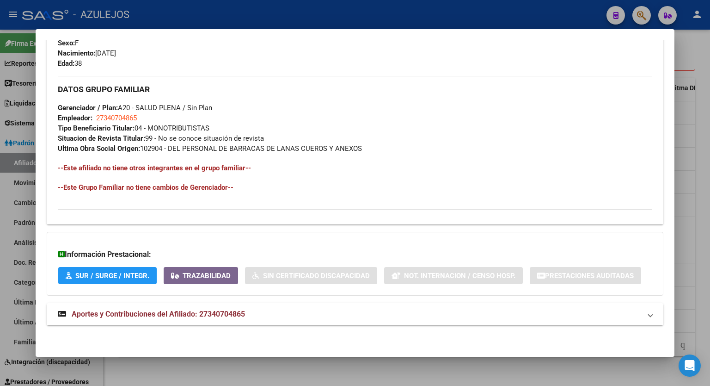
click at [181, 317] on span "Aportes y Contribuciones del Afiliado: 27340704865" at bounding box center [158, 313] width 173 height 9
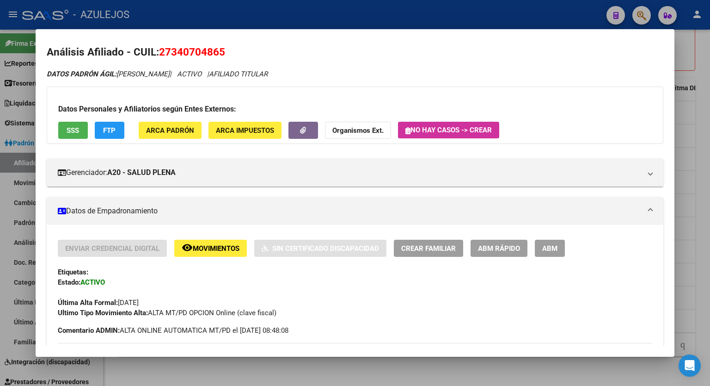
scroll to position [0, 0]
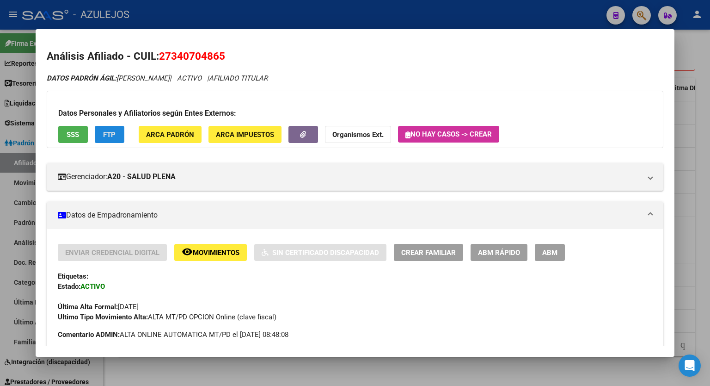
click at [115, 137] on span "FTP" at bounding box center [109, 134] width 12 height 8
click at [500, 252] on span "ABM Rápido" at bounding box center [499, 252] width 42 height 8
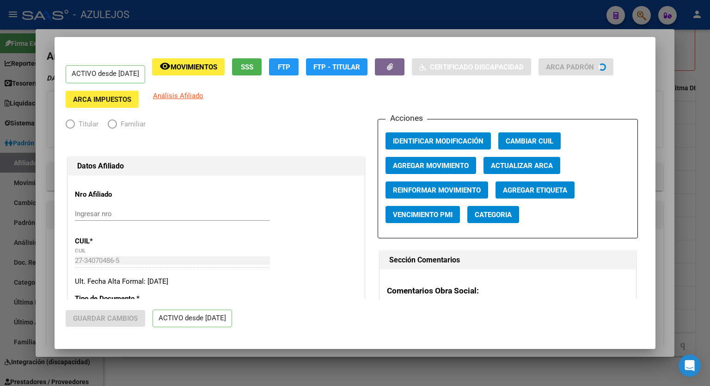
radio input "true"
type input "27-34070486-5"
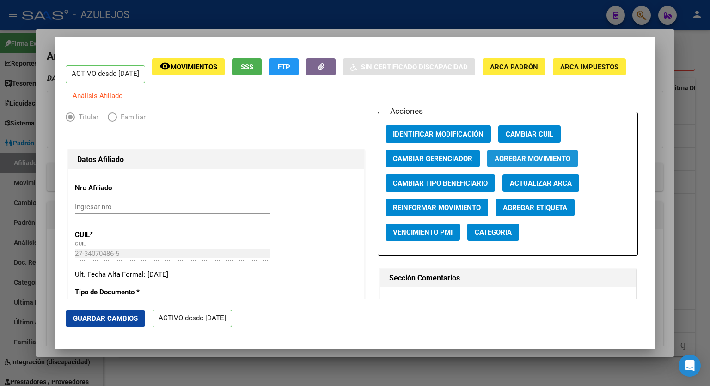
click at [530, 163] on span "Agregar Movimiento" at bounding box center [533, 158] width 76 height 8
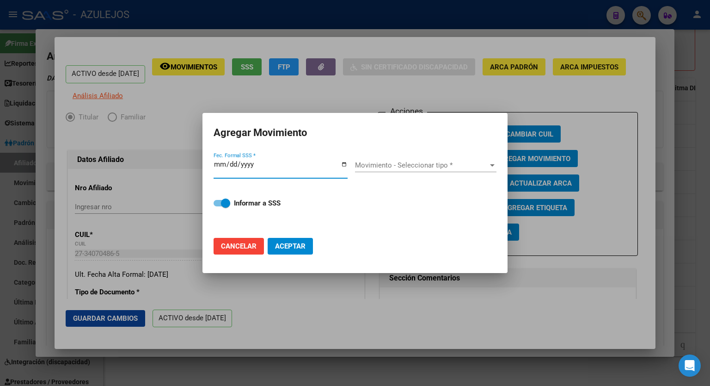
click at [344, 164] on input "Fec. Formal SSS *" at bounding box center [281, 167] width 134 height 15
type input "[DATE]"
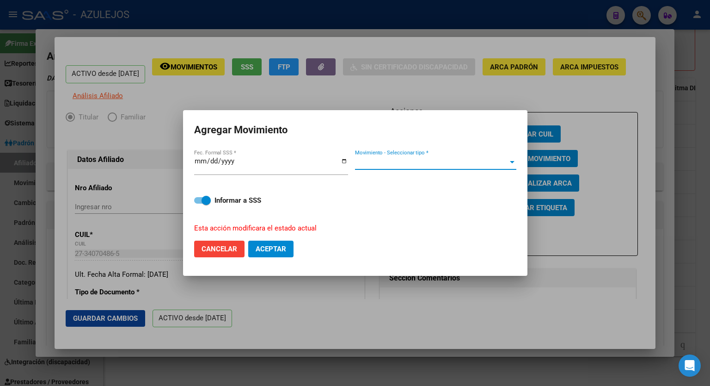
click at [512, 163] on div at bounding box center [512, 162] width 5 height 2
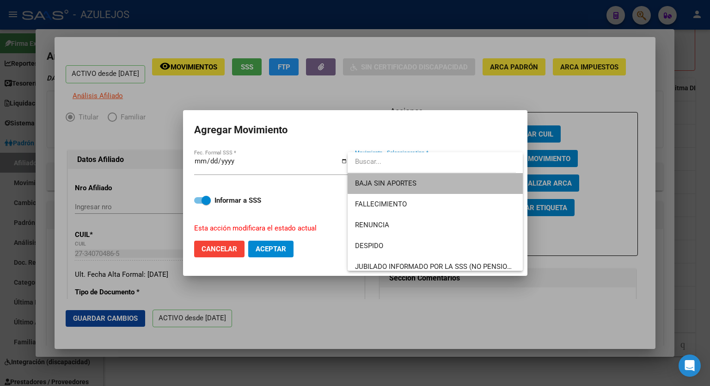
click at [445, 182] on span "BAJA SIN APORTES" at bounding box center [435, 183] width 160 height 21
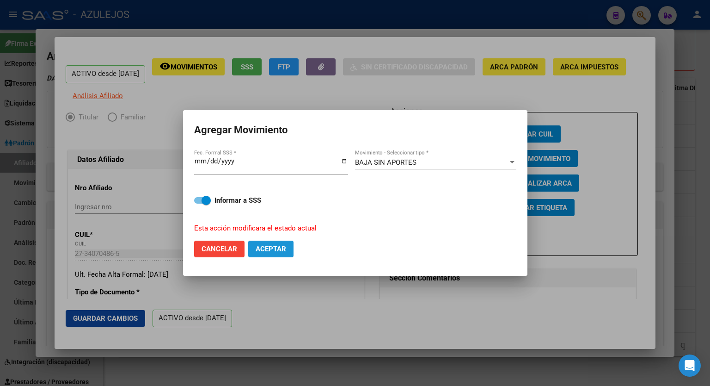
click at [284, 249] on span "Aceptar" at bounding box center [271, 249] width 31 height 8
checkbox input "false"
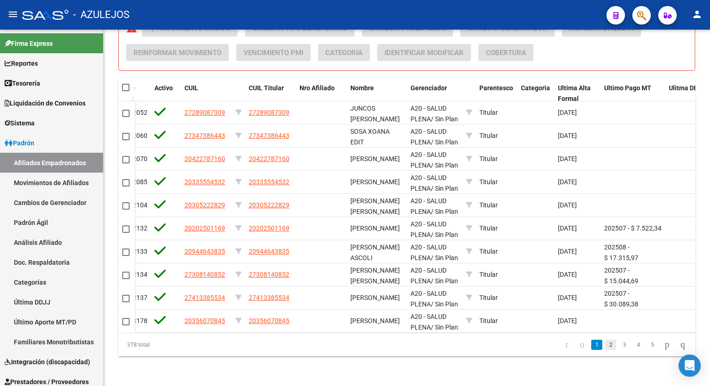
click at [605, 344] on link "2" at bounding box center [610, 344] width 11 height 10
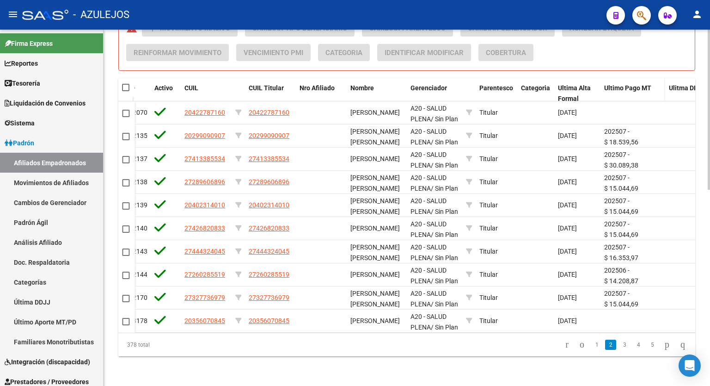
click at [626, 84] on span "Ultimo Pago MT" at bounding box center [627, 87] width 47 height 7
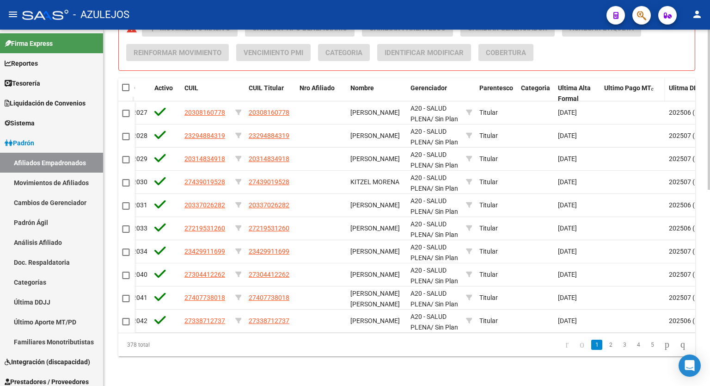
click at [626, 84] on span "Ultimo Pago MT" at bounding box center [627, 87] width 47 height 7
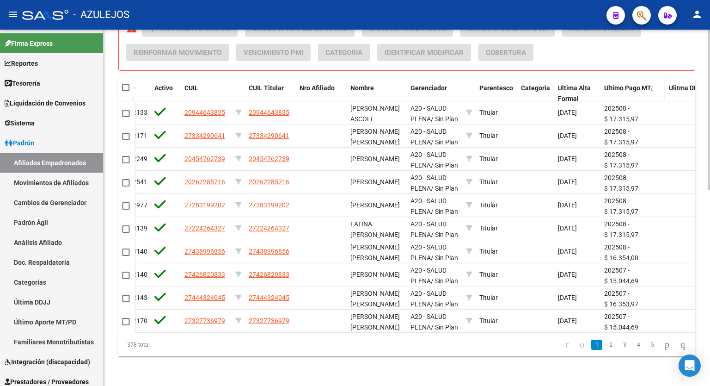
click at [626, 84] on span "Ultimo Pago MT" at bounding box center [627, 87] width 47 height 7
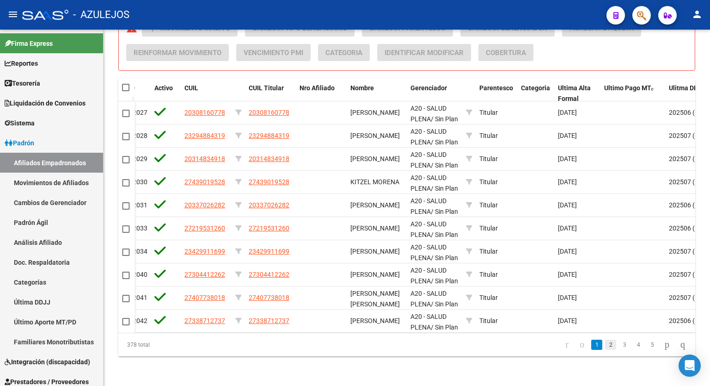
click at [605, 341] on link "2" at bounding box center [610, 344] width 11 height 10
click at [619, 346] on link "3" at bounding box center [624, 344] width 11 height 10
click at [633, 346] on link "4" at bounding box center [638, 344] width 11 height 10
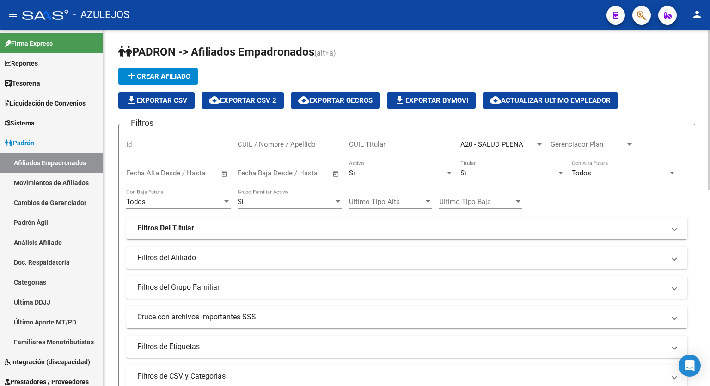
click at [710, 79] on div at bounding box center [709, 110] width 2 height 160
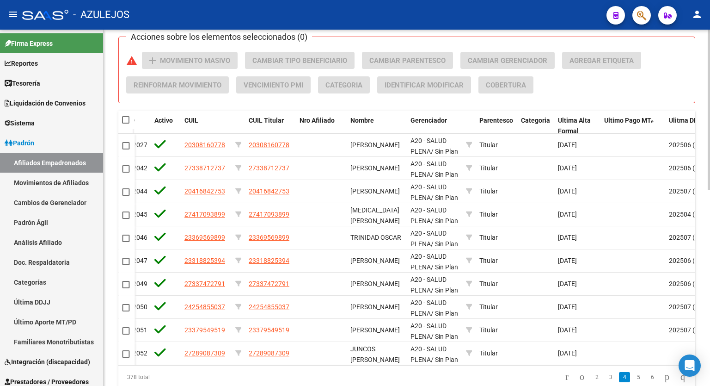
scroll to position [437, 0]
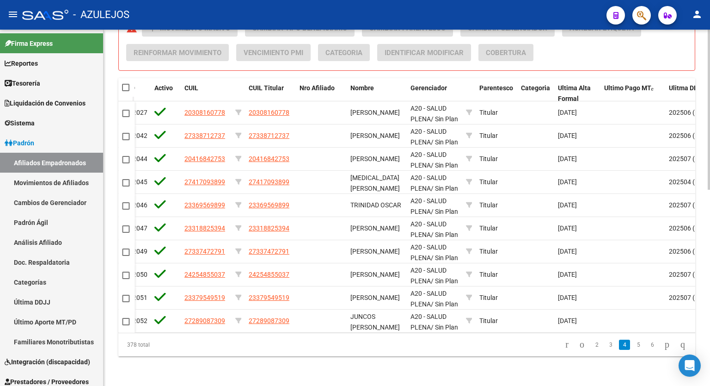
click at [710, 381] on div at bounding box center [709, 306] width 2 height 160
click at [633, 343] on link "5" at bounding box center [638, 344] width 11 height 10
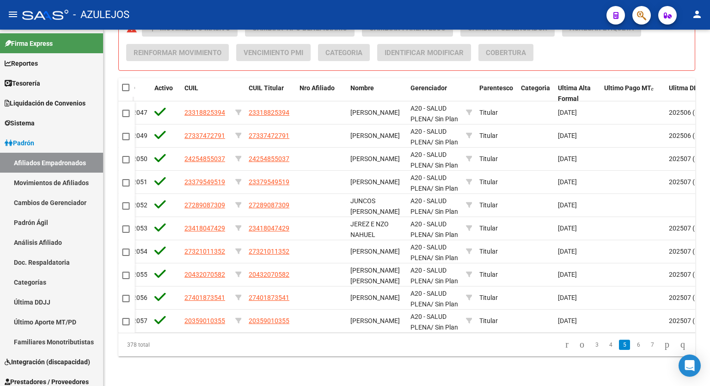
click at [633, 343] on link "6" at bounding box center [638, 344] width 11 height 10
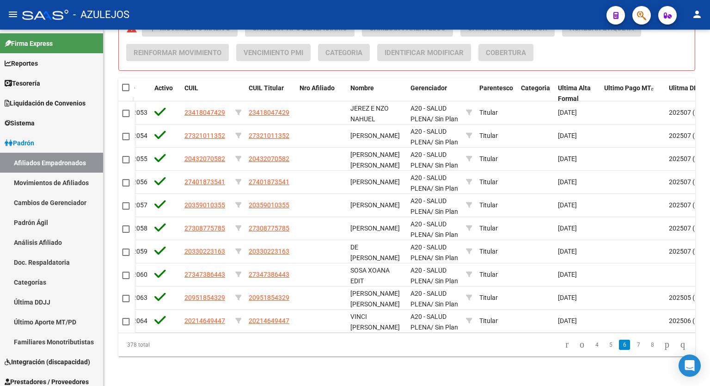
click at [633, 343] on link "7" at bounding box center [638, 344] width 11 height 10
click at [633, 343] on link "8" at bounding box center [638, 344] width 11 height 10
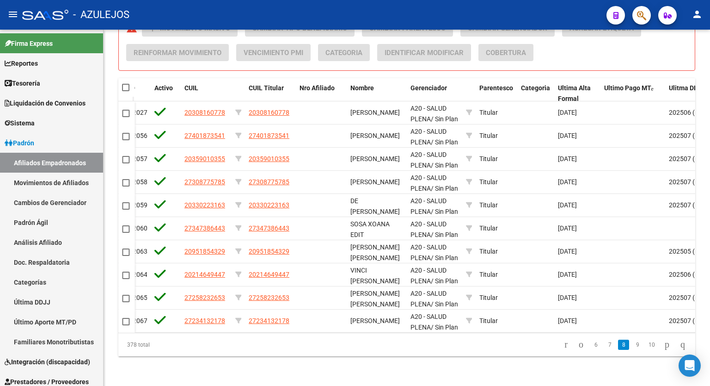
click at [632, 343] on link "9" at bounding box center [637, 344] width 11 height 10
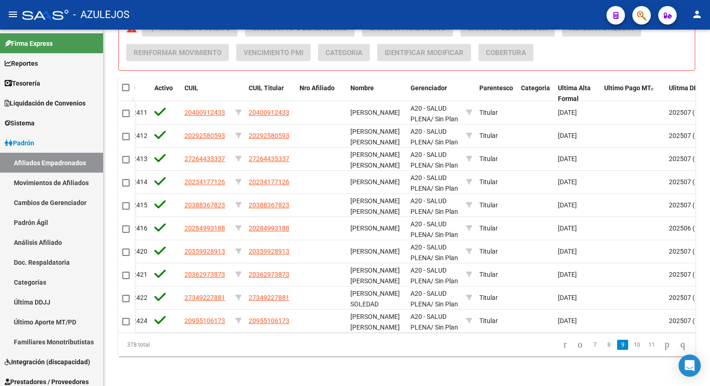
click at [632, 343] on link "10" at bounding box center [637, 344] width 12 height 10
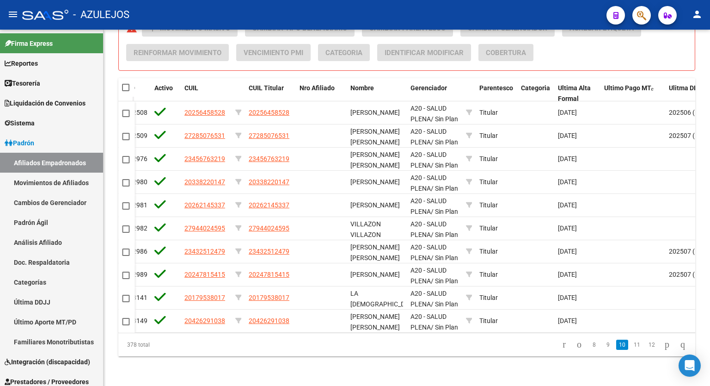
click at [632, 343] on link "11" at bounding box center [637, 344] width 12 height 10
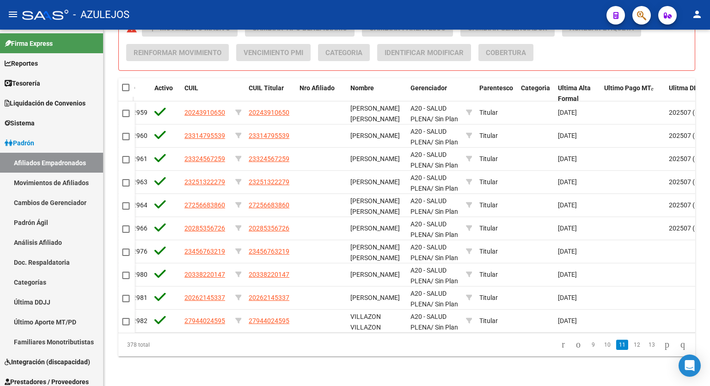
click at [632, 343] on link "12" at bounding box center [637, 344] width 12 height 10
click at [632, 343] on link "13" at bounding box center [637, 344] width 12 height 10
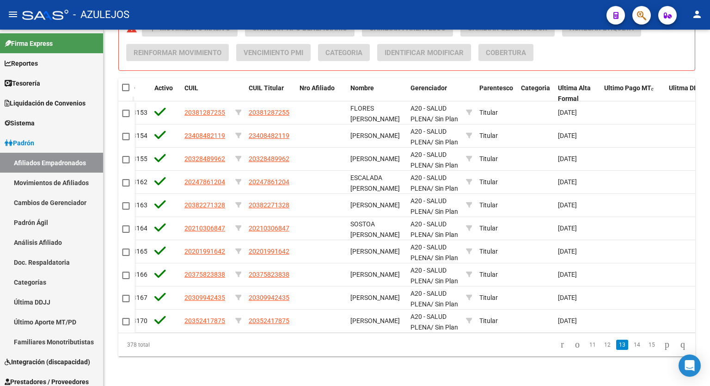
click at [632, 343] on link "14" at bounding box center [637, 344] width 12 height 10
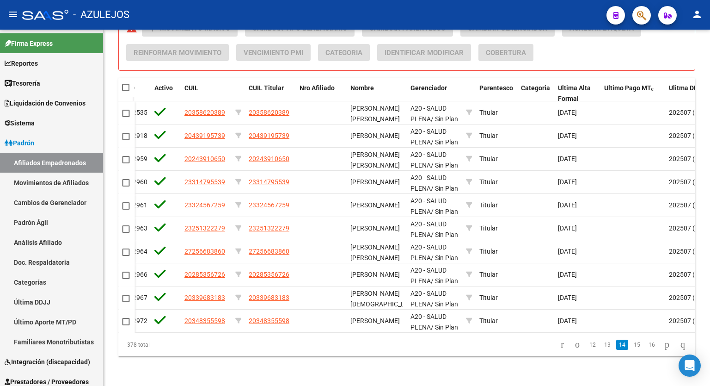
click at [632, 343] on link "15" at bounding box center [637, 344] width 12 height 10
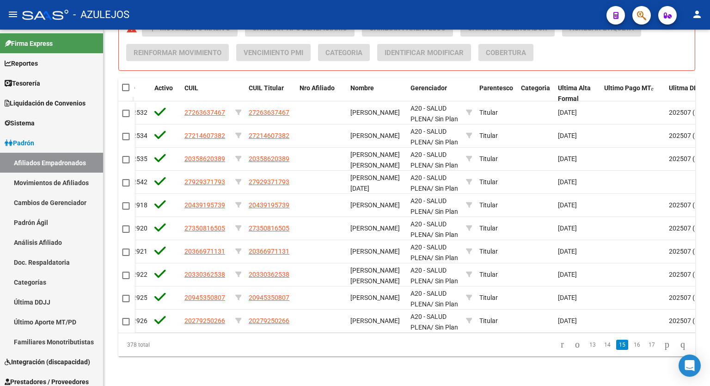
click at [632, 343] on link "16" at bounding box center [637, 344] width 12 height 10
click at [632, 343] on link "17" at bounding box center [637, 344] width 12 height 10
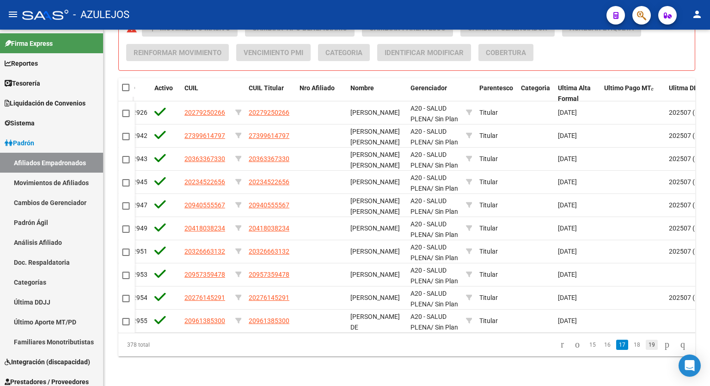
click at [646, 344] on link "19" at bounding box center [652, 344] width 12 height 10
click at [646, 344] on link "21" at bounding box center [652, 344] width 12 height 10
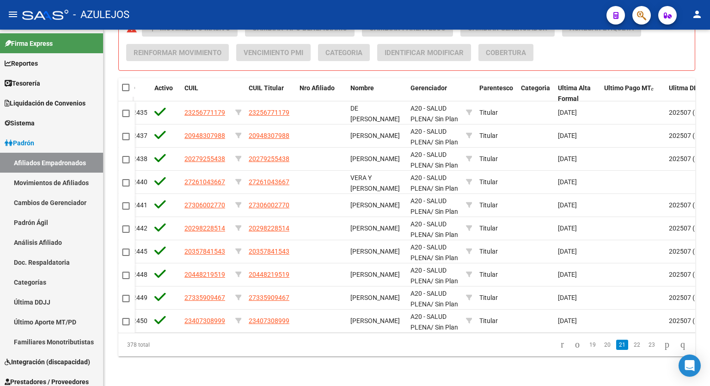
click at [646, 344] on link "23" at bounding box center [652, 344] width 12 height 10
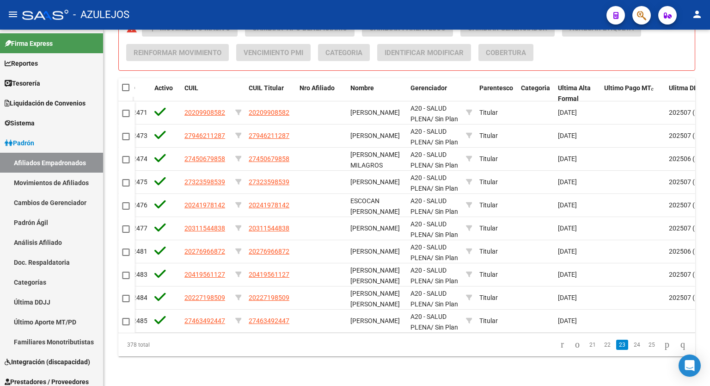
click at [646, 344] on link "25" at bounding box center [652, 344] width 12 height 10
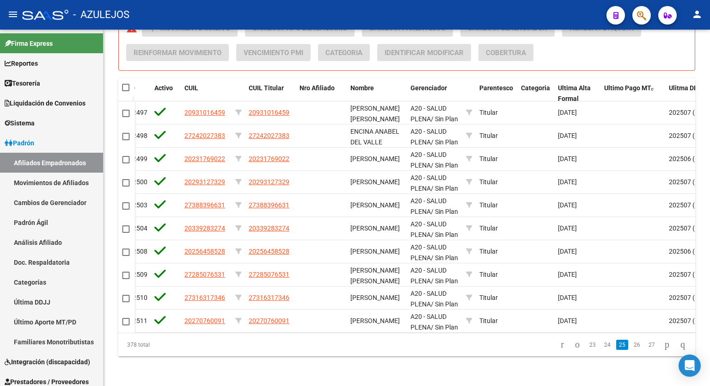
click at [646, 344] on link "27" at bounding box center [652, 344] width 12 height 10
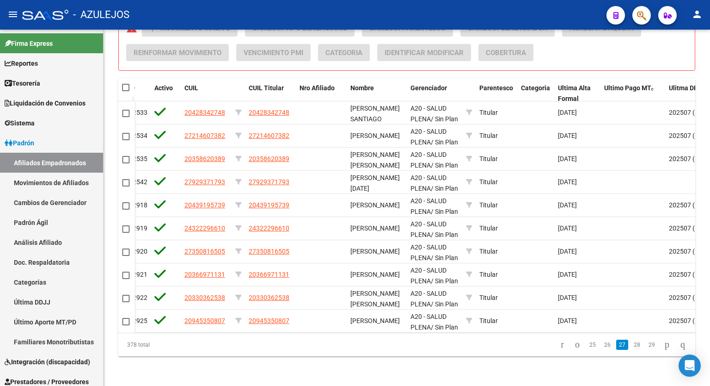
click at [646, 344] on link "29" at bounding box center [652, 344] width 12 height 10
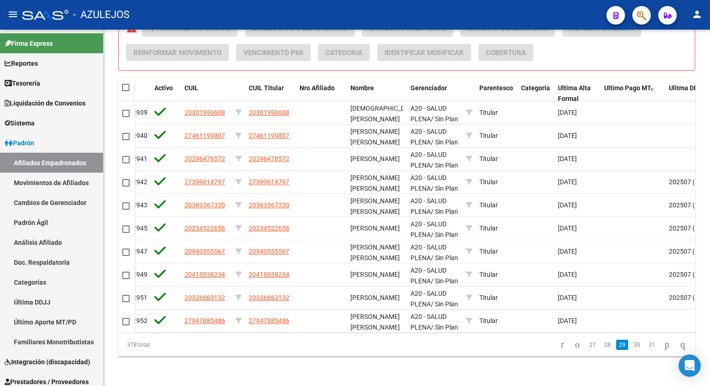
click at [646, 344] on link "31" at bounding box center [652, 344] width 12 height 10
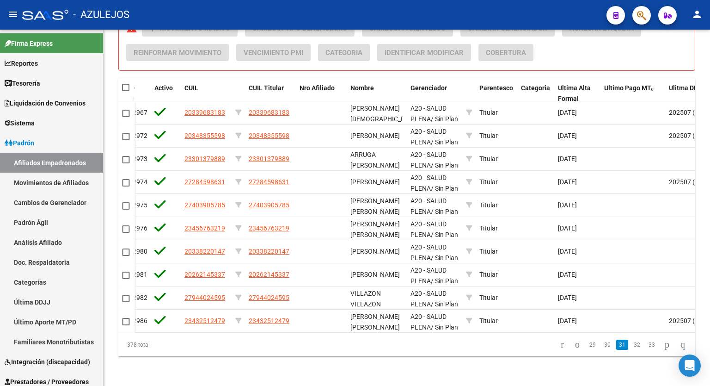
click at [646, 344] on link "33" at bounding box center [652, 344] width 12 height 10
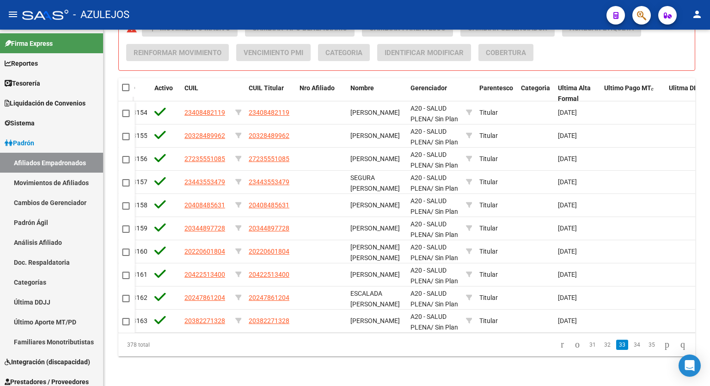
click at [646, 344] on link "35" at bounding box center [652, 344] width 12 height 10
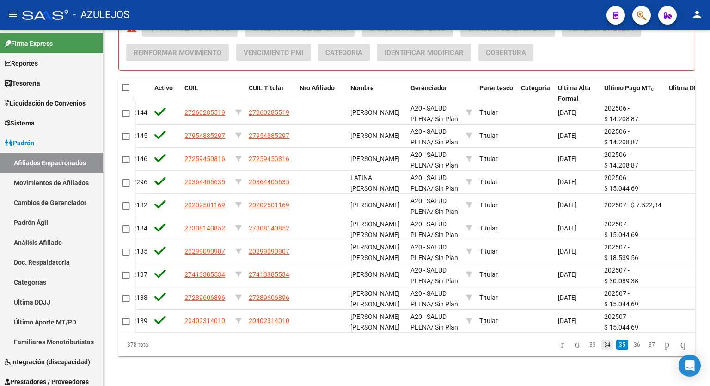
click at [602, 343] on link "34" at bounding box center [608, 344] width 12 height 10
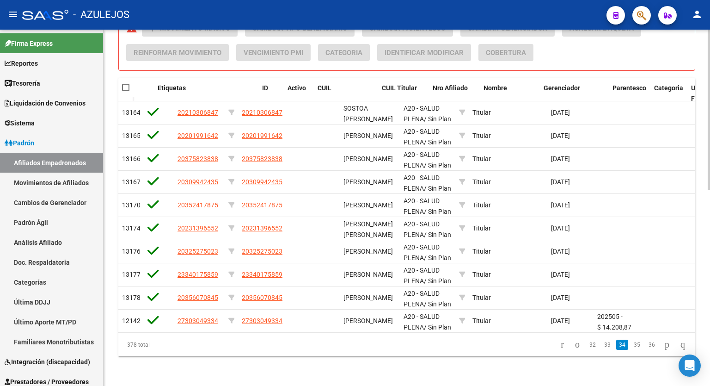
scroll to position [0, 0]
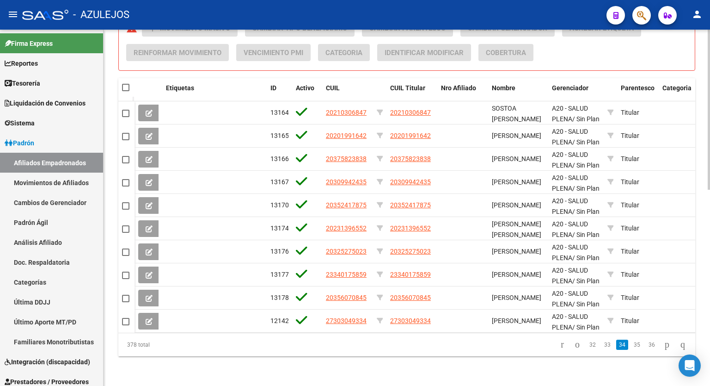
click at [593, 40] on div "Acciones sobre los elementos seleccionados (0) warning add Movimiento Masivo Ca…" at bounding box center [410, 43] width 569 height 49
click at [595, 46] on div "Acciones sobre los elementos seleccionados (0) warning add Movimiento Masivo Ca…" at bounding box center [410, 43] width 569 height 49
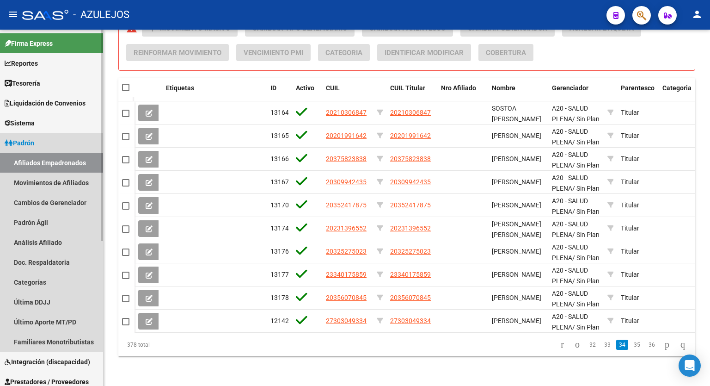
click at [29, 144] on span "Padrón" at bounding box center [20, 143] width 30 height 10
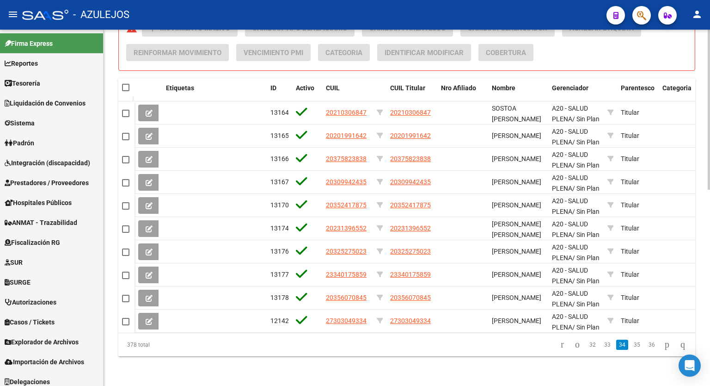
click at [606, 45] on div "Acciones sobre los elementos seleccionados (0) warning add Movimiento Masivo Ca…" at bounding box center [410, 43] width 569 height 49
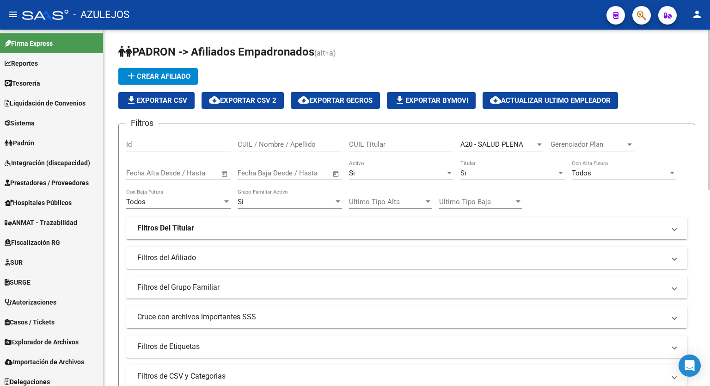
click at [707, 25] on div "menu - AZULEJOS person Firma Express Reportes Tablero de Control Ingresos Perci…" at bounding box center [355, 193] width 710 height 386
click at [412, 53] on h1 "PADRON -> Afiliados Empadronados (alt+a)" at bounding box center [406, 52] width 577 height 16
click at [404, 57] on h1 "PADRON -> Afiliados Empadronados (alt+a)" at bounding box center [406, 52] width 577 height 16
click at [397, 58] on h1 "PADRON -> Afiliados Empadronados (alt+a)" at bounding box center [406, 52] width 577 height 16
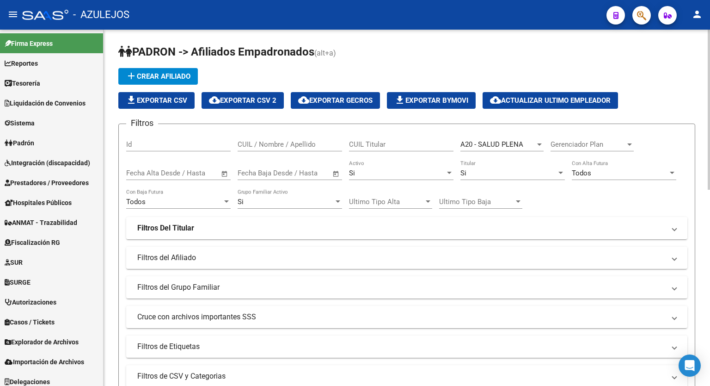
click at [406, 54] on h1 "PADRON -> Afiliados Empadronados (alt+a)" at bounding box center [406, 52] width 577 height 16
click at [424, 56] on h1 "PADRON -> Afiliados Empadronados (alt+a)" at bounding box center [406, 52] width 577 height 16
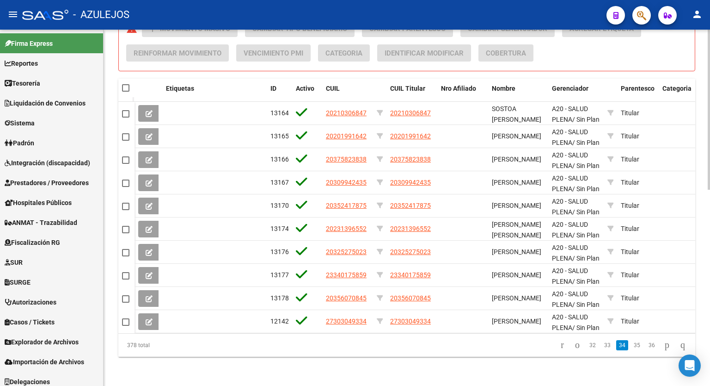
scroll to position [432, 0]
click at [710, 296] on div at bounding box center [709, 306] width 2 height 160
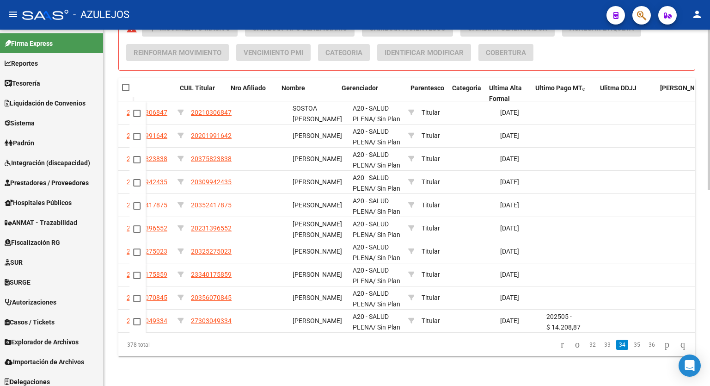
scroll to position [0, 217]
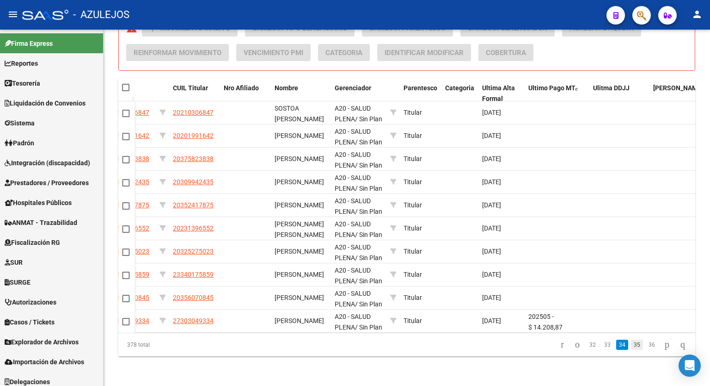
click at [633, 349] on link "35" at bounding box center [637, 344] width 12 height 10
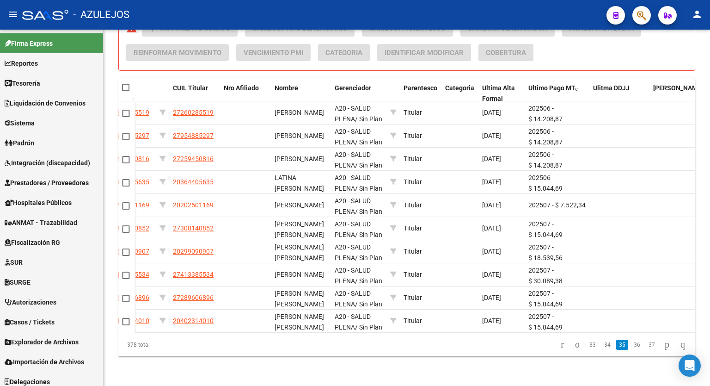
click at [633, 349] on link "36" at bounding box center [637, 344] width 12 height 10
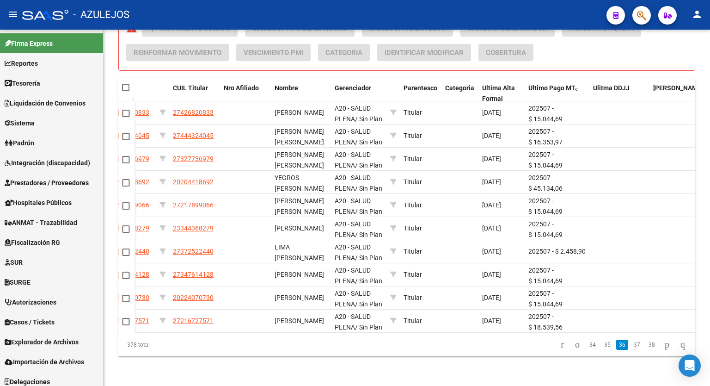
click at [633, 349] on link "37" at bounding box center [637, 344] width 12 height 10
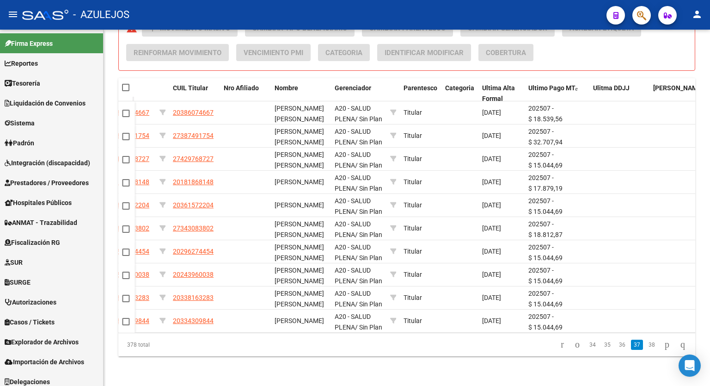
click at [633, 349] on link "37" at bounding box center [637, 344] width 12 height 10
click at [646, 349] on link "38" at bounding box center [652, 344] width 12 height 10
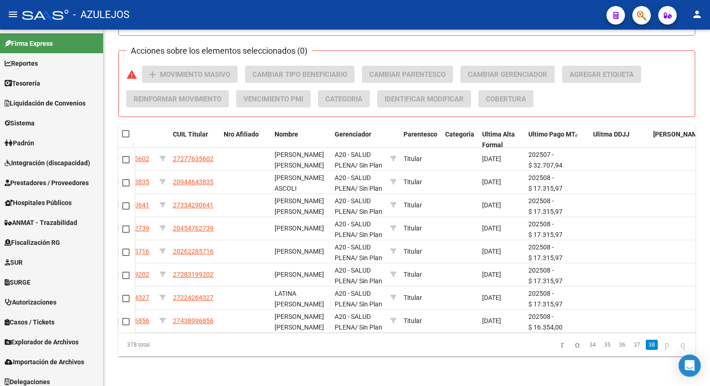
scroll to position [391, 0]
click at [609, 129] on div "Ulitma DDJJ" at bounding box center [619, 134] width 53 height 11
click at [610, 130] on span "Ulitma DDJJ" at bounding box center [611, 133] width 37 height 7
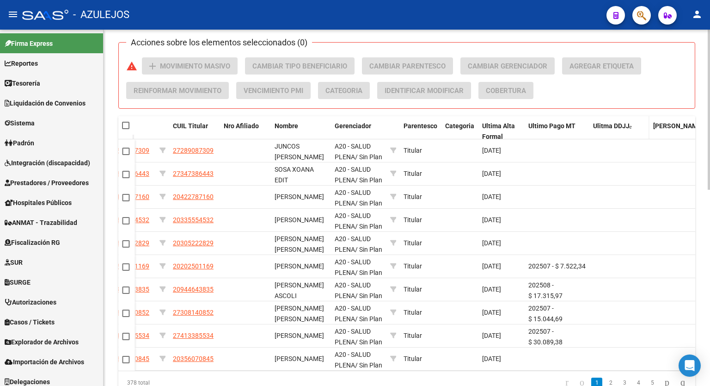
scroll to position [432, 0]
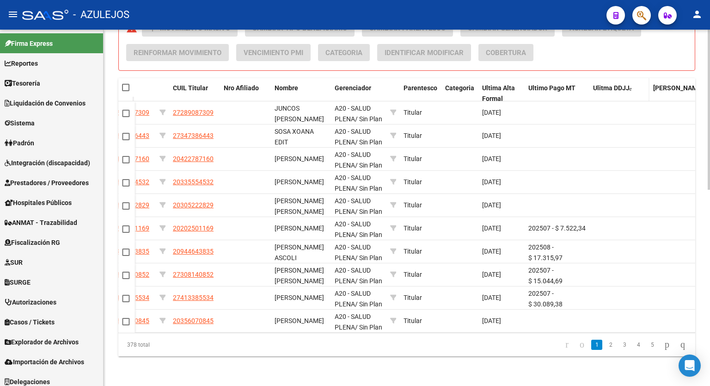
click at [611, 84] on span "Ulitma DDJJ" at bounding box center [611, 87] width 37 height 7
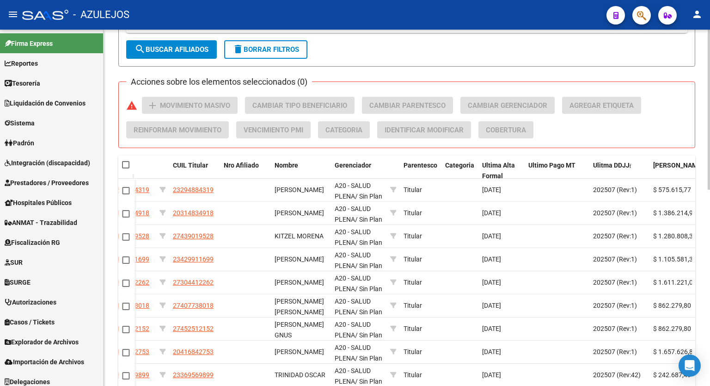
scroll to position [437, 0]
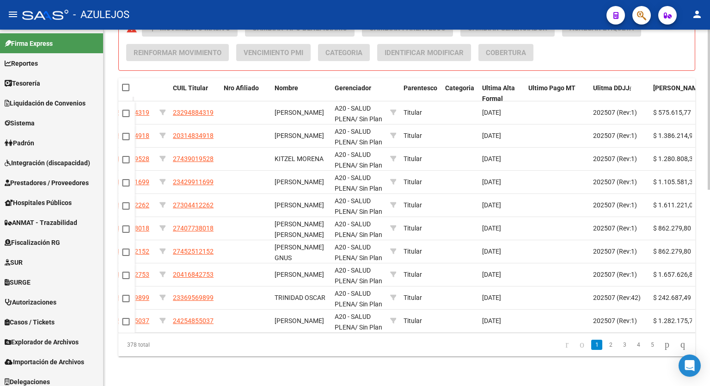
click at [710, 254] on div at bounding box center [709, 306] width 2 height 160
click at [606, 344] on link "2" at bounding box center [610, 344] width 11 height 10
click at [619, 344] on link "3" at bounding box center [624, 344] width 11 height 10
click at [647, 344] on link "5" at bounding box center [652, 344] width 11 height 10
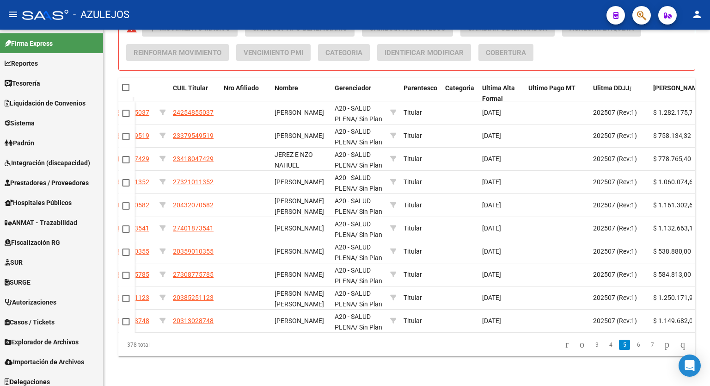
click at [647, 344] on link "7" at bounding box center [652, 344] width 11 height 10
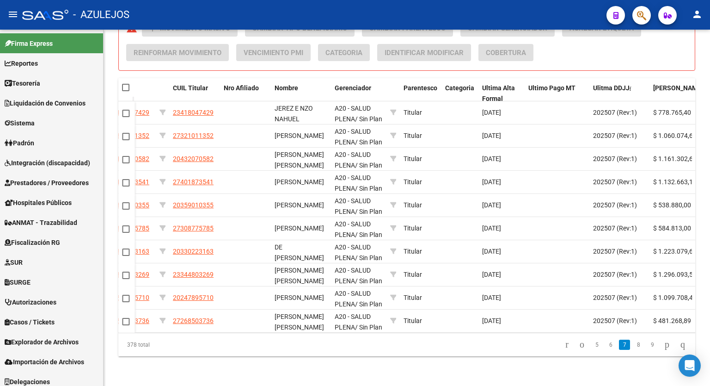
click at [647, 344] on link "9" at bounding box center [652, 344] width 11 height 10
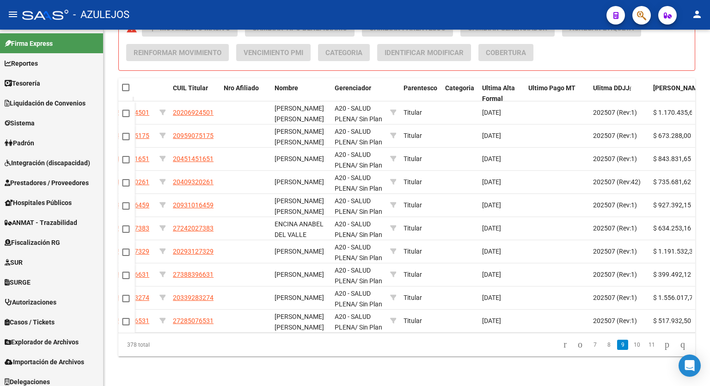
click at [646, 344] on link "11" at bounding box center [652, 344] width 12 height 10
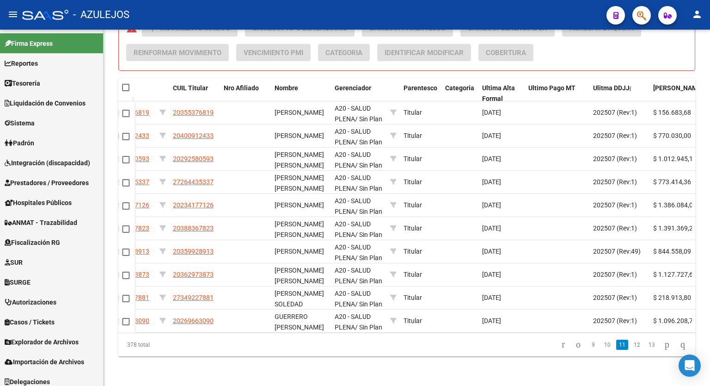
click at [646, 344] on link "13" at bounding box center [652, 344] width 12 height 10
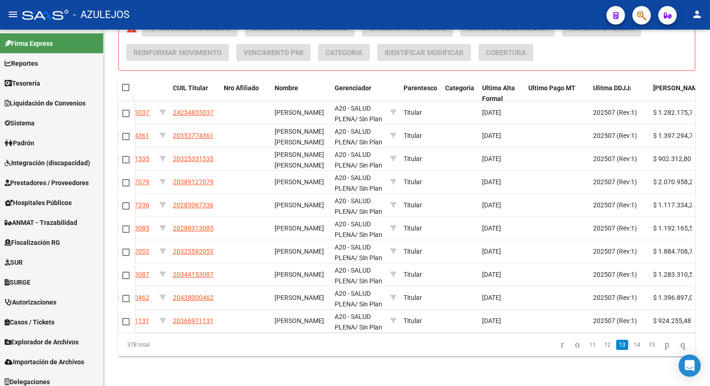
click at [646, 344] on link "15" at bounding box center [652, 344] width 12 height 10
click at [646, 344] on link "17" at bounding box center [652, 344] width 12 height 10
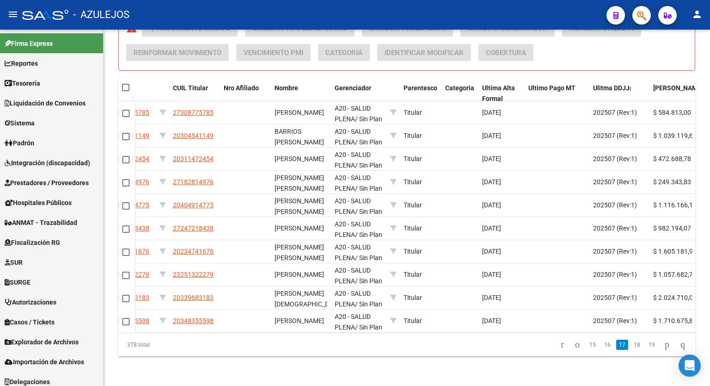
click at [646, 344] on link "19" at bounding box center [652, 344] width 12 height 10
click at [646, 344] on link "21" at bounding box center [652, 344] width 12 height 10
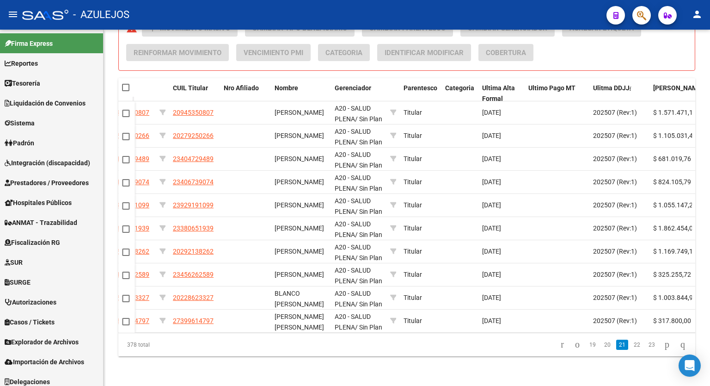
click at [646, 344] on link "23" at bounding box center [652, 344] width 12 height 10
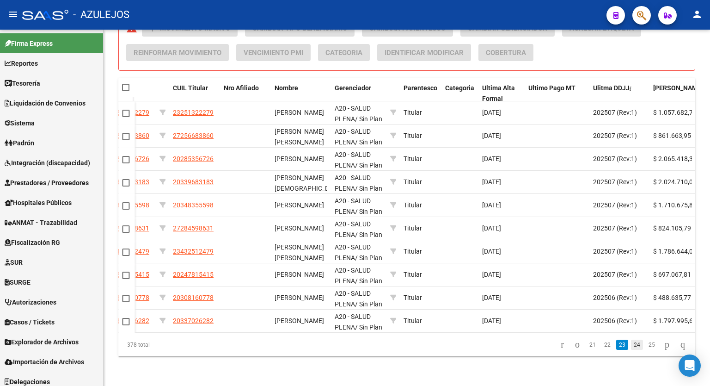
click at [631, 345] on link "24" at bounding box center [637, 344] width 12 height 10
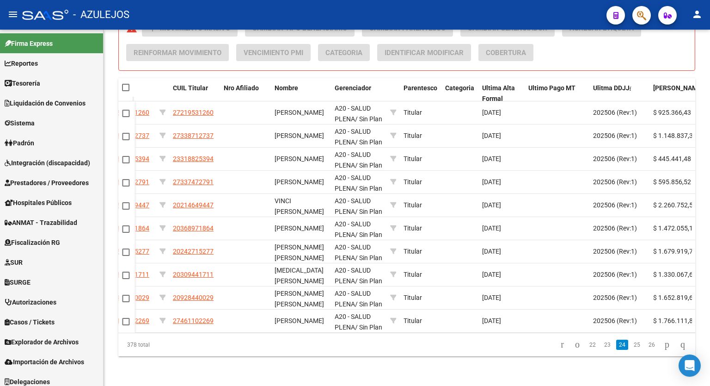
click at [631, 345] on link "25" at bounding box center [637, 344] width 12 height 10
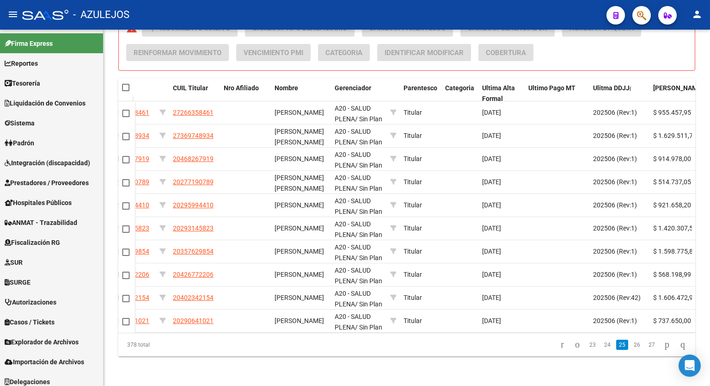
click at [631, 345] on link "26" at bounding box center [637, 344] width 12 height 10
click at [631, 345] on link "27" at bounding box center [637, 344] width 12 height 10
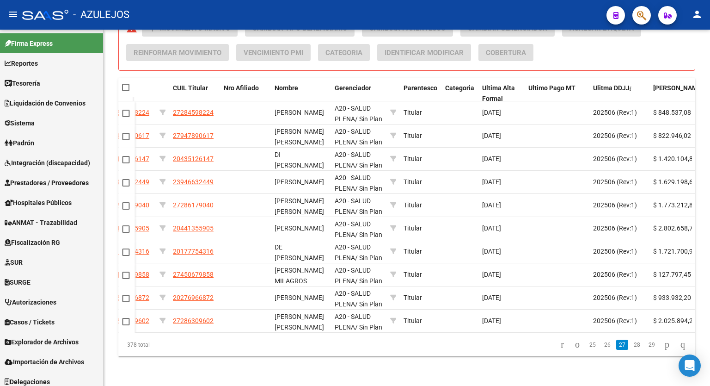
click at [631, 345] on link "28" at bounding box center [637, 344] width 12 height 10
click at [631, 345] on link "29" at bounding box center [637, 344] width 12 height 10
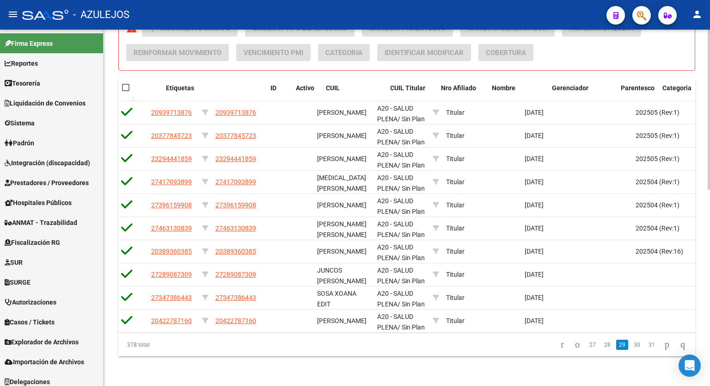
scroll to position [0, 0]
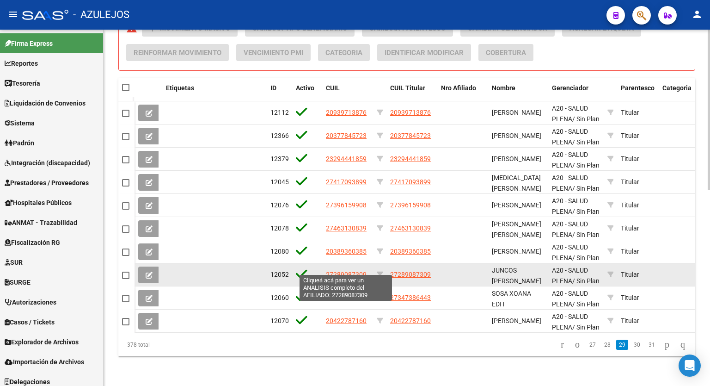
click at [352, 270] on span "27289087309" at bounding box center [346, 273] width 41 height 7
type textarea "27289087309"
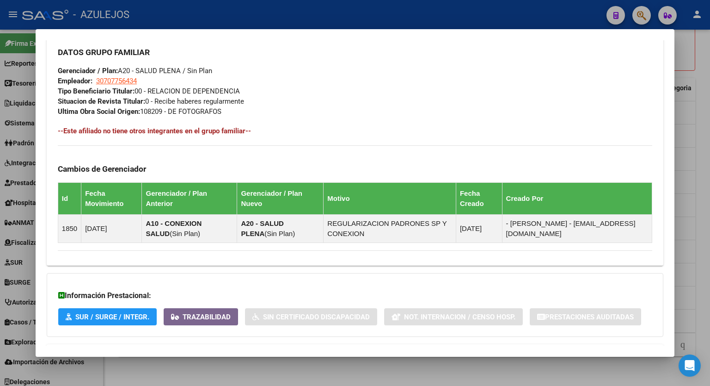
scroll to position [485, 0]
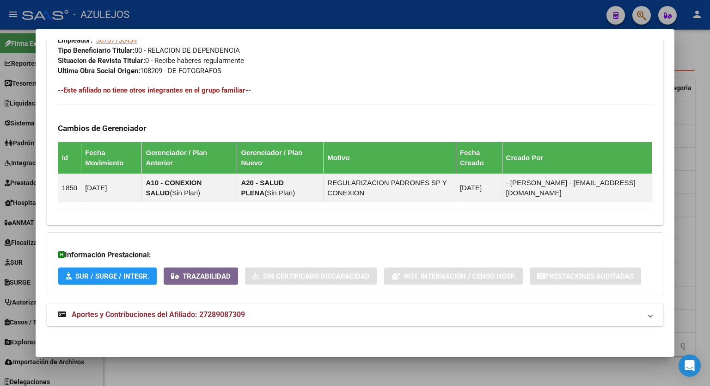
click at [183, 318] on strong "Aportes y Contribuciones del Afiliado: 27289087309" at bounding box center [151, 314] width 187 height 11
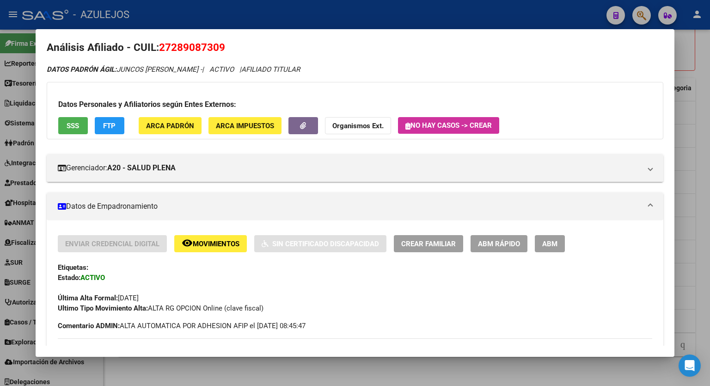
scroll to position [0, 0]
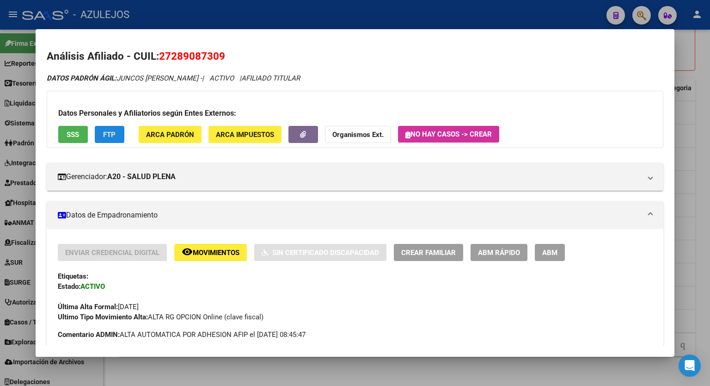
click at [106, 136] on span "FTP" at bounding box center [109, 134] width 12 height 8
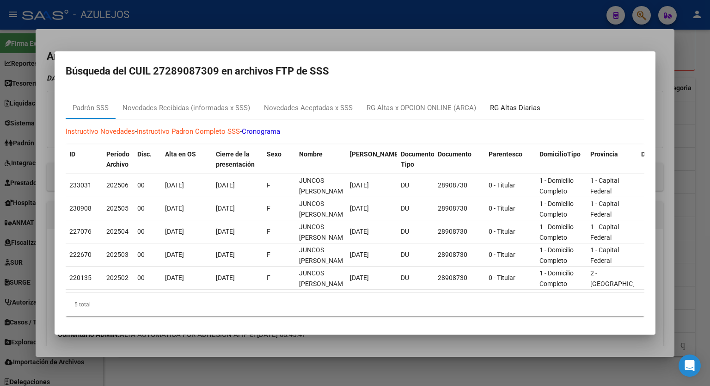
click at [500, 106] on div "RG Altas Diarias" at bounding box center [515, 108] width 50 height 11
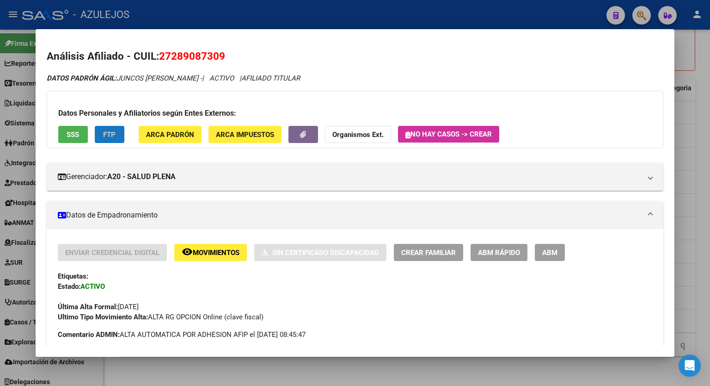
click at [113, 142] on button "FTP" at bounding box center [110, 134] width 30 height 17
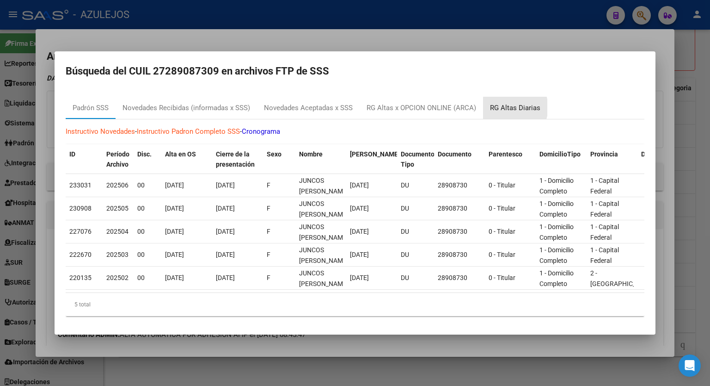
click at [508, 104] on div "RG Altas Diarias" at bounding box center [515, 108] width 50 height 11
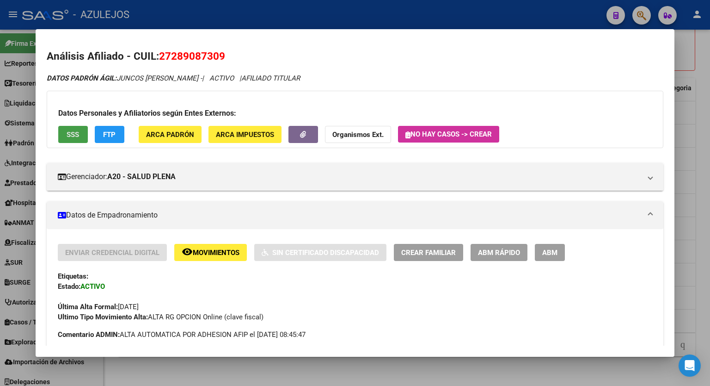
click at [74, 134] on span "SSS" at bounding box center [73, 134] width 12 height 8
